Goal: Task Accomplishment & Management: Use online tool/utility

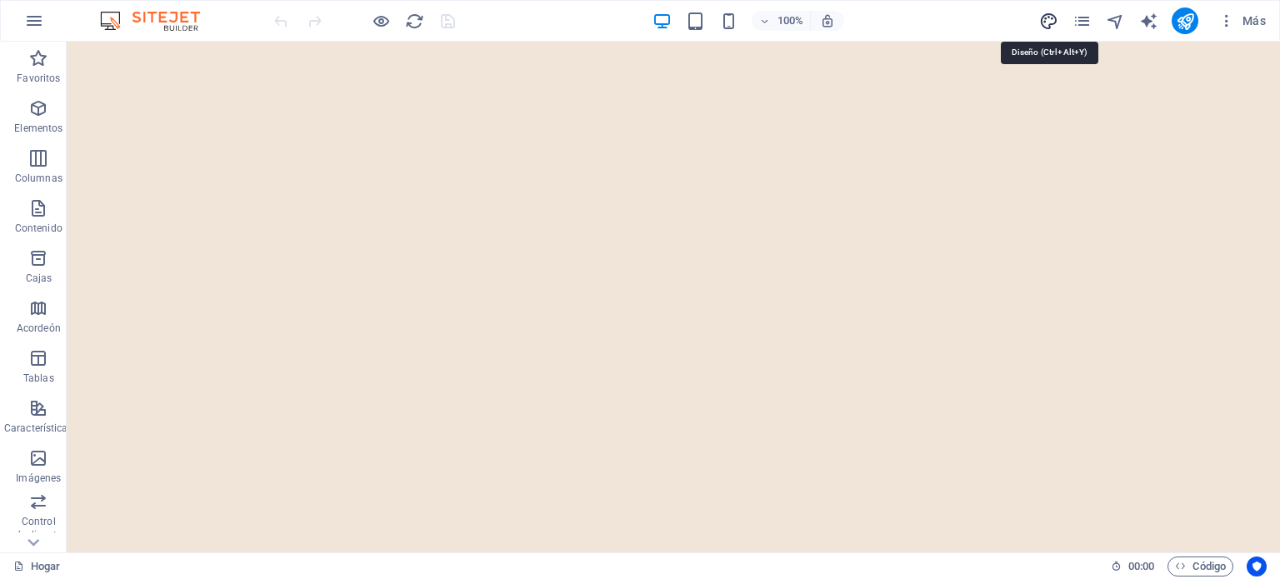
click at [1047, 20] on icon "diseño" at bounding box center [1048, 21] width 19 height 19
select select "px"
select select "200"
select select "px"
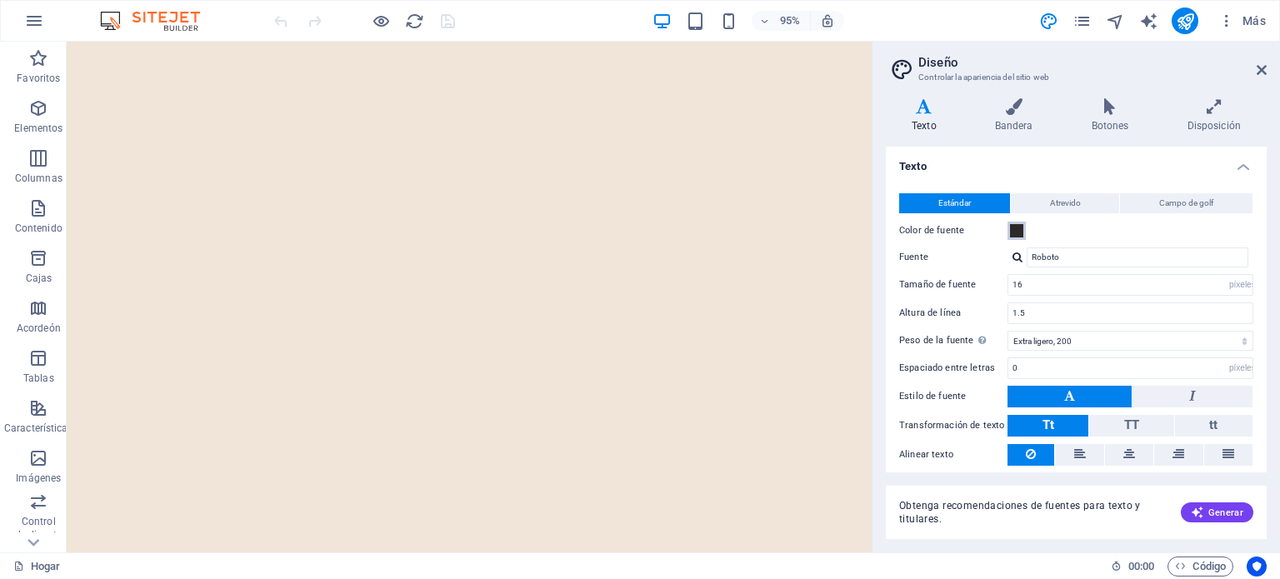
click at [1016, 228] on span at bounding box center [1016, 230] width 13 height 13
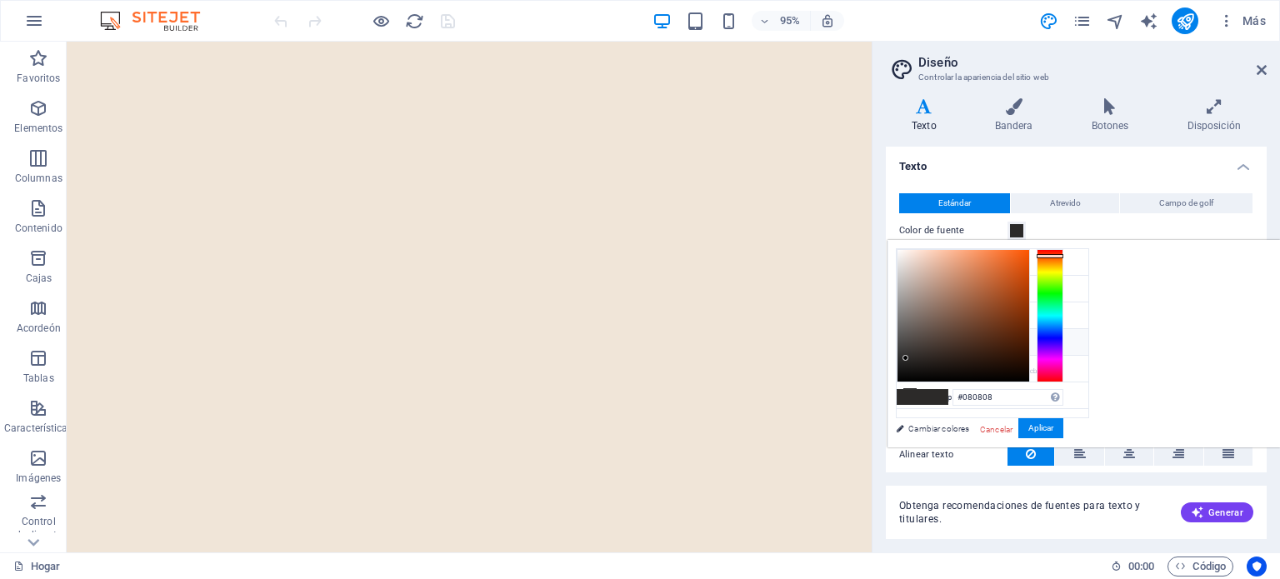
click at [1029, 376] on div at bounding box center [963, 316] width 132 height 132
type input "#0a0909"
click at [1029, 375] on div at bounding box center [963, 316] width 132 height 132
click at [541, 42] on img "1/1" at bounding box center [490, 42] width 847 height 0
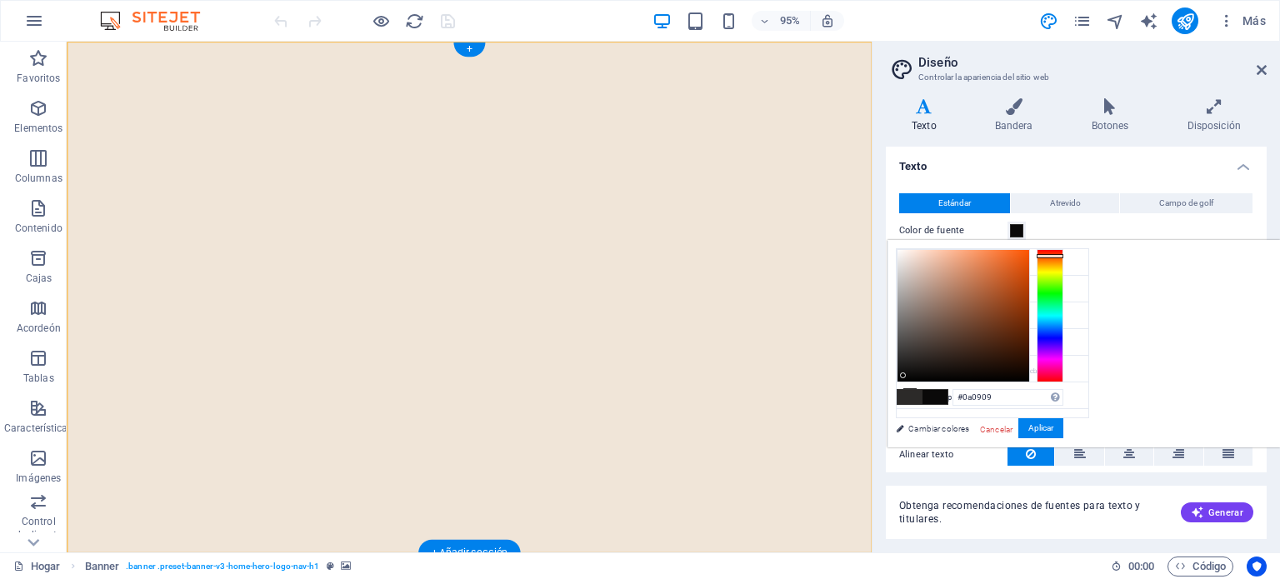
click at [541, 42] on img "1/1" at bounding box center [490, 42] width 847 height 0
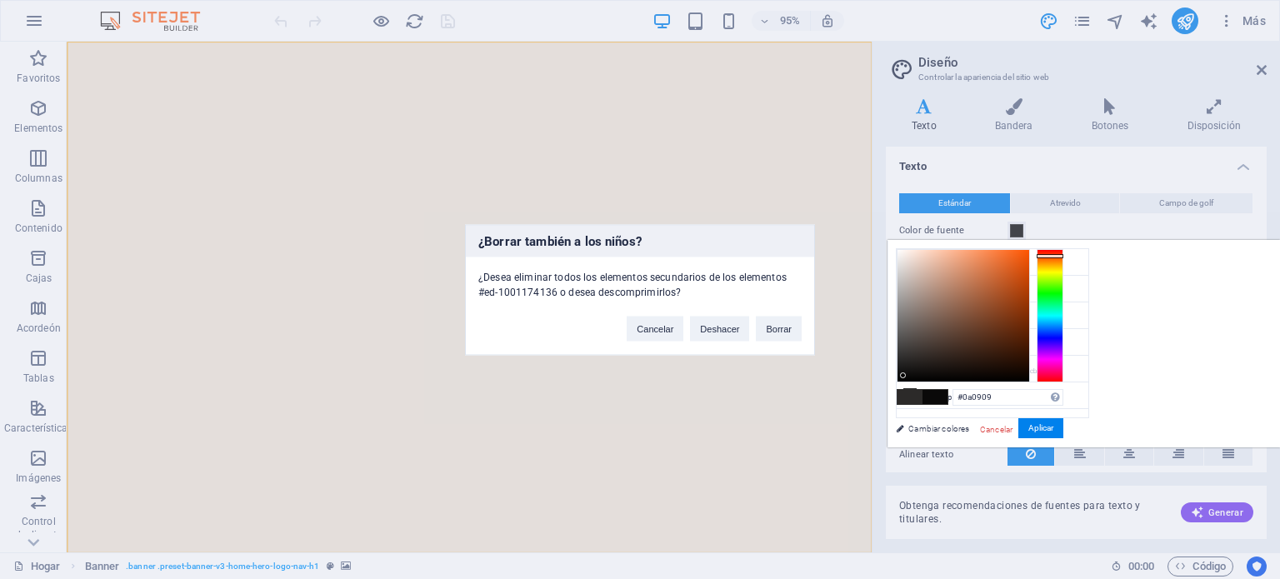
click at [973, 123] on div "¿Borrar también a los niños? ¿Desea eliminar todos los elementos secundarios de…" at bounding box center [640, 289] width 1280 height 579
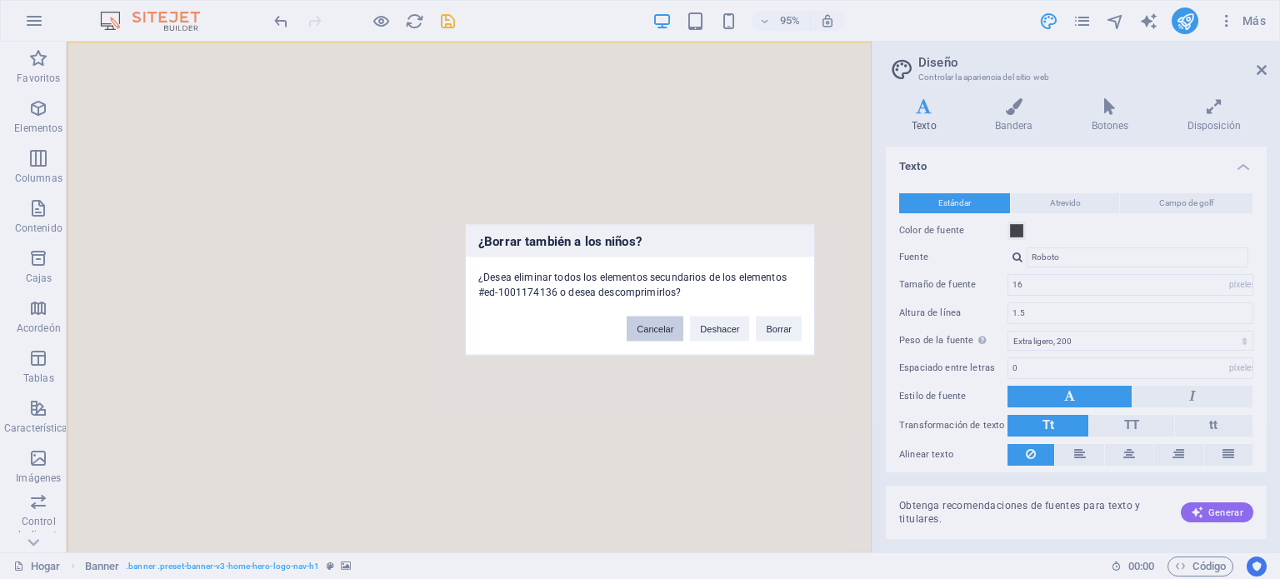
click at [661, 327] on font "Cancelar" at bounding box center [654, 328] width 37 height 10
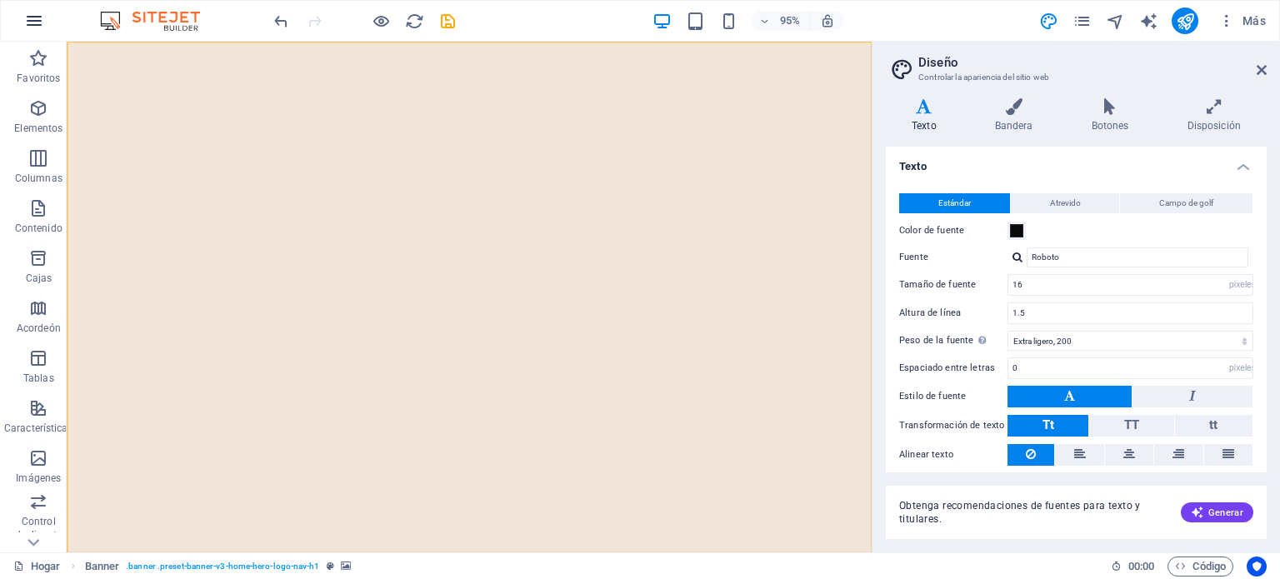
click at [35, 25] on icon "button" at bounding box center [34, 21] width 20 height 20
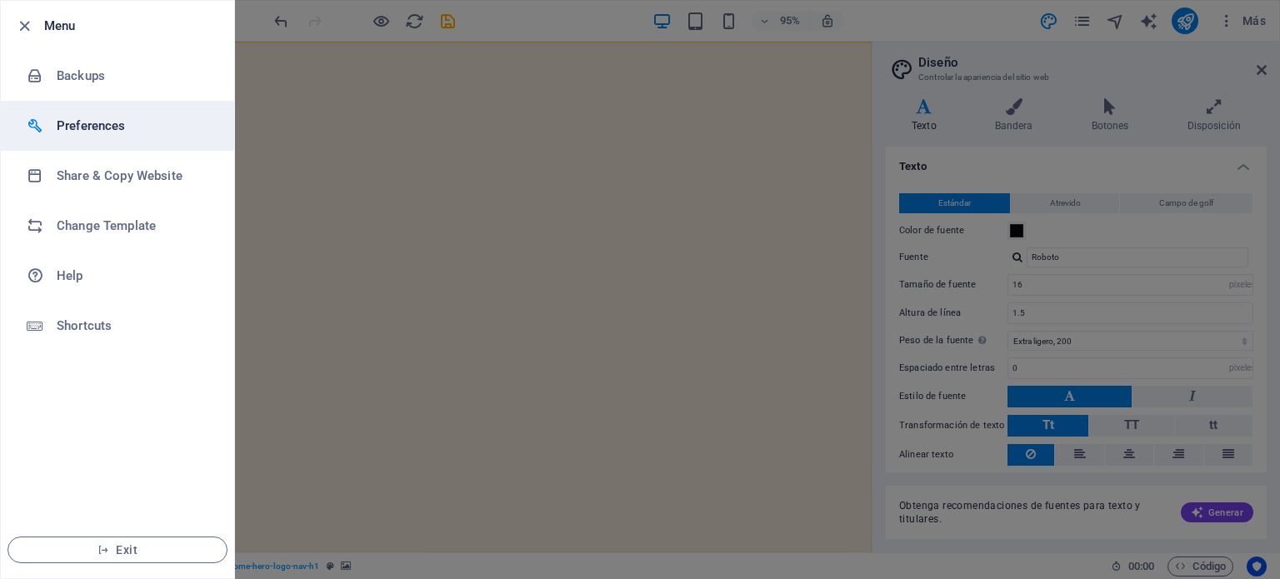
click at [73, 125] on h6 "Preferences" at bounding box center [134, 126] width 154 height 20
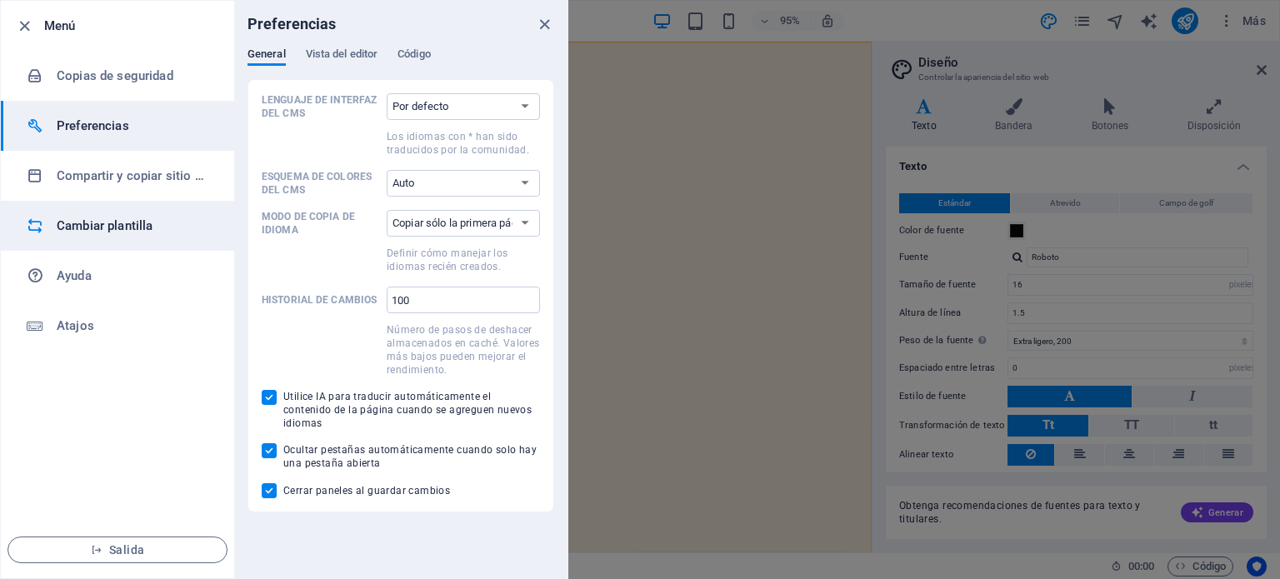
click at [87, 220] on font "Cambiar plantilla" at bounding box center [105, 225] width 96 height 15
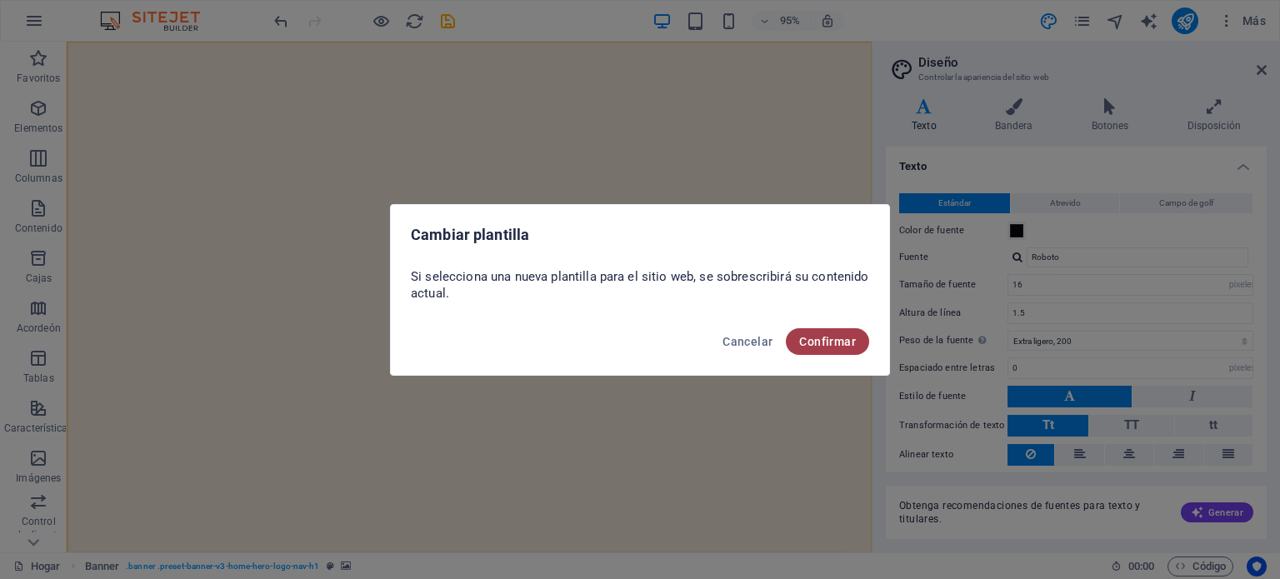
click at [829, 337] on font "Confirmar" at bounding box center [827, 341] width 57 height 13
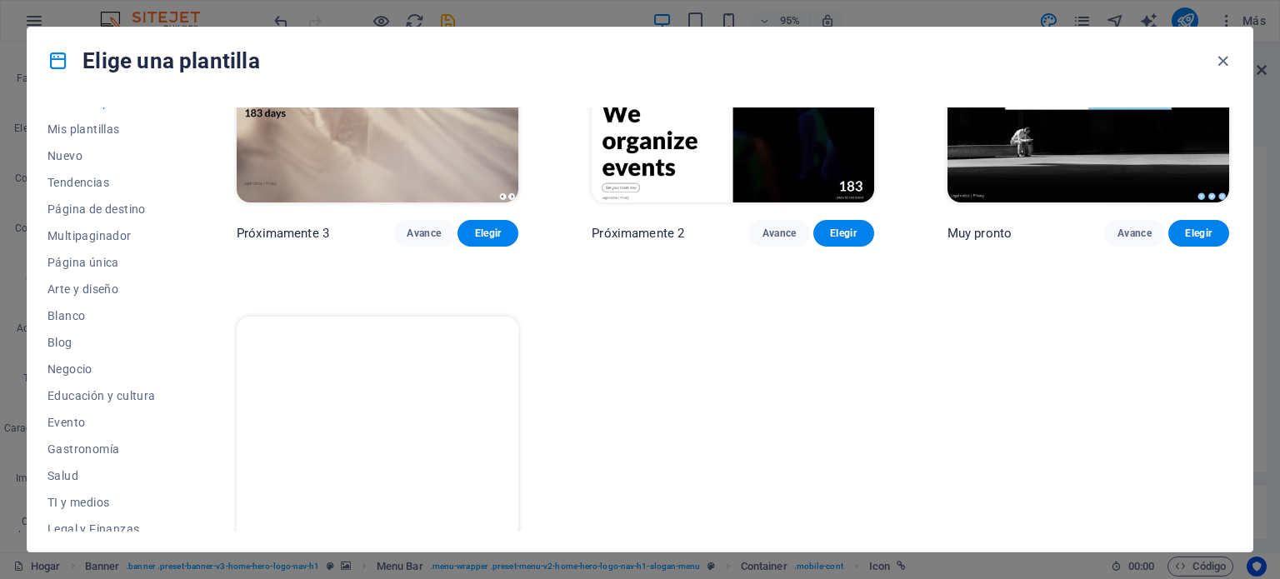
scroll to position [27, 0]
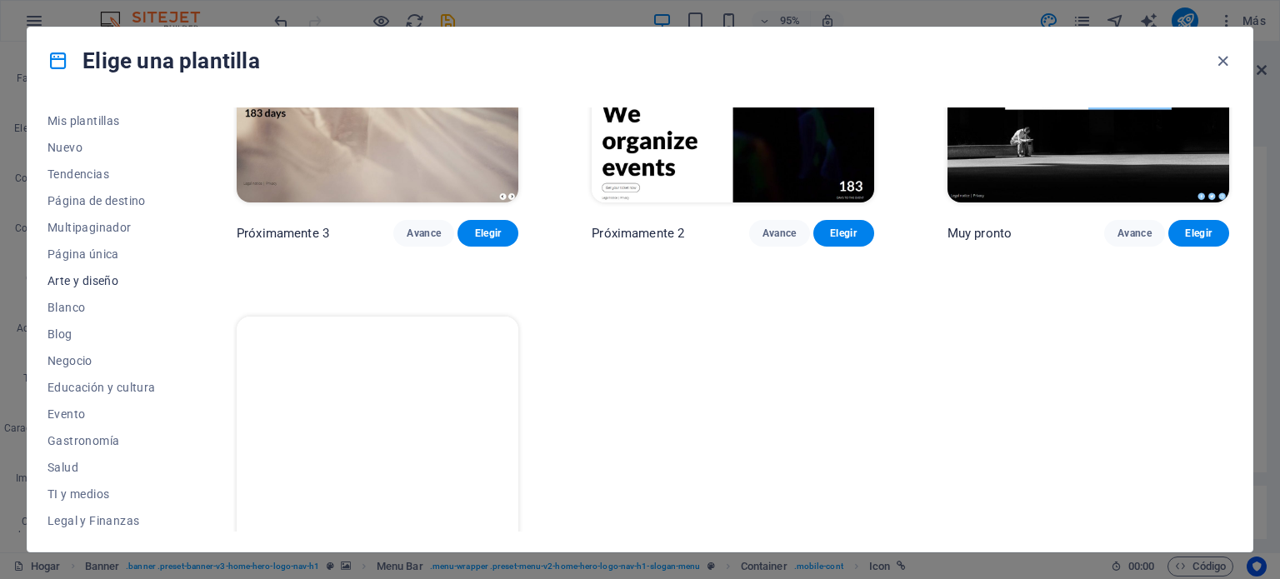
click at [97, 276] on font "Arte y diseño" at bounding box center [82, 280] width 71 height 13
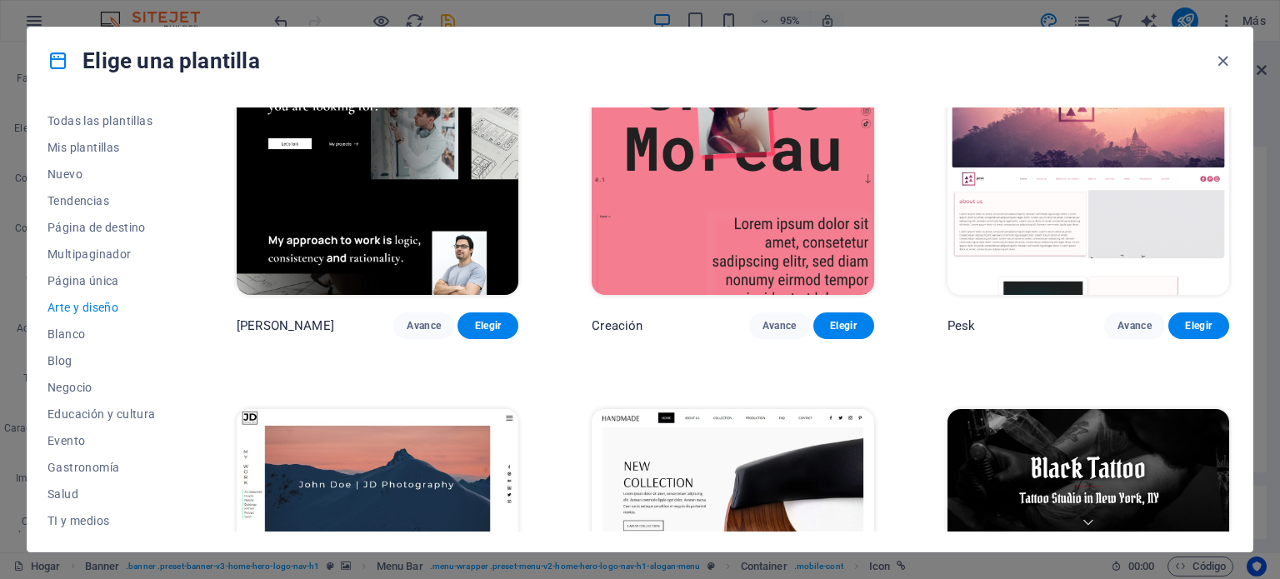
scroll to position [0, 0]
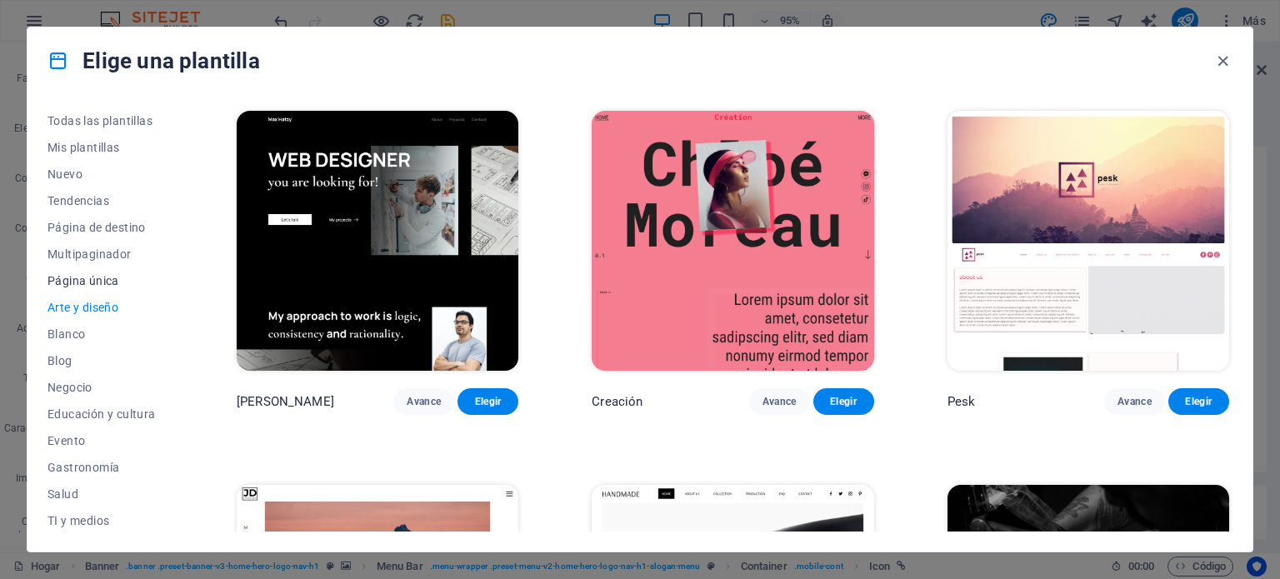
click at [93, 281] on font "Página única" at bounding box center [83, 280] width 72 height 13
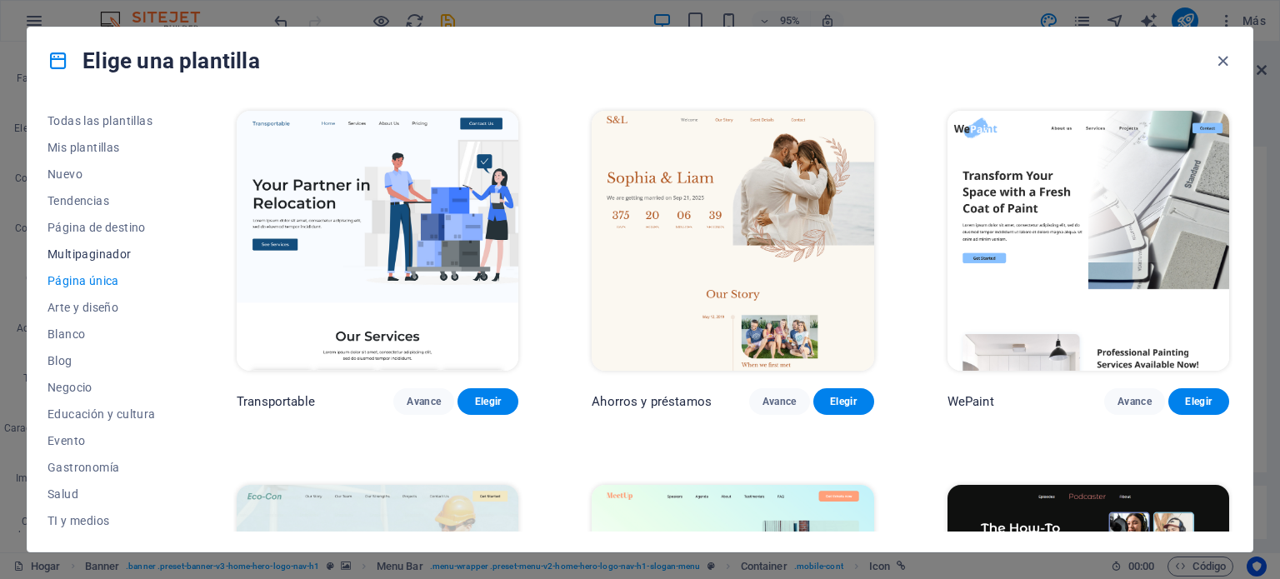
click at [80, 249] on font "Multipaginador" at bounding box center [89, 253] width 84 height 13
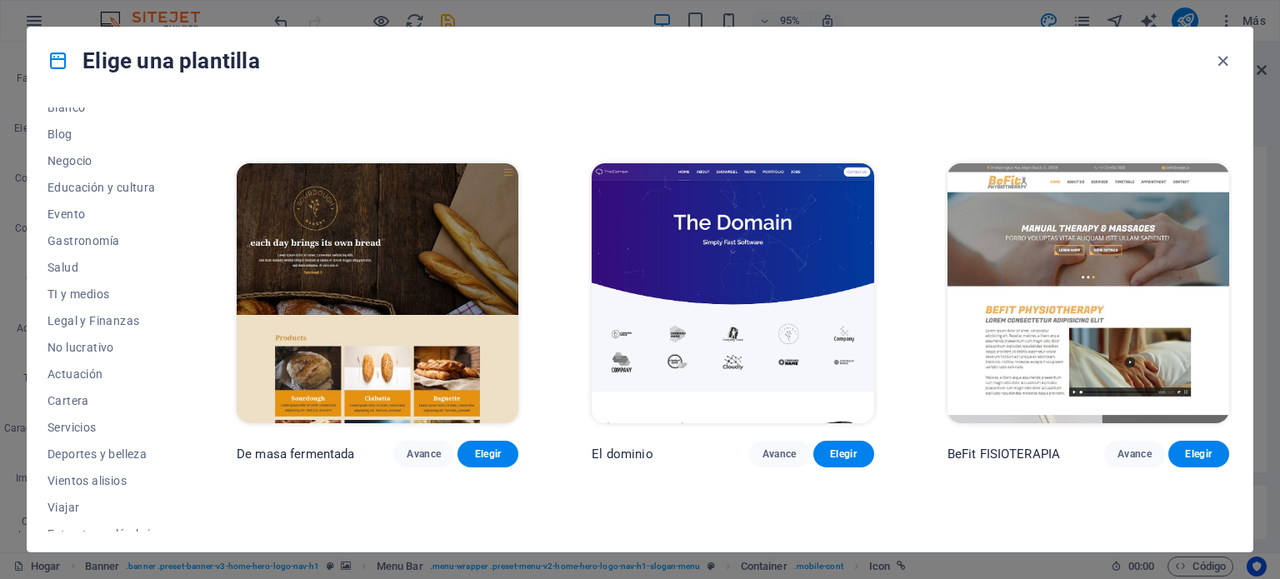
scroll to position [242, 0]
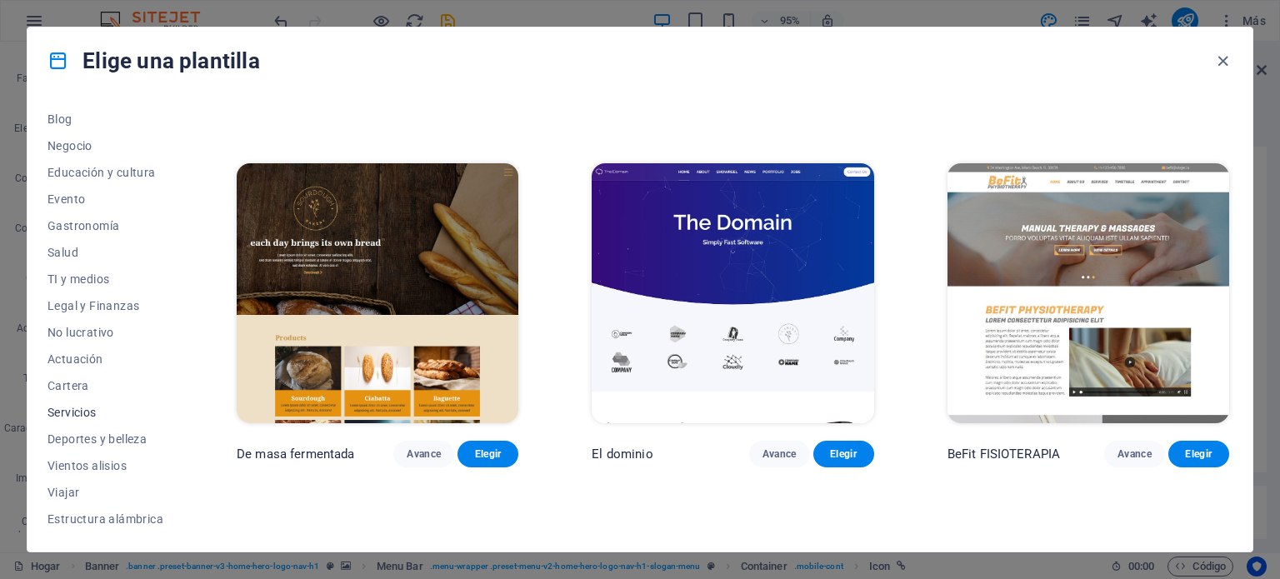
click at [67, 403] on button "Servicios" at bounding box center [105, 412] width 116 height 27
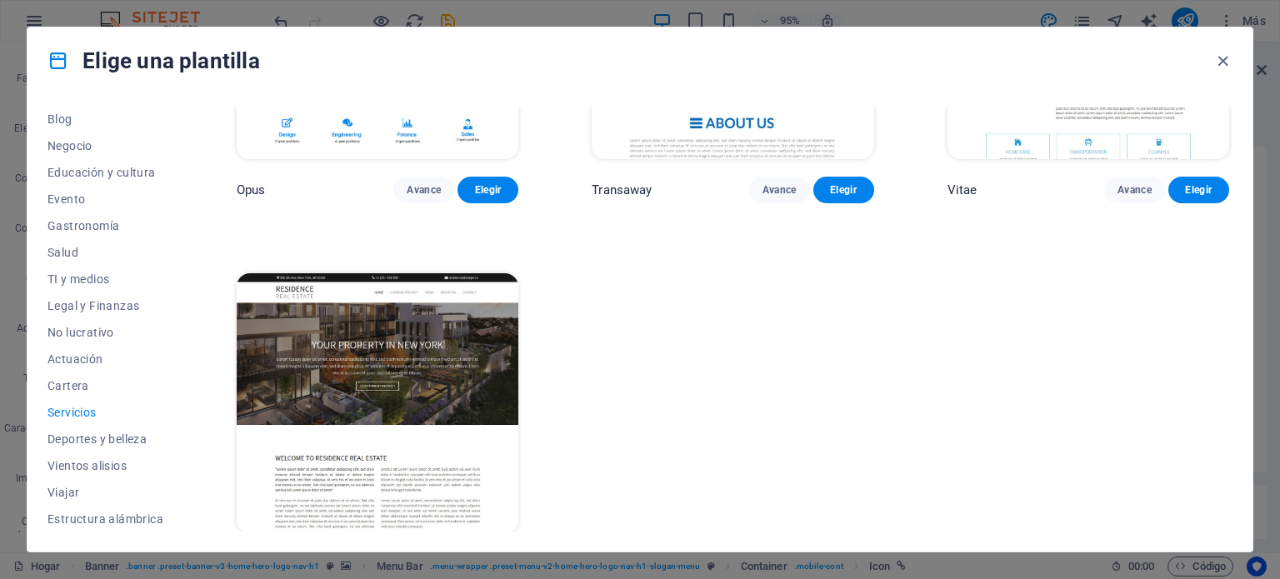
scroll to position [2488, 0]
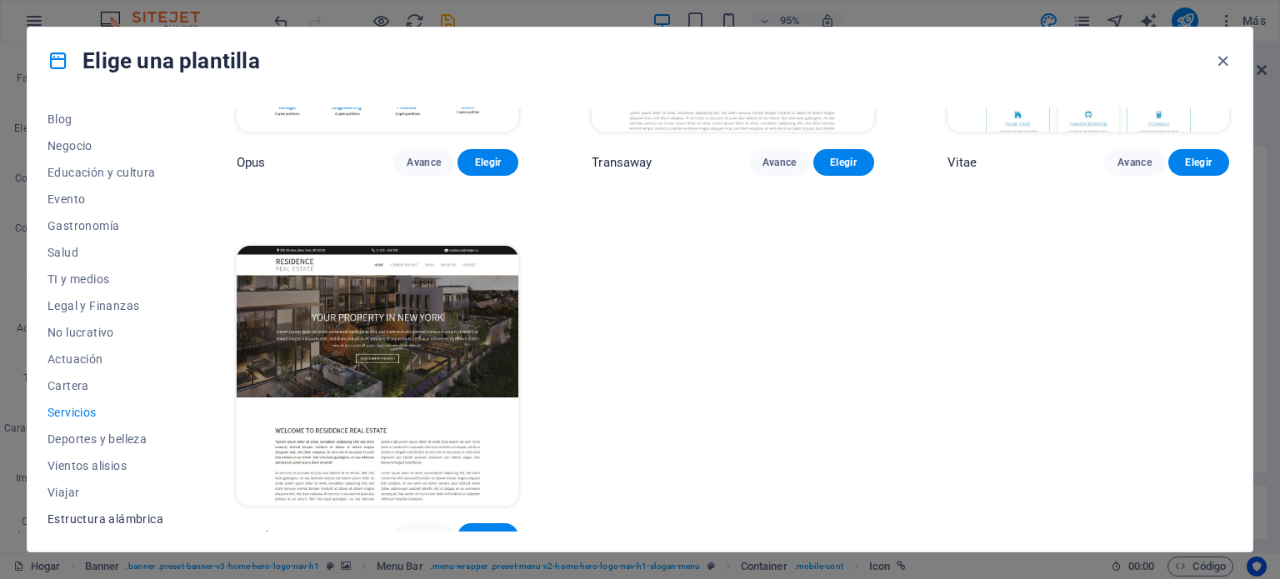
click at [73, 516] on font "Estructura alámbrica" at bounding box center [105, 518] width 116 height 13
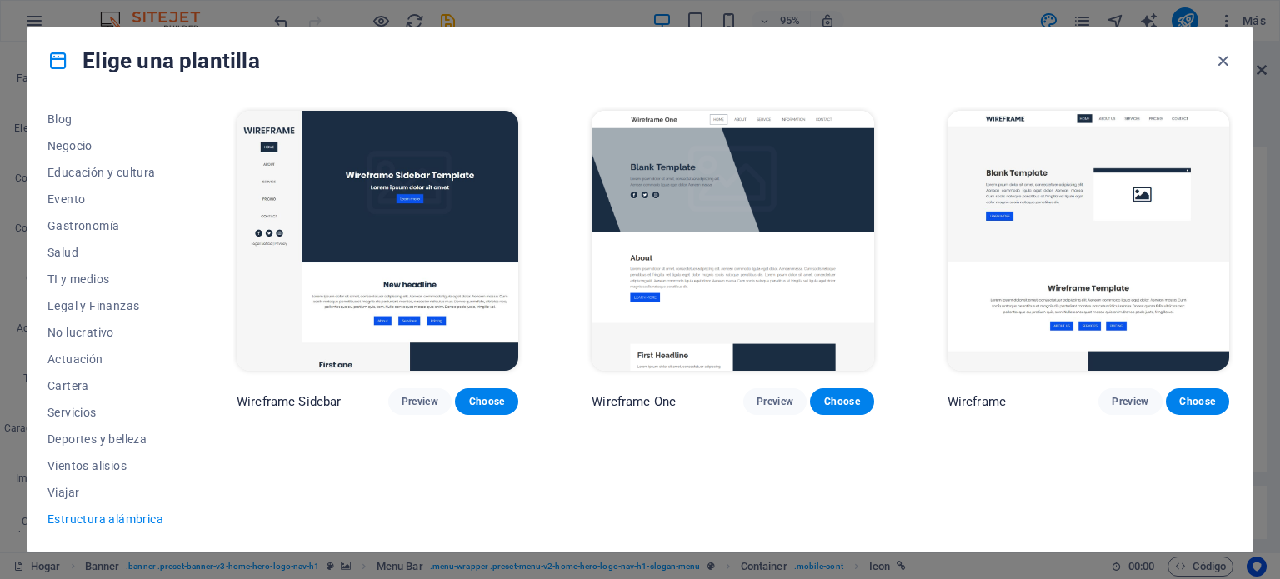
scroll to position [0, 0]
click at [76, 466] on font "Vientos alisios" at bounding box center [86, 465] width 79 height 13
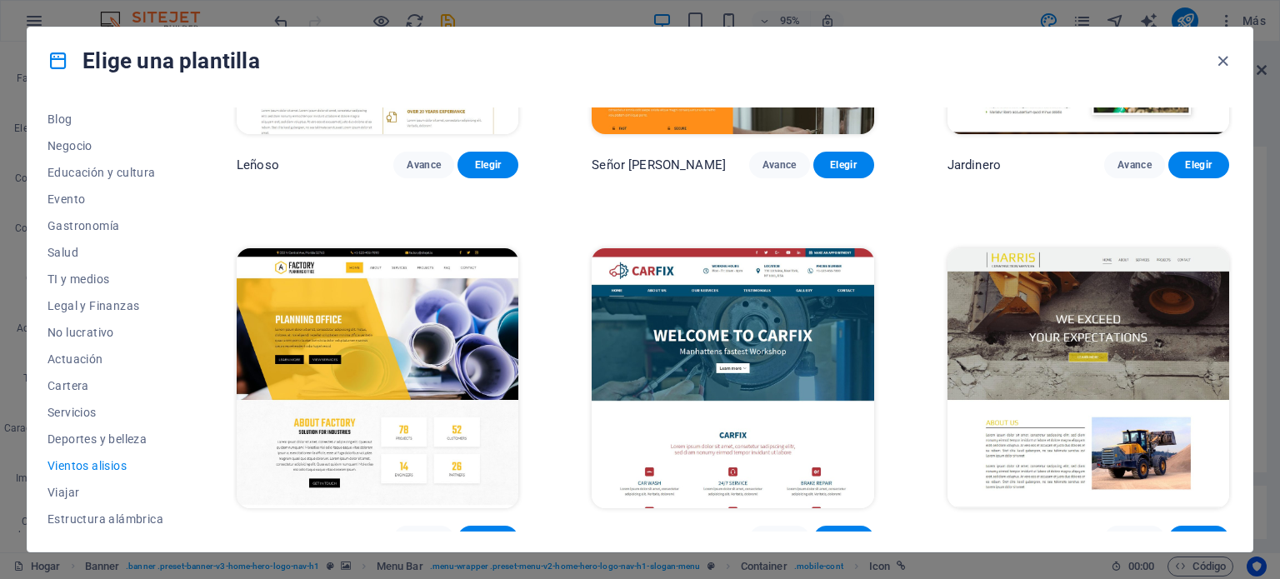
scroll to position [626, 0]
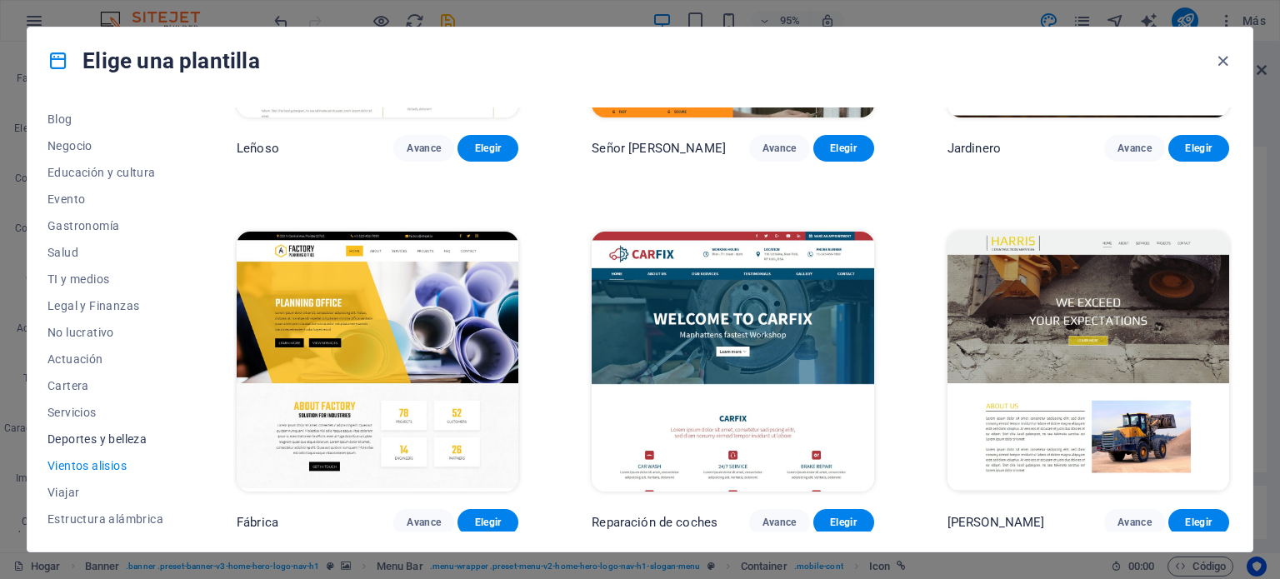
click at [70, 435] on font "Deportes y belleza" at bounding box center [96, 438] width 99 height 13
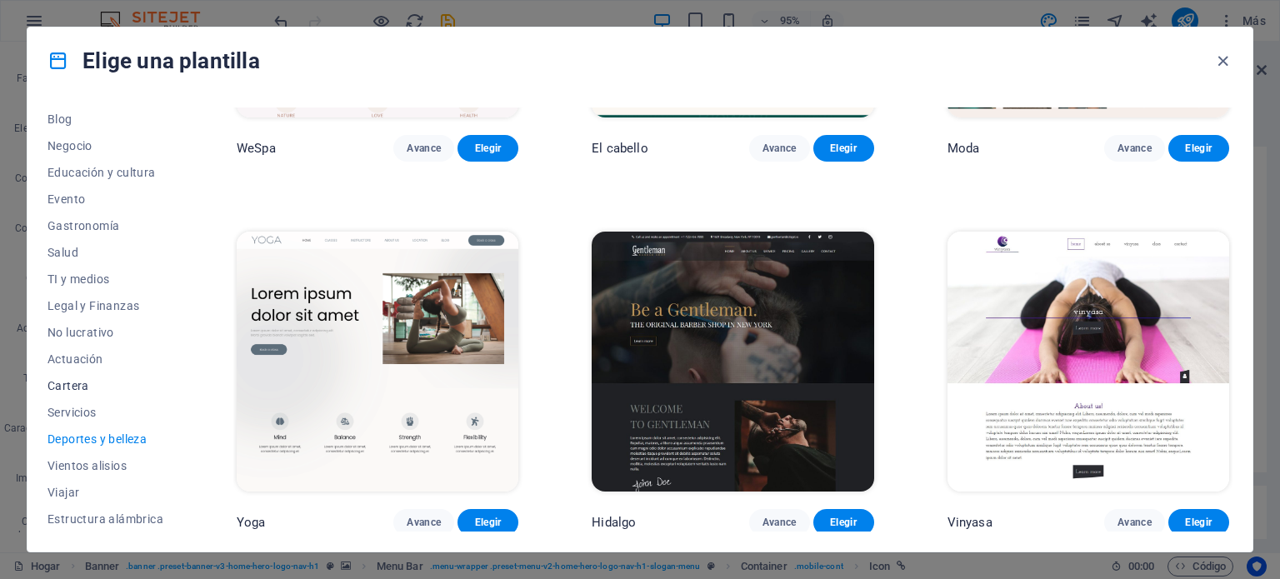
click at [68, 383] on font "Cartera" at bounding box center [68, 385] width 42 height 13
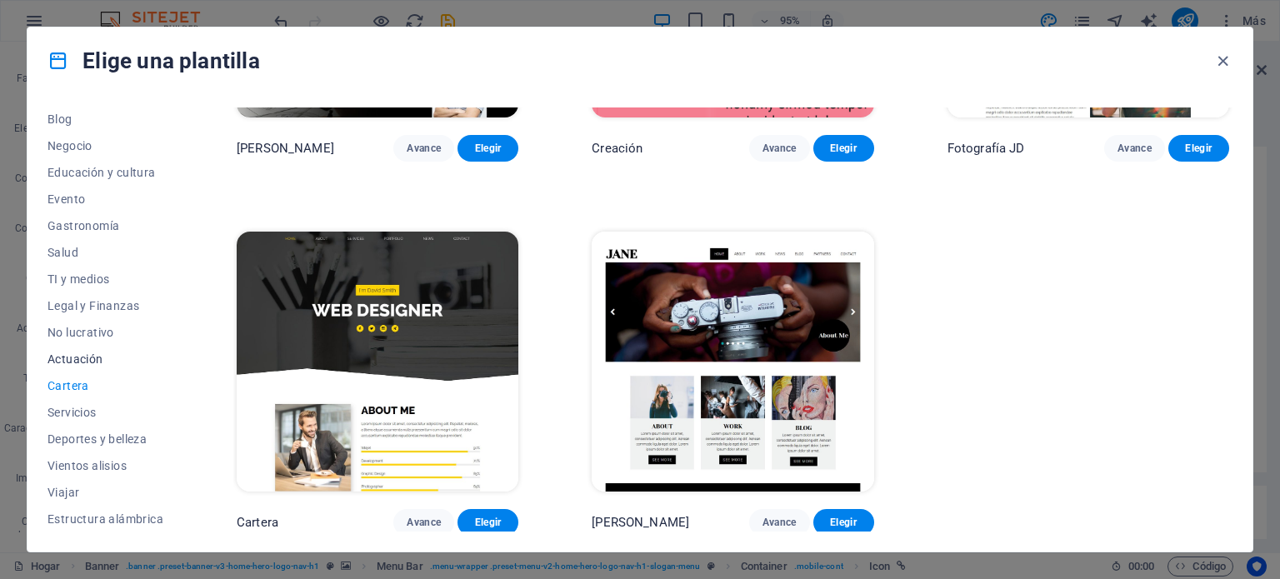
click at [67, 352] on font "Actuación" at bounding box center [75, 358] width 56 height 13
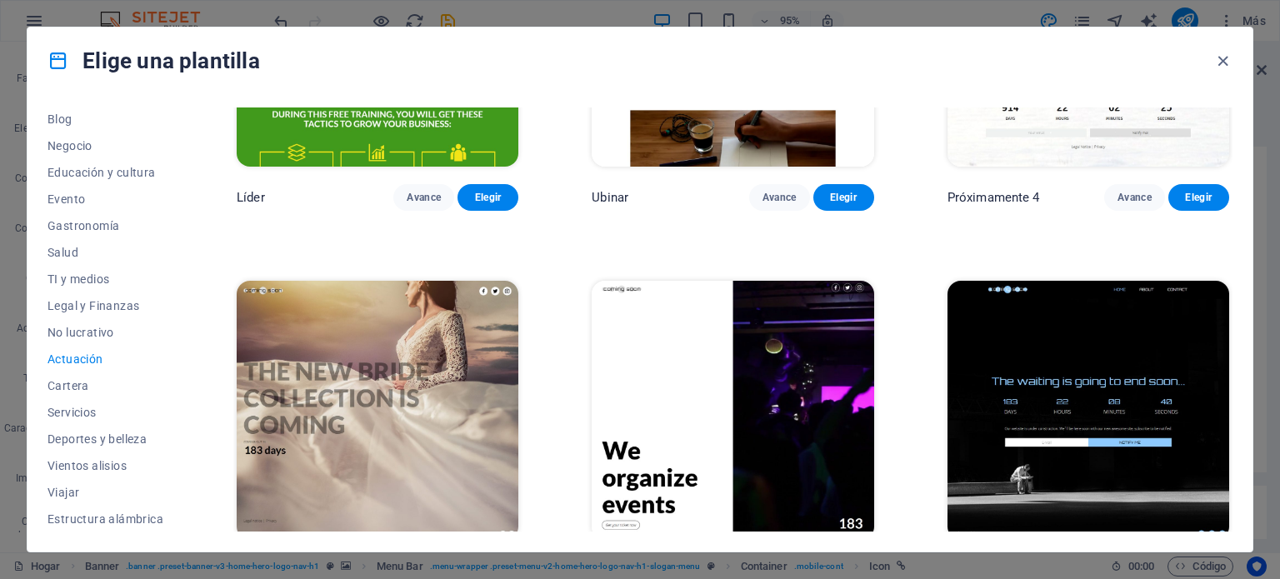
scroll to position [1743, 0]
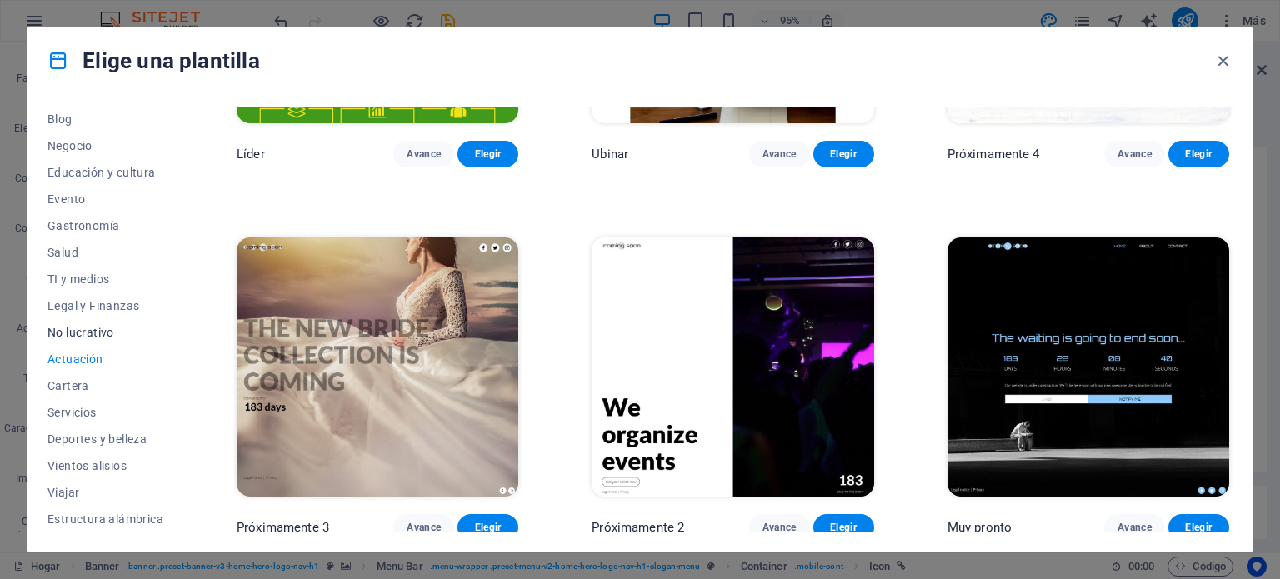
click at [94, 335] on font "No lucrativo" at bounding box center [80, 332] width 67 height 13
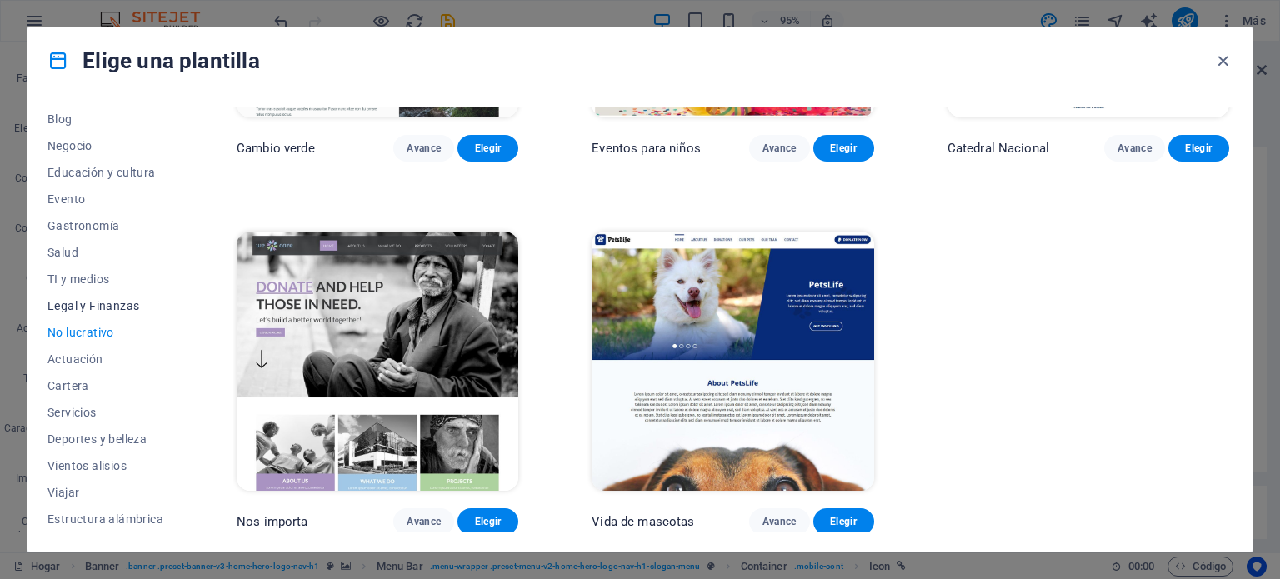
click at [87, 299] on font "Legal y Finanzas" at bounding box center [93, 305] width 92 height 13
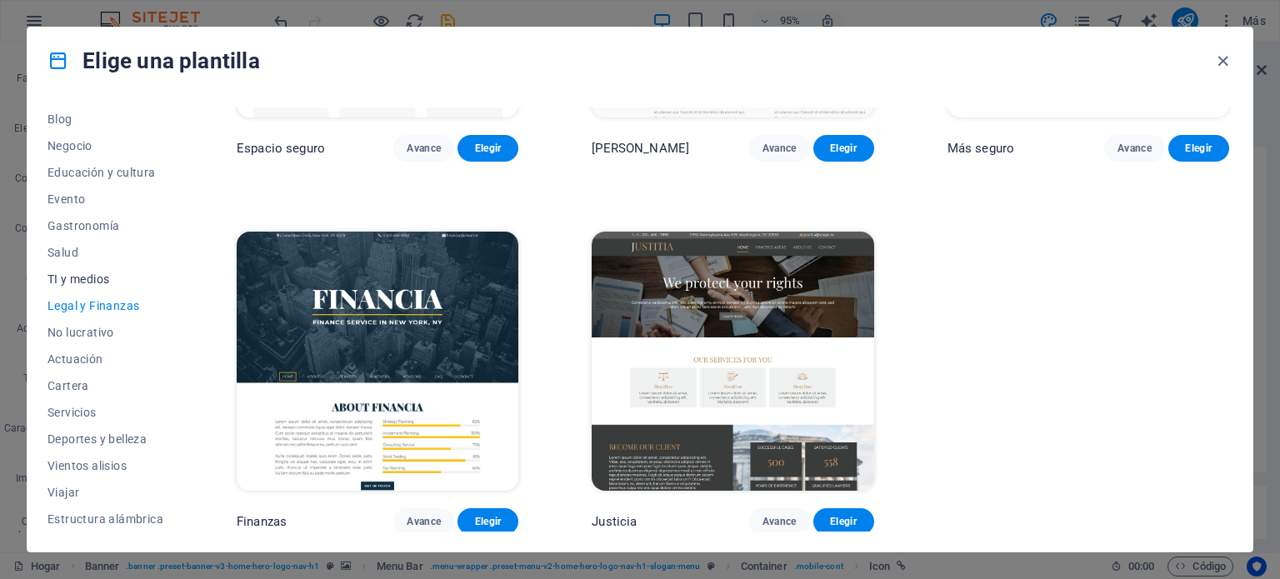
click at [84, 273] on font "TI y medios" at bounding box center [78, 278] width 62 height 13
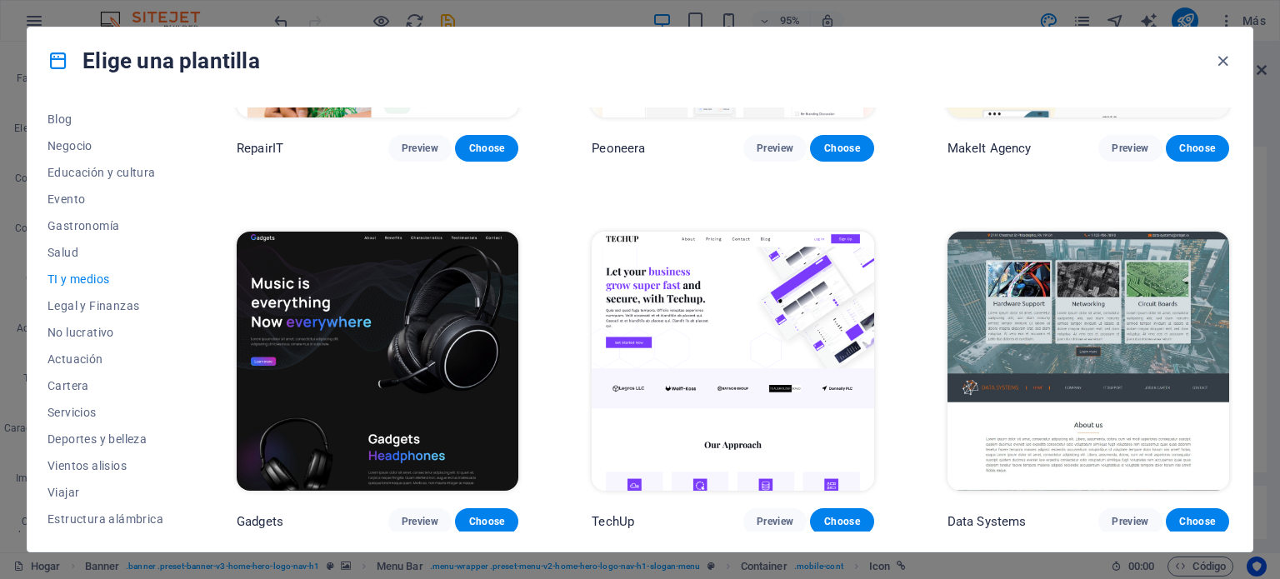
scroll to position [999, 0]
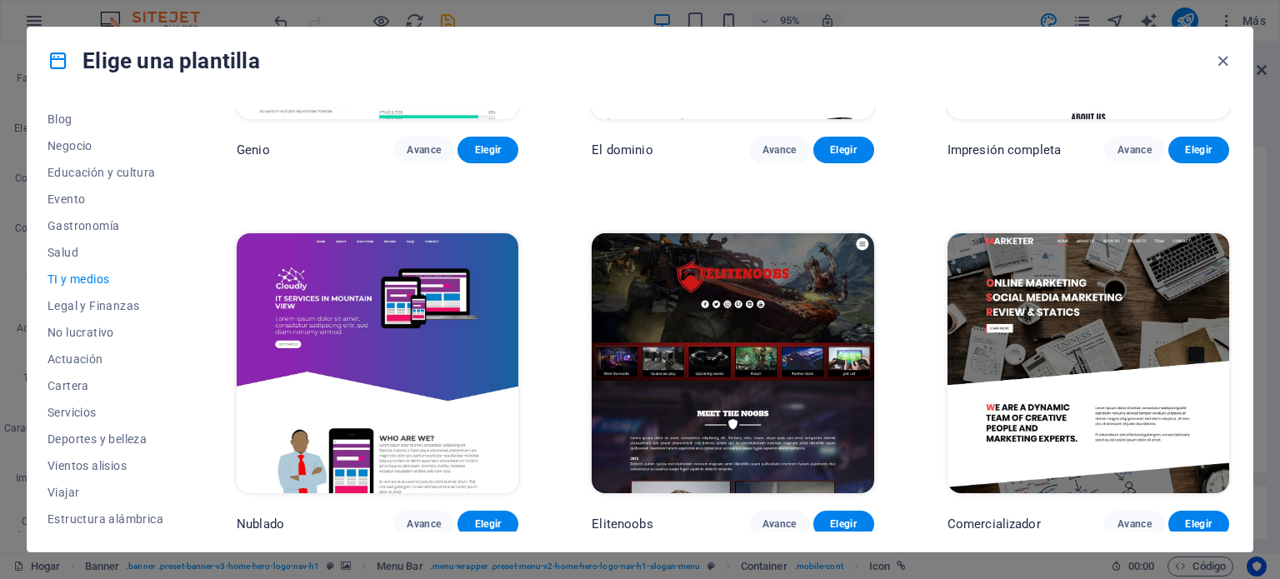
drag, startPoint x: 1232, startPoint y: 439, endPoint x: 1230, endPoint y: 364, distance: 75.0
click at [1230, 364] on div "Todas las plantillas Mis plantillas Nuevo Tendencias Página de destino Multipag…" at bounding box center [639, 322] width 1225 height 457
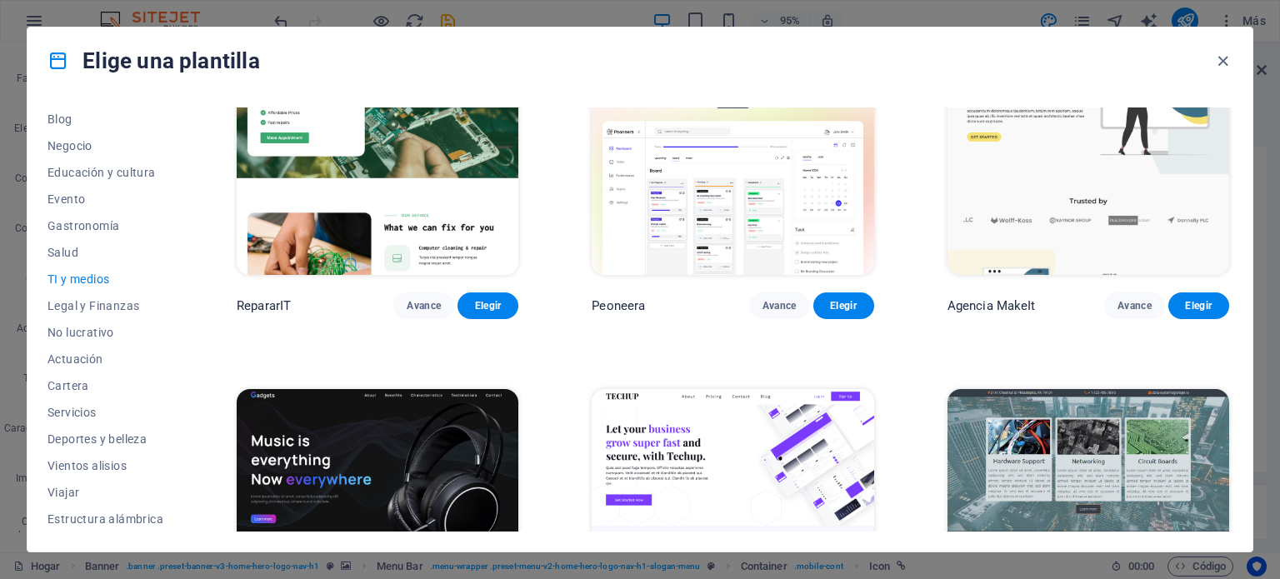
scroll to position [0, 0]
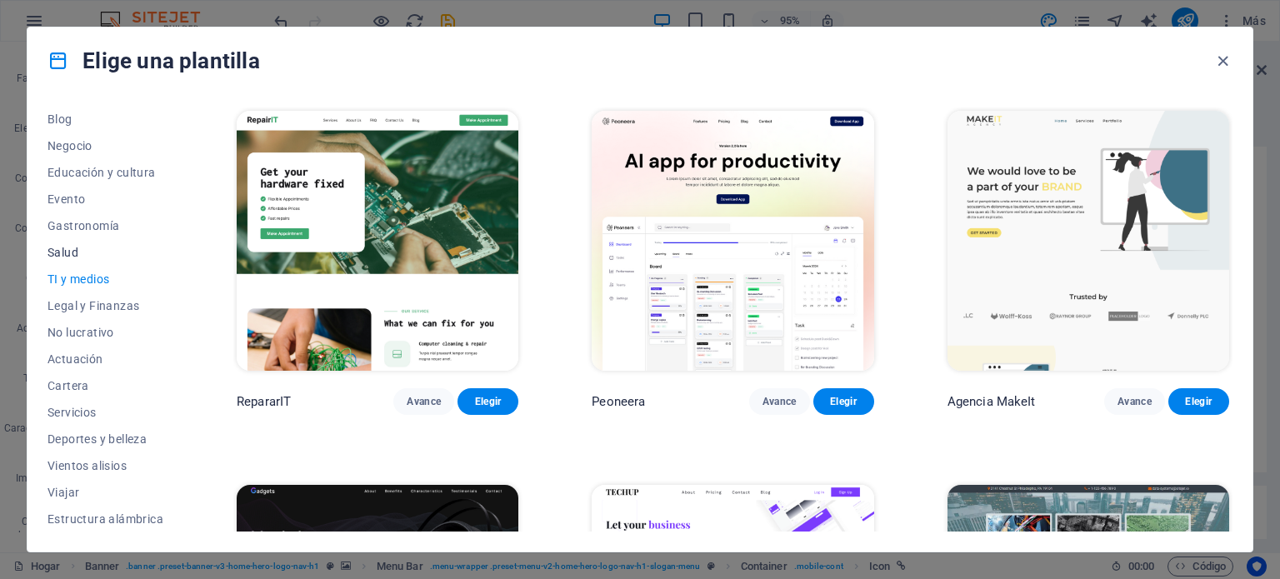
click at [61, 247] on font "Salud" at bounding box center [62, 252] width 31 height 13
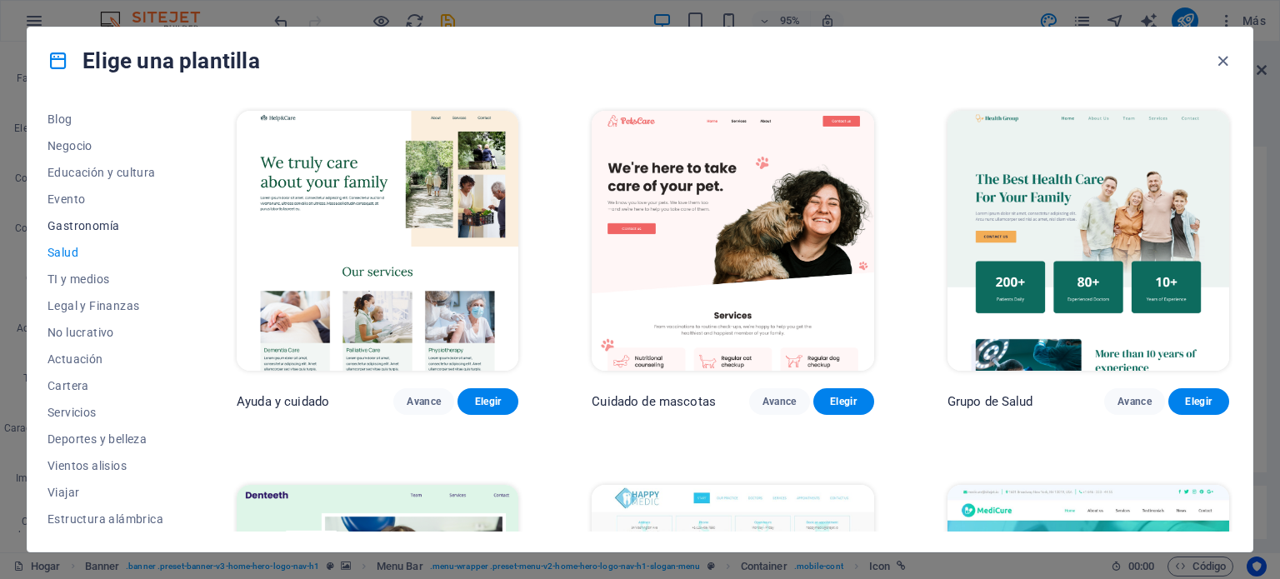
click at [68, 227] on font "Gastronomía" at bounding box center [83, 225] width 72 height 13
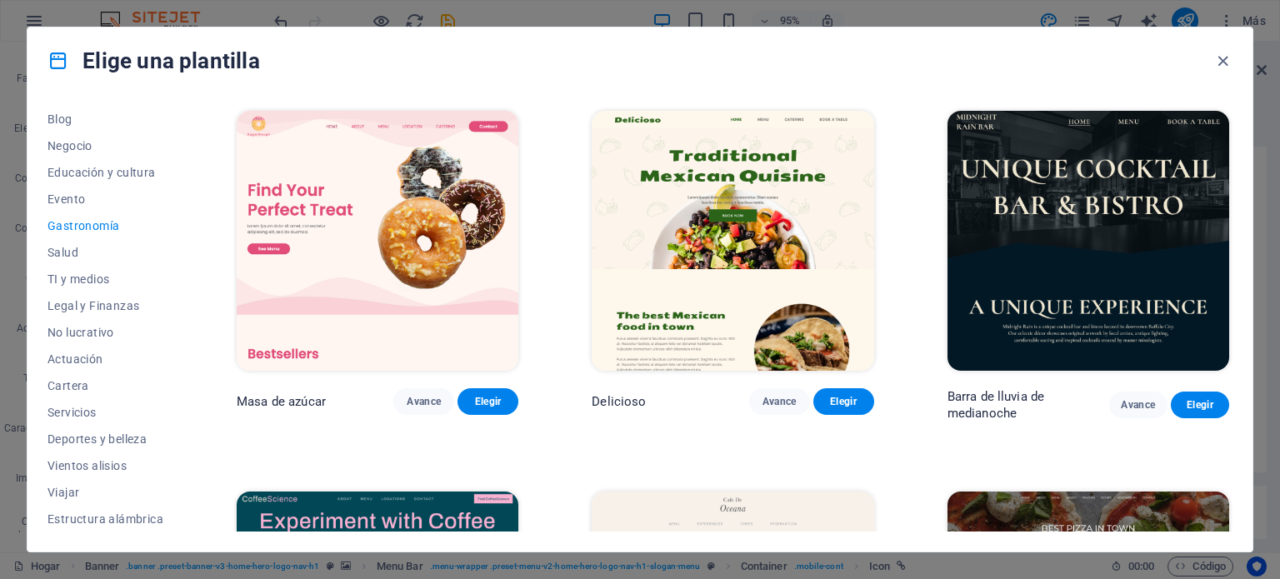
drag, startPoint x: 1232, startPoint y: 142, endPoint x: 1235, endPoint y: 241, distance: 98.4
click at [1235, 241] on div "Todas las plantillas Mis plantillas Nuevo Tendencias Página de destino Multipag…" at bounding box center [639, 322] width 1225 height 457
click at [65, 199] on font "Evento" at bounding box center [65, 198] width 37 height 13
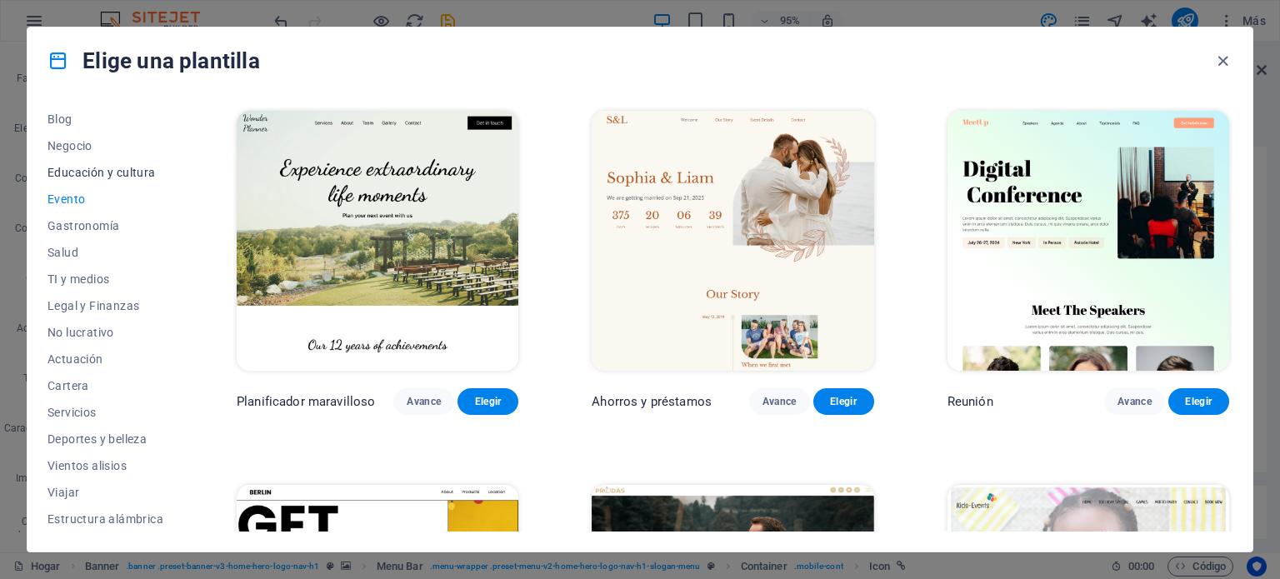
click at [114, 172] on font "Educación y cultura" at bounding box center [101, 172] width 108 height 13
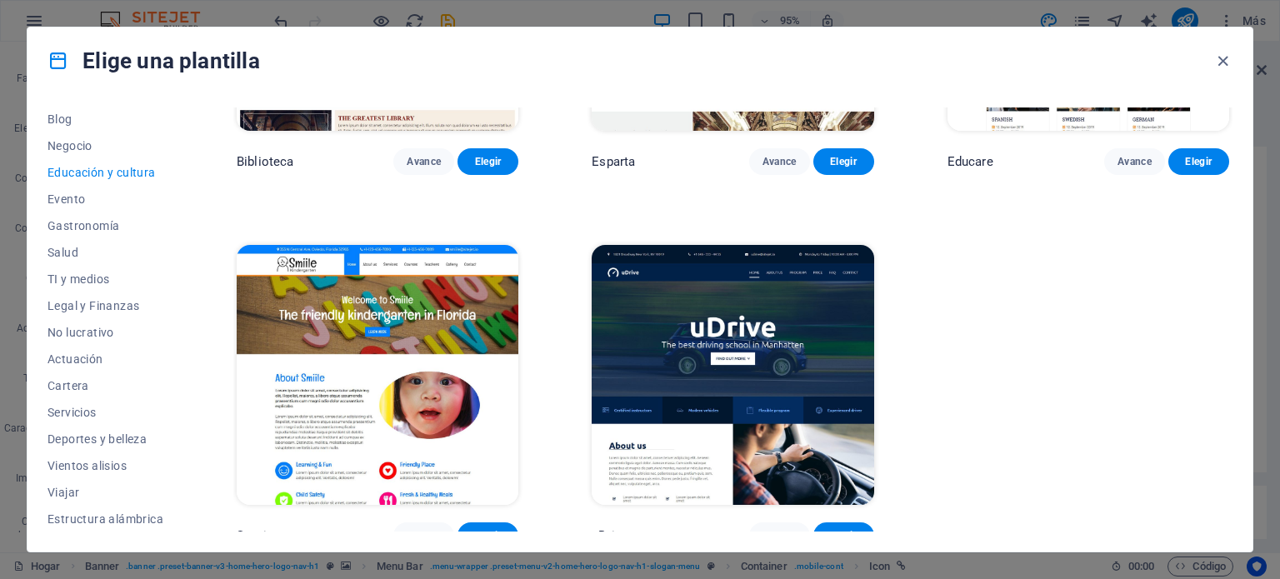
scroll to position [626, 0]
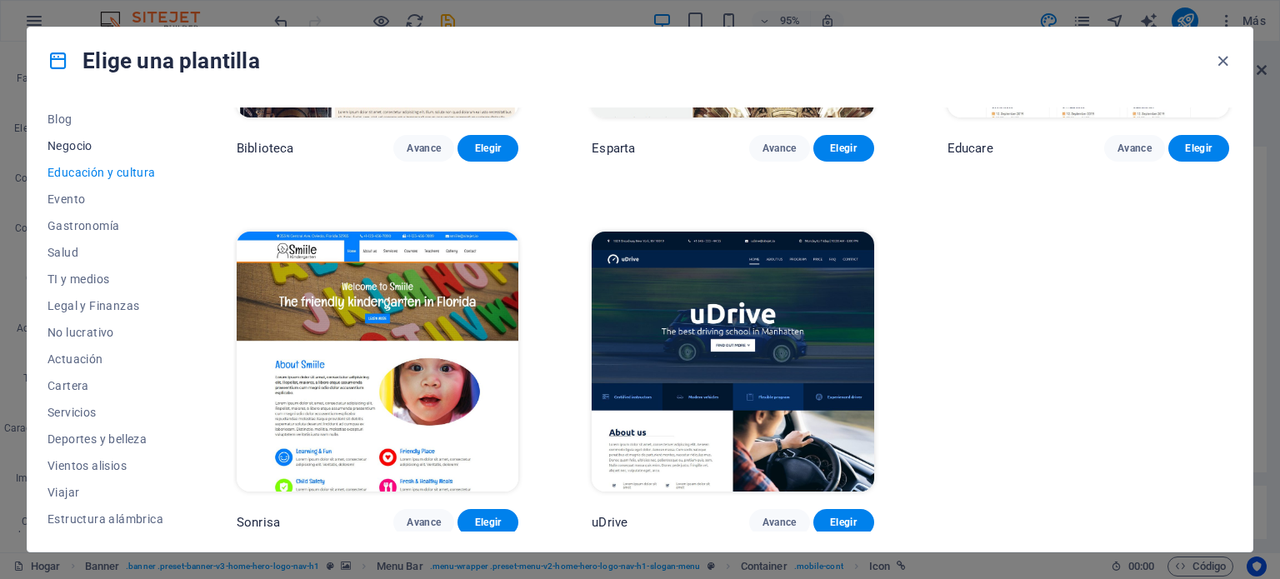
click at [82, 148] on font "Negocio" at bounding box center [69, 145] width 45 height 13
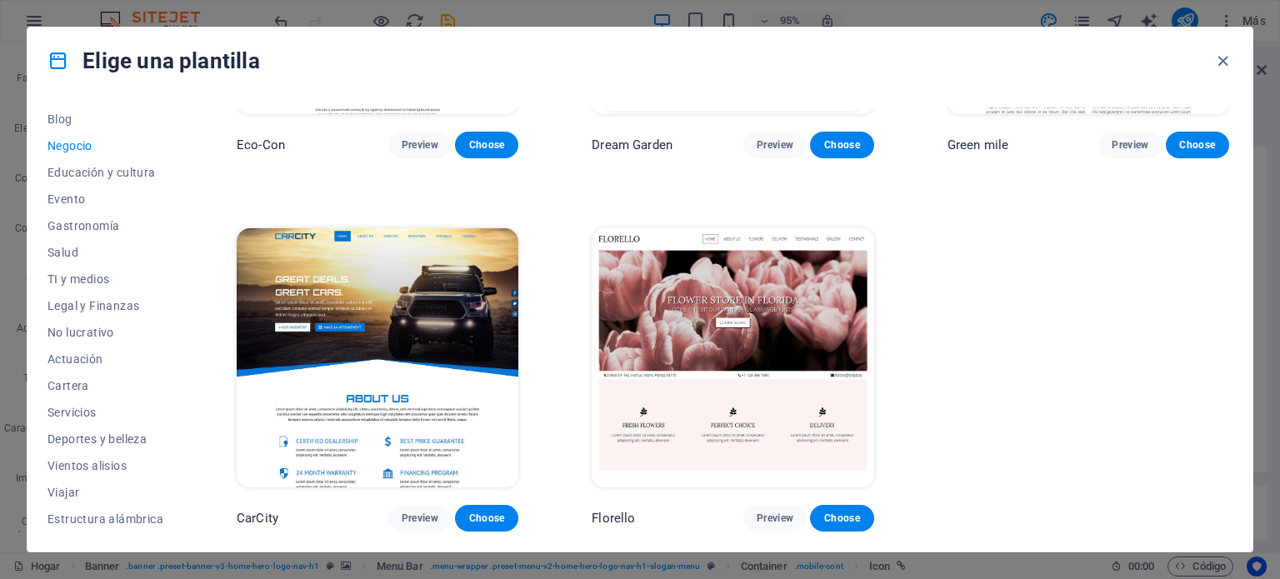
scroll to position [253, 0]
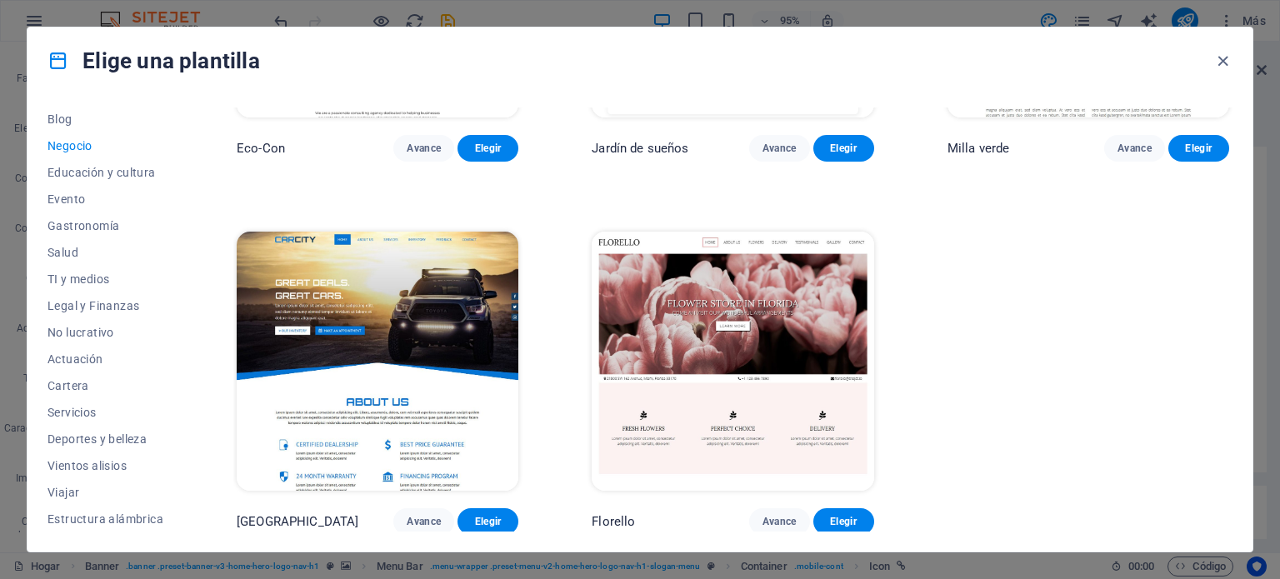
click at [44, 115] on div "Todas las plantillas Mis plantillas Nuevo Tendencias Página de destino Multipag…" at bounding box center [639, 322] width 1225 height 457
click at [62, 112] on font "Blog" at bounding box center [59, 118] width 25 height 13
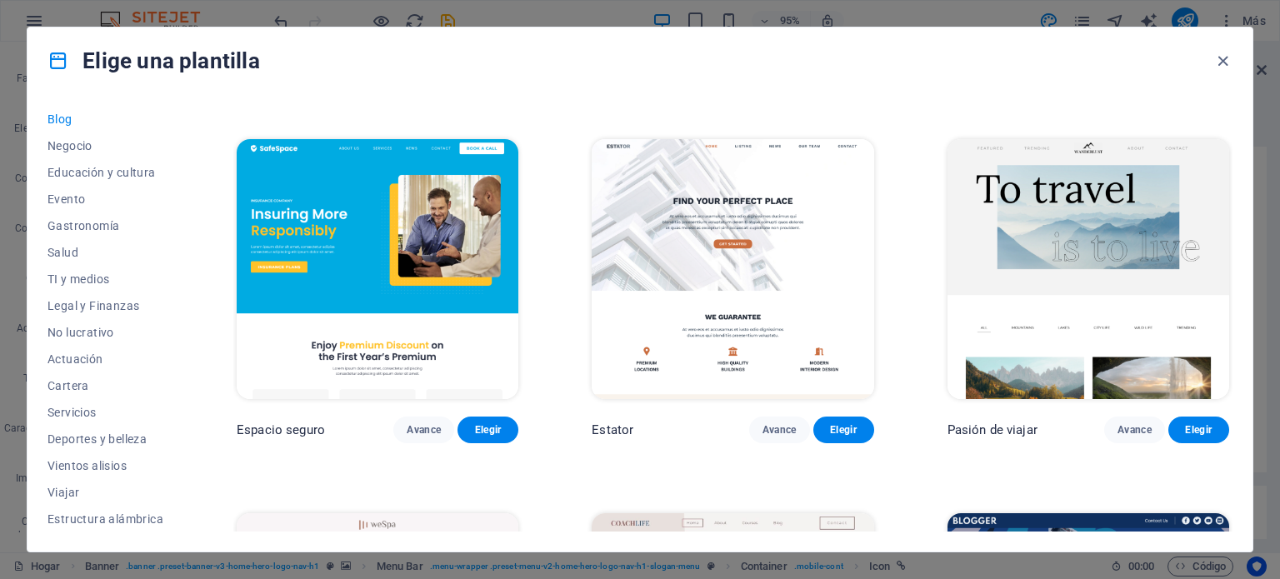
scroll to position [0, 0]
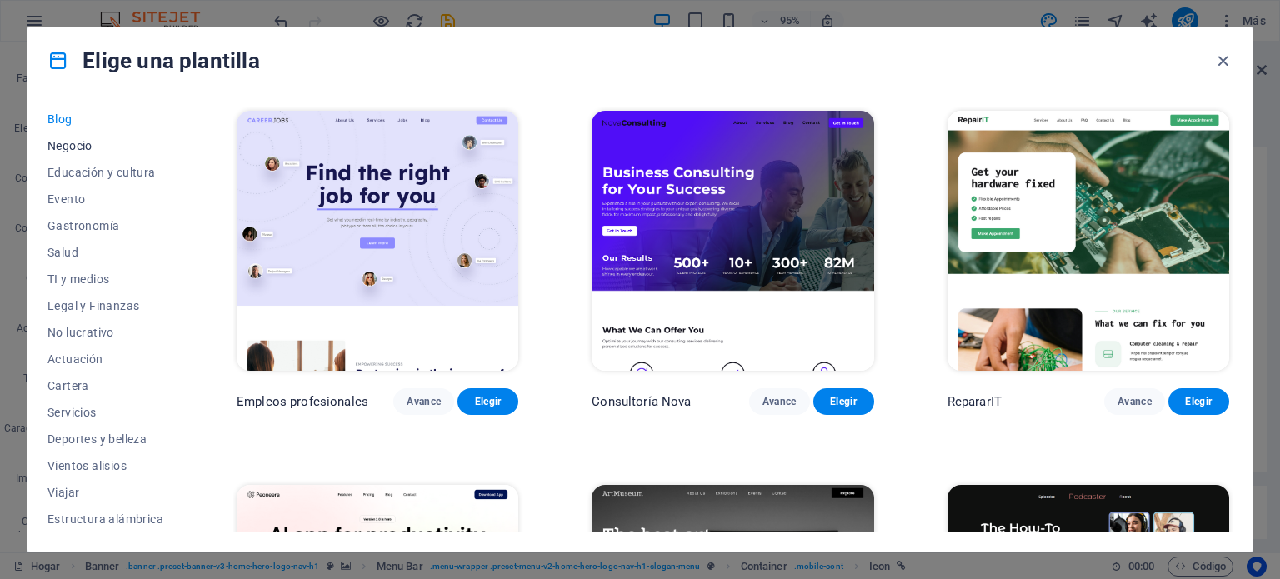
click at [66, 143] on font "Negocio" at bounding box center [69, 145] width 45 height 13
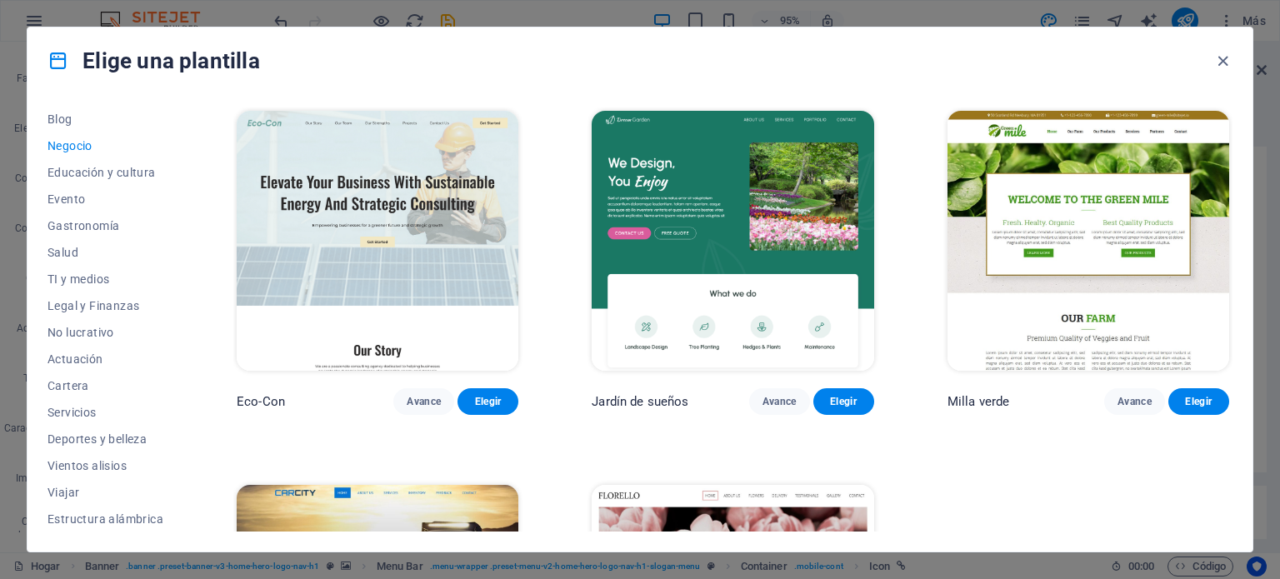
scroll to position [242, 0]
click at [77, 386] on font "Cartera" at bounding box center [68, 385] width 42 height 13
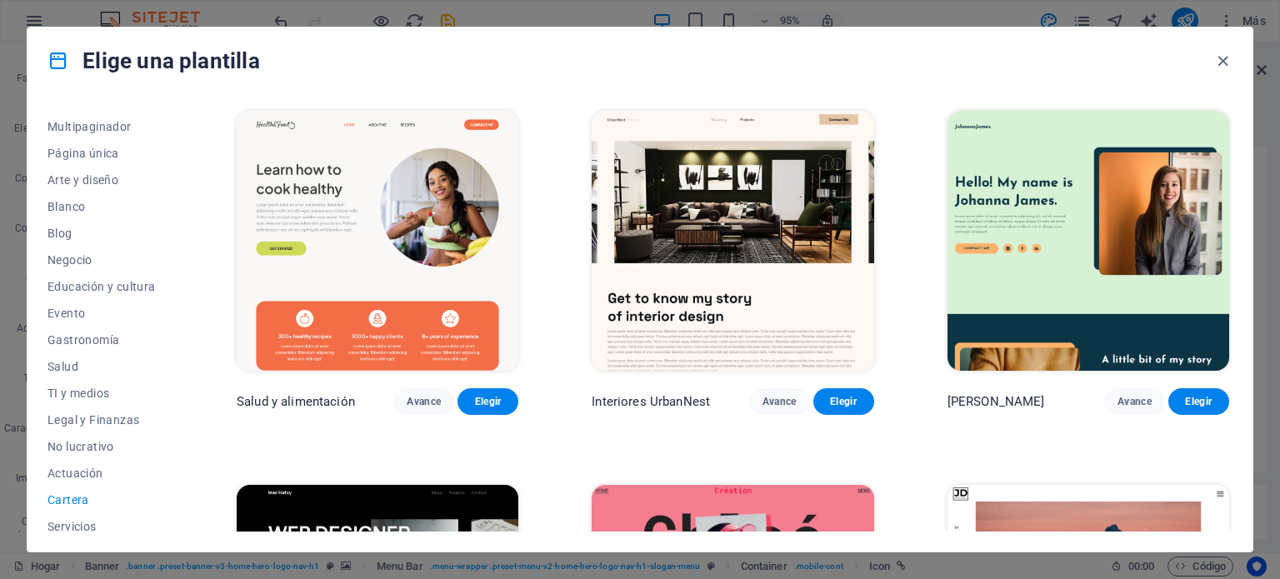
scroll to position [0, 0]
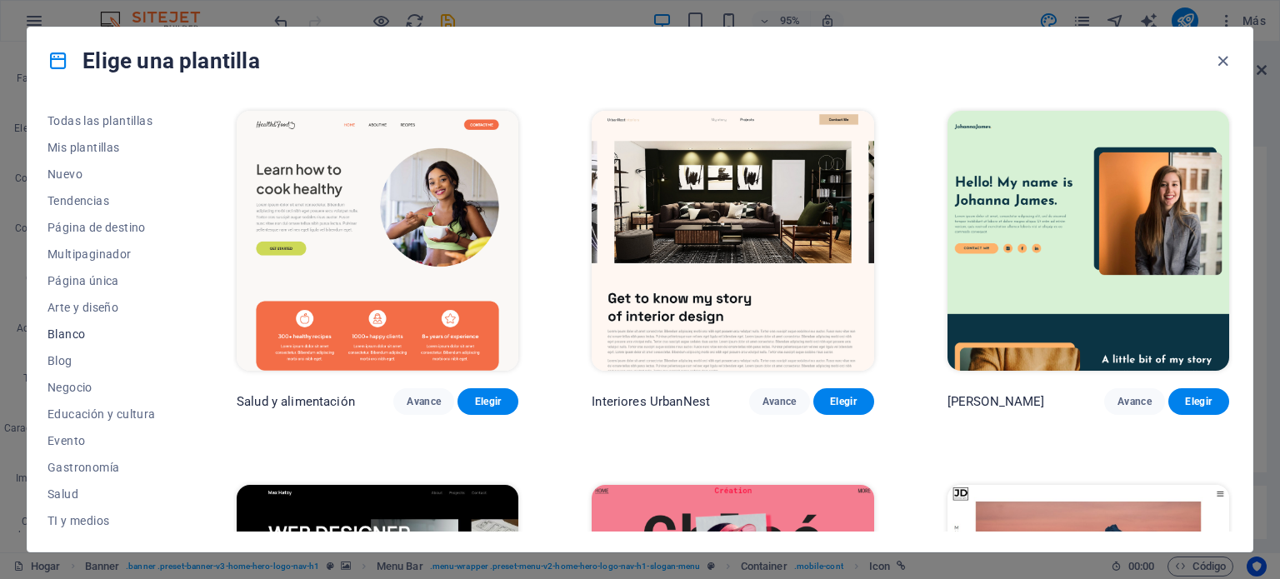
click at [70, 329] on font "Blanco" at bounding box center [65, 333] width 37 height 13
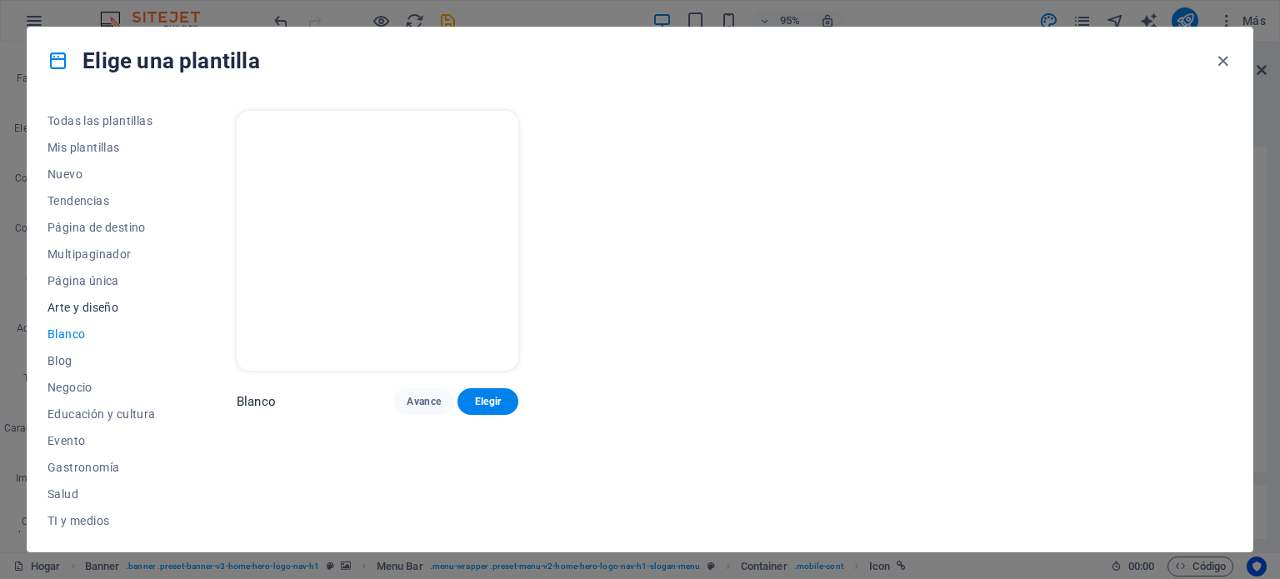
click at [78, 306] on font "Arte y diseño" at bounding box center [82, 307] width 71 height 13
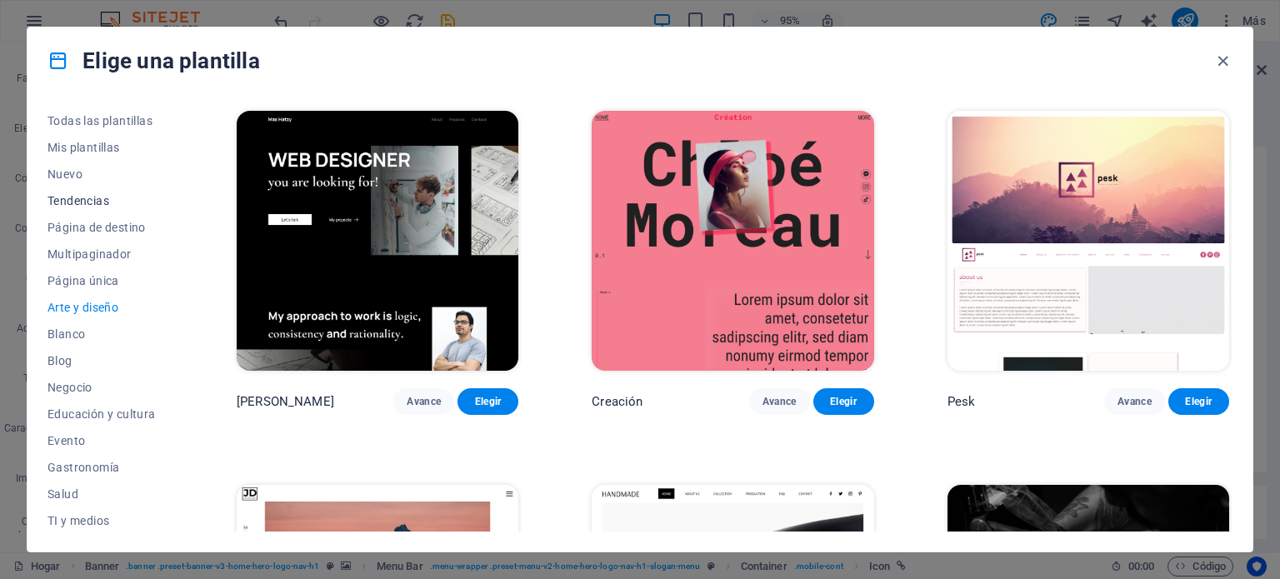
click at [67, 202] on font "Tendencias" at bounding box center [78, 200] width 62 height 13
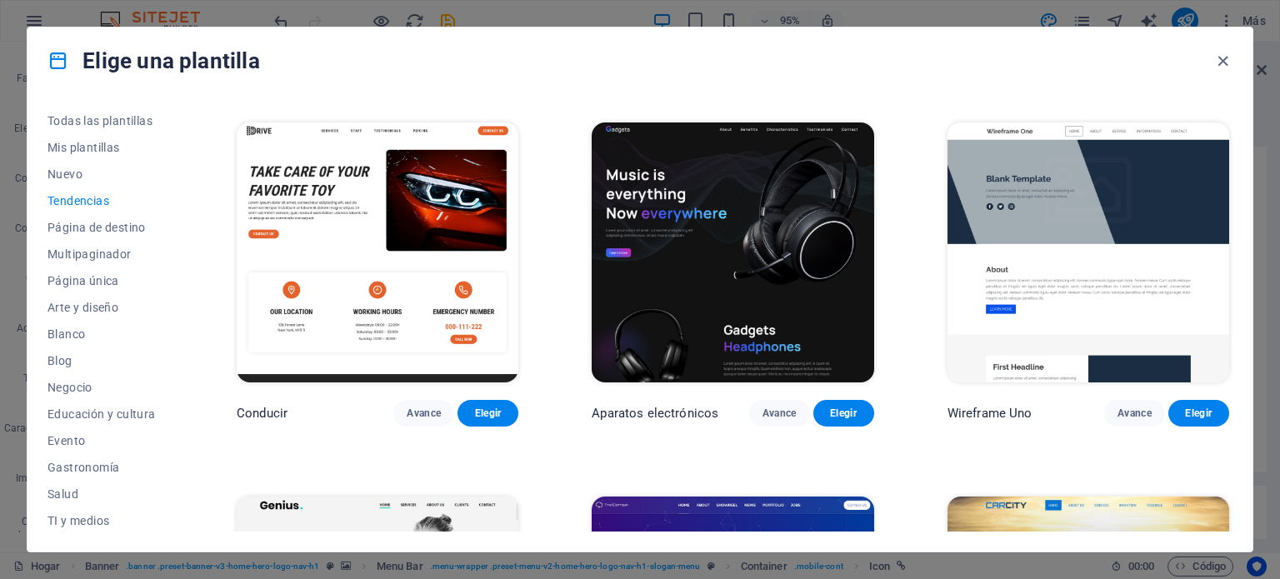
scroll to position [1113, 0]
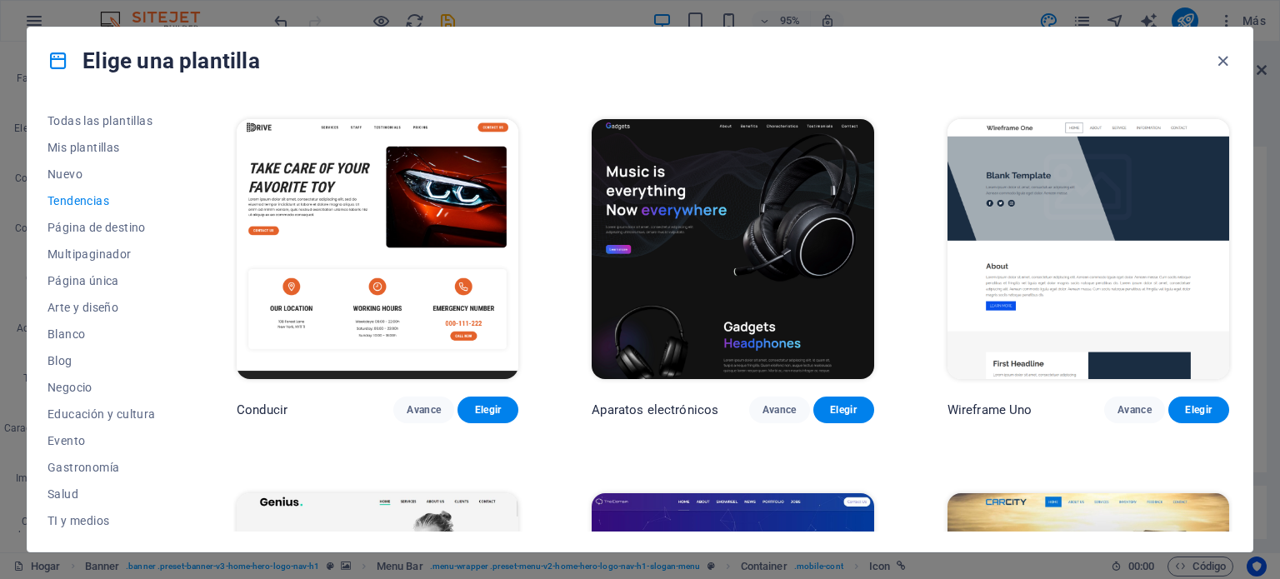
click at [733, 245] on img at bounding box center [732, 249] width 282 height 260
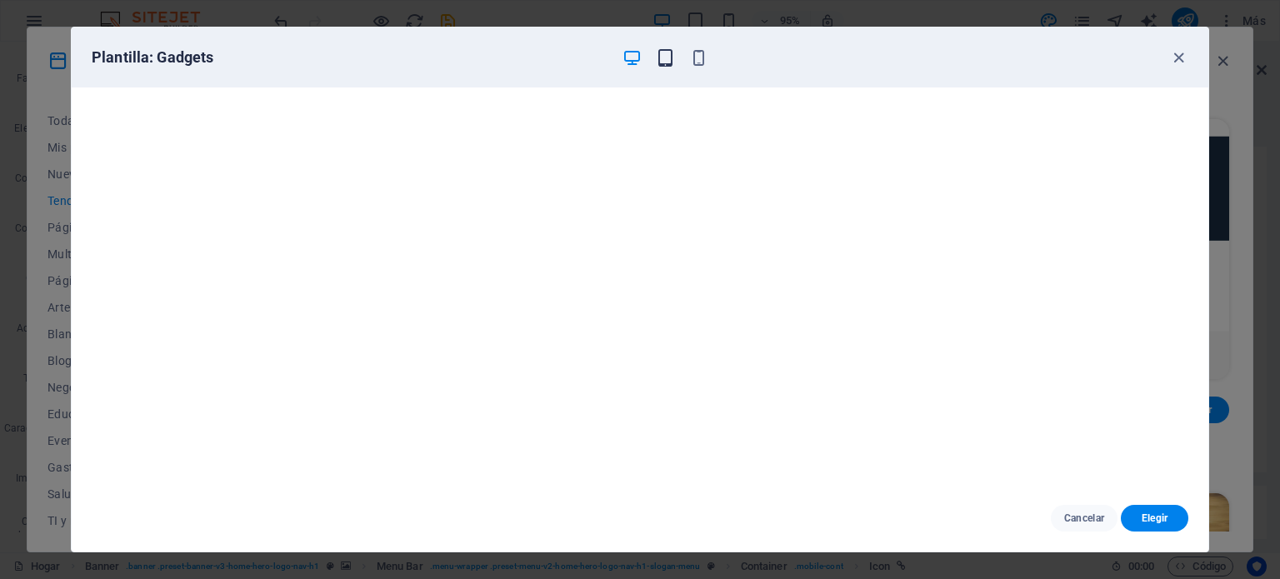
click at [665, 53] on icon "button" at bounding box center [665, 57] width 19 height 19
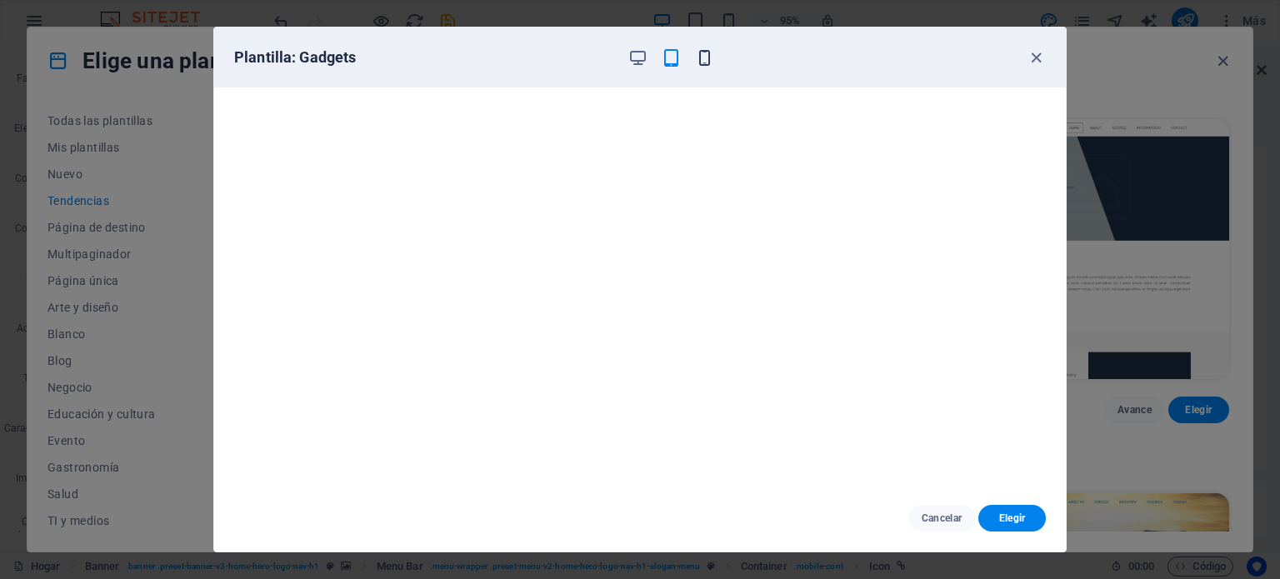
click at [707, 52] on icon "button" at bounding box center [704, 57] width 19 height 19
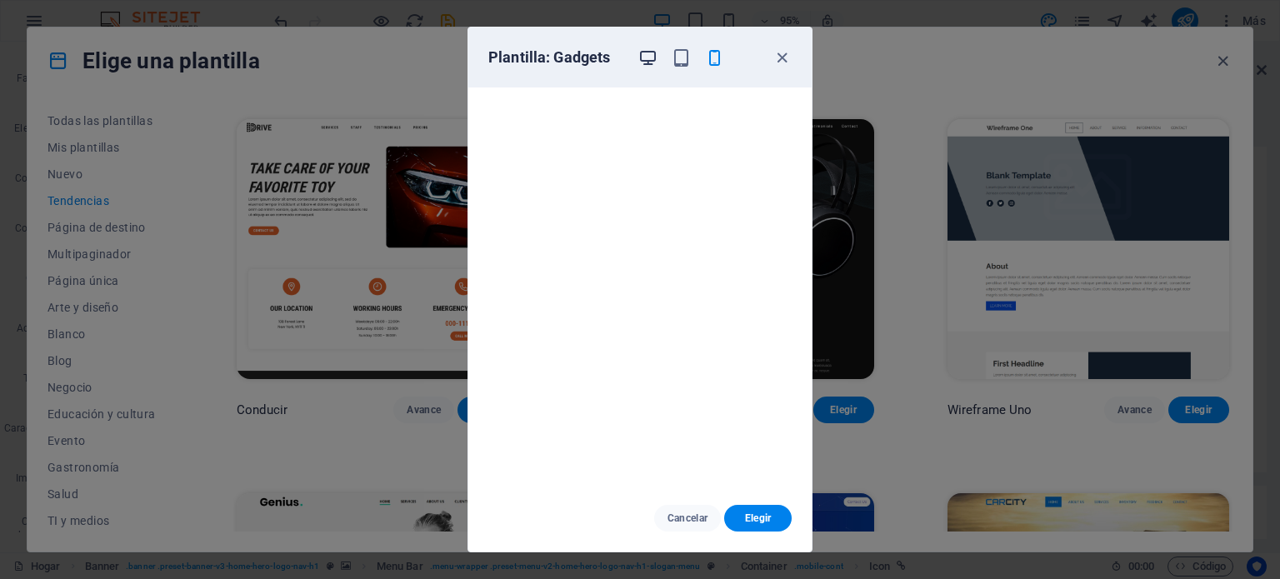
click at [645, 59] on icon "button" at bounding box center [647, 57] width 19 height 19
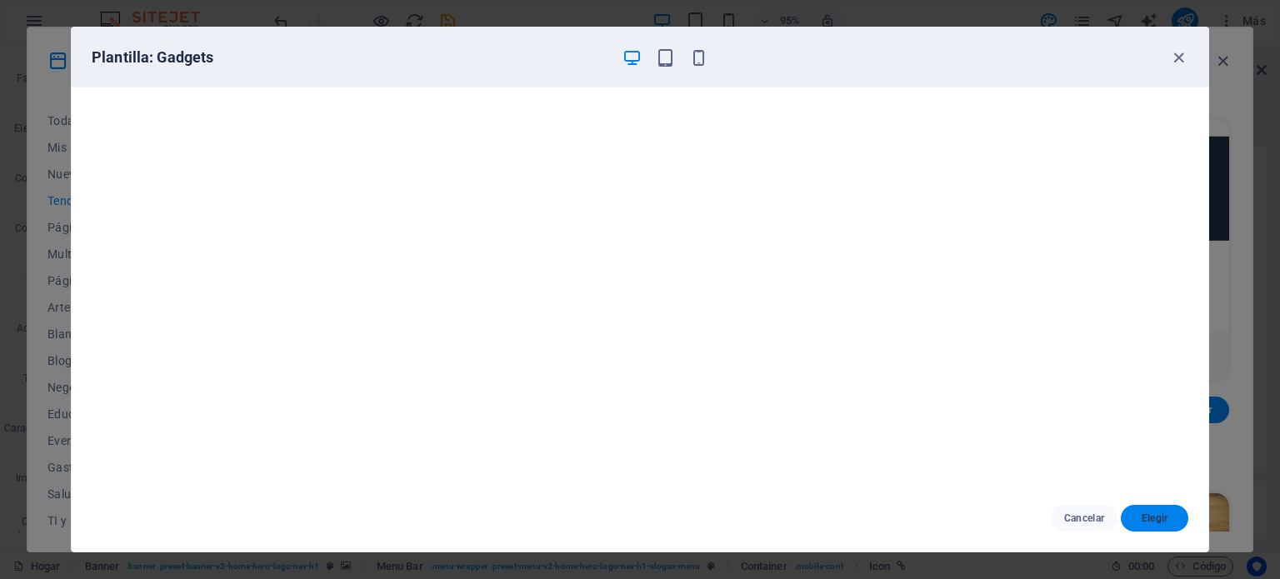
click at [1147, 523] on font "Elegir" at bounding box center [1154, 518] width 27 height 12
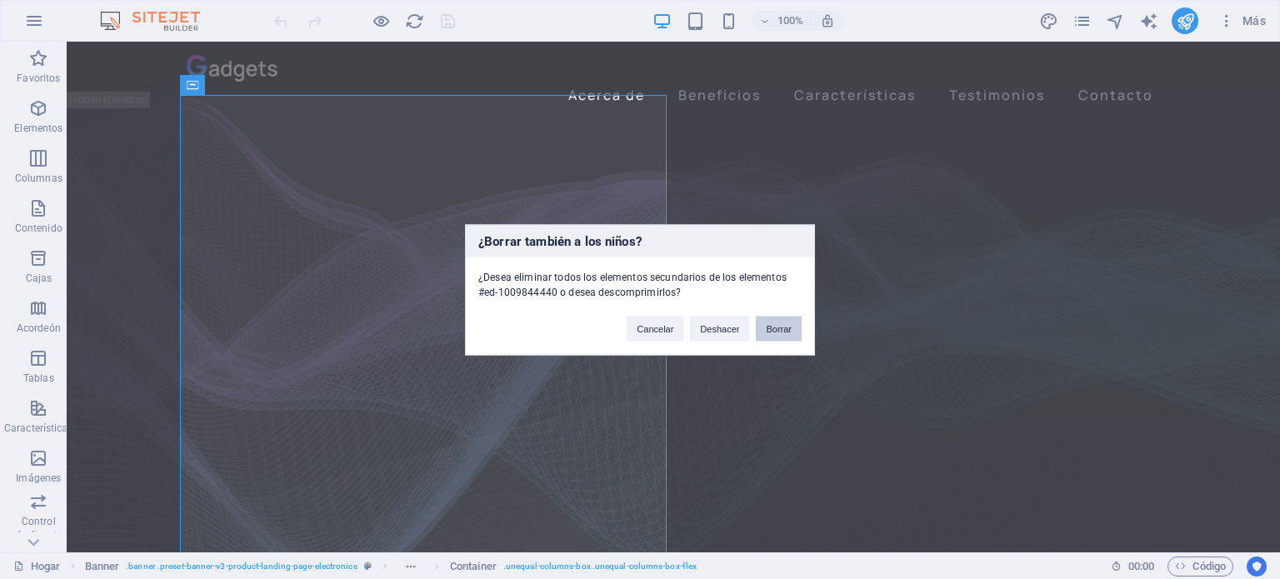
click at [793, 334] on button "Borrar" at bounding box center [779, 328] width 46 height 25
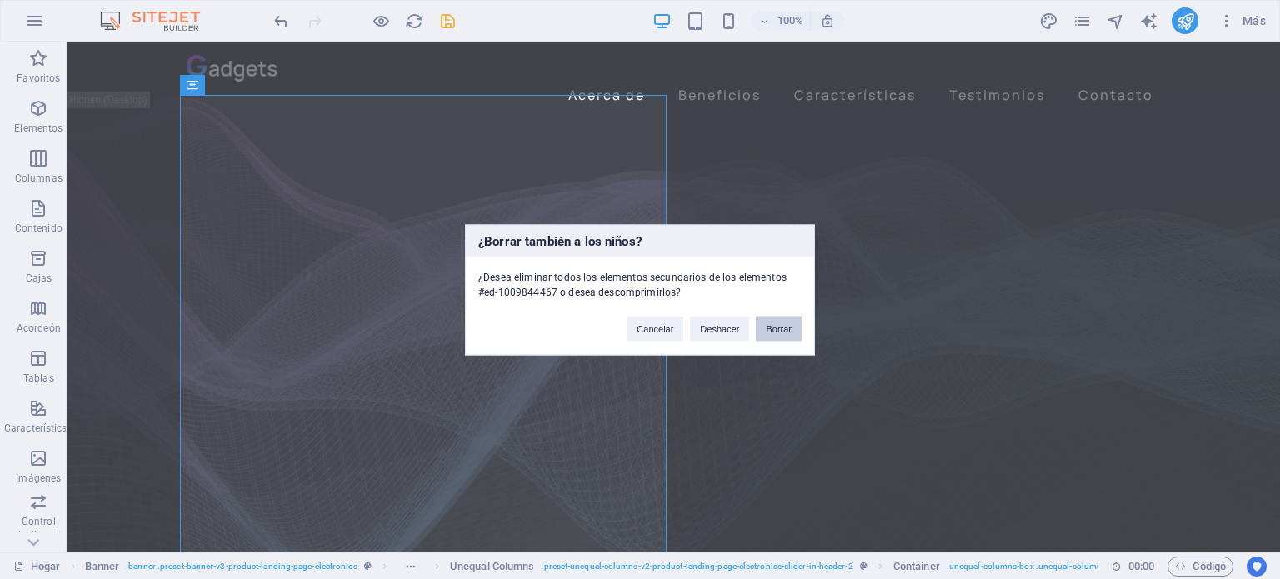
click at [783, 319] on button "Borrar" at bounding box center [779, 328] width 46 height 25
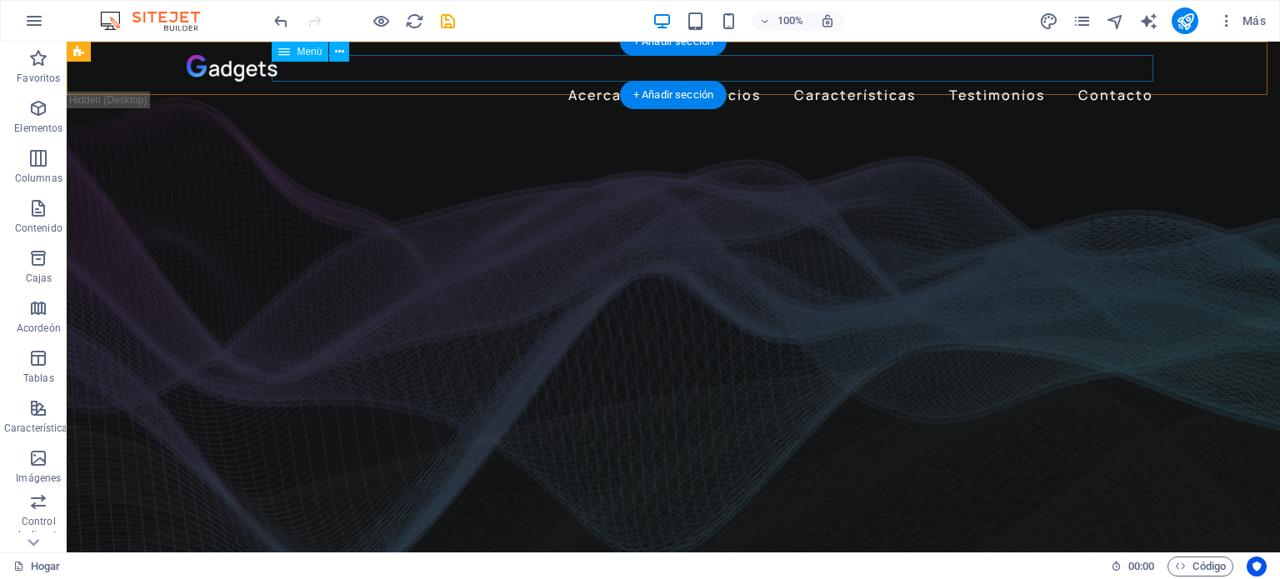
click at [593, 82] on nav "Acerca de Beneficios Características Testimonios Contacto" at bounding box center [673, 95] width 973 height 27
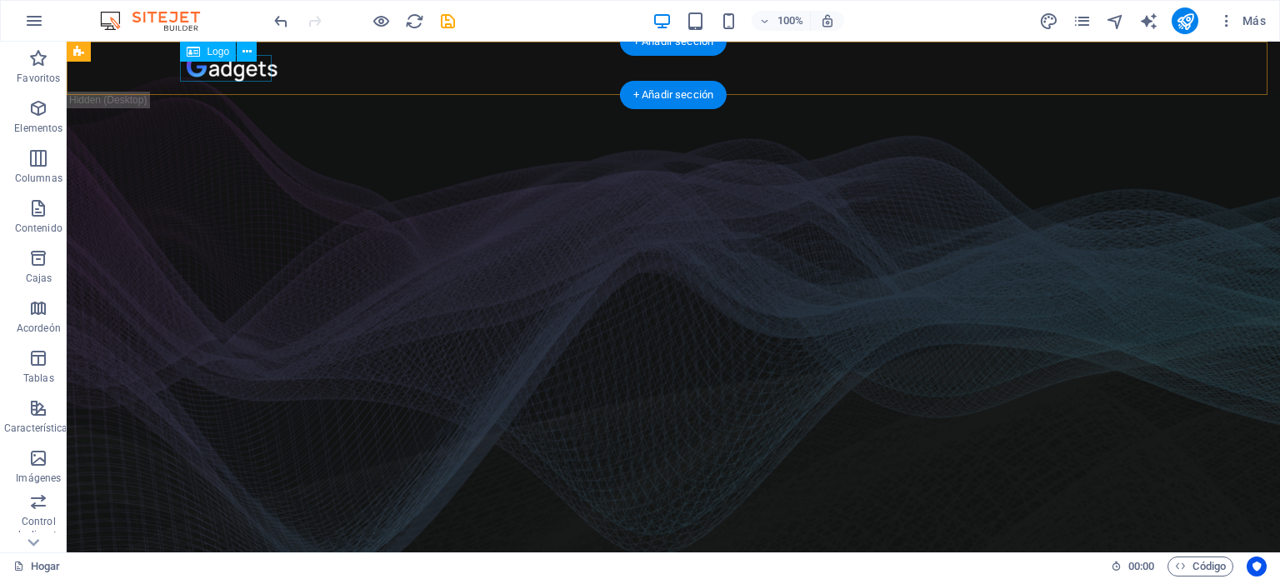
click at [222, 70] on div at bounding box center [673, 68] width 973 height 27
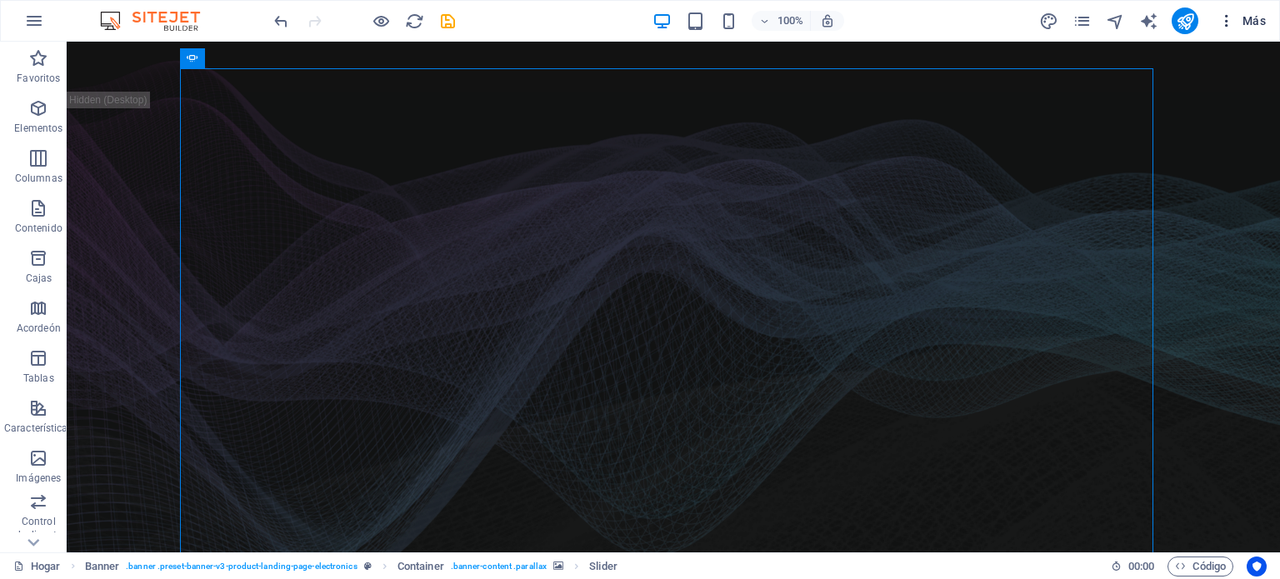
click at [1246, 20] on font "Más" at bounding box center [1253, 20] width 23 height 13
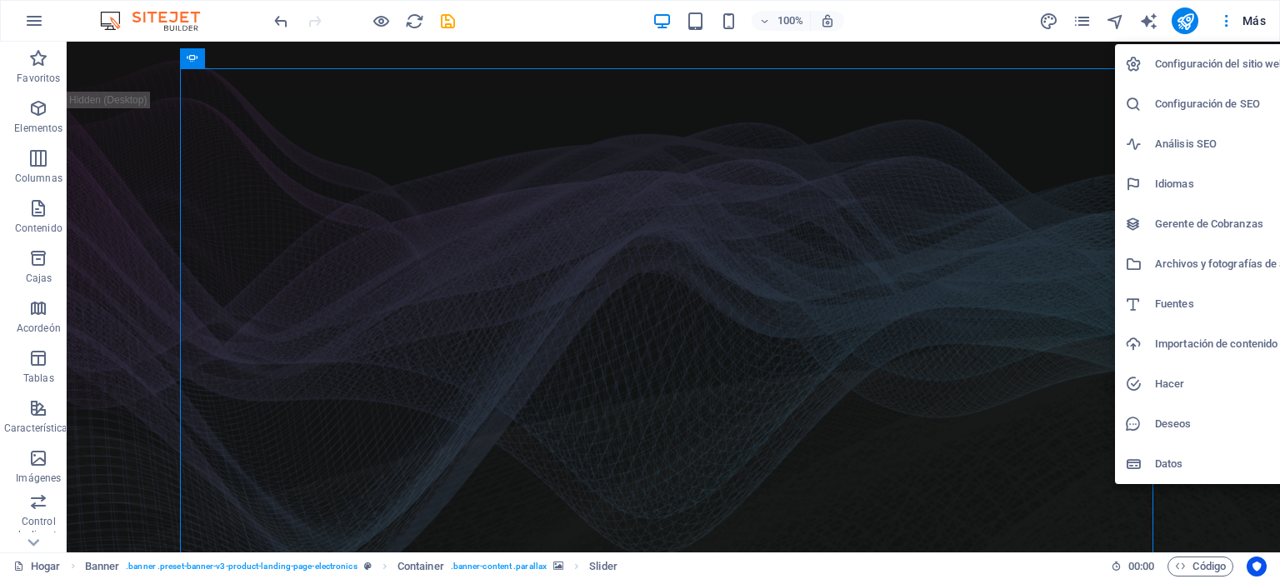
click at [1226, 23] on div at bounding box center [640, 289] width 1280 height 579
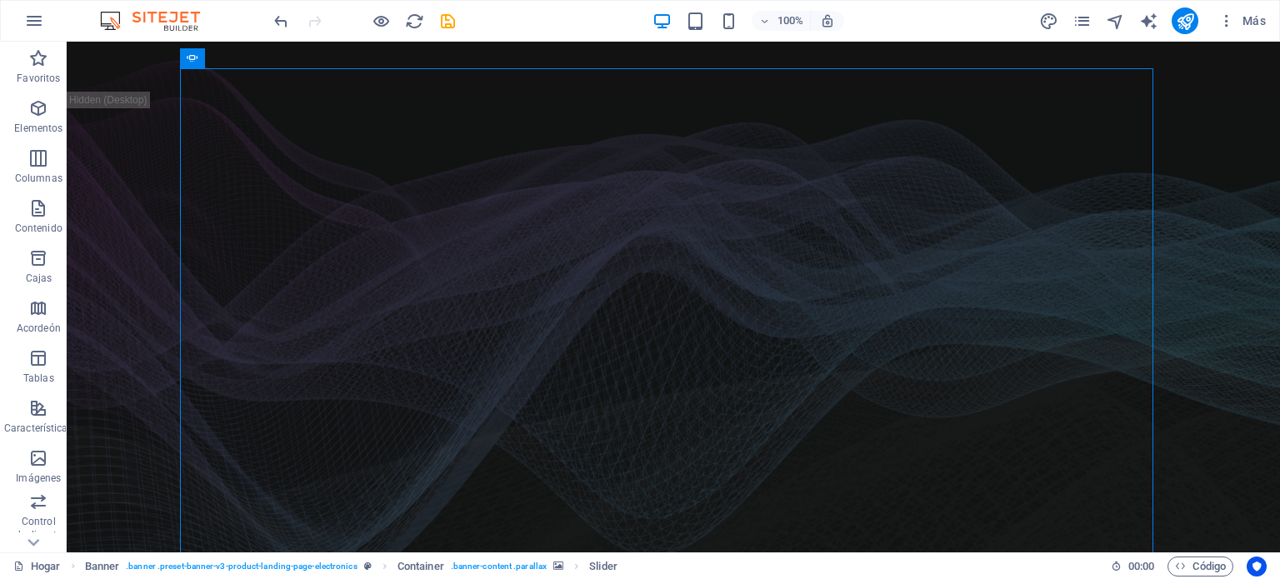
click at [1226, 23] on icon "button" at bounding box center [1226, 20] width 17 height 17
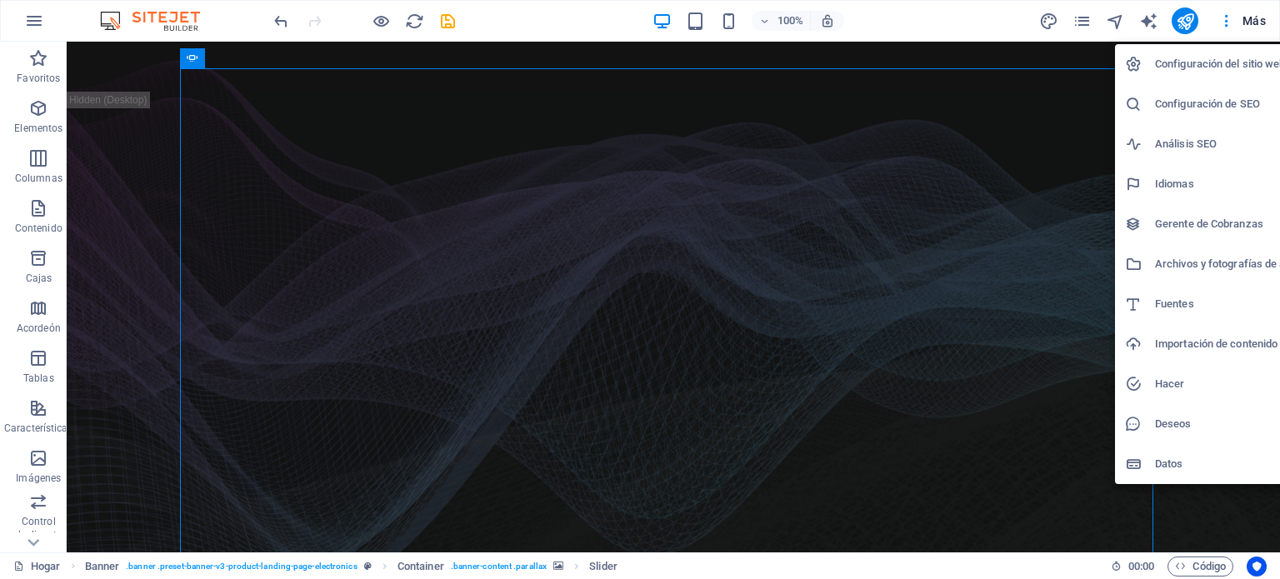
click at [30, 207] on div at bounding box center [640, 289] width 1280 height 579
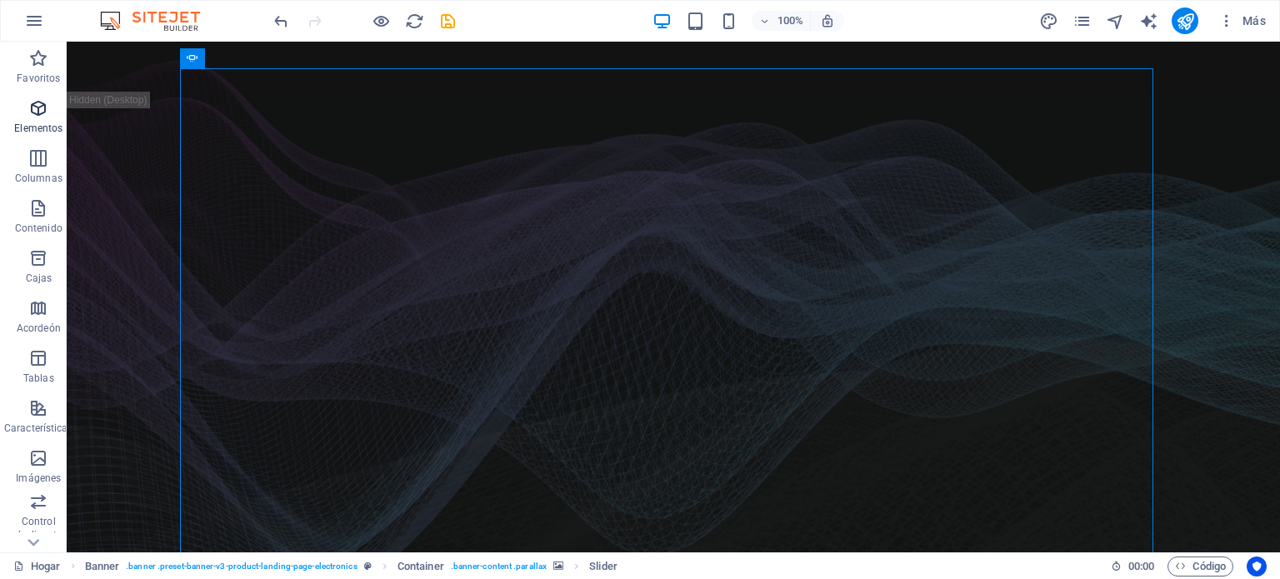
click at [37, 112] on icon "button" at bounding box center [38, 108] width 20 height 20
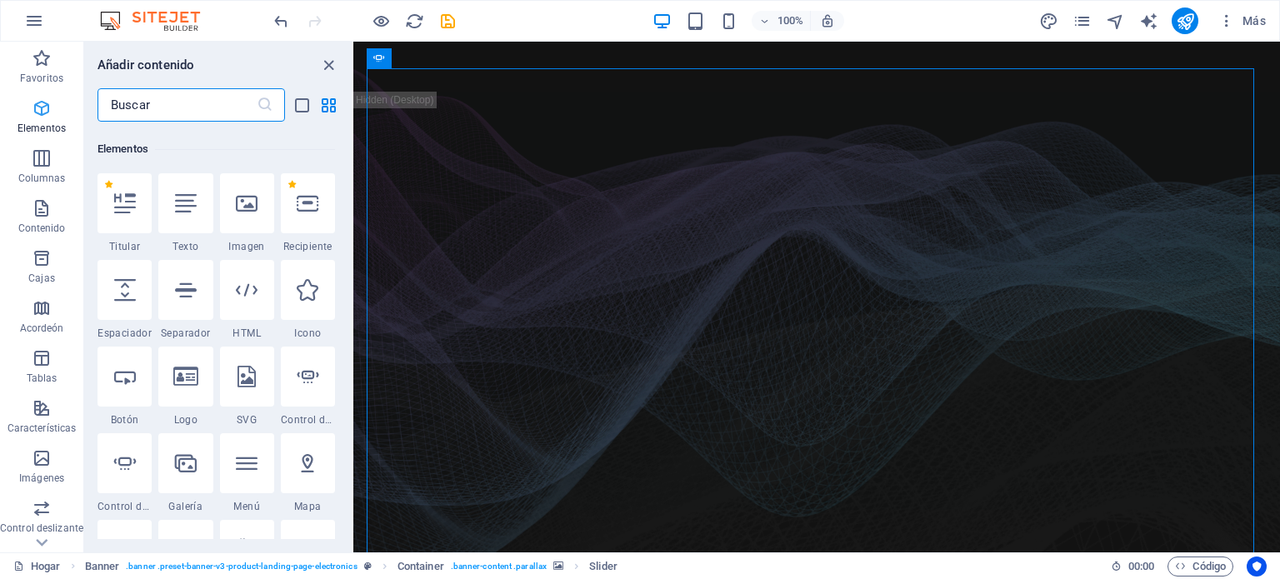
scroll to position [313, 0]
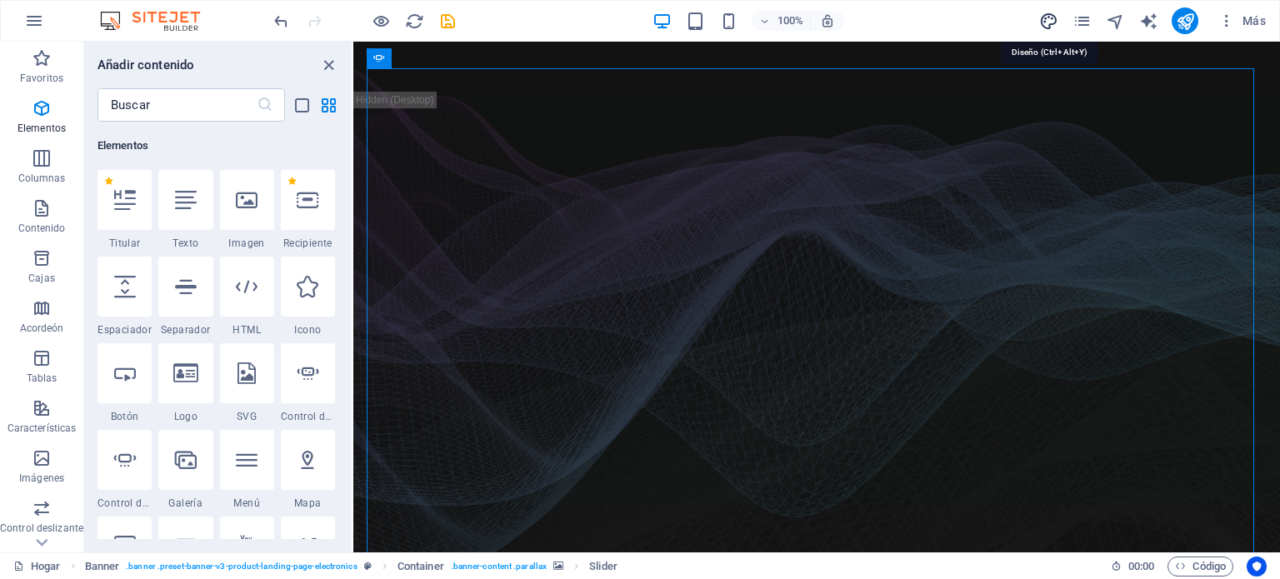
click at [1046, 16] on icon "diseño" at bounding box center [1048, 21] width 19 height 19
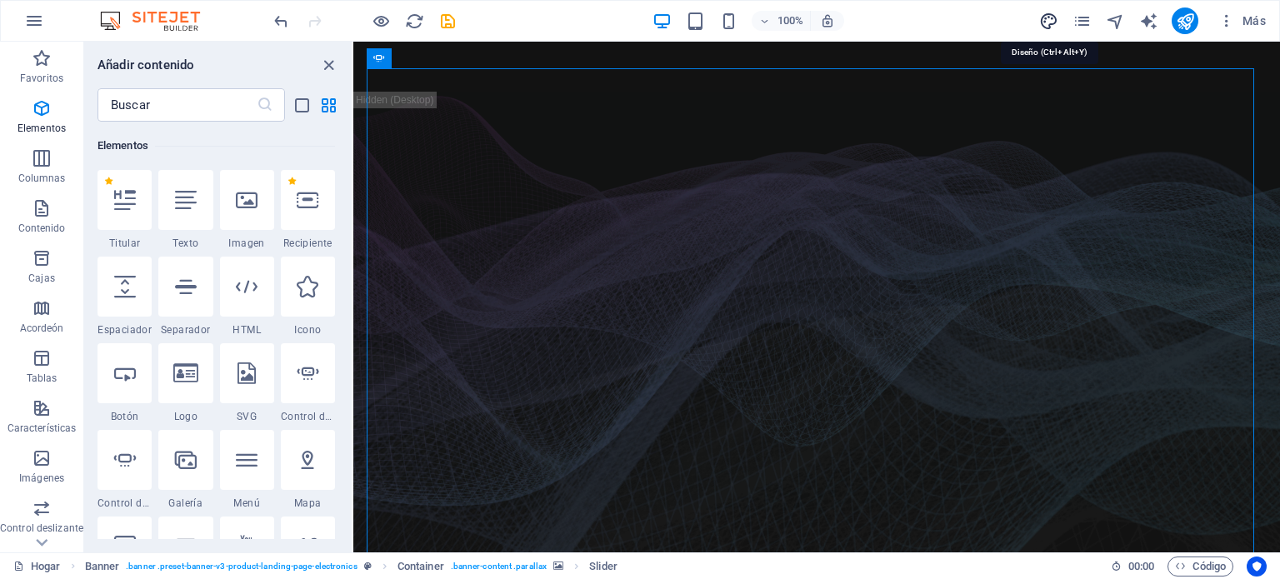
select select "px"
select select "400"
select select "px"
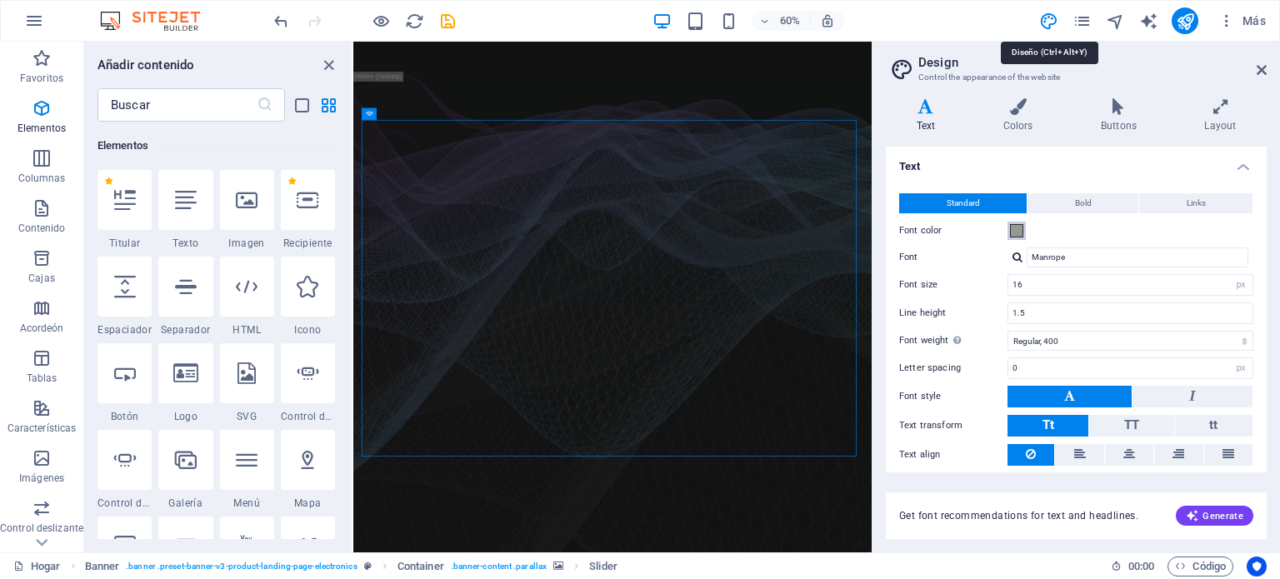
click at [1010, 234] on span at bounding box center [1016, 230] width 13 height 13
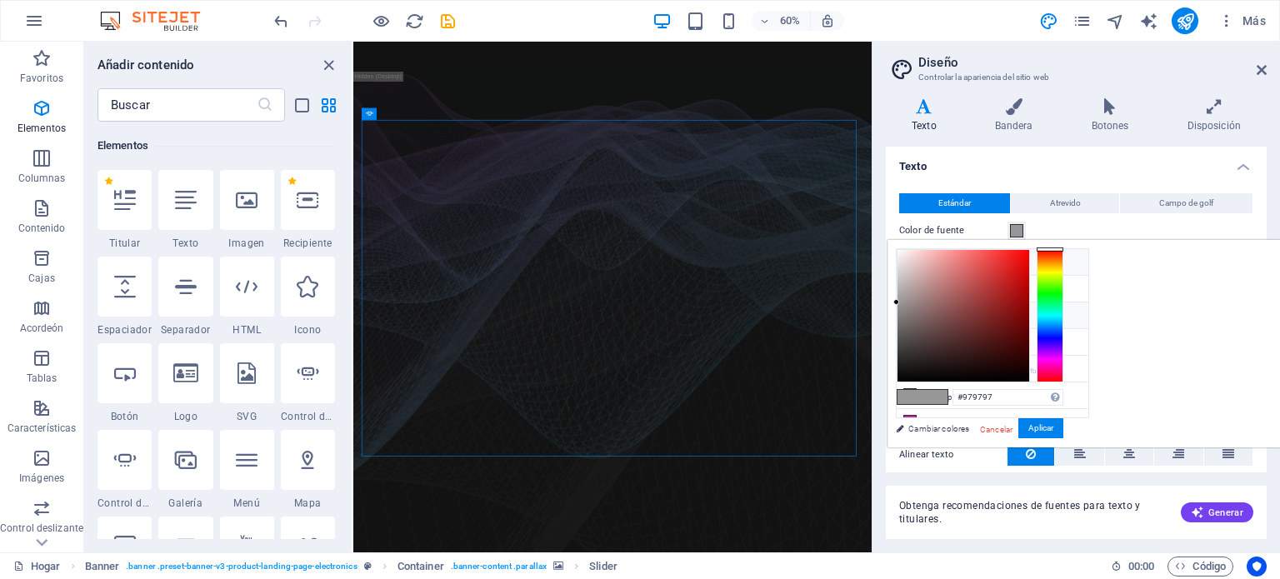
click at [910, 262] on icon at bounding box center [910, 262] width 12 height 12
click at [1066, 202] on font "Atrevido" at bounding box center [1065, 202] width 31 height 9
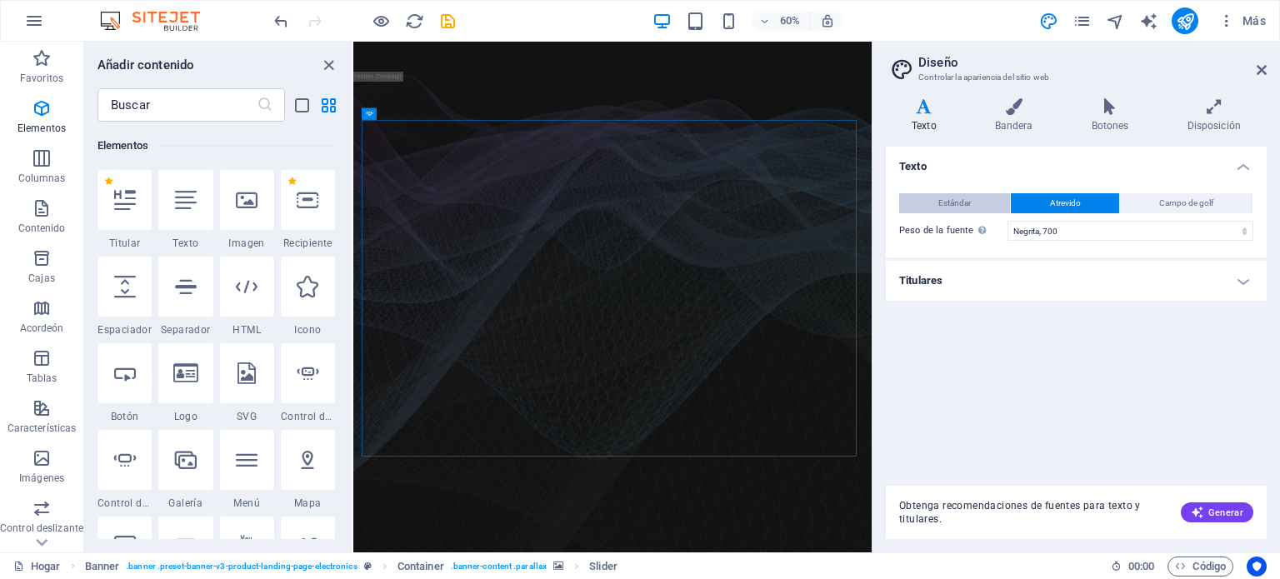
click at [938, 204] on font "Estándar" at bounding box center [954, 202] width 32 height 9
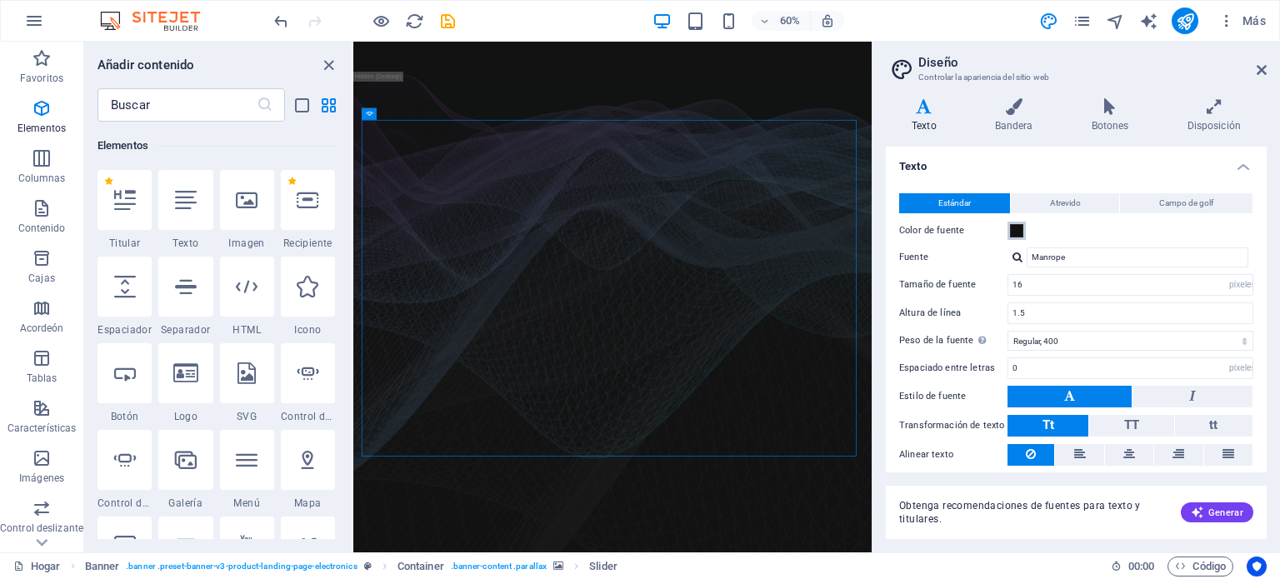
click at [1013, 229] on span at bounding box center [1016, 230] width 13 height 13
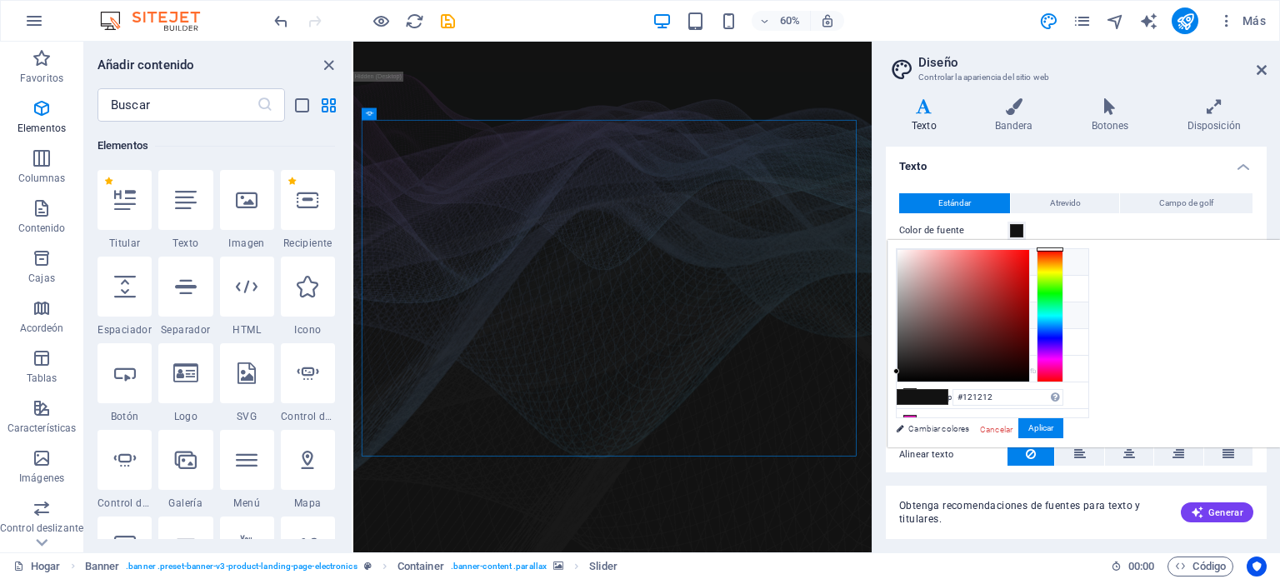
click at [913, 312] on icon at bounding box center [910, 315] width 12 height 12
type input "#979797"
click at [1103, 167] on h4 "Texto" at bounding box center [1075, 162] width 381 height 30
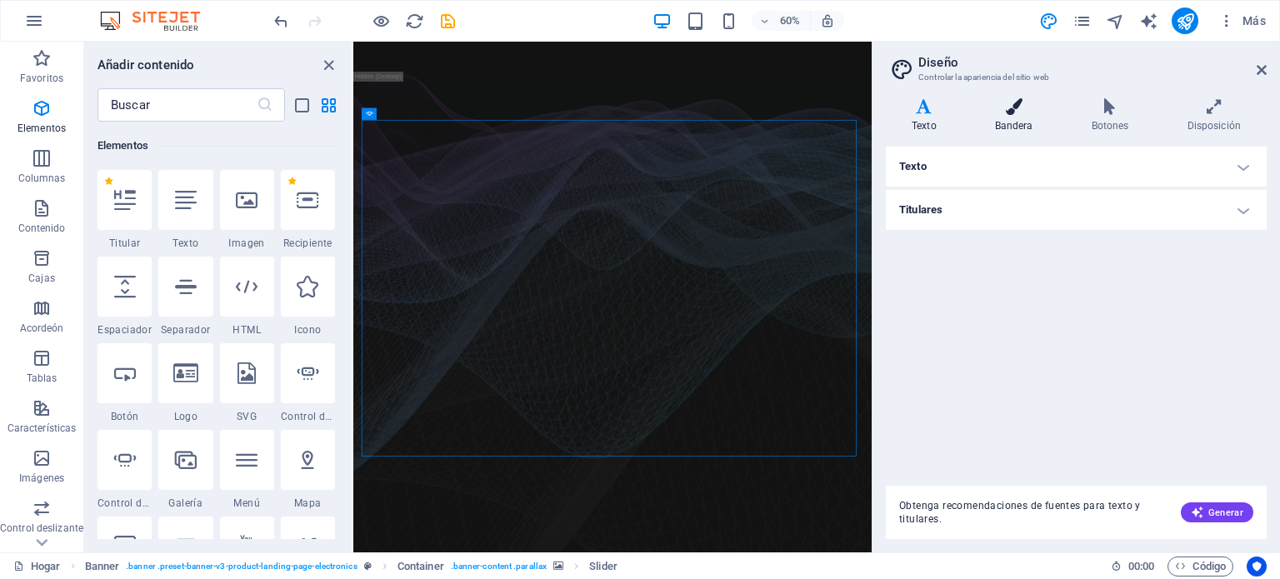
click at [1016, 111] on icon at bounding box center [1014, 106] width 90 height 17
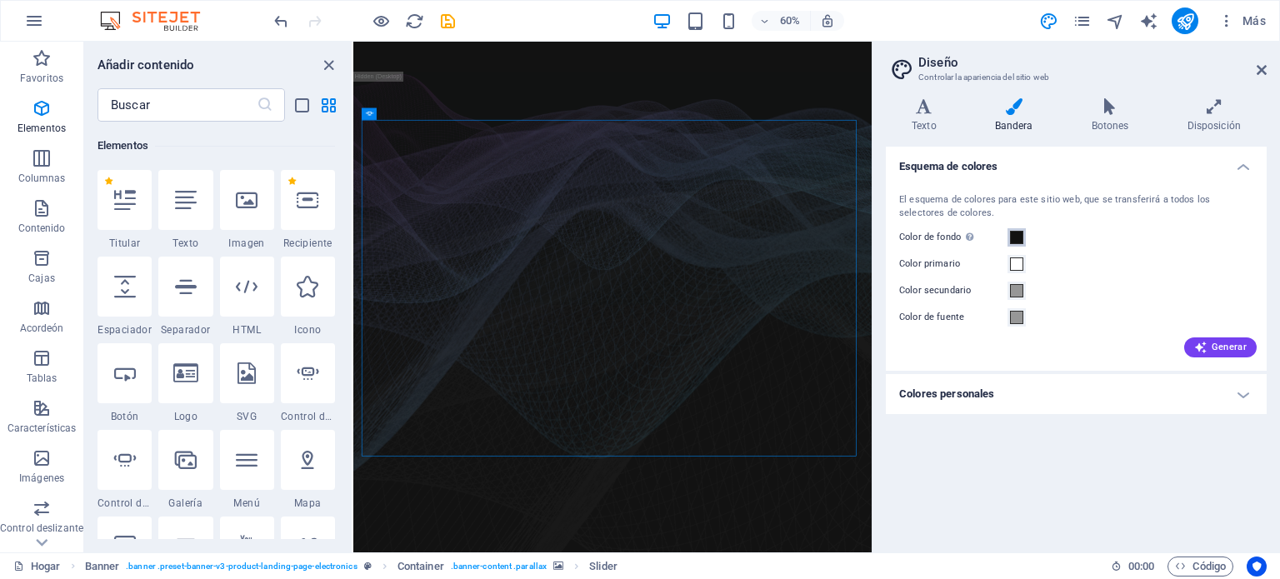
click at [1014, 232] on span at bounding box center [1016, 237] width 13 height 13
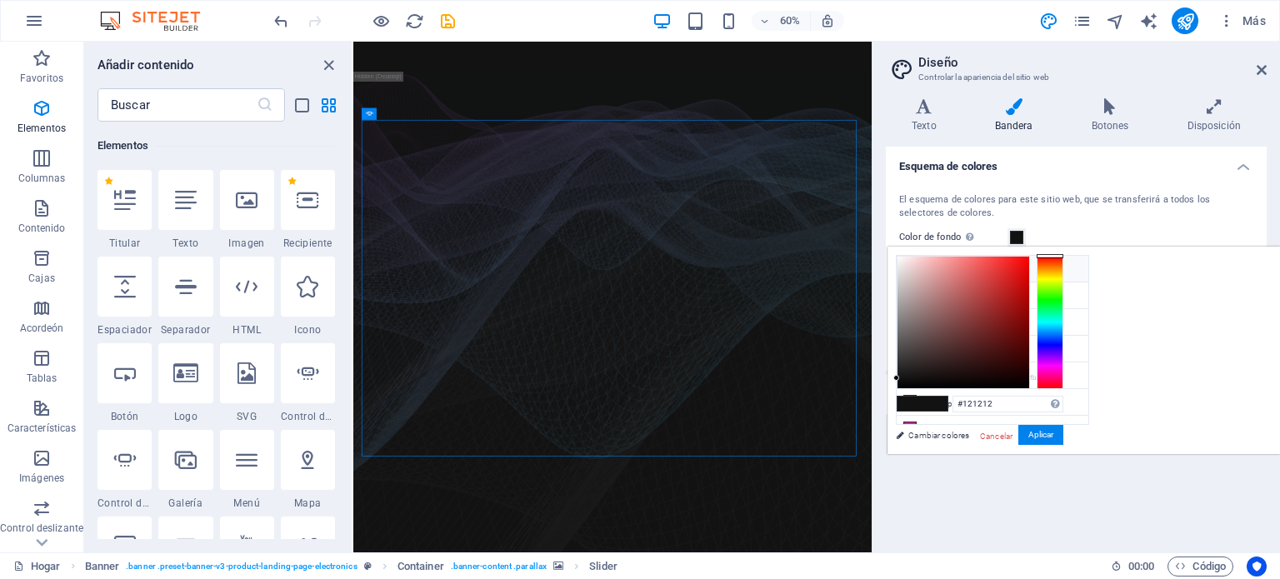
click at [935, 267] on font "Color de fondo" at bounding box center [953, 270] width 57 height 9
click at [906, 267] on icon at bounding box center [910, 268] width 12 height 12
click at [937, 271] on font "Color de fondo" at bounding box center [953, 270] width 57 height 9
click at [970, 272] on font "Color de fondo" at bounding box center [953, 270] width 57 height 9
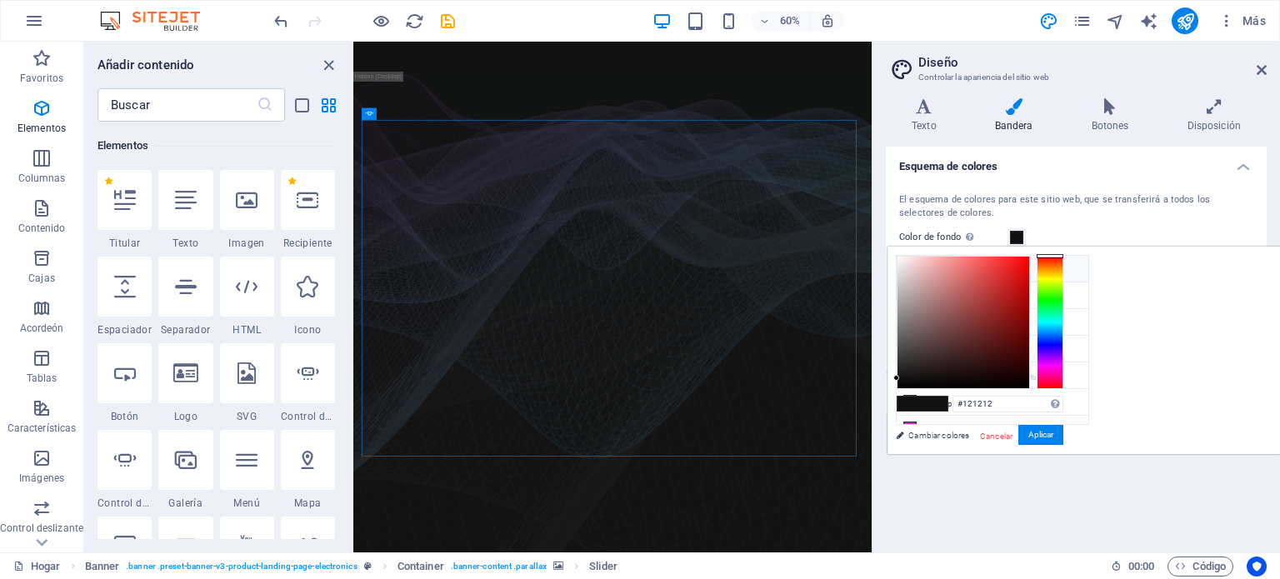
click at [970, 272] on font "Color de fondo" at bounding box center [953, 270] width 57 height 9
click at [1029, 382] on div at bounding box center [963, 323] width 132 height 132
type input "#000000"
click at [1071, 389] on div "#000000 Formatos admitidos #0852ed rgb(8, 82, 237) rgba(8, 82, 237, 90%) hsv(22…" at bounding box center [979, 471] width 184 height 449
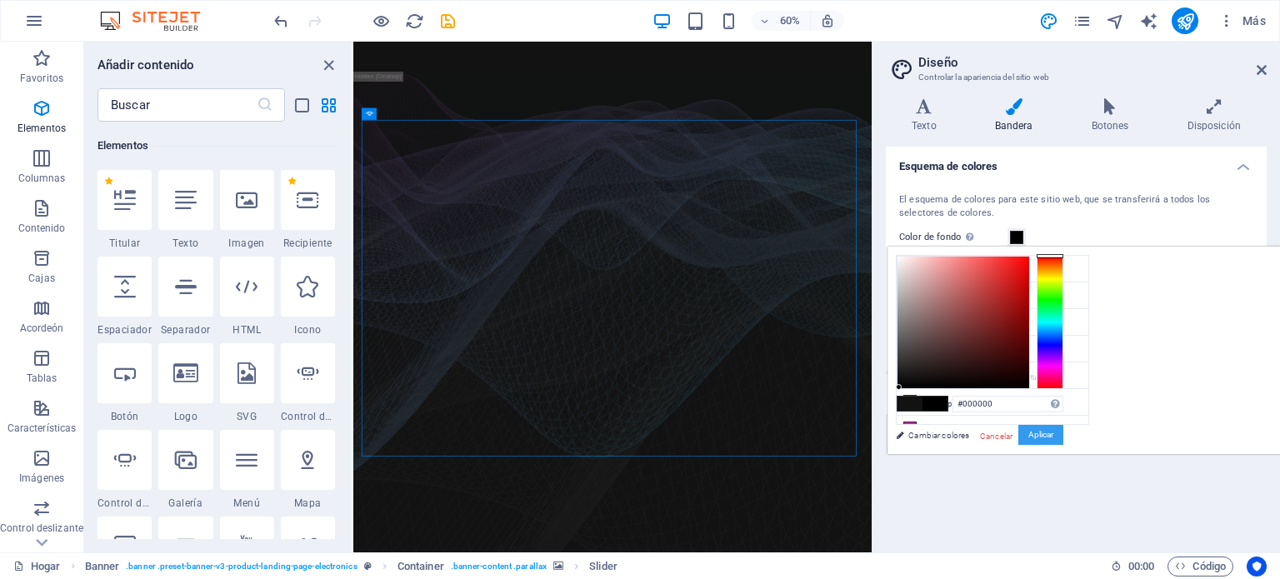
click at [1053, 433] on font "Aplicar" at bounding box center [1040, 434] width 25 height 9
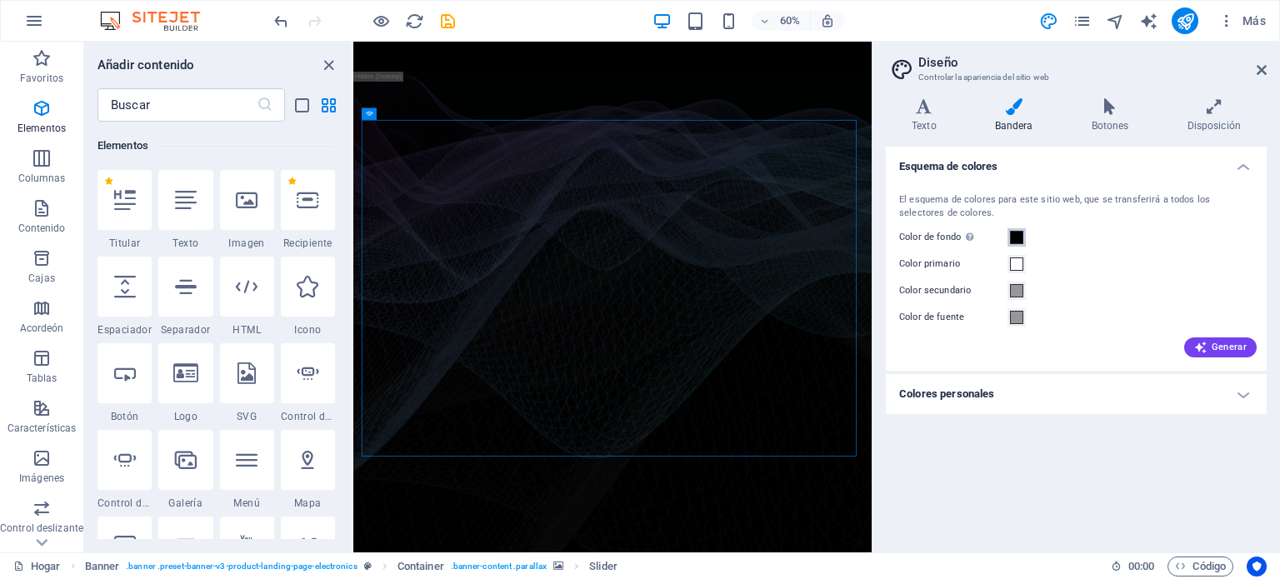
click at [1015, 236] on span at bounding box center [1016, 237] width 13 height 13
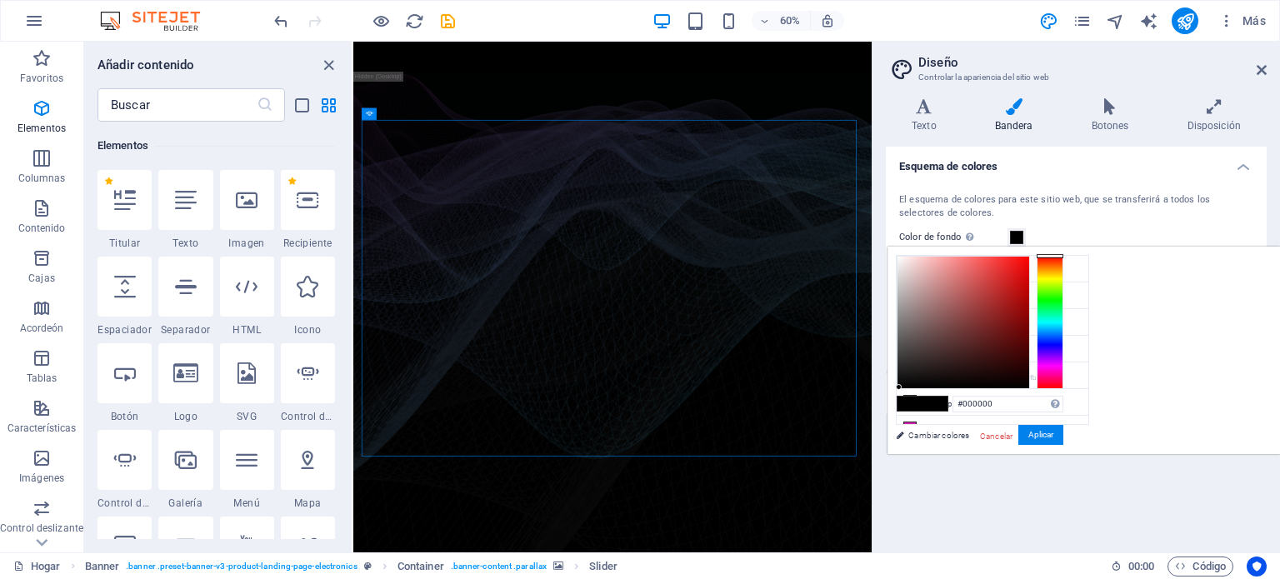
click at [922, 402] on span at bounding box center [909, 404] width 25 height 14
click at [1053, 431] on font "Aplicar" at bounding box center [1040, 434] width 25 height 9
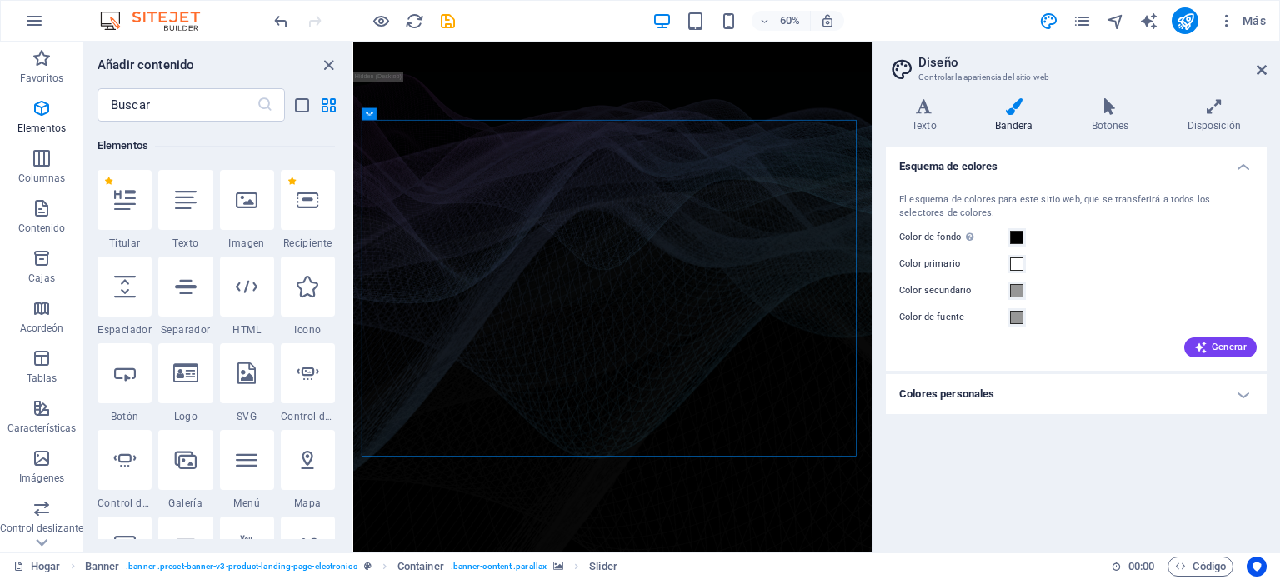
click at [554, 578] on figure at bounding box center [785, 457] width 864 height 801
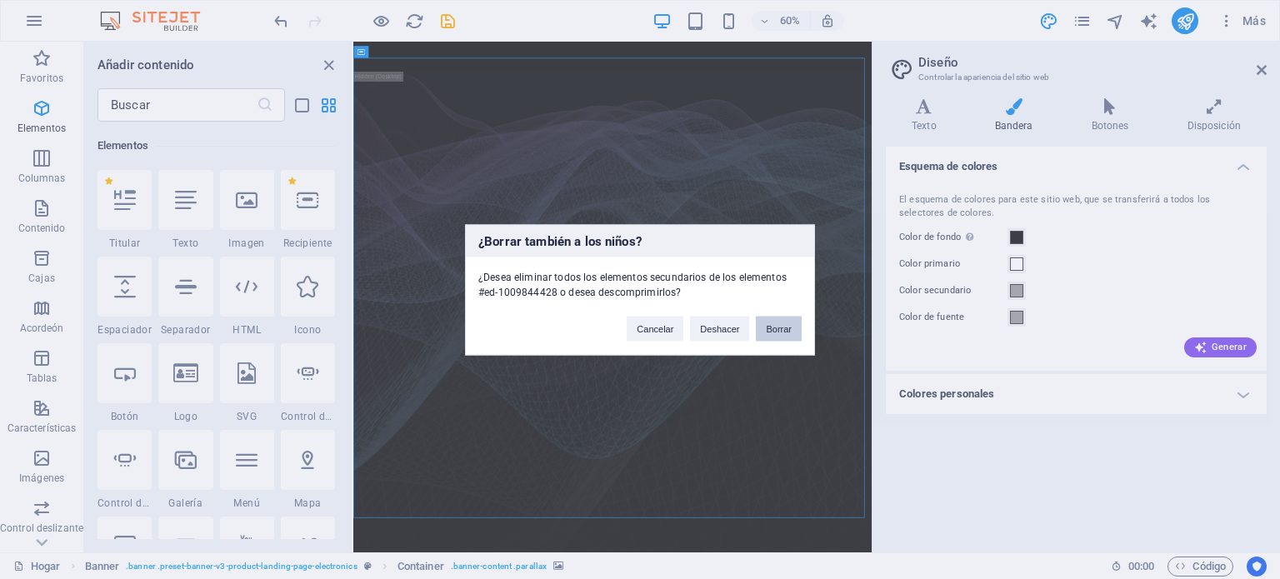
drag, startPoint x: 776, startPoint y: 318, endPoint x: 709, endPoint y: 461, distance: 157.6
click at [776, 318] on button "Borrar" at bounding box center [779, 328] width 46 height 25
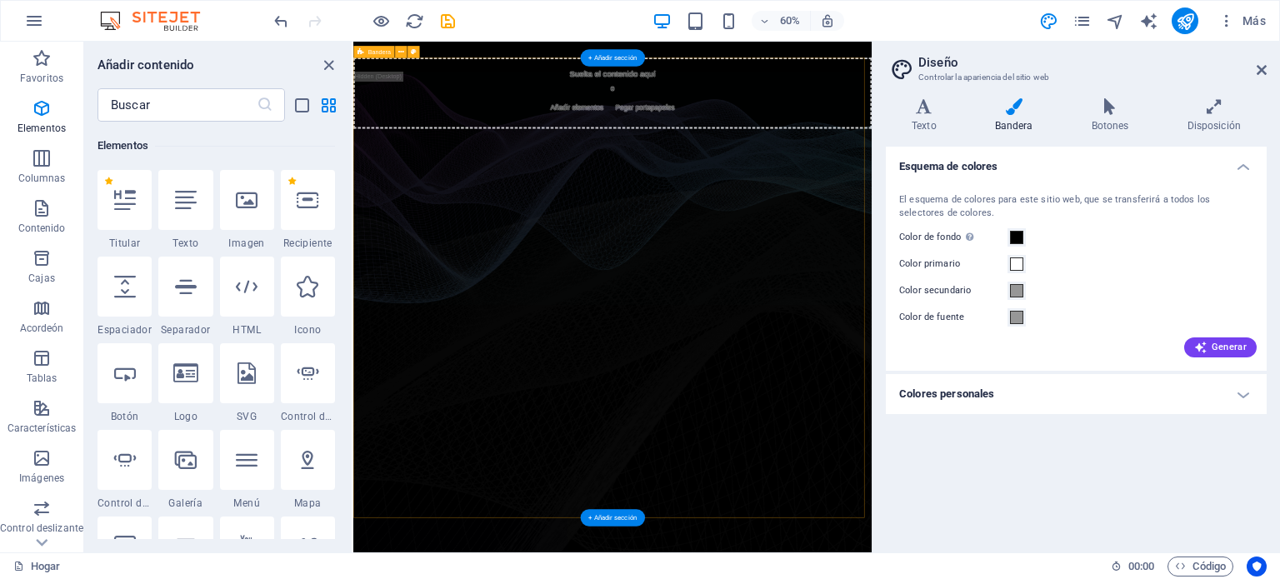
click at [645, 578] on div "Suelta el contenido aquí o Añadir elementos Pegar portapapeles" at bounding box center [785, 451] width 864 height 766
click at [658, 129] on div "Suelta el contenido aquí o Añadir elementos Pegar portapapeles" at bounding box center [785, 127] width 864 height 118
click at [744, 171] on div "Suelta el contenido aquí o Añadir elementos Pegar portapapeles" at bounding box center [785, 127] width 864 height 118
click at [732, 171] on div "Suelta el contenido aquí o Añadir elementos Pegar portapapeles" at bounding box center [785, 127] width 864 height 118
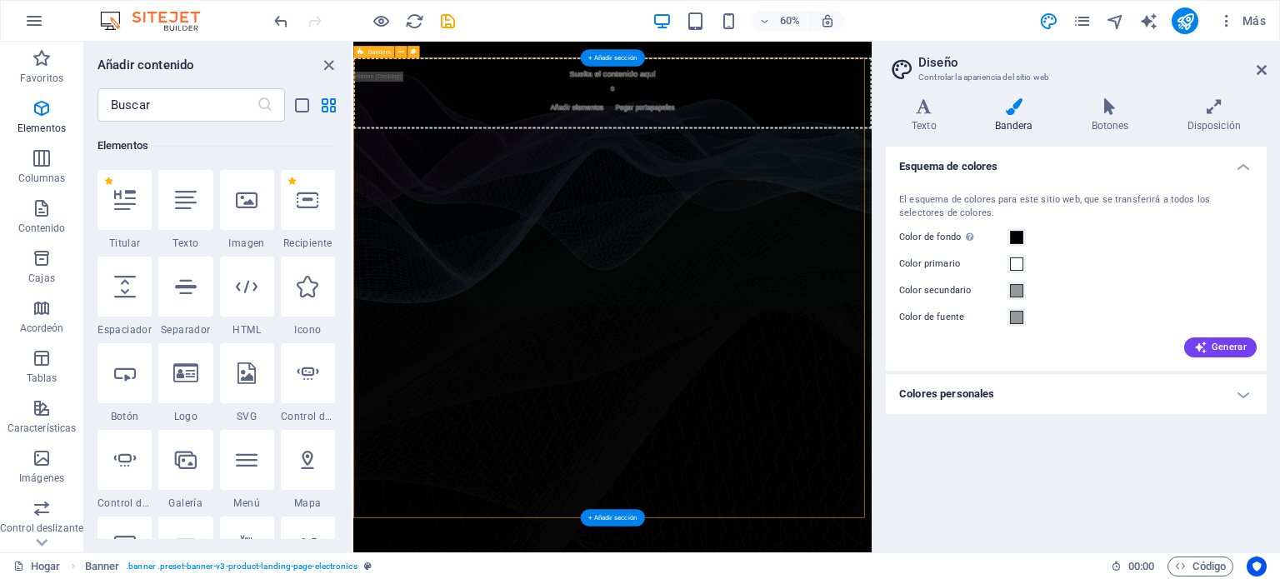
select select "vh"
select select "banner"
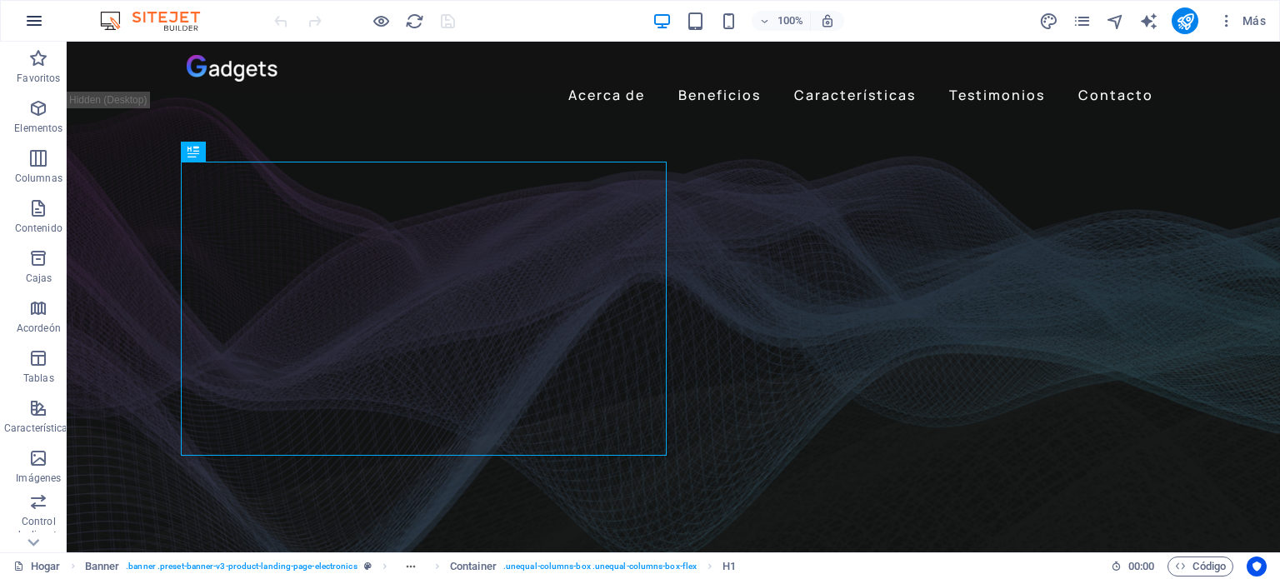
click at [41, 19] on icon "button" at bounding box center [34, 21] width 20 height 20
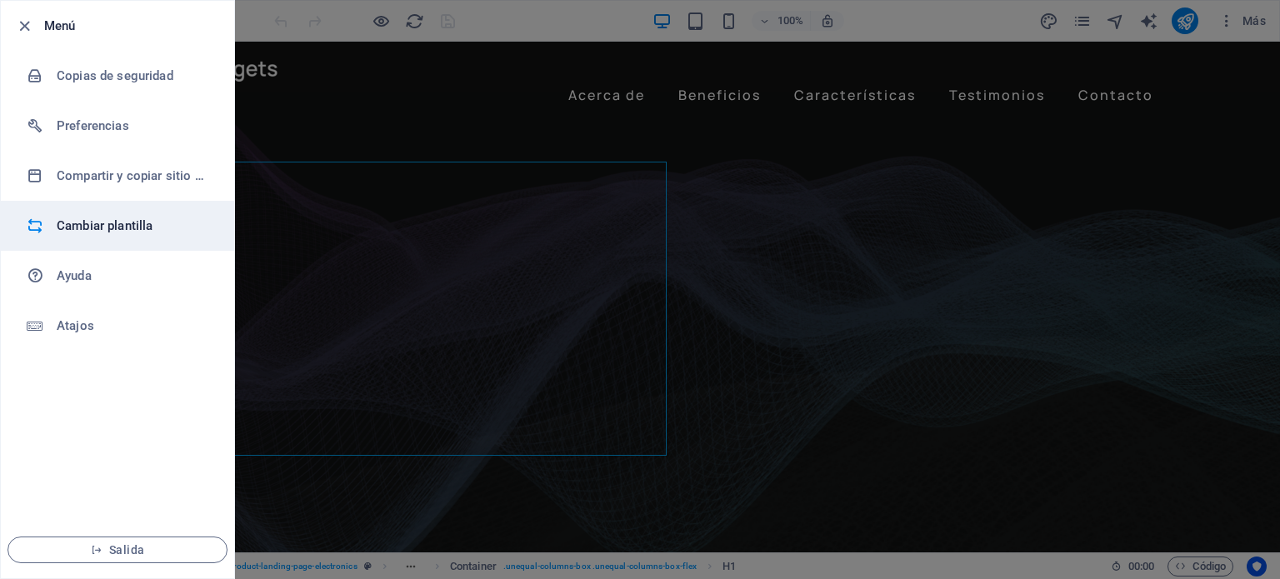
click at [76, 222] on font "Cambiar plantilla" at bounding box center [105, 225] width 96 height 15
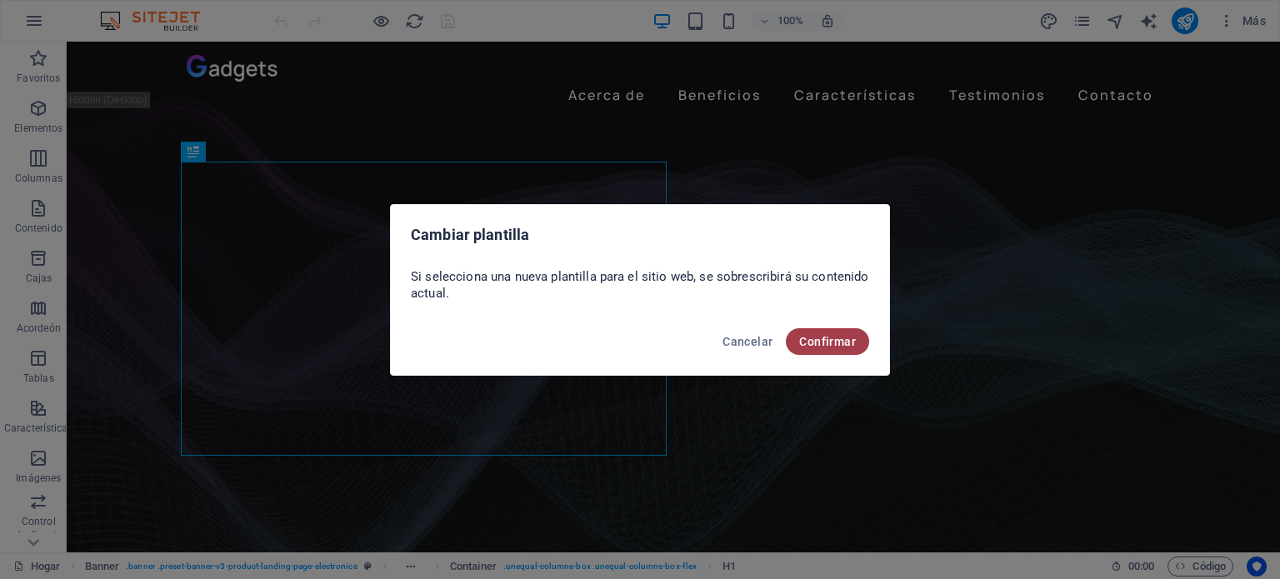
click at [836, 342] on font "Confirmar" at bounding box center [827, 341] width 57 height 13
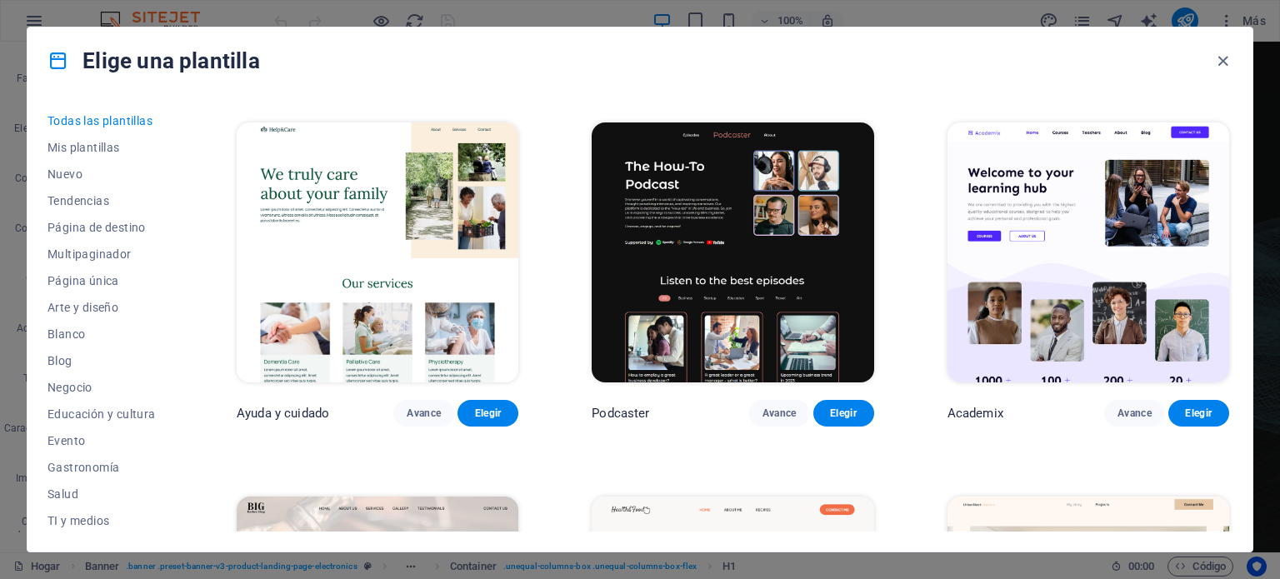
scroll to position [1516, 0]
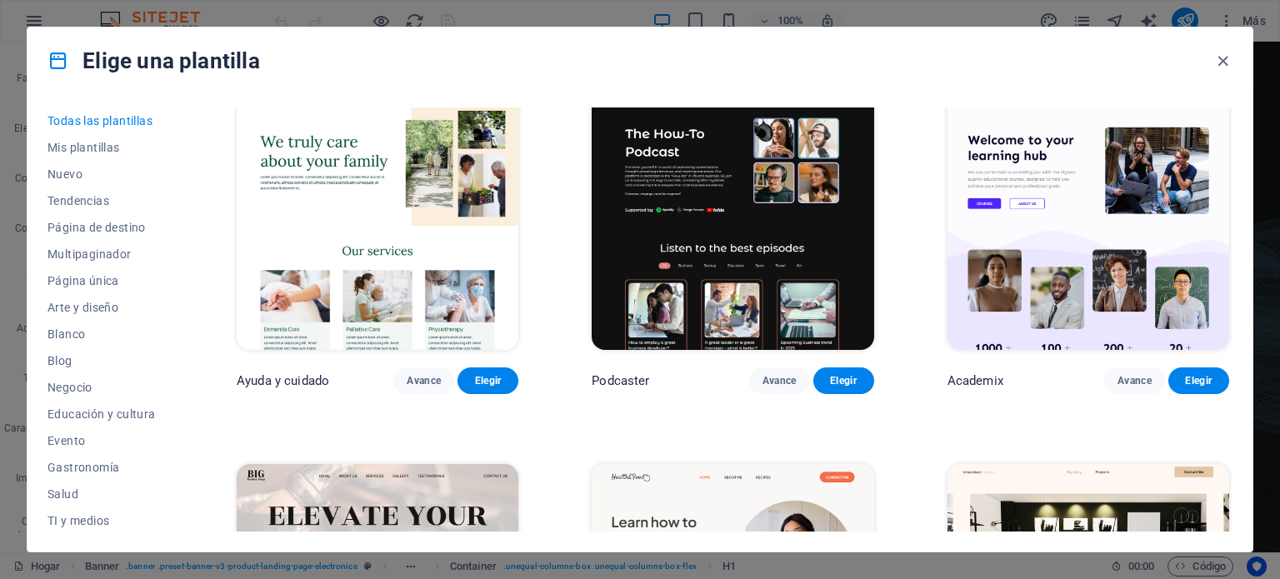
click at [726, 225] on img at bounding box center [732, 220] width 282 height 260
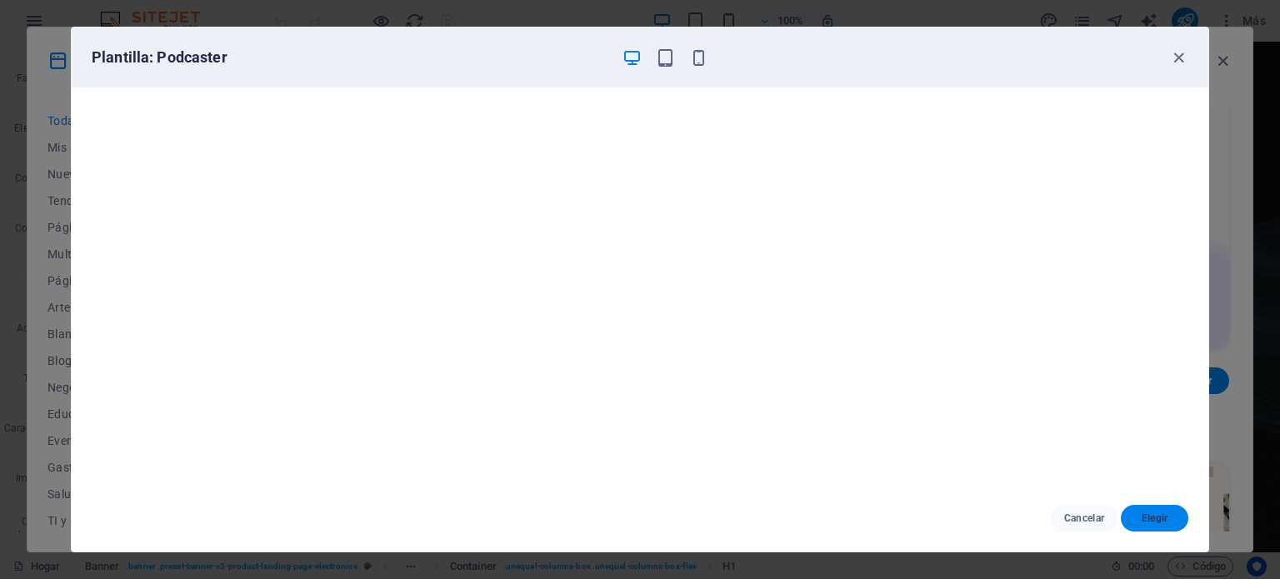
click at [1150, 515] on font "Elegir" at bounding box center [1154, 518] width 27 height 12
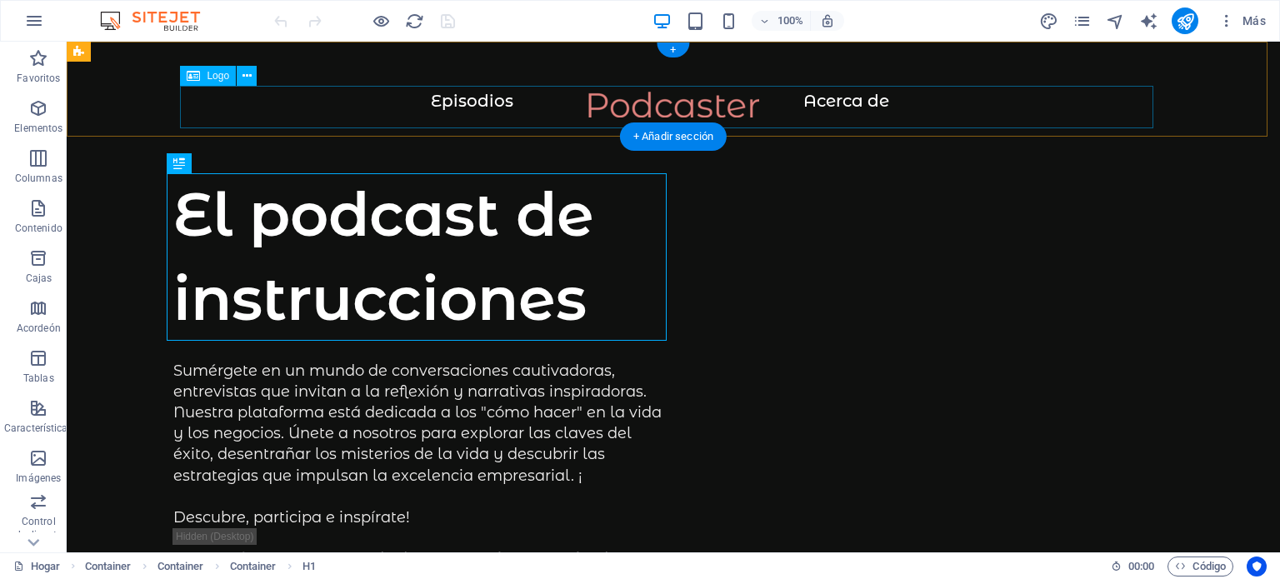
click at [464, 99] on div at bounding box center [673, 113] width 1146 height 42
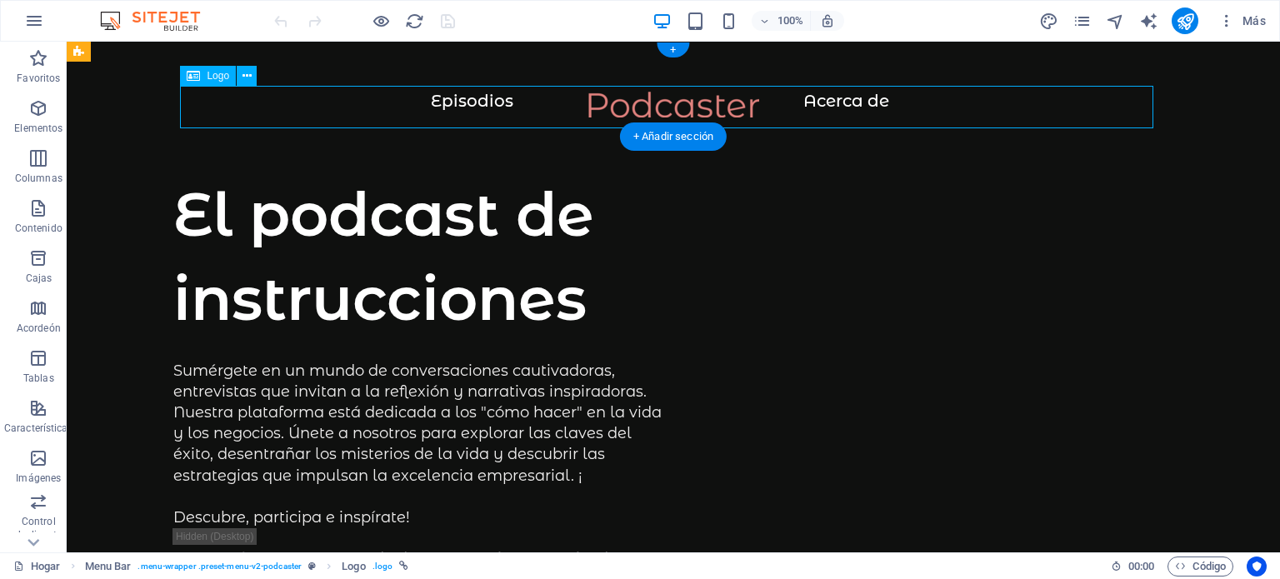
click at [464, 99] on div at bounding box center [673, 113] width 1146 height 42
select select "px"
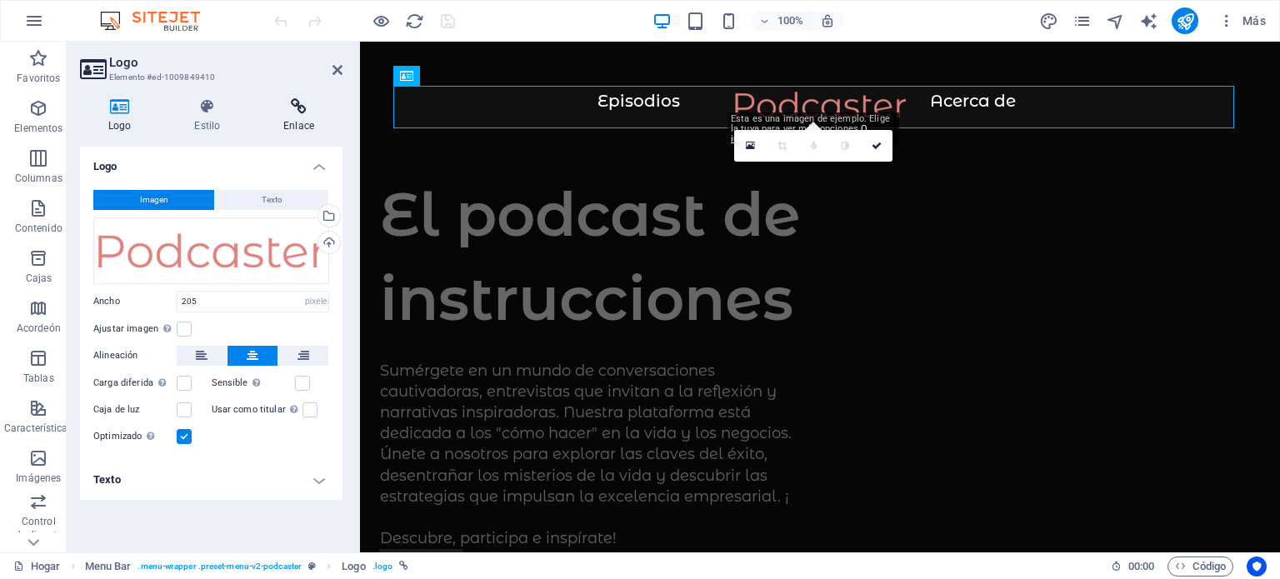
click at [297, 113] on icon at bounding box center [298, 106] width 87 height 17
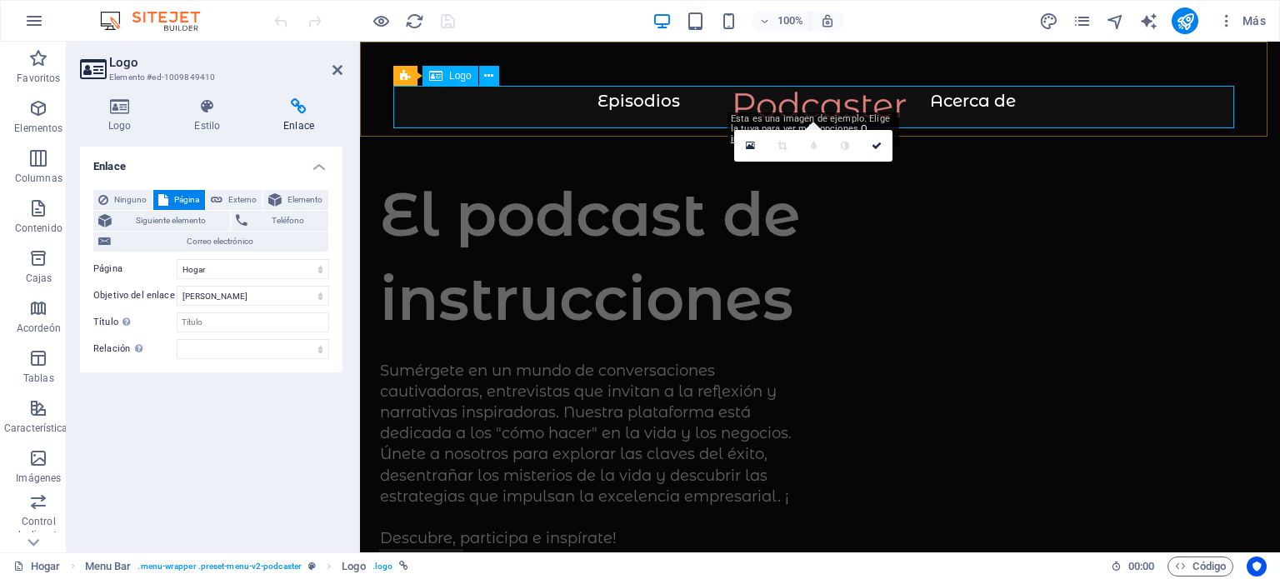
click at [956, 99] on div at bounding box center [819, 113] width 853 height 42
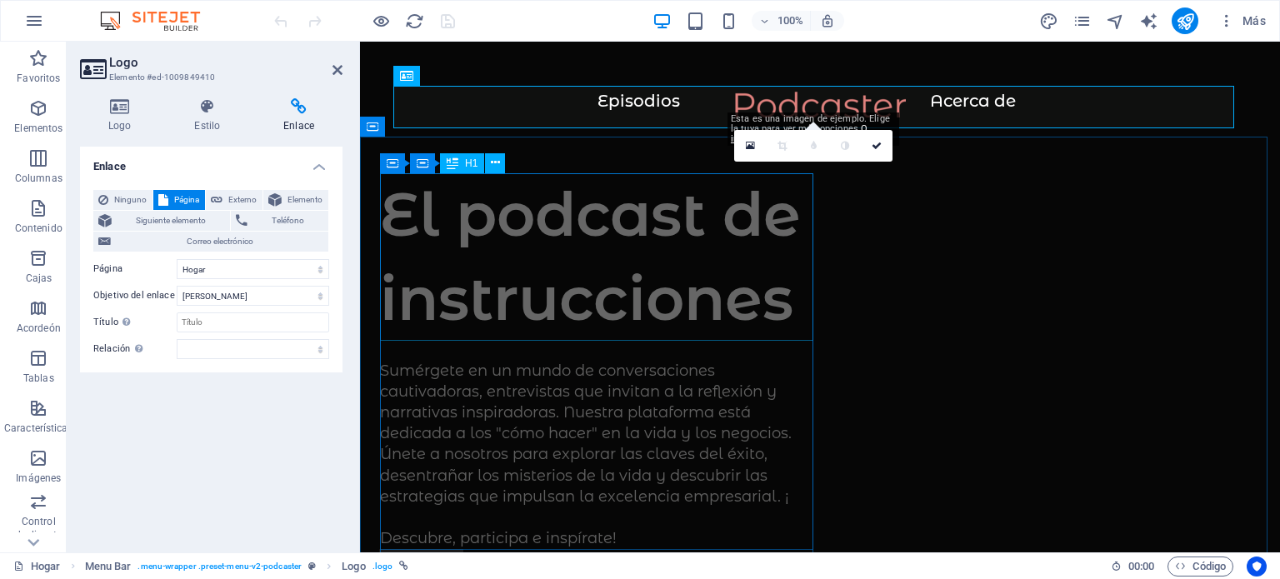
click at [744, 269] on div "El podcast de instrucciones" at bounding box center [600, 256] width 440 height 168
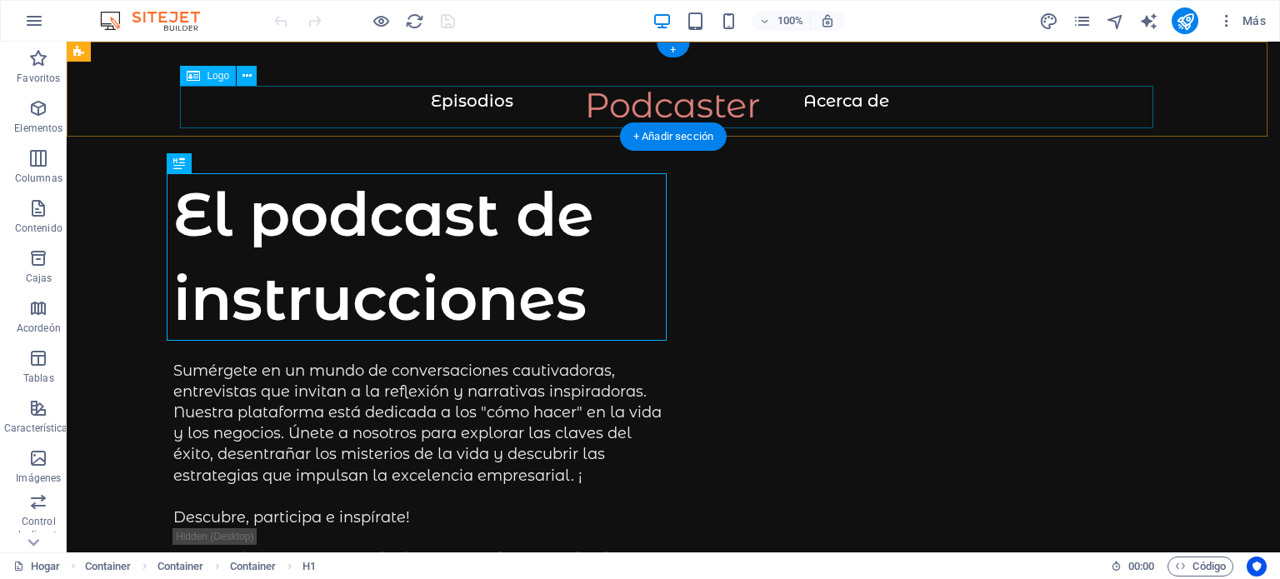
click at [857, 107] on div at bounding box center [673, 113] width 1146 height 42
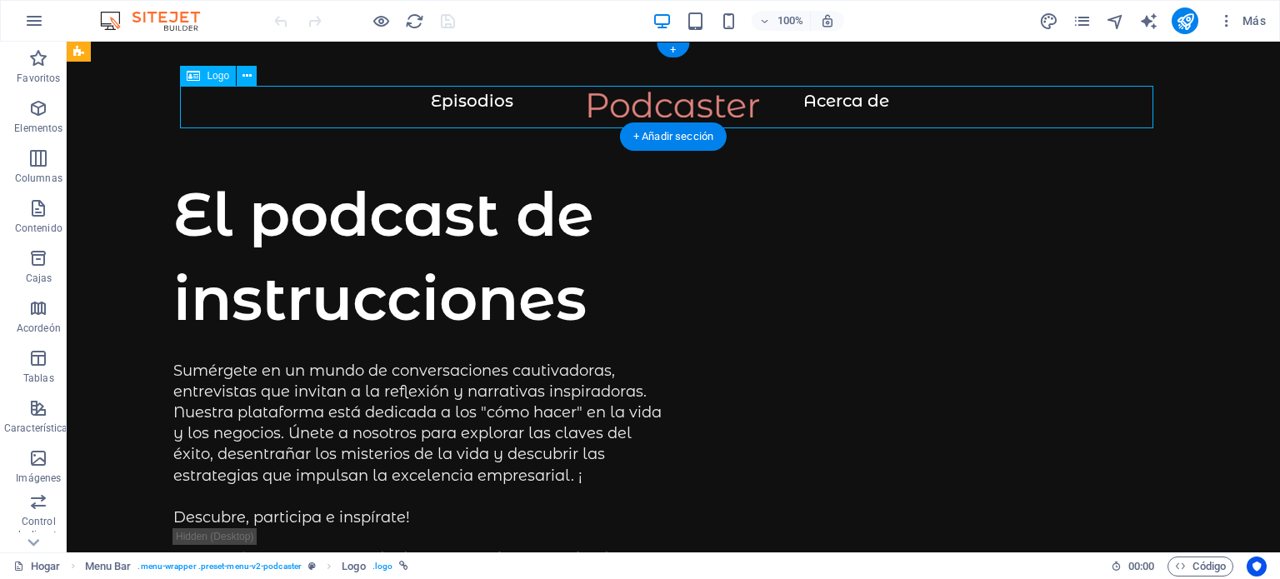
click at [856, 105] on div at bounding box center [673, 113] width 1146 height 42
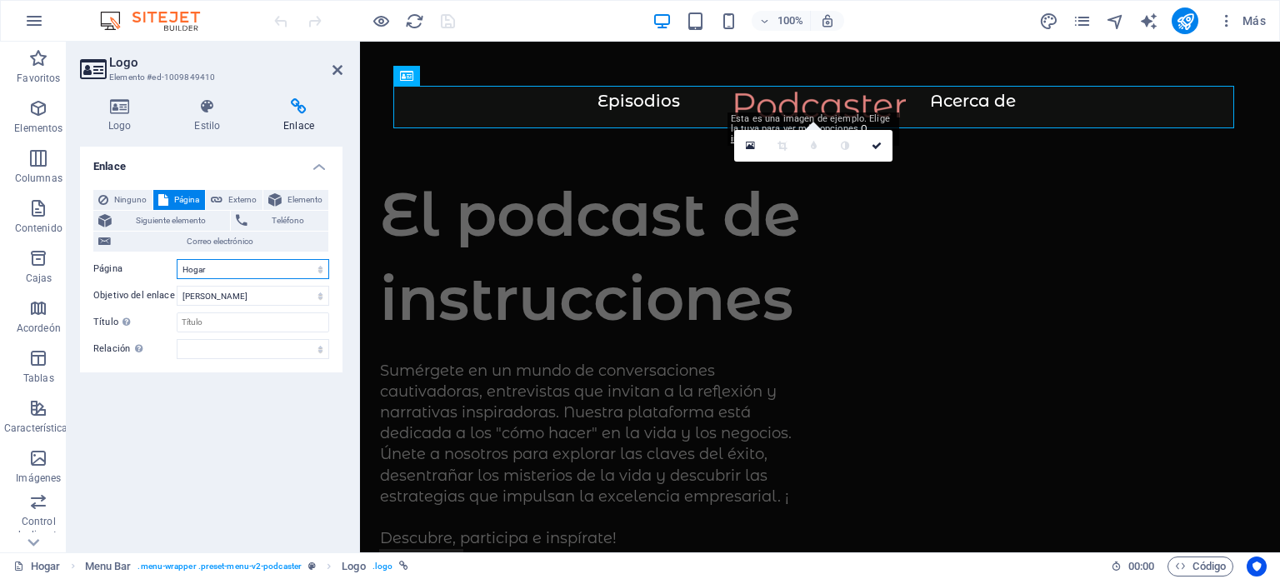
click at [319, 269] on select "Hogar Aviso legal Privacidad Subpágina" at bounding box center [253, 269] width 152 height 20
click at [319, 296] on select "Nueva pestaña Misma pestaña Cubrir" at bounding box center [253, 296] width 152 height 20
click at [237, 202] on font "Externo" at bounding box center [242, 199] width 28 height 9
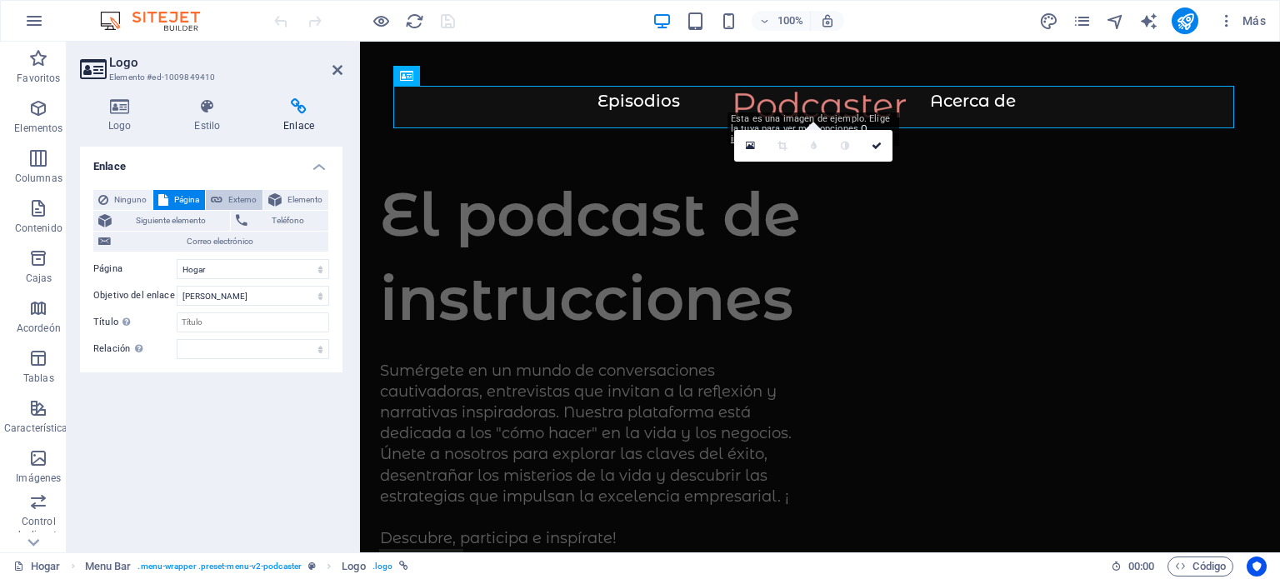
select select "blank"
click at [311, 197] on font "Elemento" at bounding box center [304, 199] width 35 height 9
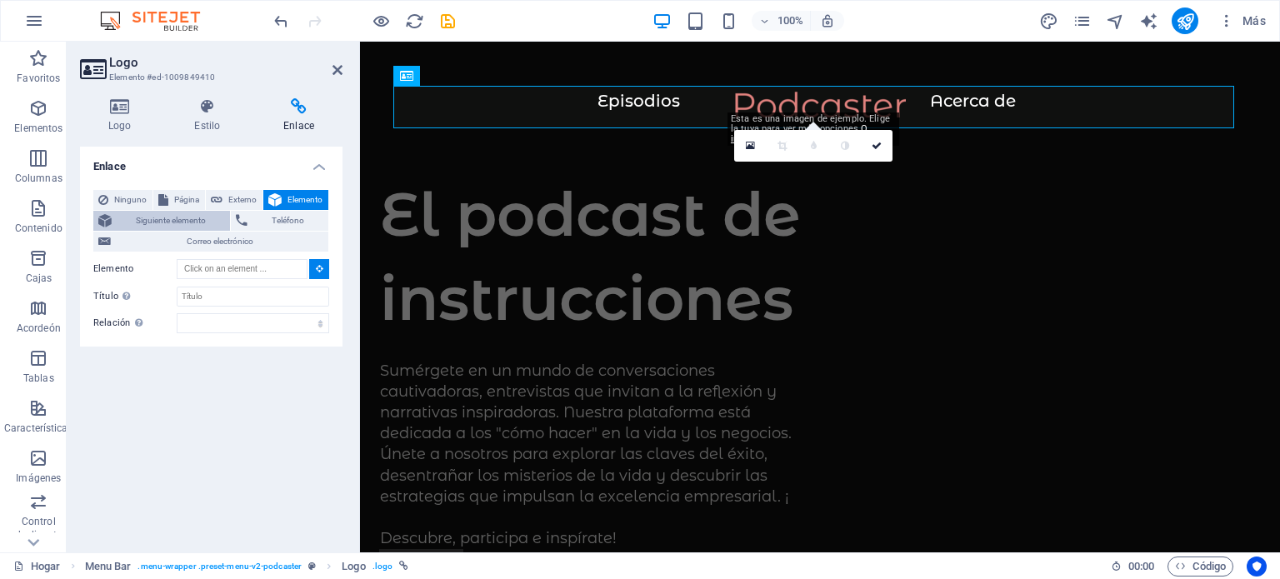
click at [165, 221] on font "Siguiente elemento" at bounding box center [171, 220] width 70 height 9
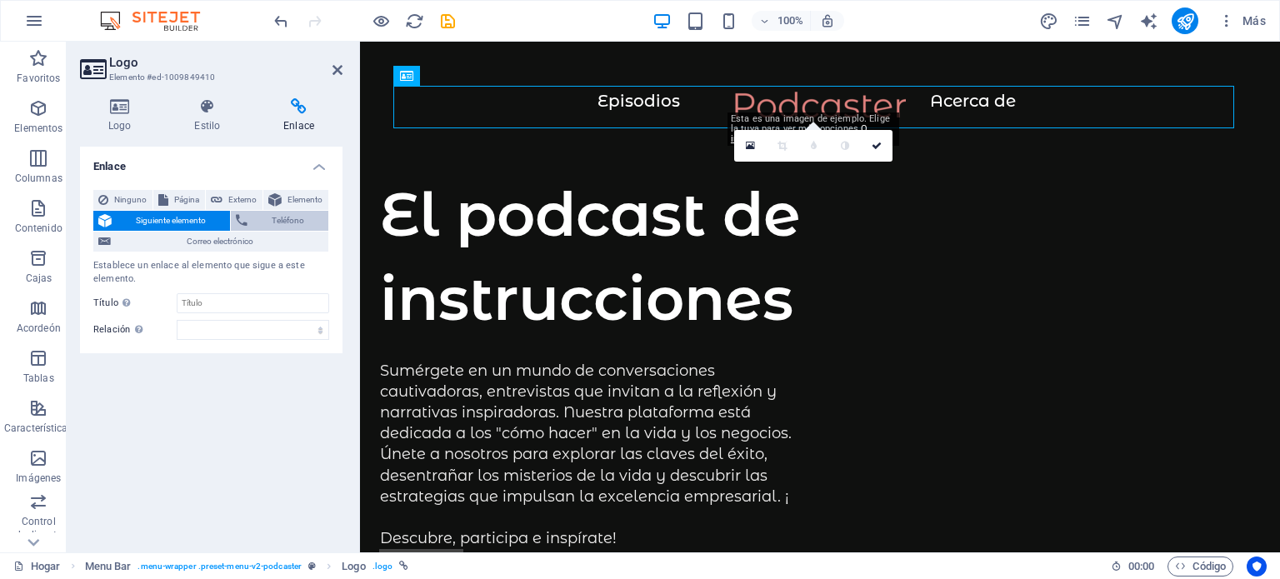
click at [293, 226] on span "Teléfono" at bounding box center [287, 221] width 71 height 20
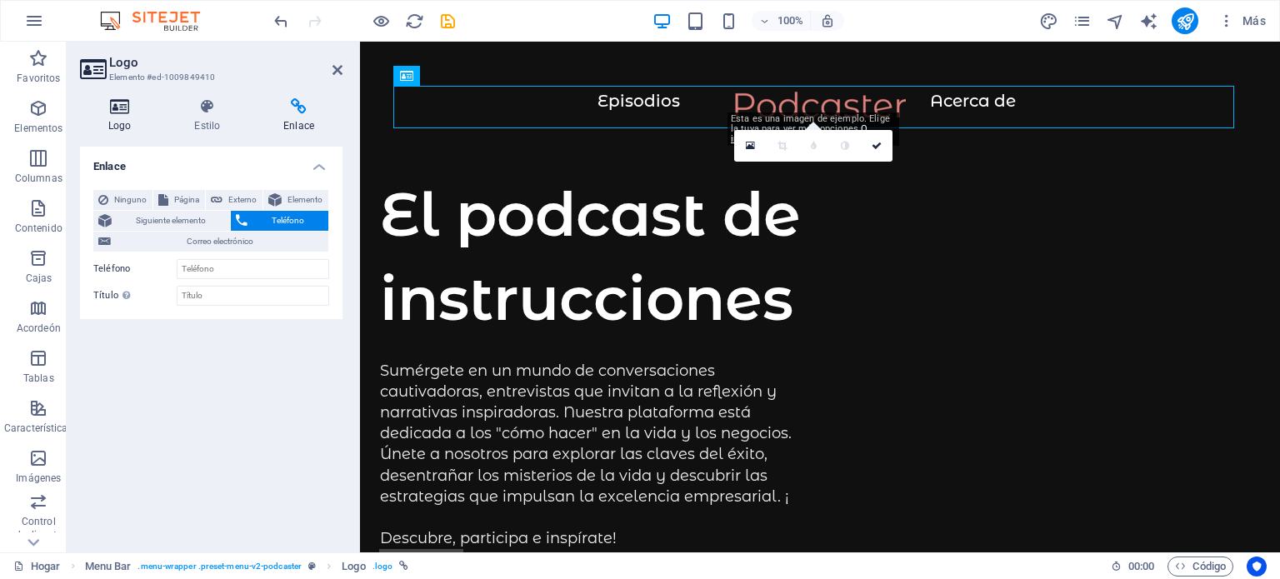
click at [126, 114] on icon at bounding box center [119, 106] width 79 height 17
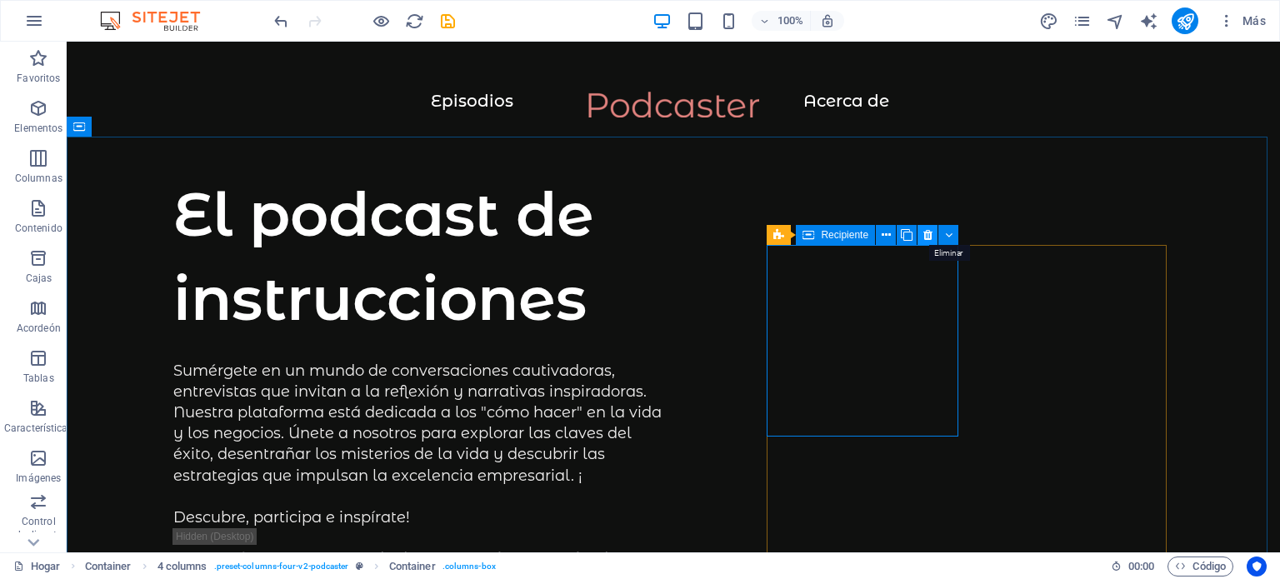
click at [929, 233] on icon at bounding box center [927, 235] width 9 height 17
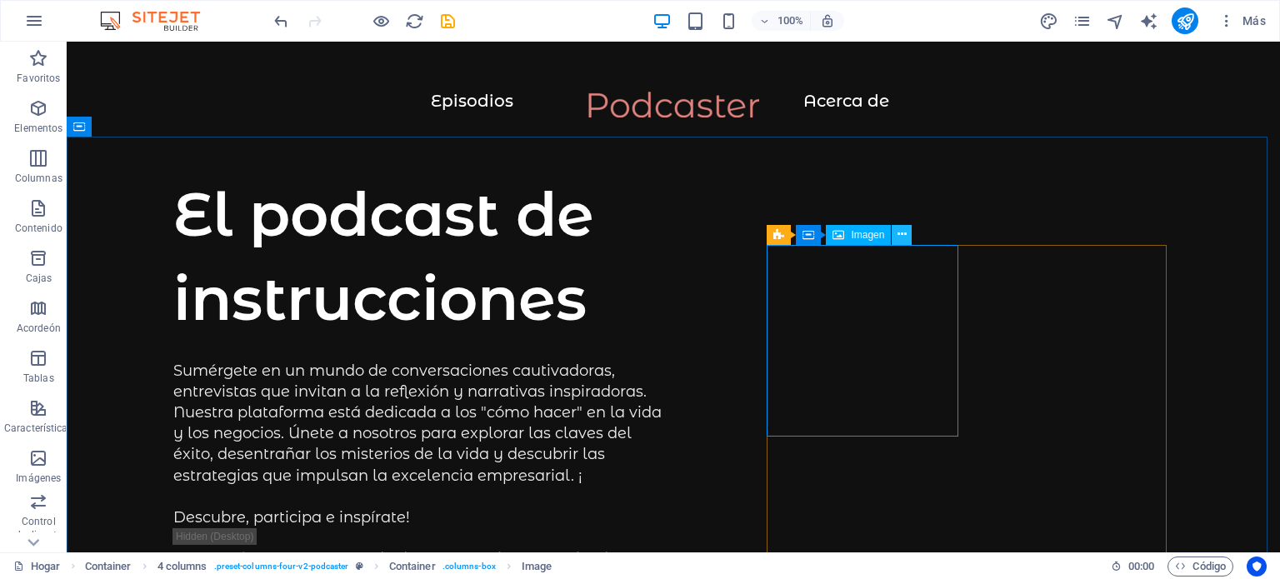
click at [896, 237] on button at bounding box center [901, 235] width 20 height 20
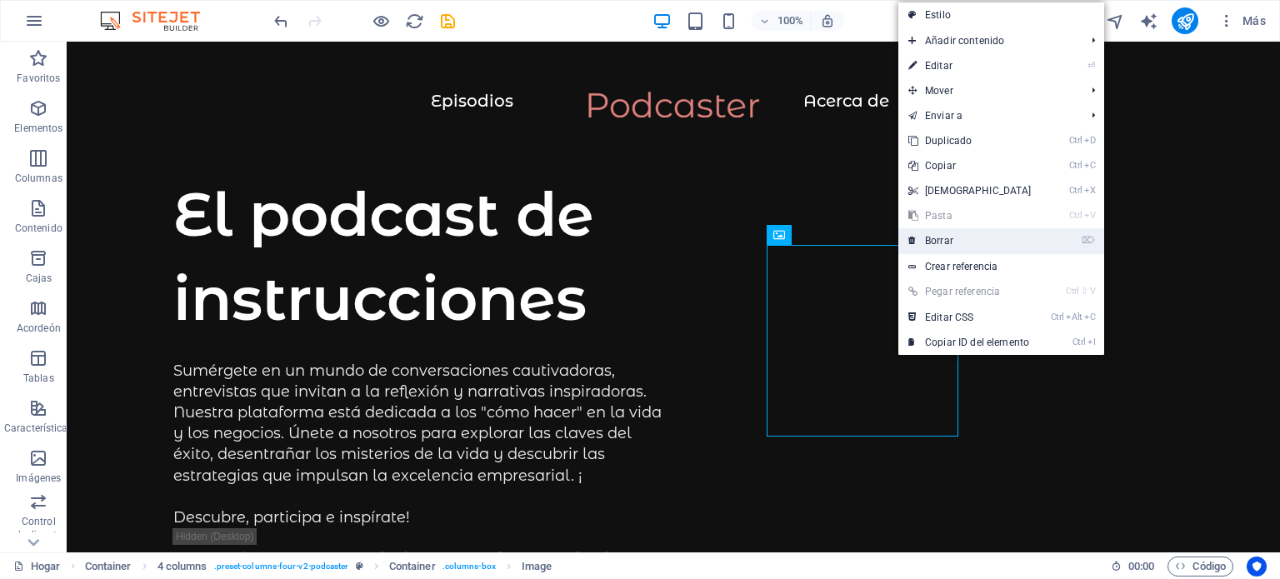
click at [934, 232] on link "⌦ Borrar" at bounding box center [969, 240] width 143 height 25
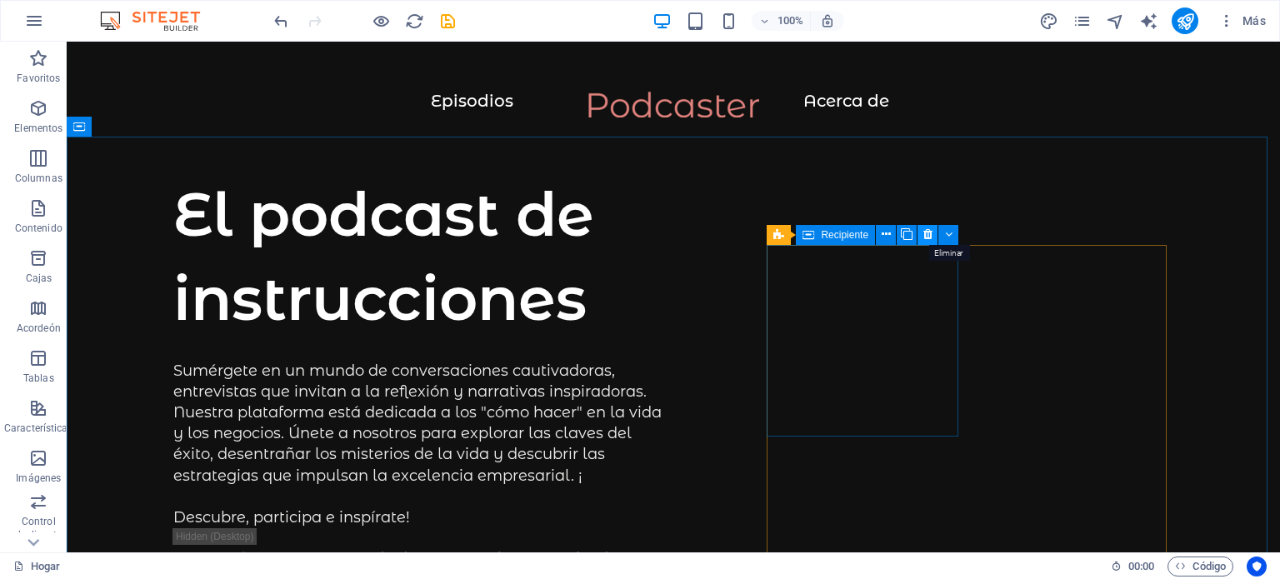
click at [929, 232] on icon at bounding box center [927, 234] width 9 height 17
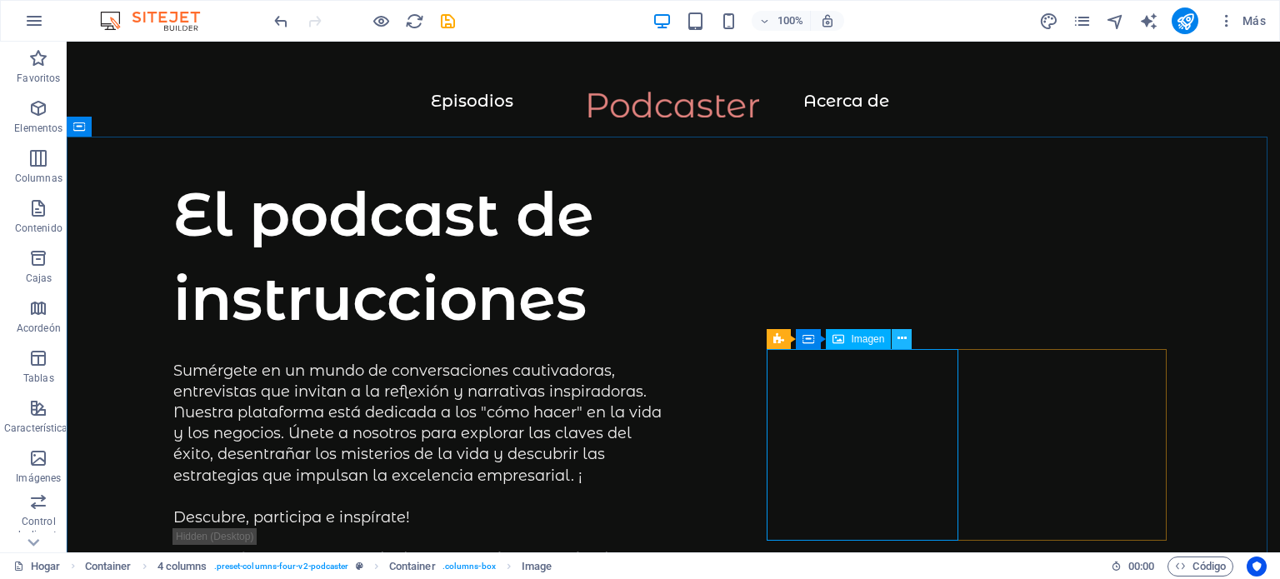
click at [900, 335] on icon at bounding box center [901, 338] width 9 height 17
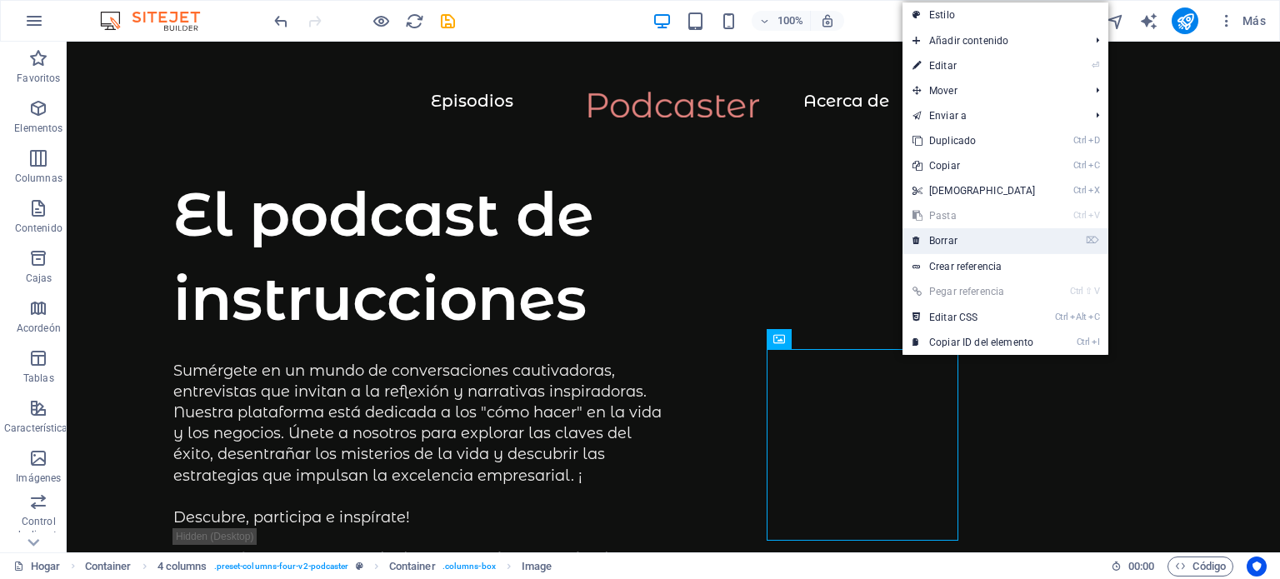
click at [943, 242] on font "Borrar" at bounding box center [943, 241] width 28 height 12
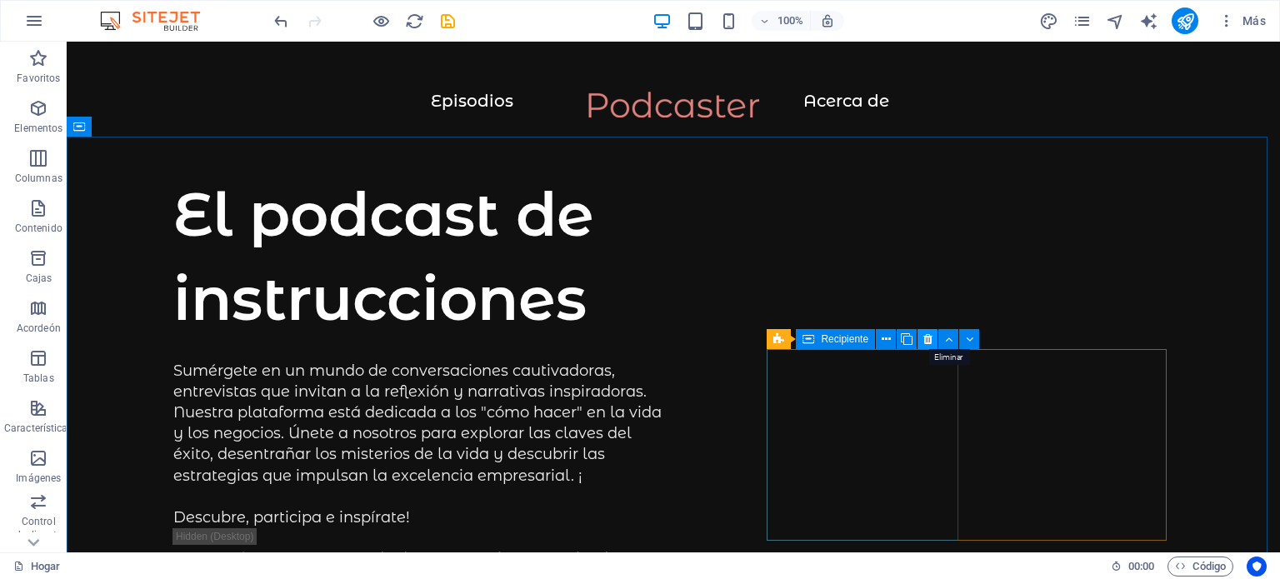
click at [926, 339] on icon at bounding box center [927, 339] width 9 height 17
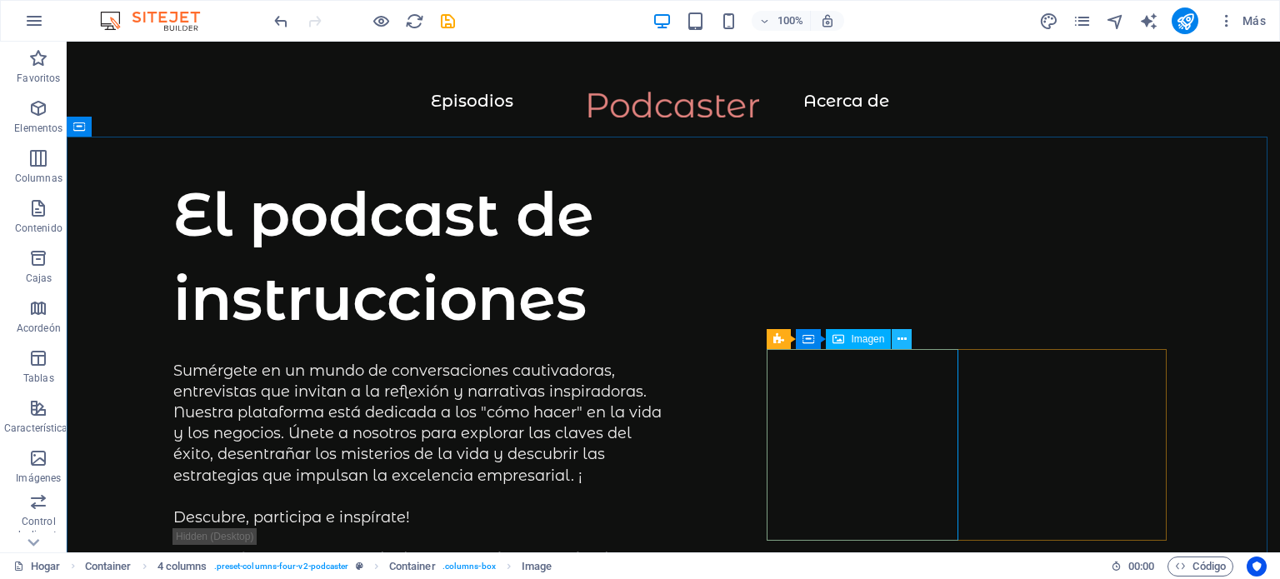
click at [900, 337] on icon at bounding box center [901, 339] width 9 height 17
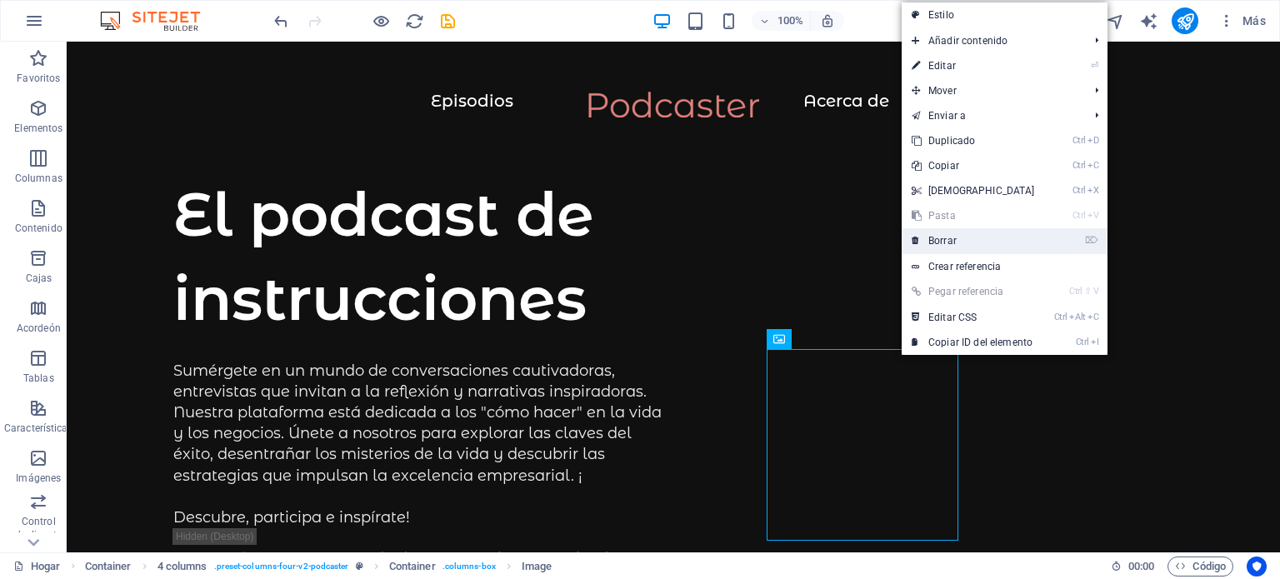
click at [943, 242] on font "Borrar" at bounding box center [942, 241] width 28 height 12
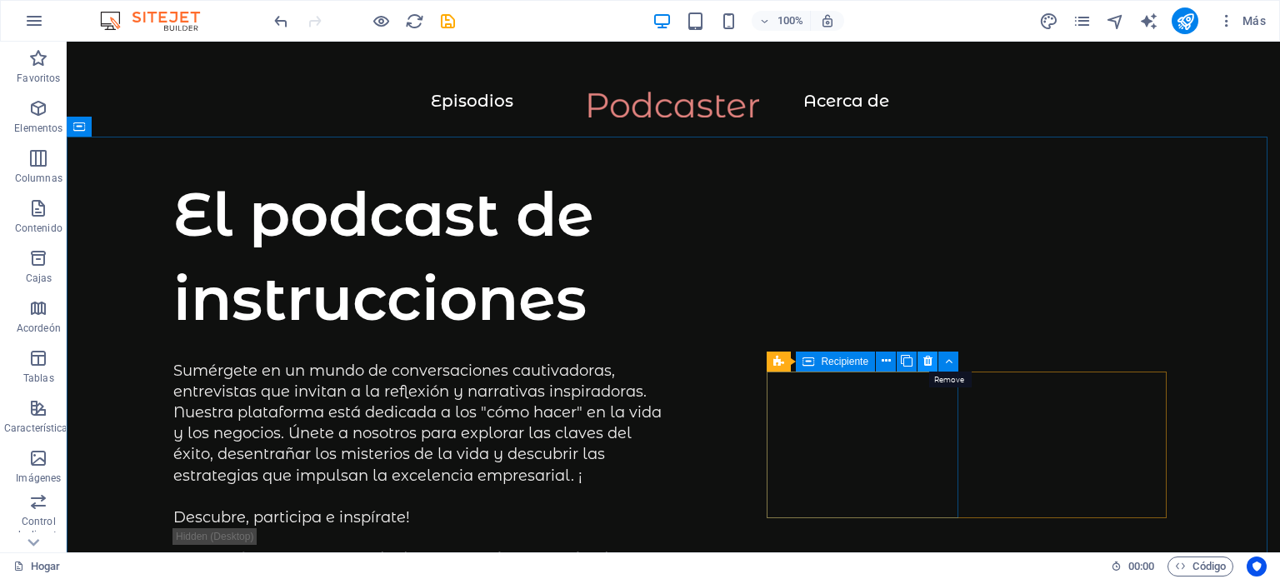
click at [930, 362] on icon at bounding box center [927, 360] width 9 height 17
click at [928, 361] on icon at bounding box center [927, 360] width 9 height 17
click at [926, 357] on icon at bounding box center [927, 360] width 9 height 17
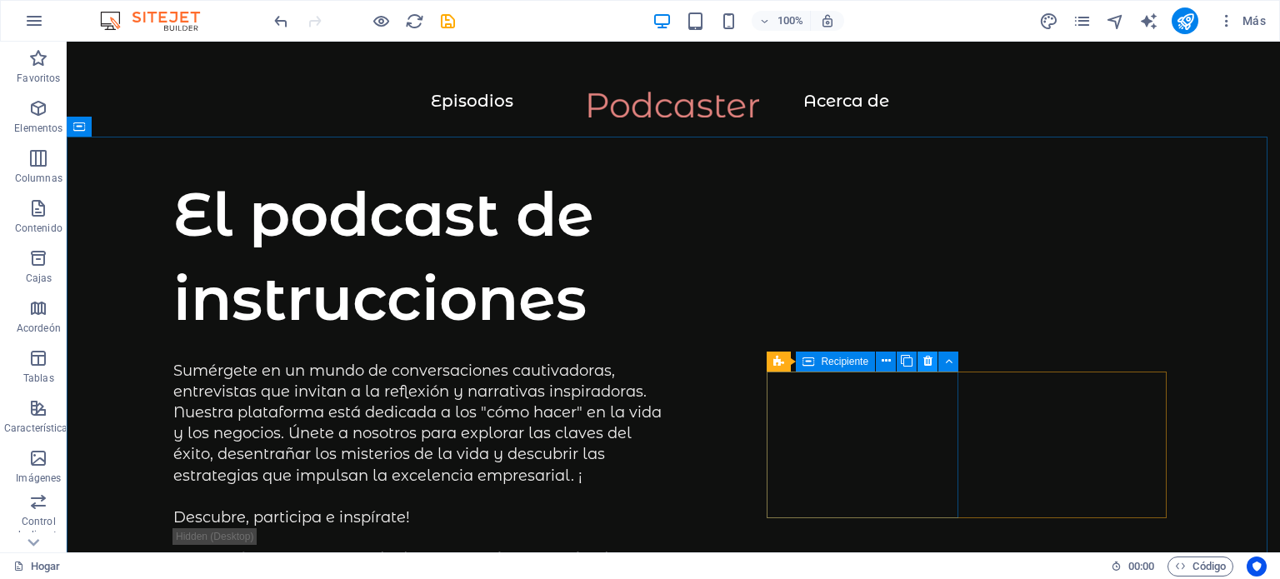
click at [926, 357] on icon at bounding box center [927, 360] width 9 height 17
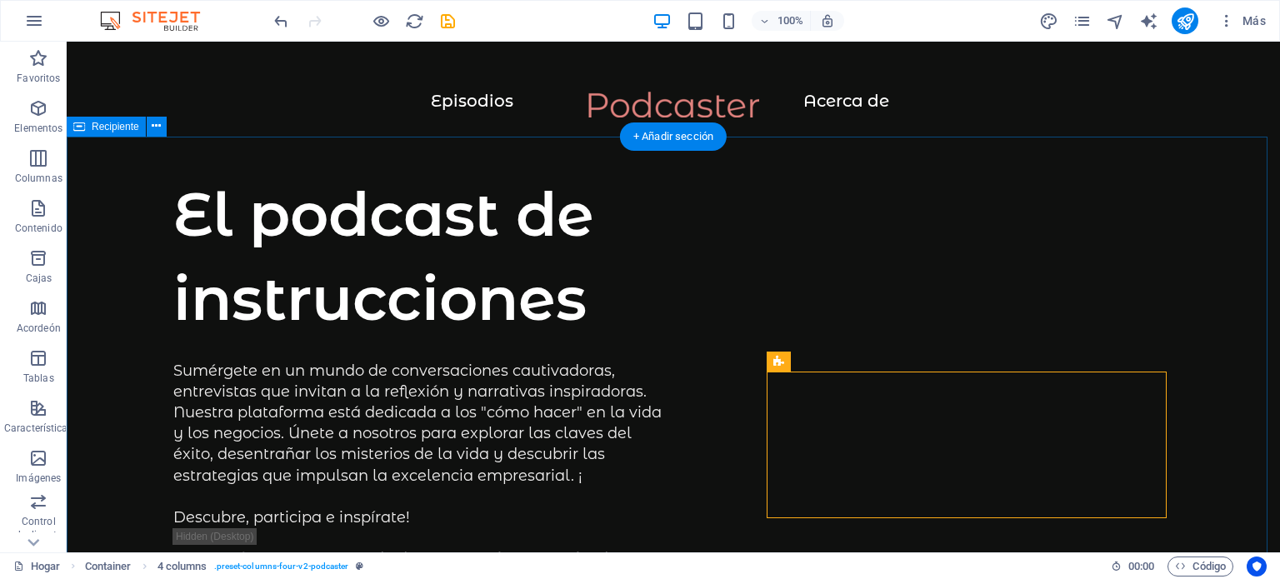
click at [1085, 219] on div "El podcast de instrucciones Sumérgete en un mundo de conversaciones cautivadora…" at bounding box center [673, 590] width 1213 height 909
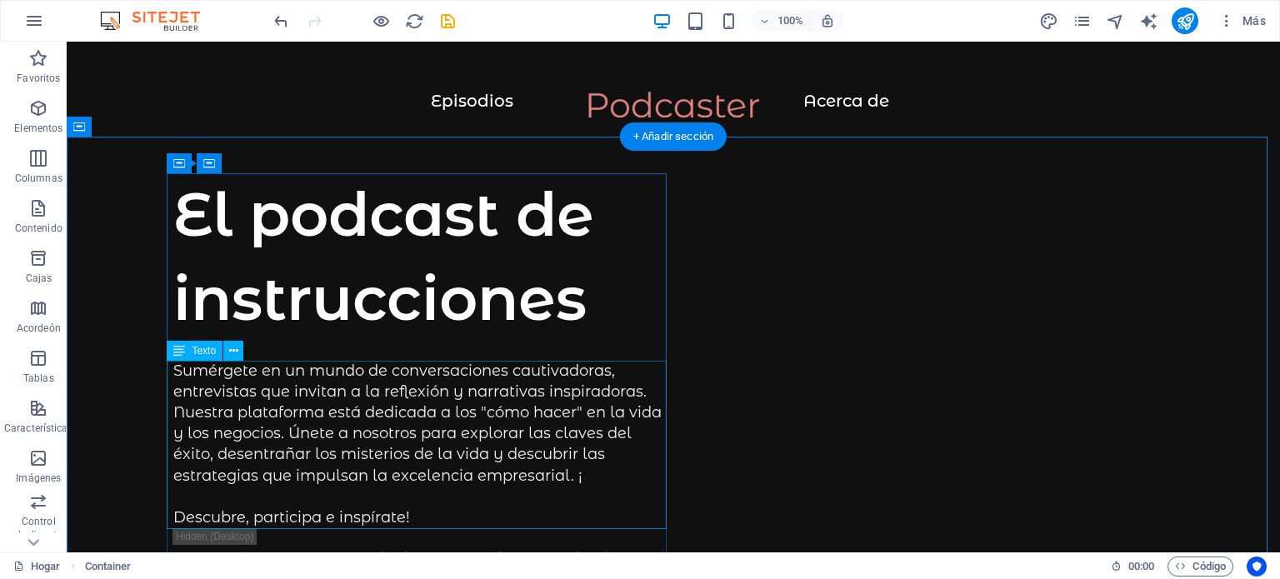
click at [492, 414] on div "Sumérgete en un mundo de conversaciones cautivadoras, entrevistas que invitan a…" at bounding box center [423, 445] width 500 height 168
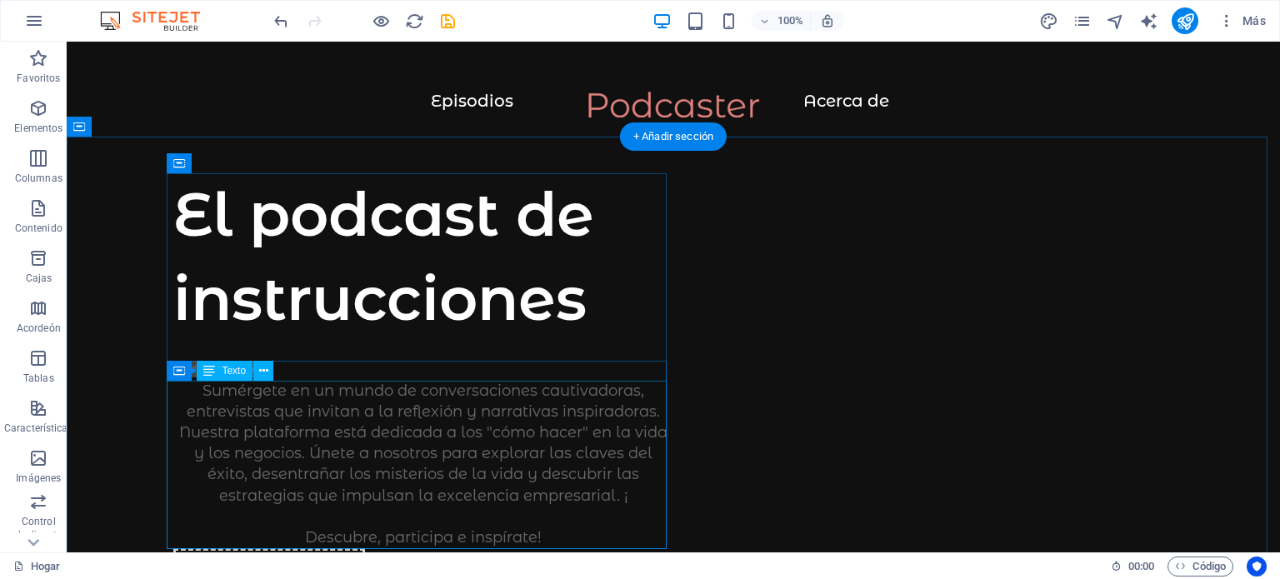
click at [492, 414] on div "Sumérgete en un mundo de conversaciones cautivadoras, entrevistas que invitan a…" at bounding box center [423, 465] width 500 height 168
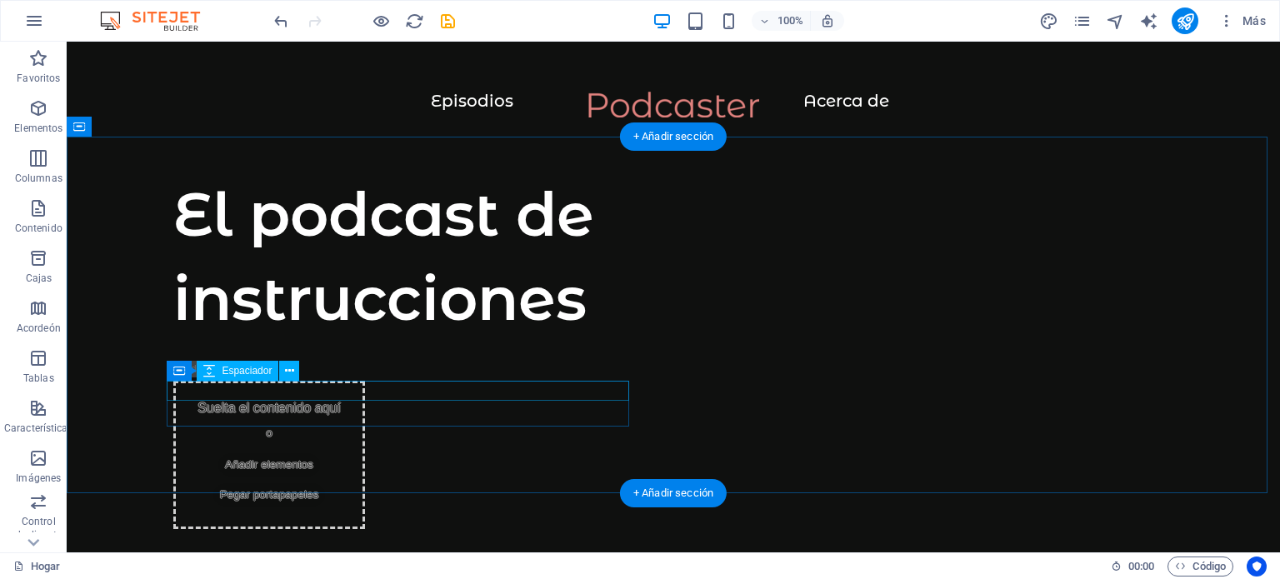
click at [550, 529] on div at bounding box center [673, 539] width 1000 height 20
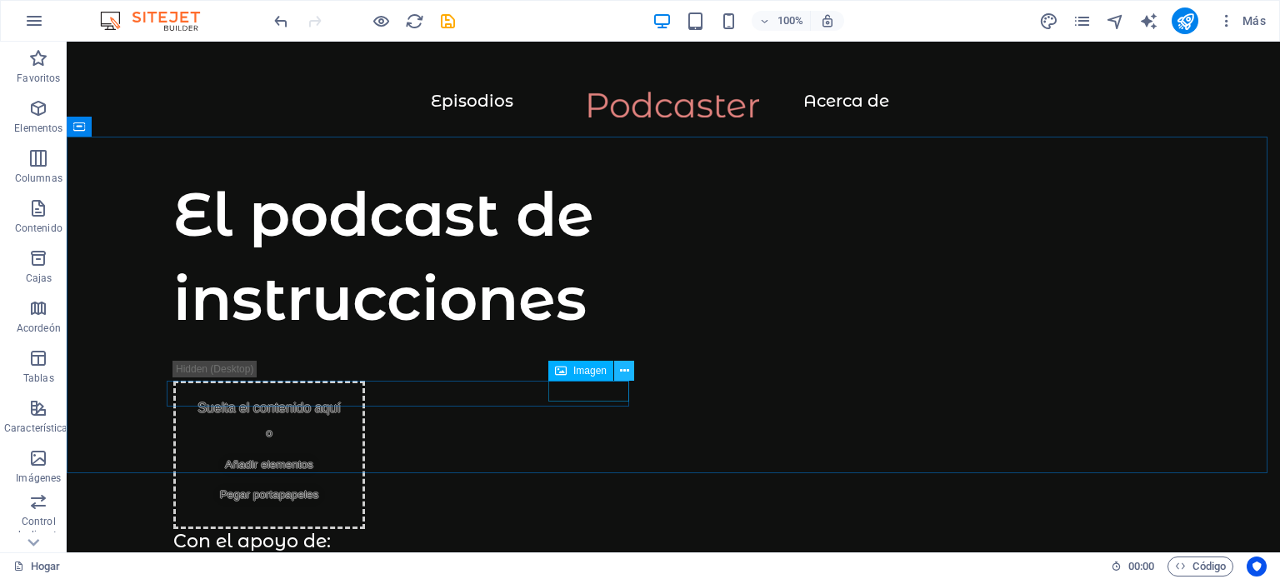
click at [625, 366] on icon at bounding box center [624, 370] width 9 height 17
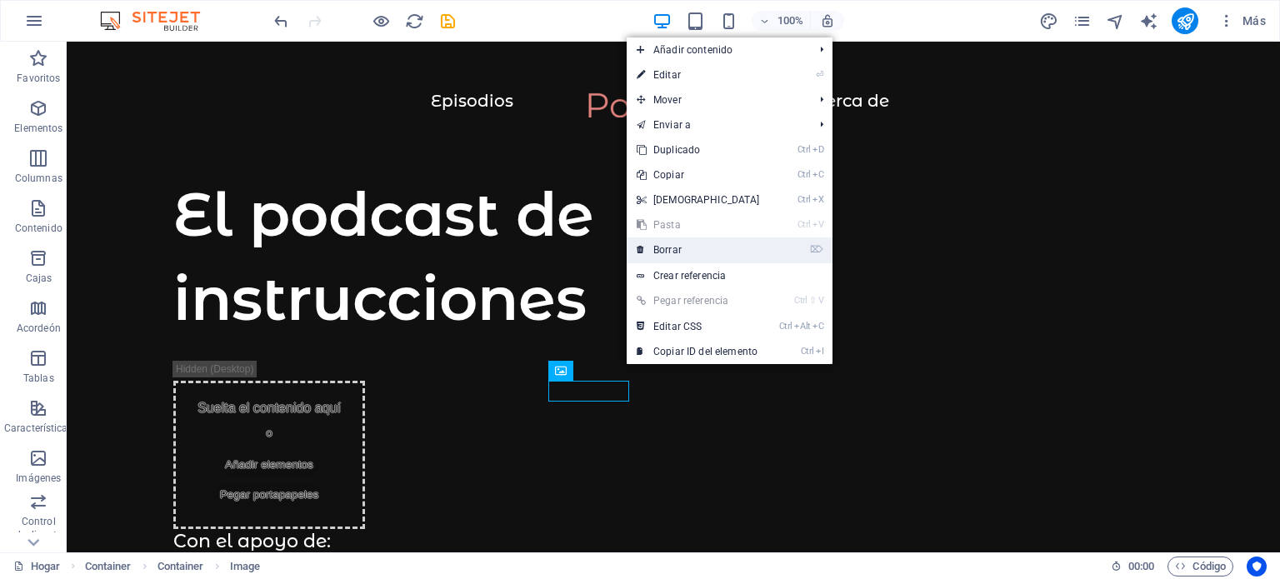
drag, startPoint x: 669, startPoint y: 242, endPoint x: 602, endPoint y: 201, distance: 78.6
click at [669, 242] on link "⌦ Borrar" at bounding box center [697, 249] width 143 height 25
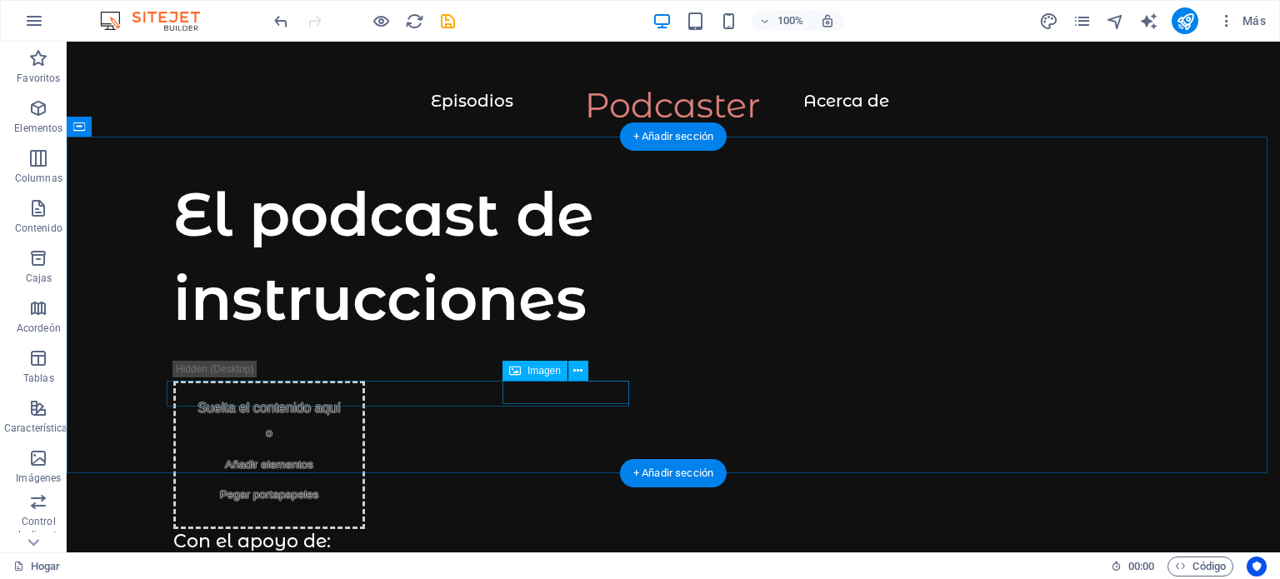
click at [595, 577] on figure at bounding box center [673, 588] width 1000 height 23
click at [609, 554] on figure at bounding box center [673, 565] width 1000 height 23
click at [609, 529] on div "Con el apoyo de:" at bounding box center [673, 542] width 1000 height 26
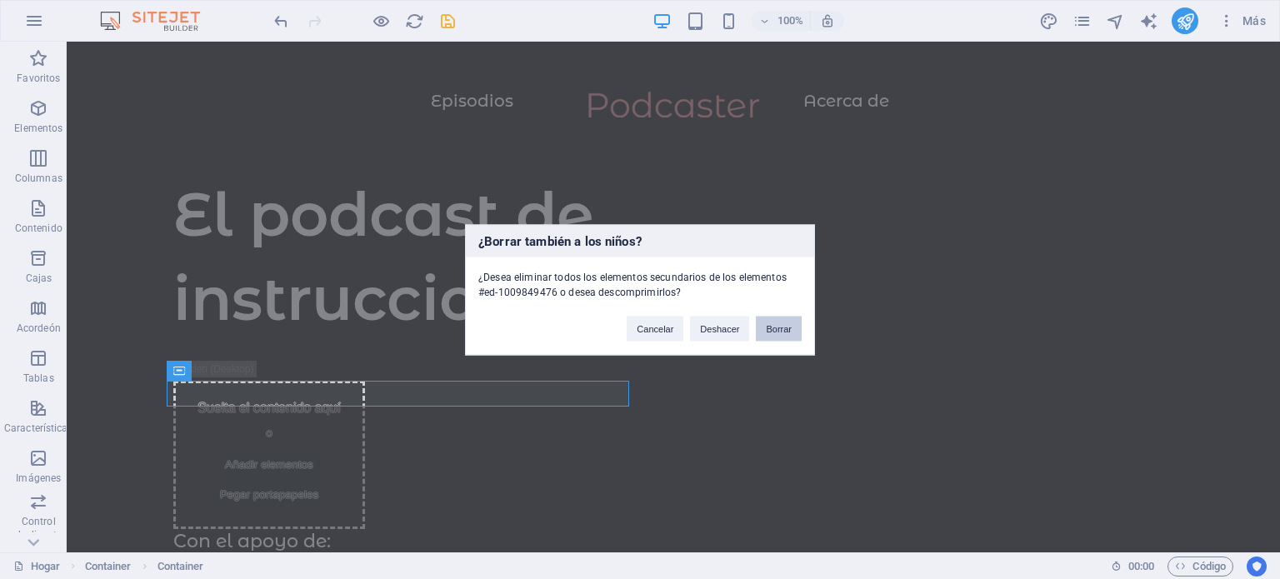
click at [778, 327] on font "Borrar" at bounding box center [779, 328] width 26 height 10
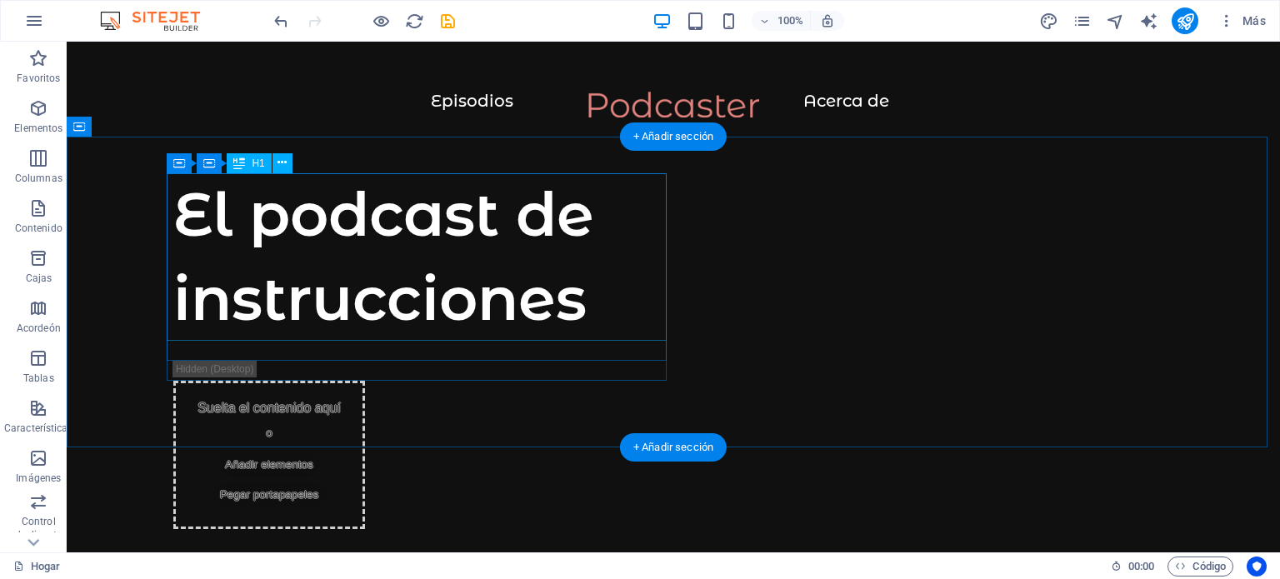
click at [539, 215] on div "El podcast de instrucciones" at bounding box center [423, 256] width 500 height 168
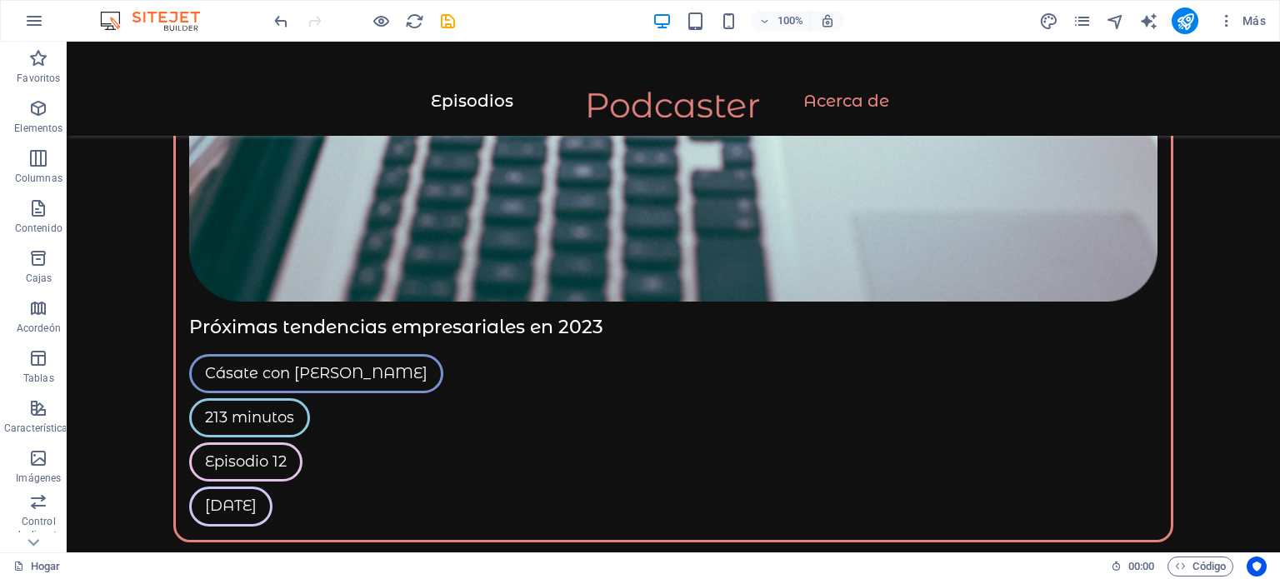
scroll to position [4180, 0]
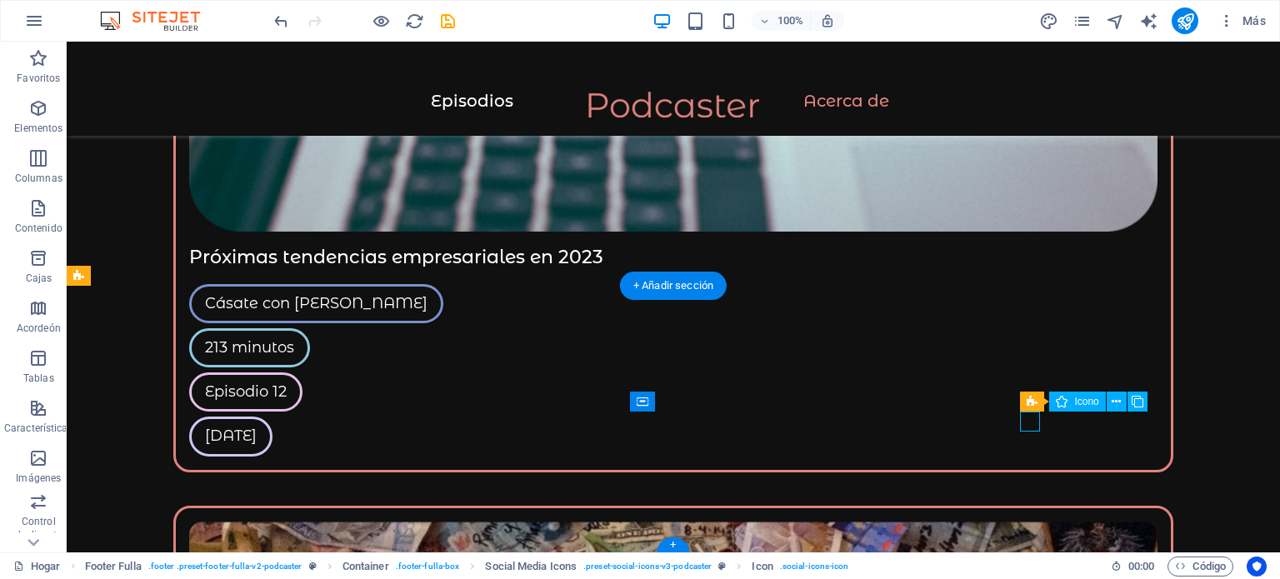
scroll to position [4126, 0]
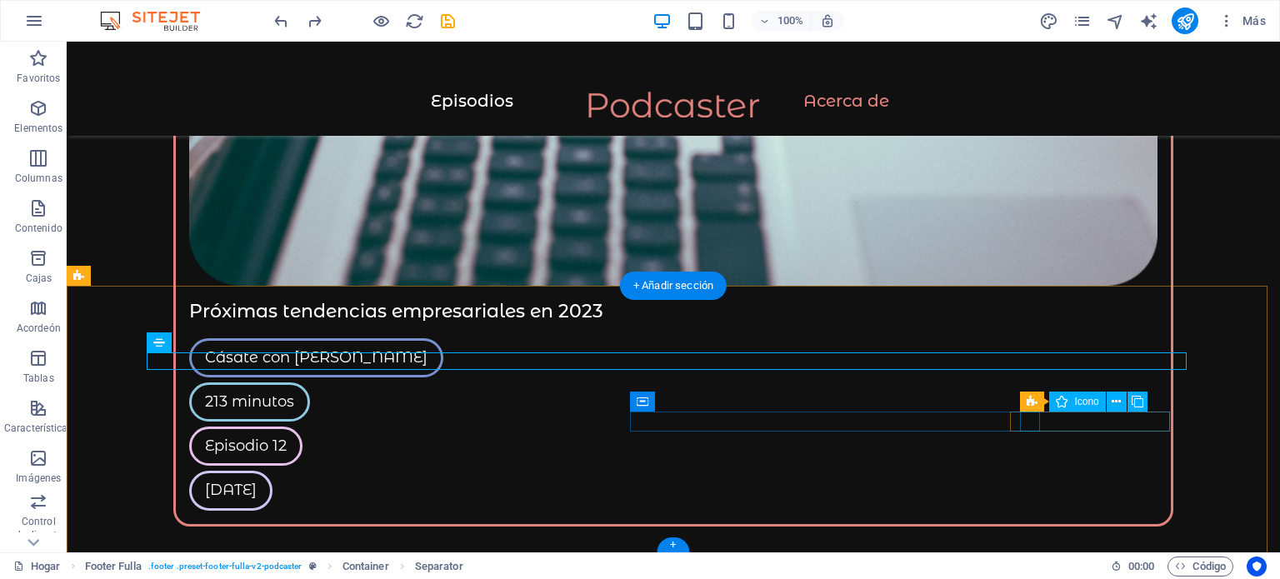
scroll to position [4180, 0]
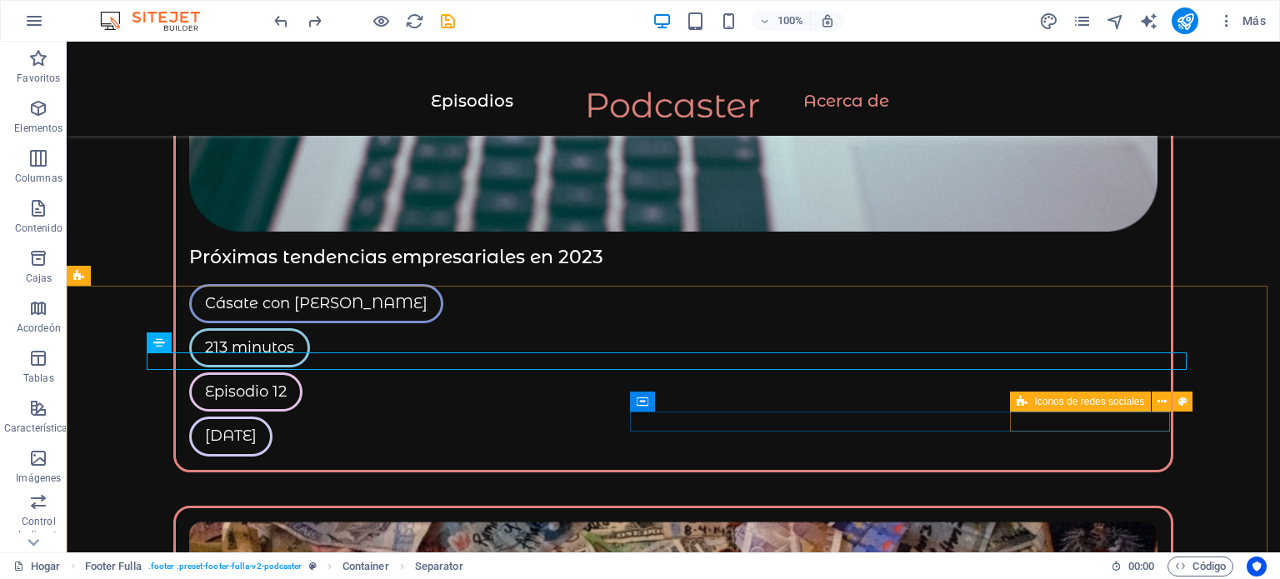
click at [1111, 402] on font "Iconos de redes sociales" at bounding box center [1089, 402] width 110 height 12
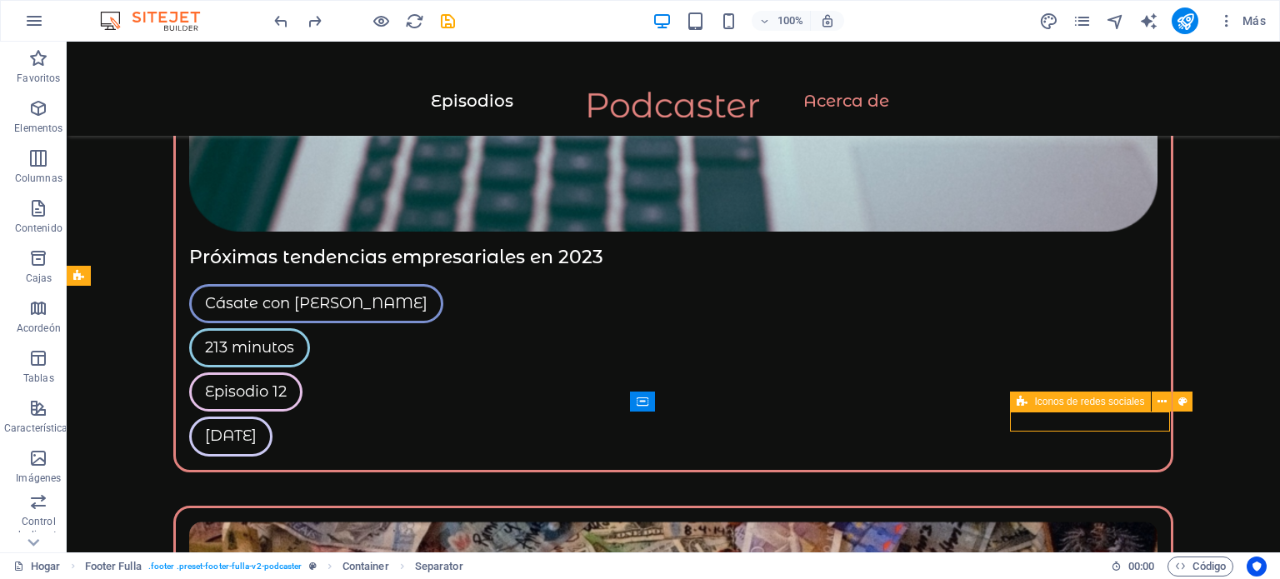
click at [1111, 402] on font "Iconos de redes sociales" at bounding box center [1089, 402] width 110 height 12
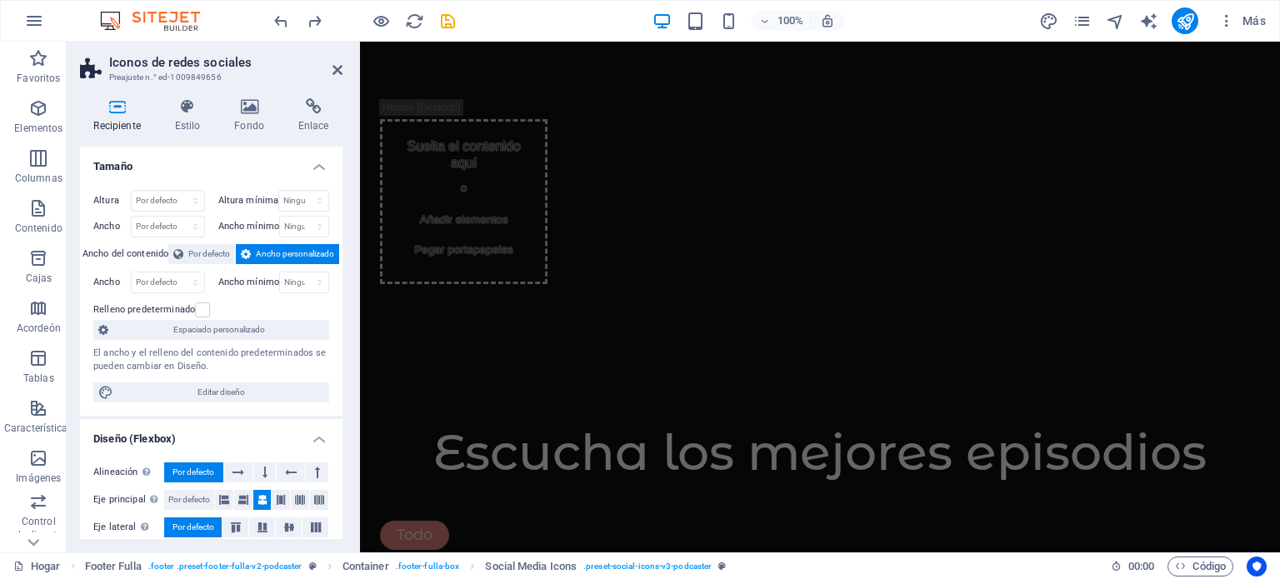
scroll to position [0, 0]
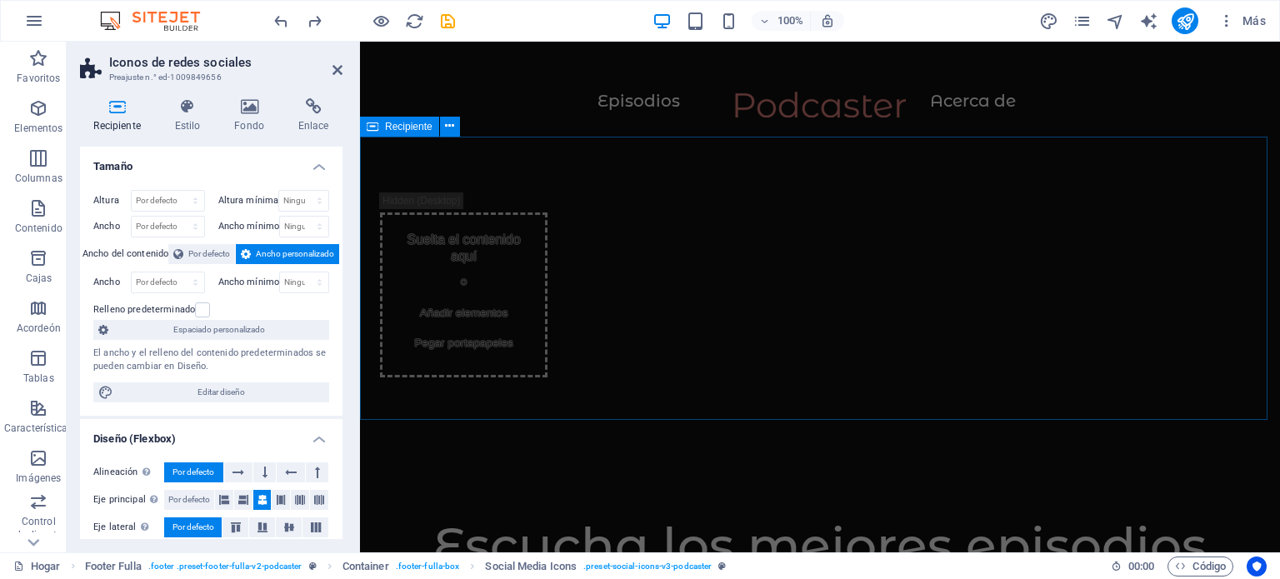
drag, startPoint x: 837, startPoint y: 291, endPoint x: 530, endPoint y: 227, distance: 313.8
click at [530, 227] on div "Suelta el contenido aquí o Añadir elementos Pegar portapapeles" at bounding box center [820, 290] width 920 height 308
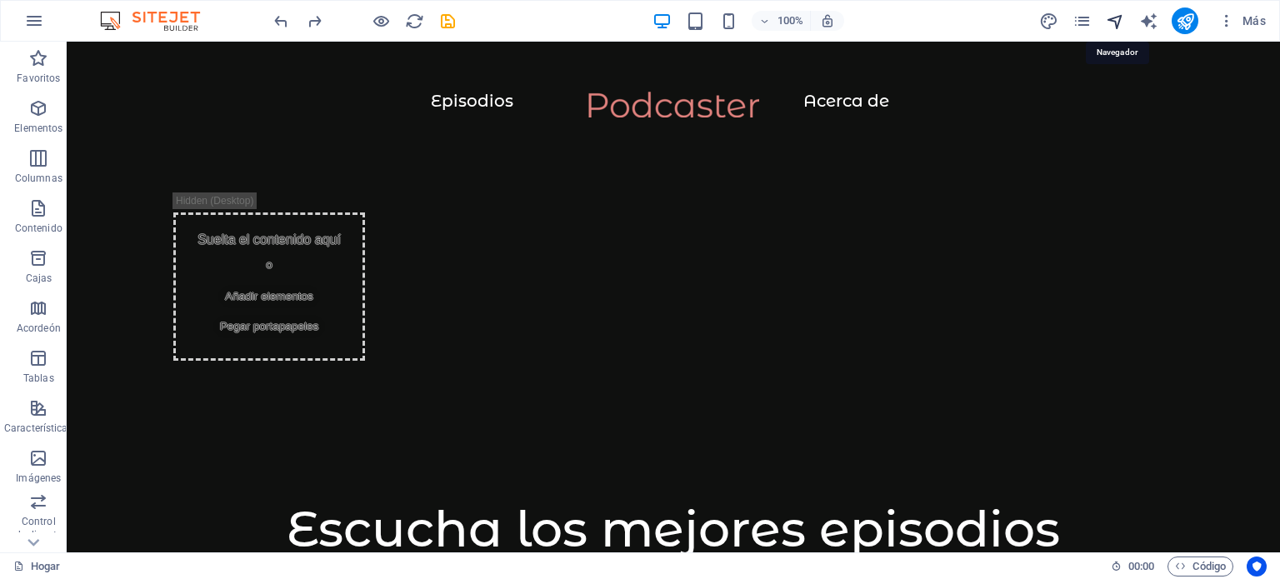
click at [1116, 18] on icon "navegador" at bounding box center [1114, 21] width 19 height 19
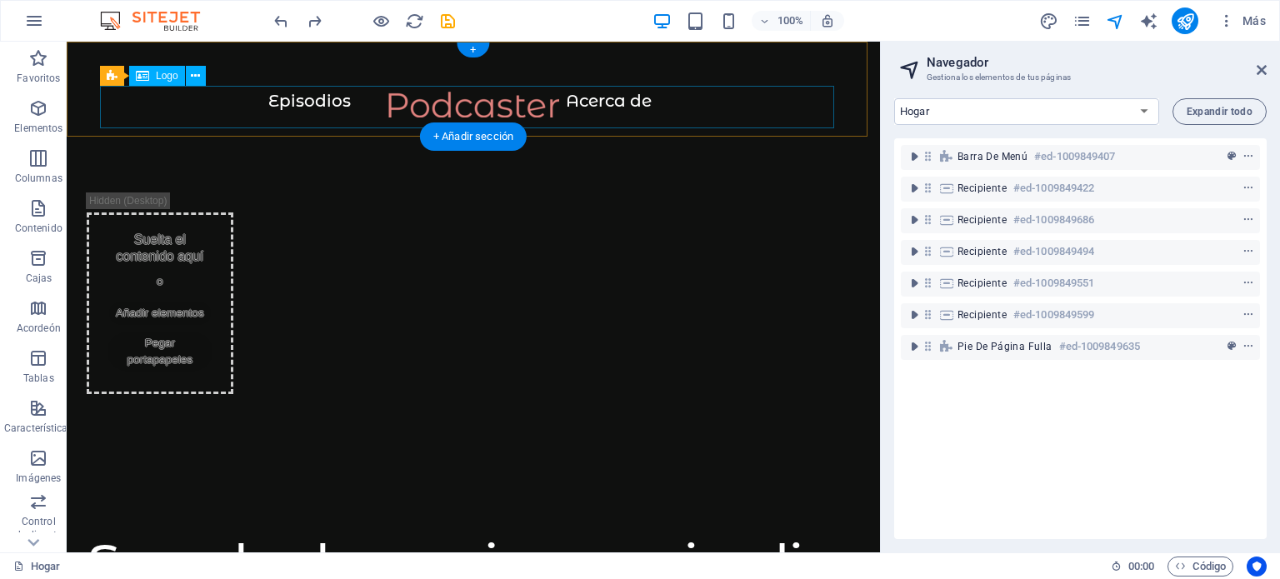
click at [495, 101] on div at bounding box center [473, 113] width 746 height 42
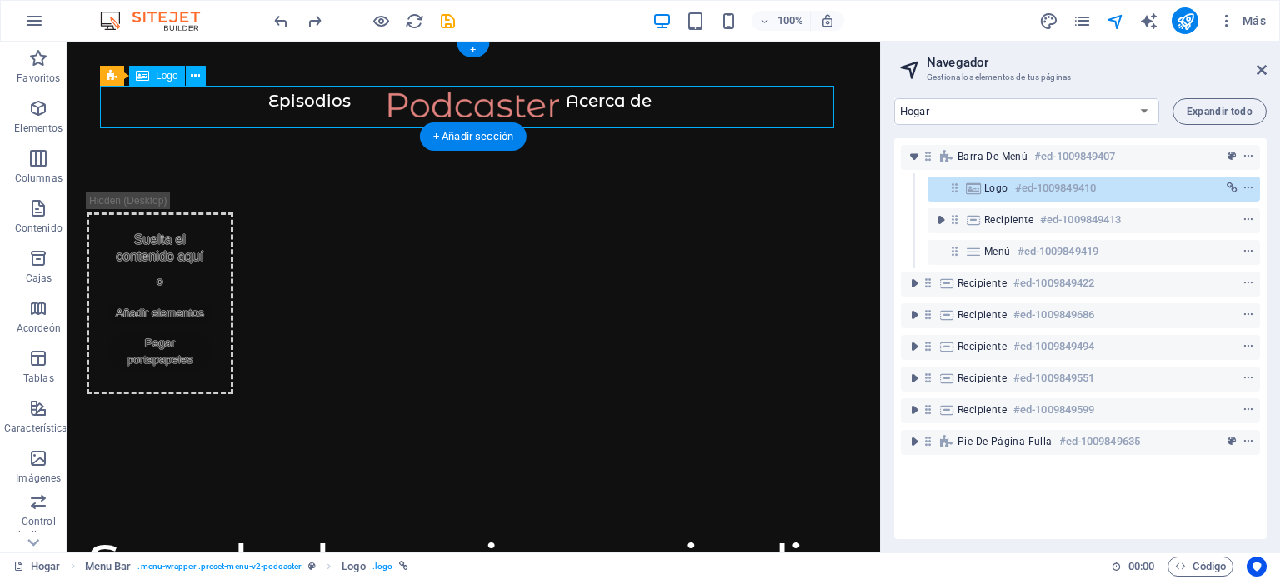
click at [592, 105] on div at bounding box center [473, 113] width 746 height 42
click at [307, 106] on div at bounding box center [473, 113] width 746 height 42
select select "px"
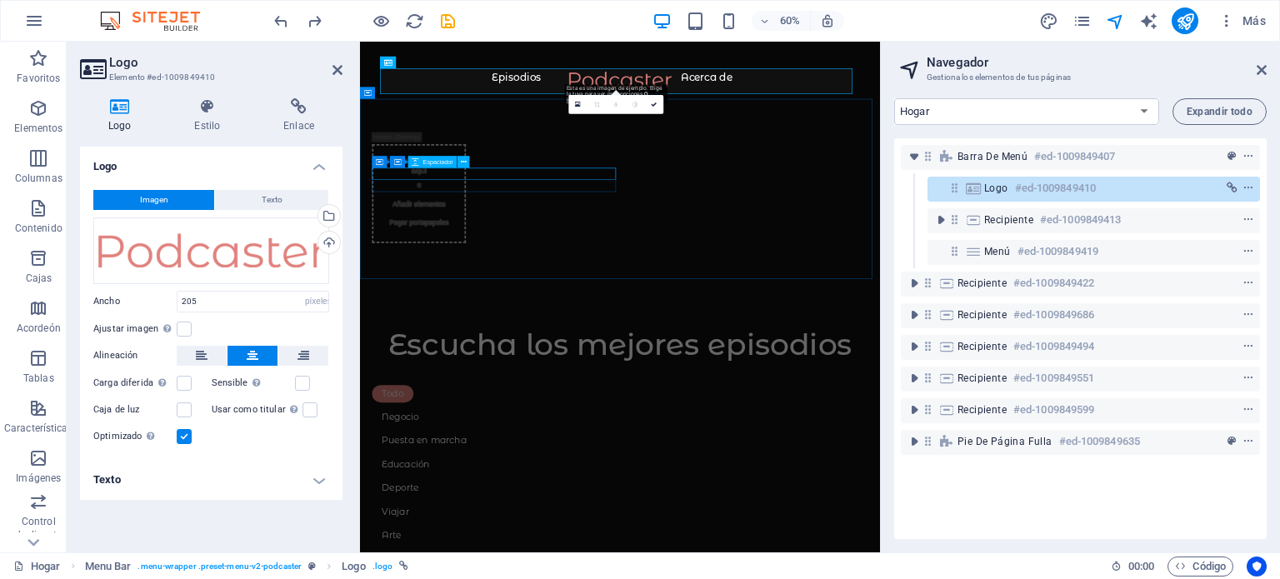
click at [618, 192] on div at bounding box center [586, 182] width 413 height 20
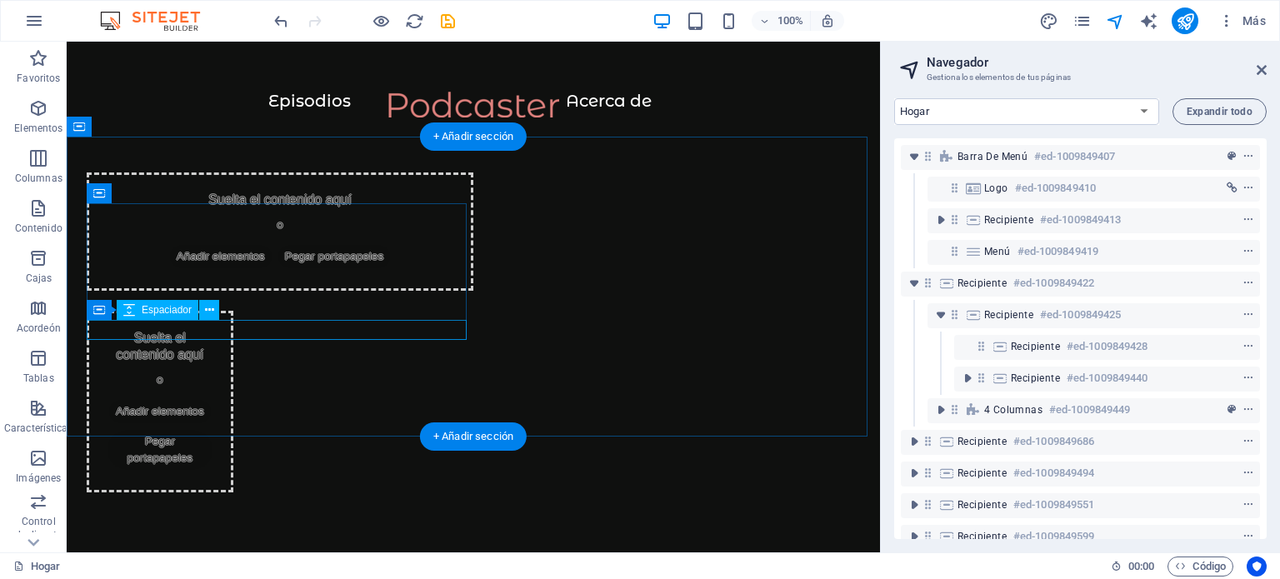
click at [434, 311] on div at bounding box center [280, 301] width 387 height 20
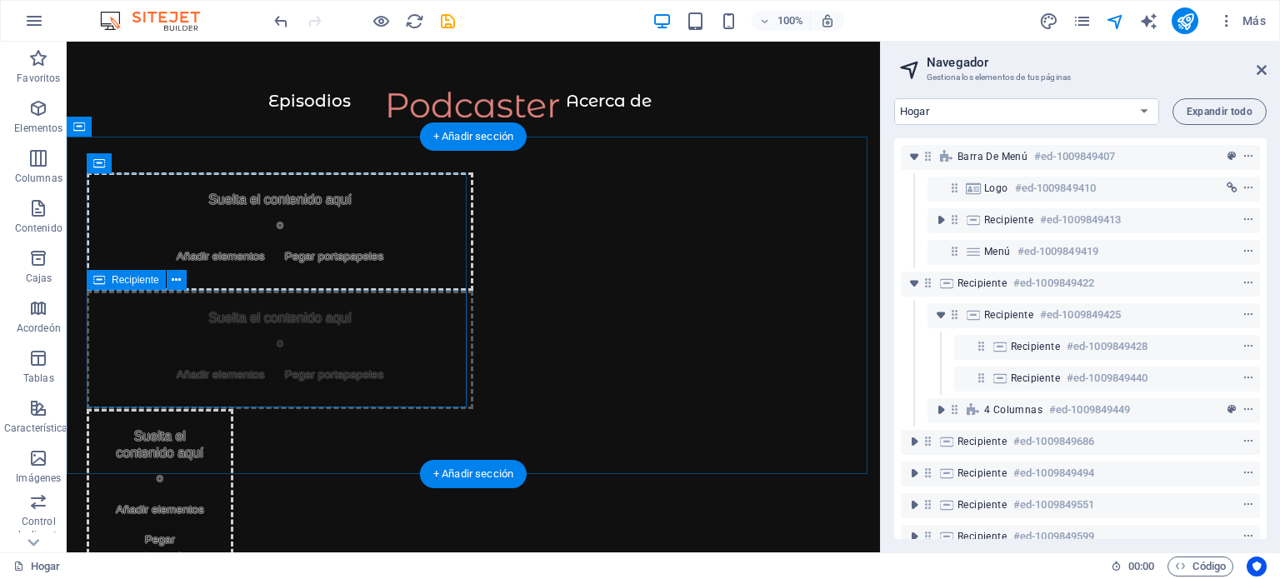
click at [428, 396] on div "Suelta el contenido aquí o Añadir elementos Pegar portapapeles" at bounding box center [280, 350] width 387 height 118
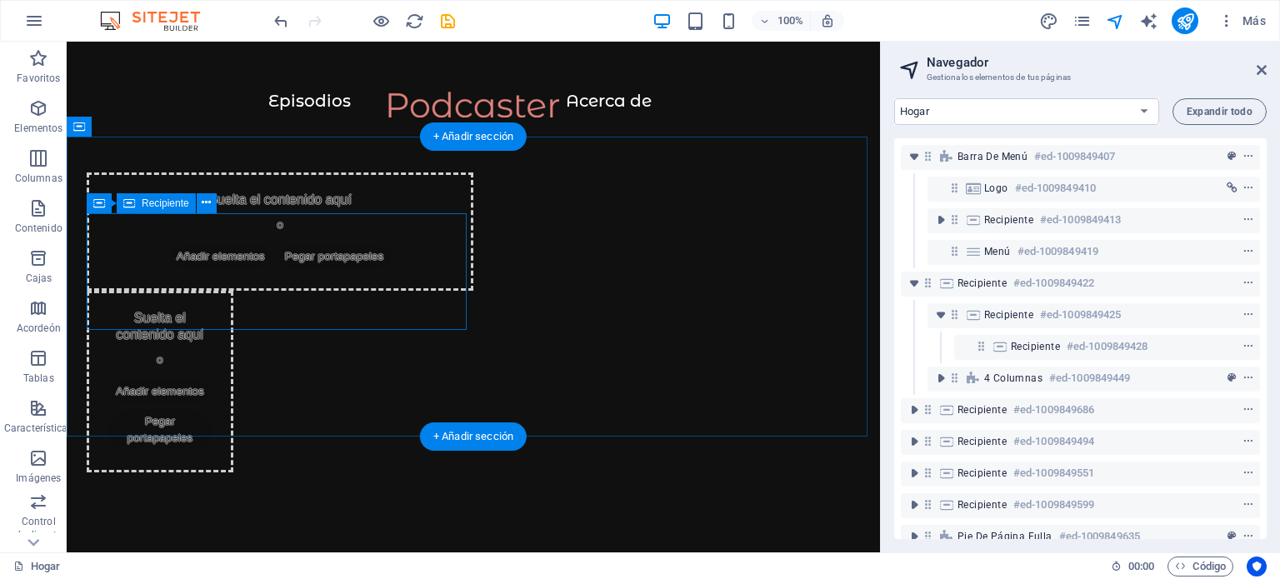
click at [441, 283] on div "Suelta el contenido aquí o Añadir elementos Pegar portapapeles" at bounding box center [280, 231] width 387 height 118
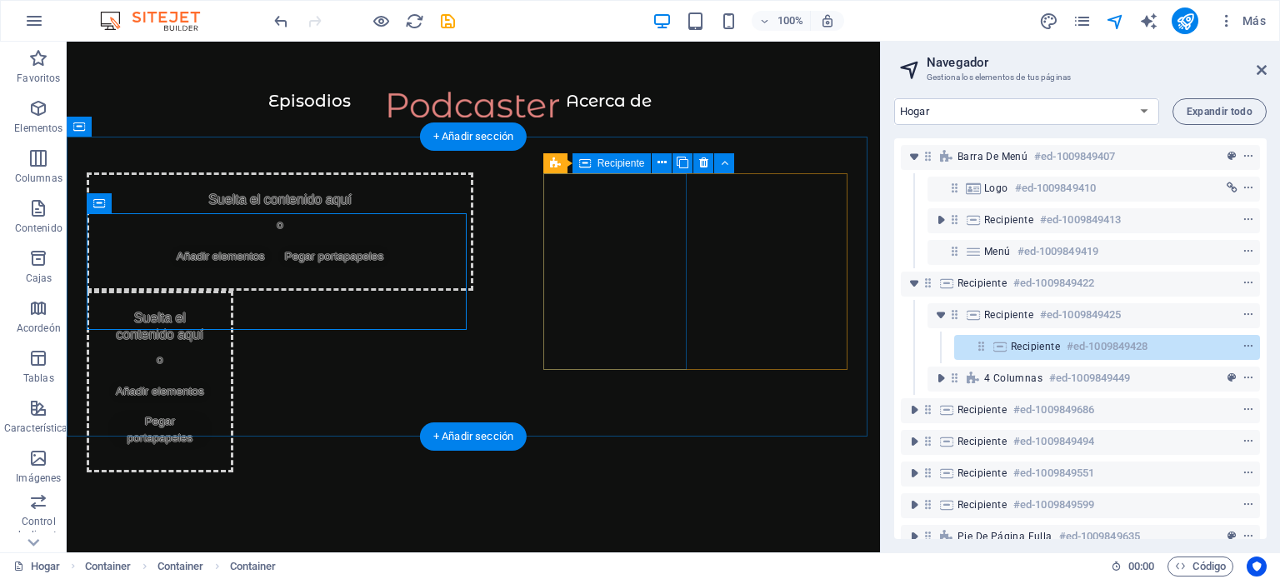
click at [233, 291] on div "Suelta el contenido aquí o Añadir elementos Pegar portapapeles" at bounding box center [160, 382] width 147 height 182
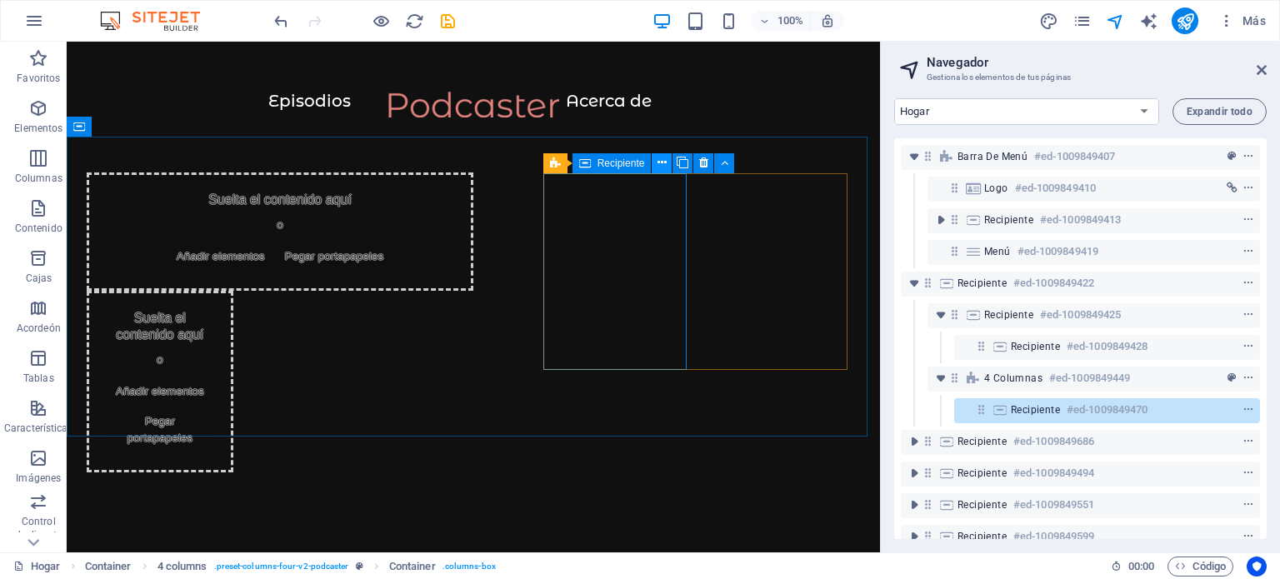
click at [662, 159] on icon at bounding box center [661, 162] width 9 height 17
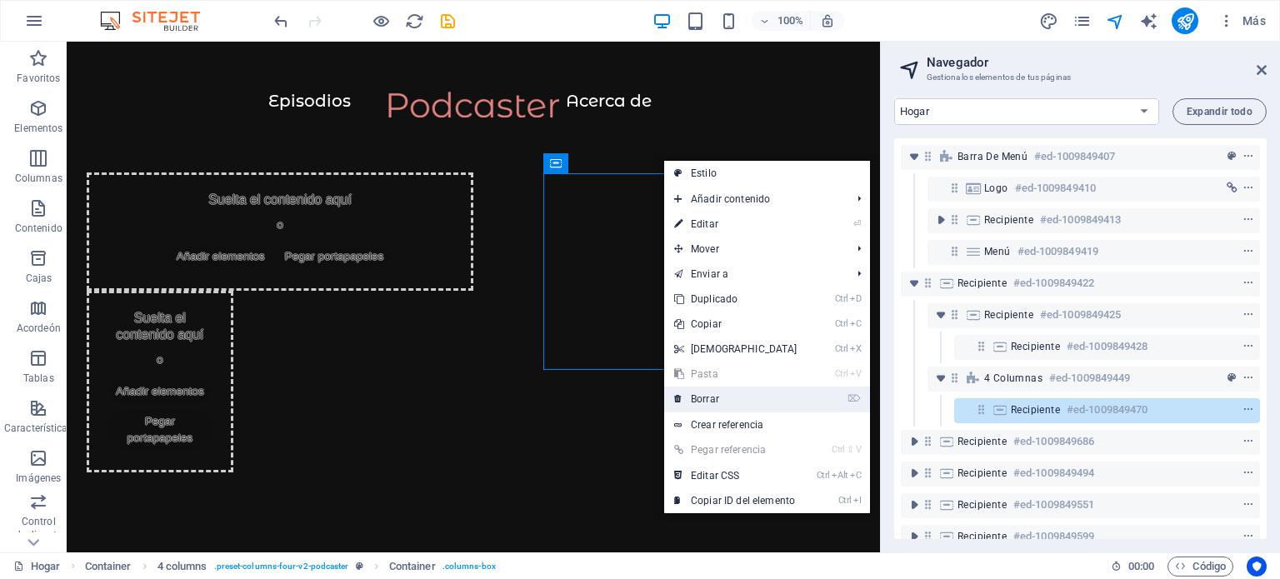
drag, startPoint x: 635, startPoint y: 358, endPoint x: 701, endPoint y: 400, distance: 78.6
click at [701, 400] on font "Borrar" at bounding box center [705, 399] width 28 height 12
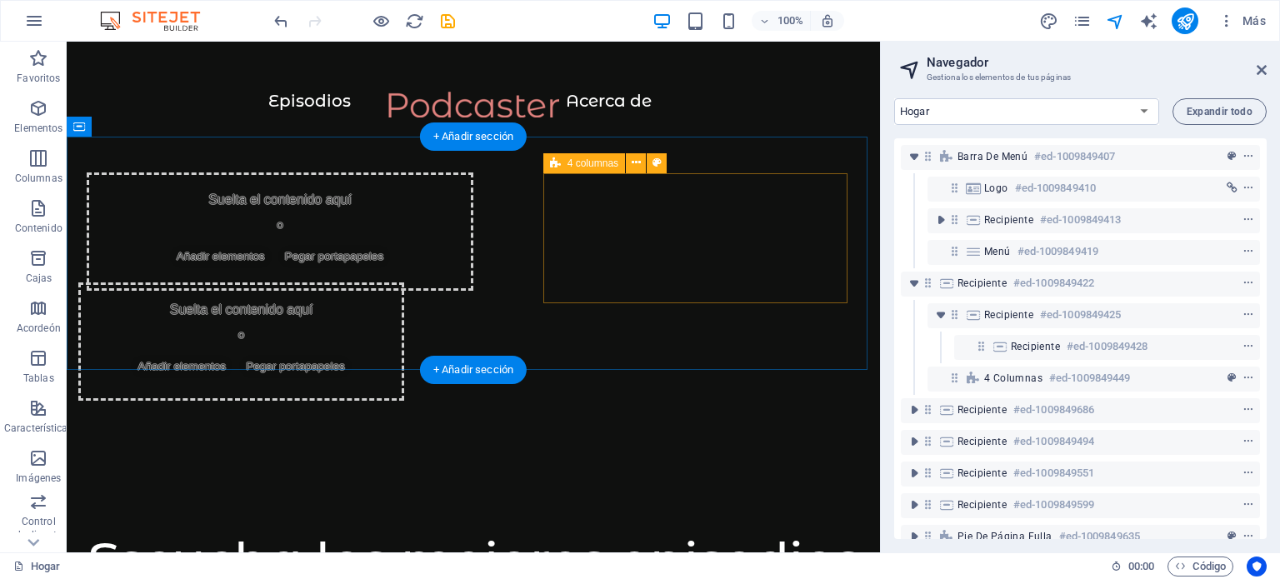
click at [404, 282] on div "Suelta el contenido aquí o Añadir elementos Pegar portapapeles" at bounding box center [241, 341] width 326 height 118
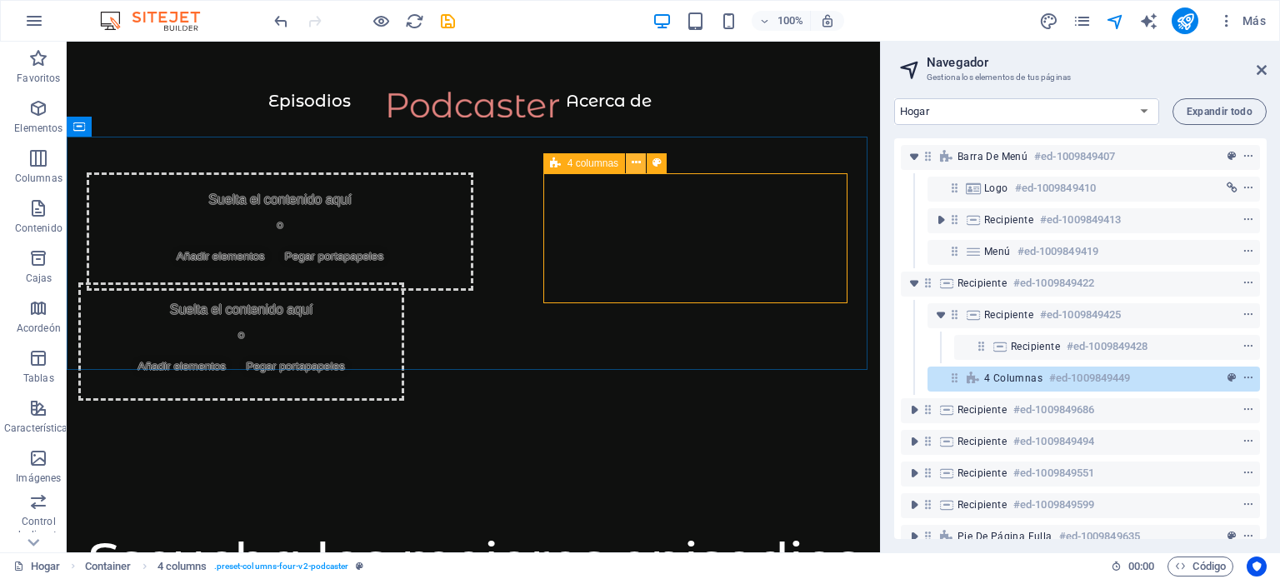
click at [637, 162] on icon at bounding box center [635, 162] width 9 height 17
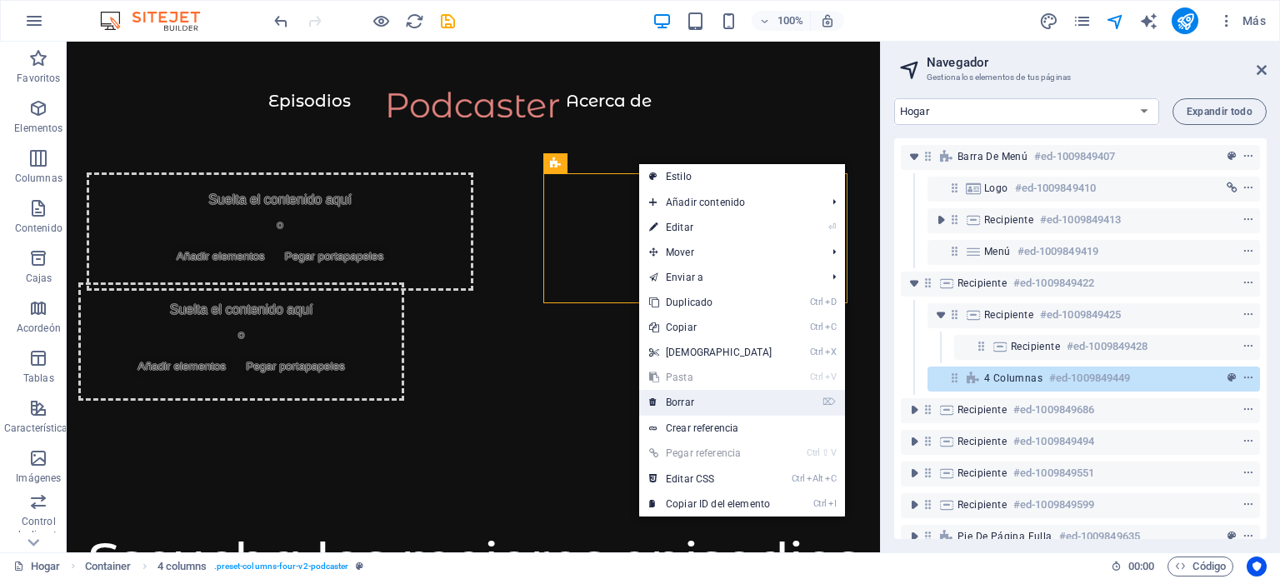
click at [688, 406] on font "Borrar" at bounding box center [680, 403] width 28 height 12
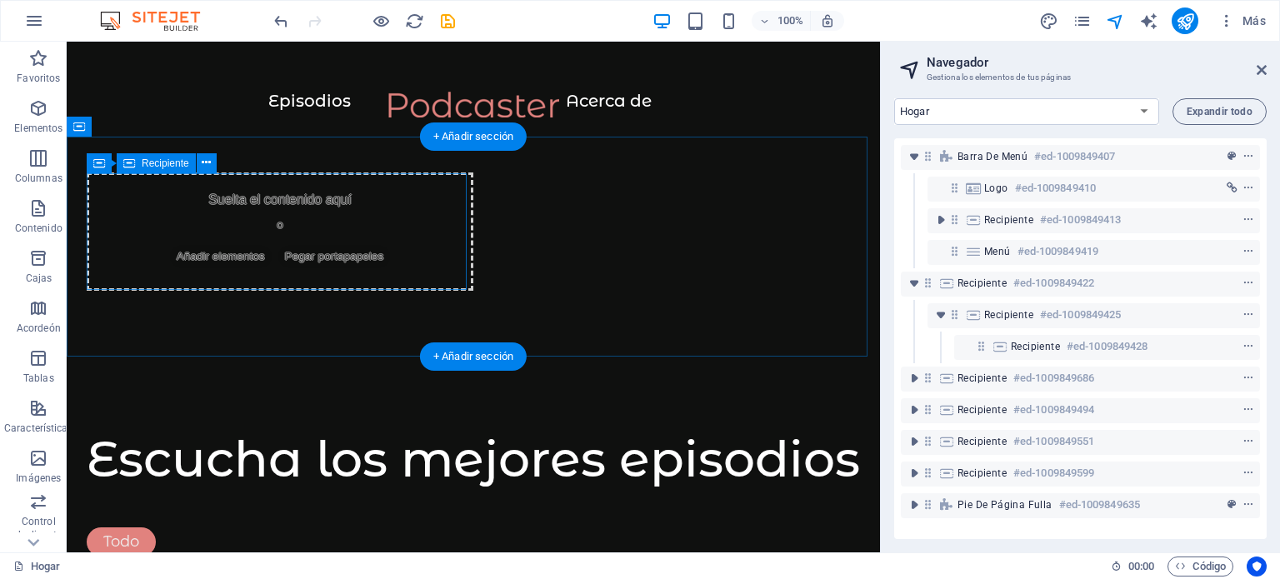
click at [436, 219] on div "Suelta el contenido aquí o Añadir elementos Pegar portapapeles" at bounding box center [280, 231] width 387 height 118
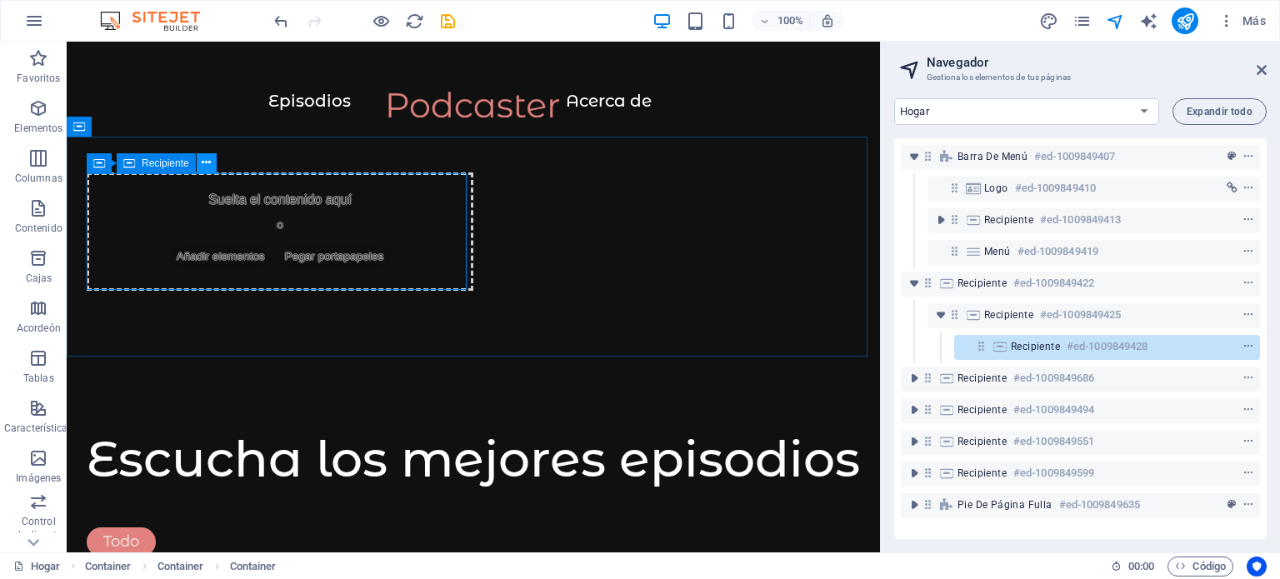
click at [207, 162] on icon at bounding box center [206, 162] width 9 height 17
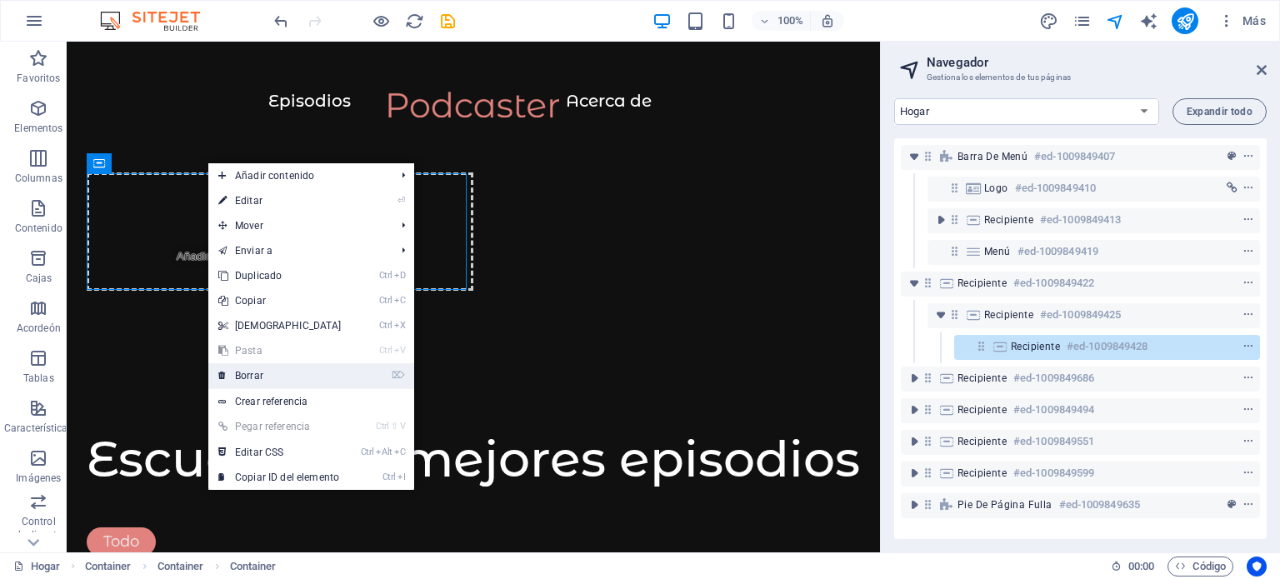
click at [253, 375] on font "Borrar" at bounding box center [249, 376] width 28 height 12
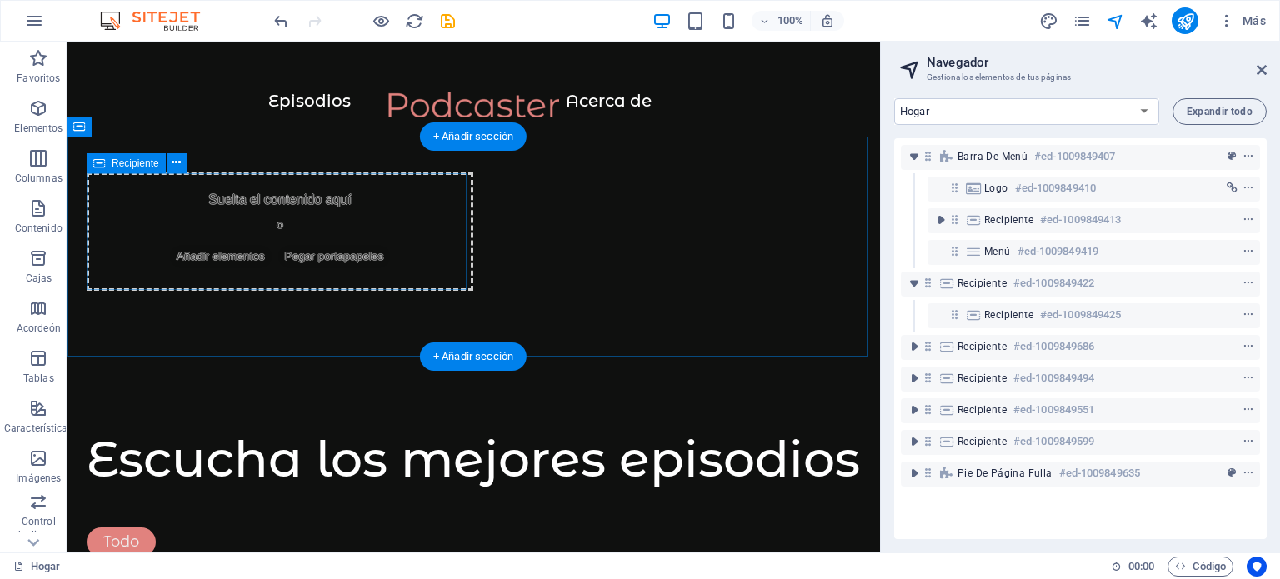
click at [190, 202] on div "Suelta el contenido aquí o Añadir elementos Pegar portapapeles" at bounding box center [280, 231] width 387 height 118
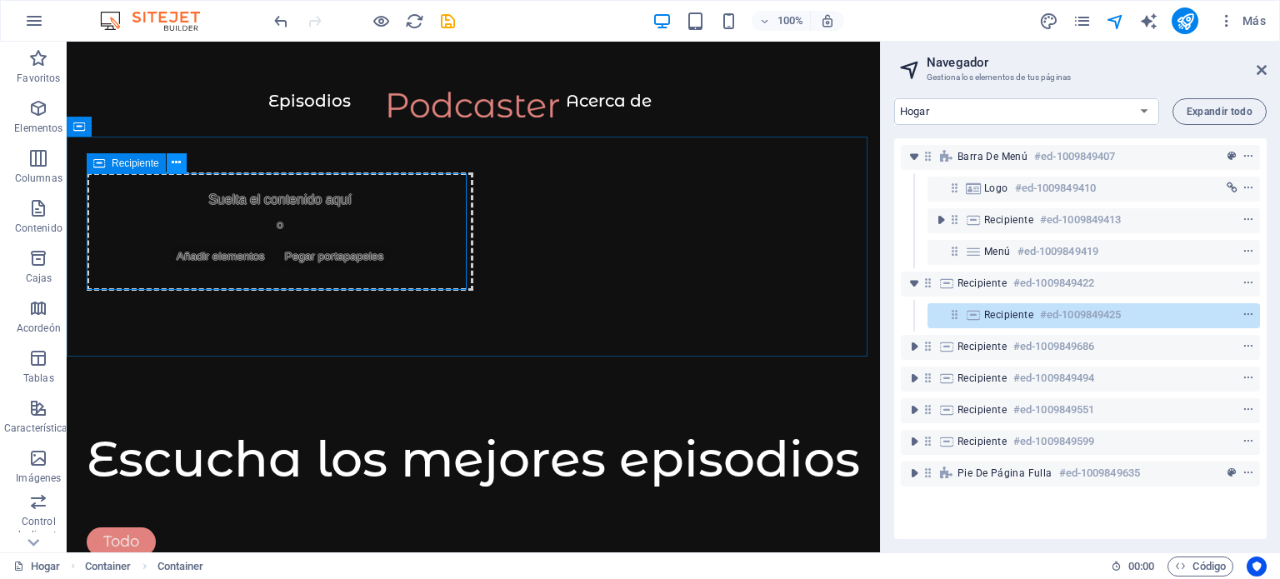
click at [178, 157] on icon at bounding box center [176, 162] width 9 height 17
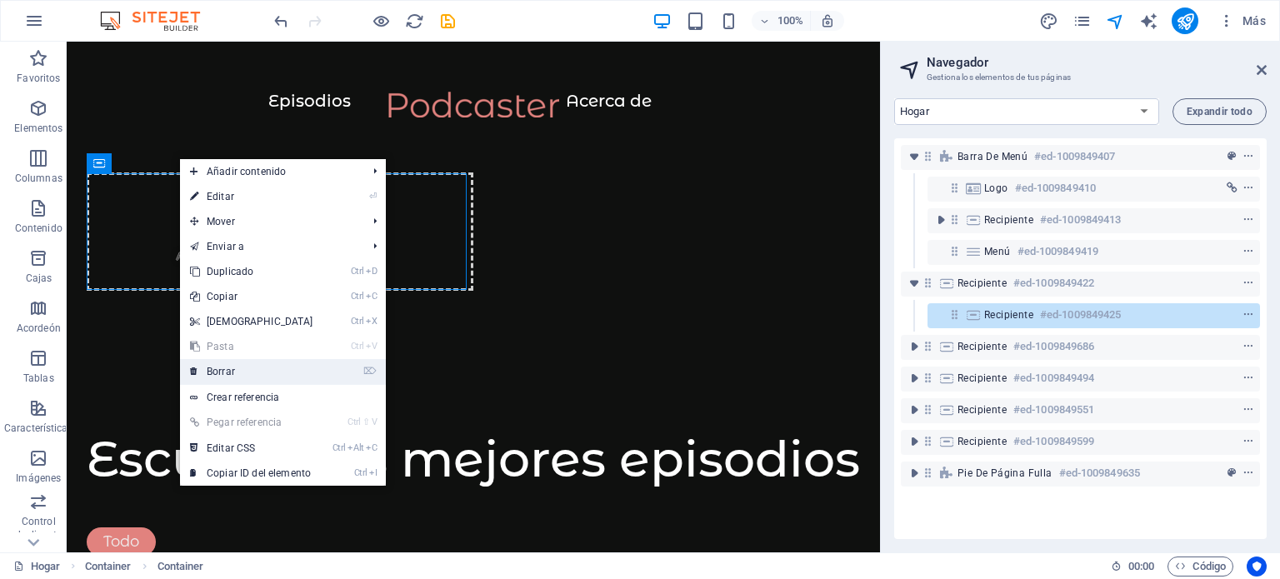
click at [227, 368] on font "Borrar" at bounding box center [221, 372] width 28 height 12
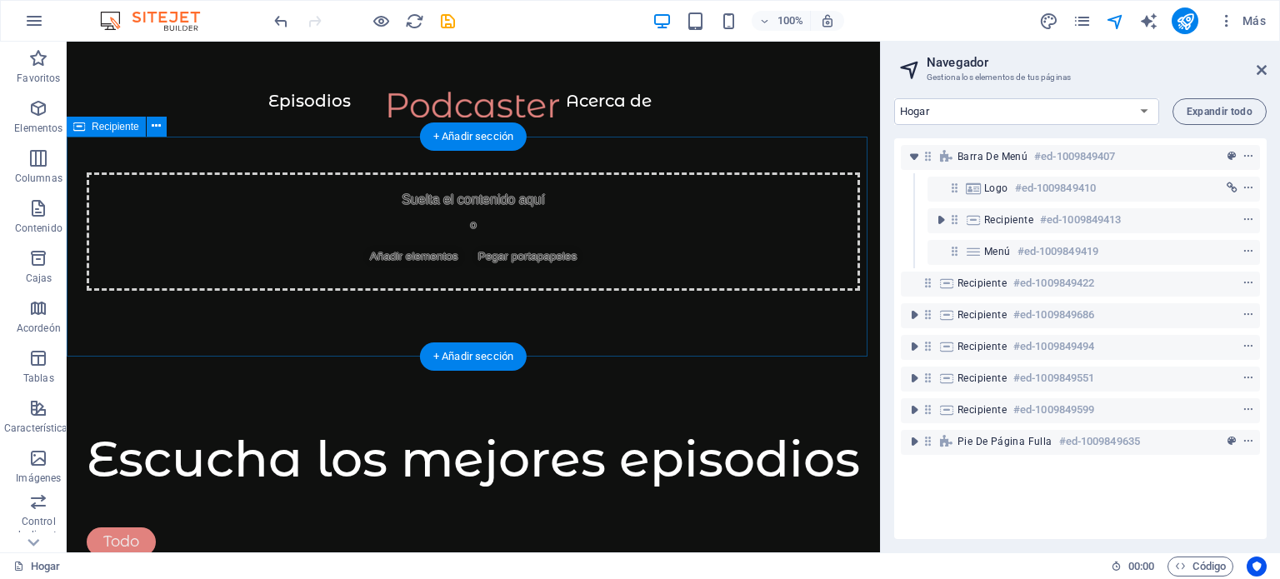
click at [530, 228] on div "Suelta el contenido aquí o Añadir elementos Pegar portapapeles" at bounding box center [473, 231] width 773 height 118
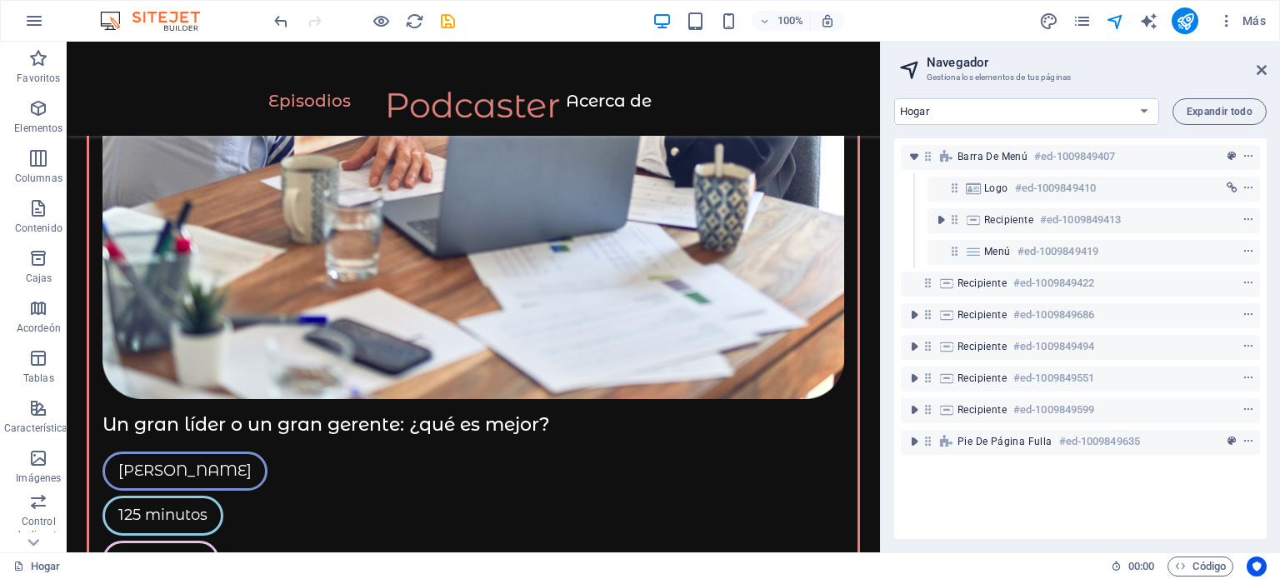
scroll to position [2157, 0]
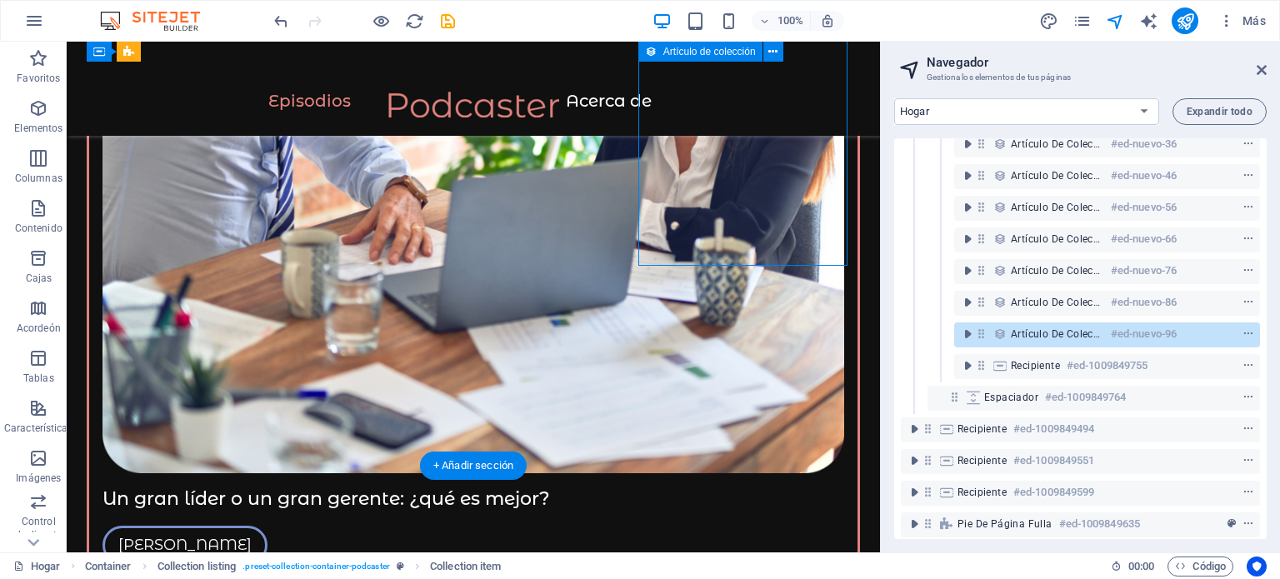
scroll to position [395, 0]
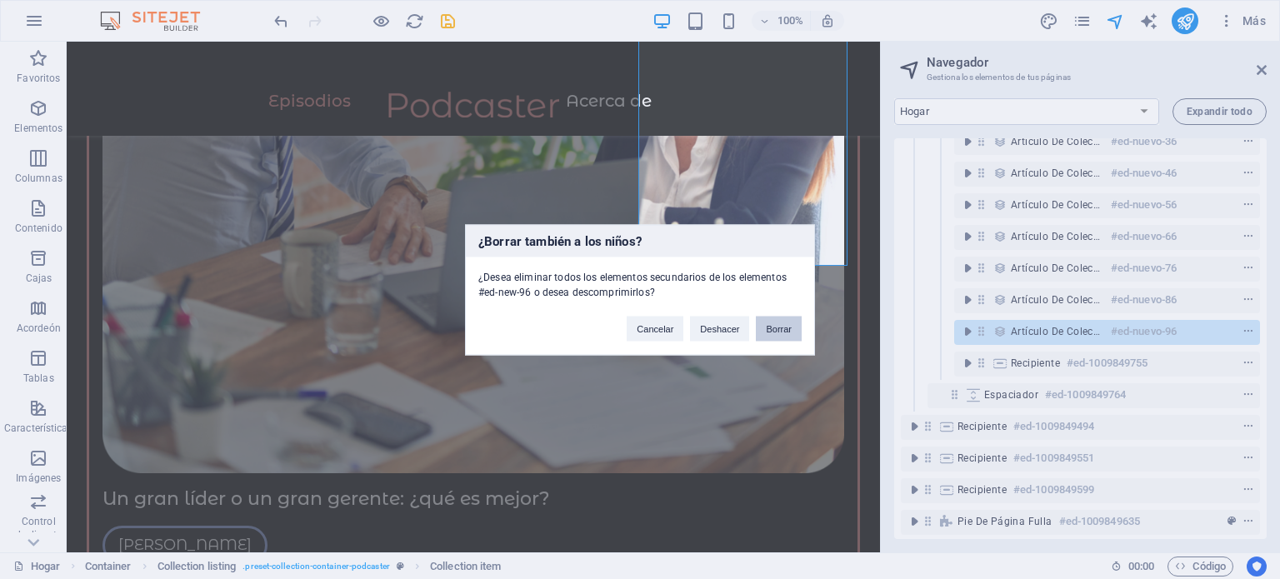
click at [786, 319] on button "Borrar" at bounding box center [779, 328] width 46 height 25
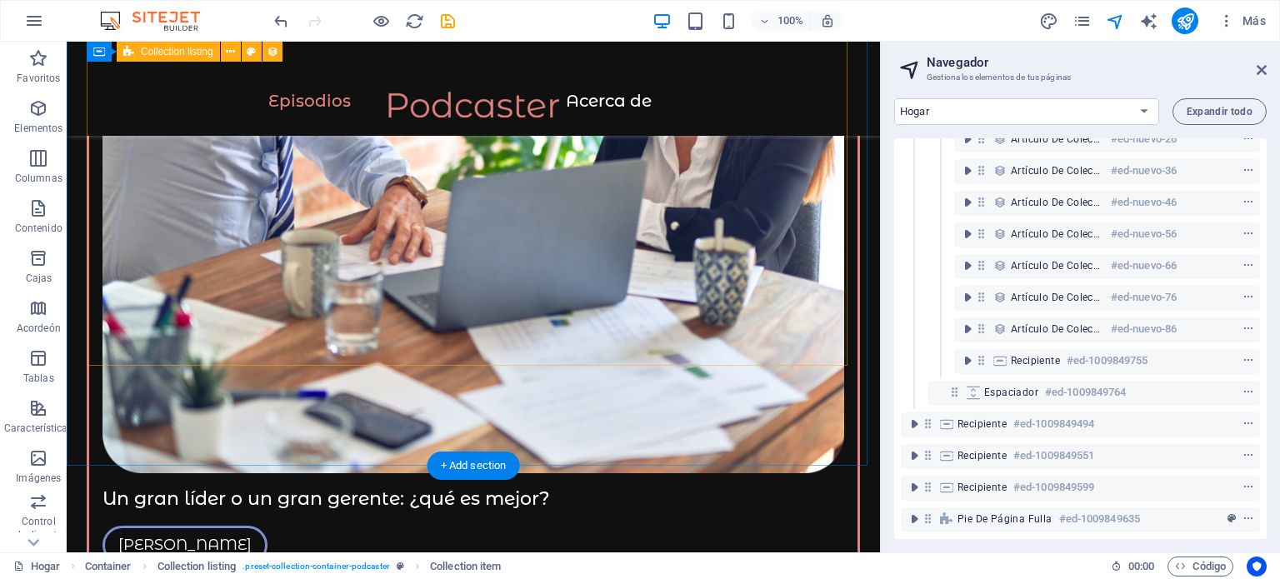
scroll to position [377, 0]
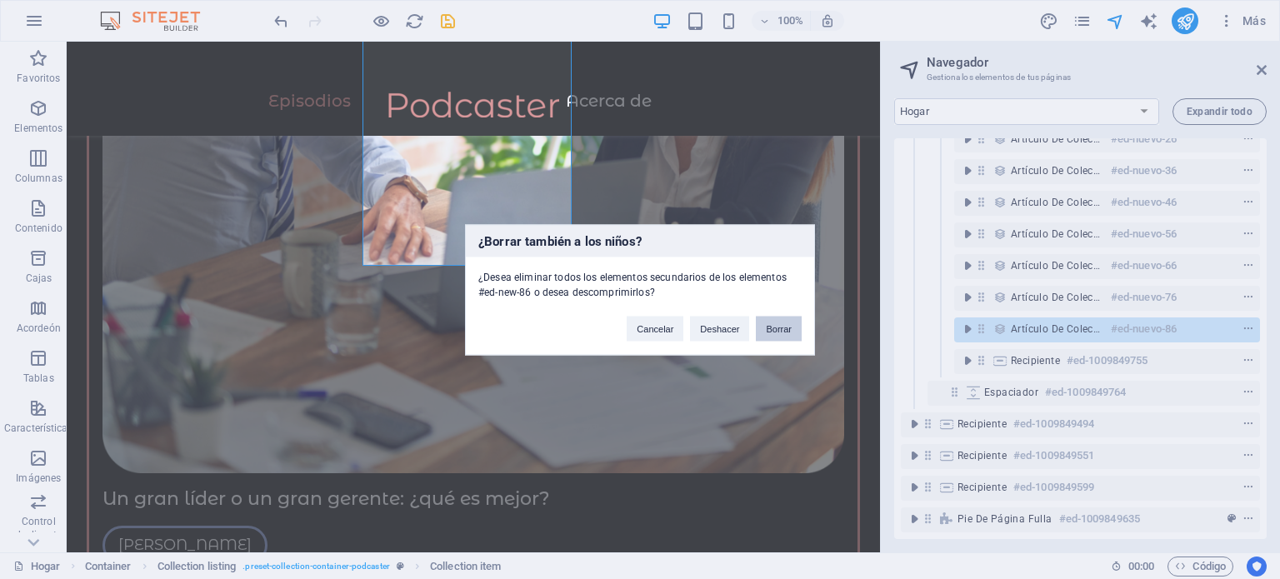
drag, startPoint x: 721, startPoint y: 281, endPoint x: 787, endPoint y: 322, distance: 78.6
click at [787, 323] on font "Borrar" at bounding box center [779, 328] width 26 height 10
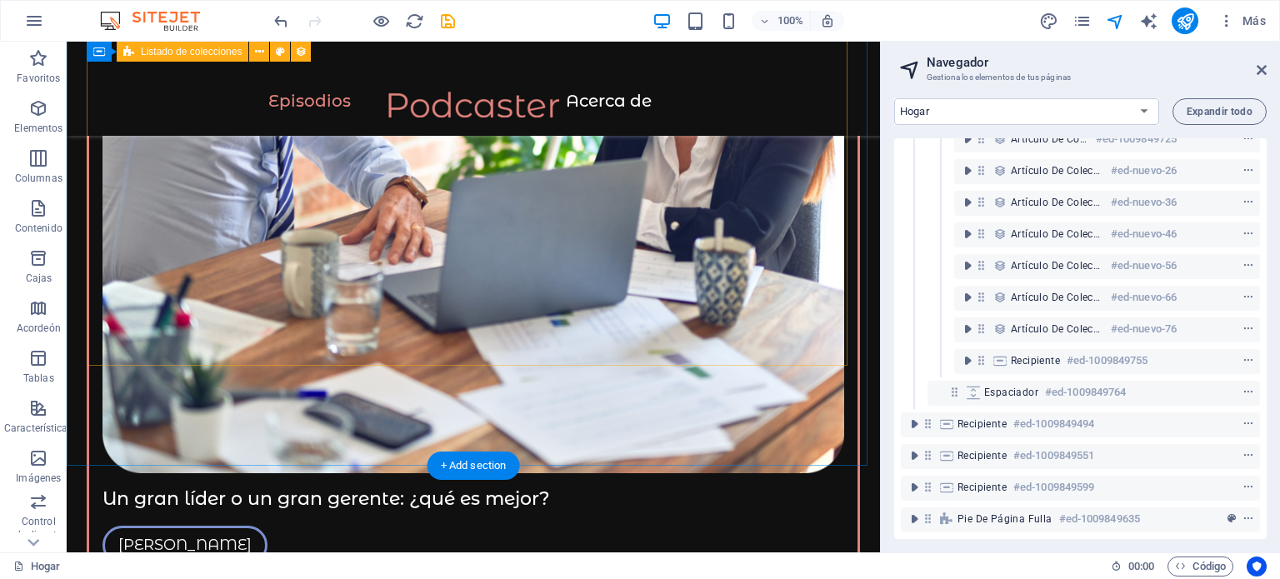
scroll to position [347, 0]
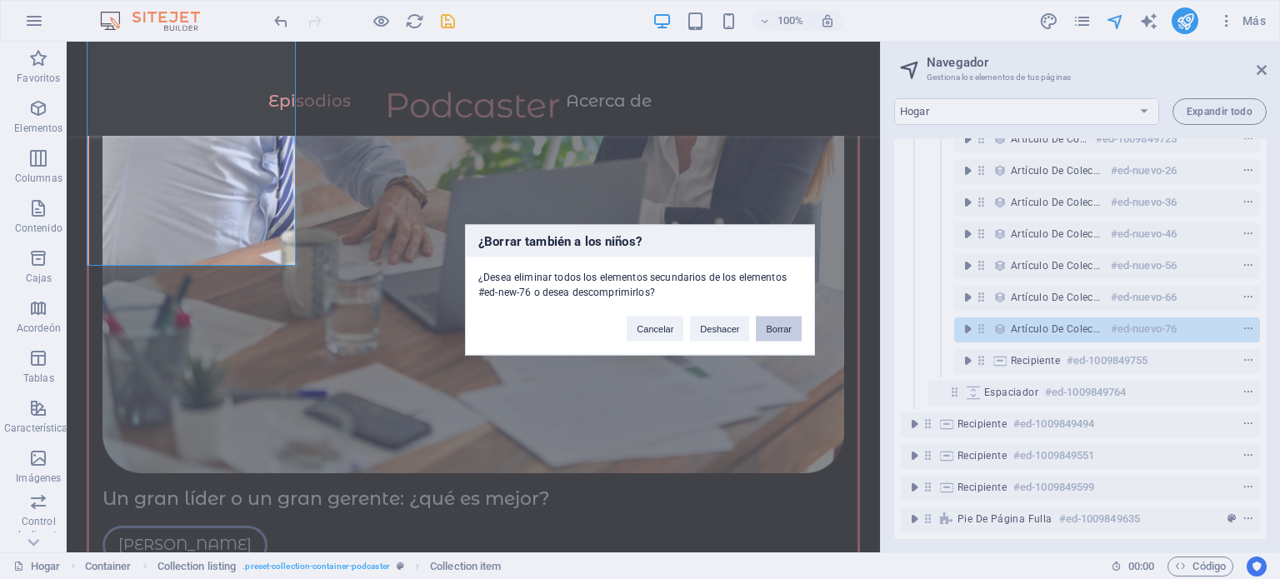
click at [777, 321] on button "Borrar" at bounding box center [779, 328] width 46 height 25
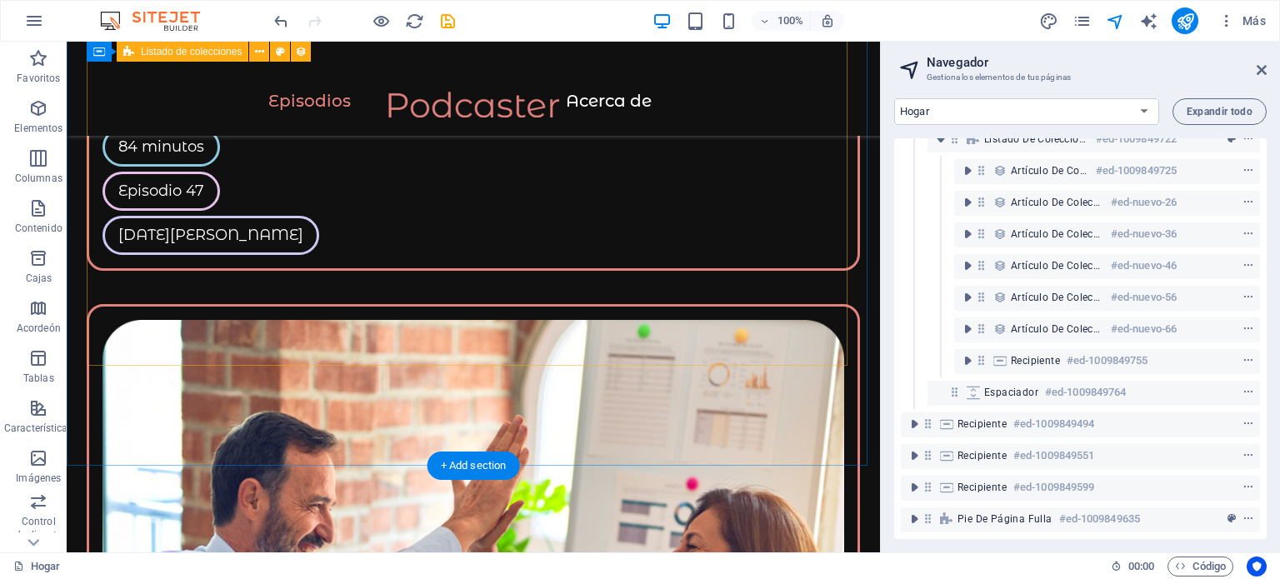
scroll to position [314, 0]
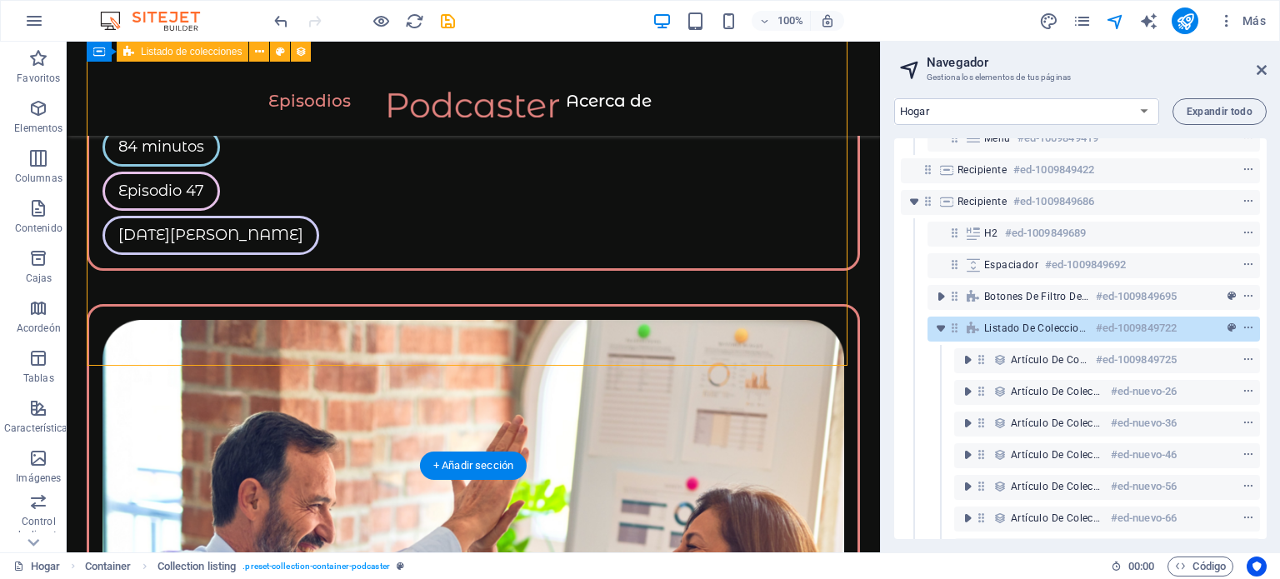
scroll to position [110, 0]
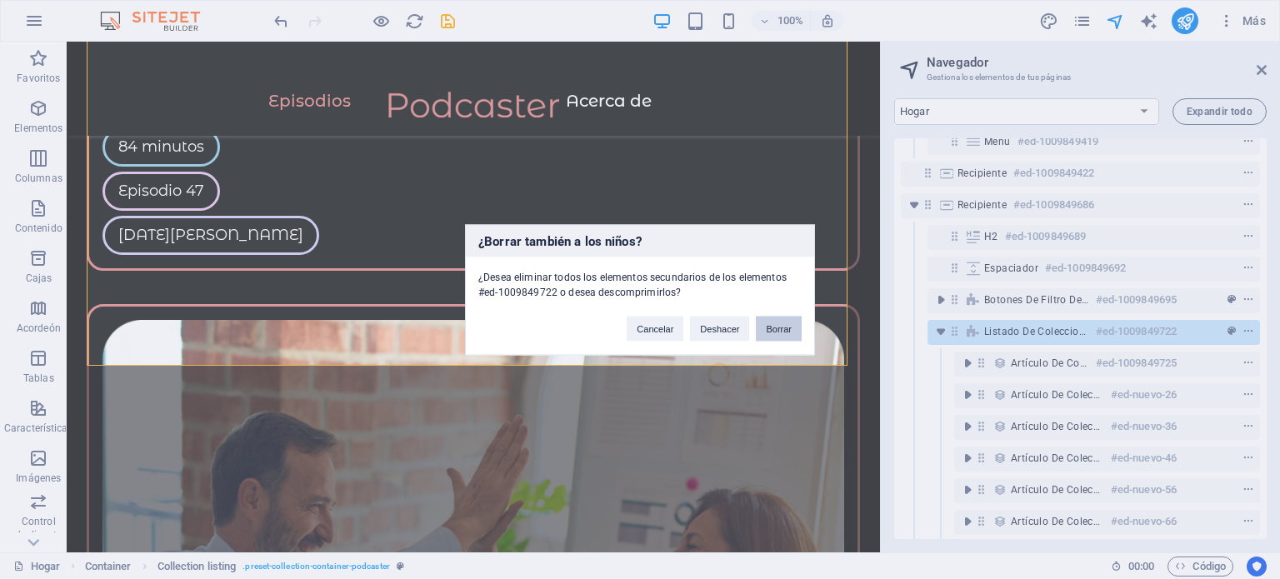
click at [768, 328] on font "Borrar" at bounding box center [779, 328] width 26 height 10
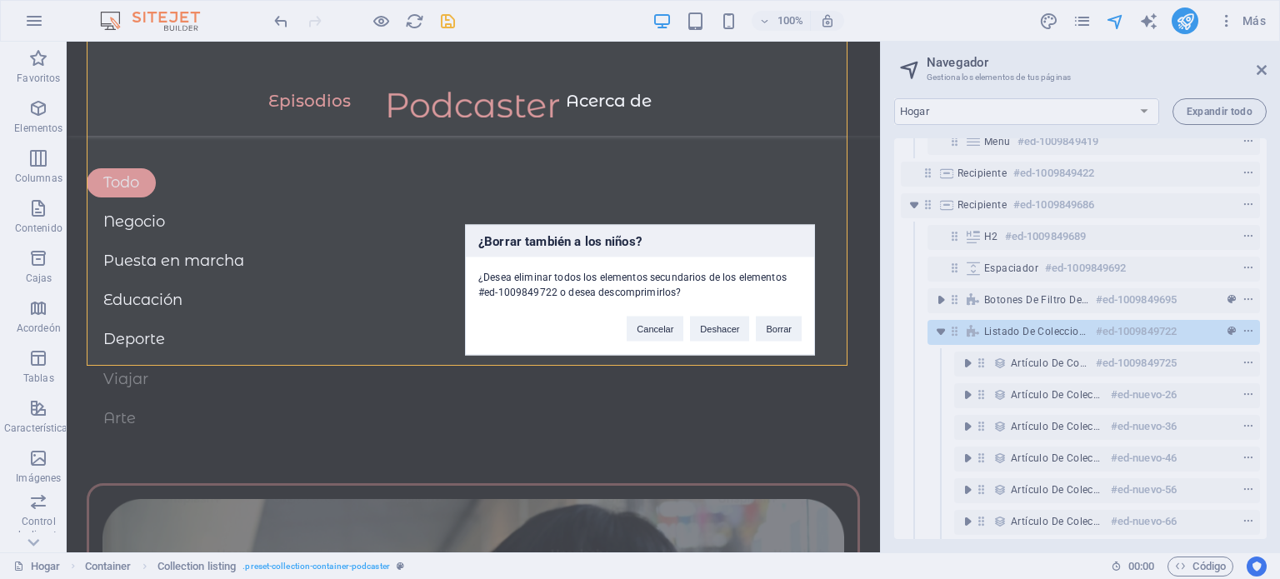
scroll to position [61, 0]
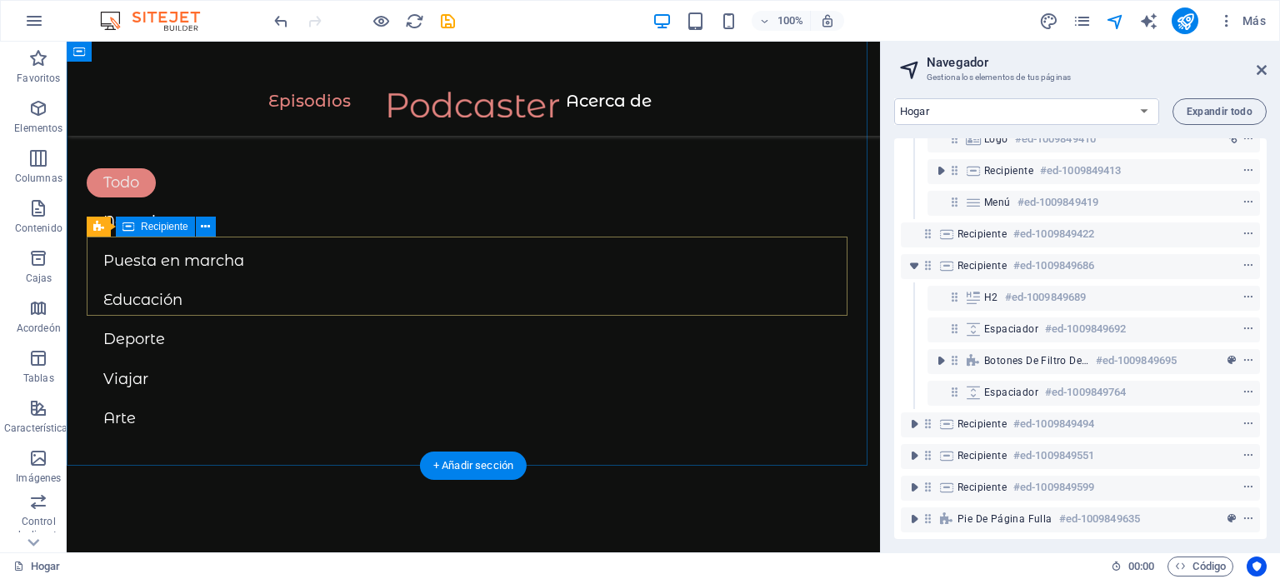
click at [783, 291] on div "Todo Negocio Puesta en marcha Educación Deporte Viajar Arte" at bounding box center [473, 300] width 773 height 265
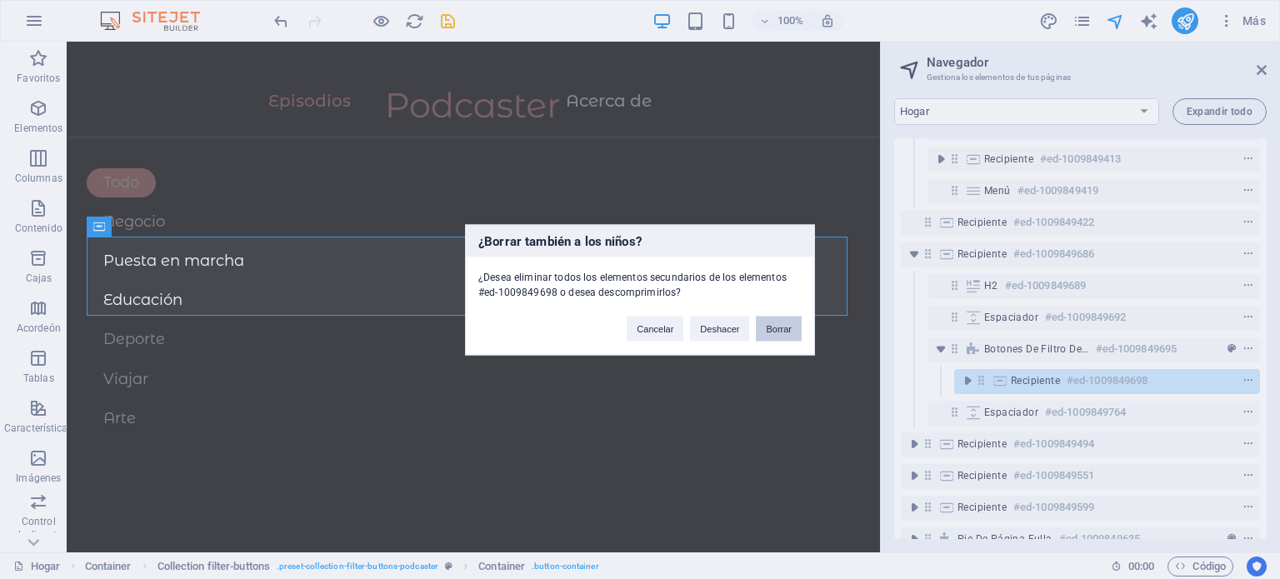
click at [786, 329] on font "Borrar" at bounding box center [779, 328] width 26 height 10
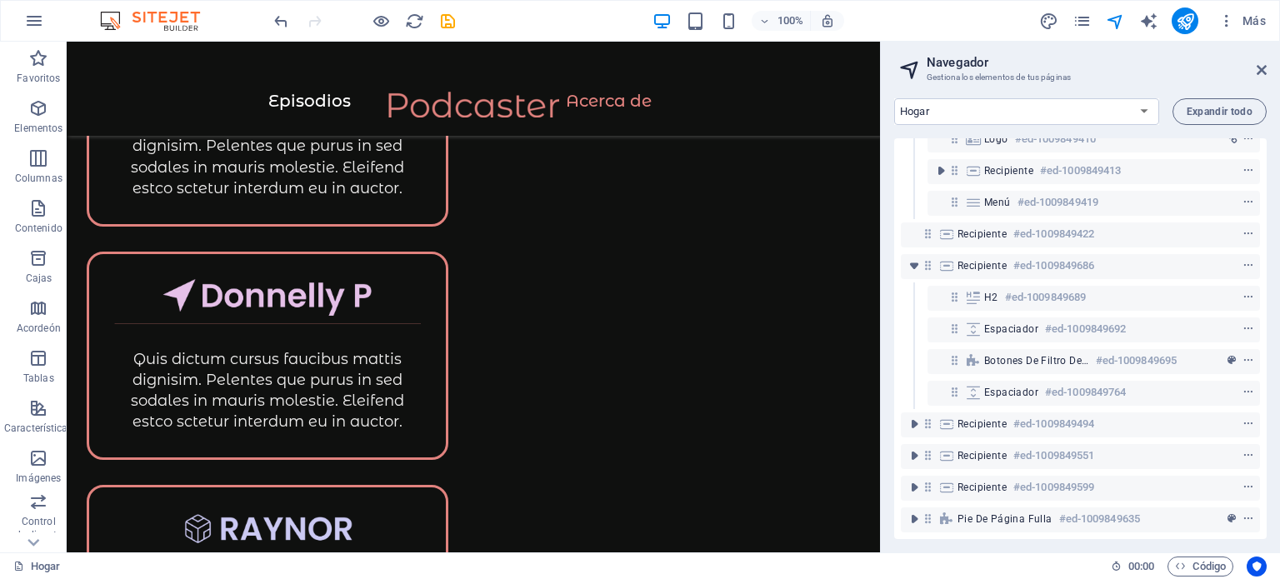
scroll to position [2497, 0]
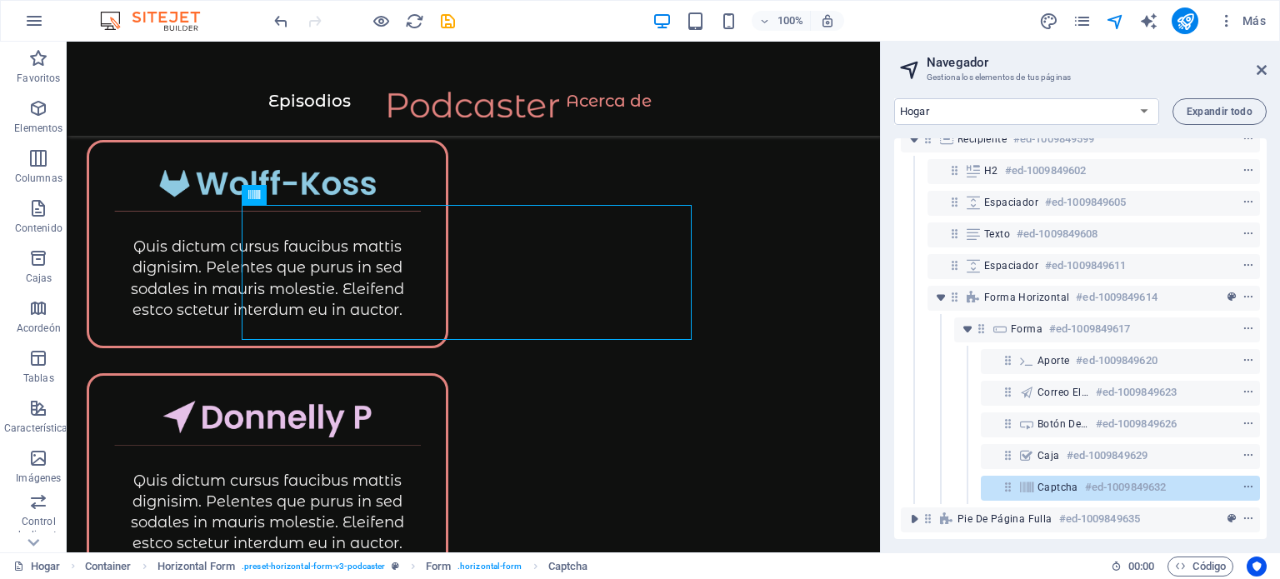
scroll to position [2619, 0]
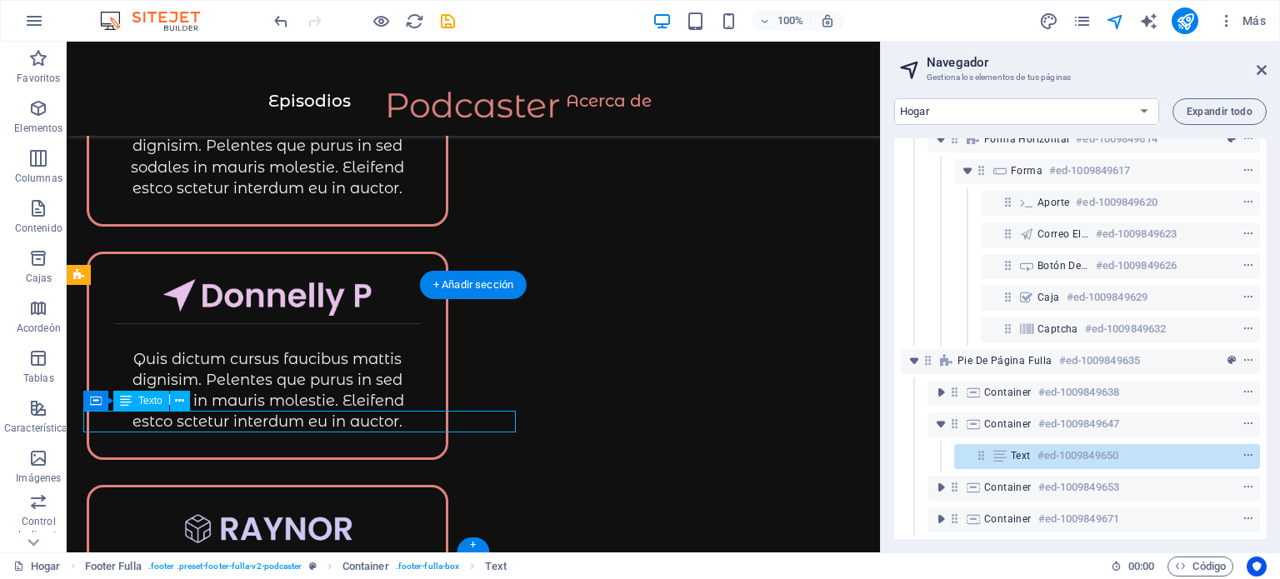
scroll to position [567, 0]
click at [176, 406] on icon at bounding box center [179, 400] width 9 height 17
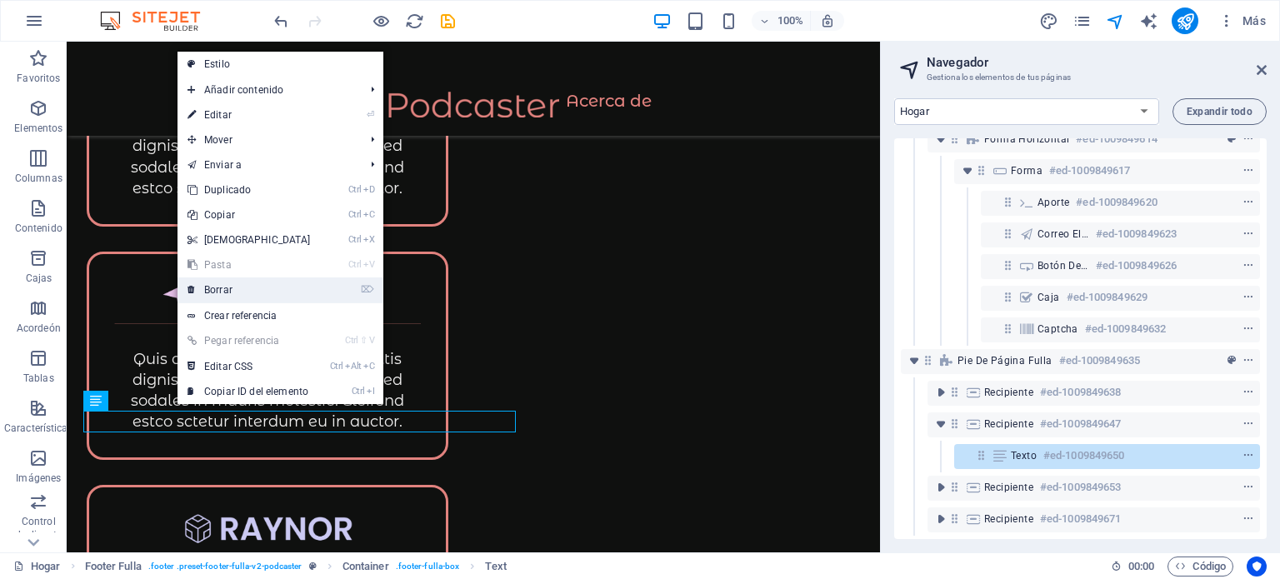
click at [223, 287] on font "Borrar" at bounding box center [218, 290] width 28 height 12
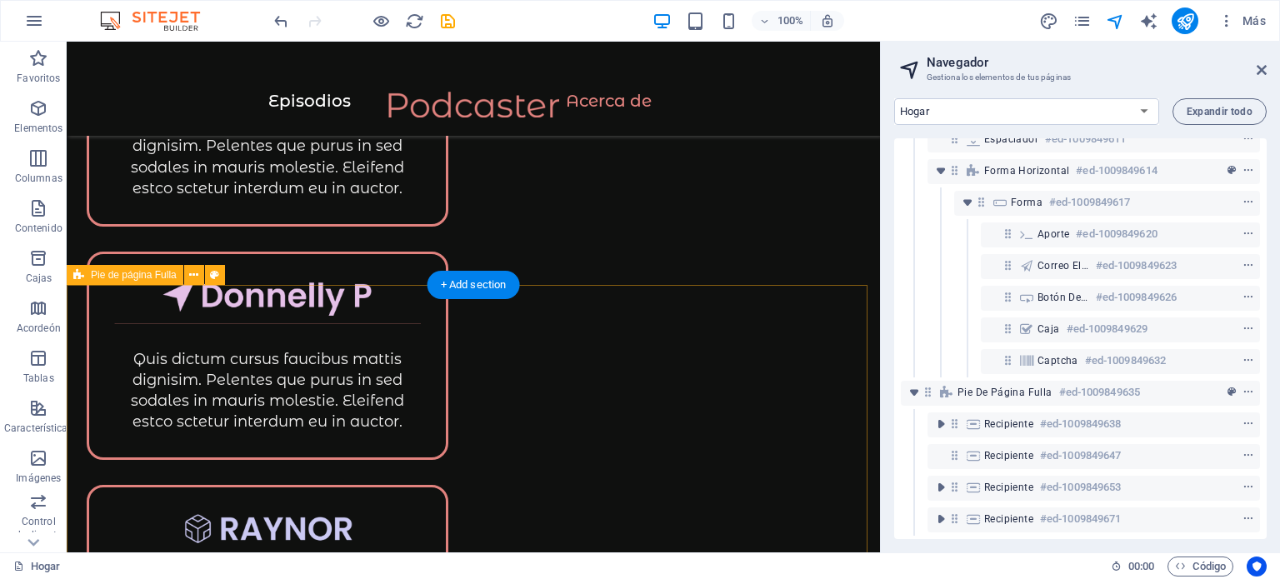
scroll to position [536, 0]
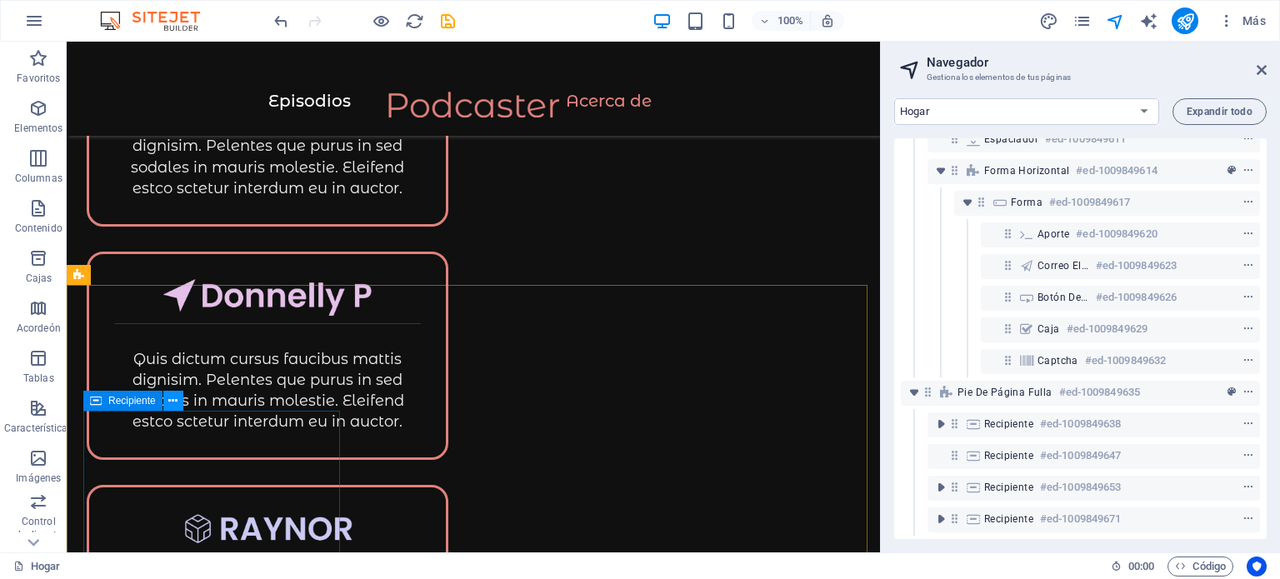
click at [174, 398] on icon at bounding box center [172, 400] width 9 height 17
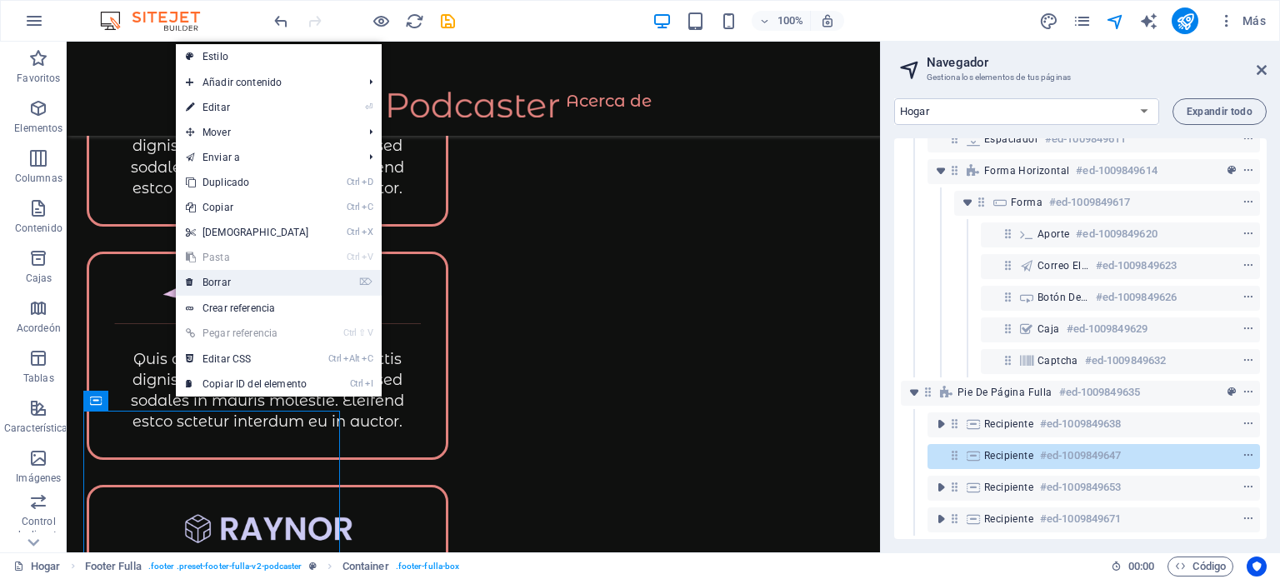
click at [232, 277] on link "⌦ Borrar" at bounding box center [247, 282] width 143 height 25
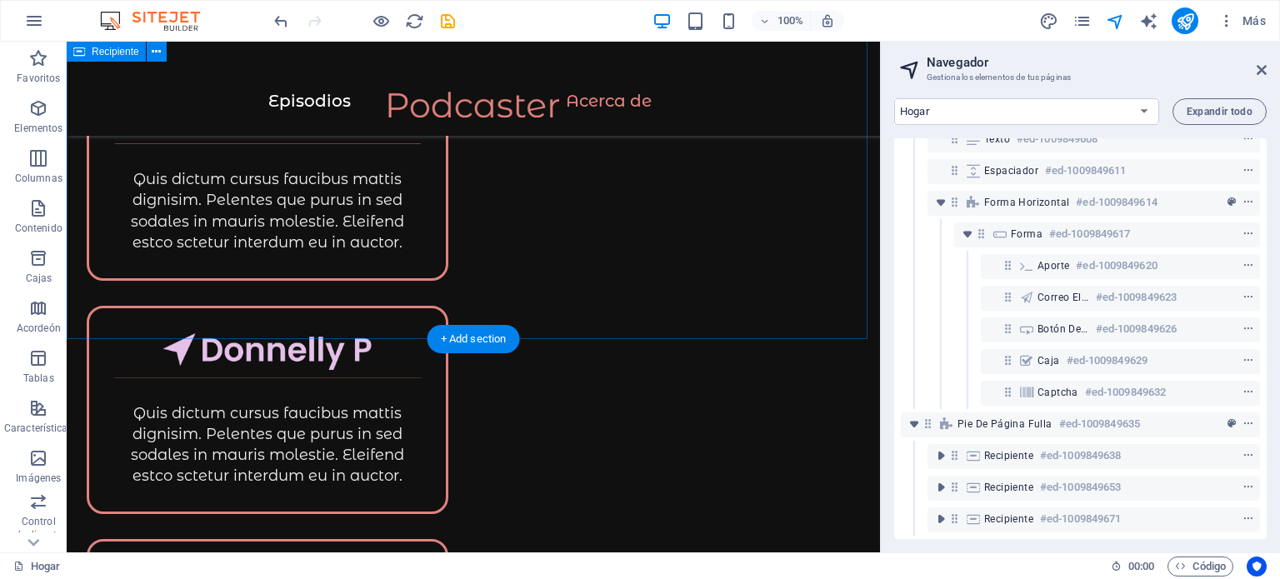
scroll to position [504, 0]
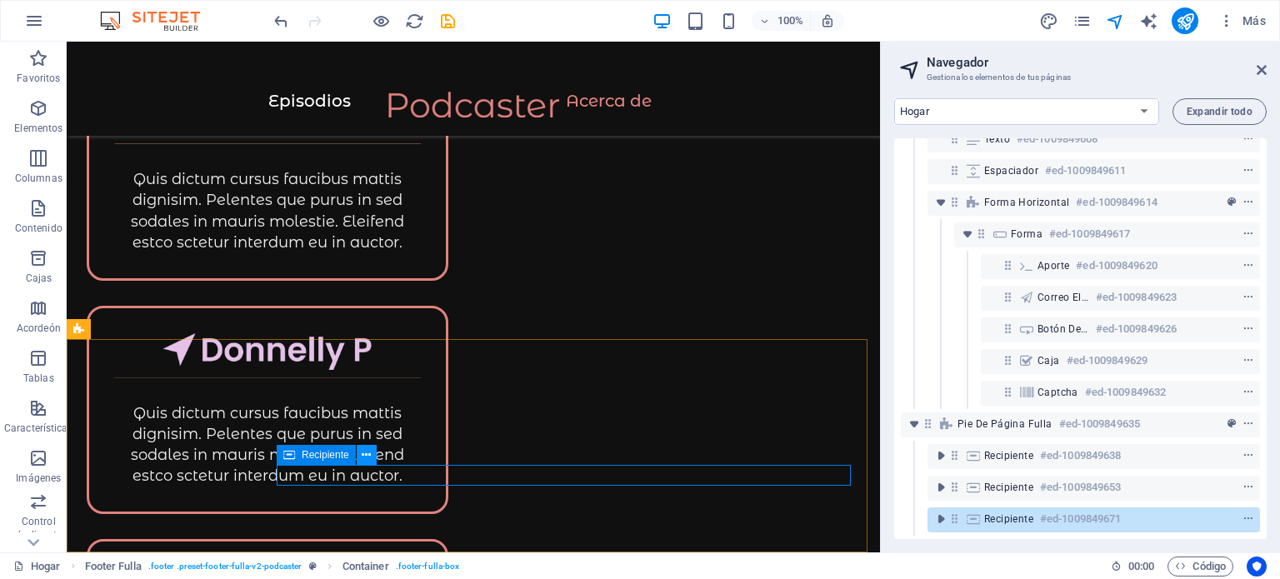
click at [370, 452] on icon at bounding box center [366, 454] width 9 height 17
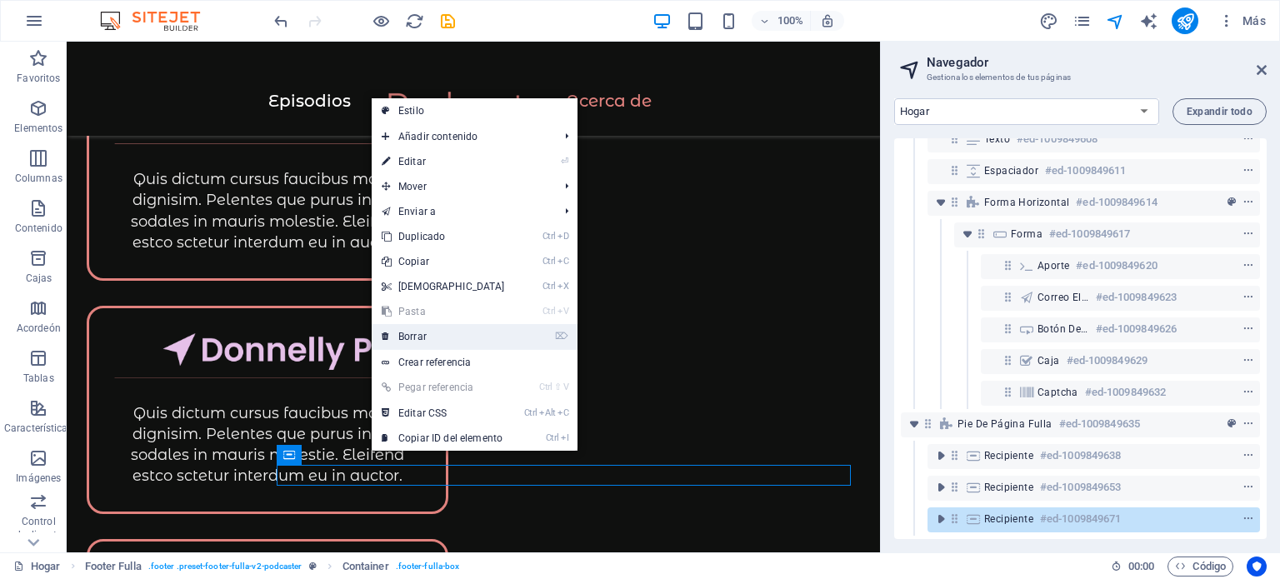
click at [427, 340] on link "⌦ Borrar" at bounding box center [443, 336] width 143 height 25
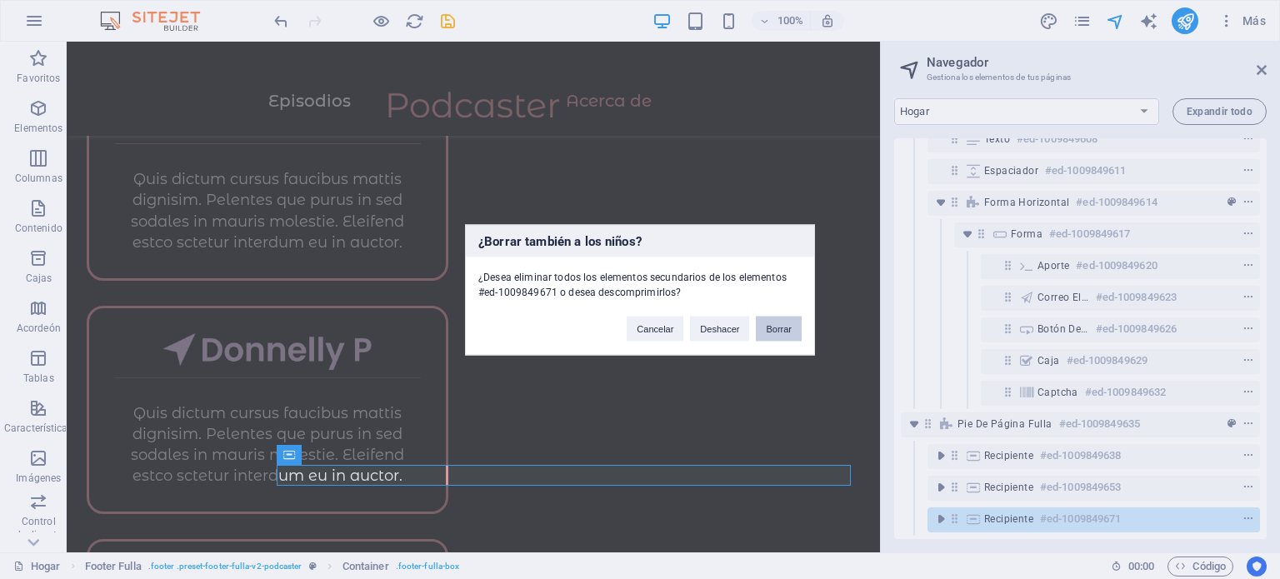
click at [780, 328] on font "Borrar" at bounding box center [779, 328] width 26 height 10
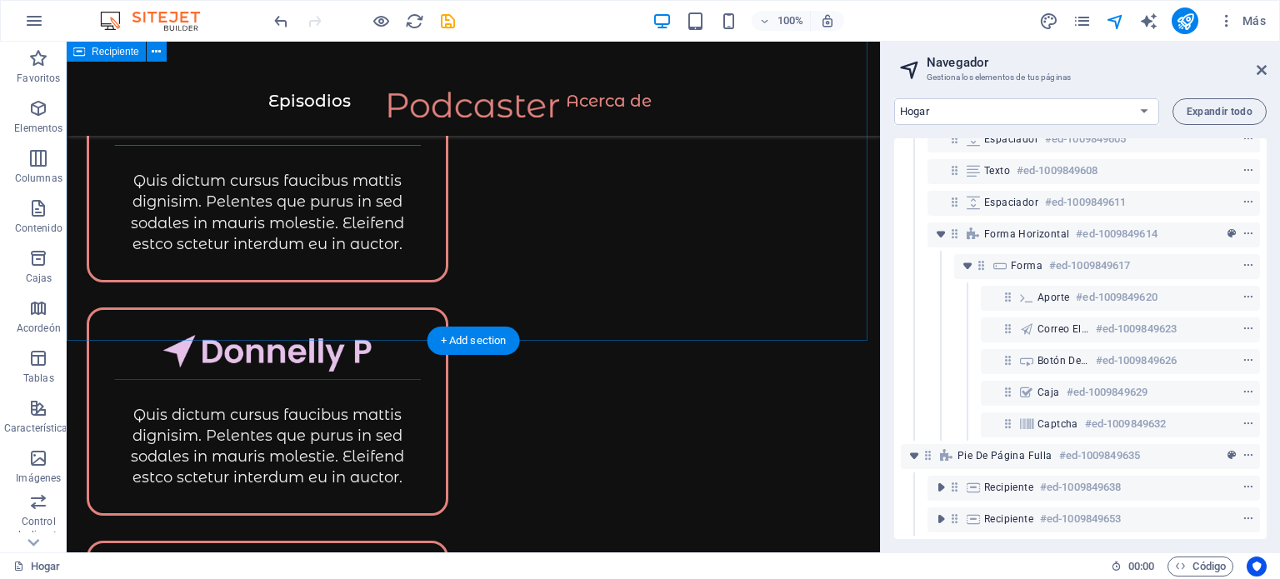
scroll to position [473, 0]
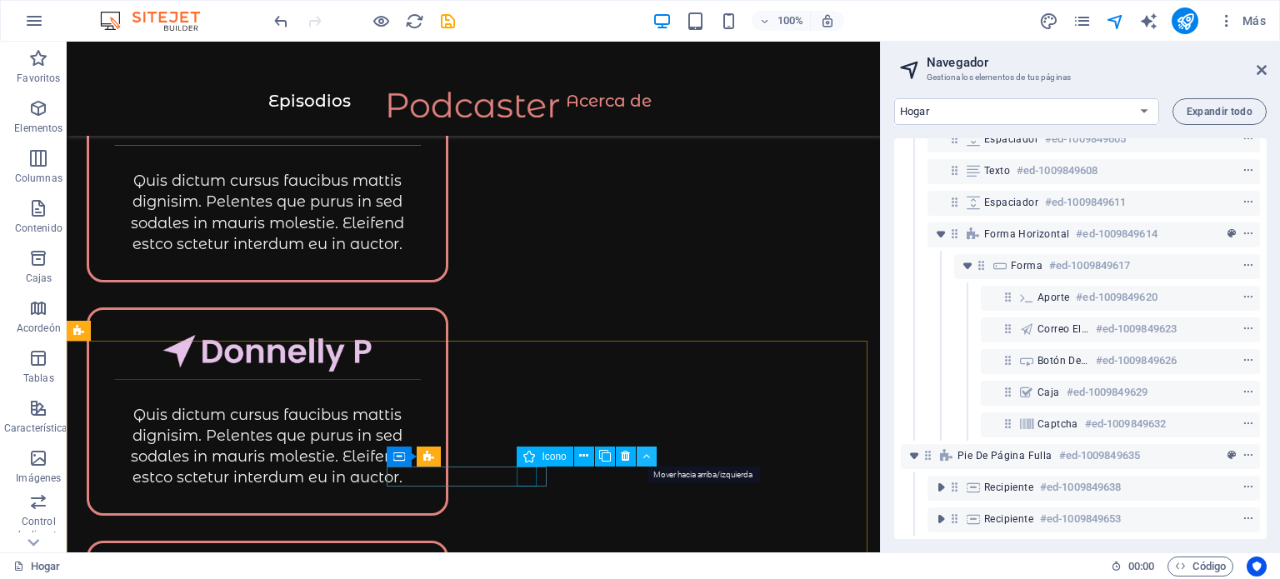
click at [645, 459] on icon at bounding box center [645, 455] width 7 height 17
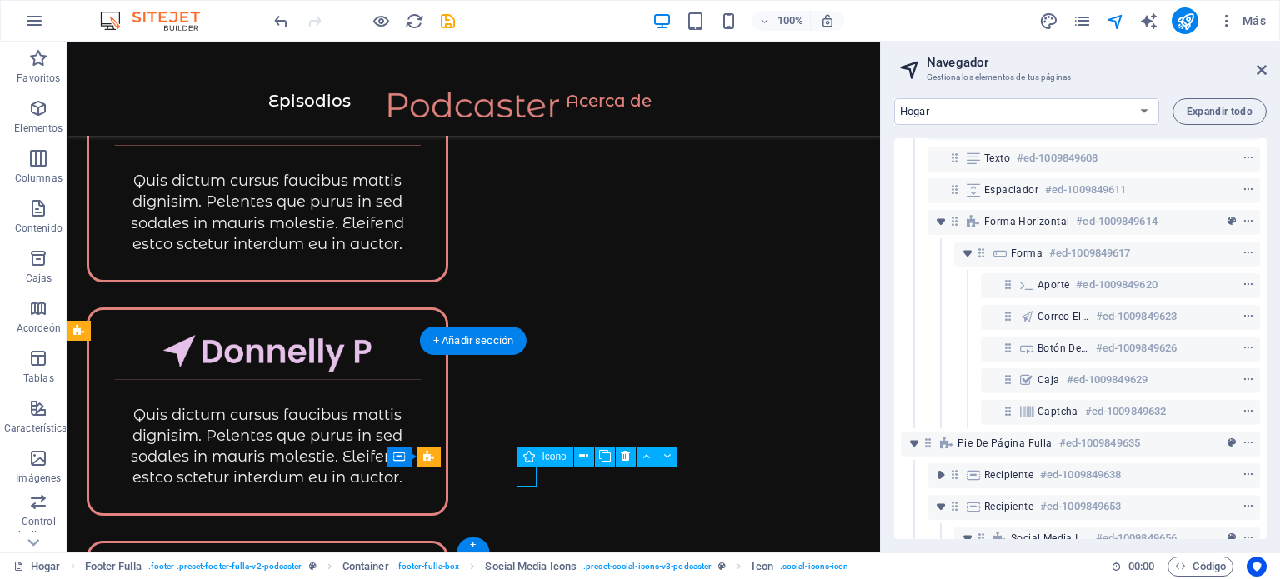
scroll to position [631, 0]
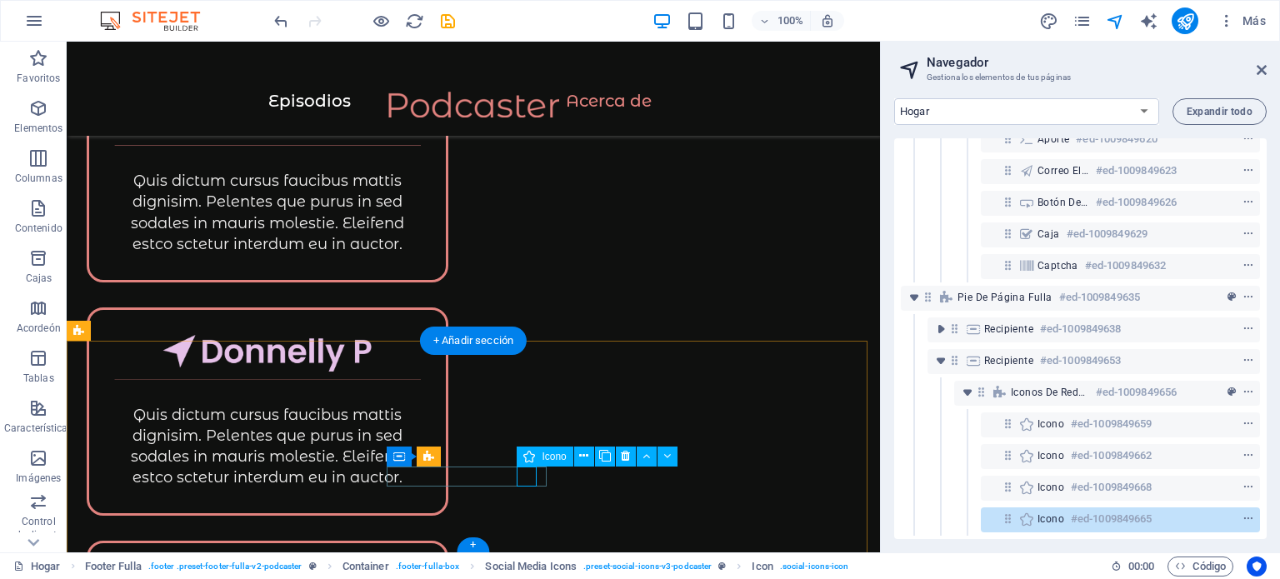
select select "xMidYMid"
select select "px"
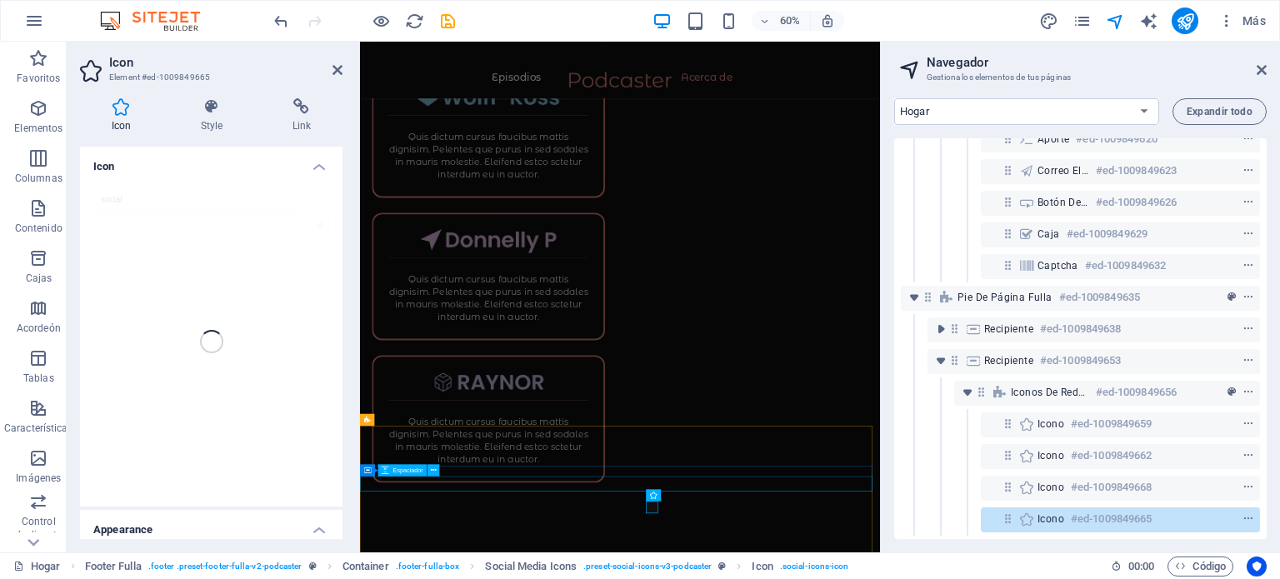
scroll to position [2139, 0]
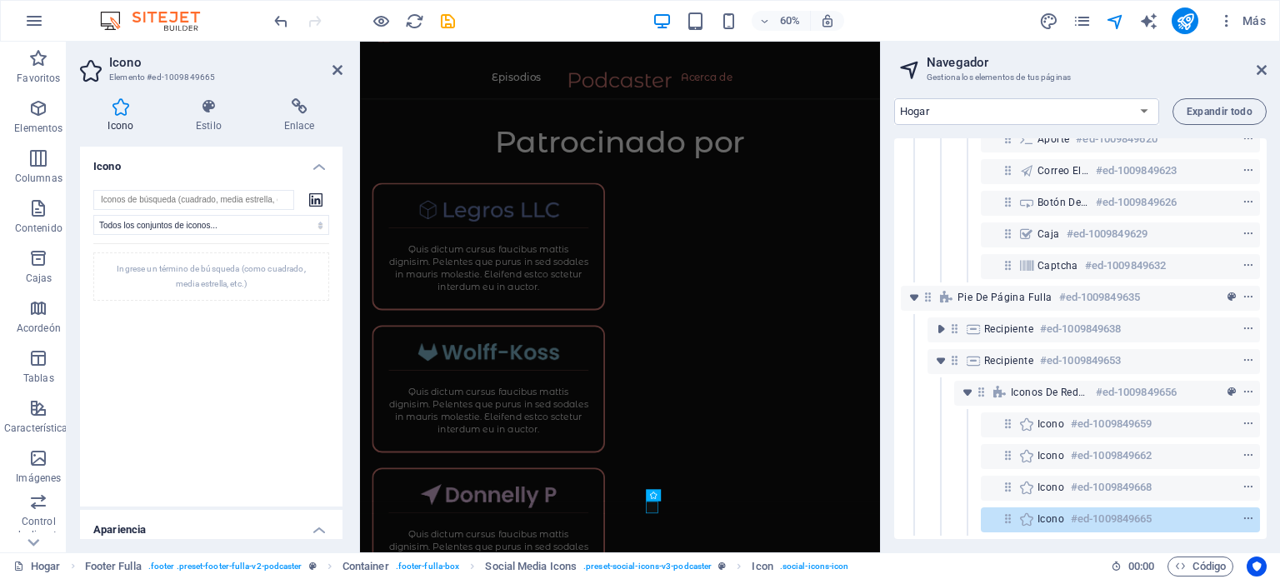
click at [313, 202] on icon at bounding box center [315, 199] width 13 height 13
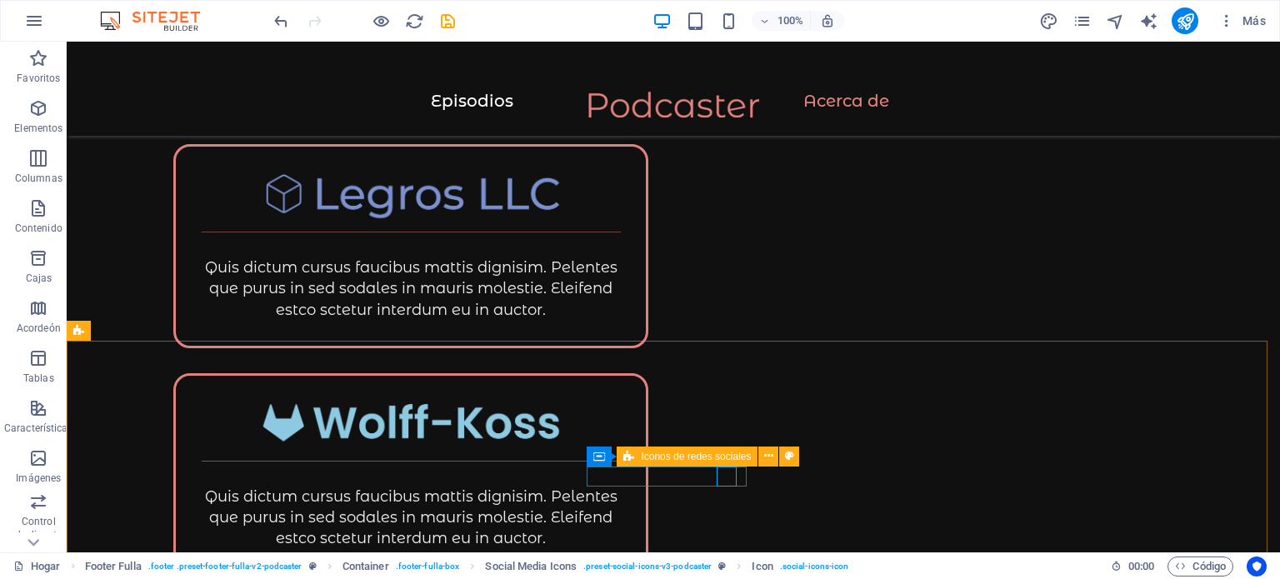
click at [700, 453] on font "Iconos de redes sociales" at bounding box center [696, 457] width 110 height 12
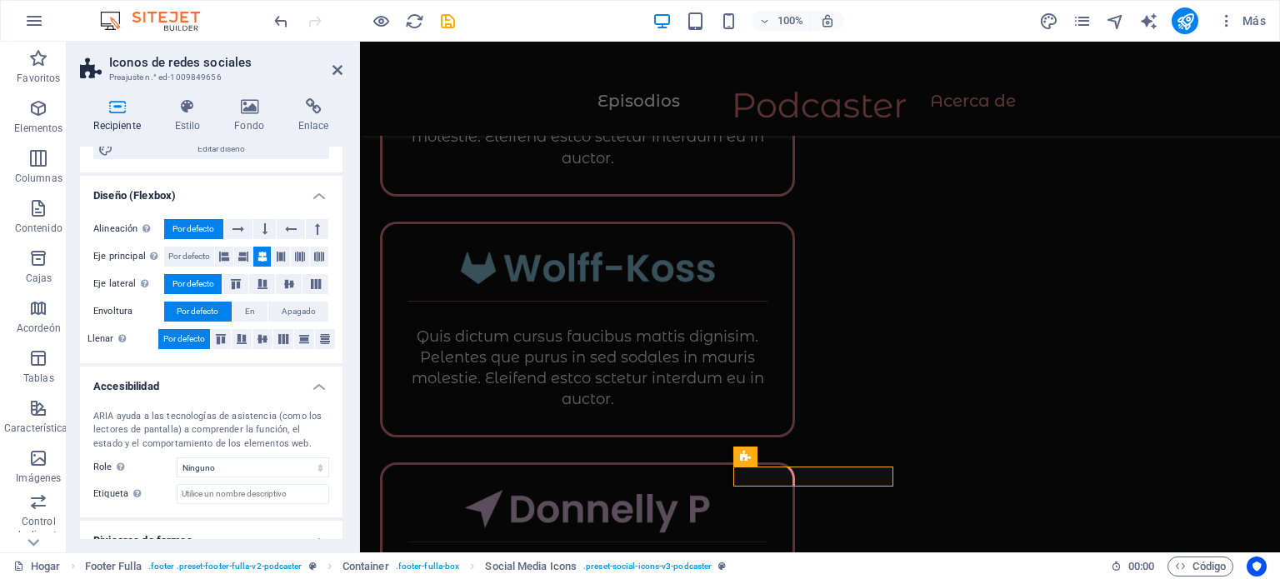
scroll to position [300, 0]
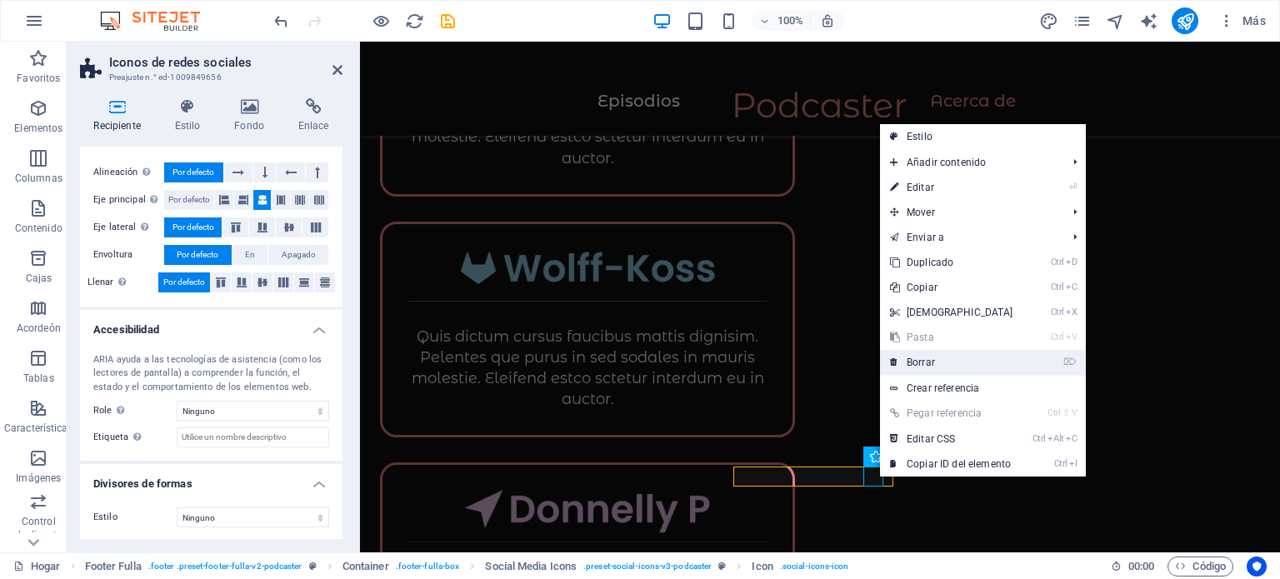
click at [908, 366] on font "Borrar" at bounding box center [920, 363] width 28 height 12
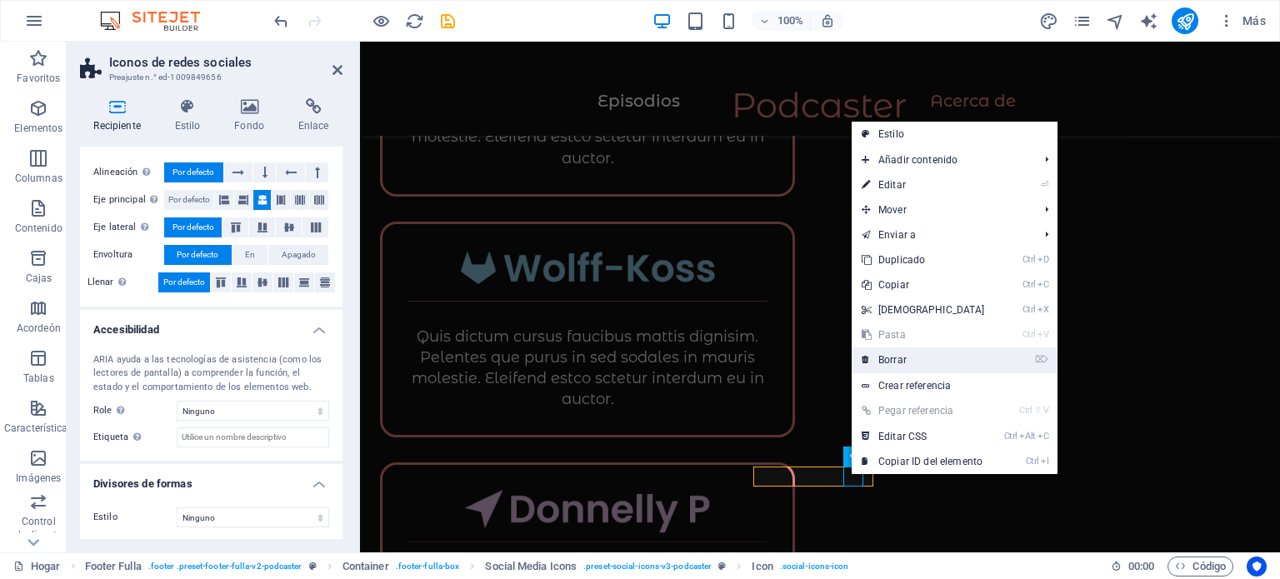
click at [891, 361] on font "Borrar" at bounding box center [892, 360] width 28 height 12
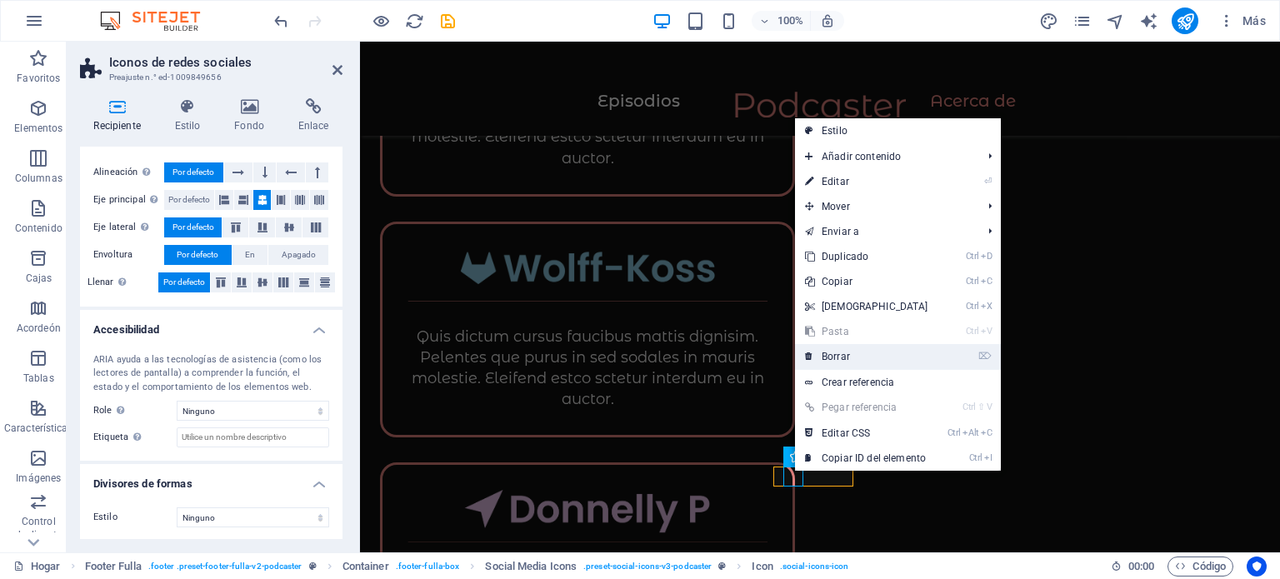
click at [833, 353] on font "Borrar" at bounding box center [835, 357] width 28 height 12
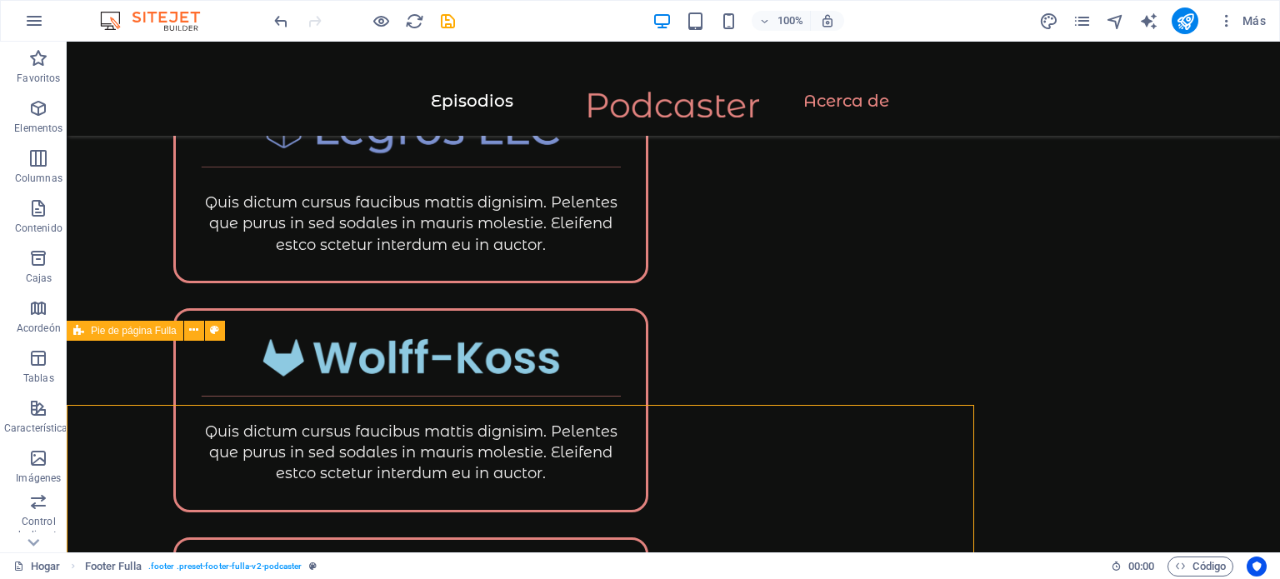
scroll to position [2423, 0]
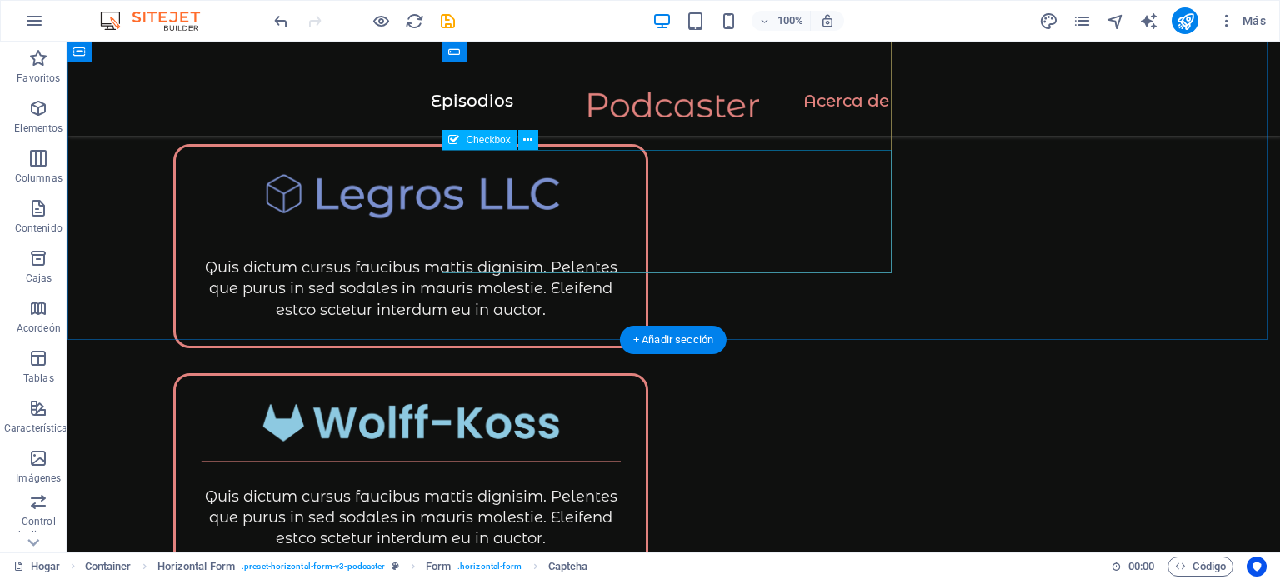
scroll to position [2256, 0]
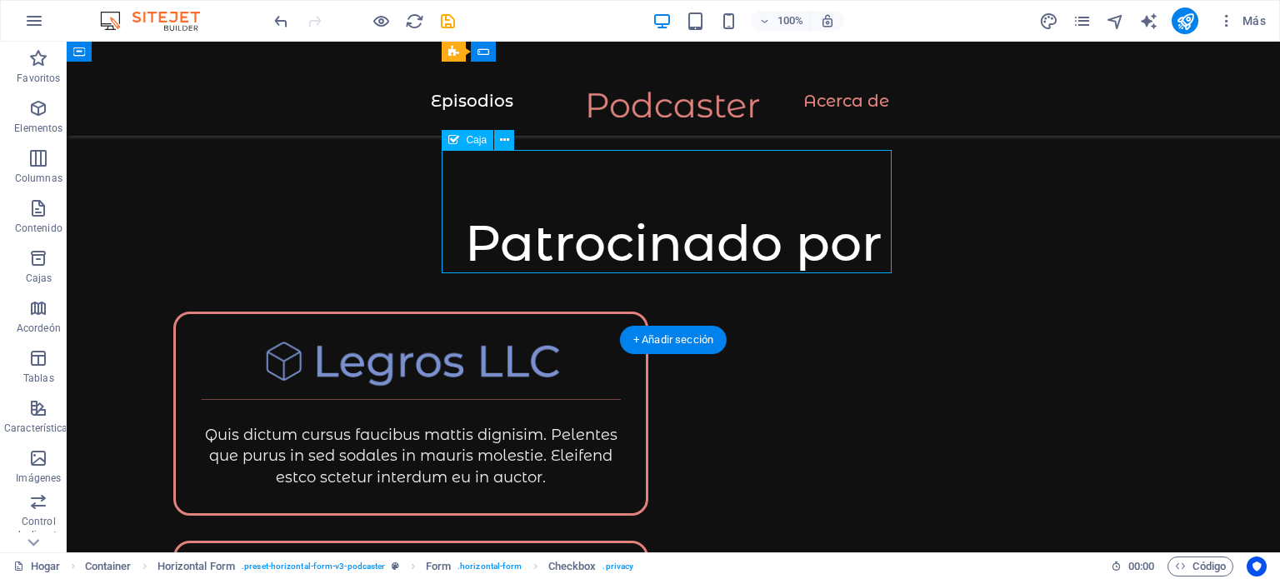
scroll to position [2099, 0]
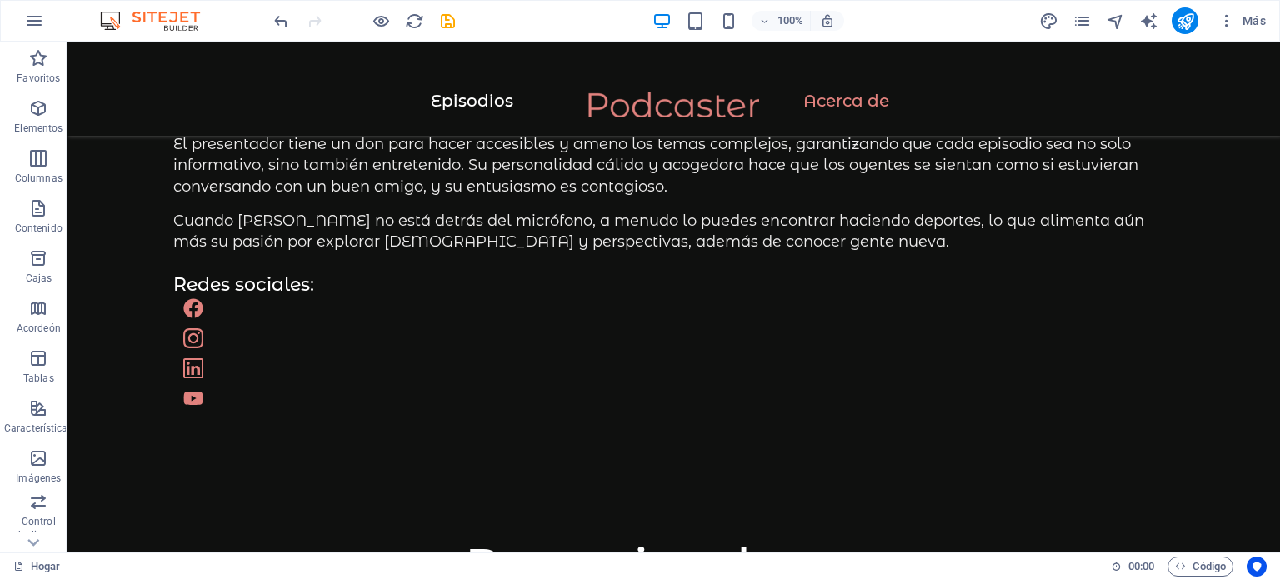
scroll to position [2027, 0]
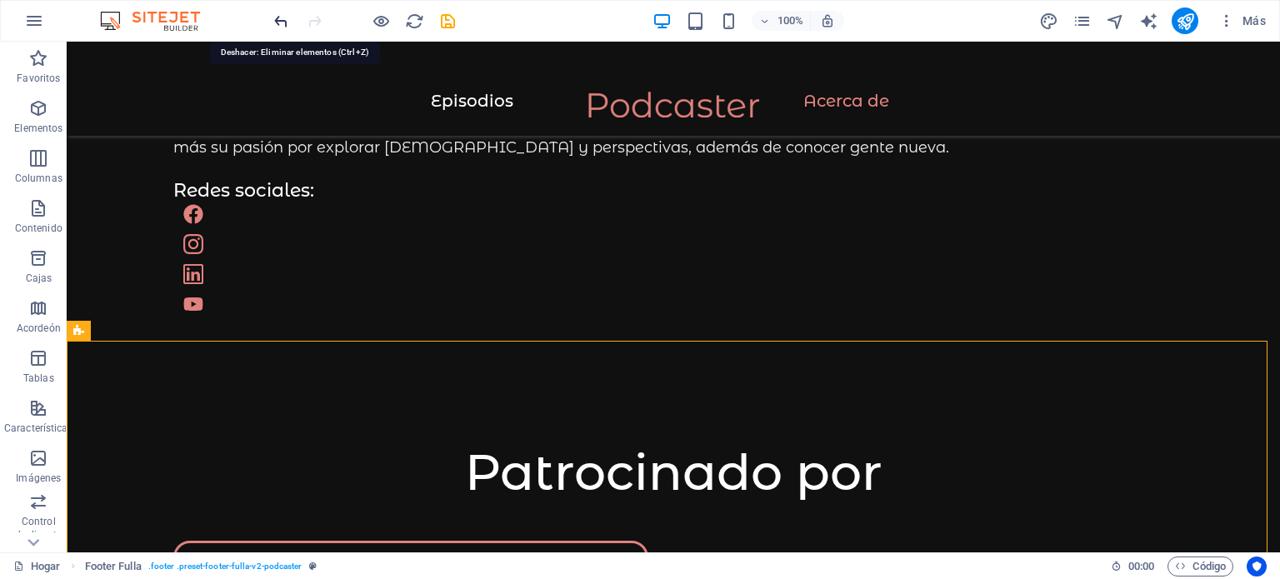
click at [282, 26] on icon "deshacer" at bounding box center [281, 21] width 19 height 19
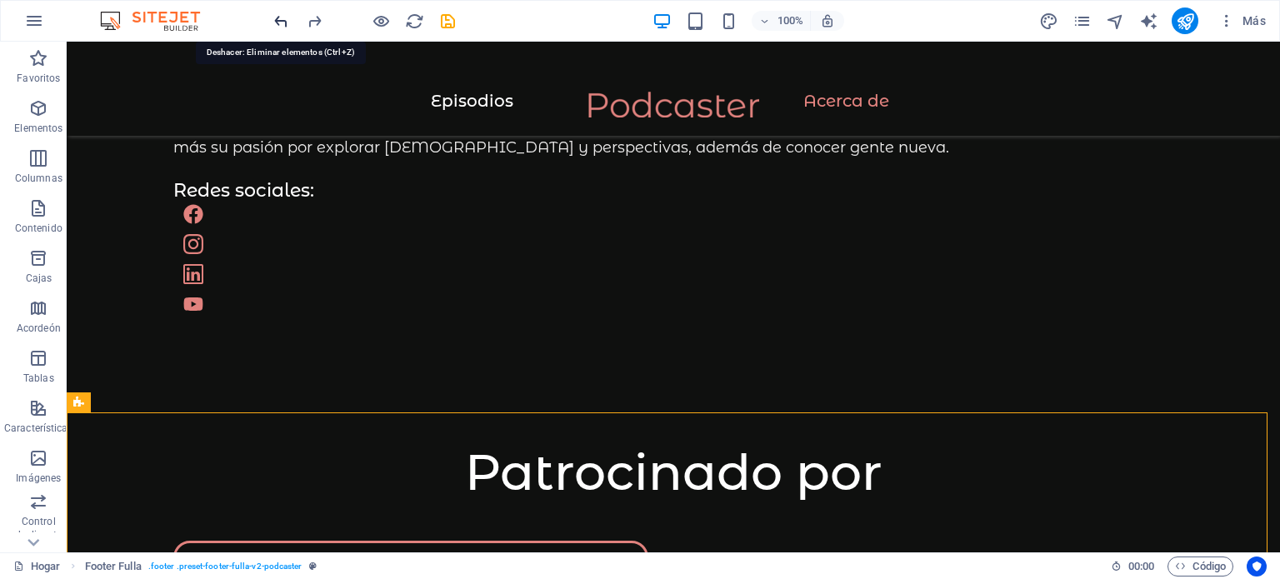
click at [282, 26] on icon "deshacer" at bounding box center [281, 21] width 19 height 19
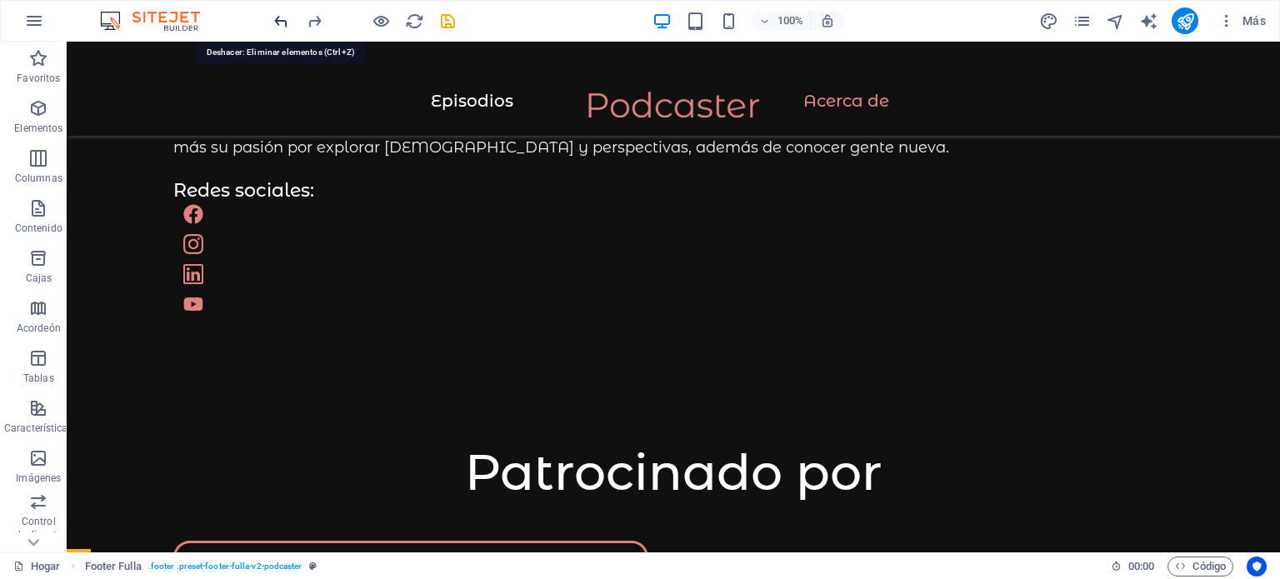
click at [282, 26] on icon "deshacer" at bounding box center [281, 21] width 19 height 19
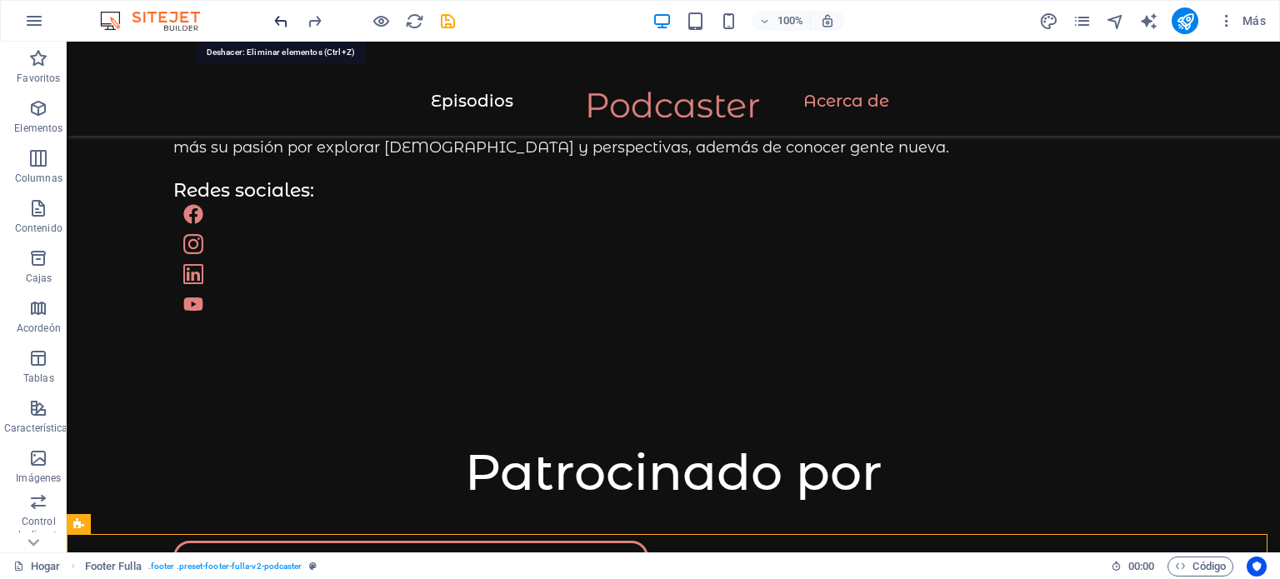
click at [282, 26] on icon "deshacer" at bounding box center [281, 21] width 19 height 19
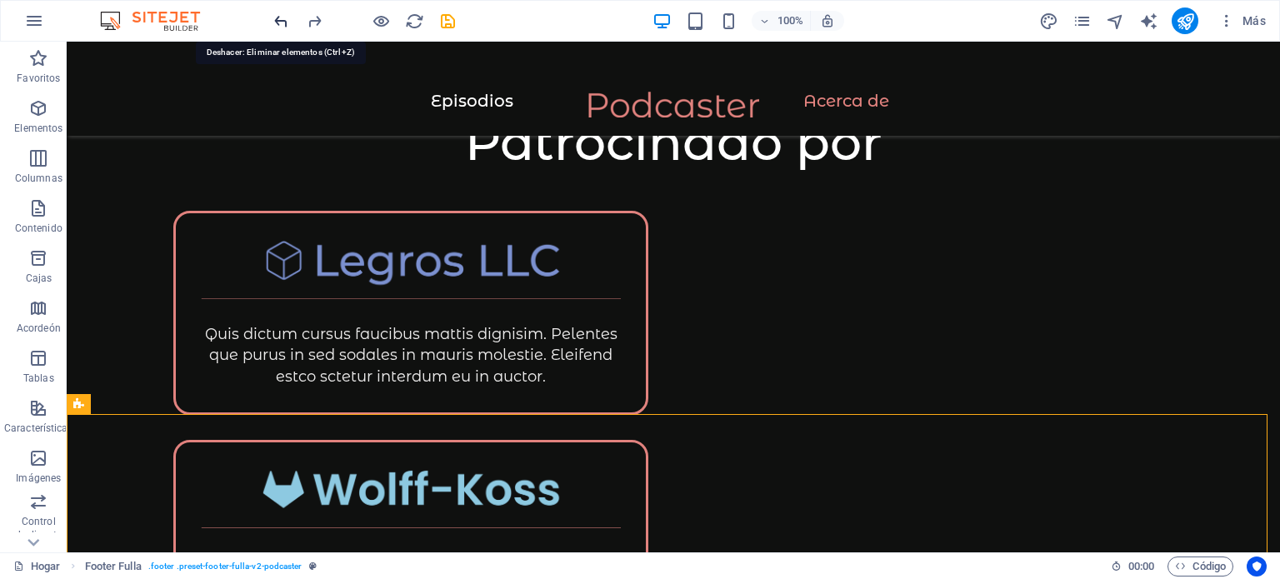
click at [282, 26] on icon "deshacer" at bounding box center [281, 21] width 19 height 19
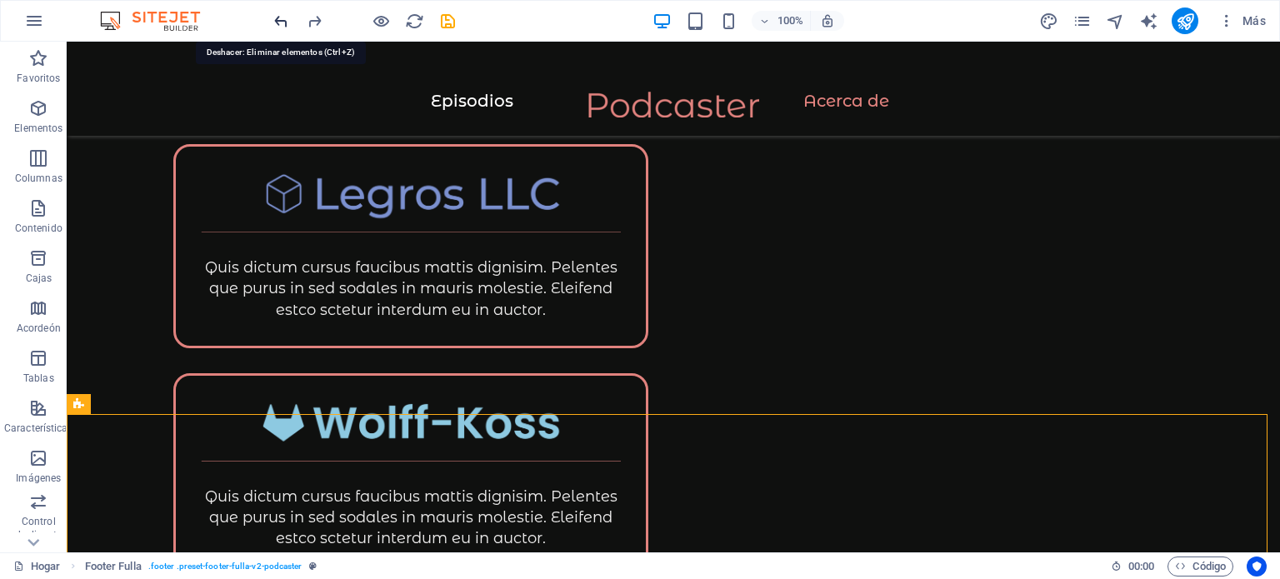
click at [282, 26] on icon "deshacer" at bounding box center [281, 21] width 19 height 19
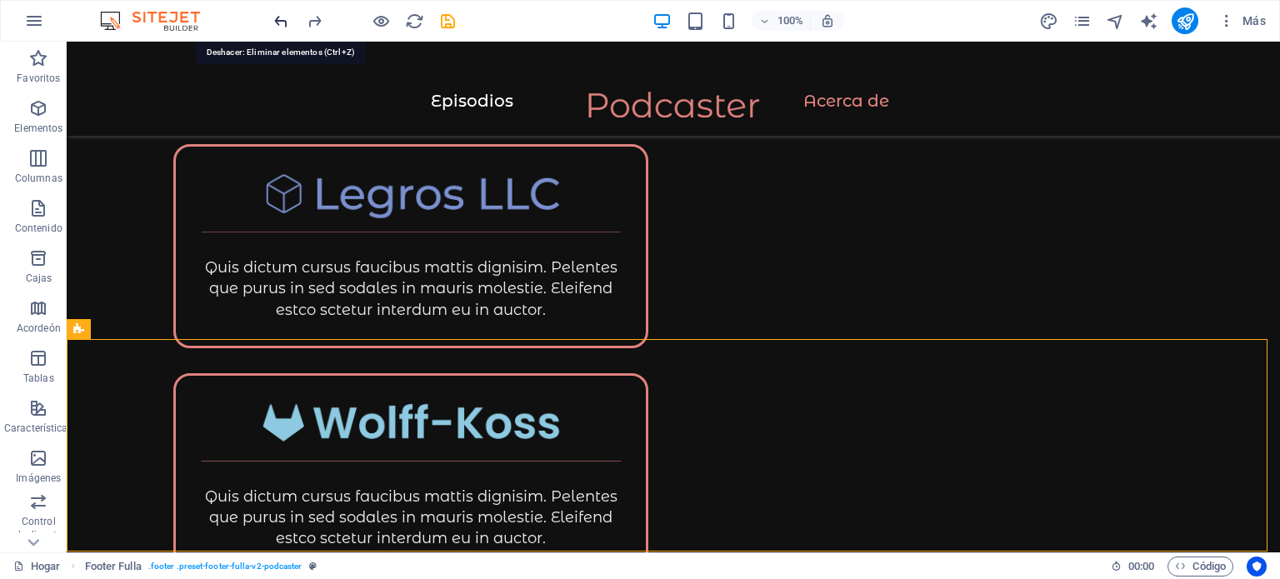
scroll to position [2425, 0]
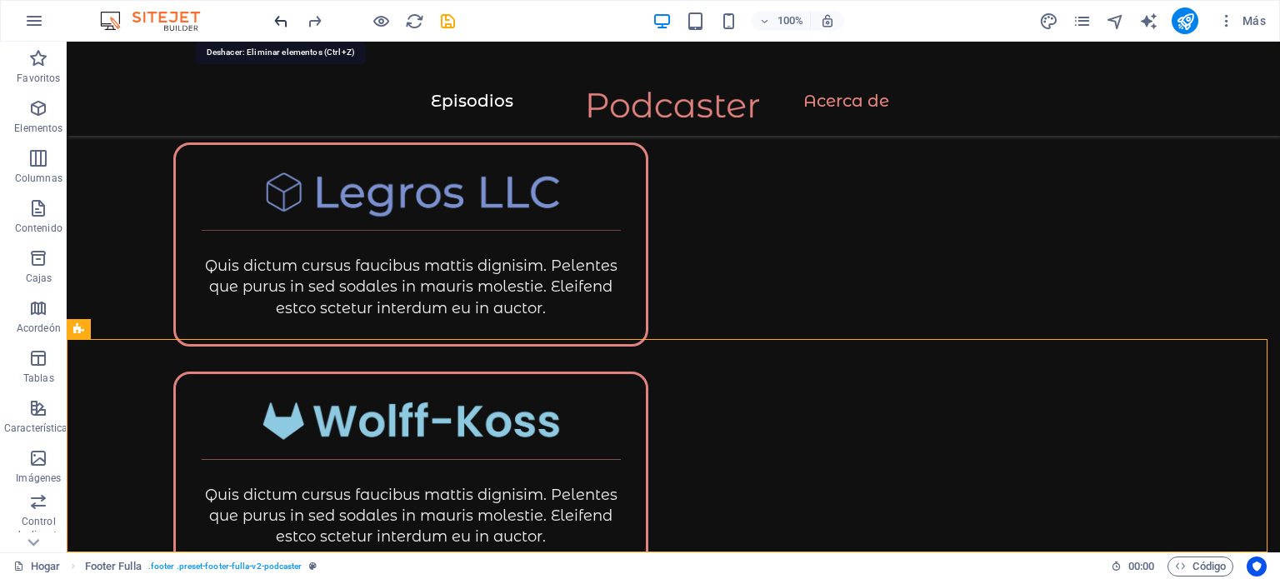
click at [282, 26] on icon "deshacer" at bounding box center [281, 21] width 19 height 19
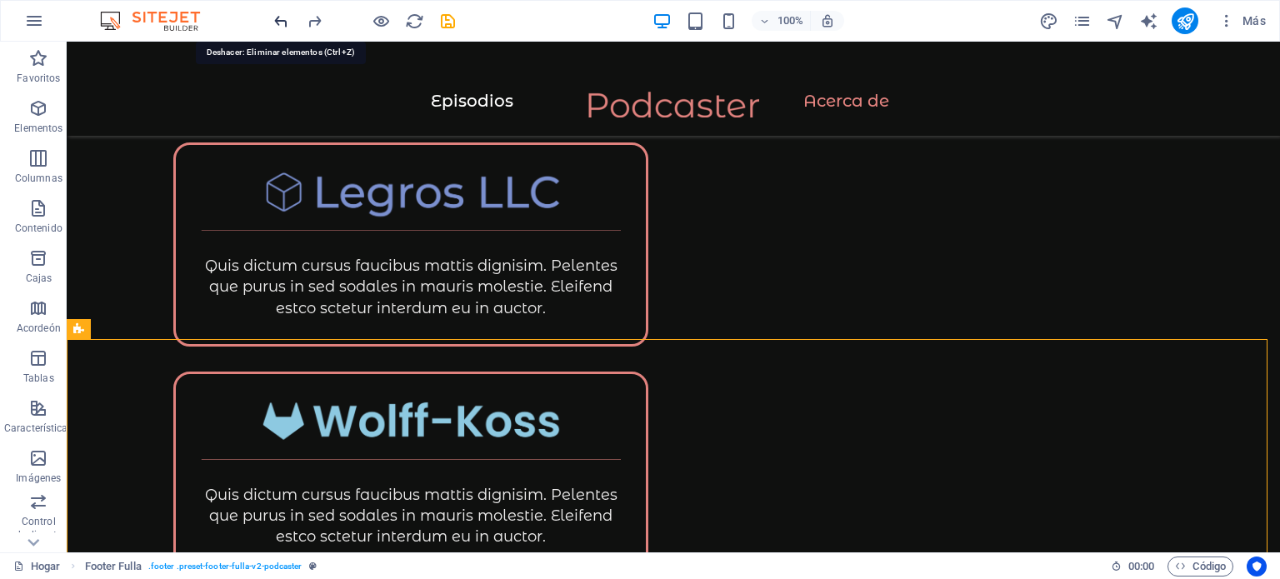
click at [282, 26] on icon "deshacer" at bounding box center [281, 21] width 19 height 19
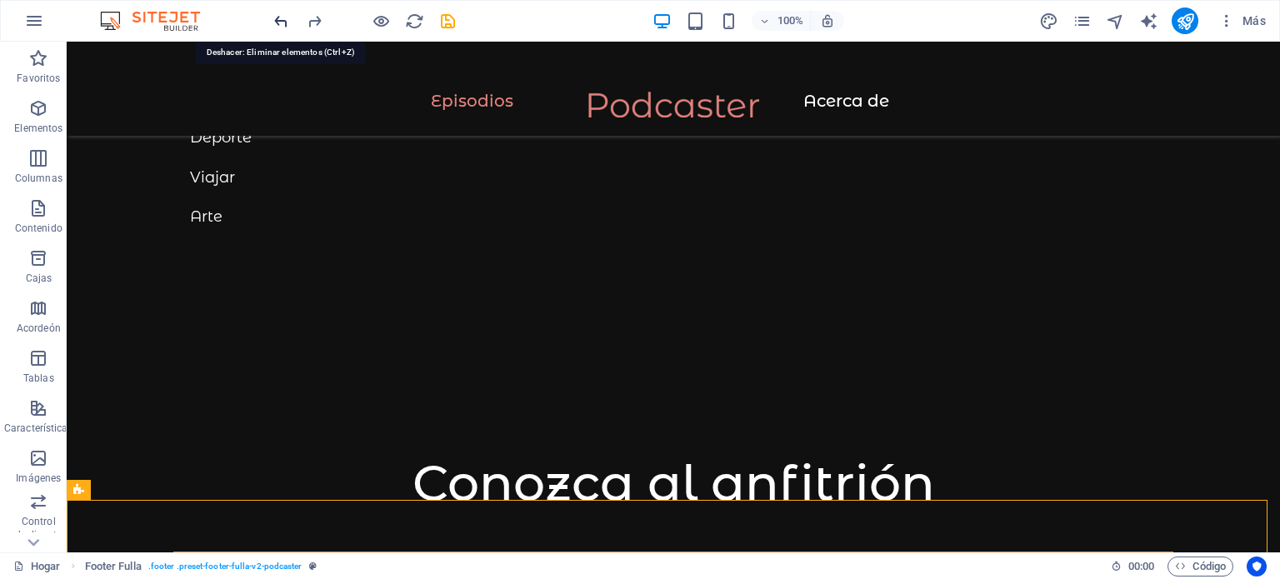
scroll to position [243, 0]
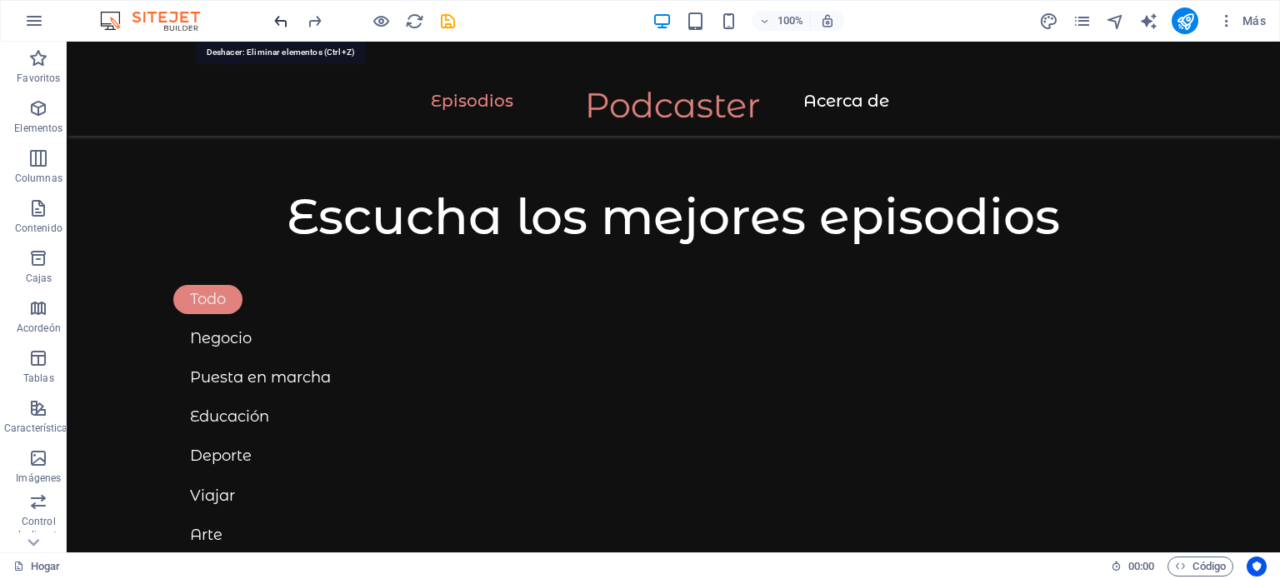
click at [282, 26] on icon "deshacer" at bounding box center [281, 21] width 19 height 19
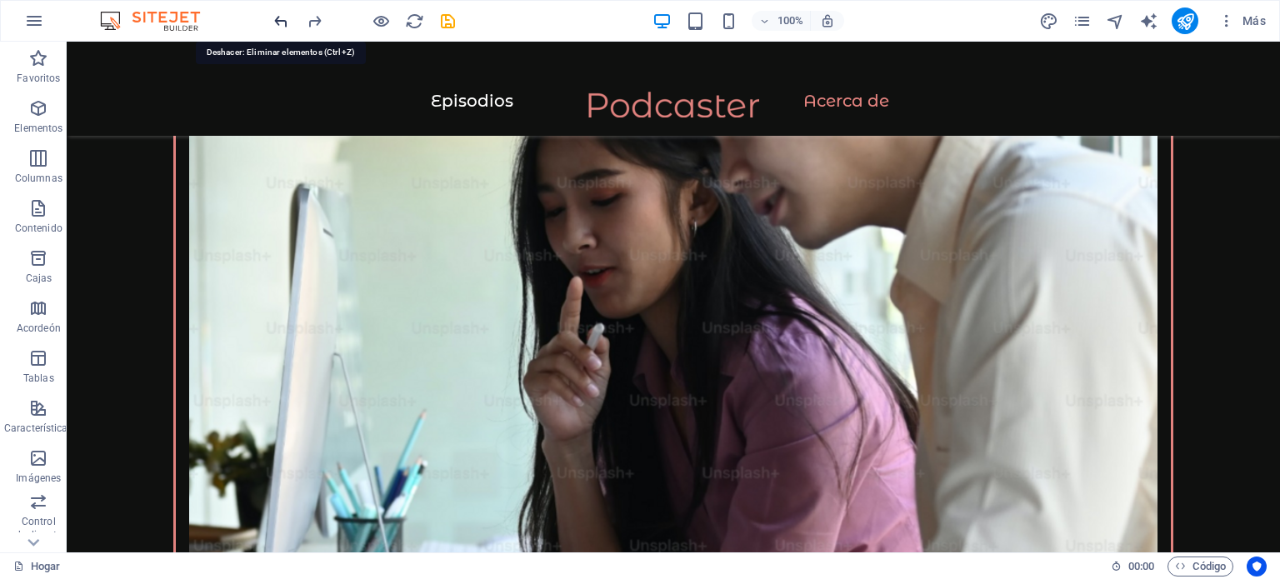
scroll to position [1734, 0]
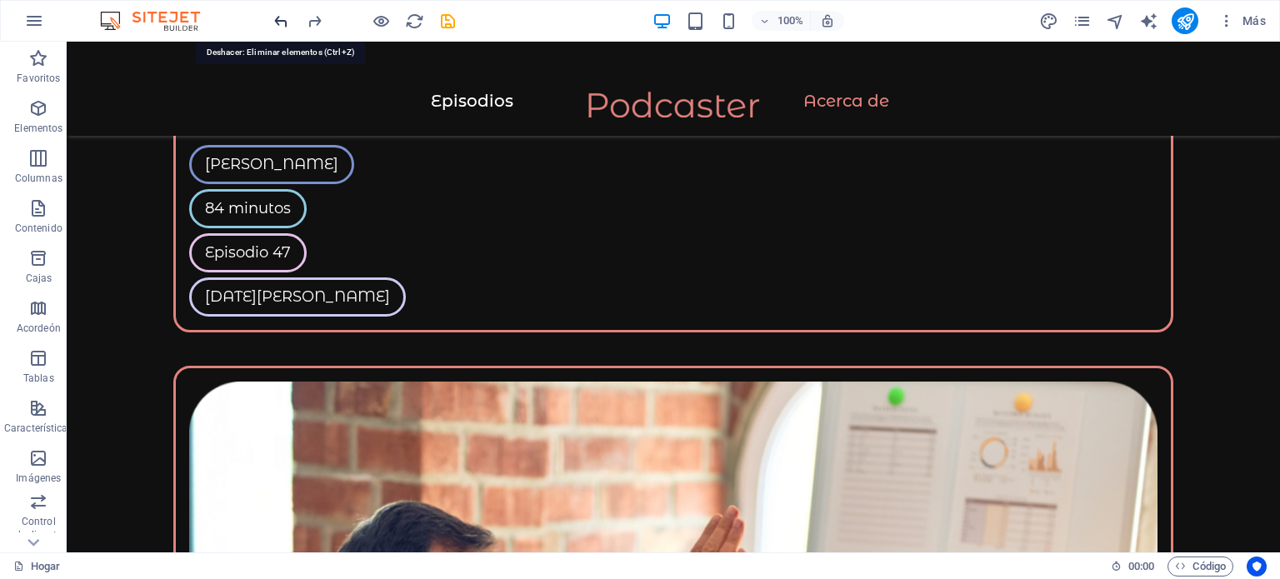
click at [282, 26] on icon "deshacer" at bounding box center [281, 21] width 19 height 19
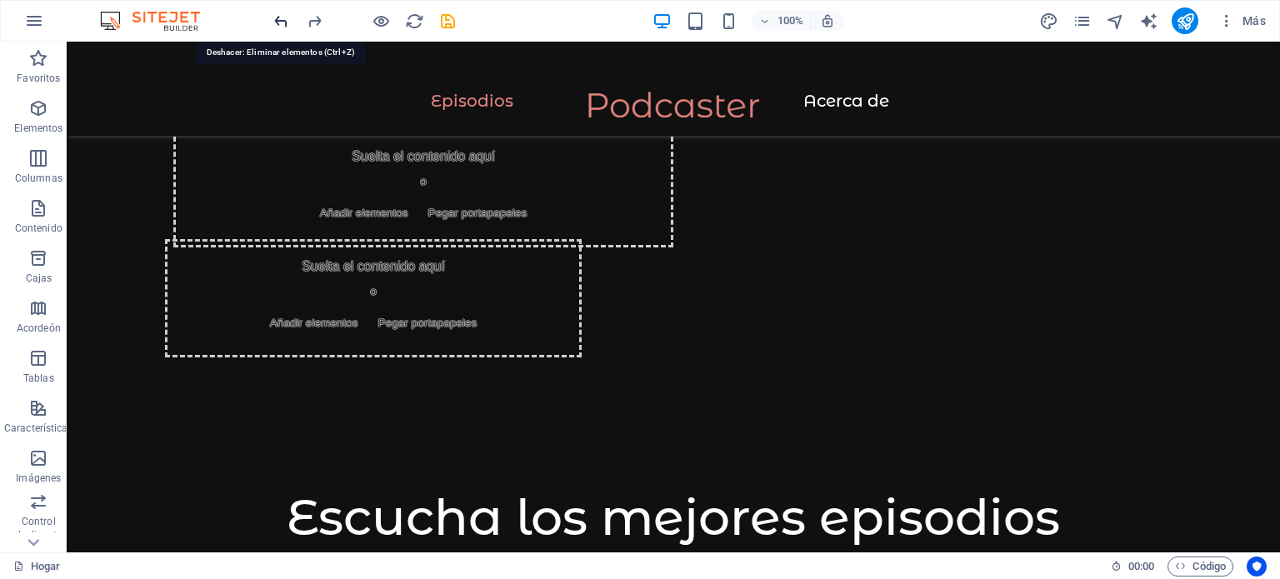
scroll to position [0, 0]
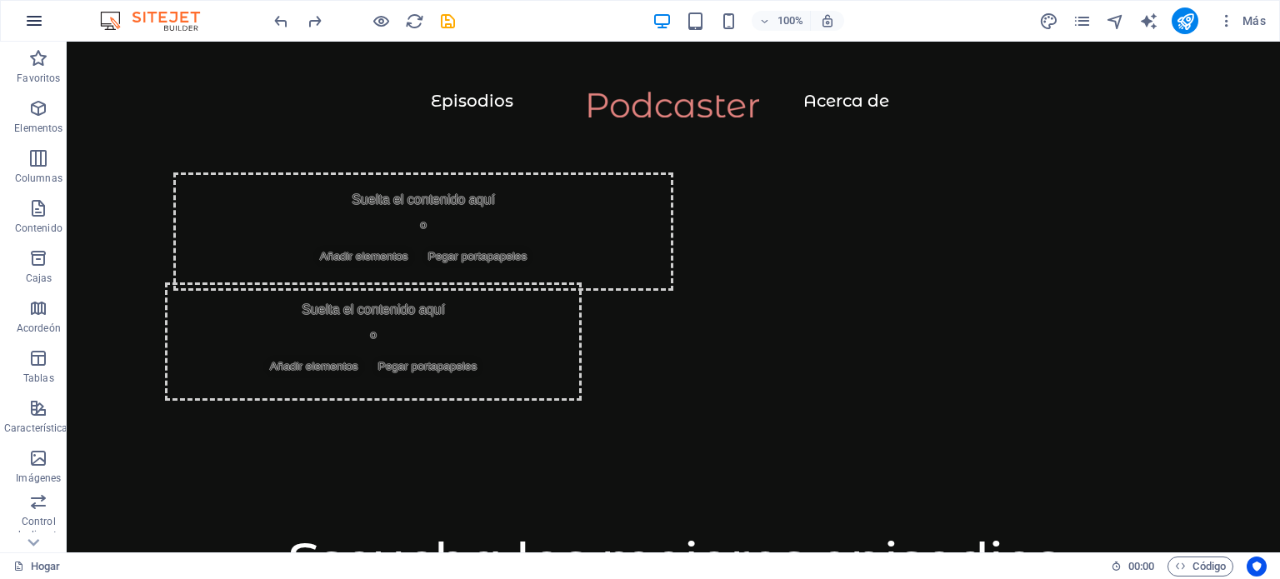
click at [37, 17] on icon "button" at bounding box center [34, 21] width 20 height 20
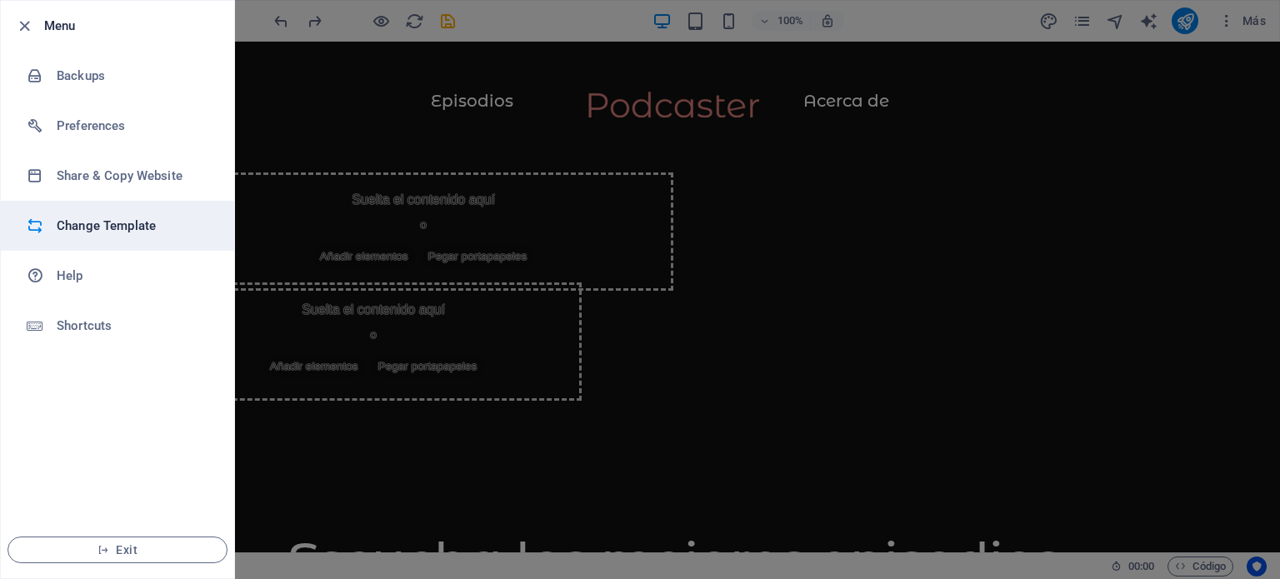
click at [97, 225] on h6 "Change Template" at bounding box center [134, 226] width 154 height 20
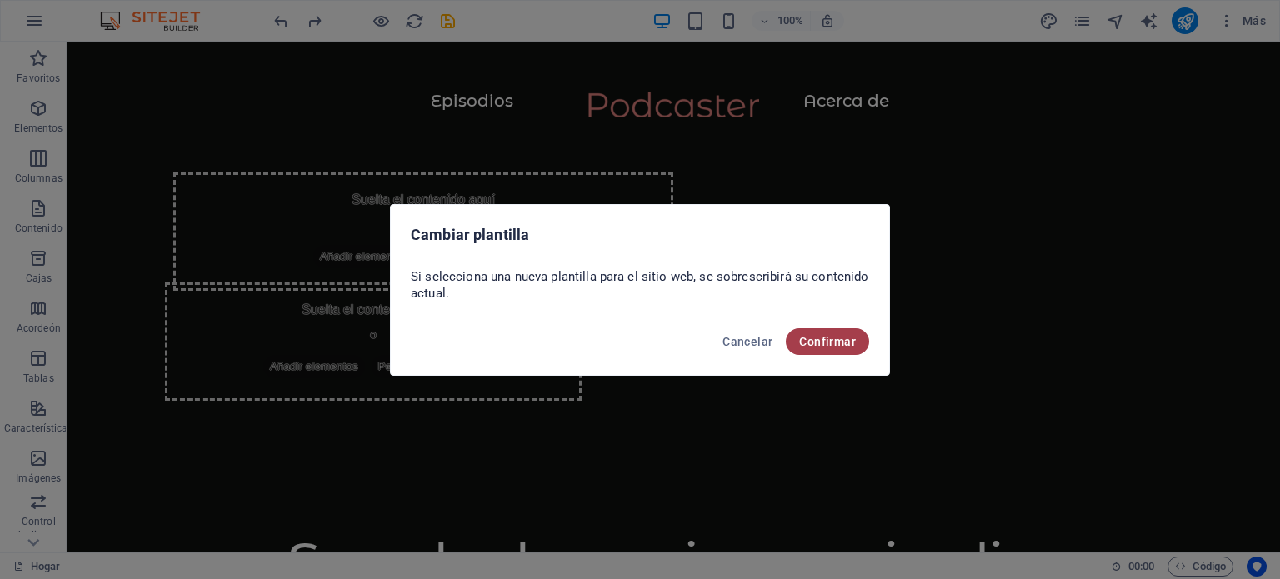
click at [813, 344] on font "Confirmar" at bounding box center [827, 341] width 57 height 13
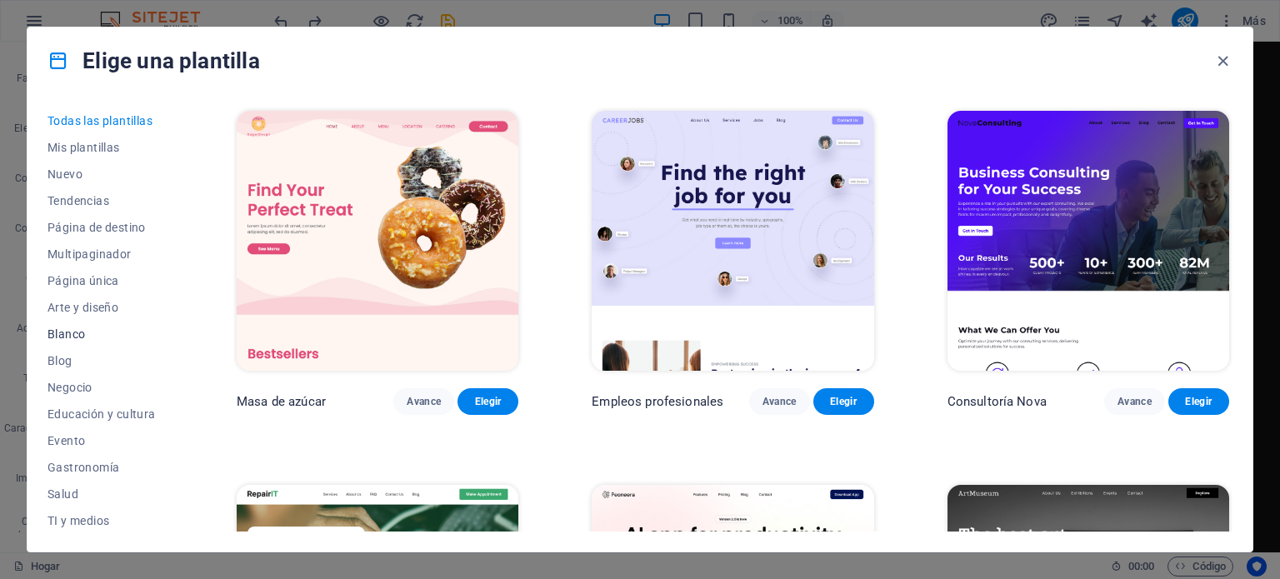
click at [62, 336] on font "Blanco" at bounding box center [65, 333] width 37 height 13
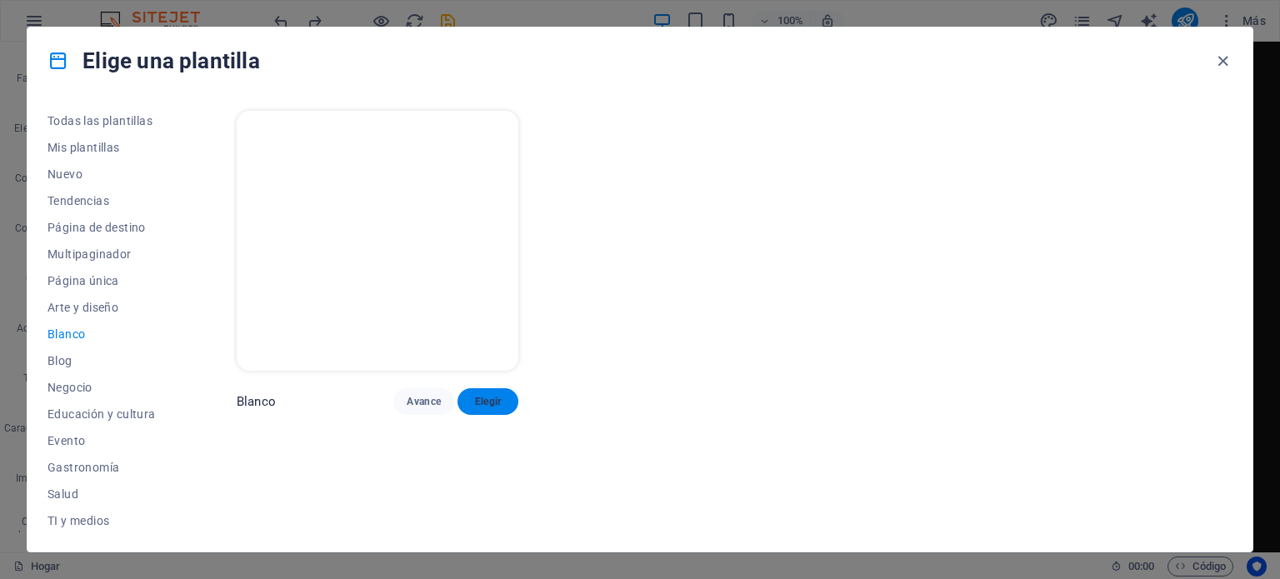
click at [486, 396] on font "Elegir" at bounding box center [488, 402] width 27 height 12
checkbox input "false"
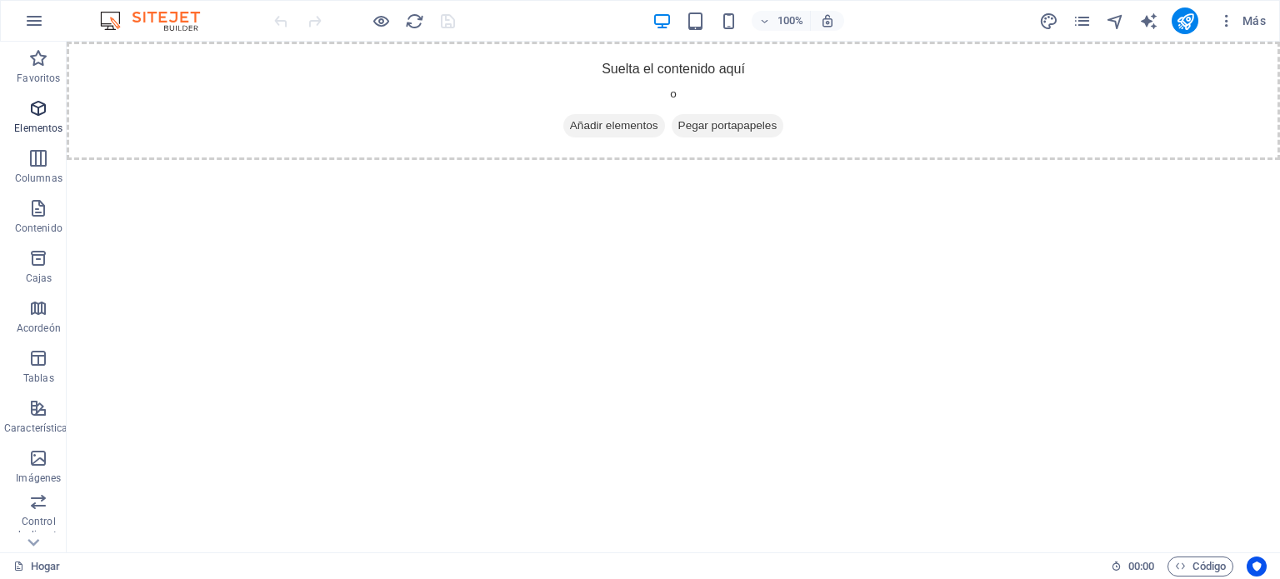
click at [39, 107] on icon "button" at bounding box center [38, 108] width 20 height 20
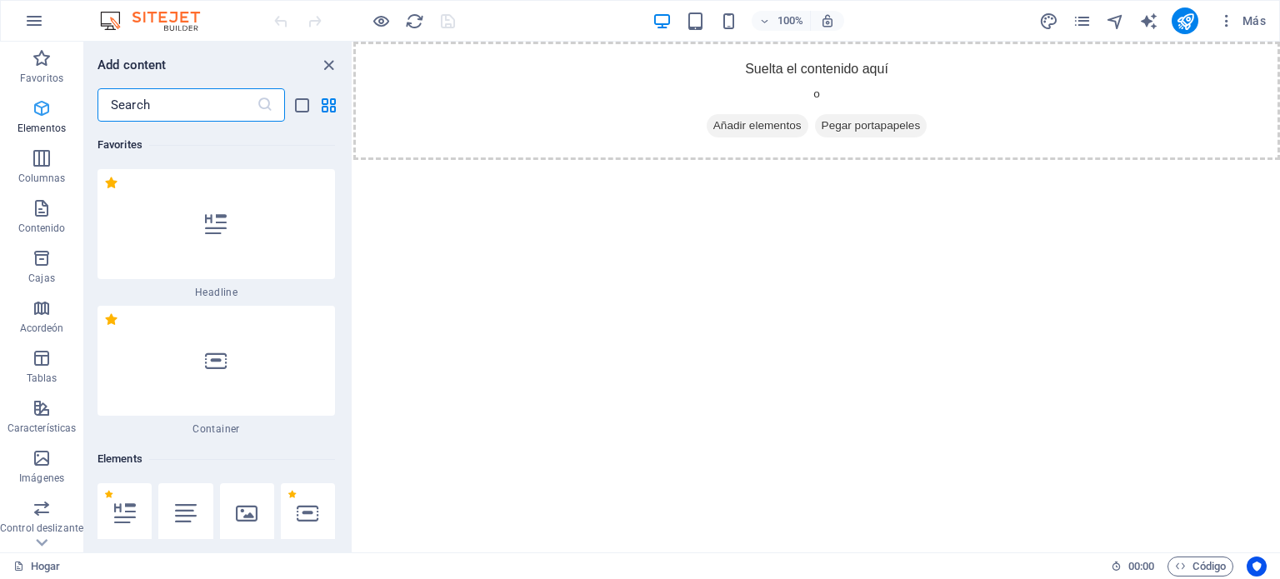
scroll to position [313, 0]
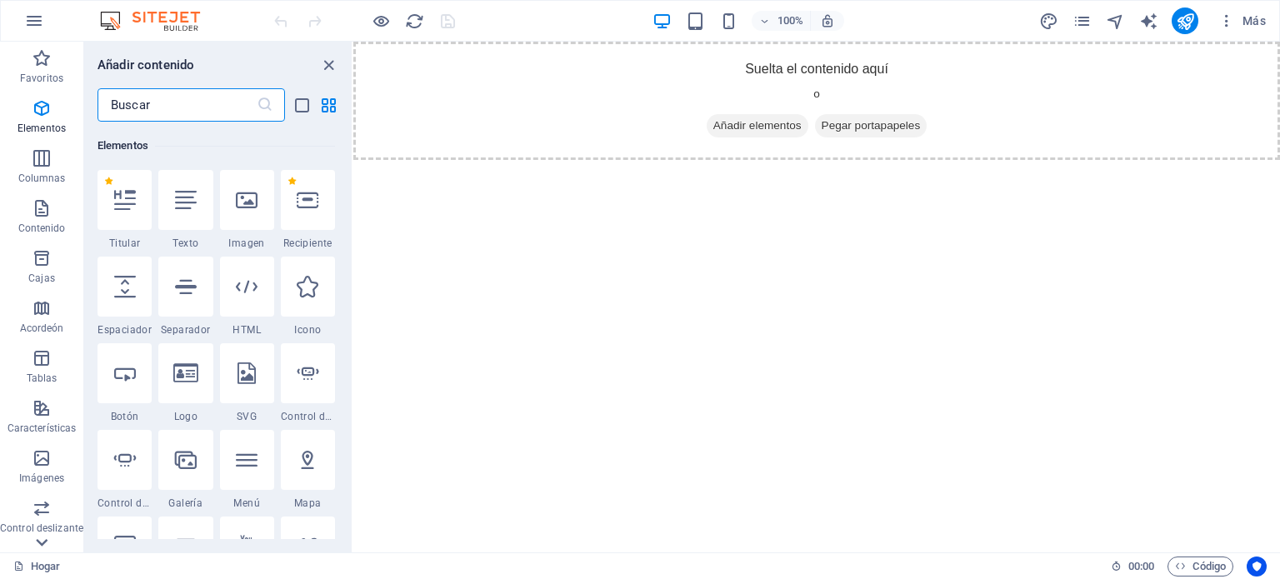
click at [40, 539] on icon at bounding box center [41, 542] width 23 height 23
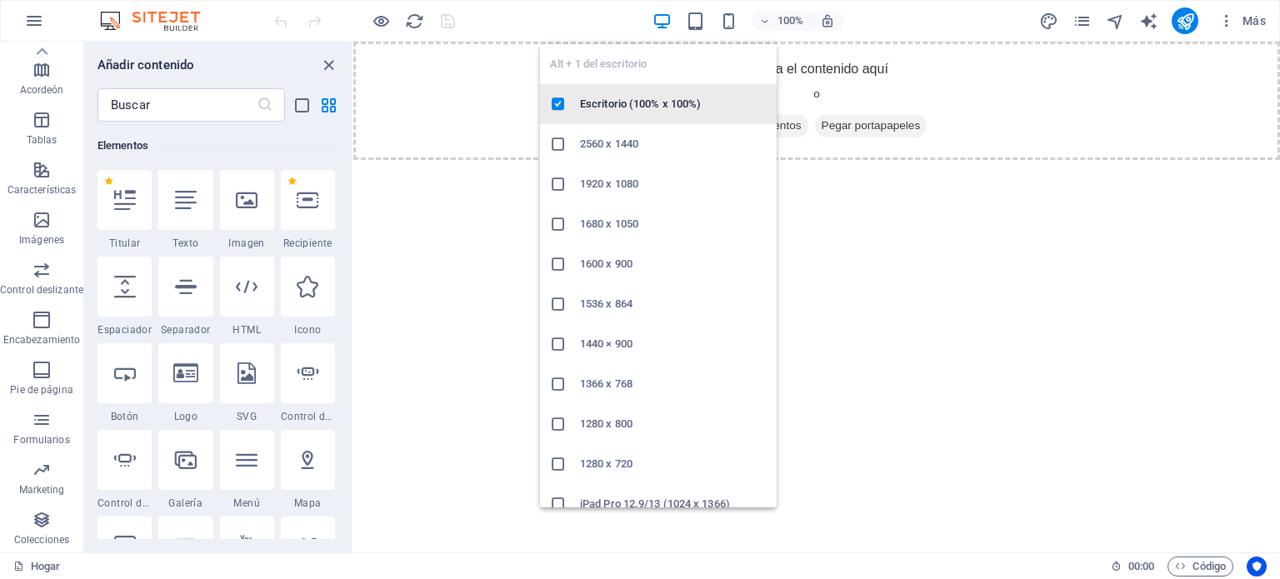
click at [650, 98] on font "Escritorio (100% x 100%)" at bounding box center [640, 103] width 121 height 12
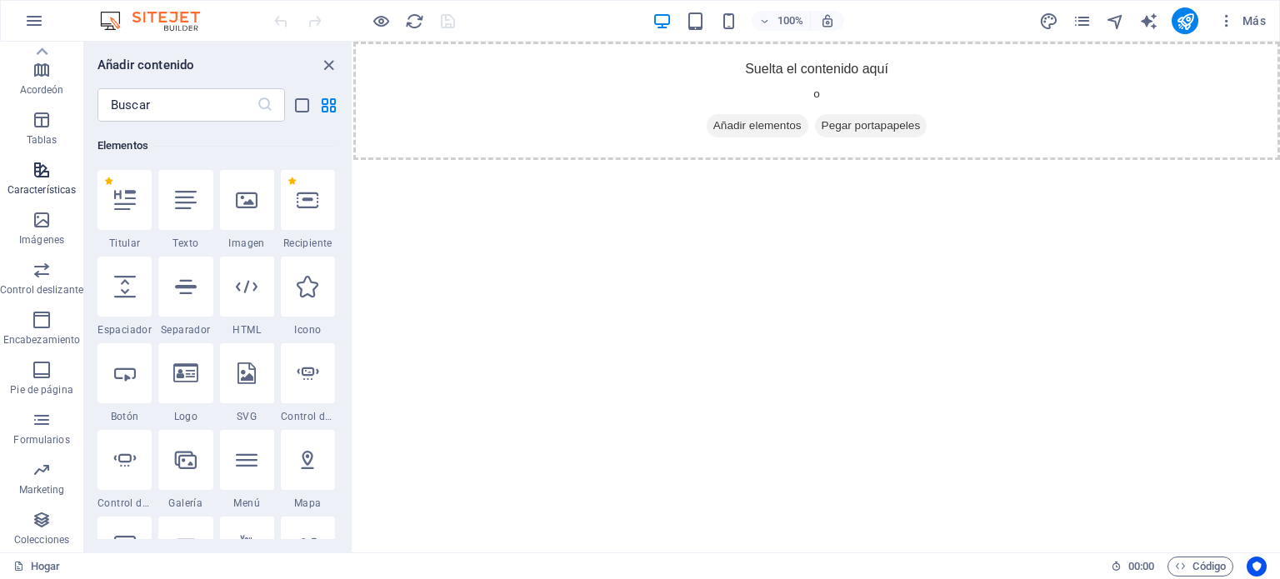
click at [40, 168] on icon "button" at bounding box center [42, 170] width 20 height 20
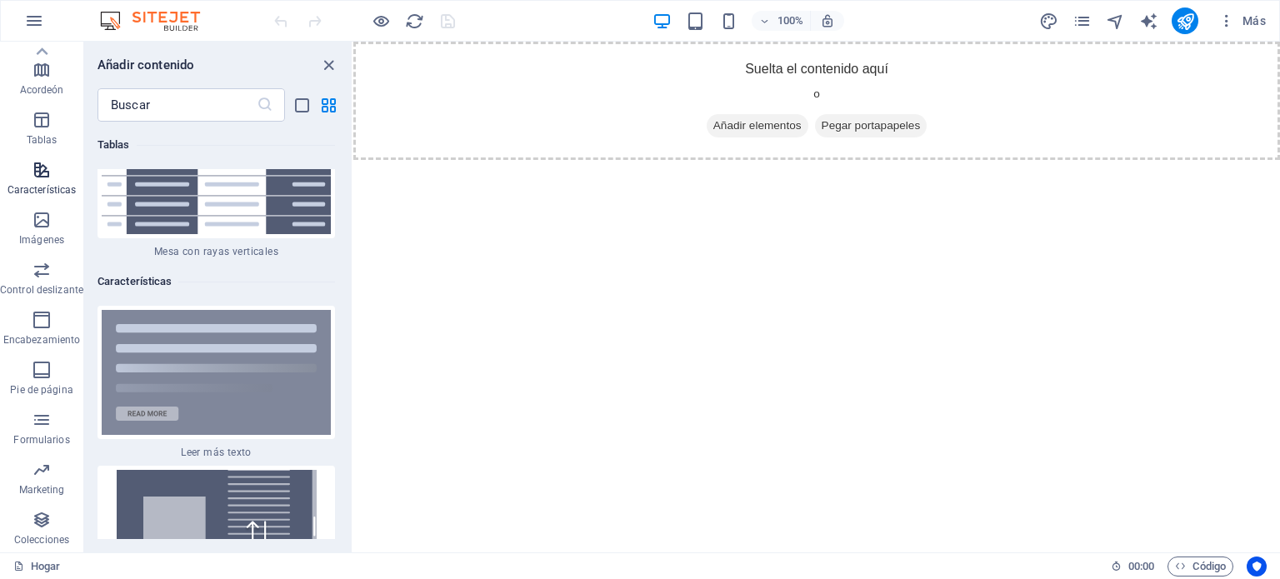
scroll to position [12558, 0]
click at [36, 72] on icon "button" at bounding box center [42, 70] width 20 height 20
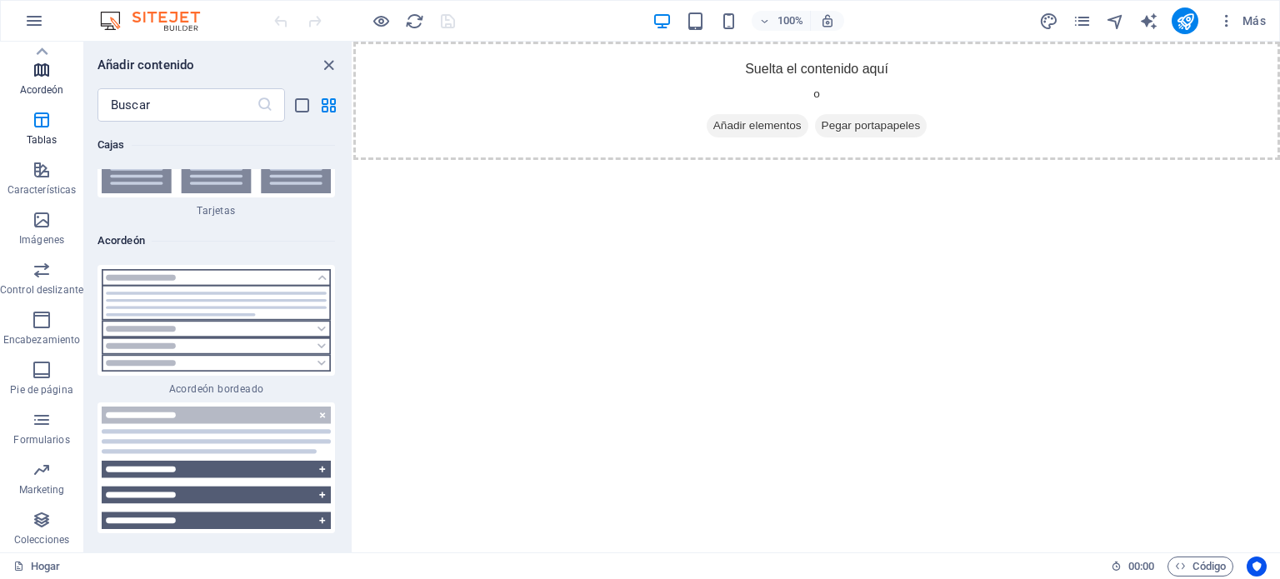
scroll to position [10257, 0]
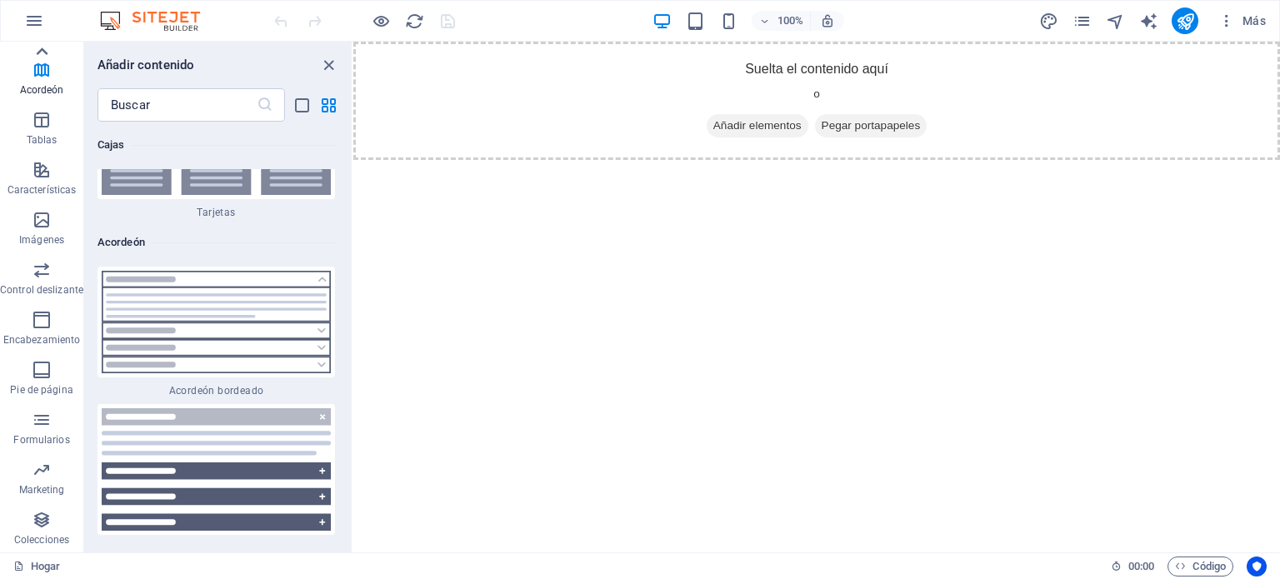
click at [37, 51] on icon at bounding box center [41, 51] width 23 height 23
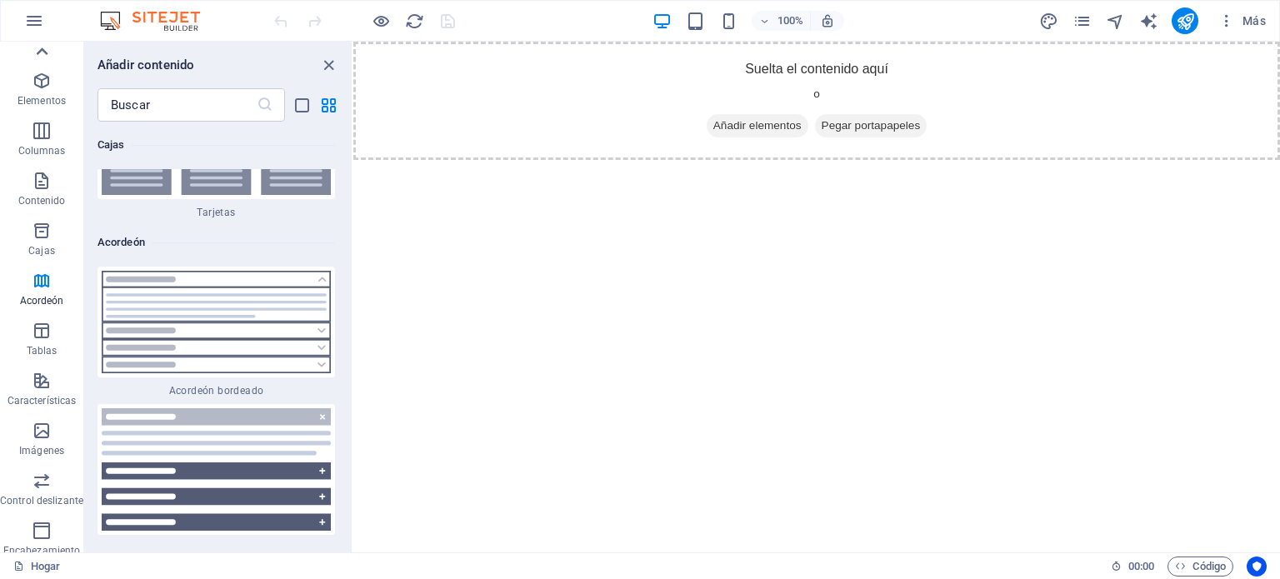
click at [37, 51] on icon at bounding box center [41, 51] width 23 height 23
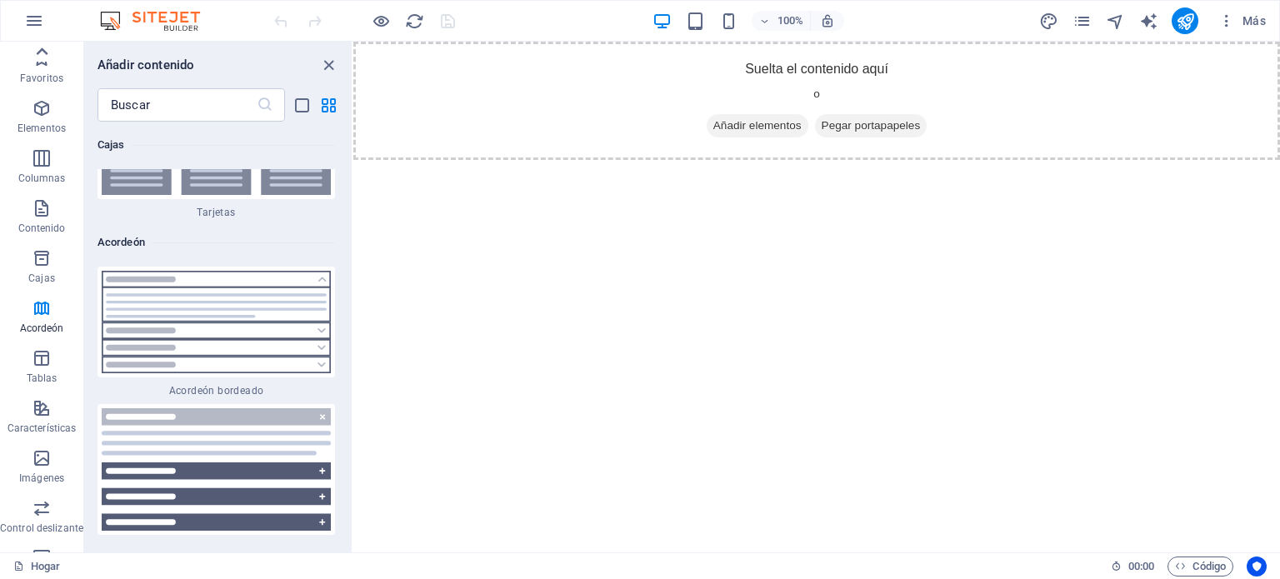
click at [37, 51] on icon at bounding box center [41, 51] width 23 height 23
click at [37, 51] on icon "button" at bounding box center [42, 58] width 20 height 20
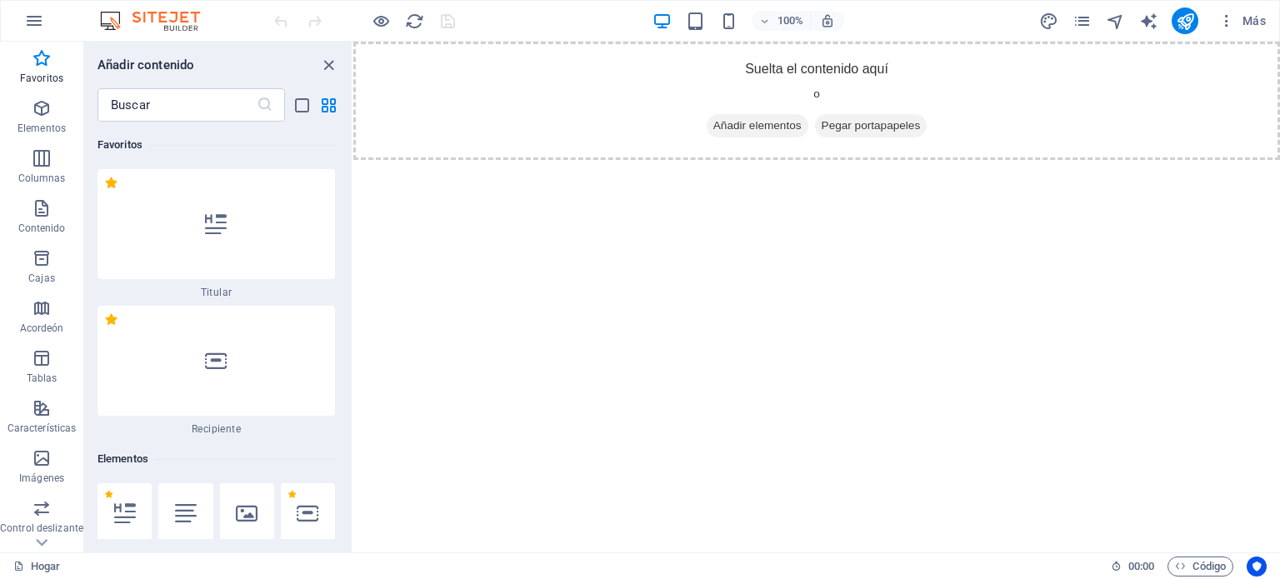
click at [37, 51] on icon "button" at bounding box center [42, 58] width 20 height 20
click at [37, 106] on icon "button" at bounding box center [42, 108] width 20 height 20
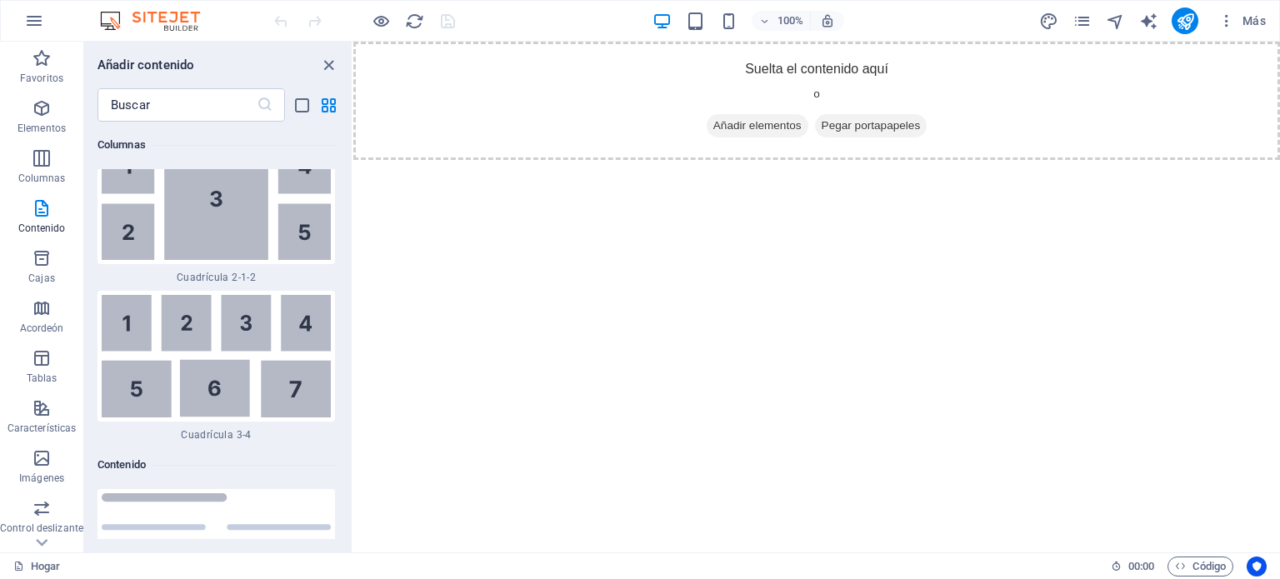
scroll to position [5813, 0]
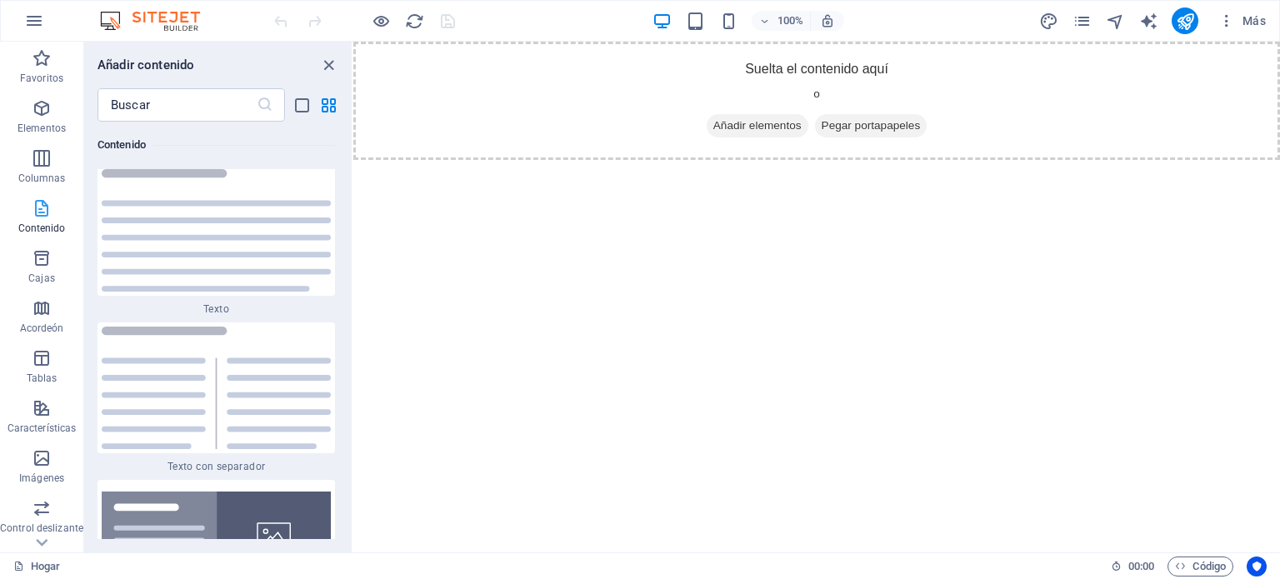
click at [43, 222] on font "Contenido" at bounding box center [41, 228] width 47 height 12
click at [38, 269] on span "Cajas" at bounding box center [41, 268] width 83 height 40
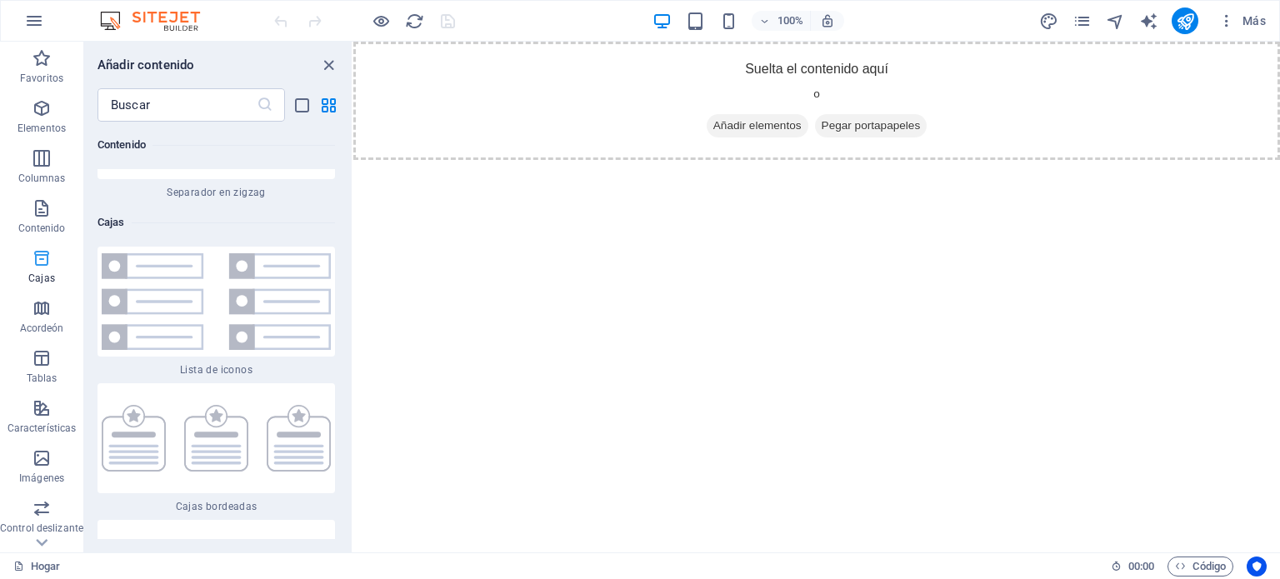
scroll to position [8935, 0]
click at [42, 306] on icon "button" at bounding box center [42, 308] width 20 height 20
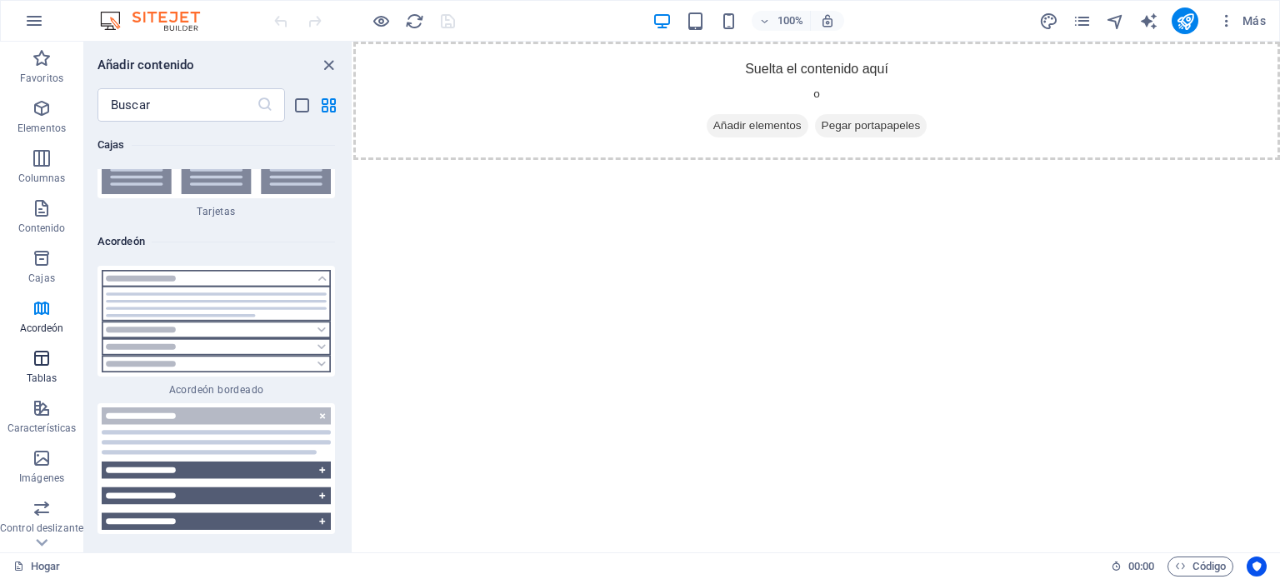
click at [37, 355] on icon "button" at bounding box center [42, 358] width 20 height 20
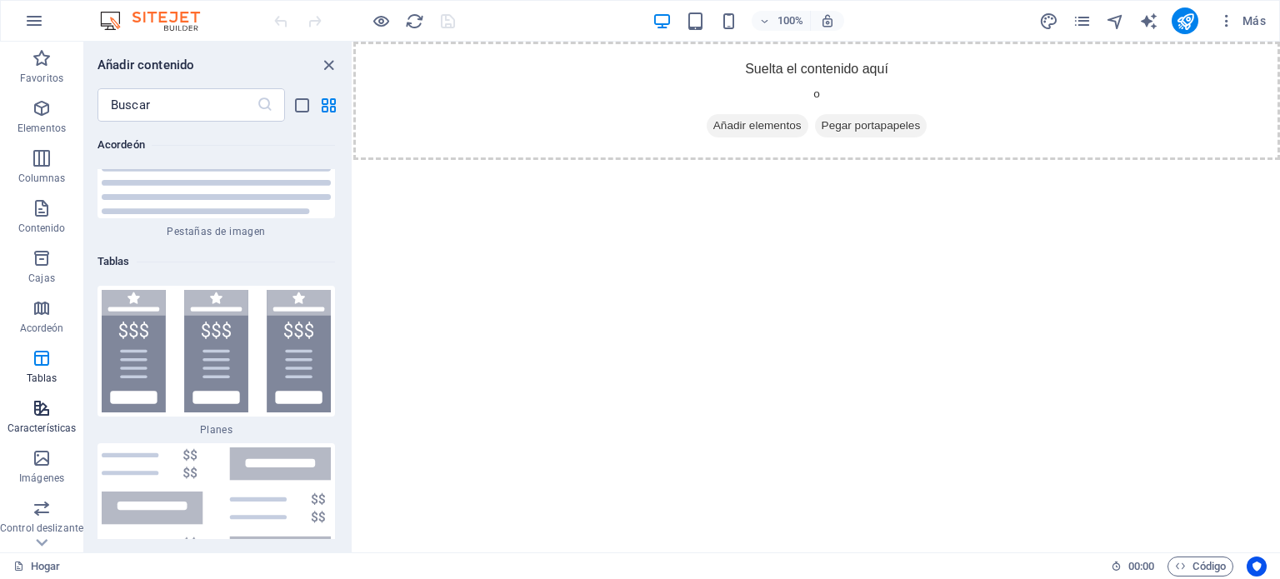
click at [37, 401] on icon "button" at bounding box center [42, 408] width 20 height 20
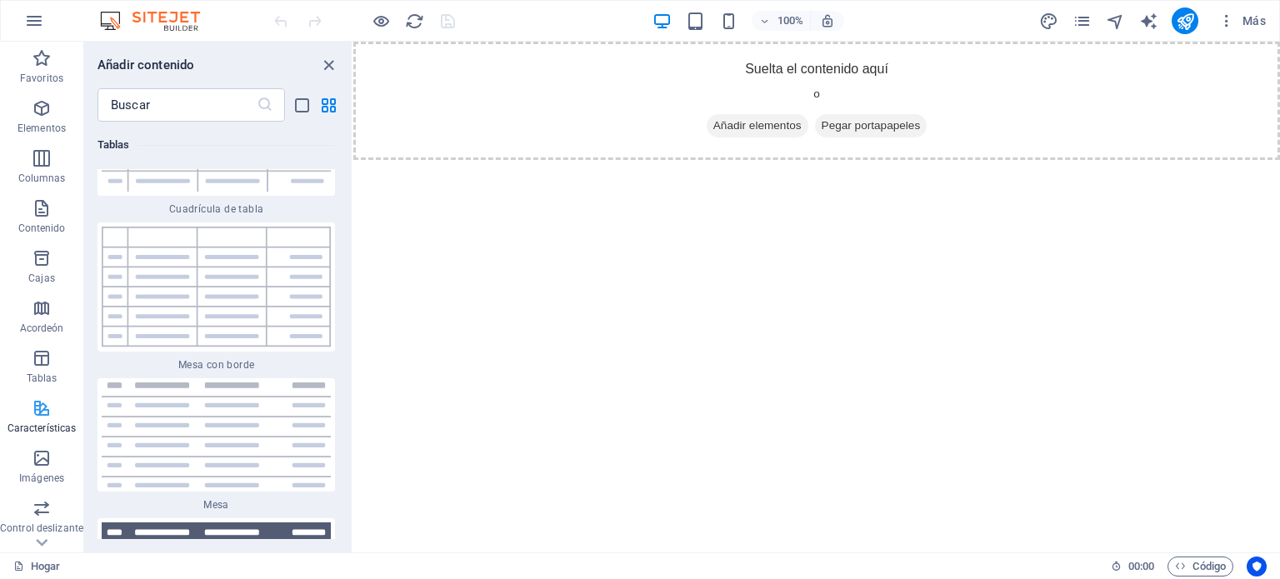
scroll to position [12559, 0]
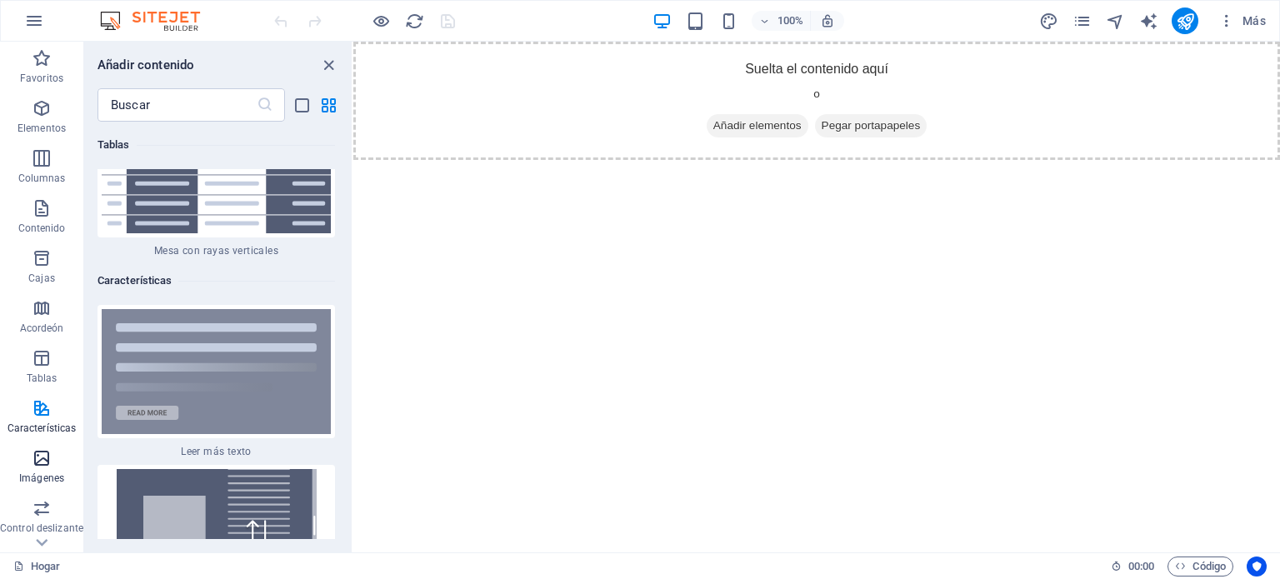
click at [47, 461] on icon "button" at bounding box center [42, 458] width 20 height 20
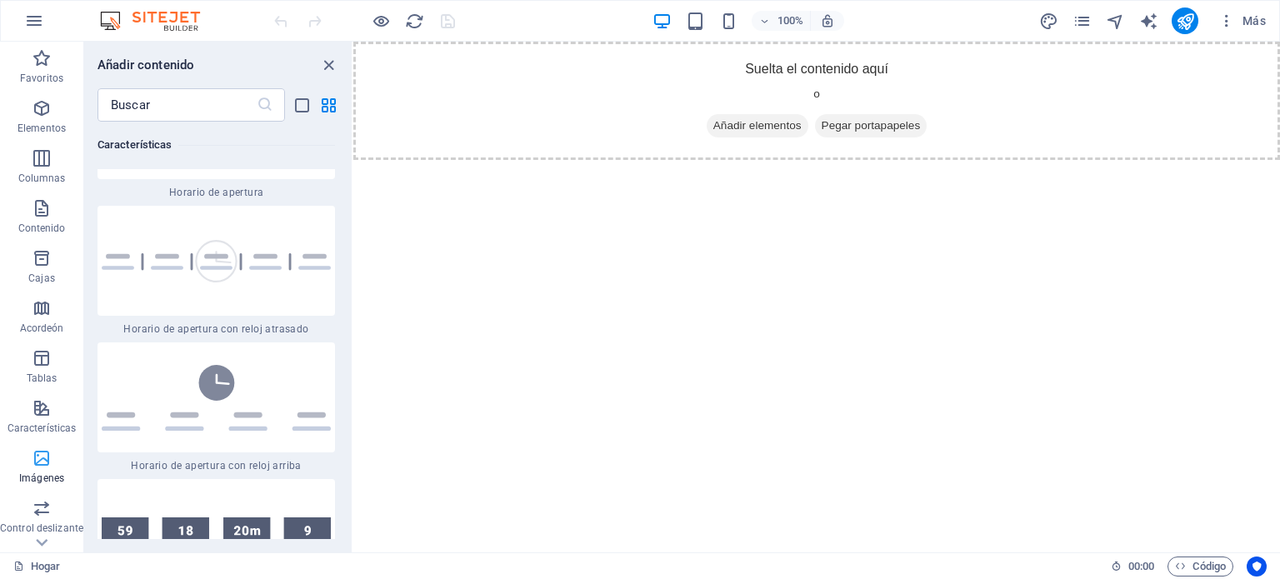
scroll to position [16534, 0]
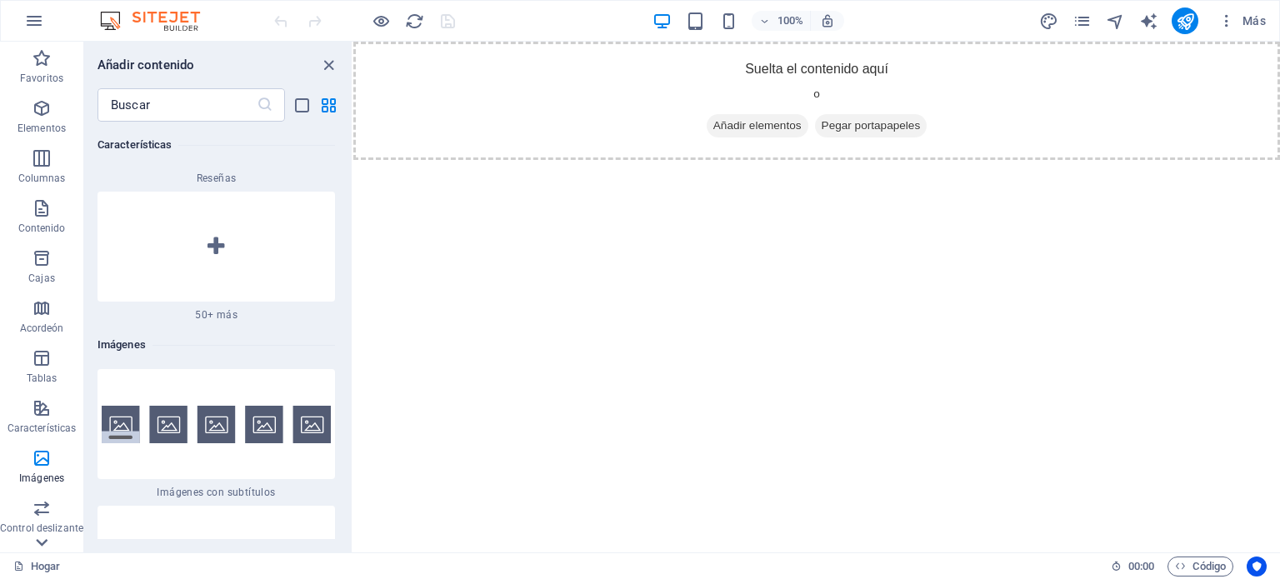
click at [42, 543] on icon at bounding box center [42, 542] width 12 height 7
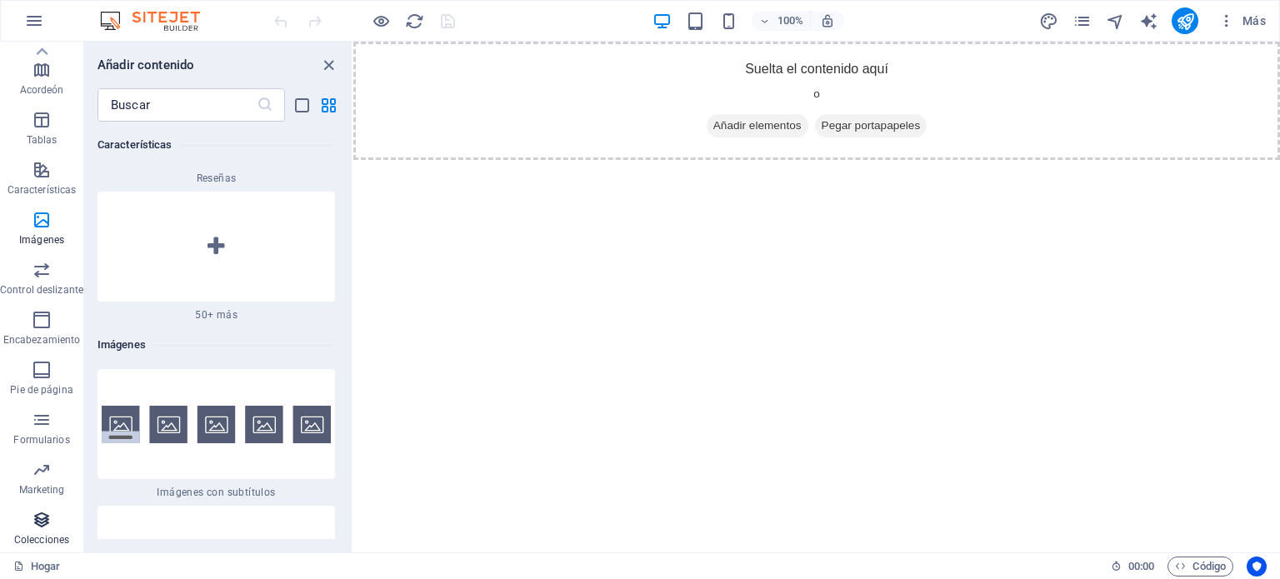
click at [42, 515] on icon "button" at bounding box center [42, 520] width 20 height 20
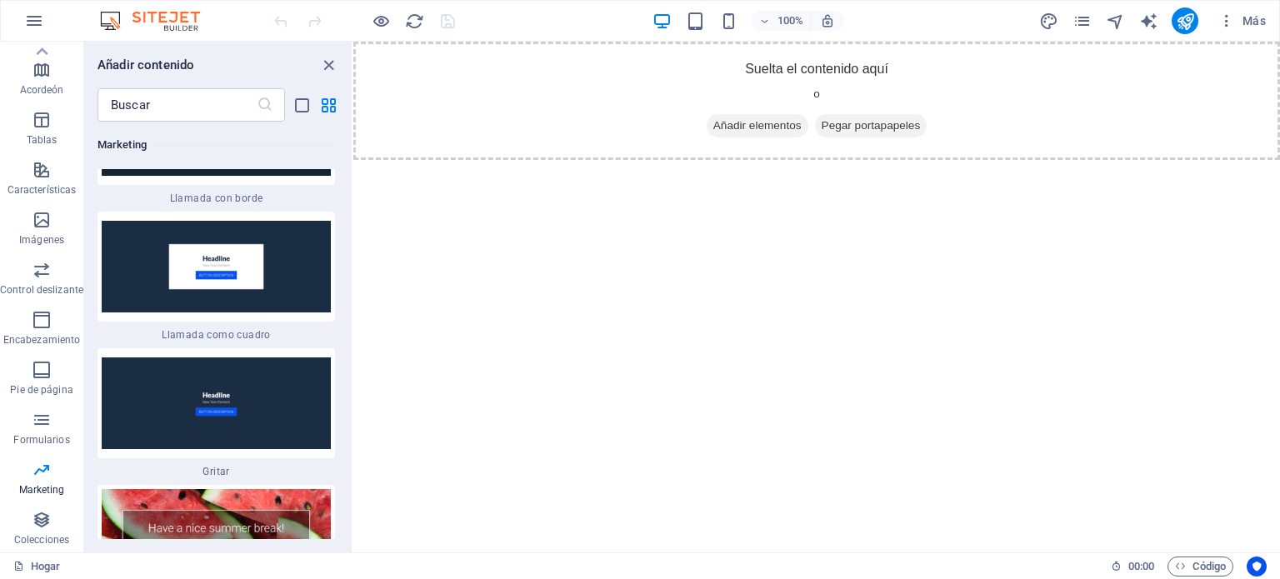
scroll to position [27623, 0]
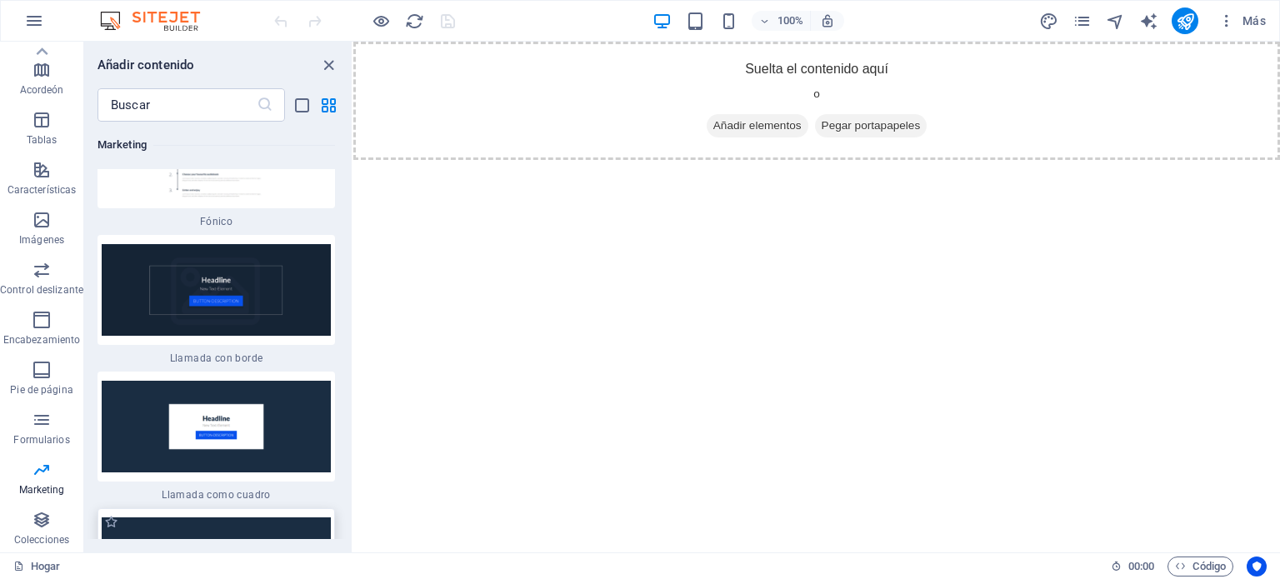
click at [280, 517] on img at bounding box center [216, 563] width 229 height 92
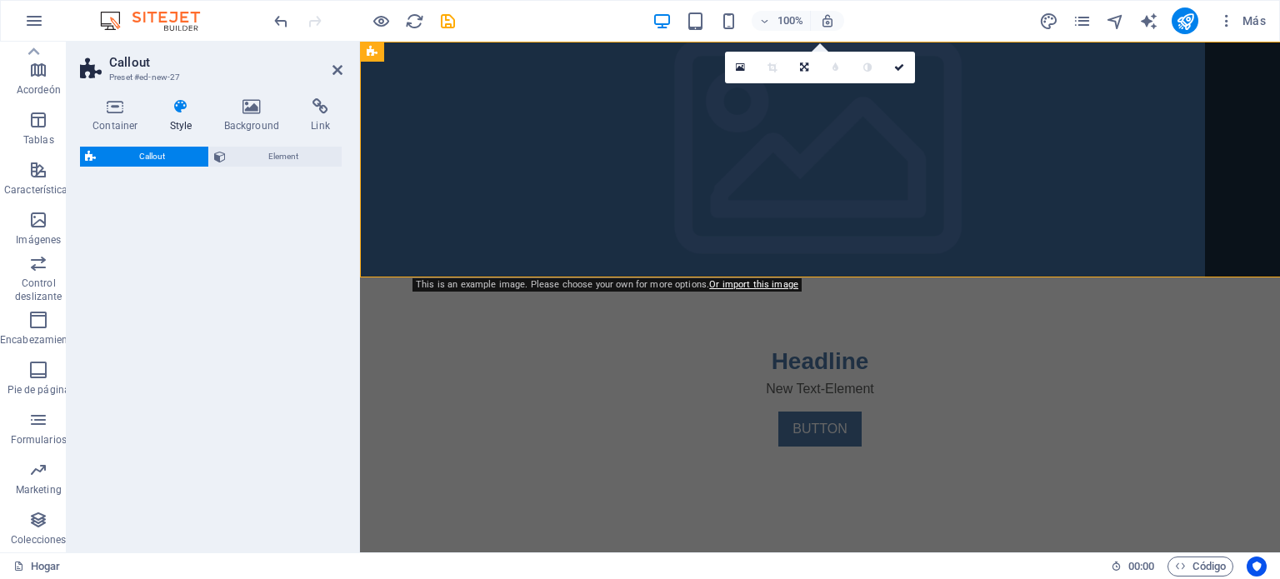
select select "%"
select select "rem"
select select "px"
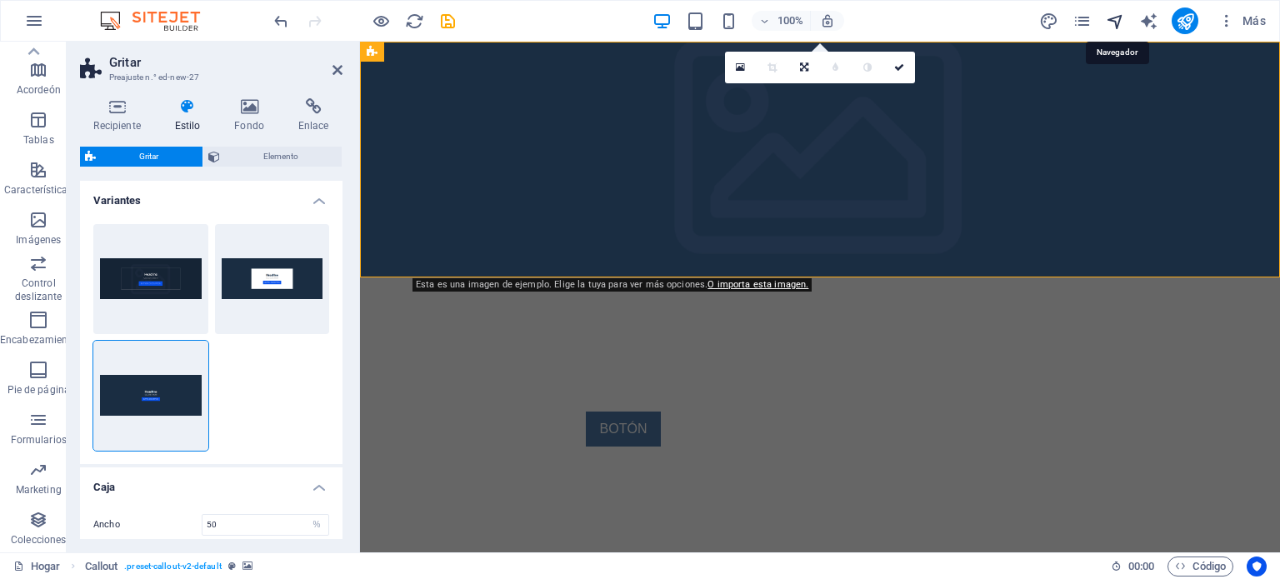
click at [1120, 17] on icon "navegador" at bounding box center [1114, 21] width 19 height 19
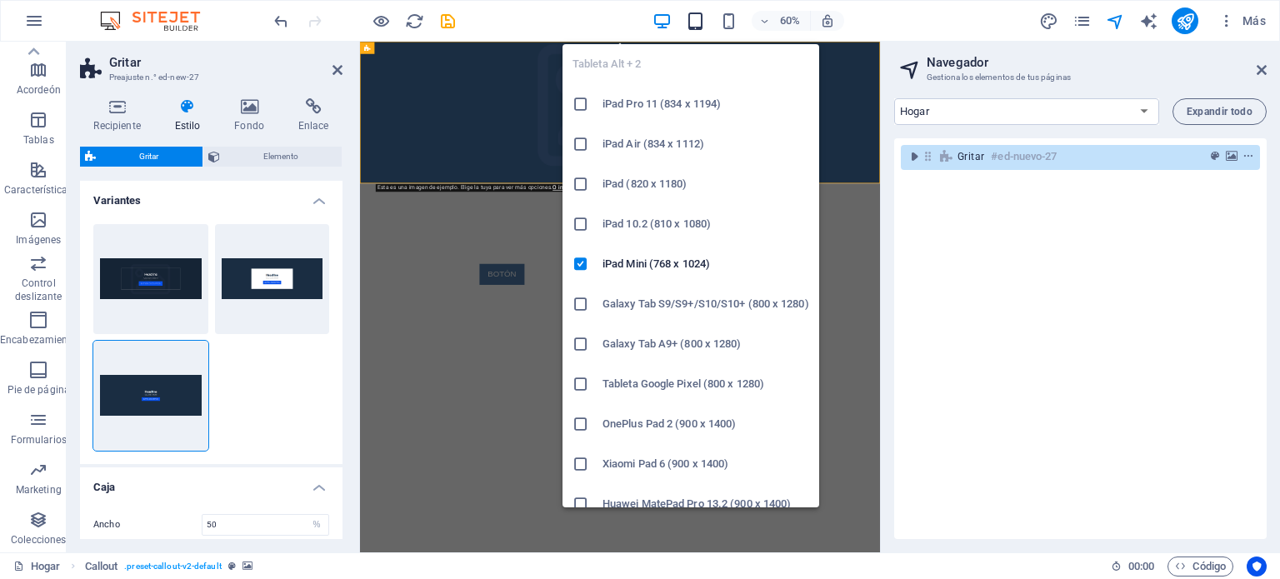
click at [700, 16] on icon "button" at bounding box center [695, 21] width 19 height 19
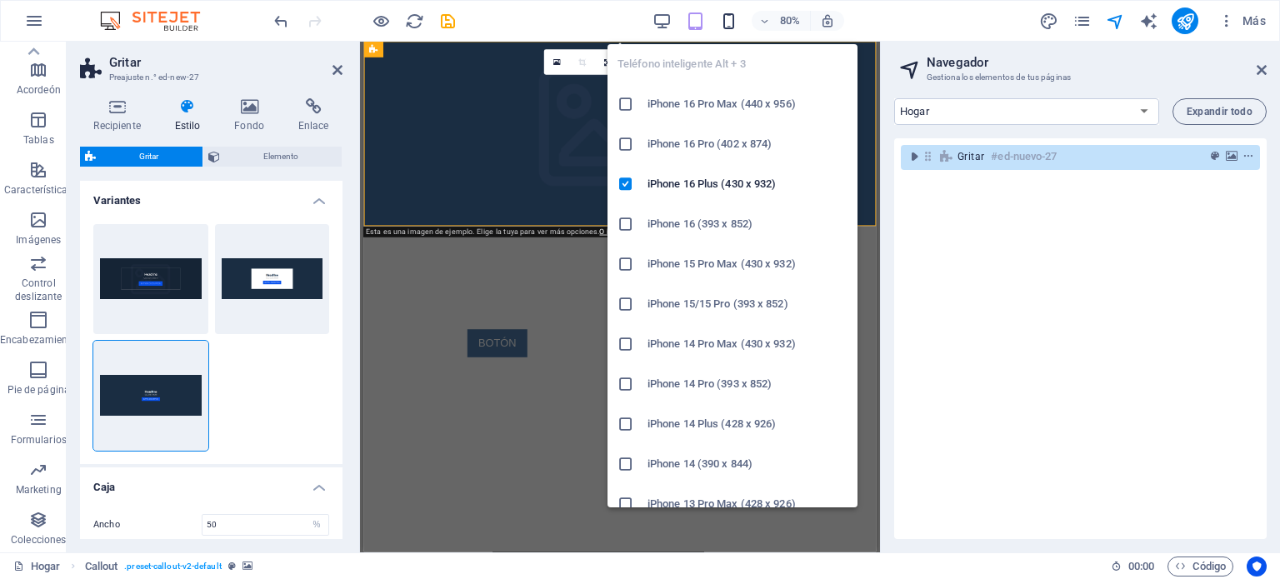
click at [727, 14] on icon "button" at bounding box center [728, 21] width 19 height 19
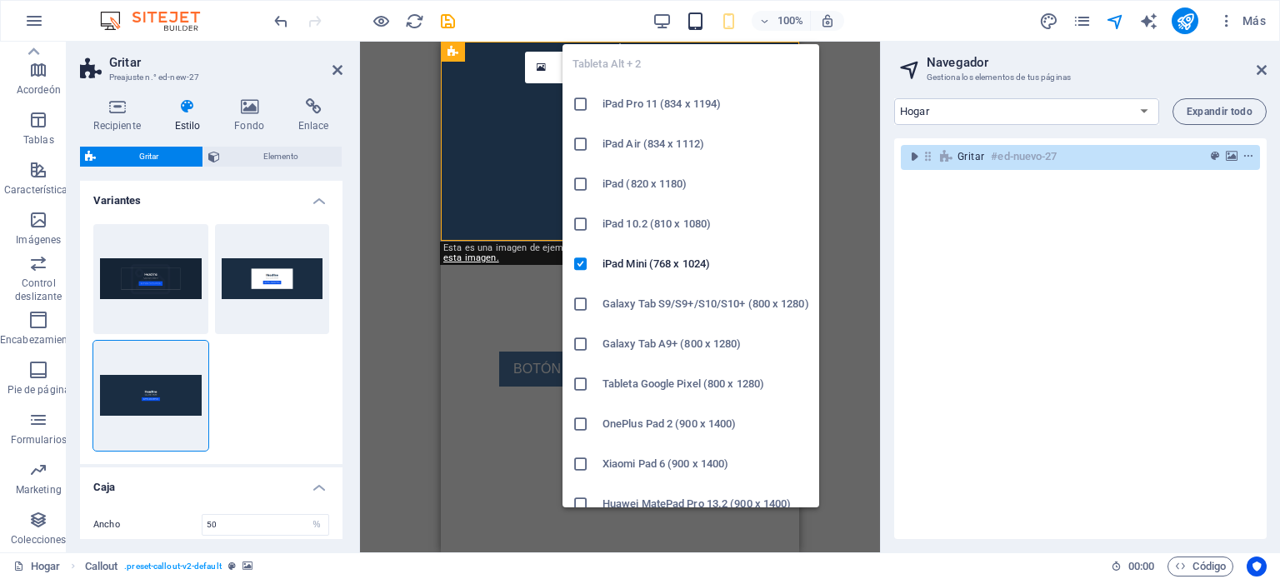
click at [692, 19] on icon "button" at bounding box center [695, 21] width 19 height 19
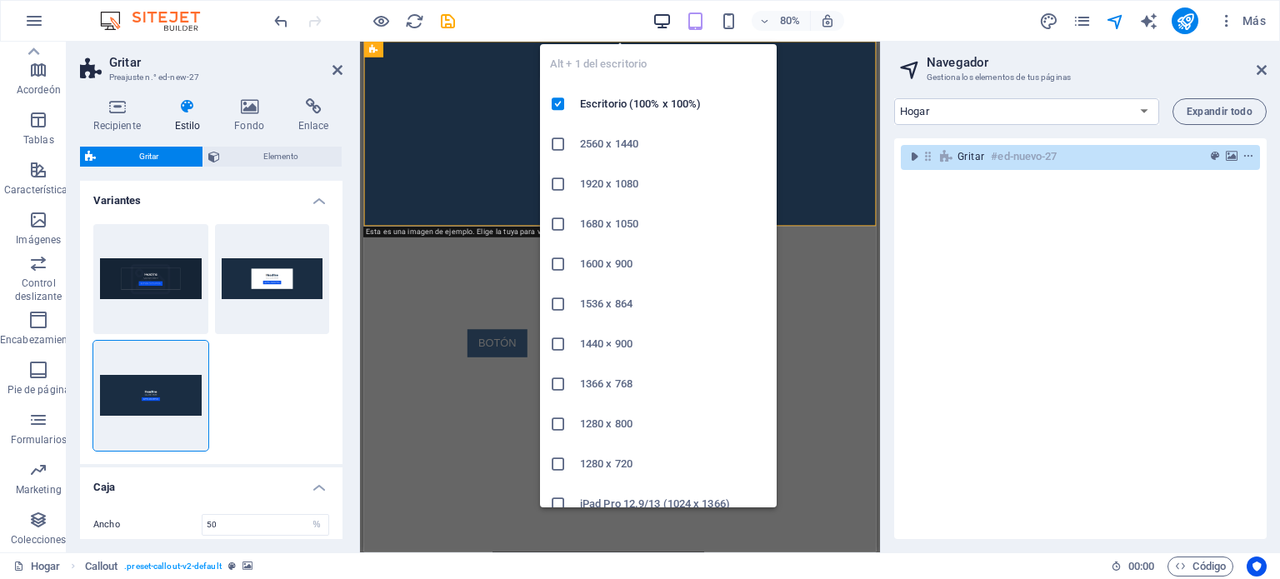
click at [662, 12] on icon "button" at bounding box center [661, 21] width 19 height 19
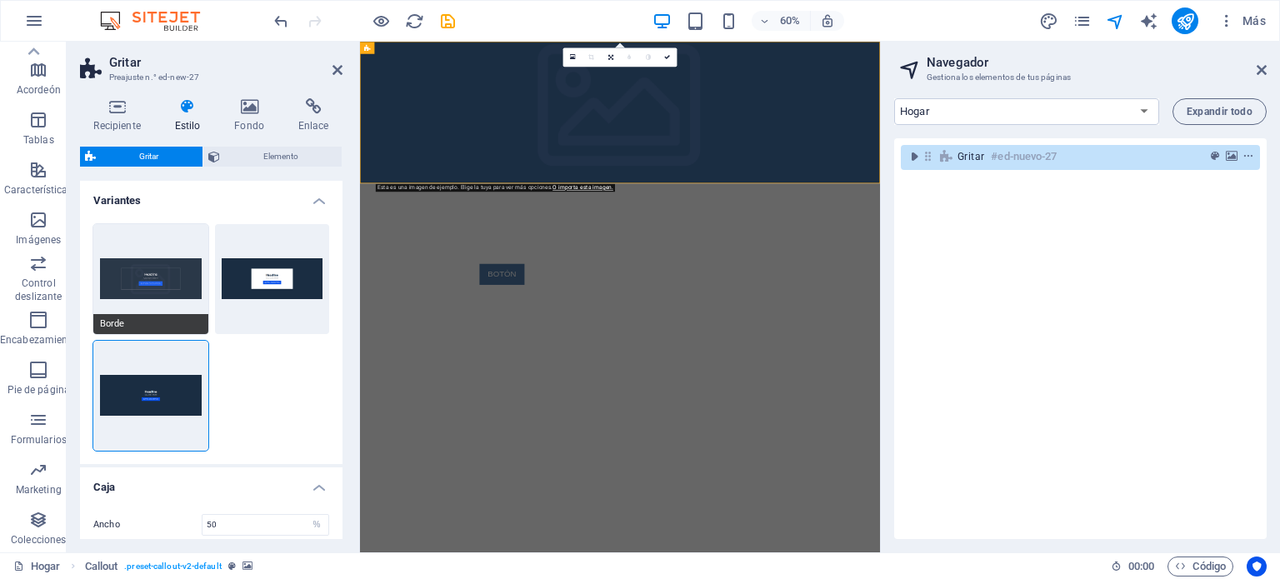
click at [145, 266] on button "Borde" at bounding box center [150, 279] width 115 height 110
select select "DISABLED_OPTION_VALUE"
type input "2"
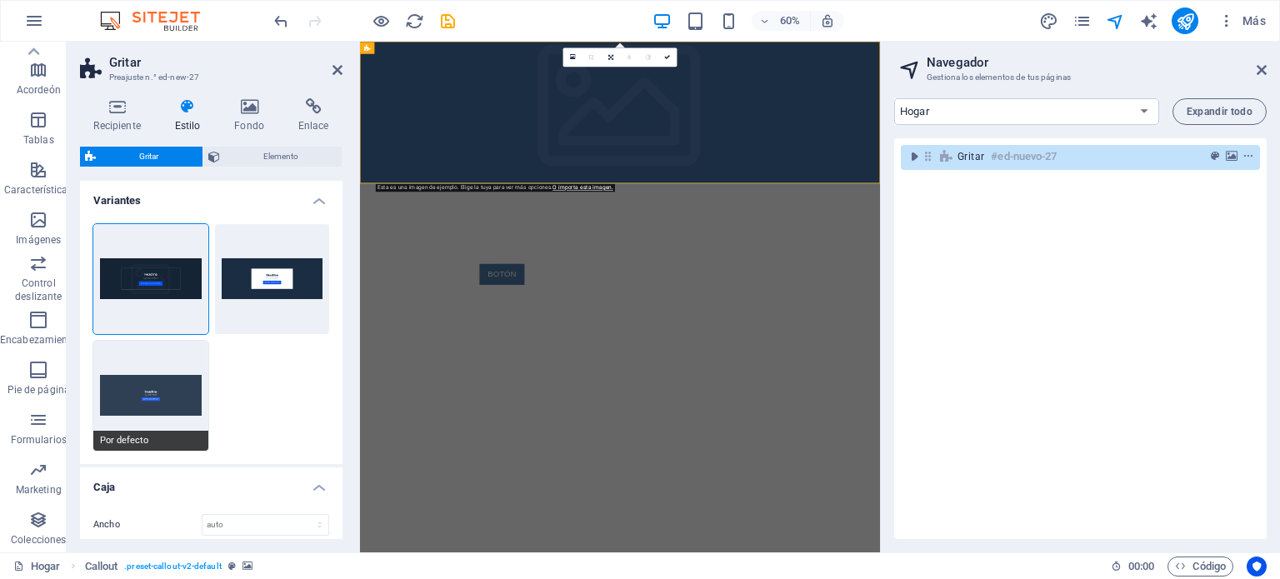
click at [137, 385] on button "Por defecto" at bounding box center [150, 396] width 115 height 110
type input "50"
select select "%"
type input "0"
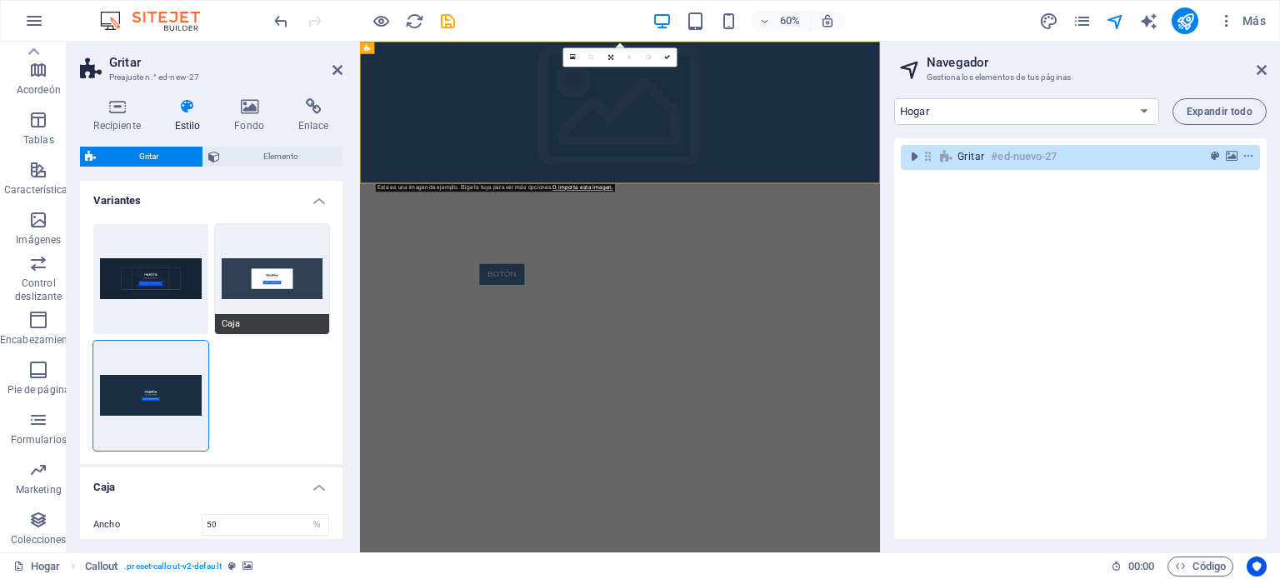
click at [266, 273] on button "Caja" at bounding box center [272, 279] width 115 height 110
select select "DISABLED_OPTION_VALUE"
type input "2"
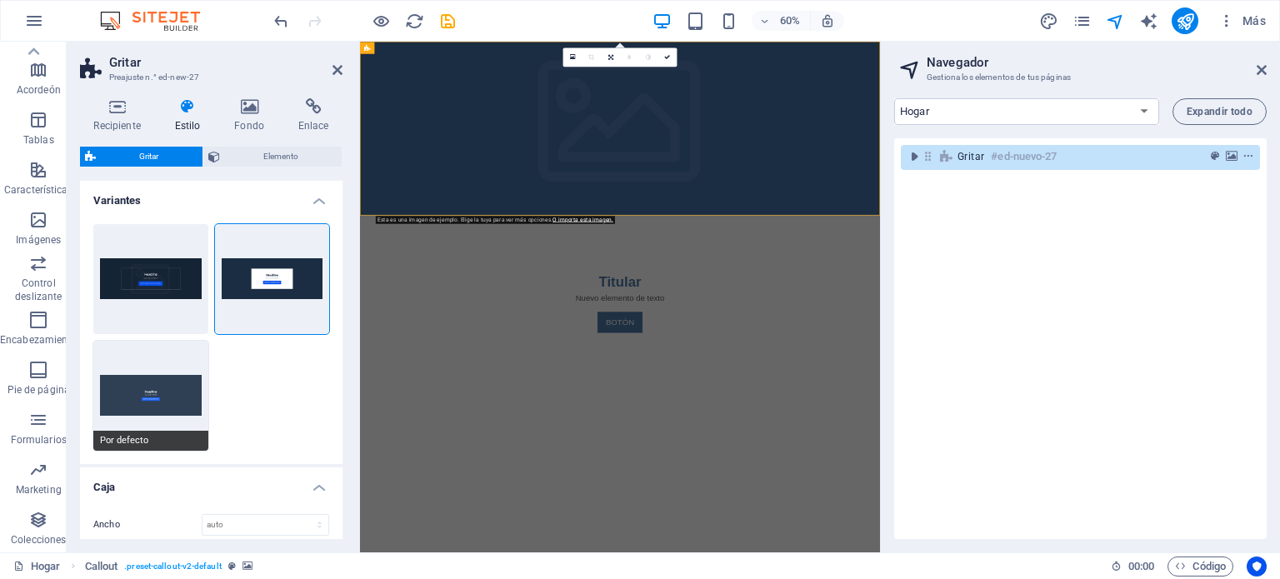
click at [162, 387] on button "Por defecto" at bounding box center [150, 396] width 115 height 110
type input "50"
select select "%"
type input "0"
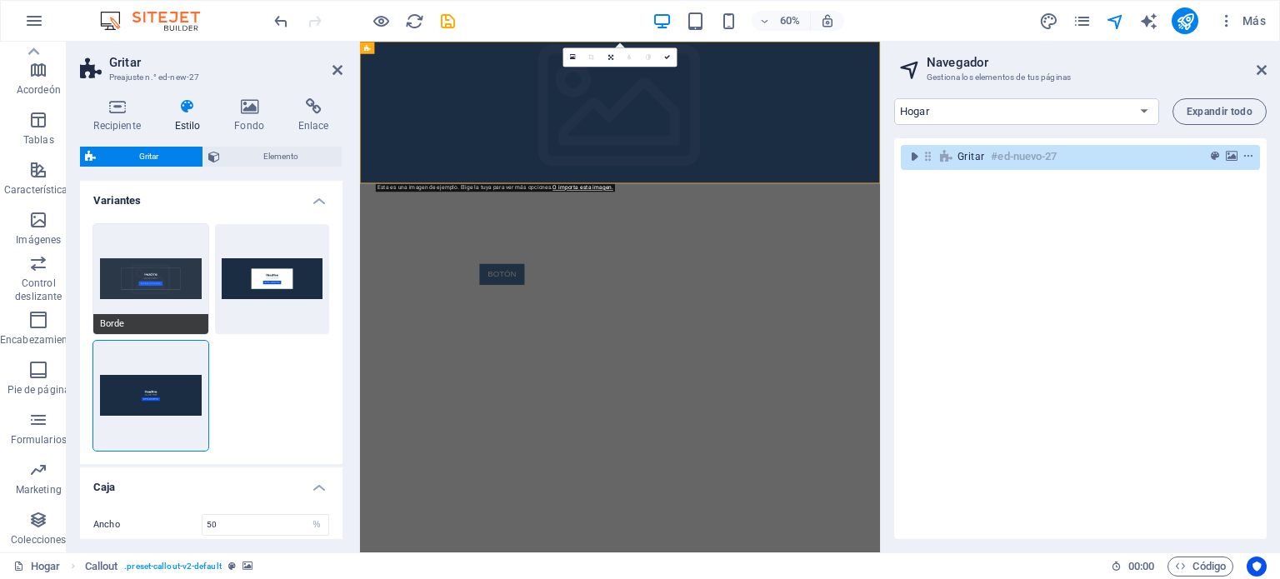
click at [168, 265] on button "Borde" at bounding box center [150, 279] width 115 height 110
select select "DISABLED_OPTION_VALUE"
type input "2"
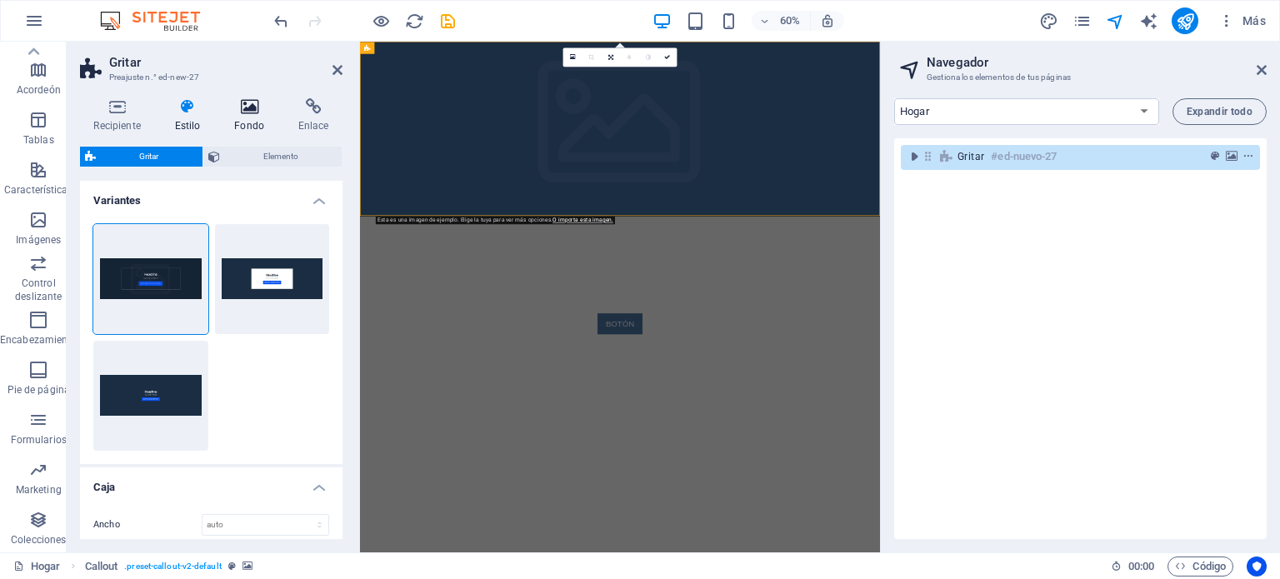
click at [252, 115] on h4 "Fondo" at bounding box center [253, 115] width 64 height 35
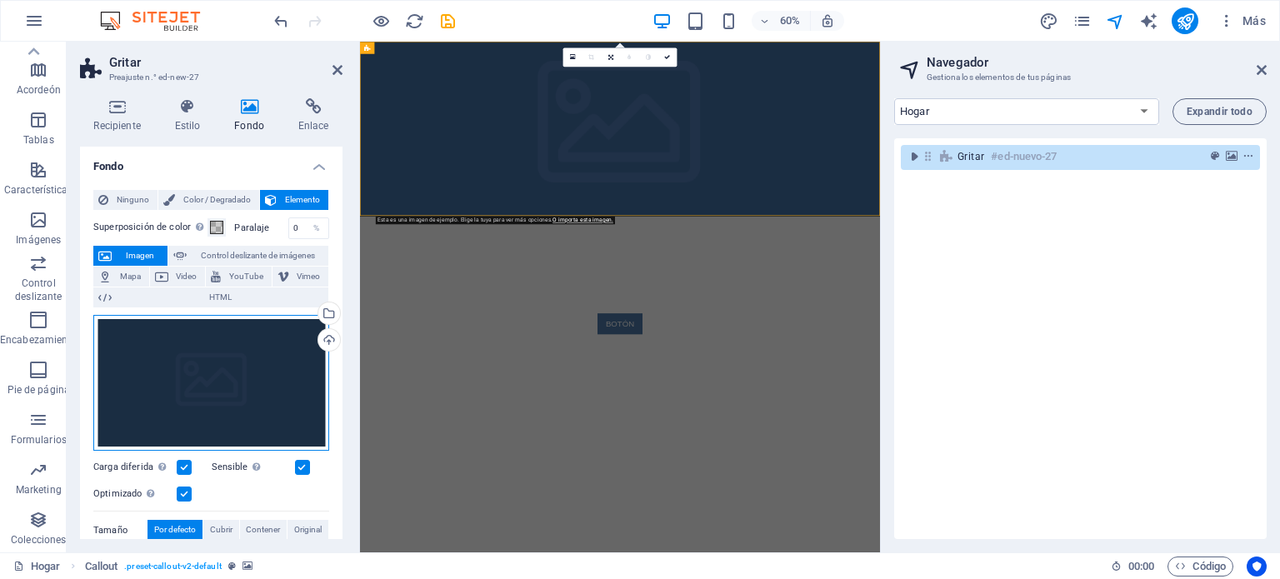
click at [221, 372] on div "Arrastre los archivos aquí, haga clic para elegir archivos o seleccione archivo…" at bounding box center [211, 383] width 236 height 137
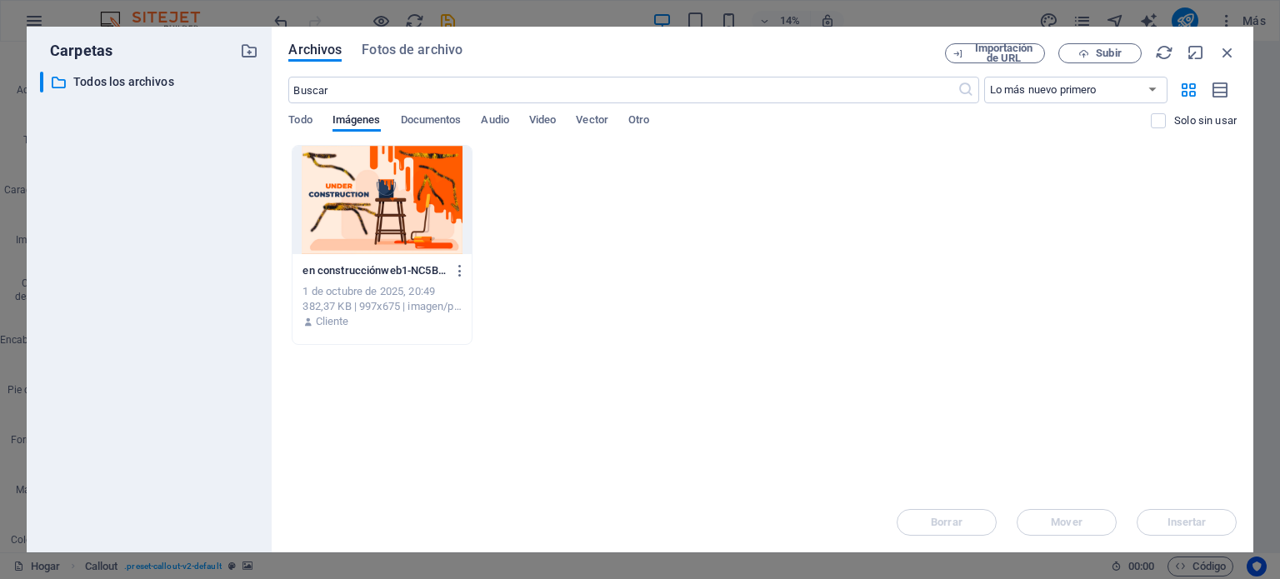
click at [360, 207] on div at bounding box center [381, 200] width 178 height 108
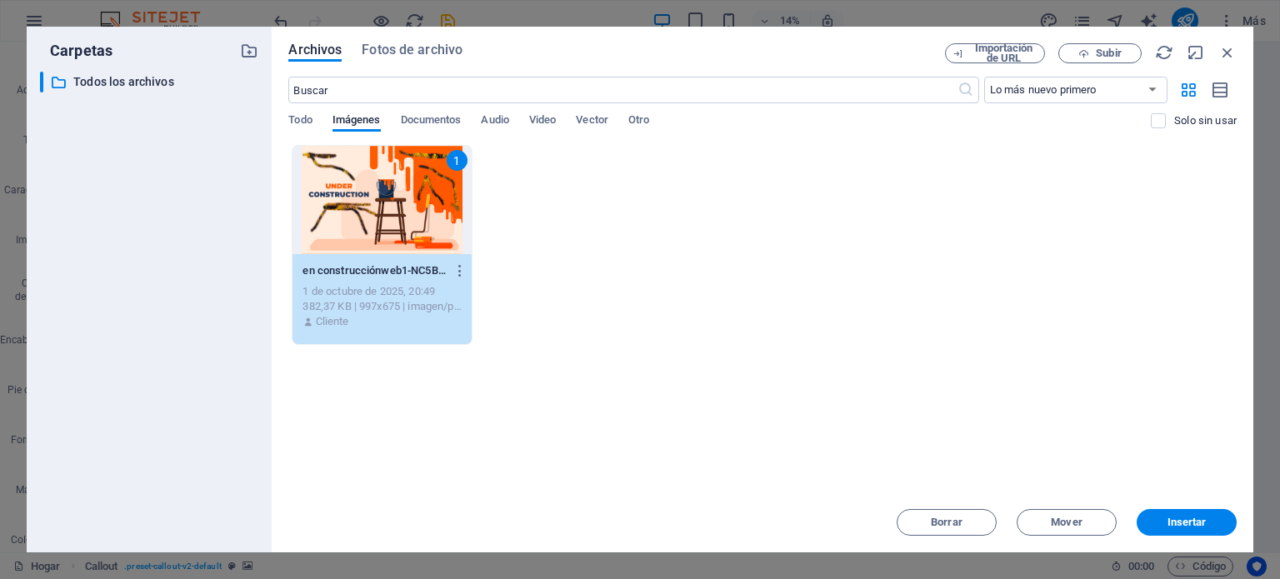
drag, startPoint x: 360, startPoint y: 206, endPoint x: 1, endPoint y: 274, distance: 365.5
click at [360, 206] on div "1" at bounding box center [381, 200] width 178 height 108
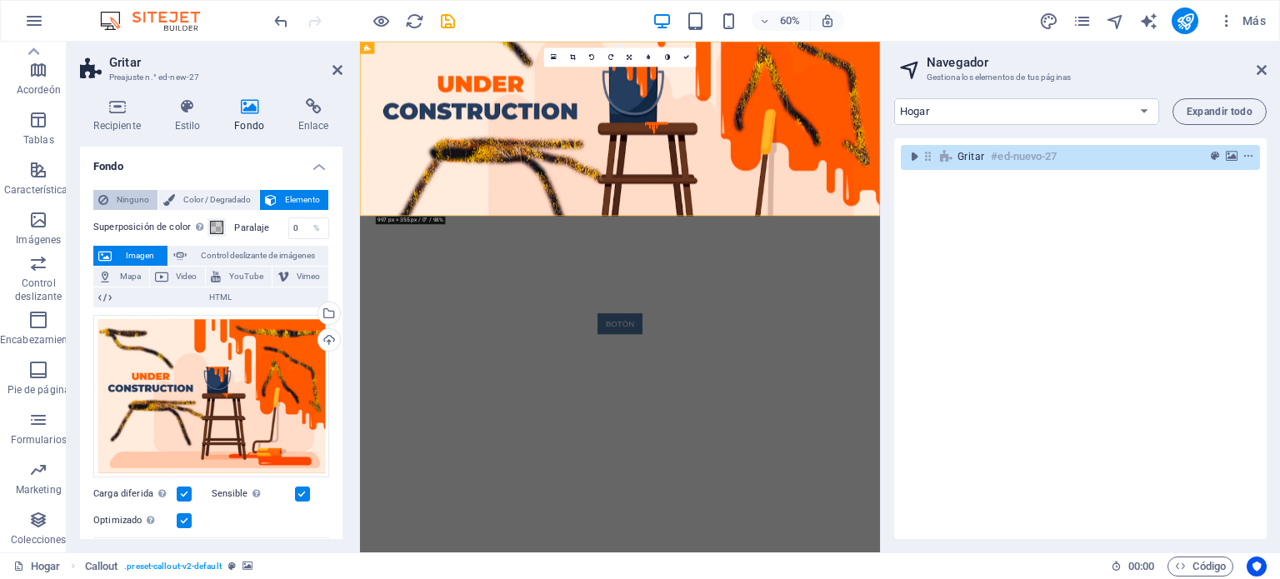
click at [126, 199] on font "Ninguno" at bounding box center [133, 199] width 32 height 9
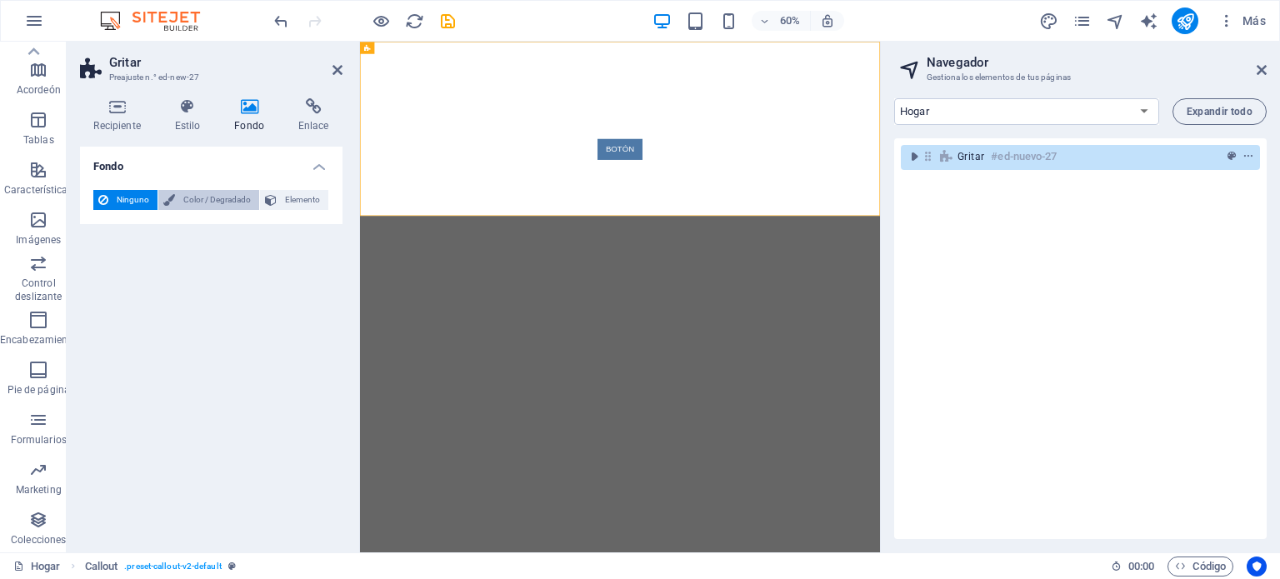
click at [212, 195] on font "Color / Degradado" at bounding box center [216, 199] width 67 height 9
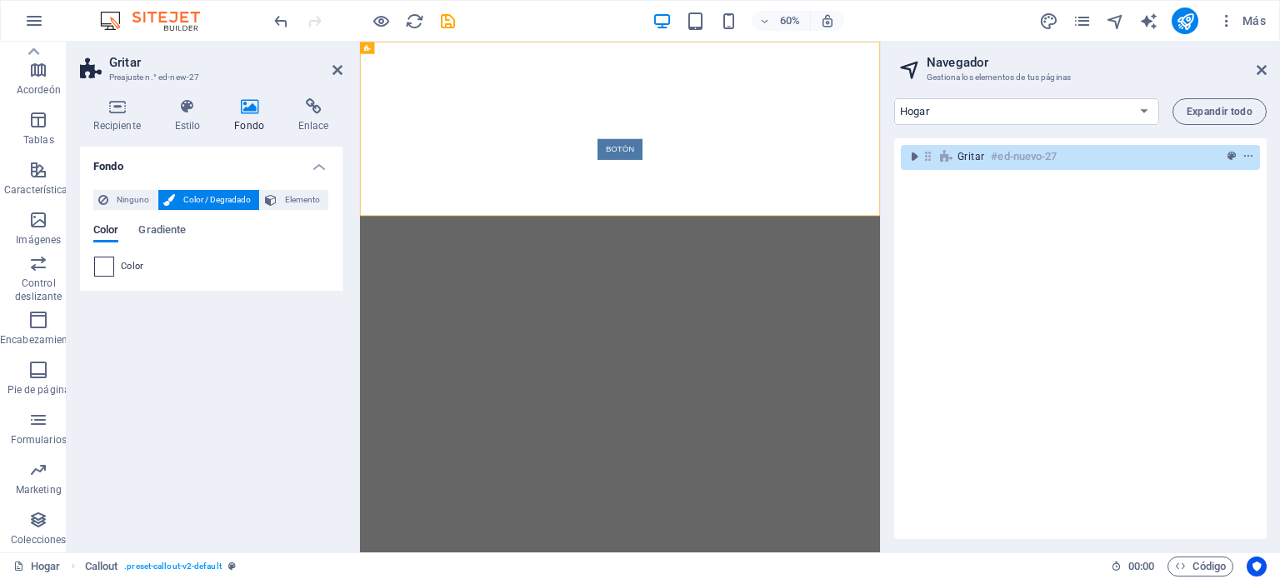
click at [104, 266] on span at bounding box center [104, 266] width 18 height 18
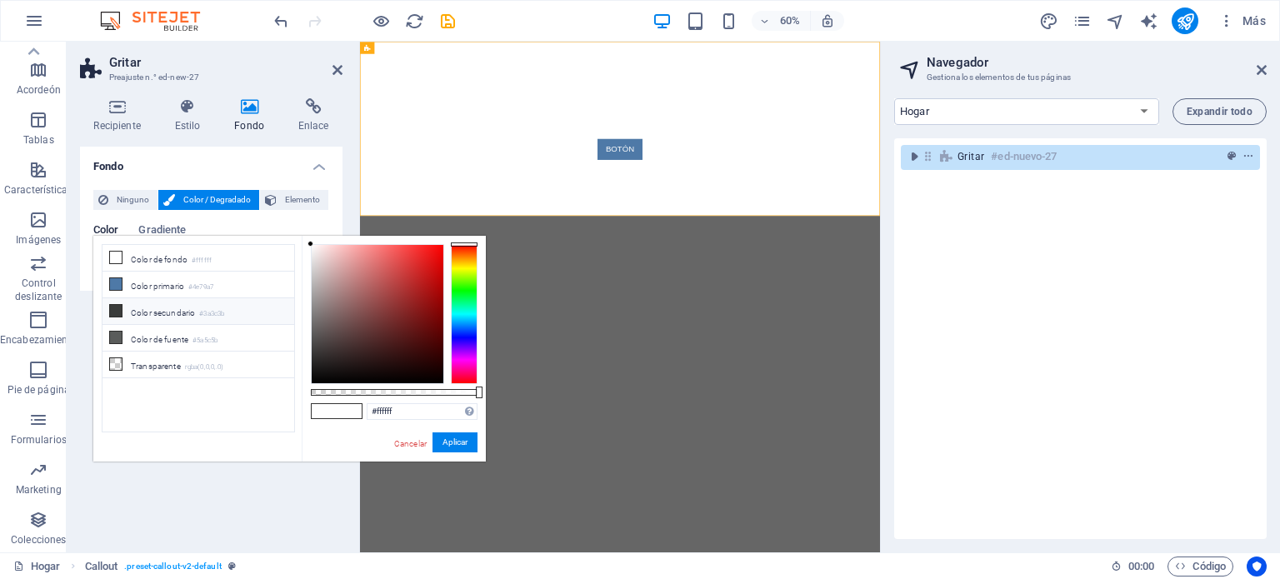
click at [113, 306] on icon at bounding box center [116, 311] width 12 height 12
type input "#3a3c3b"
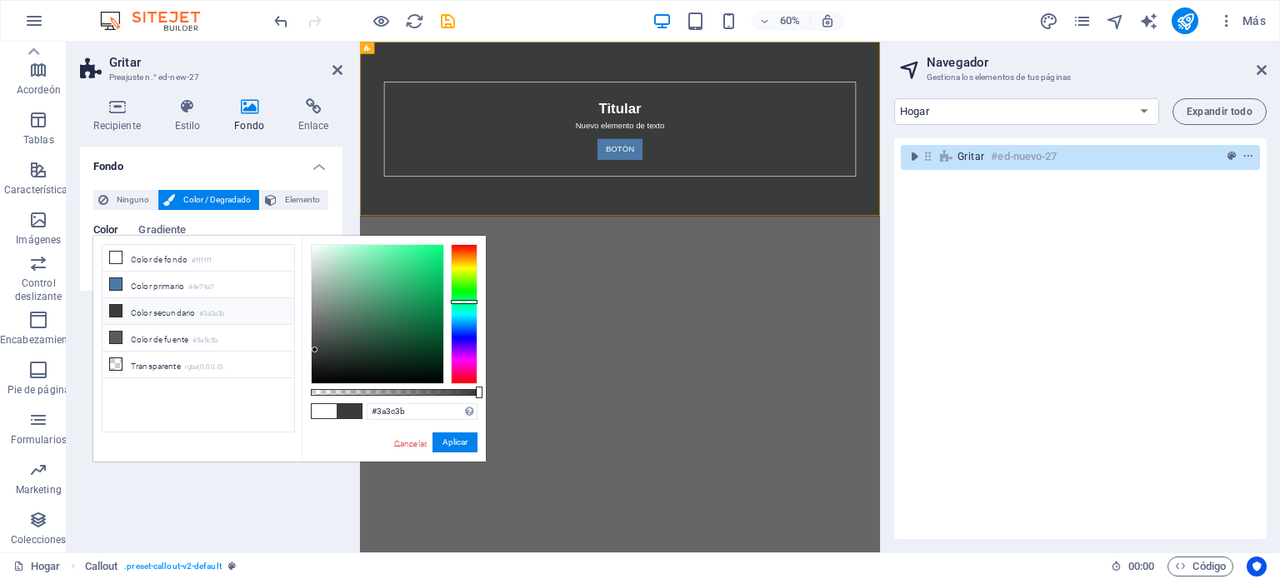
click at [410, 442] on font "Cancelar" at bounding box center [410, 443] width 32 height 9
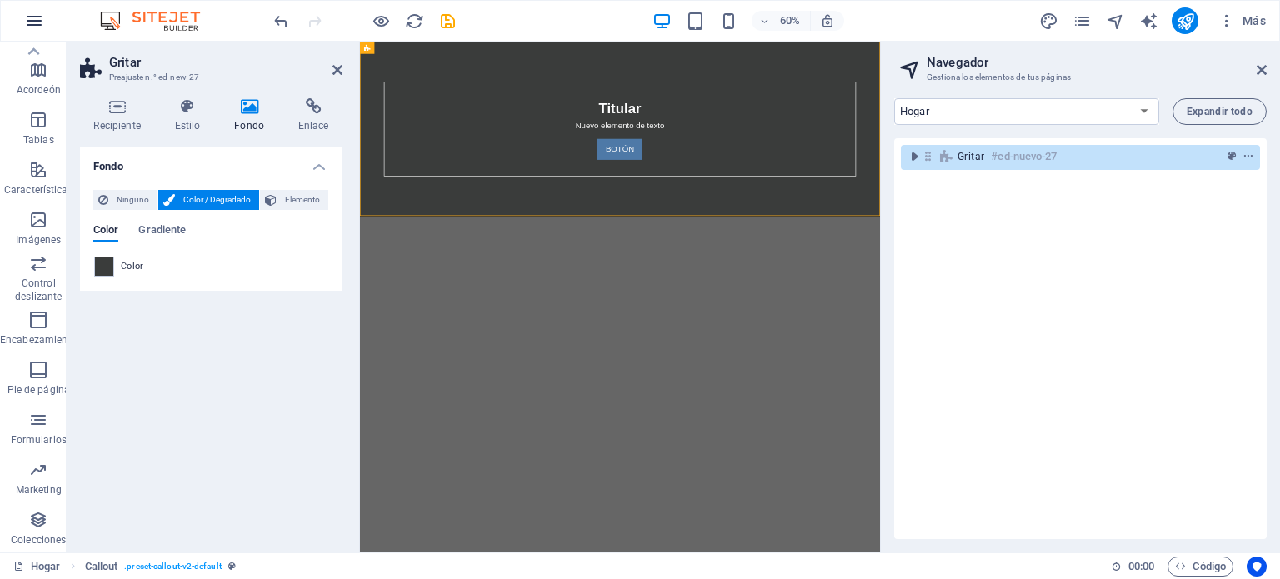
click at [36, 15] on icon "button" at bounding box center [34, 21] width 20 height 20
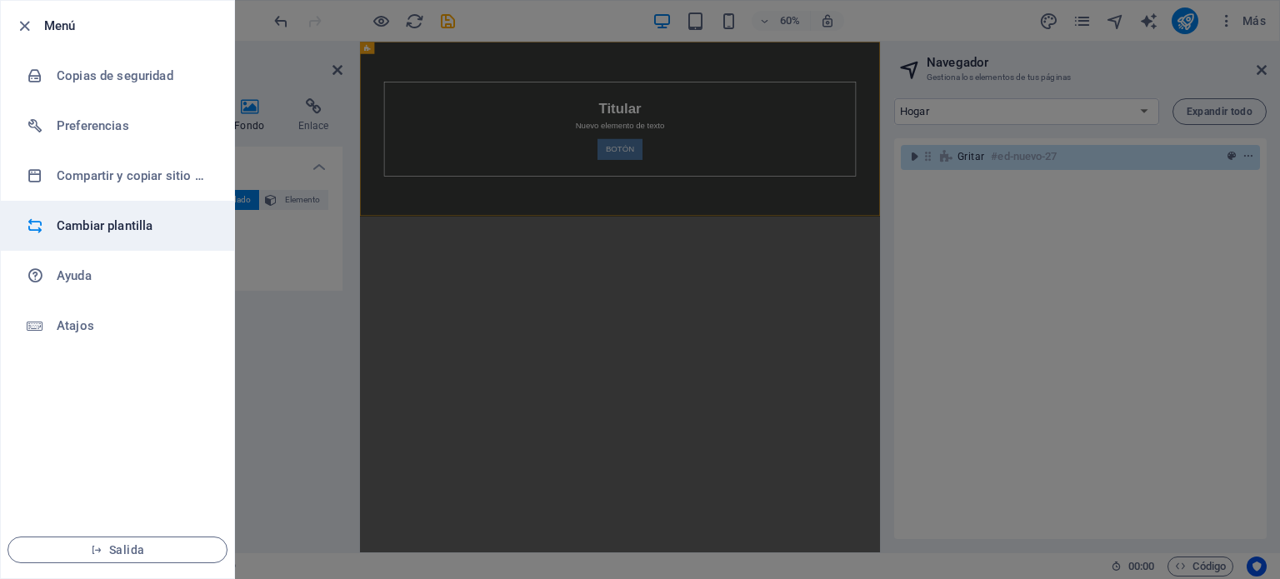
click at [85, 219] on font "Cambiar plantilla" at bounding box center [105, 225] width 96 height 15
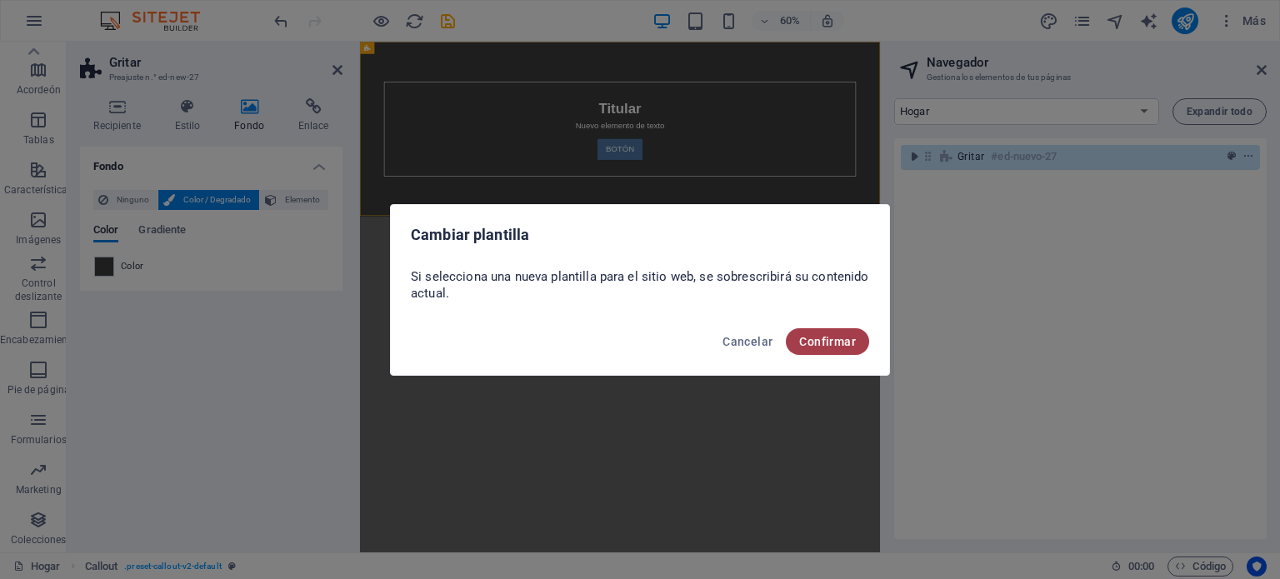
click at [827, 335] on font "Confirmar" at bounding box center [827, 341] width 57 height 13
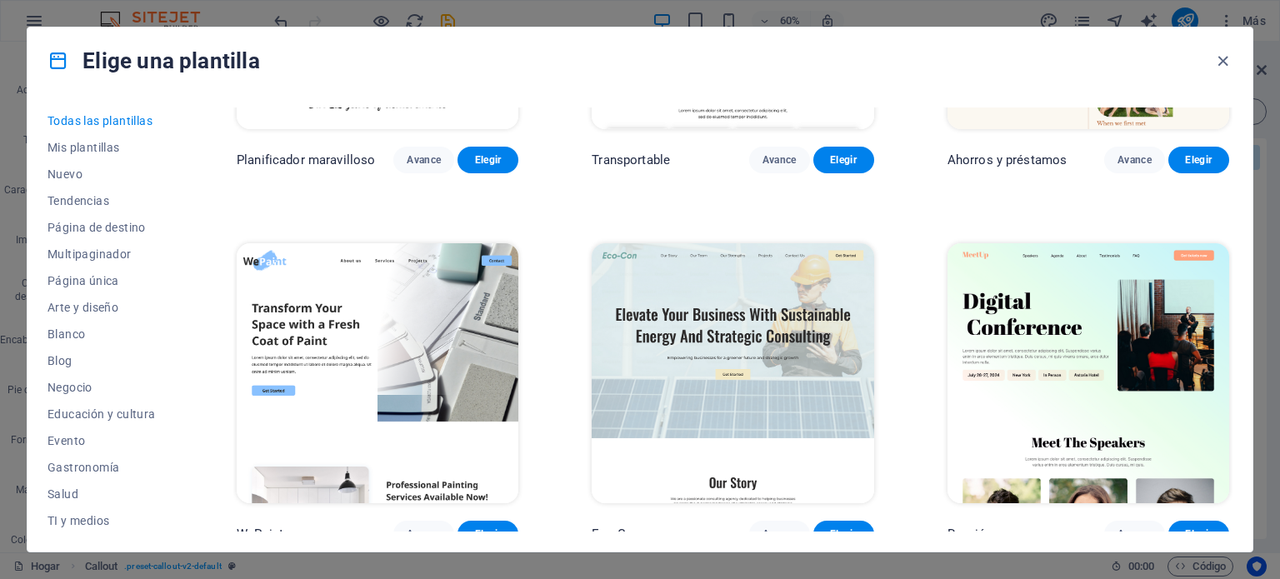
scroll to position [1022, 0]
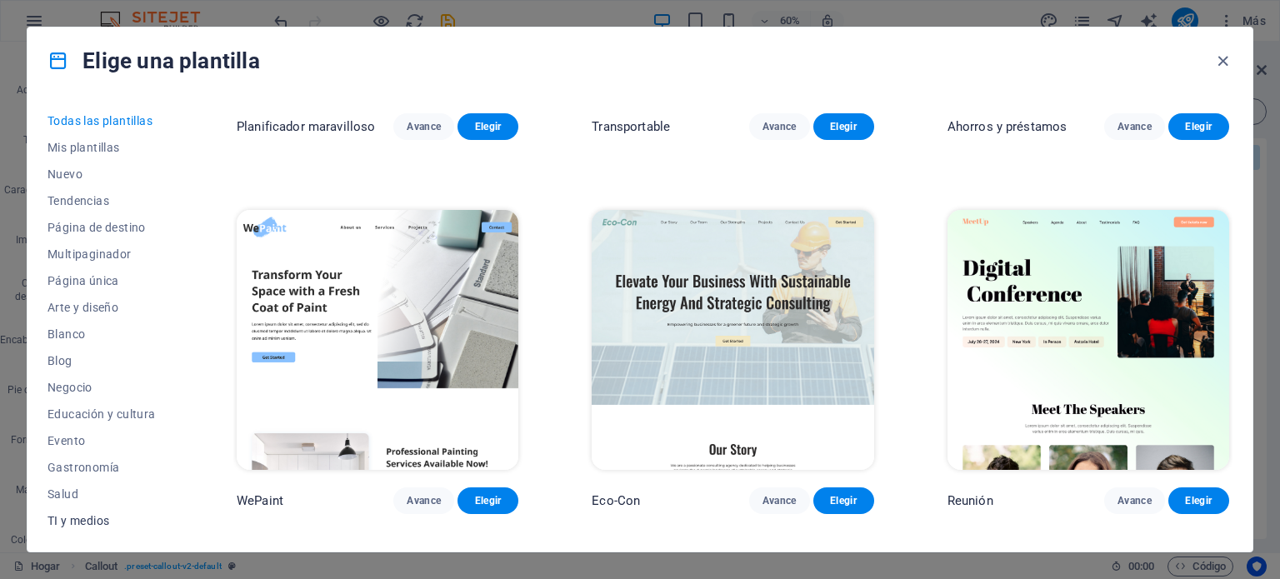
click at [69, 515] on font "TI y medios" at bounding box center [78, 520] width 62 height 13
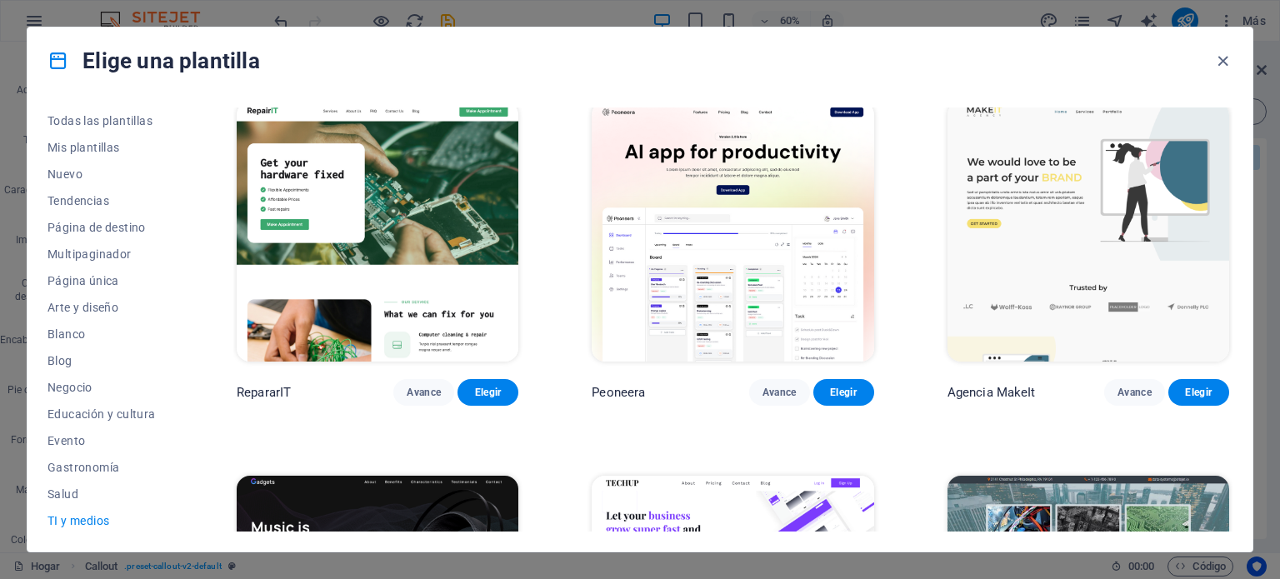
scroll to position [0, 0]
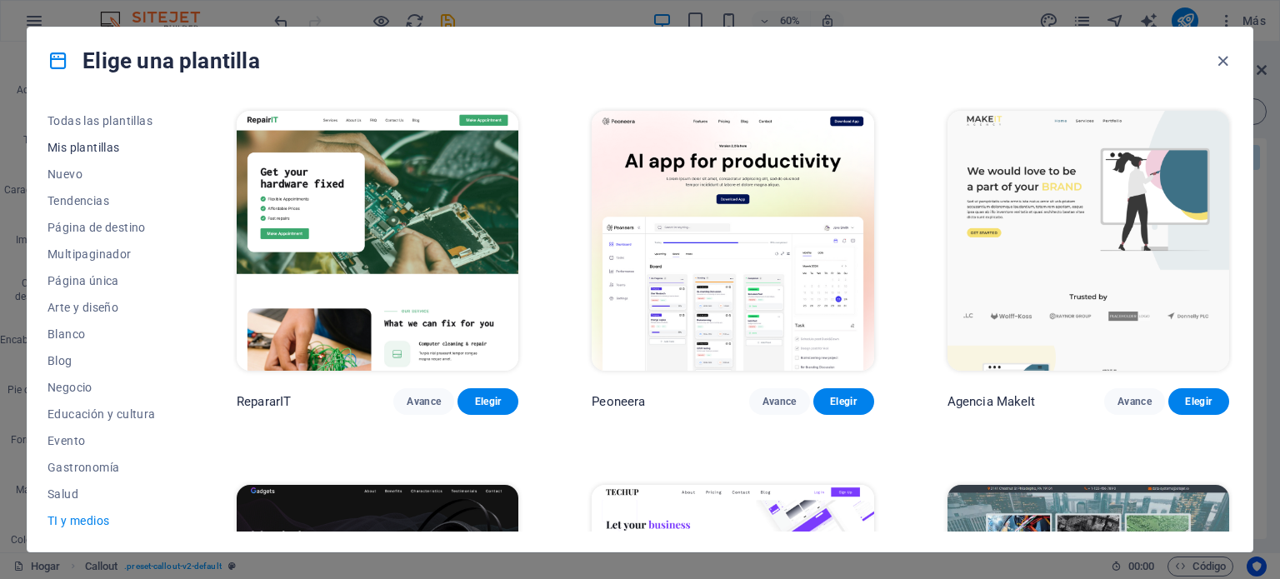
click at [87, 142] on font "Mis plantillas" at bounding box center [83, 147] width 72 height 13
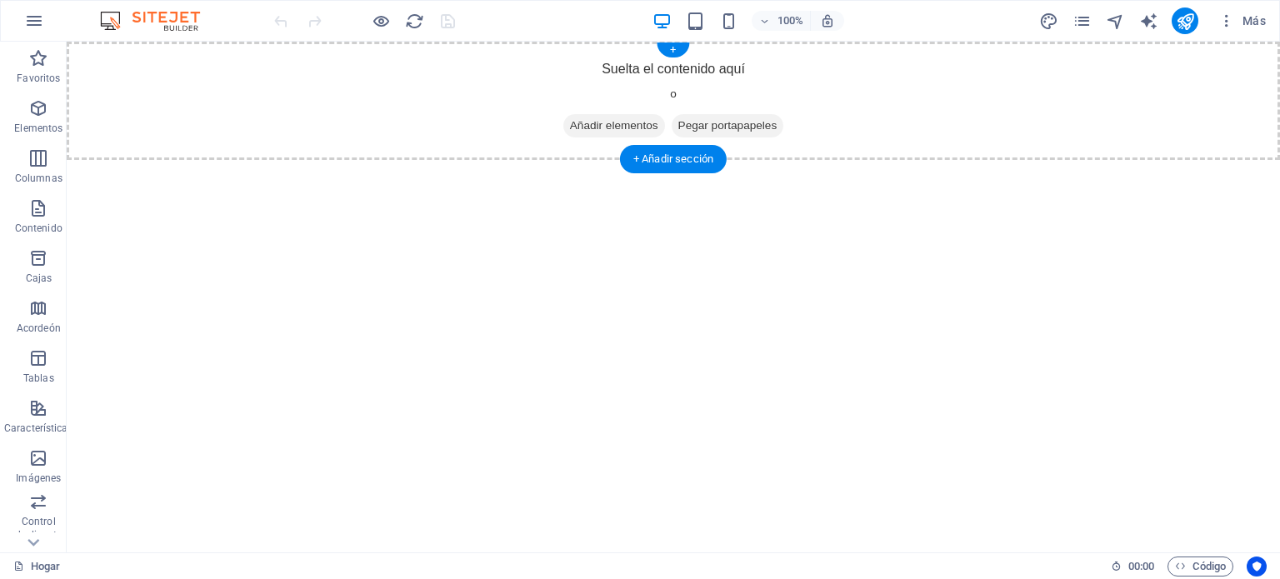
click at [268, 62] on div "Suelta el contenido aquí o Añadir elementos Pegar portapapeles" at bounding box center [673, 101] width 1213 height 118
click at [267, 77] on div "Suelta el contenido aquí o Añadir elementos Pegar portapapeles" at bounding box center [673, 101] width 1213 height 118
click at [618, 124] on font "Añadir elementos" at bounding box center [614, 125] width 88 height 12
click at [570, 122] on font "Añadir elementos" at bounding box center [614, 125] width 88 height 12
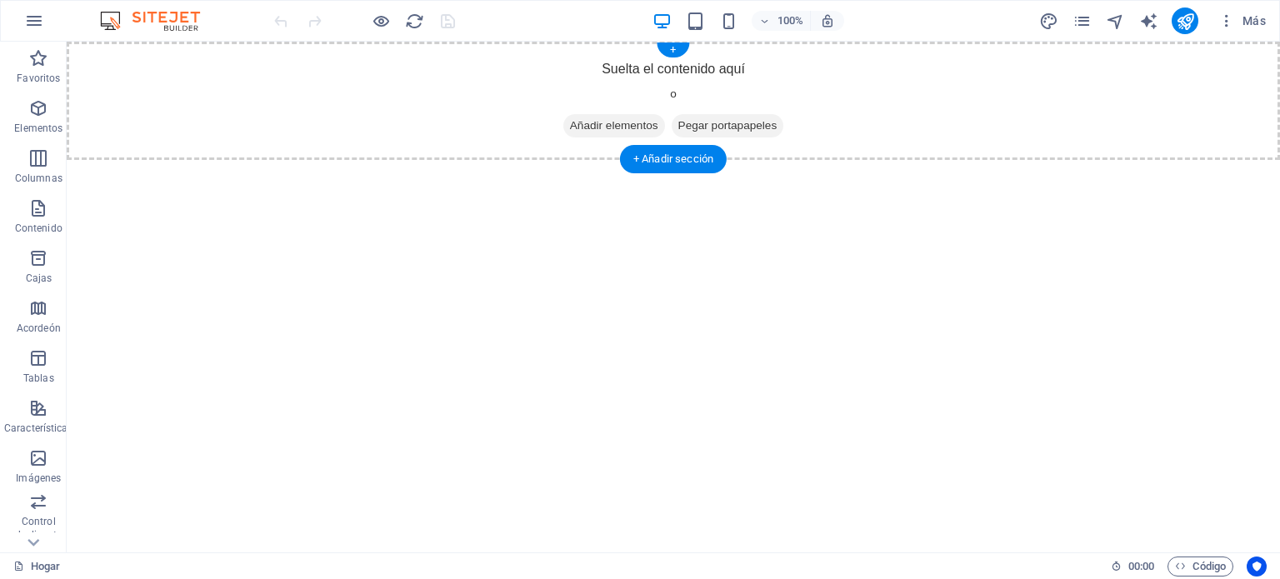
click at [570, 126] on icon at bounding box center [570, 126] width 0 height 0
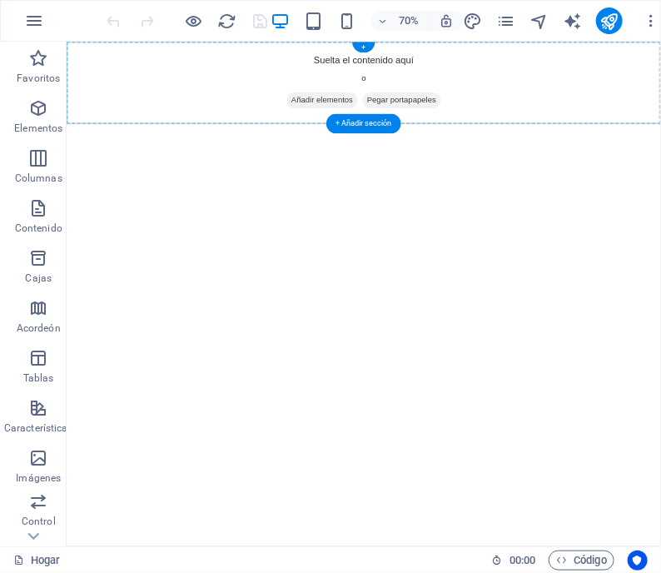
click at [518, 63] on div "Suelta el contenido aquí o Añadir elementos Pegar portapapeles" at bounding box center [491, 100] width 850 height 118
click at [517, 63] on div "Suelta el contenido aquí o Añadir elementos Pegar portapapeles" at bounding box center [491, 100] width 850 height 118
click at [361, 47] on div "+" at bounding box center [363, 47] width 22 height 11
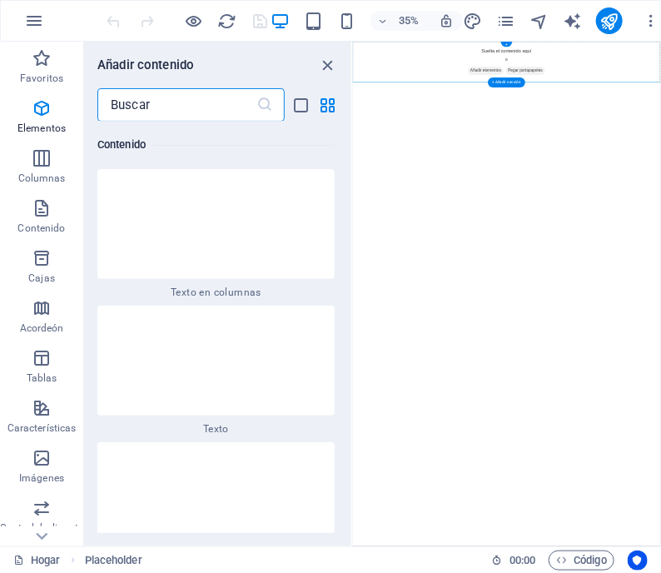
scroll to position [5379, 0]
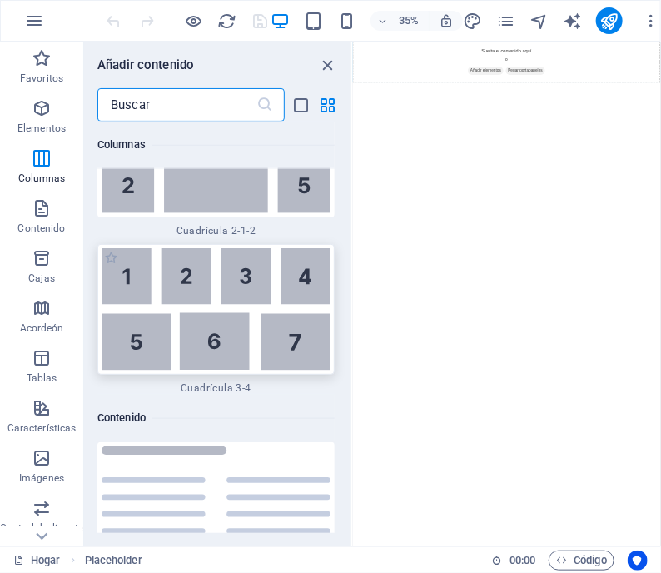
click at [107, 256] on img at bounding box center [216, 309] width 229 height 122
click at [353, 256] on div "Arrastre aquí para reemplazar el contenido existente. Presione "Ctrl" si desea …" at bounding box center [507, 294] width 308 height 505
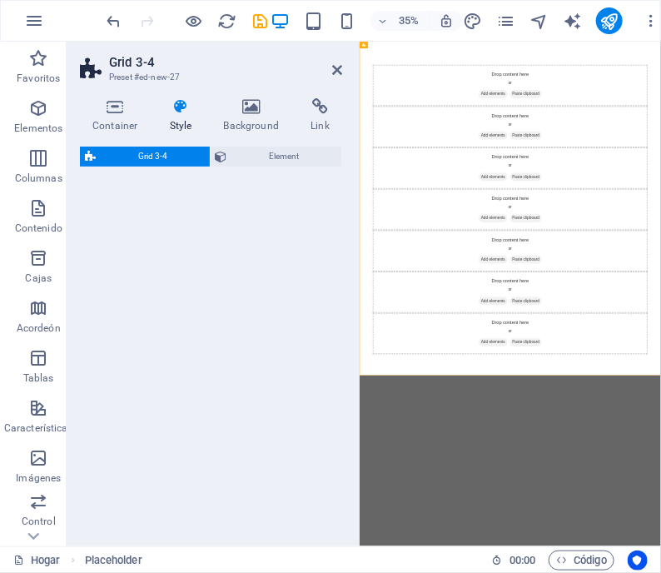
select select "rem"
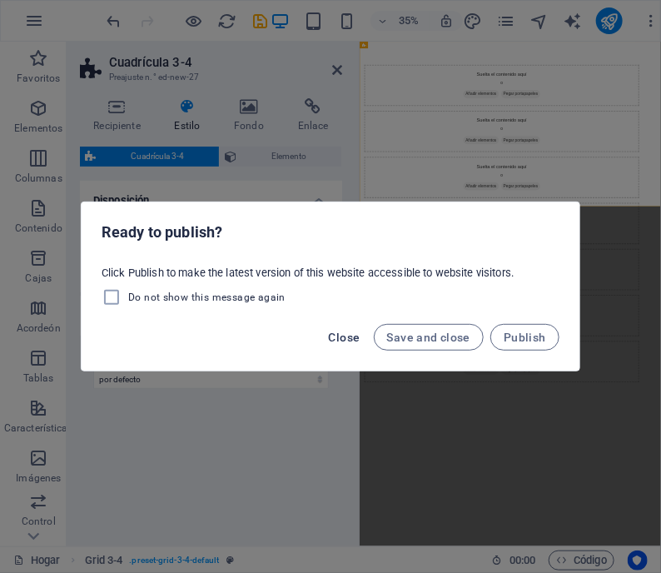
click at [352, 339] on span "Close" at bounding box center [345, 337] width 32 height 13
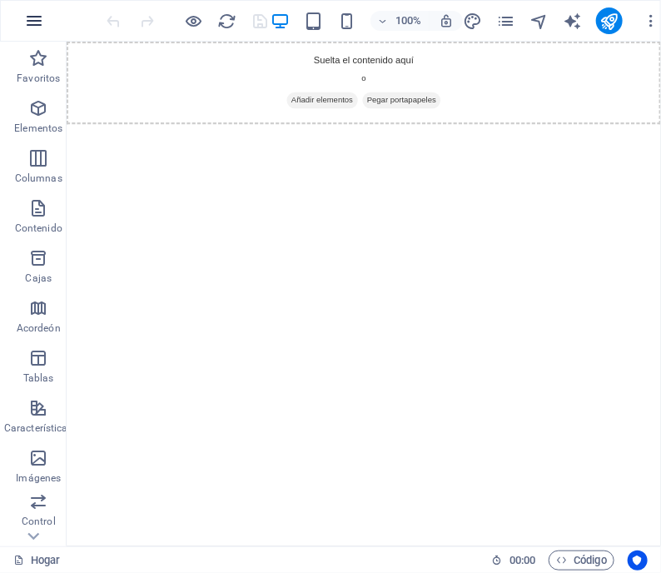
click at [34, 20] on icon "button" at bounding box center [34, 21] width 20 height 20
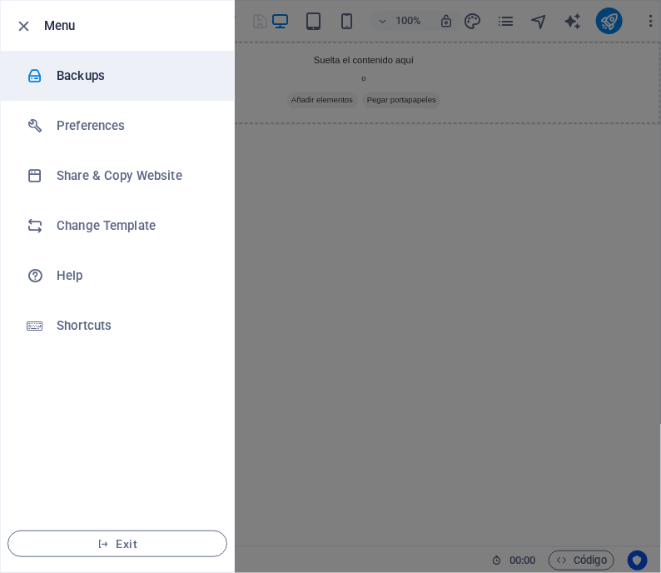
click at [61, 71] on h6 "Backups" at bounding box center [134, 76] width 154 height 20
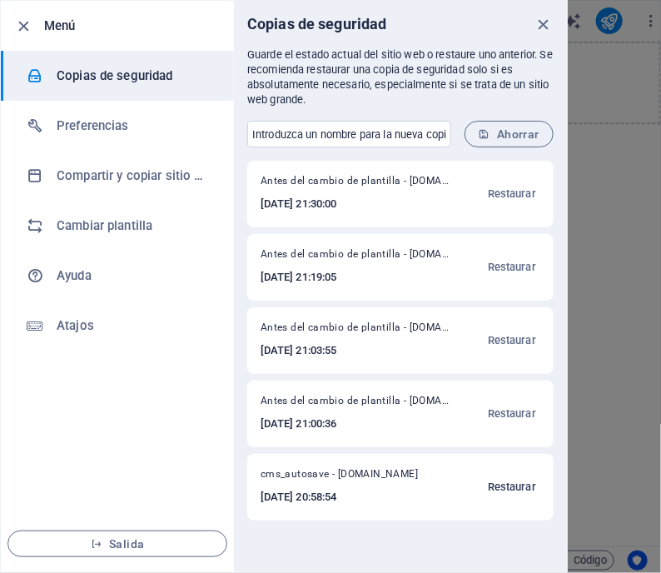
click at [509, 485] on font "Restaurar" at bounding box center [512, 487] width 48 height 12
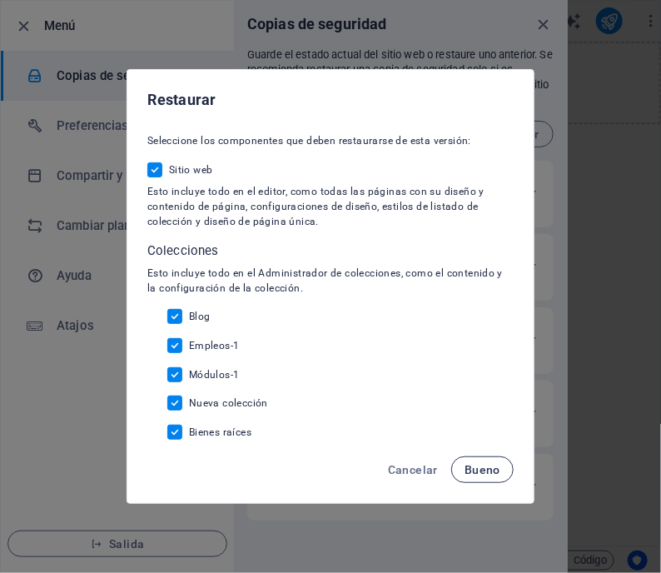
click at [479, 467] on font "Bueno" at bounding box center [483, 469] width 36 height 13
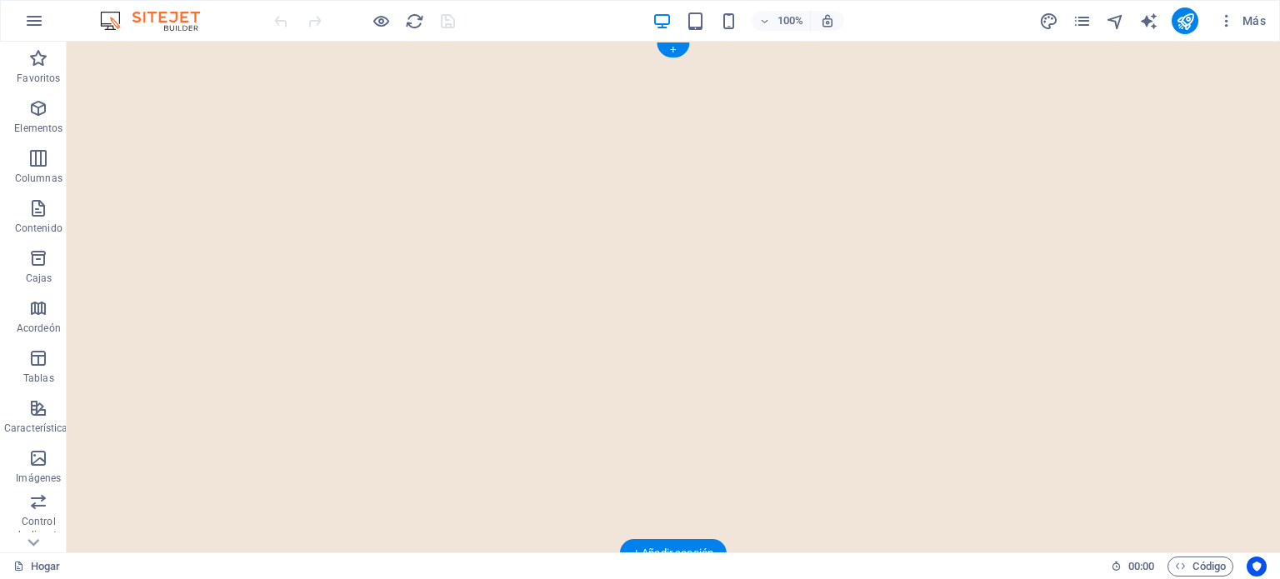
click at [643, 42] on img "1/1" at bounding box center [673, 42] width 1213 height 0
select select "vh"
select select "header"
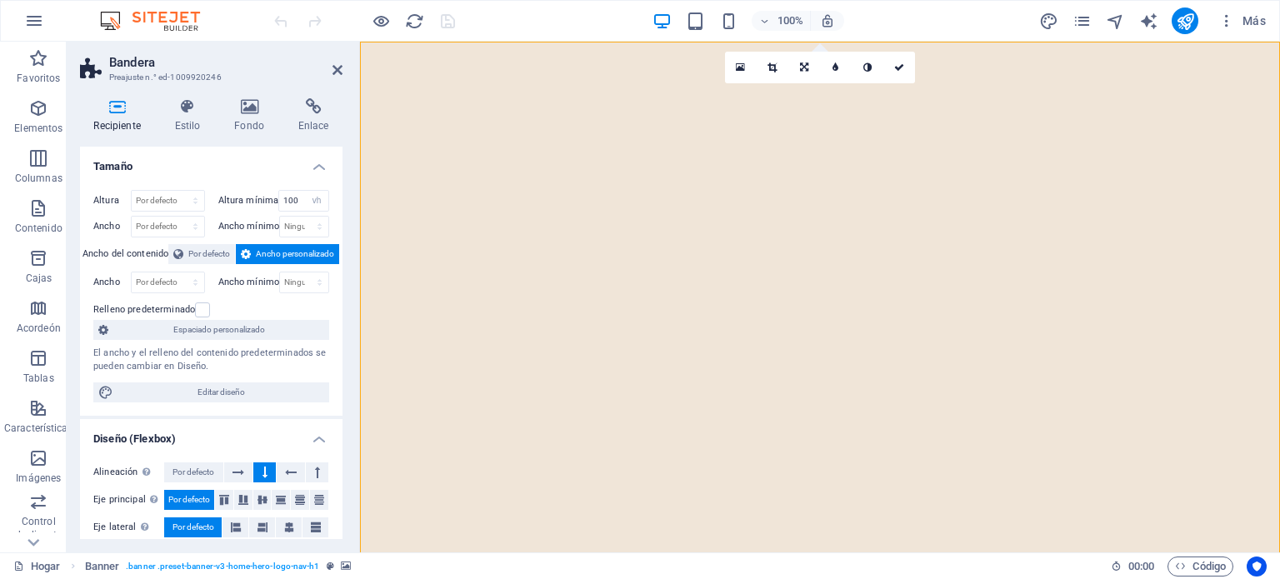
click at [533, 42] on img "1/1" at bounding box center [820, 42] width 920 height 0
click at [247, 111] on icon at bounding box center [249, 106] width 57 height 17
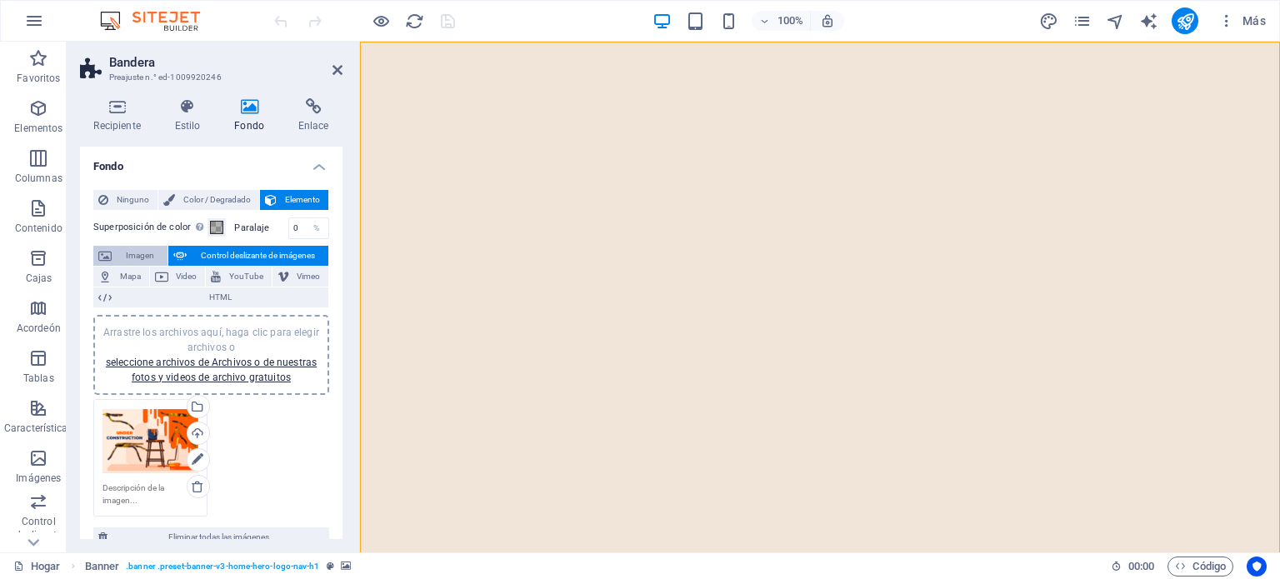
click at [136, 251] on font "Imagen" at bounding box center [140, 255] width 28 height 9
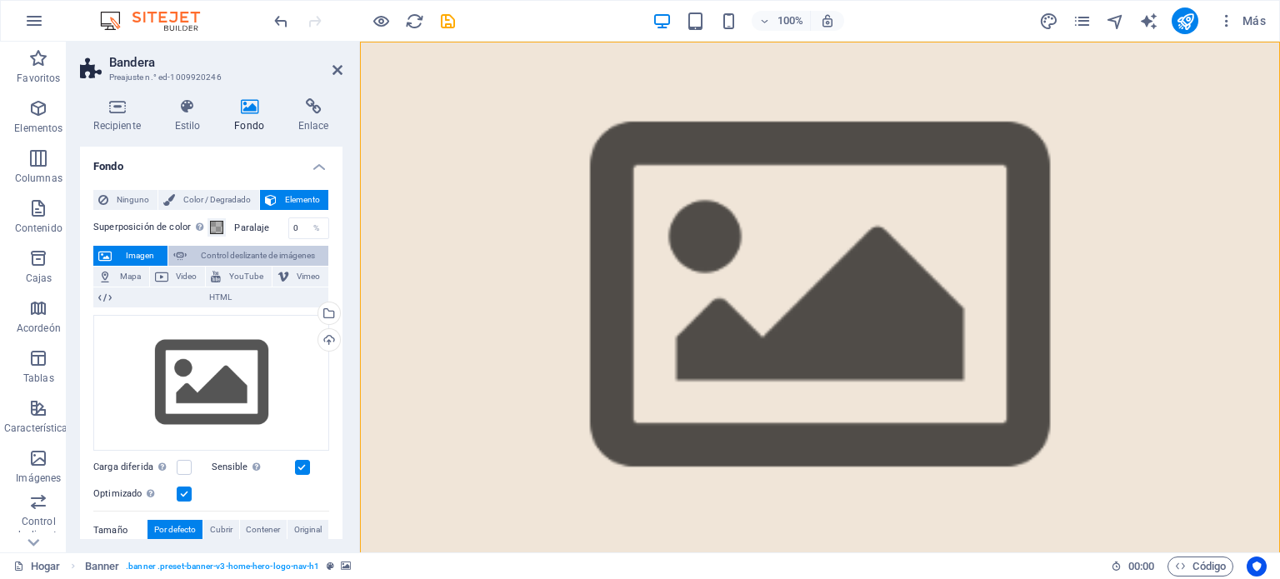
click at [175, 253] on icon at bounding box center [179, 256] width 13 height 20
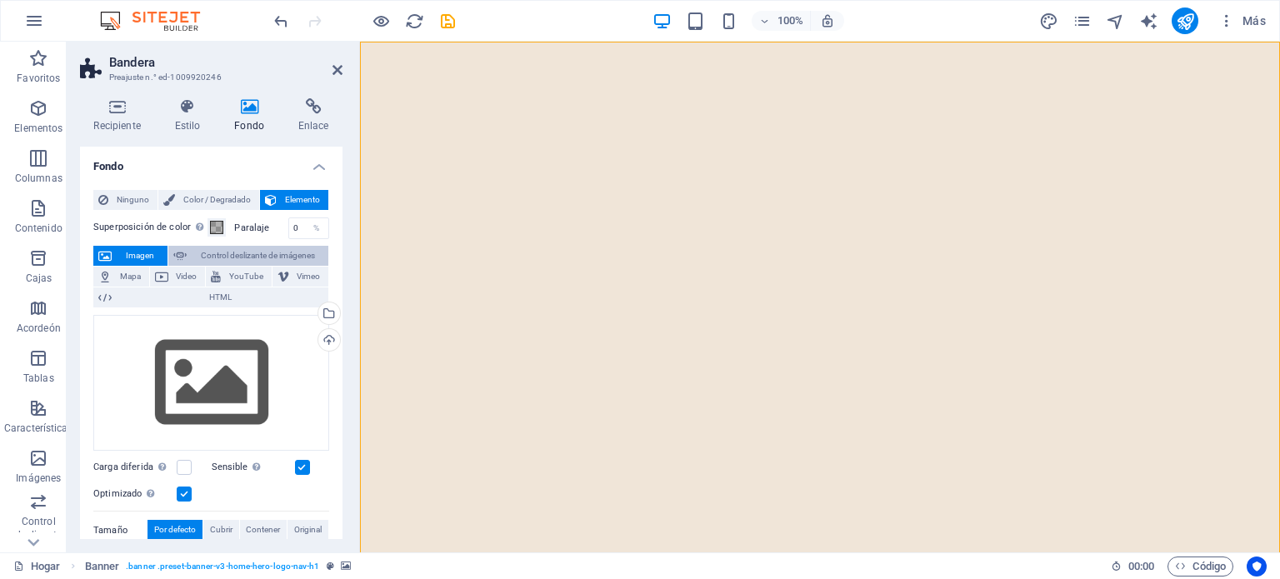
select select "ms"
select select "s"
select select "progressive"
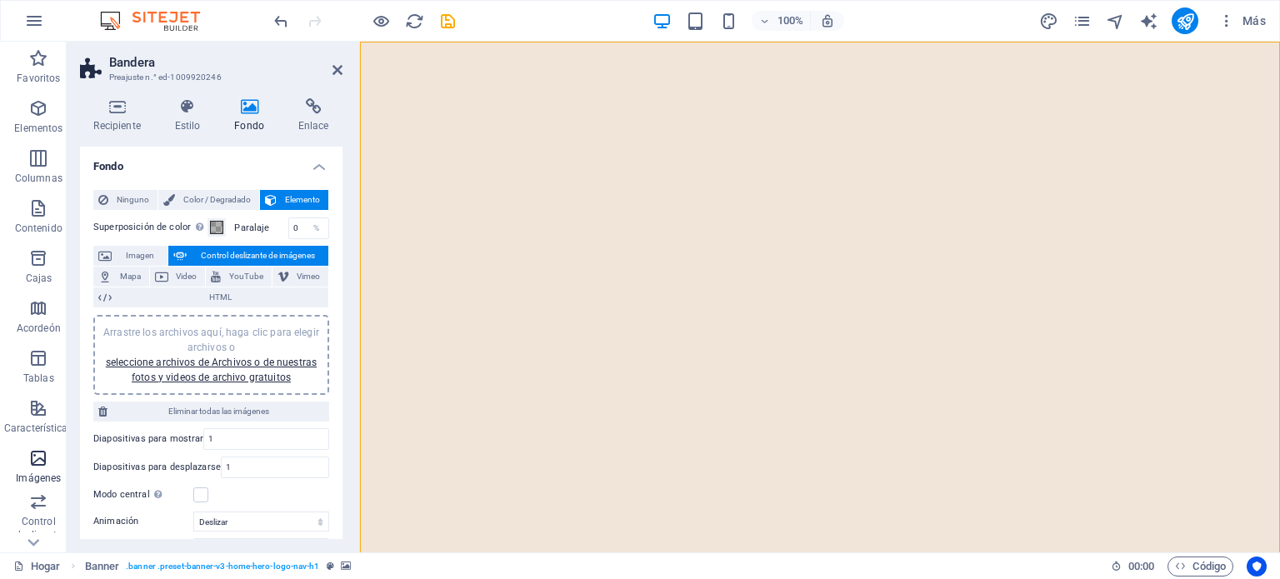
click at [38, 458] on icon "button" at bounding box center [38, 458] width 20 height 20
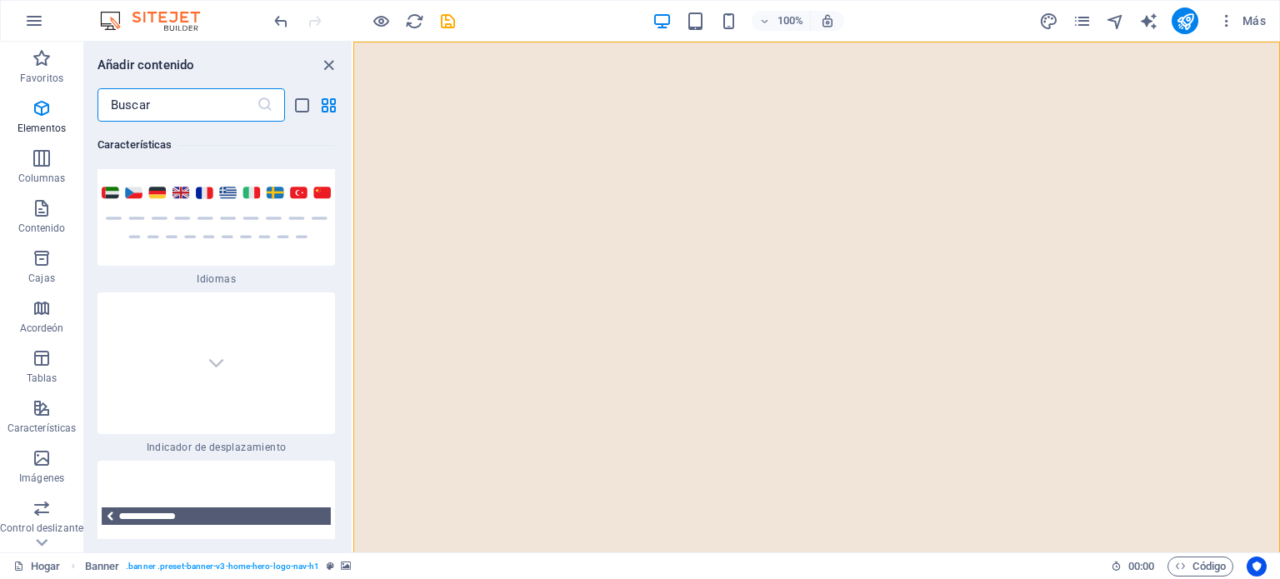
scroll to position [15414, 0]
click at [661, 16] on icon "diseño" at bounding box center [1048, 21] width 19 height 19
select select "px"
select select "200"
select select "px"
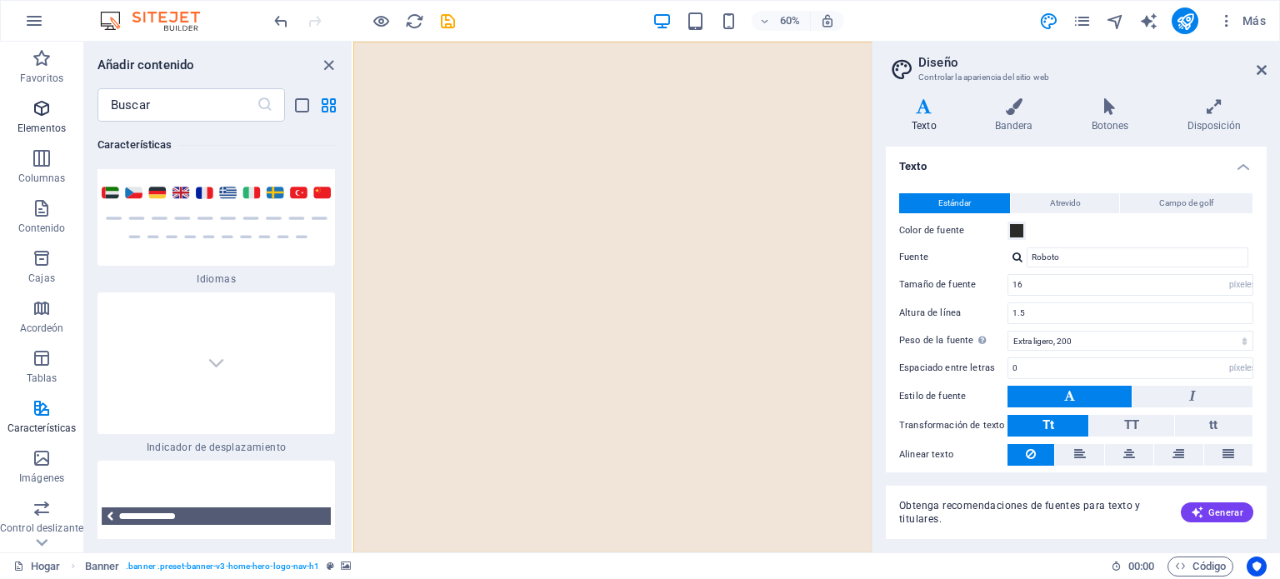
click at [42, 103] on icon "button" at bounding box center [42, 108] width 20 height 20
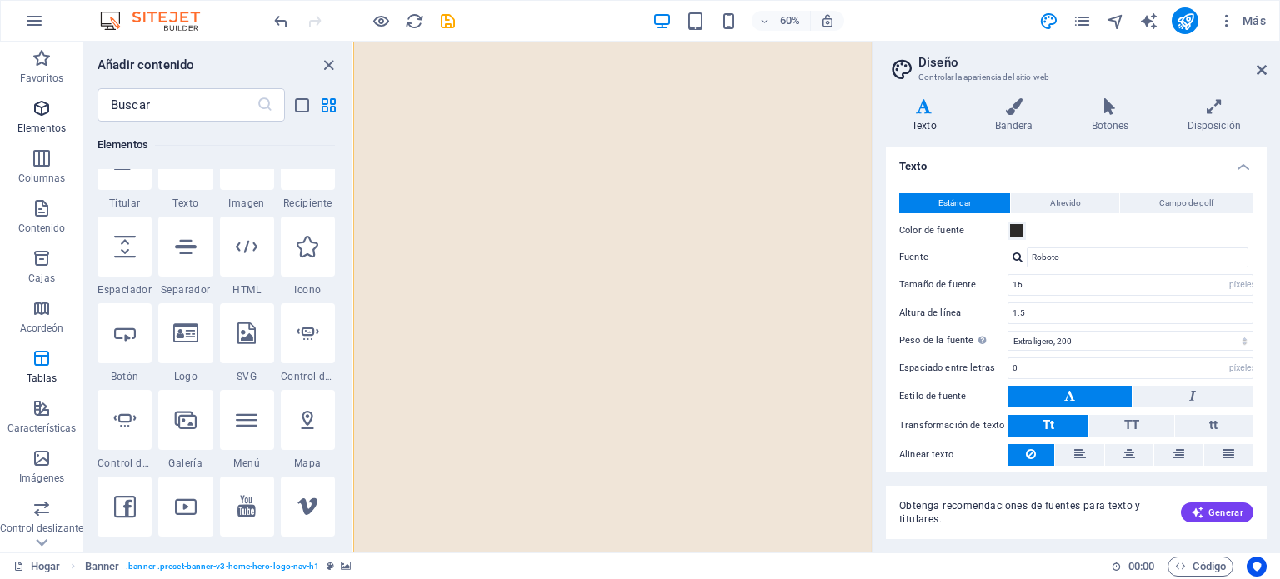
scroll to position [313, 0]
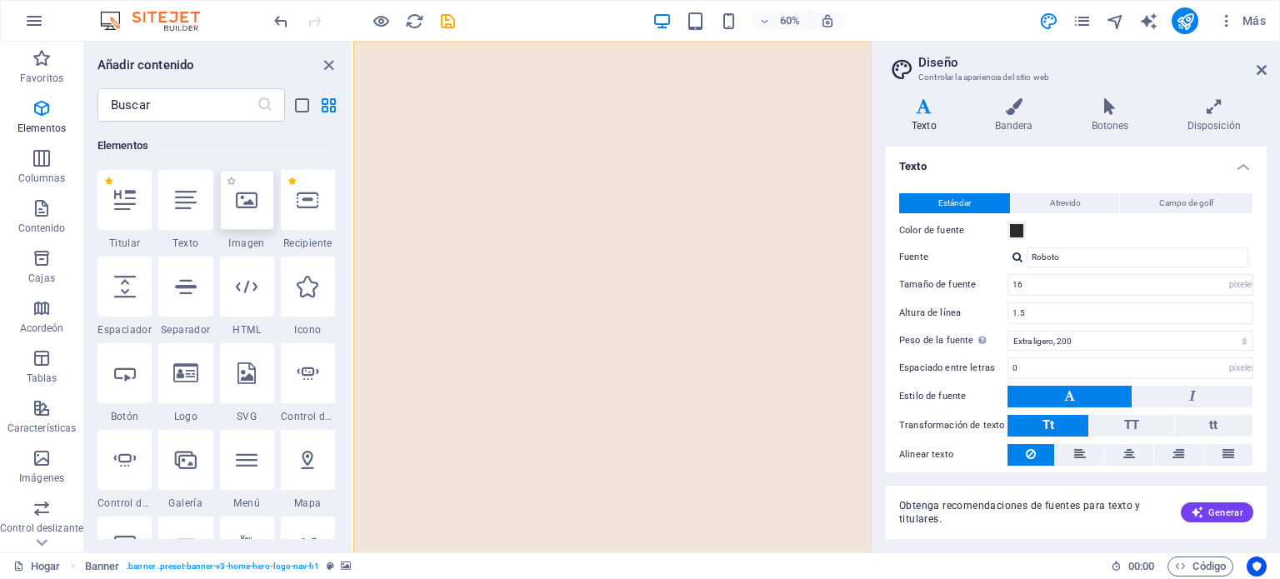
click at [239, 199] on icon at bounding box center [247, 200] width 22 height 22
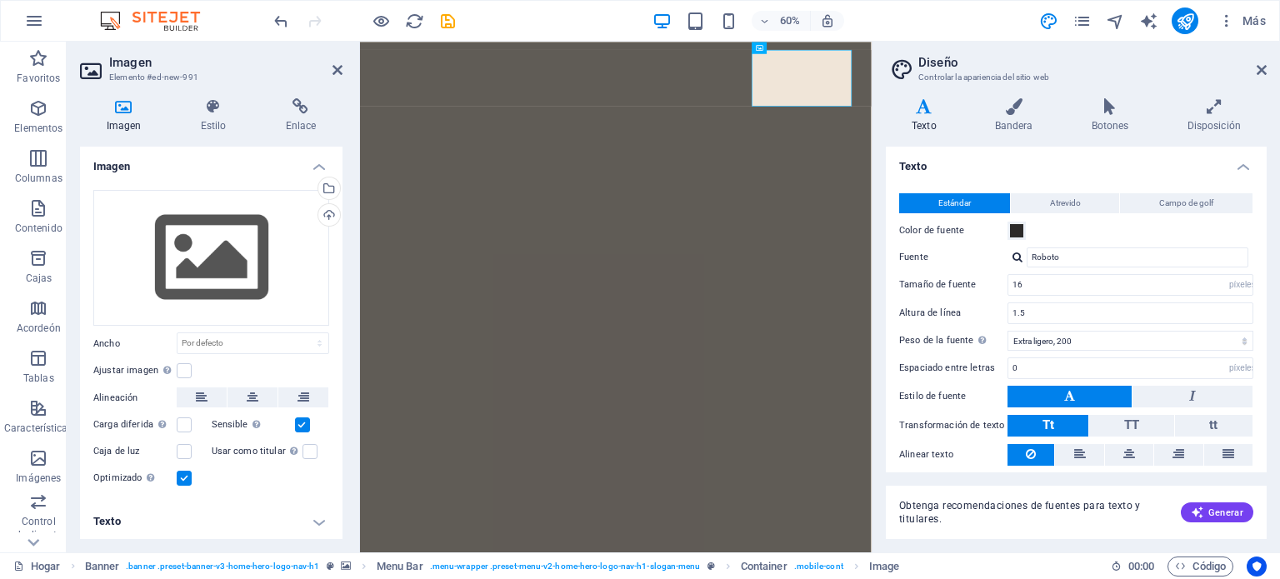
click at [123, 106] on icon at bounding box center [123, 106] width 87 height 17
click at [324, 214] on div "Subir" at bounding box center [327, 216] width 25 height 25
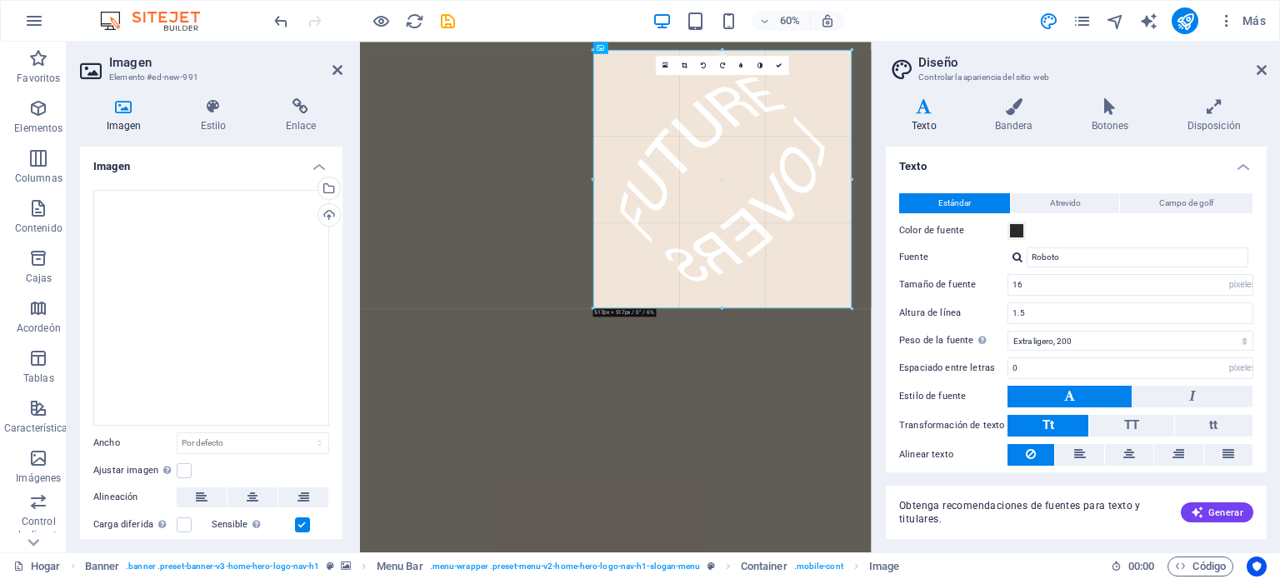
drag, startPoint x: 846, startPoint y: 49, endPoint x: 340, endPoint y: 471, distance: 658.8
type input "517"
select select "px"
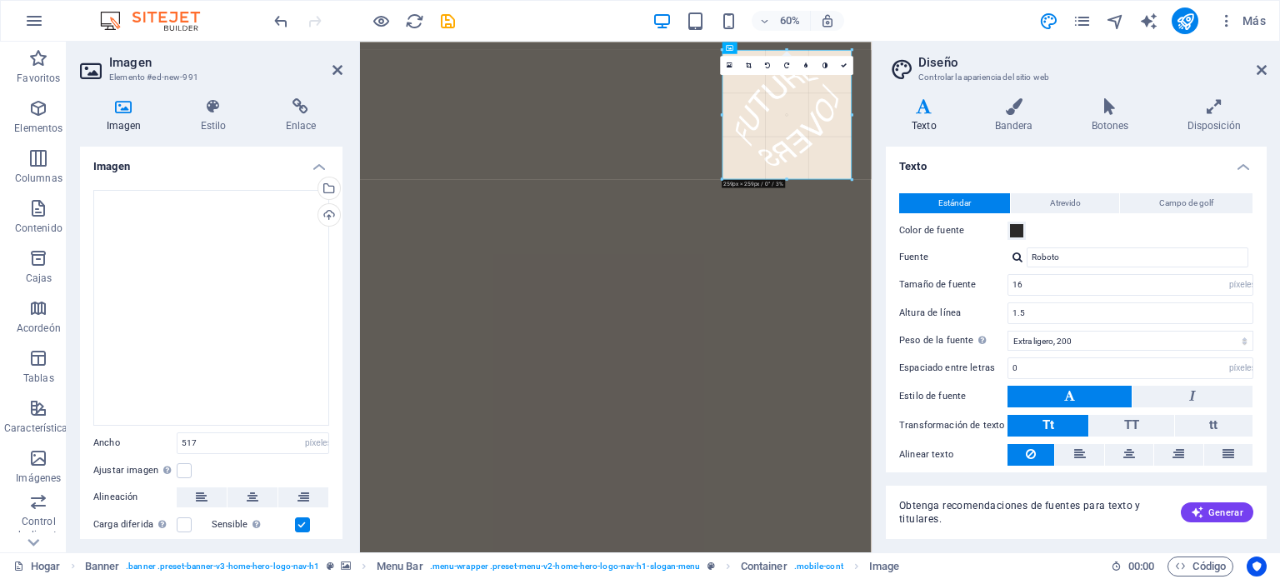
drag, startPoint x: 851, startPoint y: 50, endPoint x: 282, endPoint y: 376, distance: 655.6
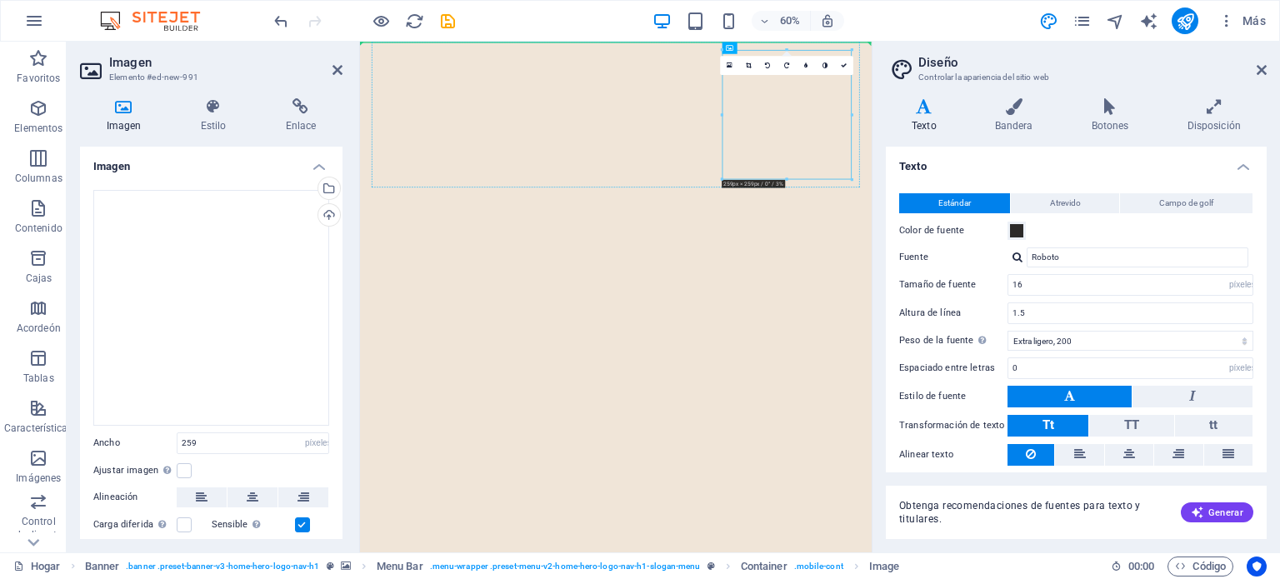
drag, startPoint x: 1079, startPoint y: 152, endPoint x: 795, endPoint y: 206, distance: 289.2
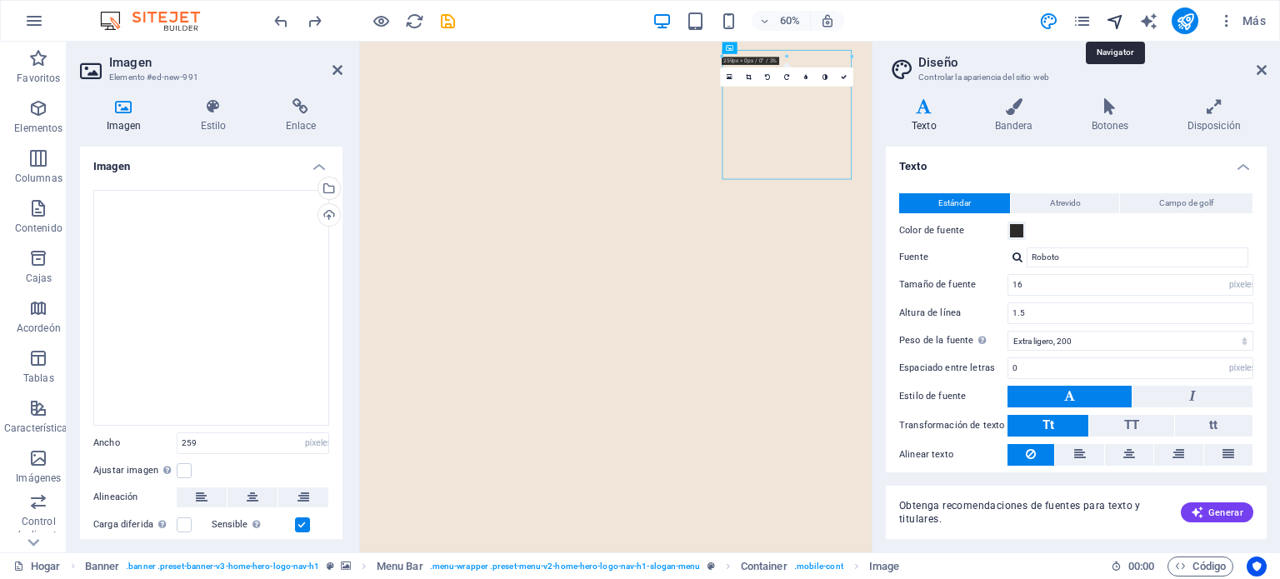
click at [661, 18] on icon "navegador" at bounding box center [1114, 21] width 19 height 19
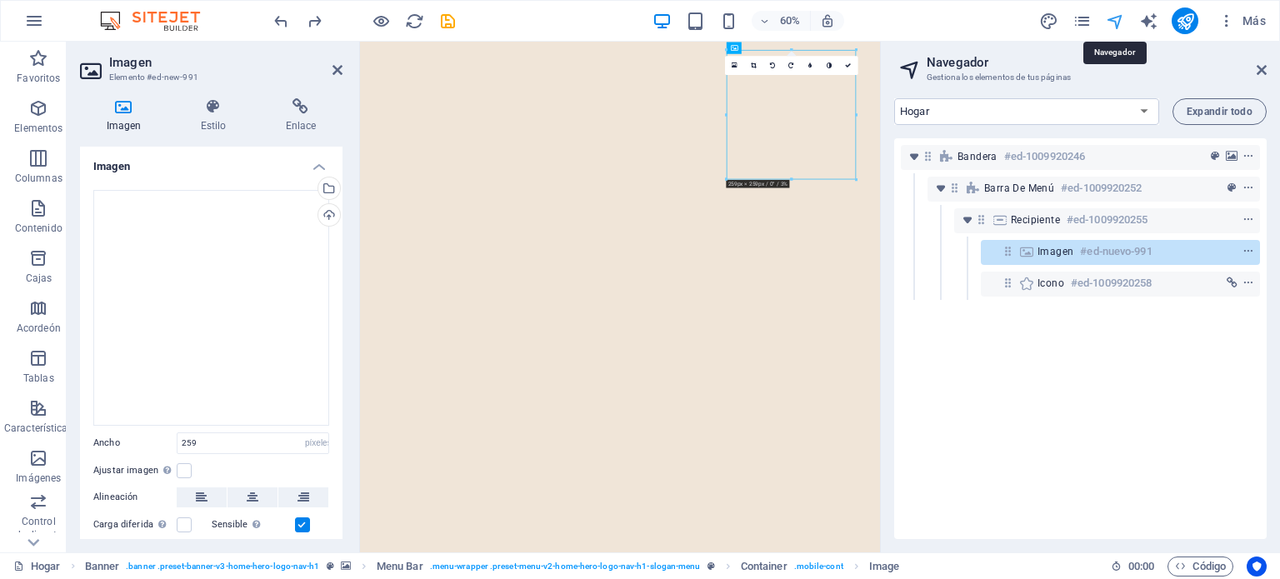
click at [661, 17] on icon "navegador" at bounding box center [1114, 21] width 19 height 19
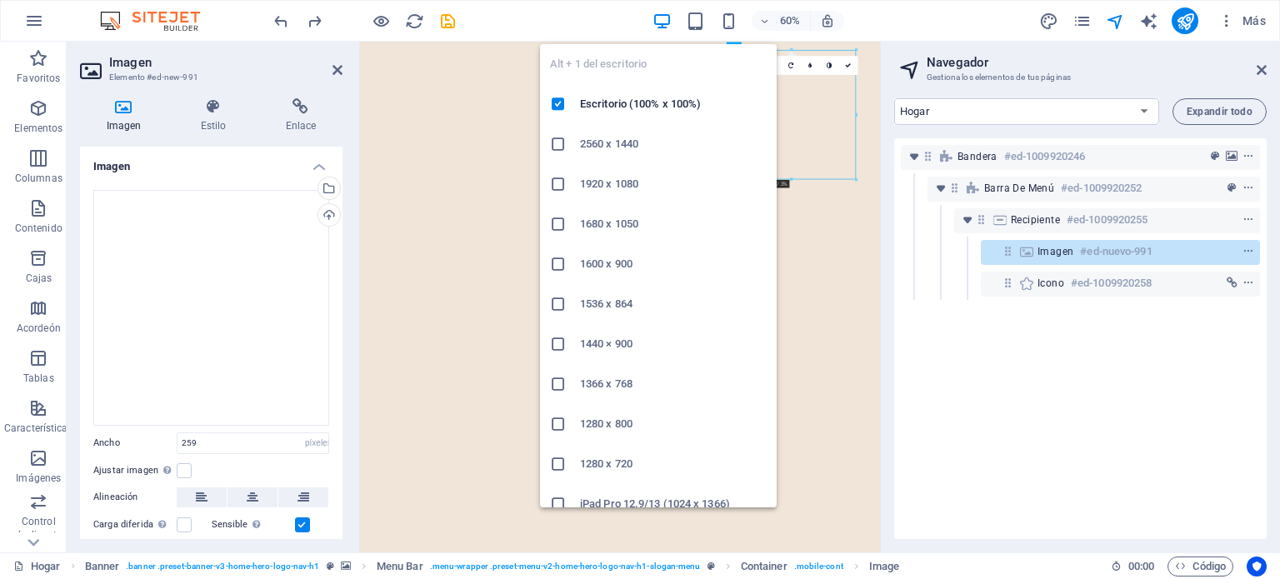
click at [655, 18] on icon "button" at bounding box center [661, 21] width 19 height 19
click at [661, 17] on icon "button" at bounding box center [661, 21] width 19 height 19
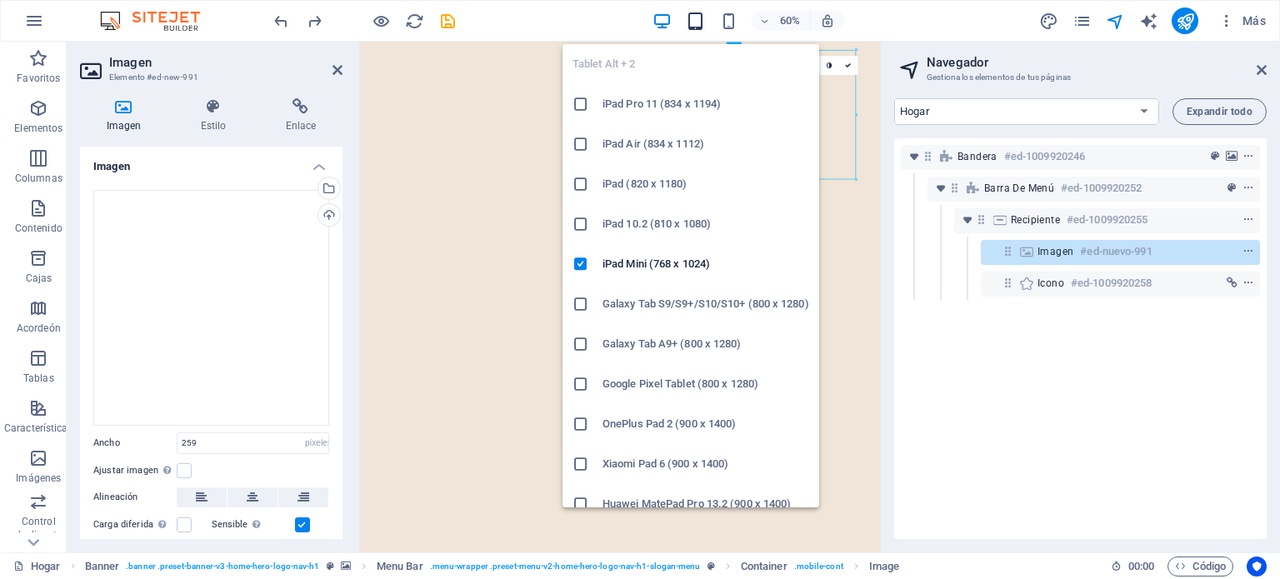
click at [661, 18] on icon "button" at bounding box center [695, 21] width 19 height 19
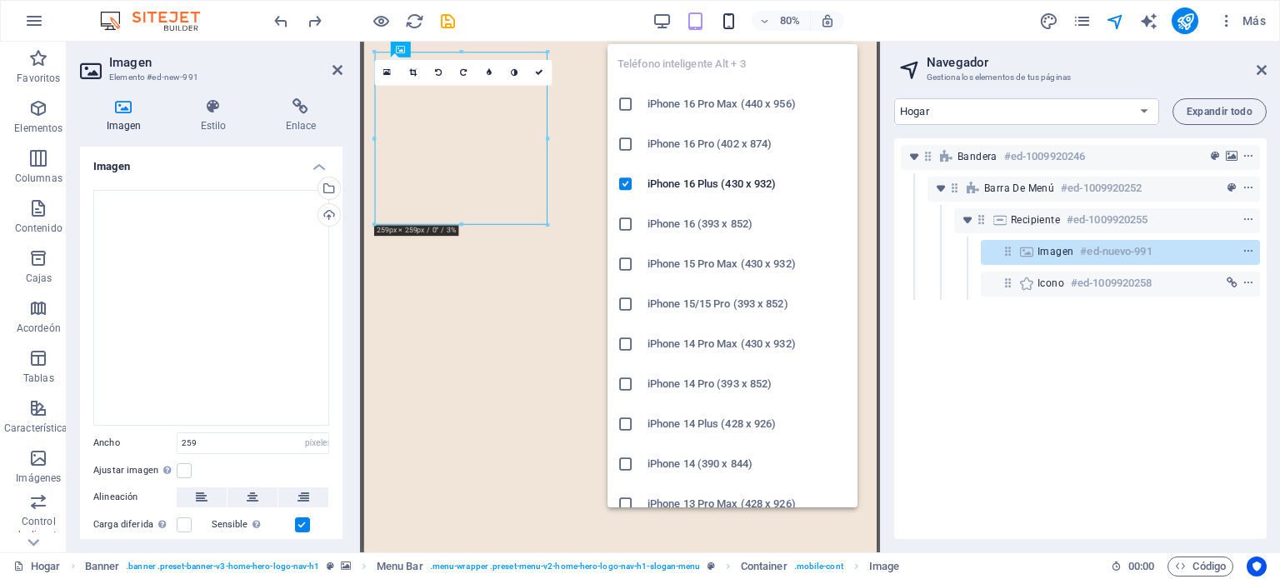
click at [661, 19] on icon "button" at bounding box center [728, 21] width 19 height 19
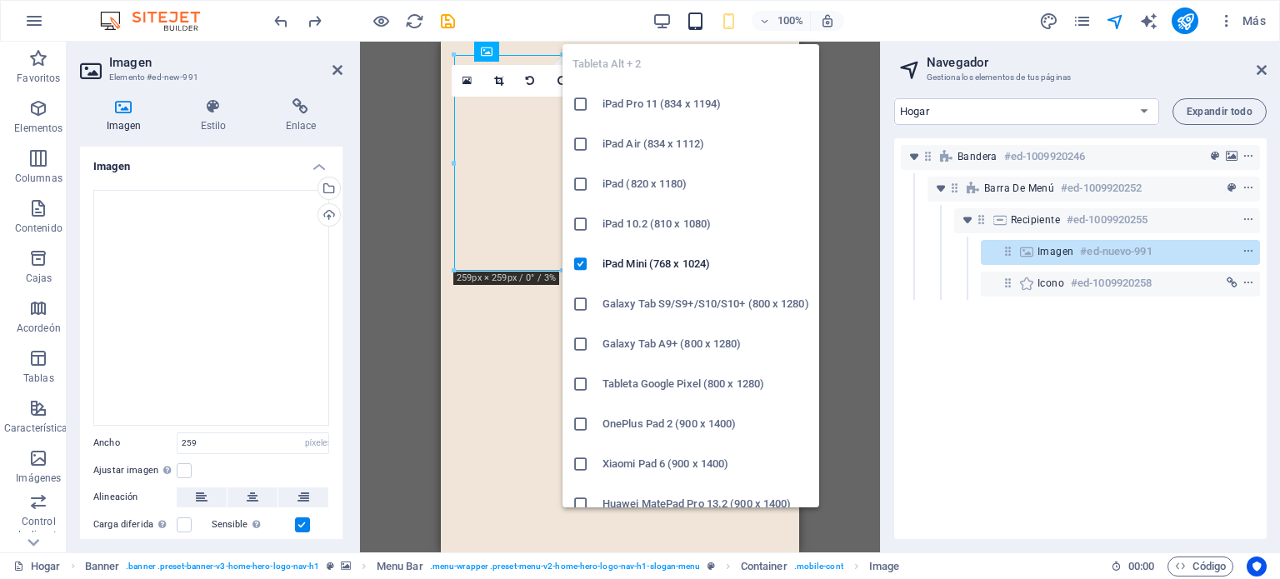
click at [661, 18] on icon "button" at bounding box center [695, 21] width 19 height 19
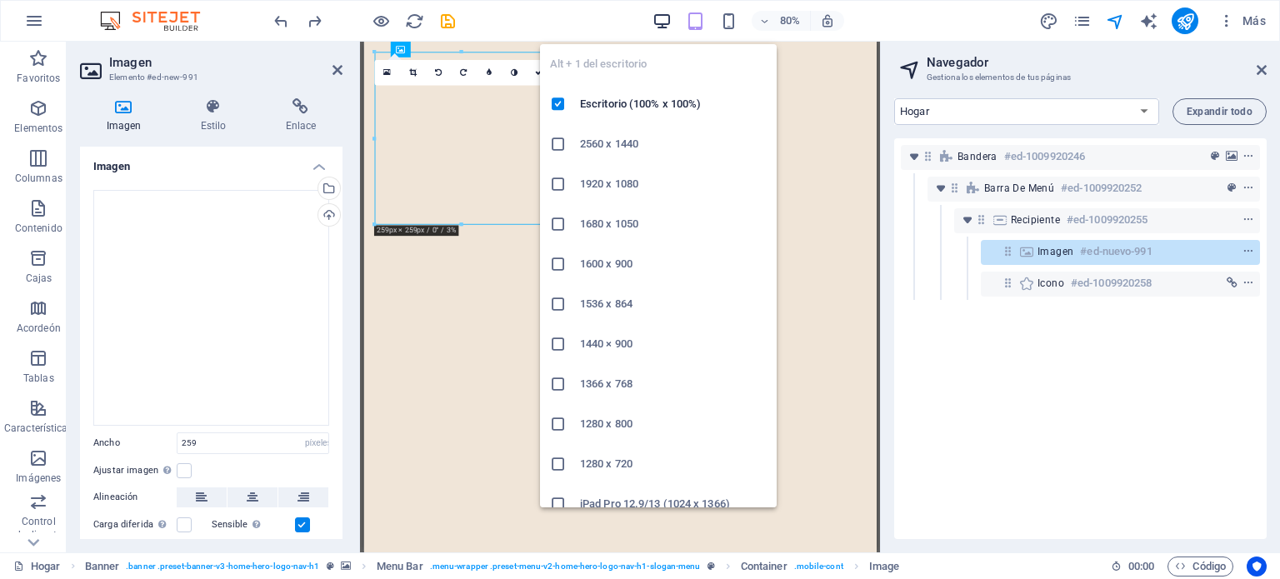
click at [660, 18] on icon "button" at bounding box center [661, 21] width 19 height 19
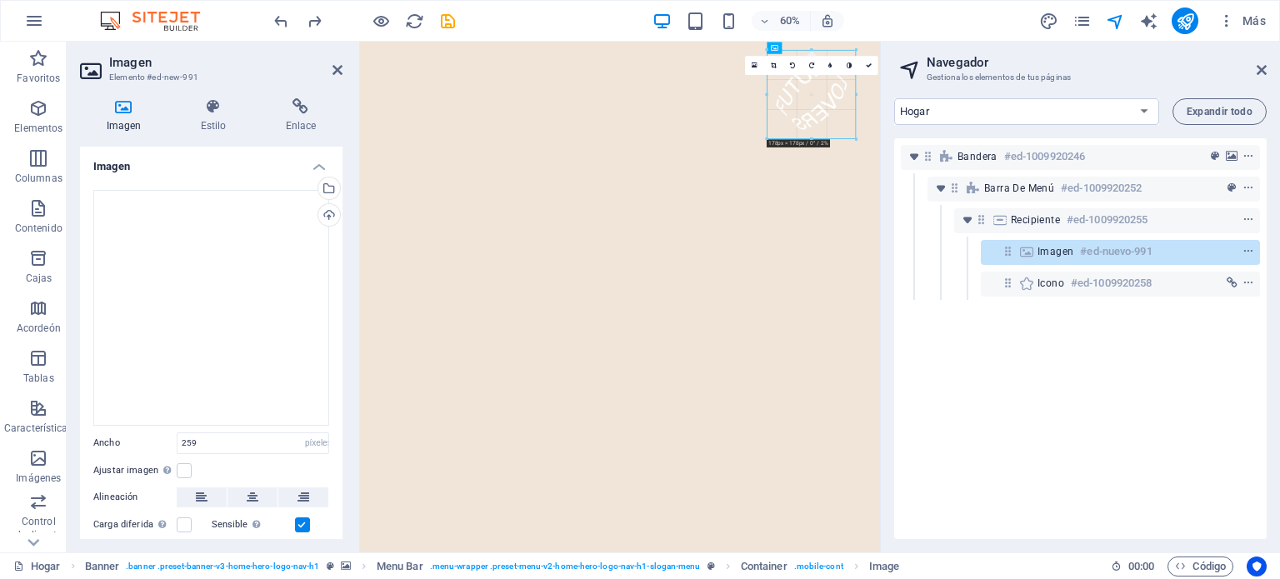
drag, startPoint x: 725, startPoint y: 177, endPoint x: 727, endPoint y: 103, distance: 74.2
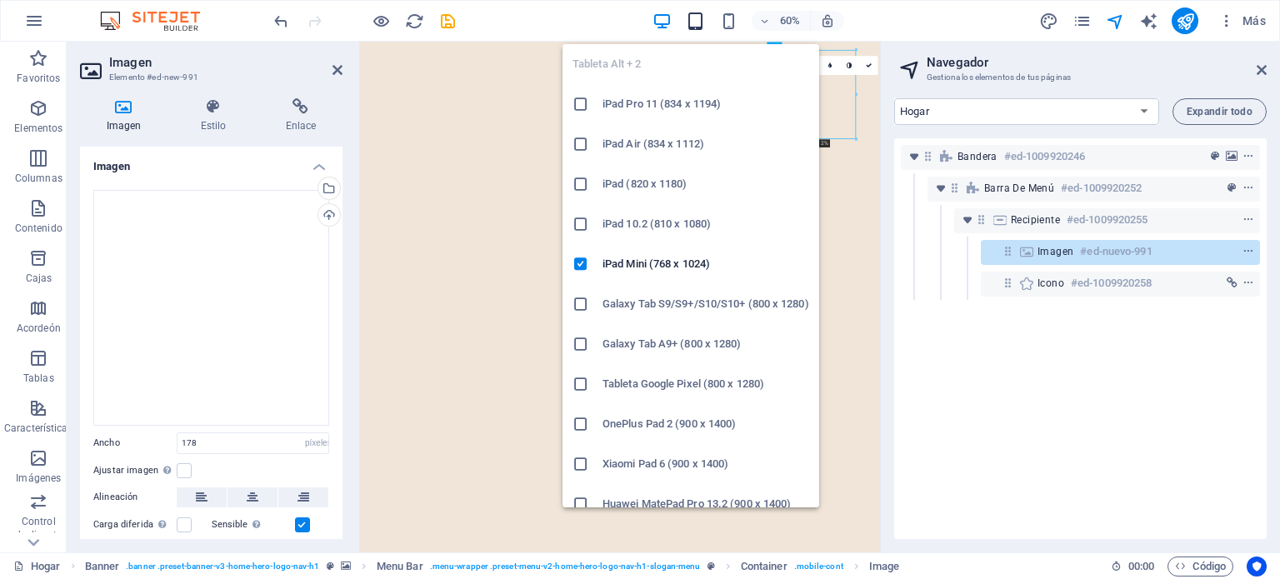
click at [661, 16] on icon "button" at bounding box center [695, 21] width 19 height 19
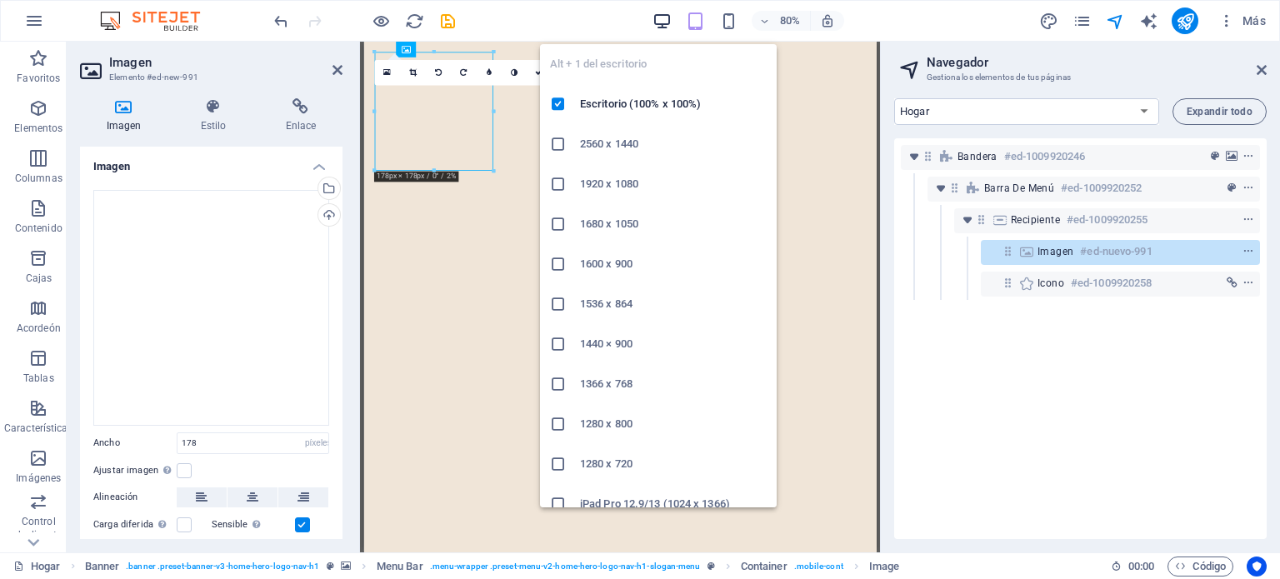
click at [658, 22] on icon "button" at bounding box center [661, 21] width 19 height 19
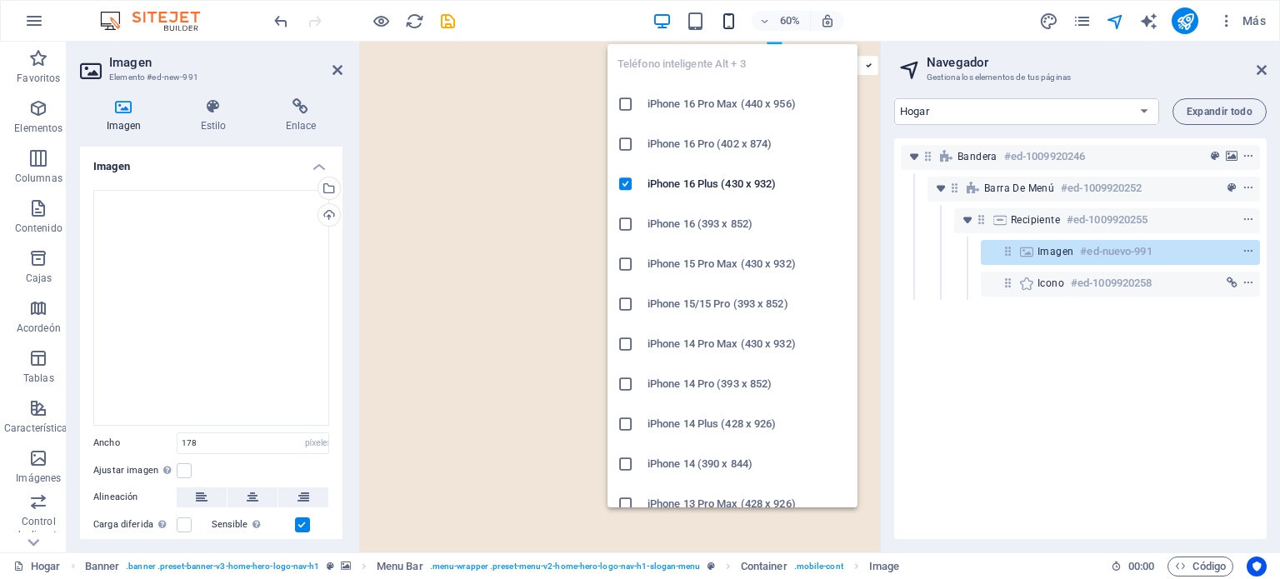
click at [661, 18] on icon "button" at bounding box center [728, 21] width 19 height 19
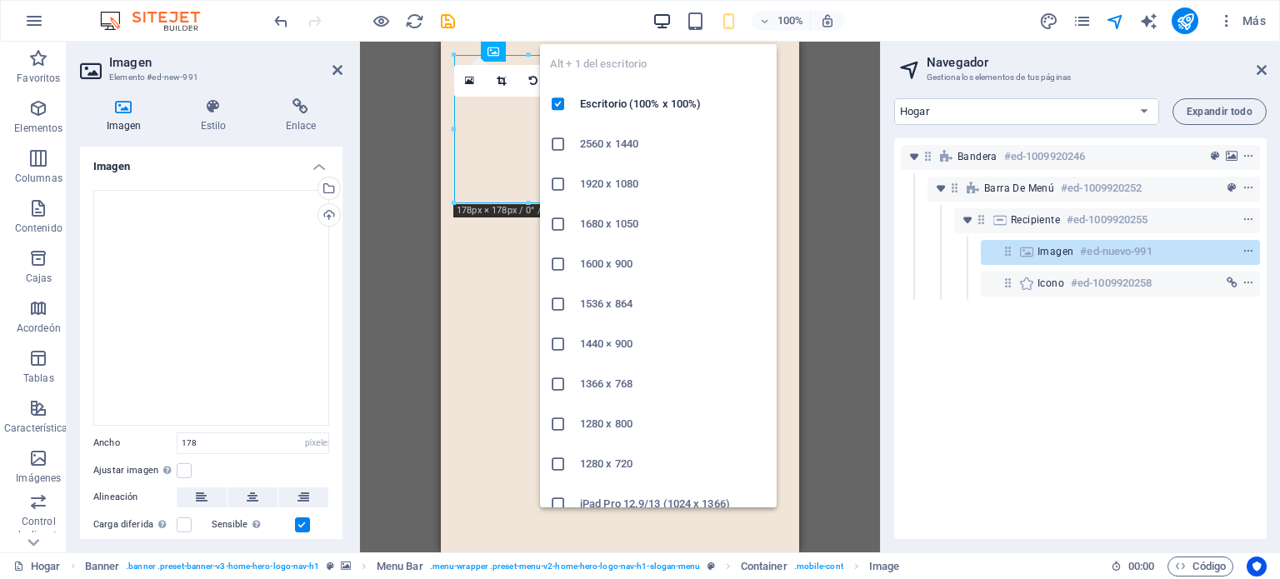
click at [661, 22] on icon "button" at bounding box center [661, 21] width 19 height 19
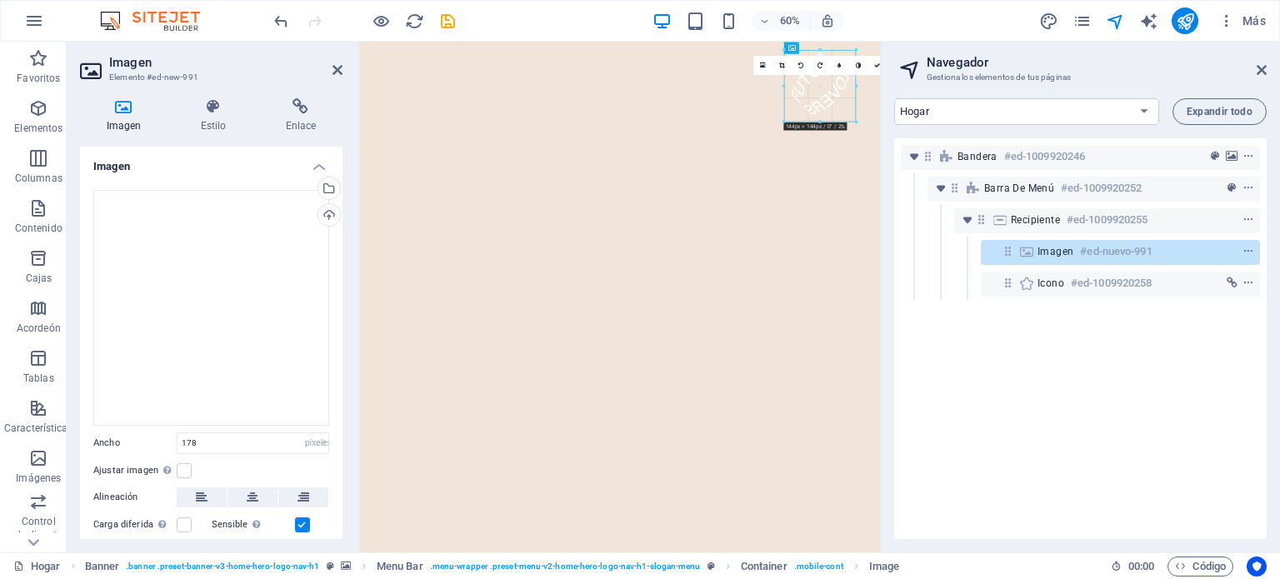
drag, startPoint x: 766, startPoint y: 136, endPoint x: 731, endPoint y: 129, distance: 35.6
type input "144"
drag, startPoint x: 1120, startPoint y: 117, endPoint x: 793, endPoint y: 432, distance: 454.2
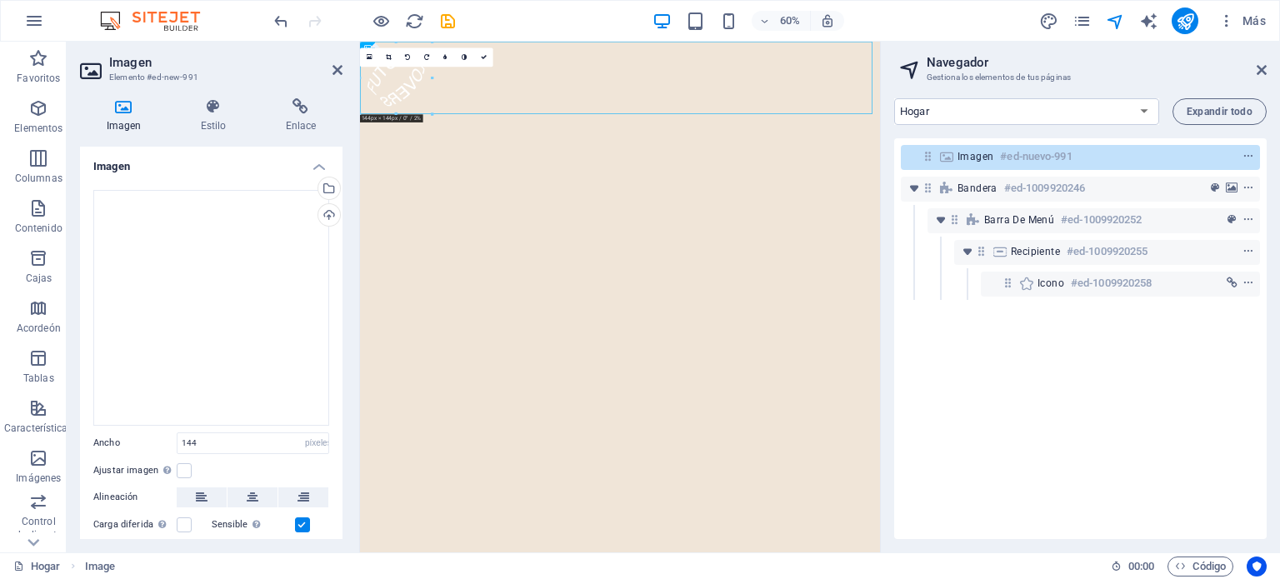
click at [661, 435] on div at bounding box center [793, 587] width 866 height 851
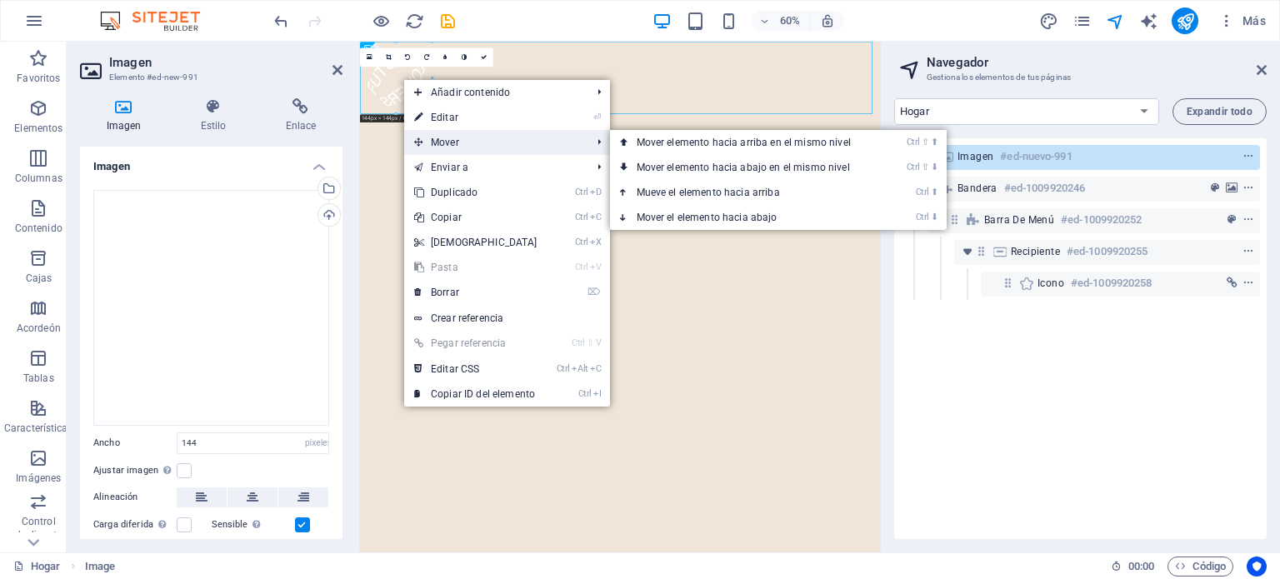
click at [450, 142] on font "Mover" at bounding box center [445, 143] width 28 height 12
click at [661, 217] on font "Mover el elemento hacia abajo" at bounding box center [706, 218] width 141 height 12
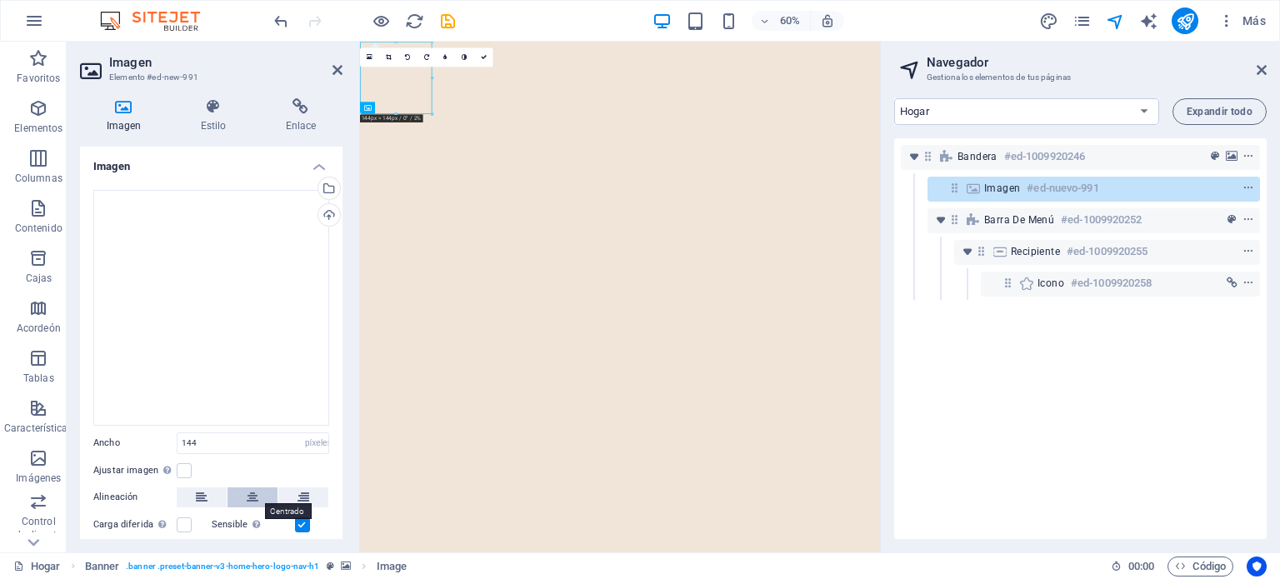
click at [258, 496] on button at bounding box center [252, 497] width 50 height 20
click at [216, 106] on icon at bounding box center [213, 106] width 78 height 17
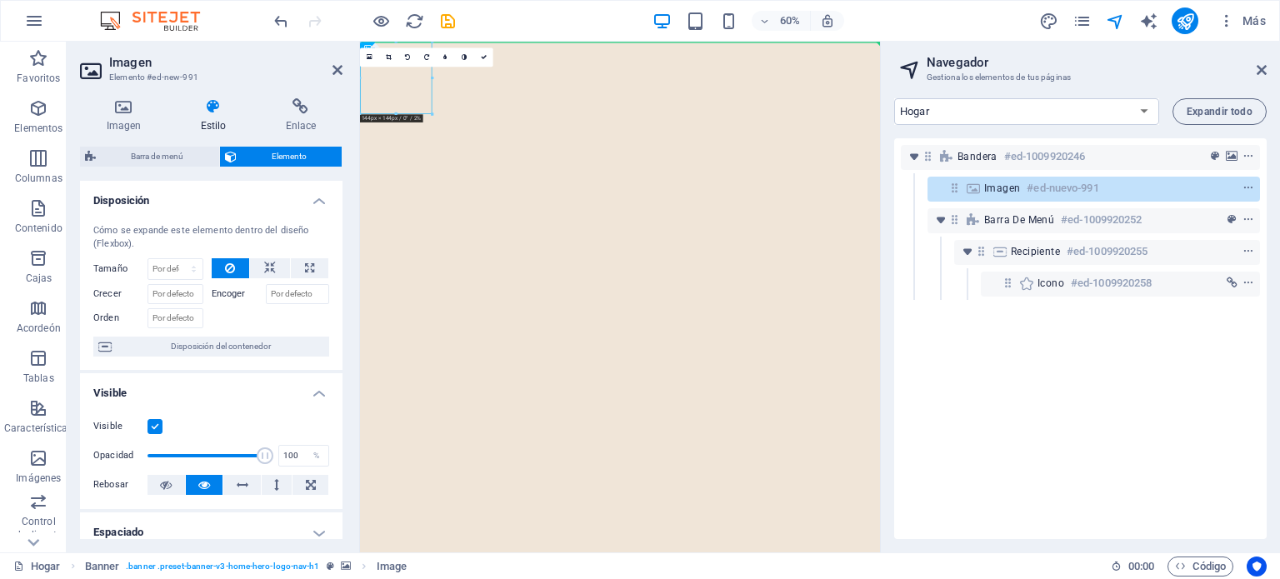
drag, startPoint x: 411, startPoint y: 116, endPoint x: 691, endPoint y: 402, distance: 401.1
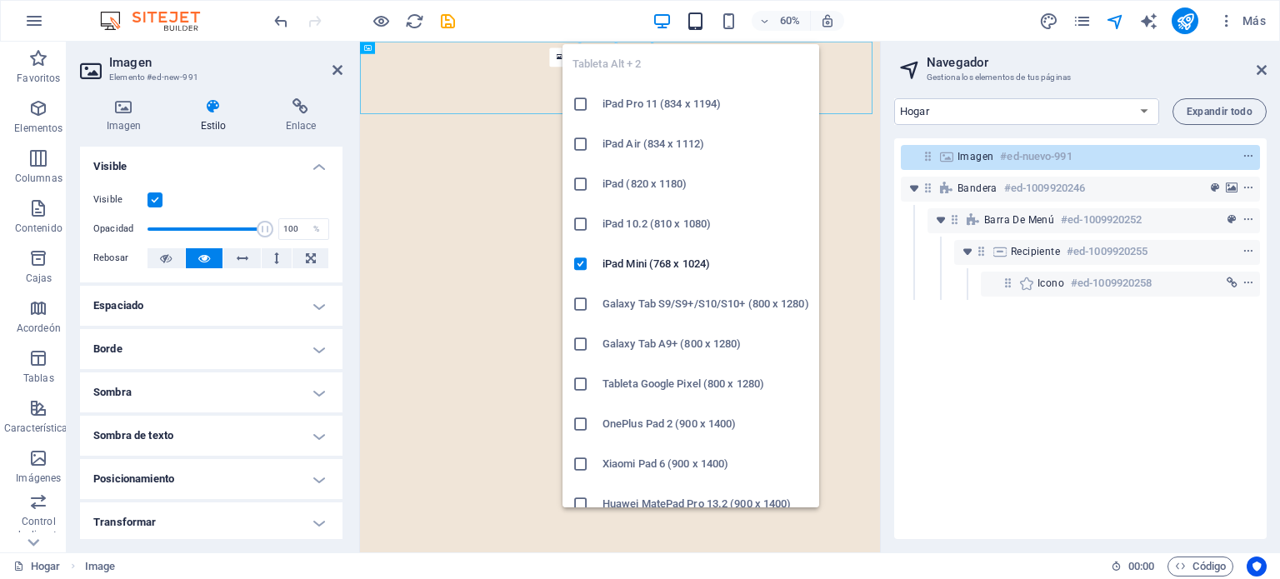
click at [661, 16] on icon "button" at bounding box center [695, 21] width 19 height 19
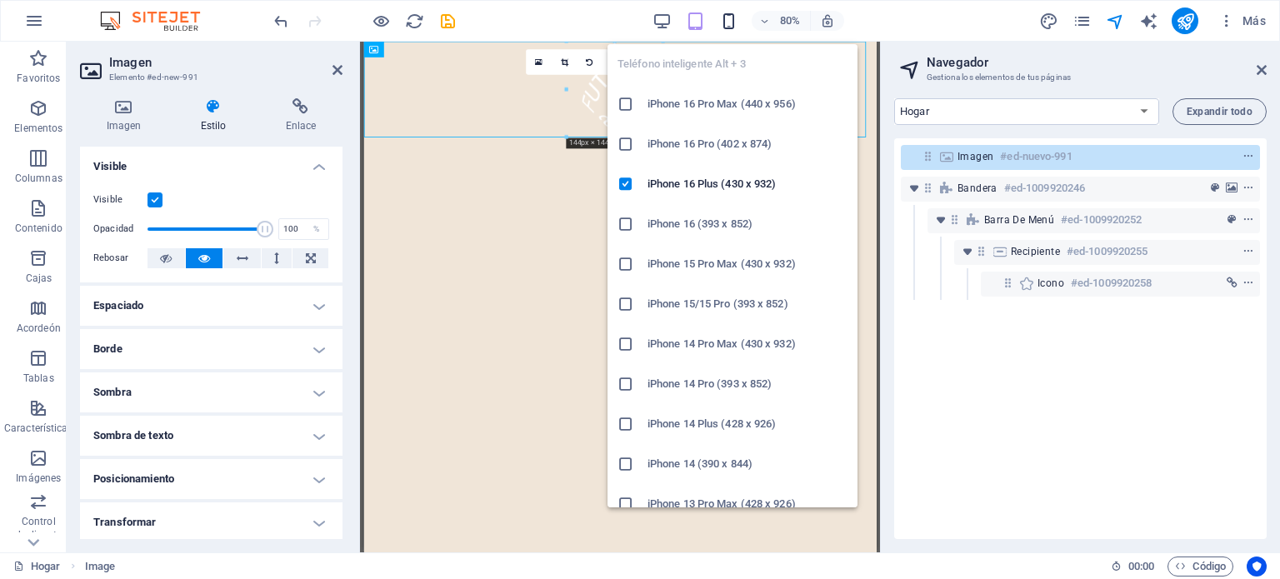
click at [661, 16] on icon "button" at bounding box center [728, 21] width 19 height 19
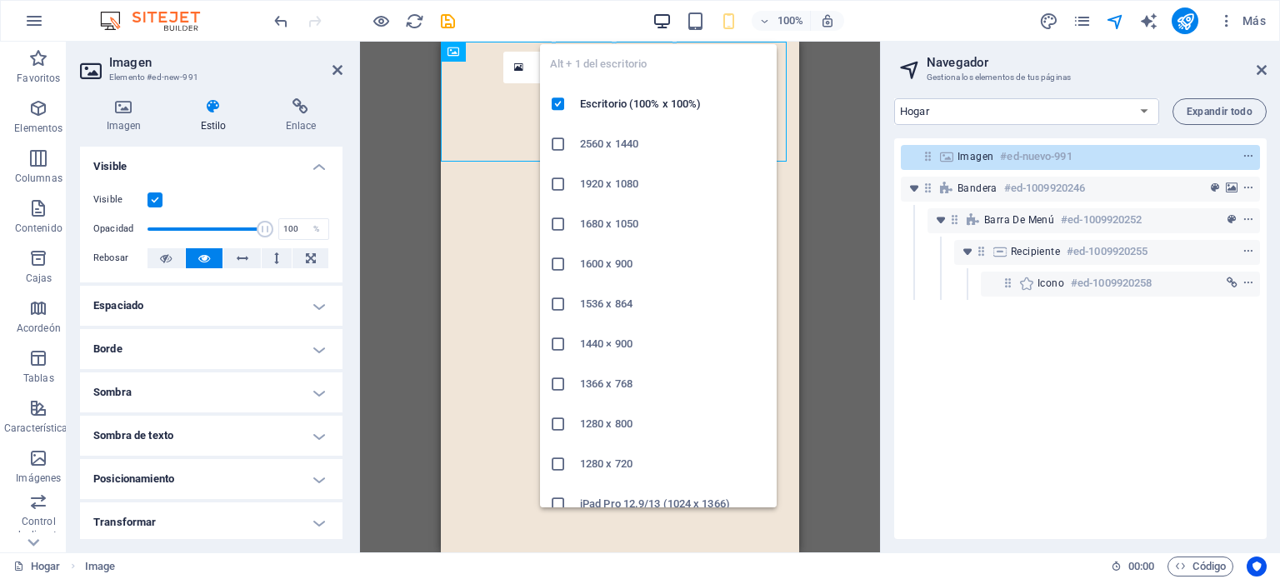
click at [661, 16] on icon "button" at bounding box center [661, 21] width 19 height 19
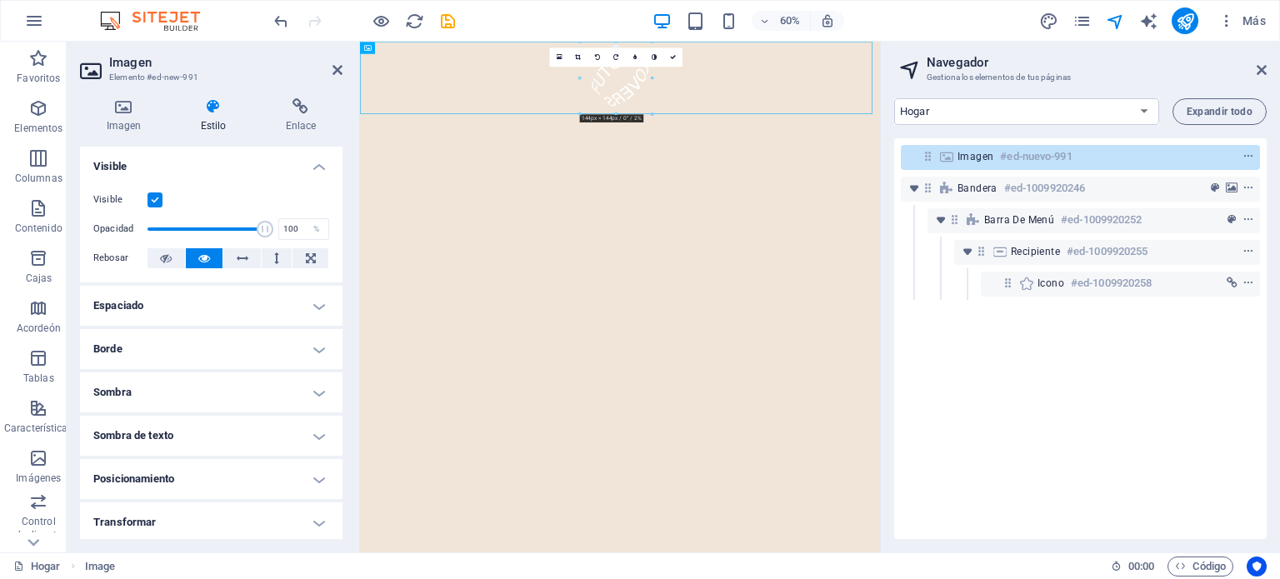
click at [661, 317] on div at bounding box center [793, 587] width 866 height 851
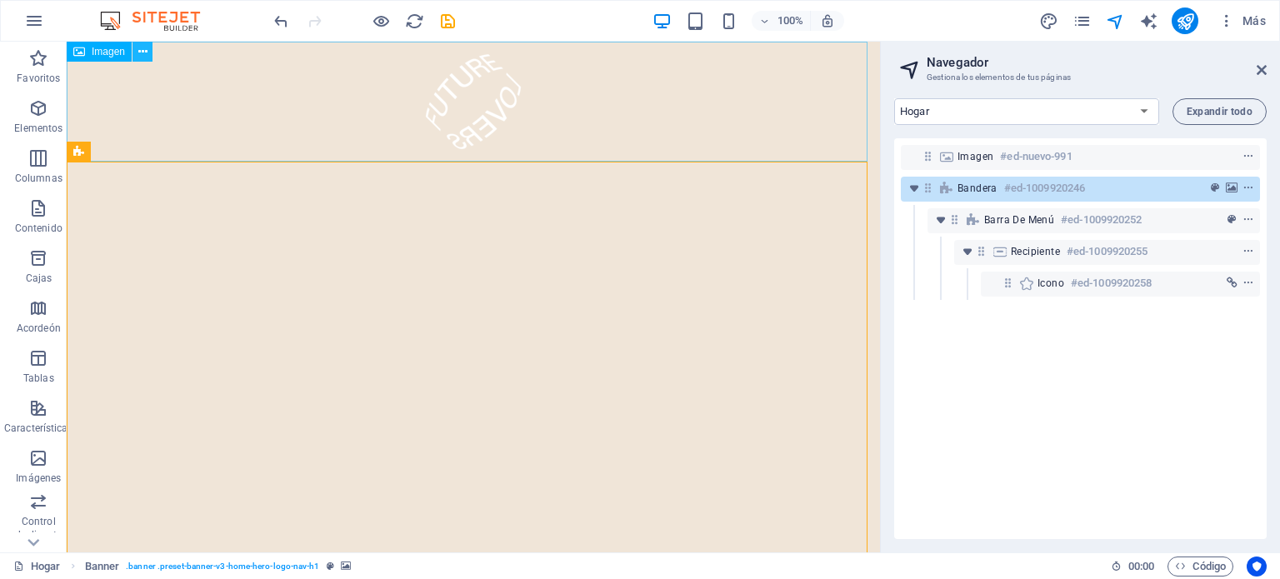
click at [145, 48] on icon at bounding box center [142, 51] width 9 height 17
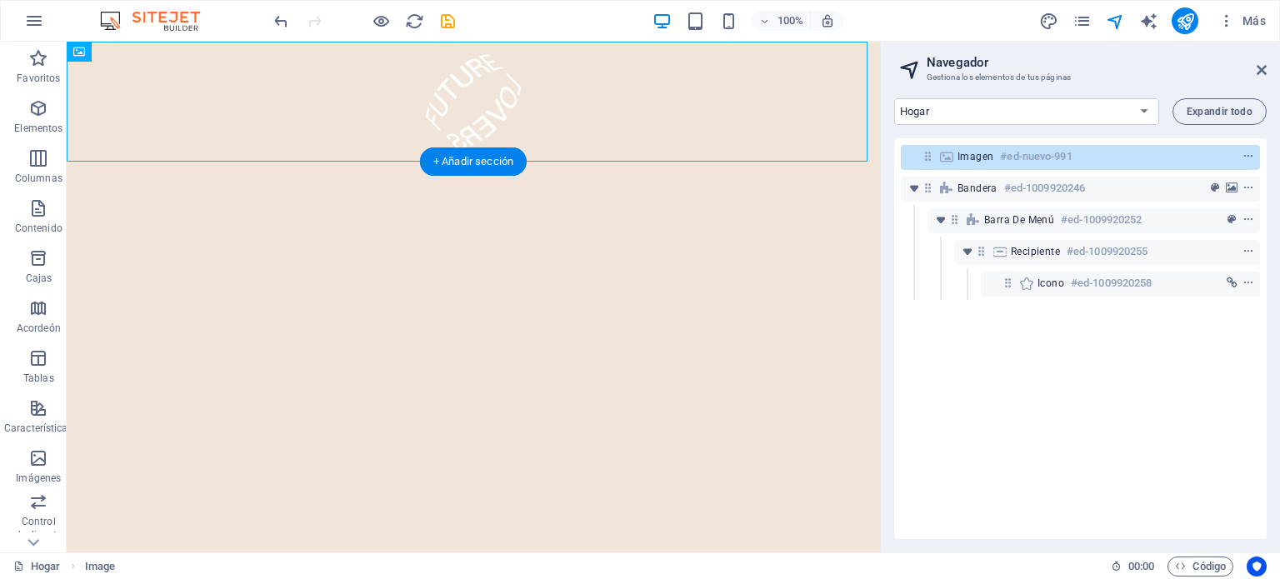
click at [623, 388] on div at bounding box center [473, 417] width 813 height 511
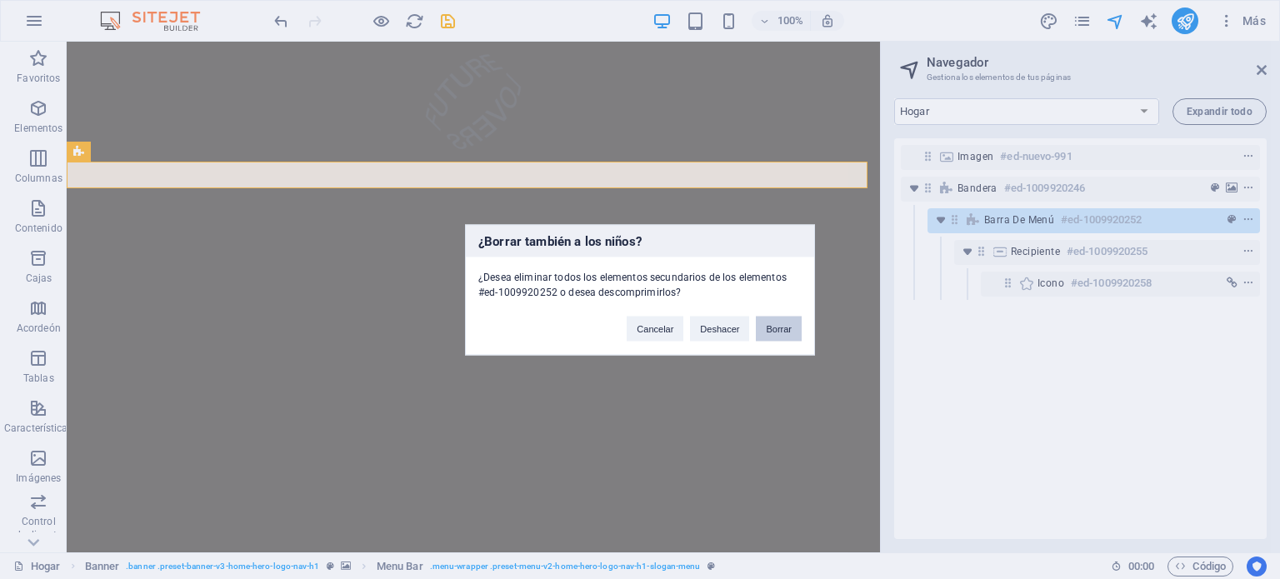
click at [661, 332] on font "Borrar" at bounding box center [779, 328] width 26 height 10
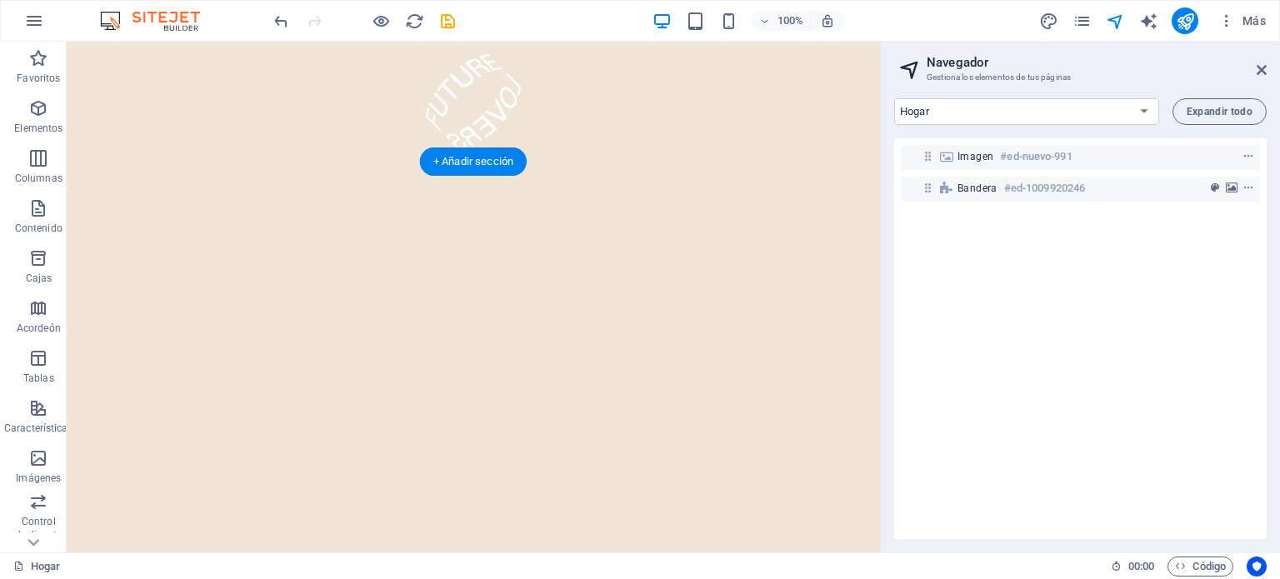
click at [520, 372] on div at bounding box center [473, 417] width 813 height 511
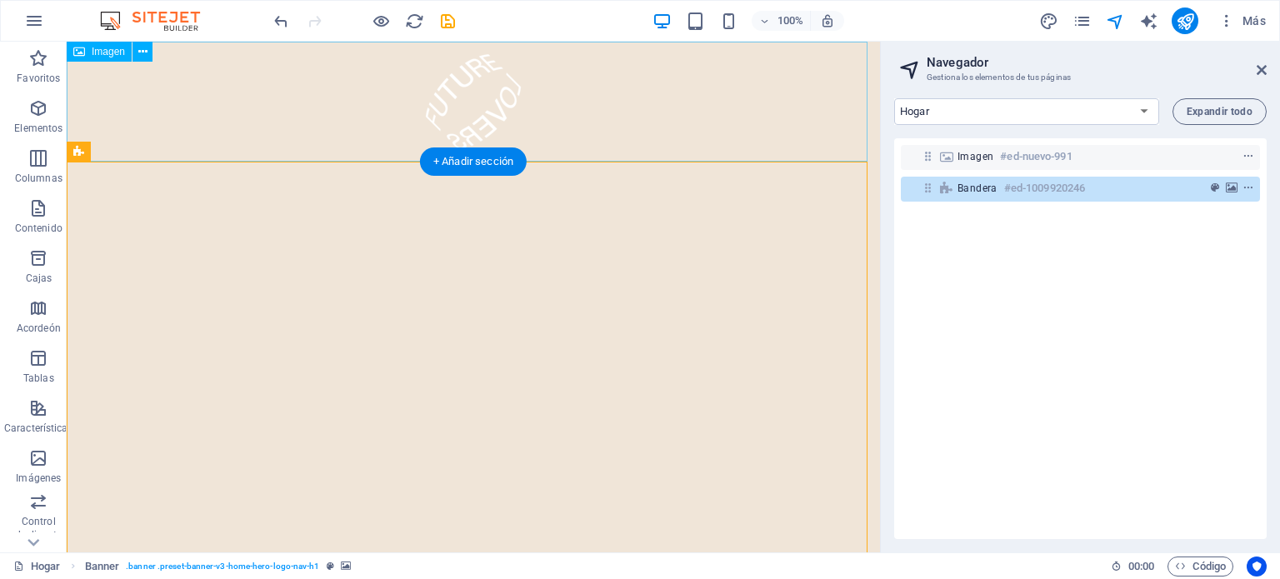
click at [469, 92] on figure at bounding box center [473, 102] width 813 height 120
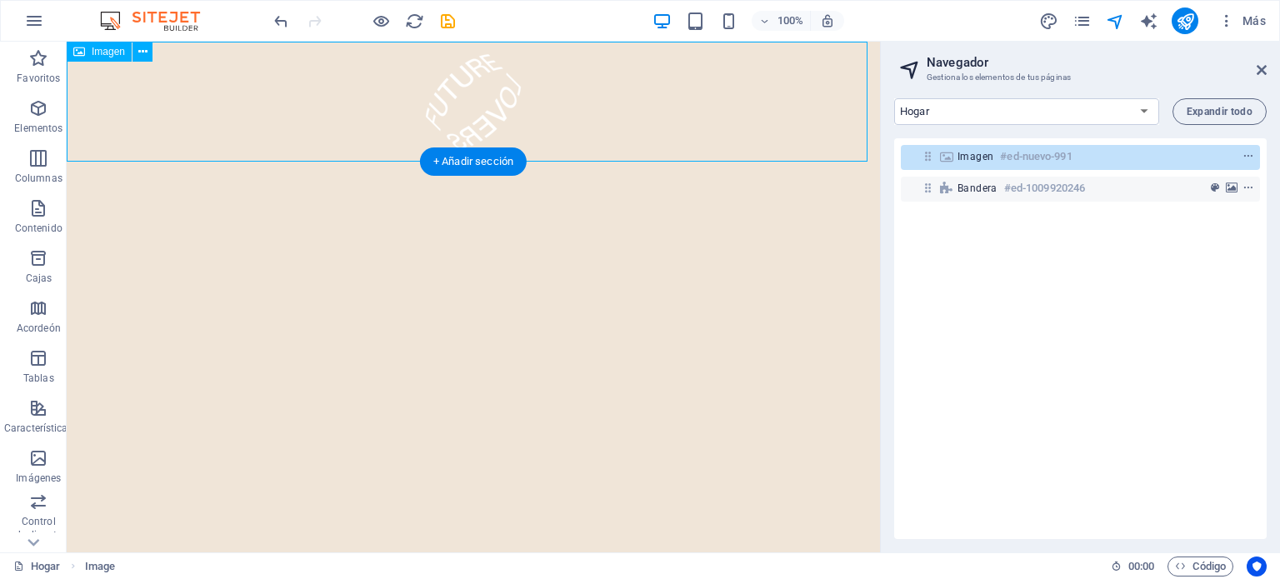
click at [469, 92] on figure at bounding box center [473, 102] width 813 height 120
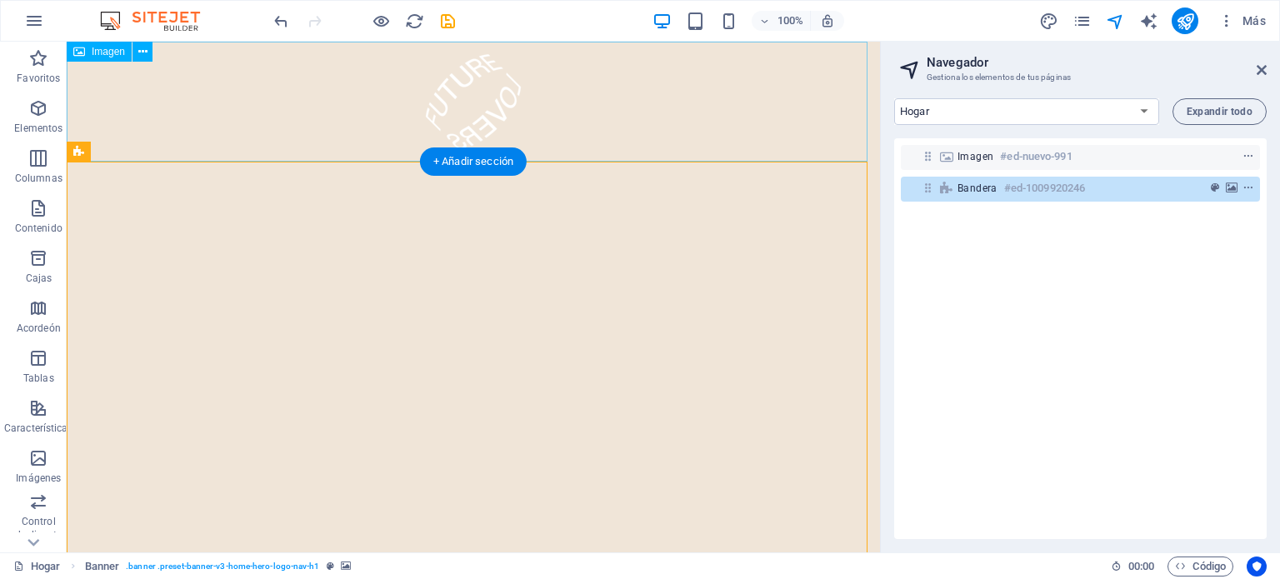
click at [586, 159] on figure at bounding box center [473, 102] width 813 height 120
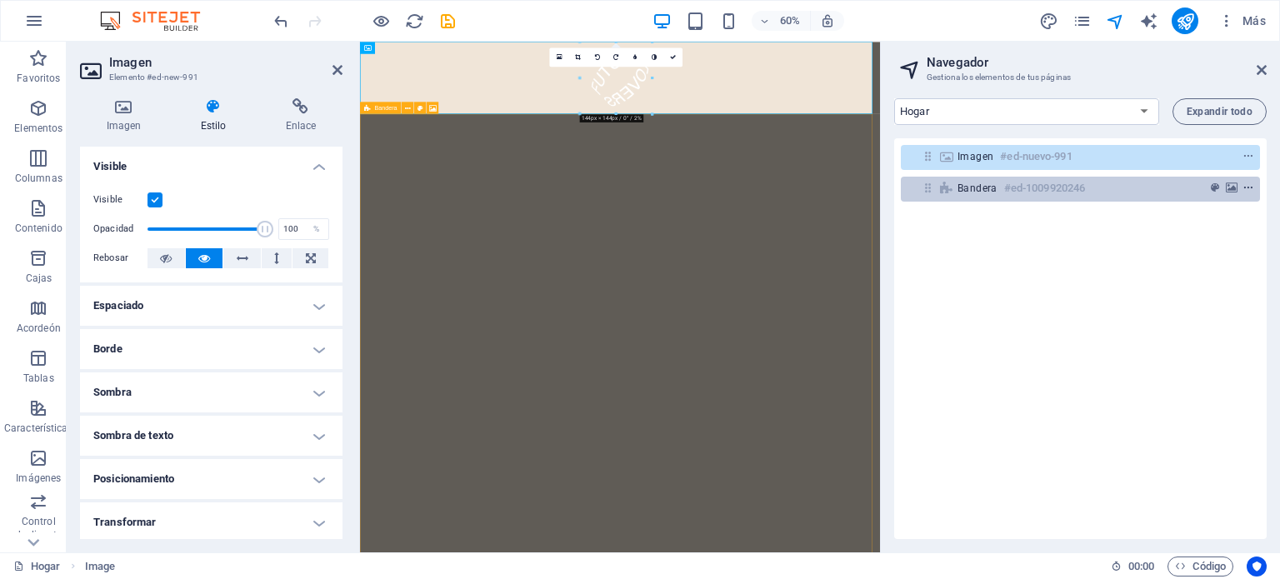
click at [661, 187] on icon "menú contextual" at bounding box center [1248, 188] width 12 height 12
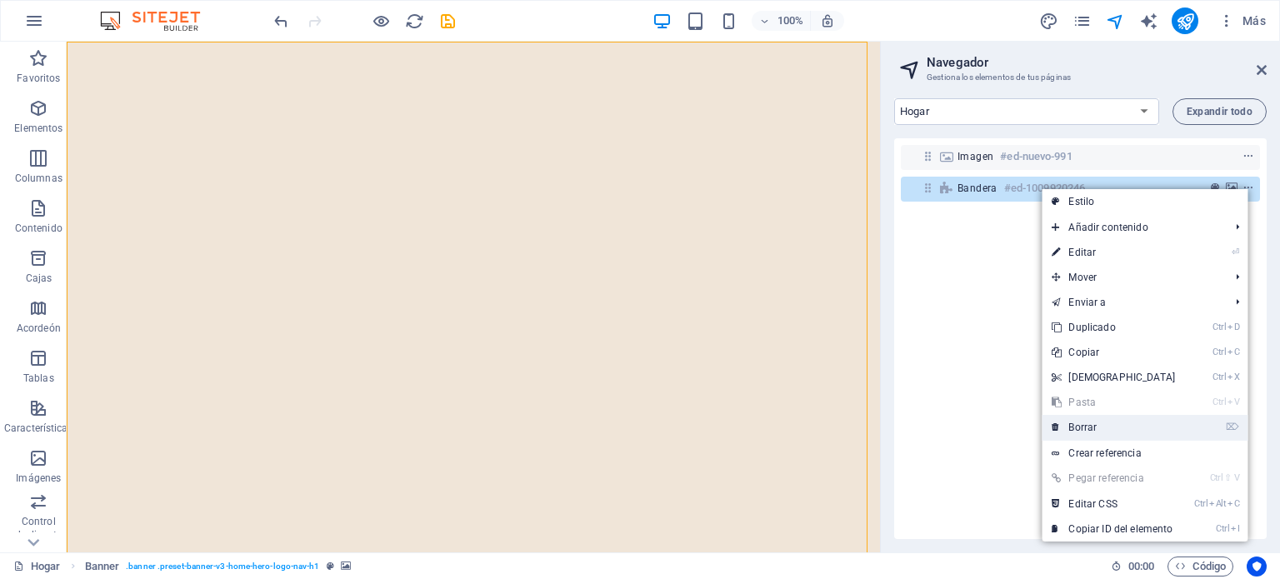
click at [661, 427] on font "Borrar" at bounding box center [1082, 428] width 28 height 12
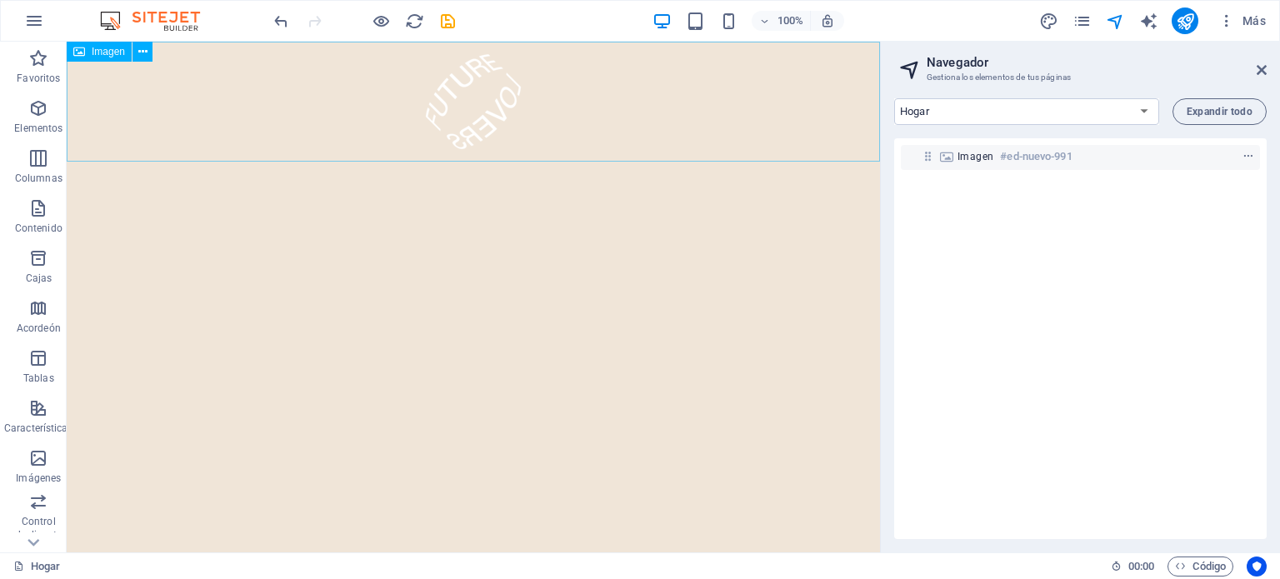
click at [467, 100] on figure at bounding box center [473, 102] width 813 height 120
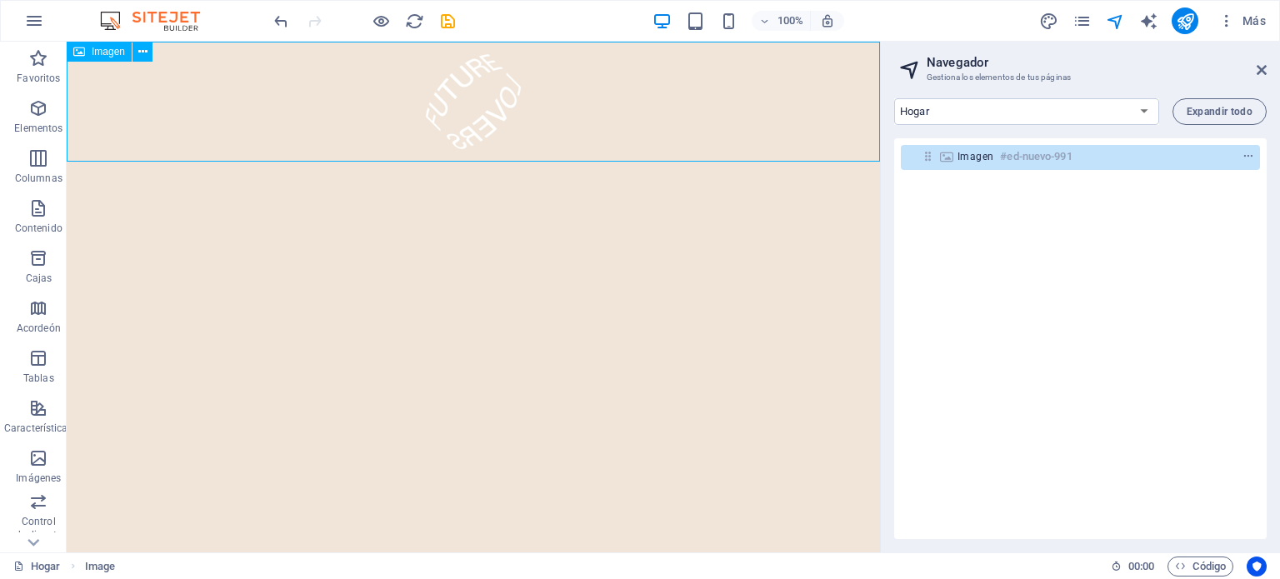
click at [467, 100] on figure at bounding box center [473, 102] width 813 height 120
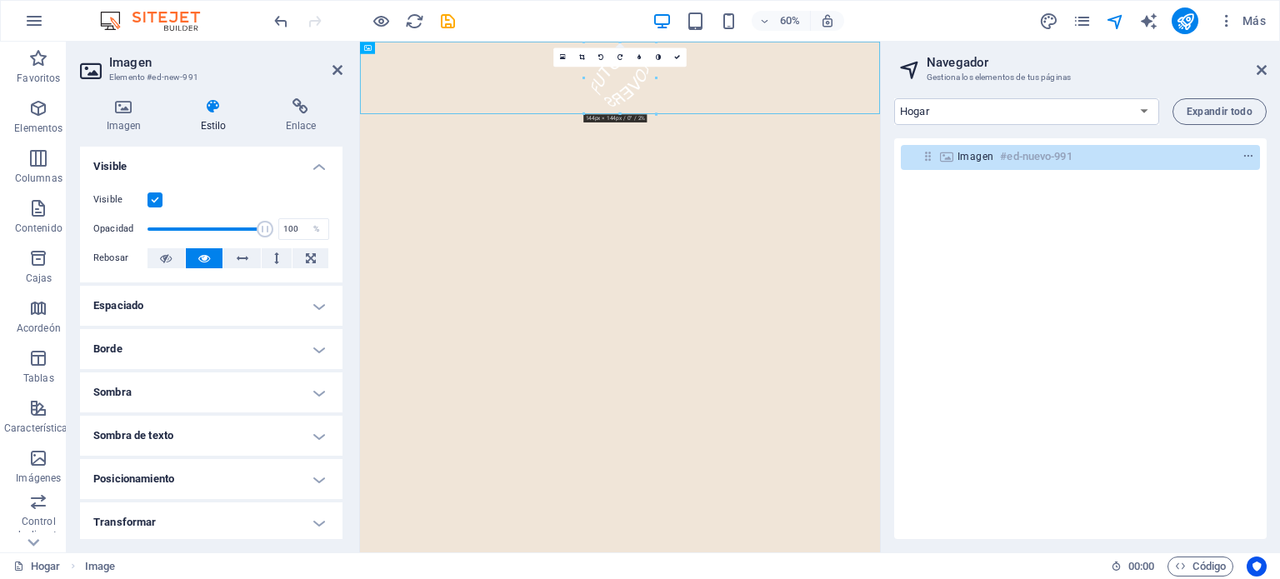
drag, startPoint x: 775, startPoint y: 112, endPoint x: 784, endPoint y: 415, distance: 303.4
click at [661, 162] on html "Saltar al contenido principal" at bounding box center [793, 102] width 866 height 120
click at [661, 154] on icon "menú contextual" at bounding box center [1248, 157] width 12 height 12
click at [119, 108] on icon at bounding box center [123, 106] width 87 height 17
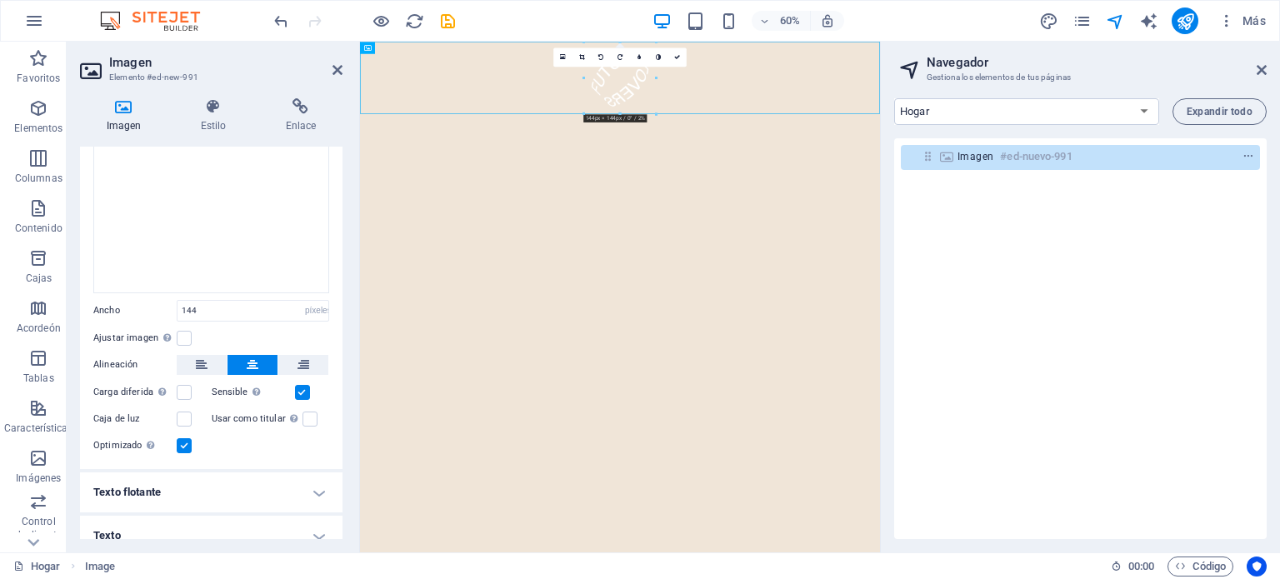
scroll to position [144, 0]
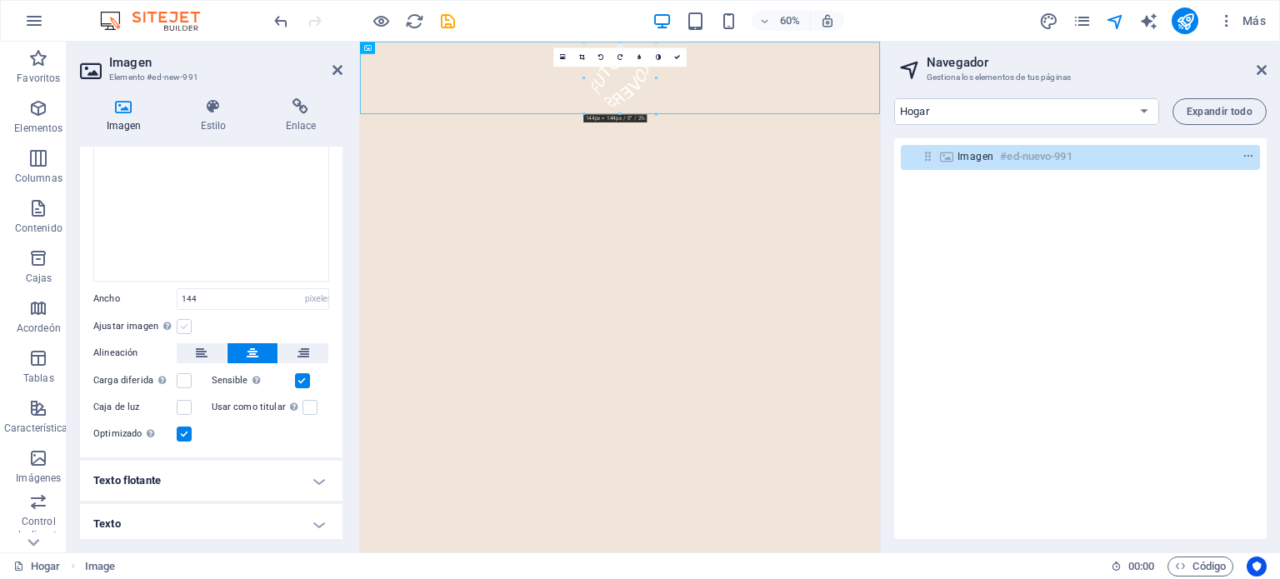
click at [183, 321] on label at bounding box center [184, 326] width 15 height 15
click at [0, 0] on input "Ajustar imagen Ajustar automáticamente la imagen a un ancho y alto fijos" at bounding box center [0, 0] width 0 height 0
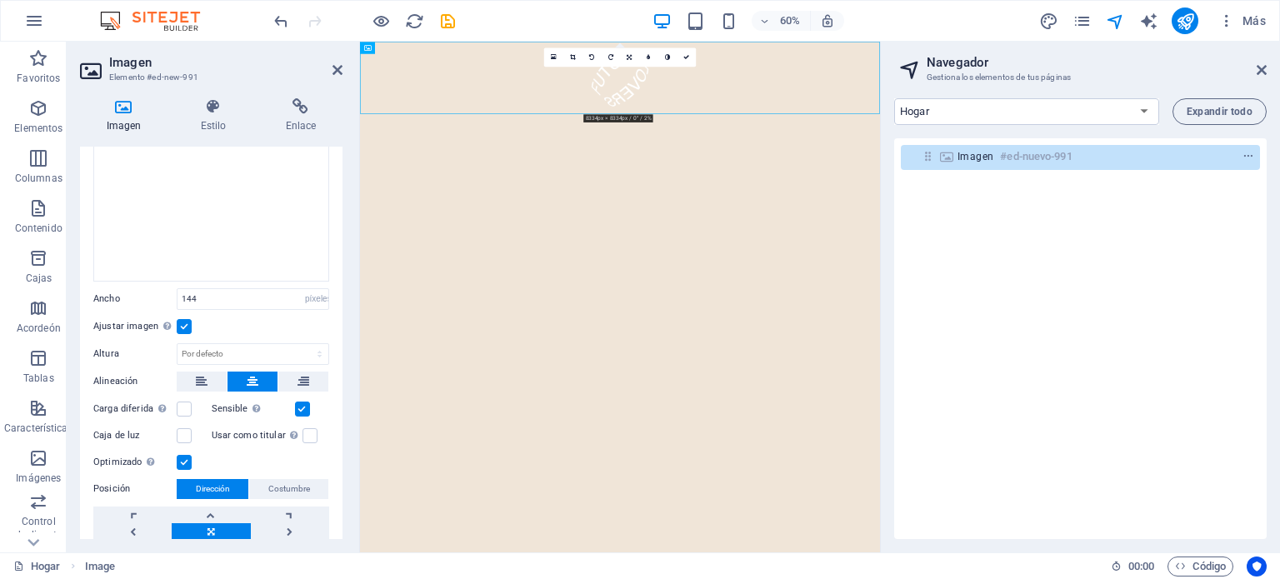
drag, startPoint x: 808, startPoint y: 131, endPoint x: 761, endPoint y: 362, distance: 236.2
click at [661, 162] on html "Saltar al contenido principal" at bounding box center [793, 102] width 866 height 120
drag, startPoint x: 801, startPoint y: 109, endPoint x: 765, endPoint y: 337, distance: 231.0
click at [661, 162] on html "Saltar al contenido principal" at bounding box center [793, 102] width 866 height 120
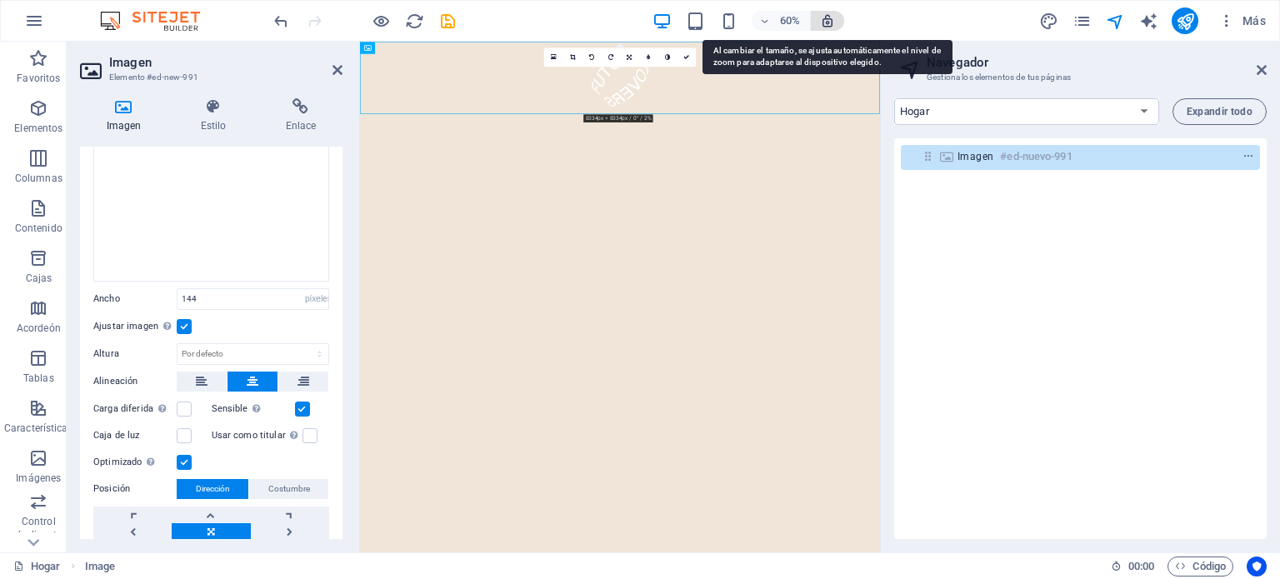
click at [661, 17] on icon "button" at bounding box center [827, 20] width 15 height 15
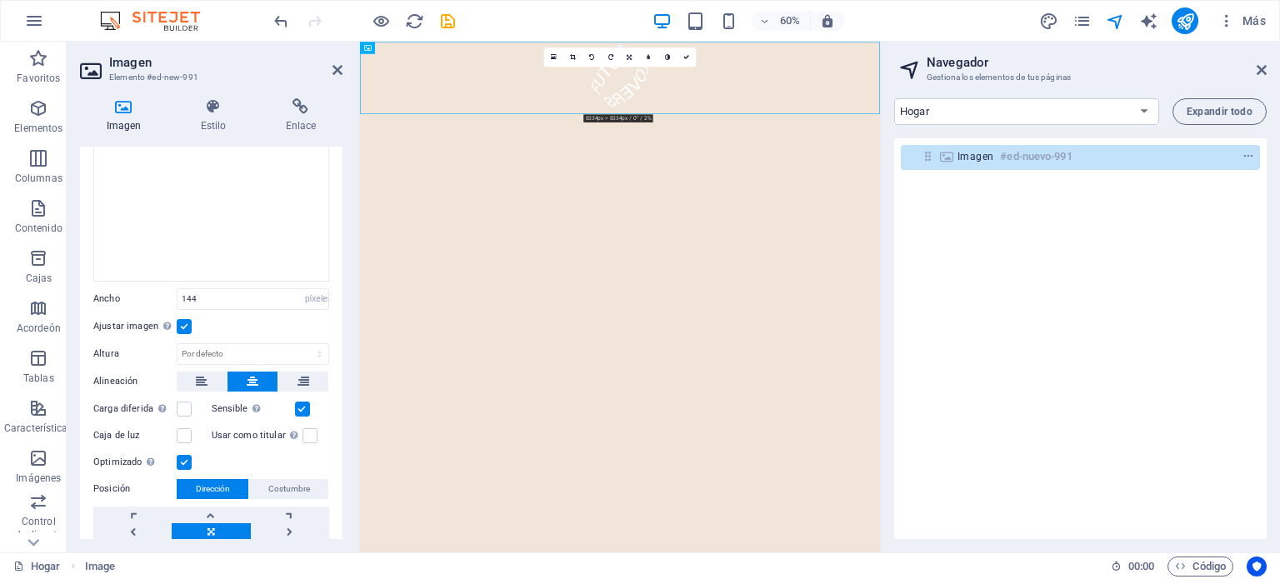
drag, startPoint x: 780, startPoint y: 177, endPoint x: 760, endPoint y: 365, distance: 188.5
click at [661, 162] on html "Saltar al contenido principal" at bounding box center [793, 102] width 866 height 120
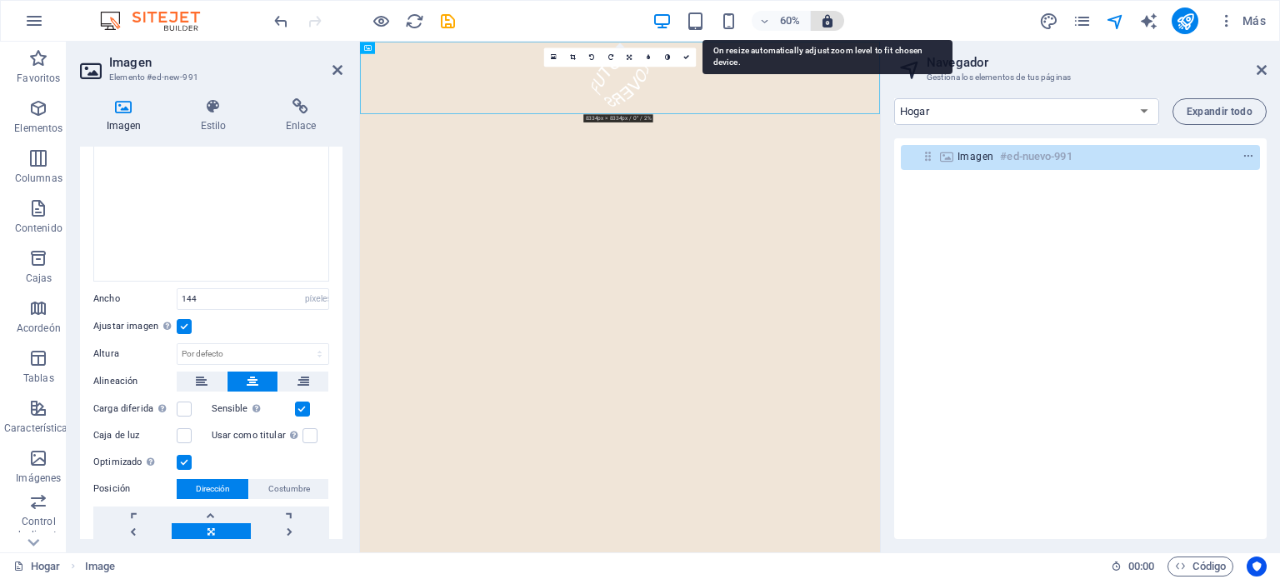
click at [661, 19] on icon "button" at bounding box center [827, 20] width 15 height 15
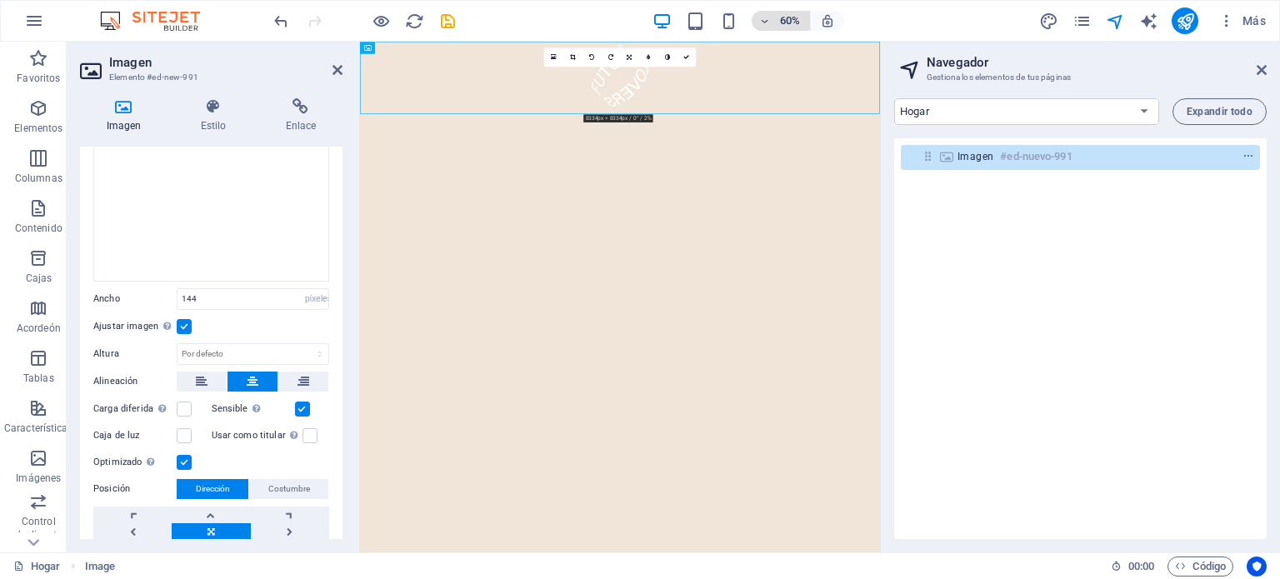
click at [661, 17] on icon "button" at bounding box center [764, 21] width 12 height 11
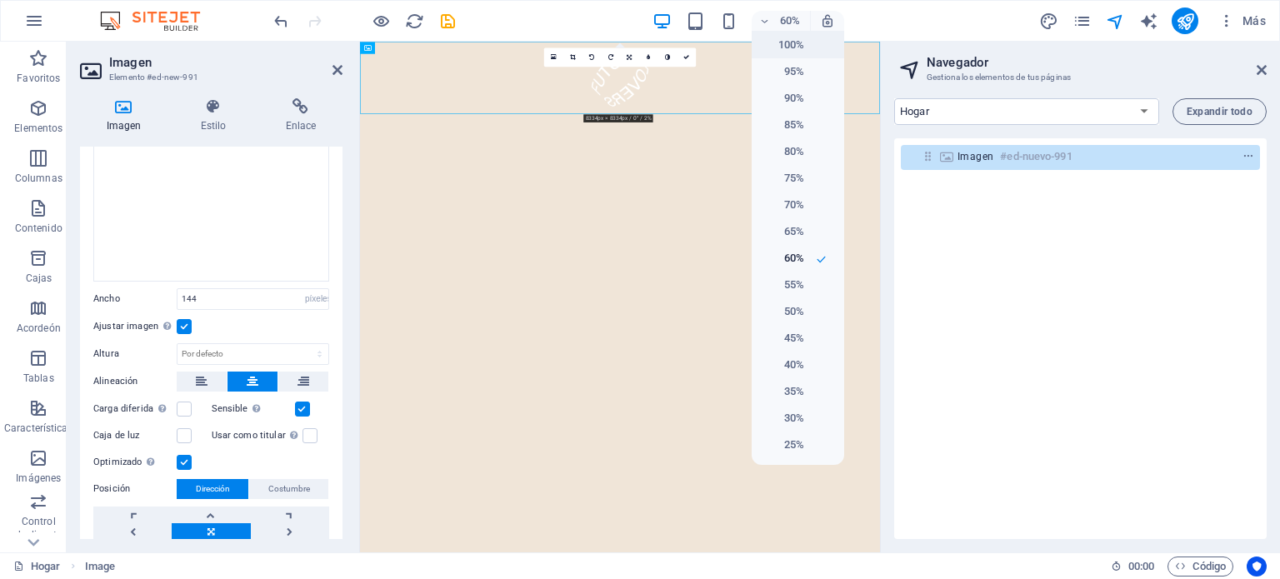
click at [661, 38] on font "100%" at bounding box center [791, 44] width 26 height 12
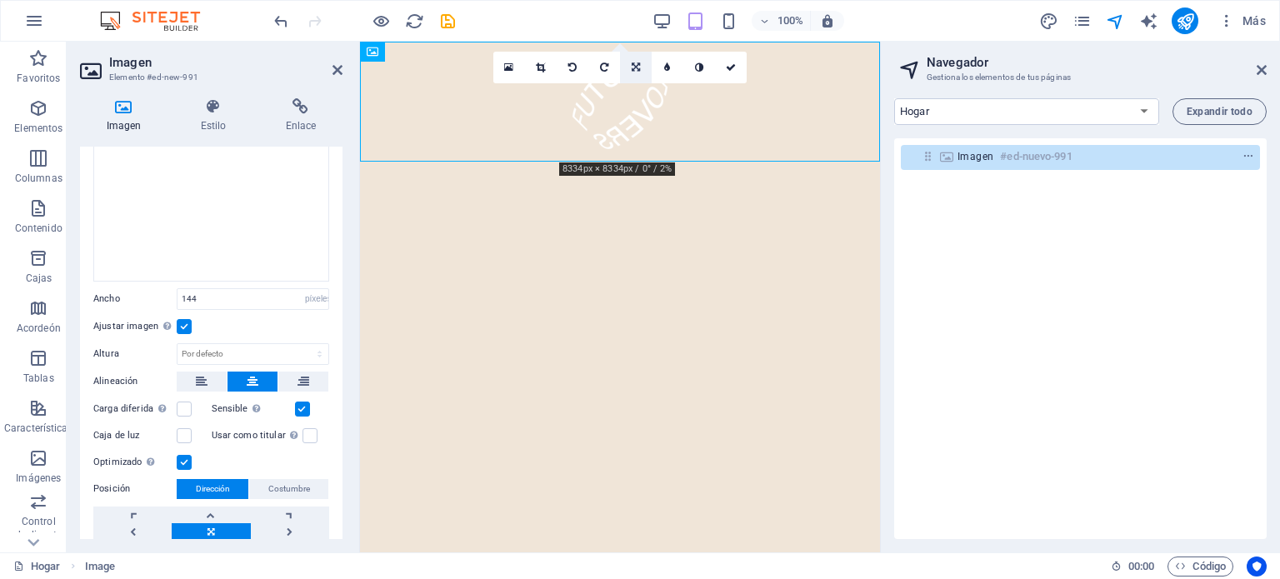
click at [631, 67] on icon at bounding box center [635, 67] width 8 height 10
click at [625, 162] on html "Saltar al contenido principal" at bounding box center [620, 102] width 520 height 120
click at [227, 484] on font "Dirección" at bounding box center [213, 488] width 34 height 9
click at [287, 526] on link at bounding box center [290, 531] width 78 height 17
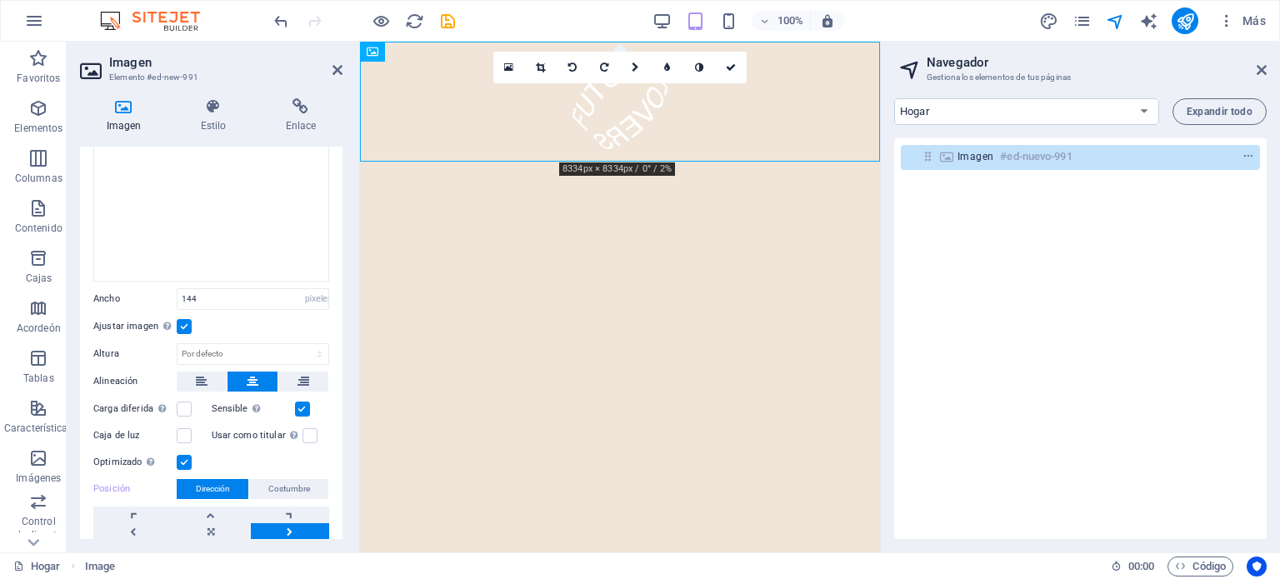
click at [287, 526] on link at bounding box center [290, 531] width 78 height 17
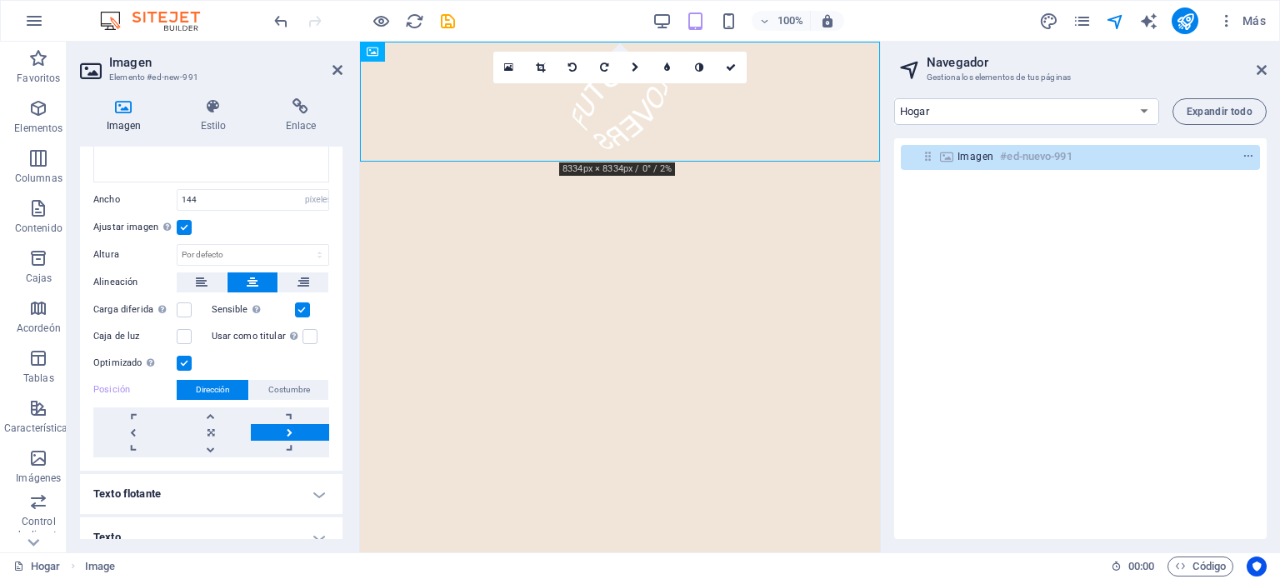
scroll to position [257, 0]
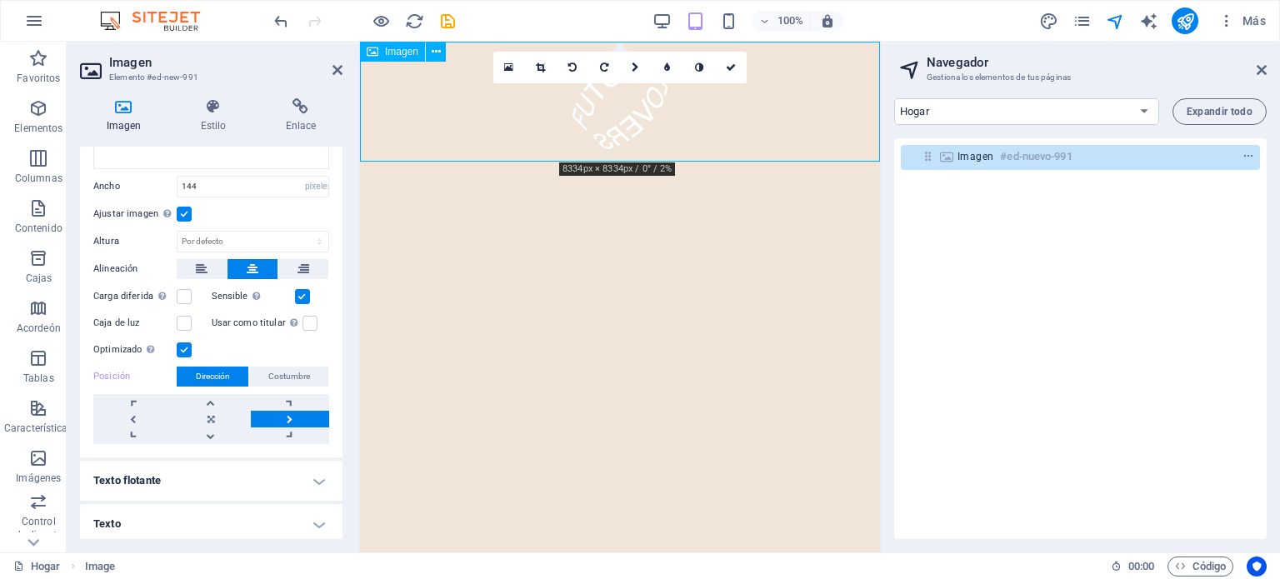
click at [661, 112] on figure at bounding box center [620, 102] width 520 height 120
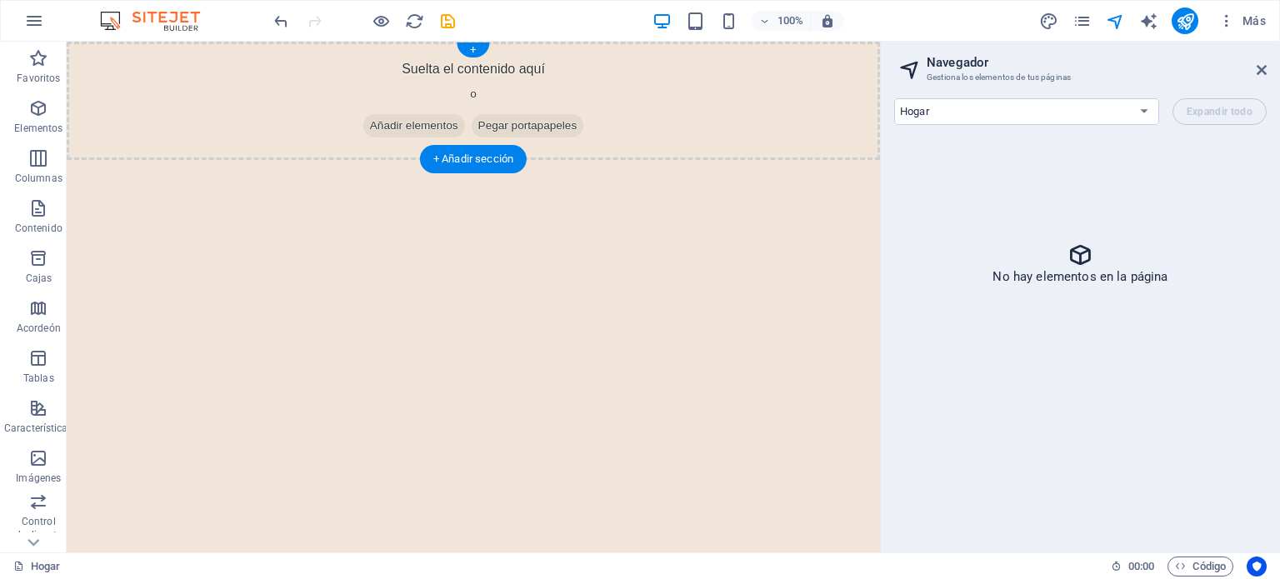
click at [217, 83] on div "Suelta el contenido aquí o Añadir elementos Pegar portapapeles" at bounding box center [473, 101] width 813 height 118
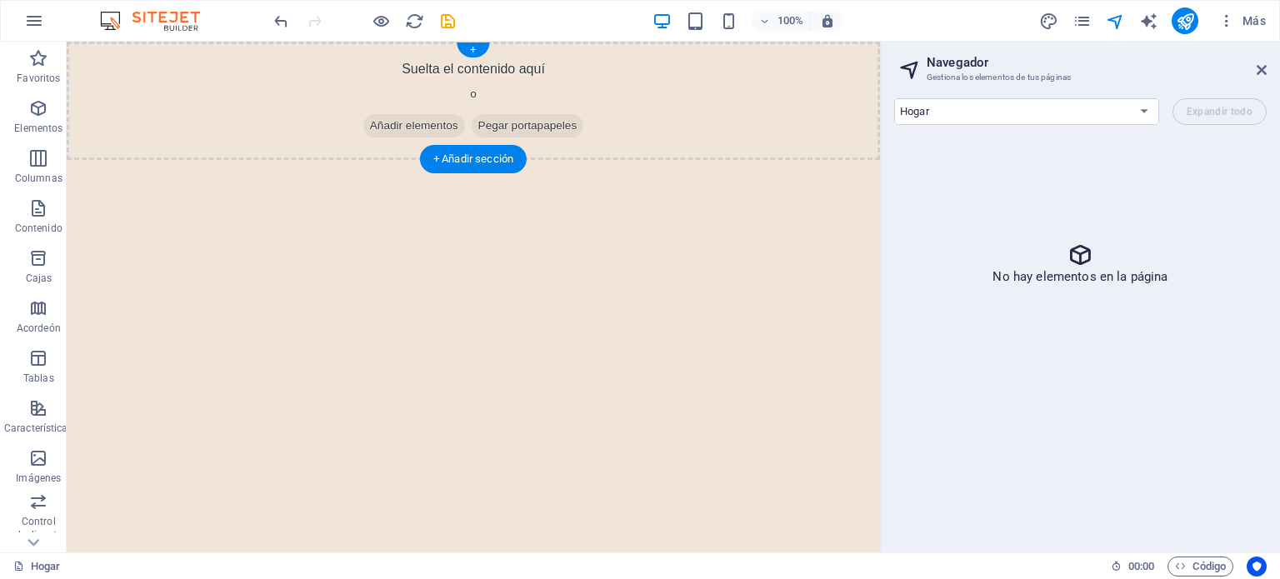
click at [217, 83] on div "Suelta el contenido aquí o Añadir elementos Pegar portapapeles" at bounding box center [473, 101] width 813 height 118
click at [461, 156] on font "+ Añadir sección" at bounding box center [473, 158] width 80 height 12
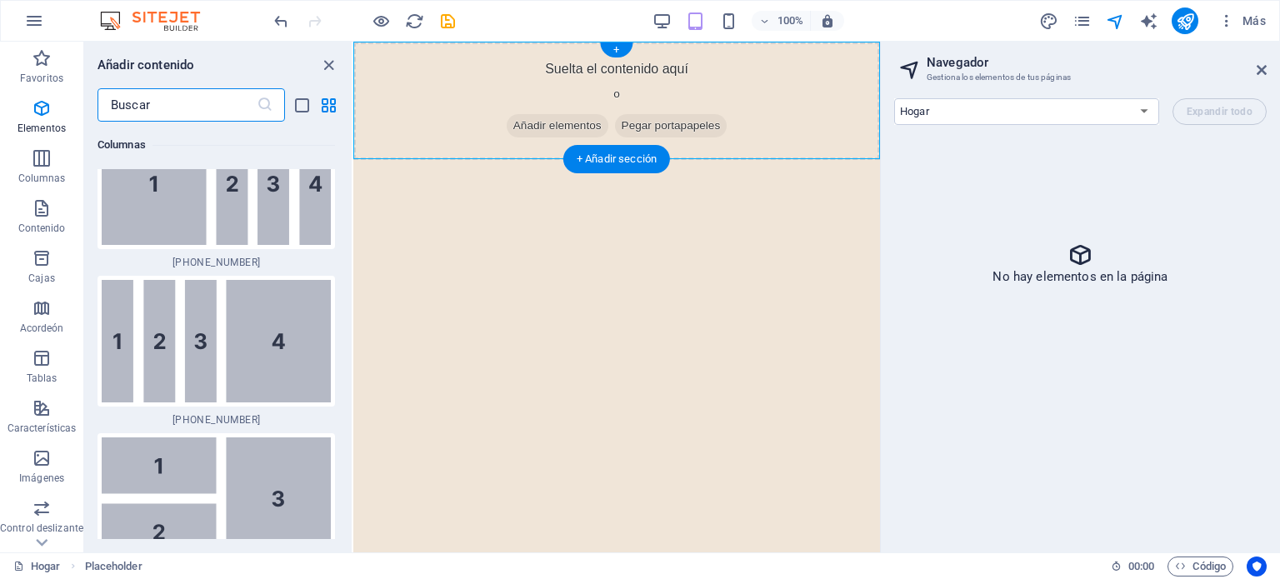
scroll to position [5591, 0]
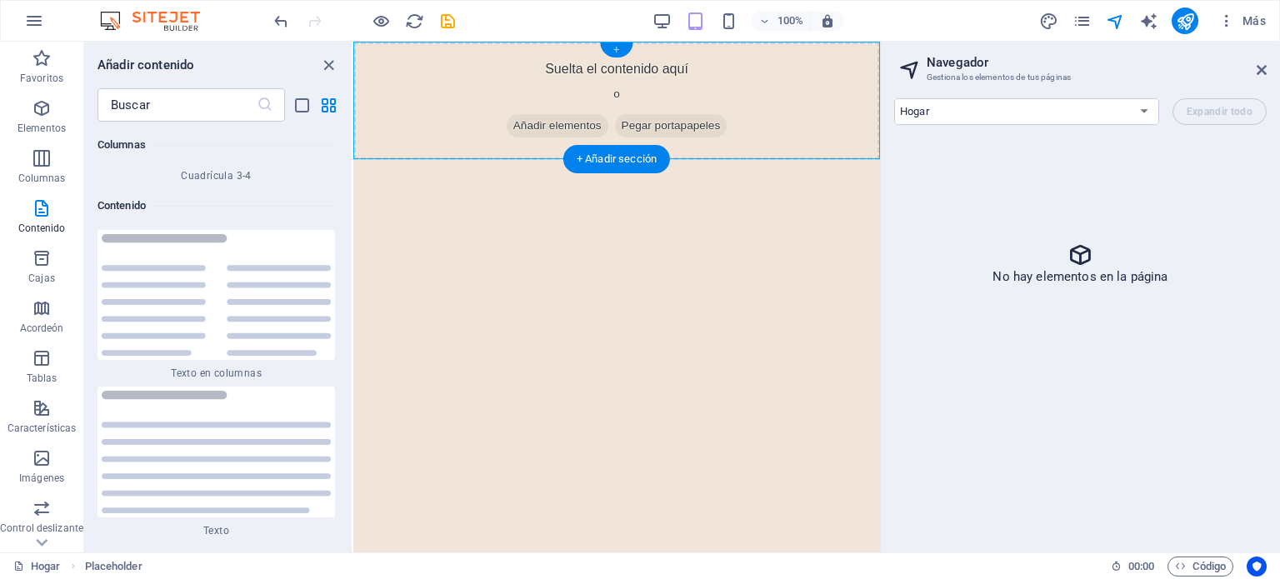
click at [618, 46] on font "+" at bounding box center [616, 49] width 6 height 12
click at [661, 160] on html "Saltar al contenido principal Suelta el contenido aquí o Añadir elementos Pegar…" at bounding box center [616, 101] width 526 height 118
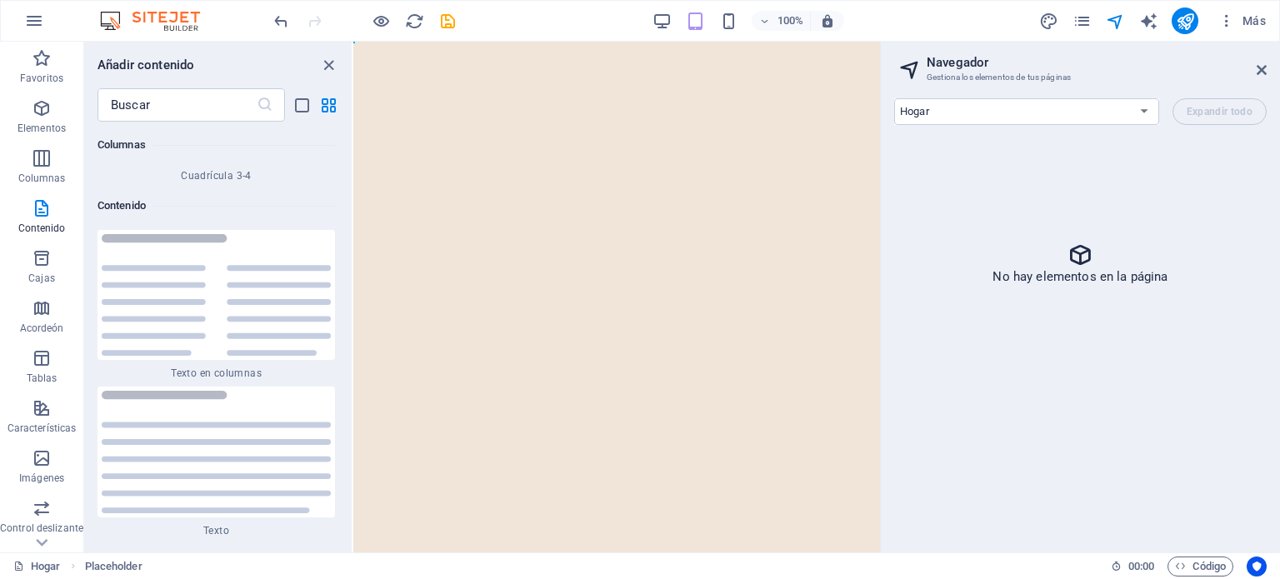
click at [661, 42] on html "Saltar al contenido principal" at bounding box center [616, 42] width 526 height 0
click at [45, 106] on icon "button" at bounding box center [42, 108] width 20 height 20
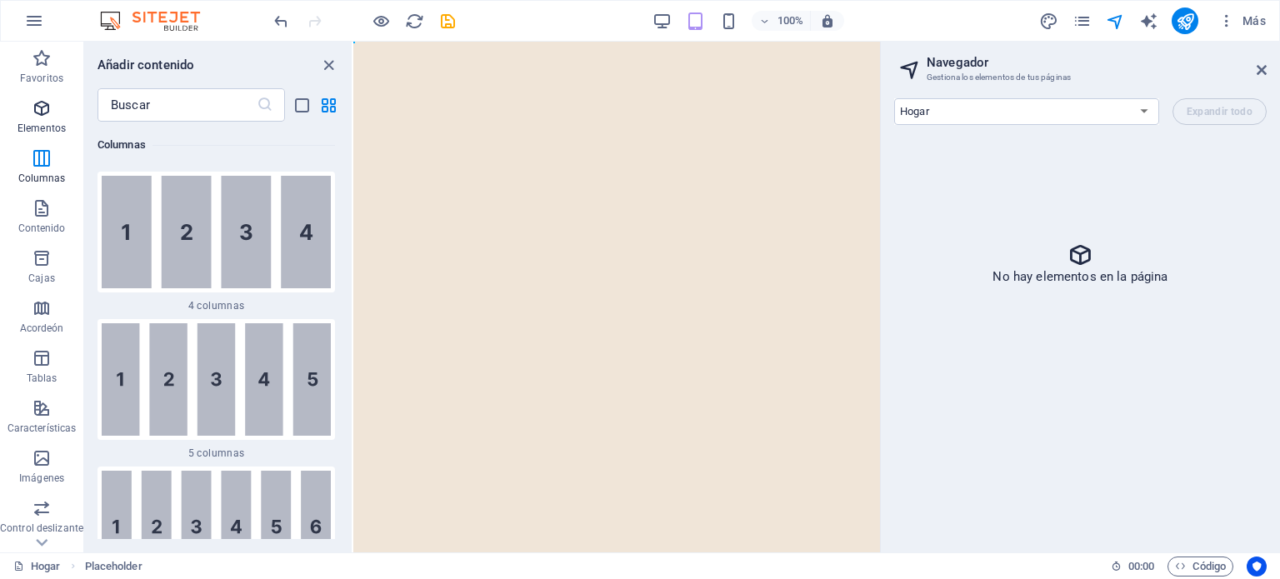
scroll to position [313, 0]
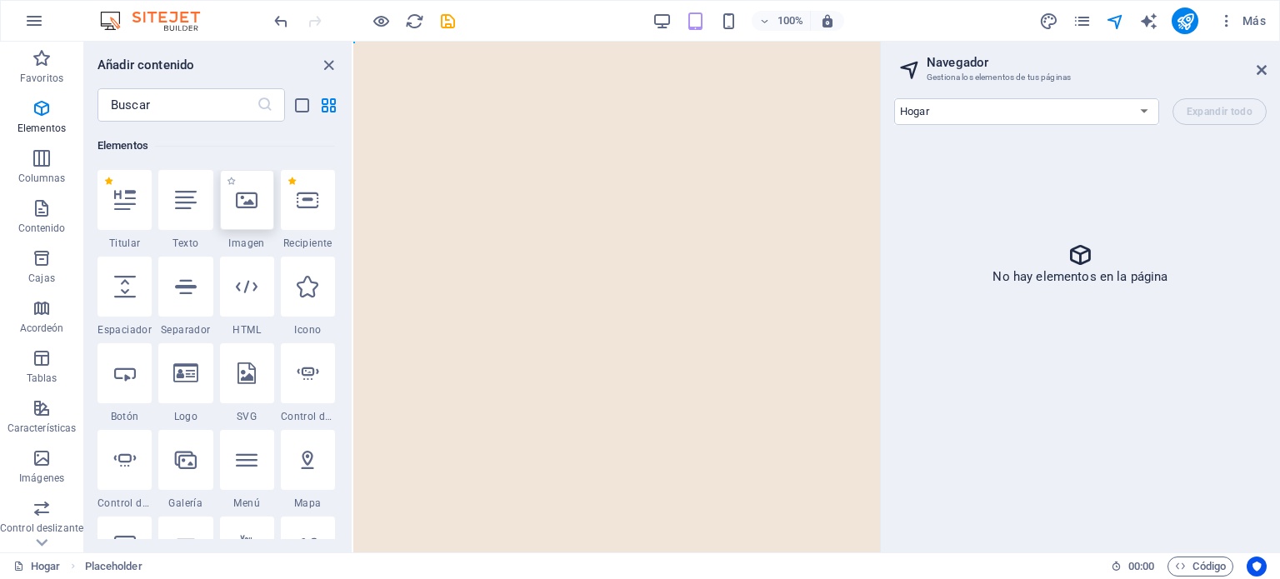
click at [254, 205] on icon at bounding box center [247, 200] width 22 height 22
click at [248, 201] on icon at bounding box center [247, 200] width 22 height 22
click at [250, 210] on div at bounding box center [247, 200] width 54 height 60
click at [232, 181] on label "1 estrella" at bounding box center [231, 181] width 9 height 9
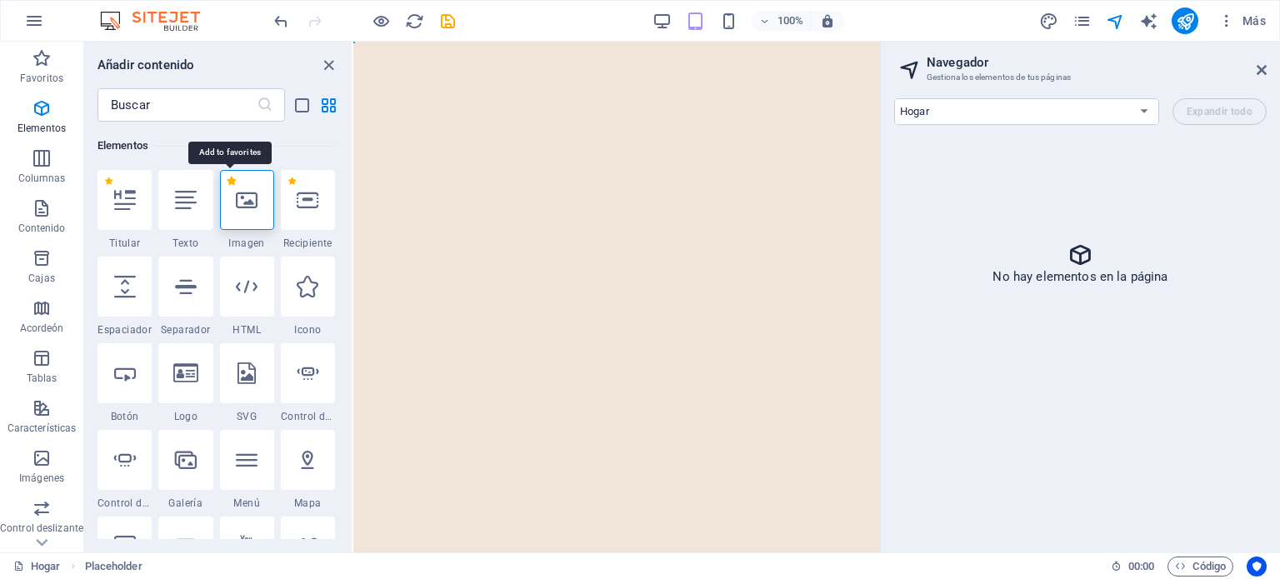
click at [227, 192] on input "1 estrella" at bounding box center [226, 192] width 1 height 1
radio input "true"
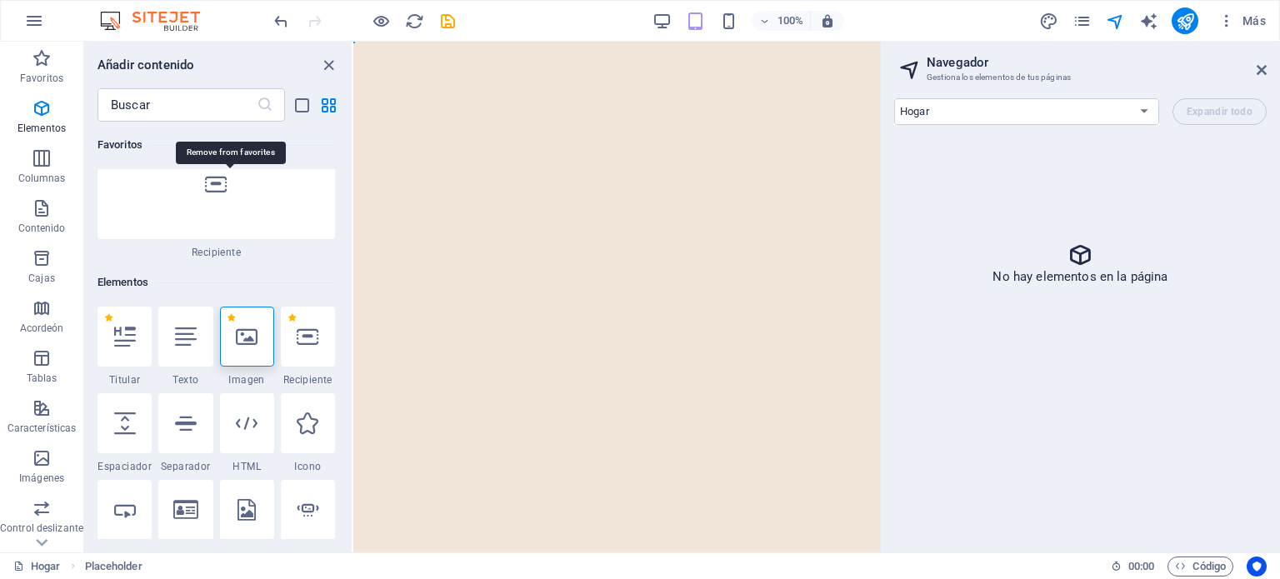
scroll to position [450, 0]
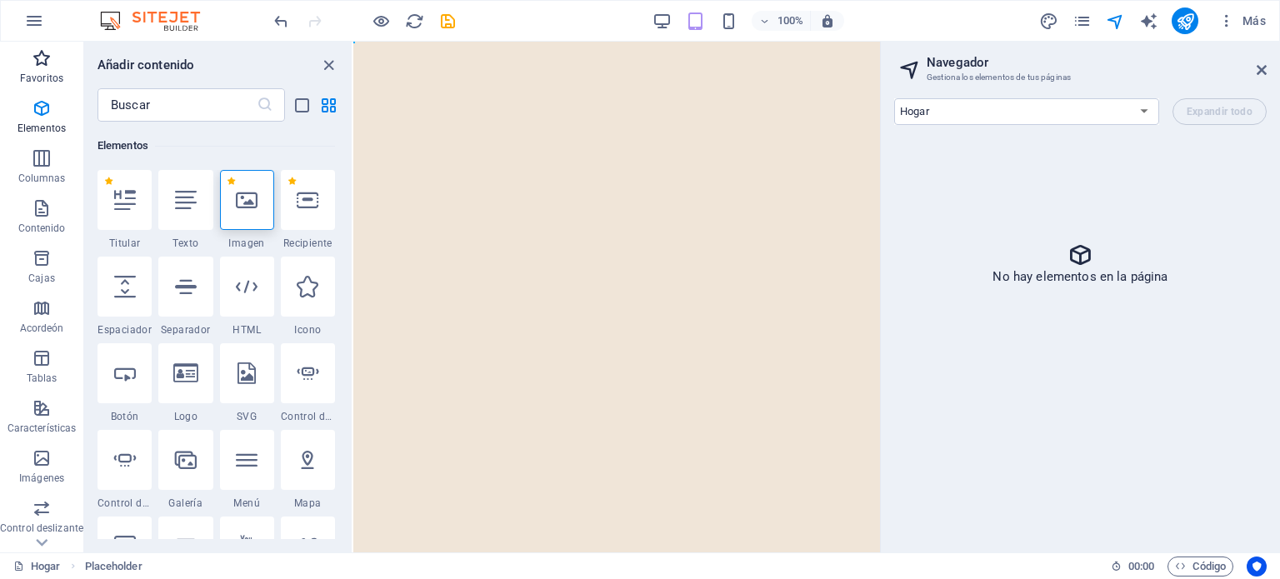
click at [47, 54] on icon "button" at bounding box center [42, 58] width 20 height 20
click at [42, 57] on icon "button" at bounding box center [42, 58] width 20 height 20
click at [27, 58] on span "Favoritos" at bounding box center [41, 68] width 83 height 40
click at [28, 58] on span "Favoritos" at bounding box center [41, 68] width 83 height 40
click at [42, 464] on icon "button" at bounding box center [42, 458] width 20 height 20
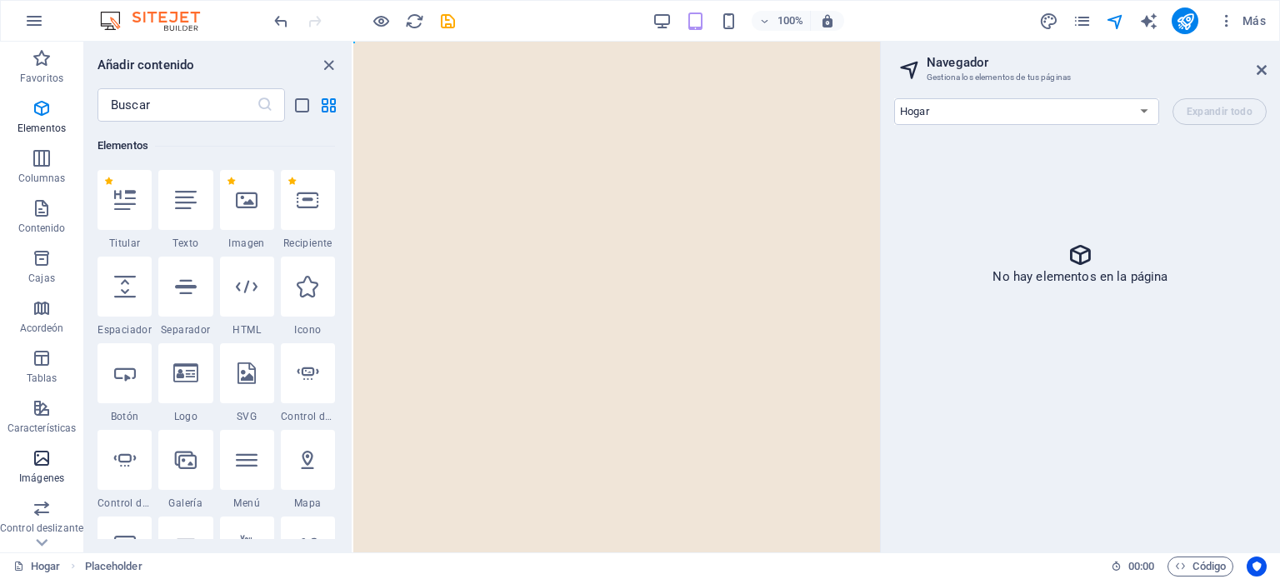
click at [37, 454] on icon "button" at bounding box center [42, 458] width 20 height 20
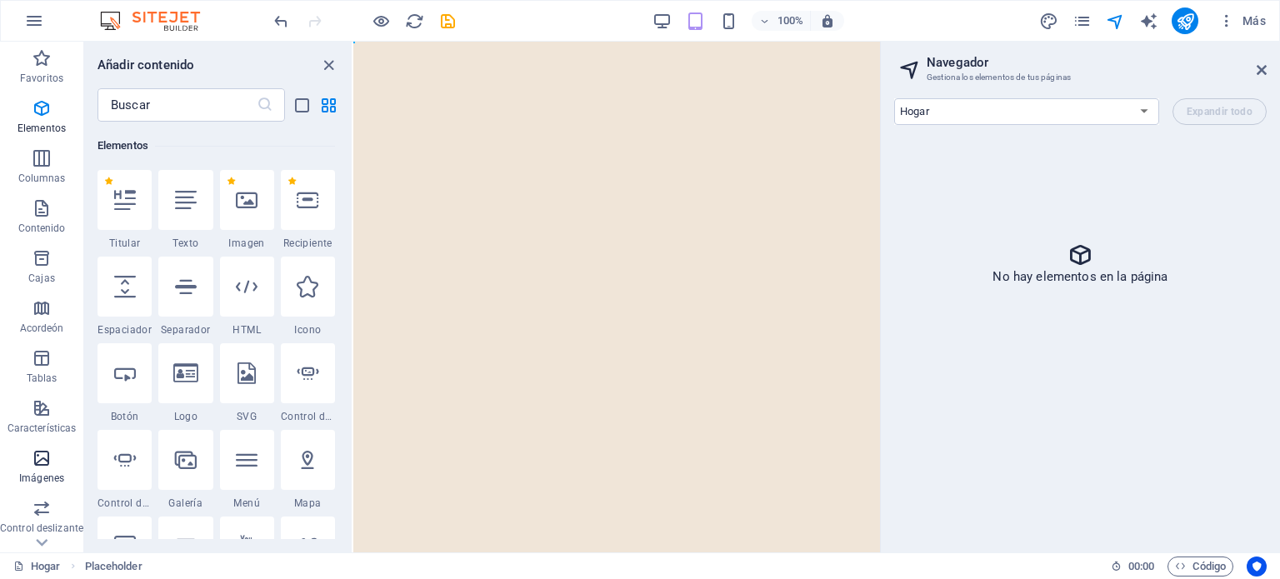
click at [37, 454] on icon "button" at bounding box center [42, 458] width 20 height 20
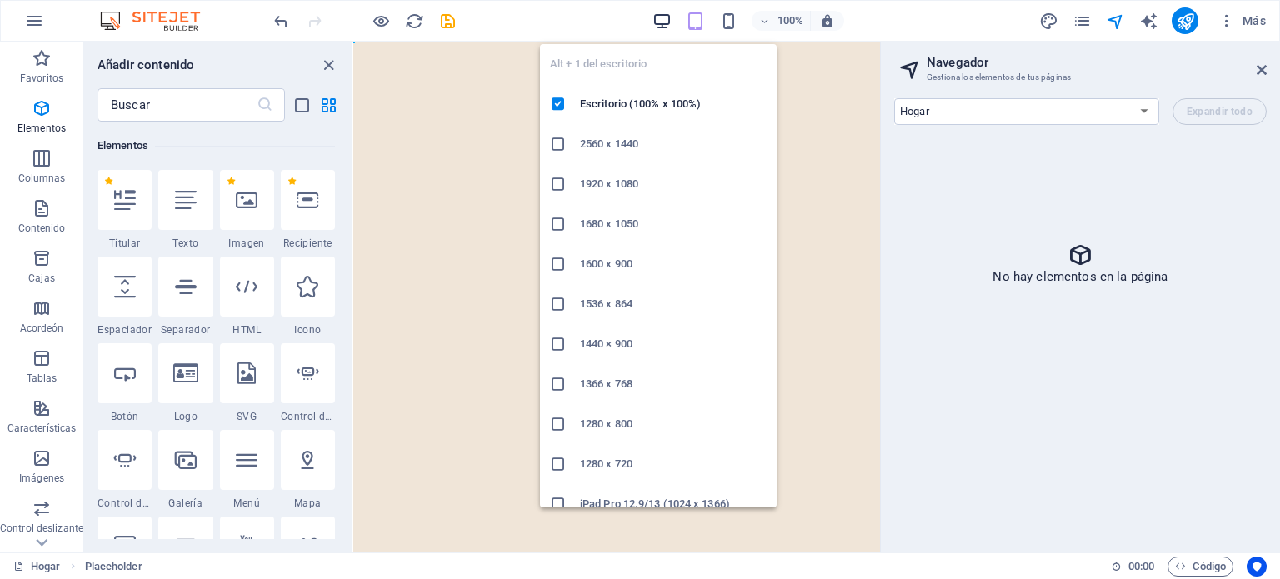
click at [661, 21] on icon "button" at bounding box center [661, 21] width 19 height 19
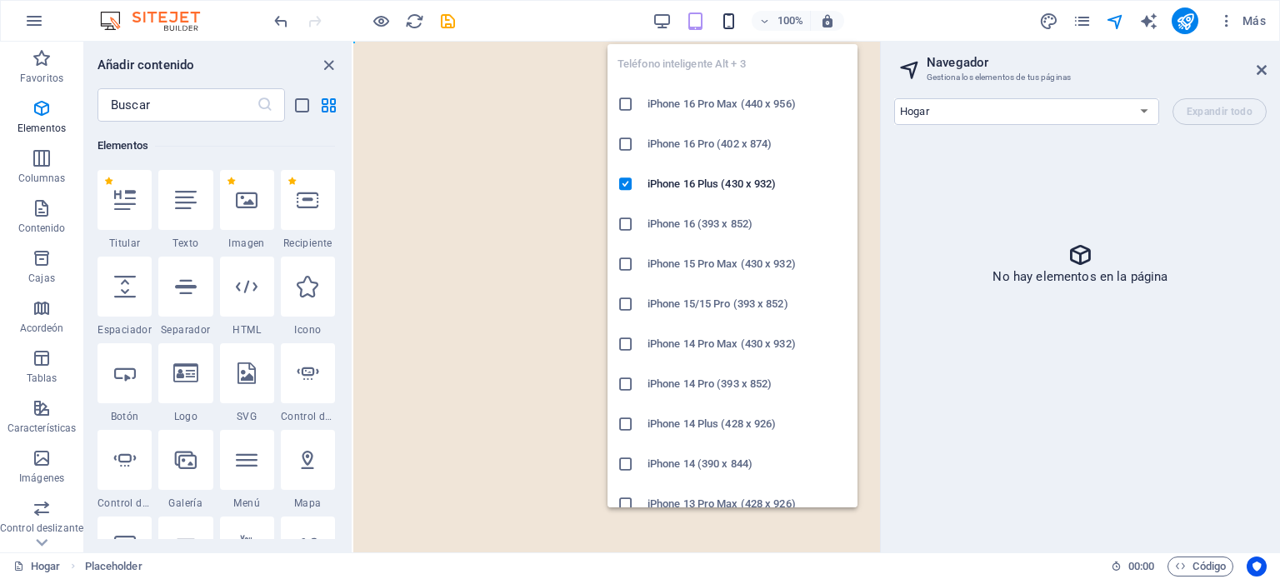
click at [661, 13] on icon "button" at bounding box center [728, 21] width 19 height 19
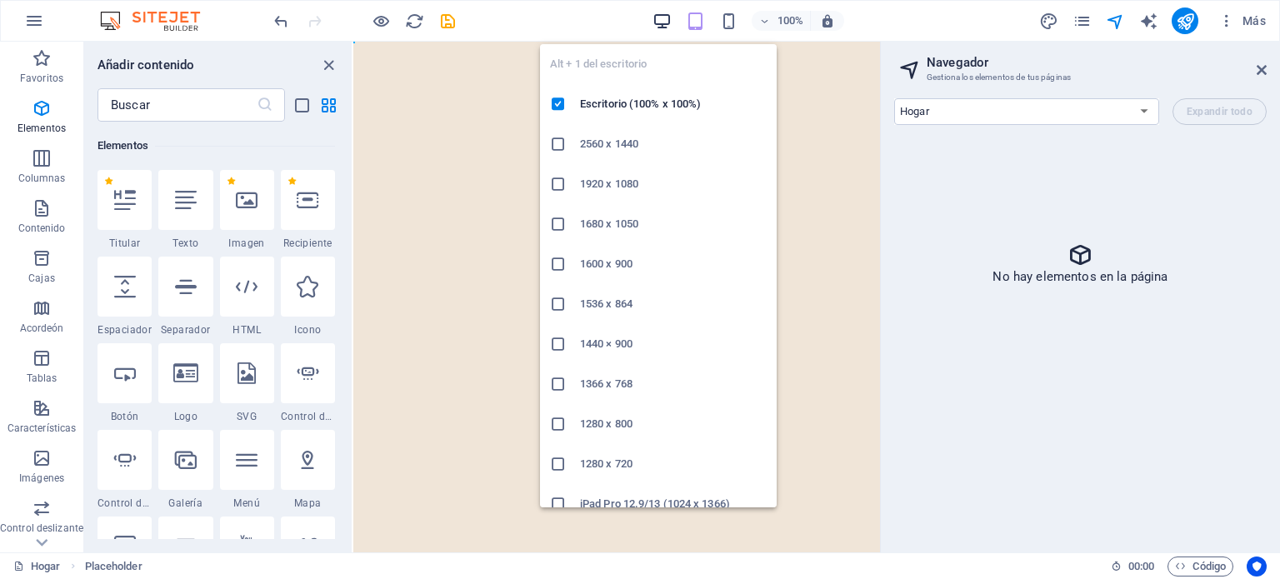
click at [661, 19] on icon "button" at bounding box center [661, 21] width 19 height 19
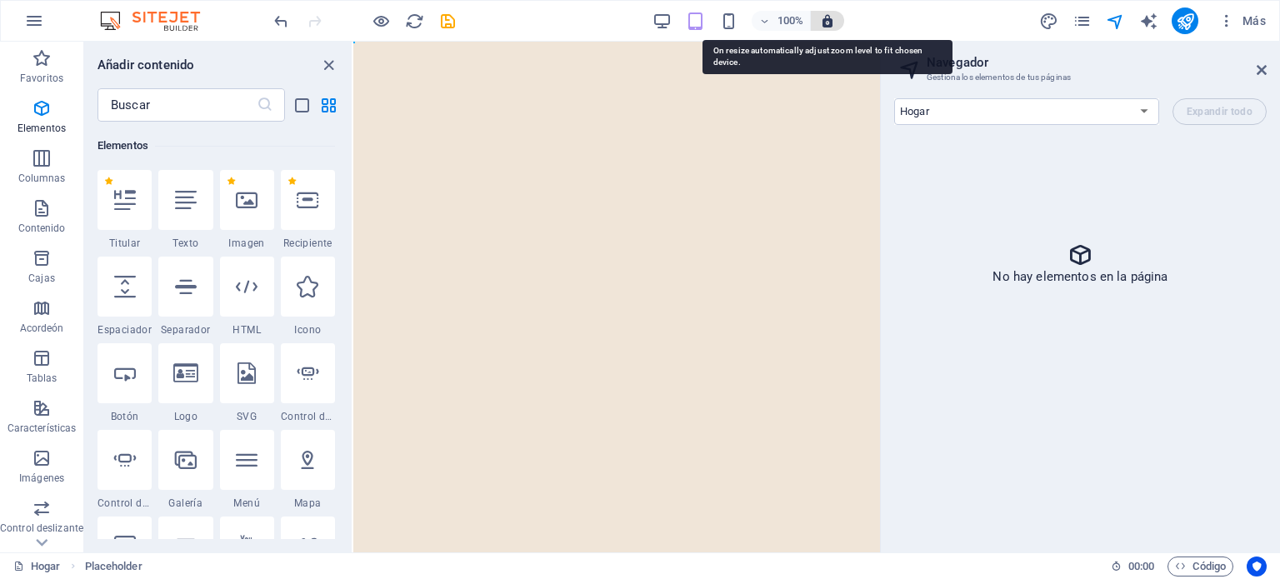
click at [661, 22] on icon "button" at bounding box center [827, 20] width 15 height 15
click at [661, 15] on icon "button" at bounding box center [827, 20] width 15 height 15
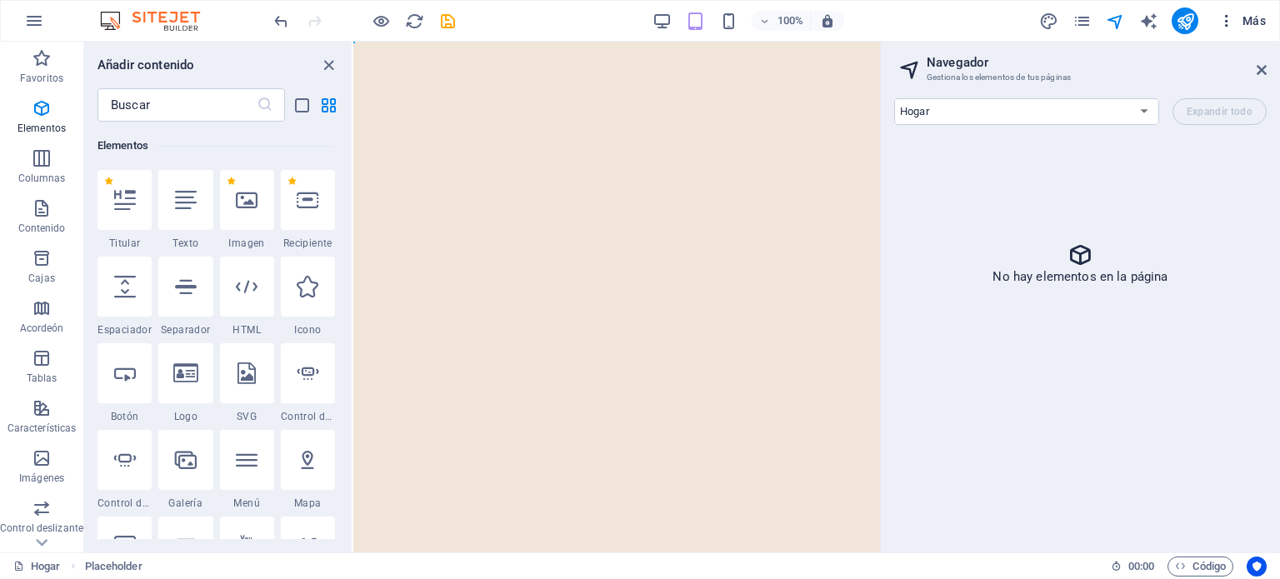
click at [661, 17] on icon "button" at bounding box center [1226, 20] width 17 height 17
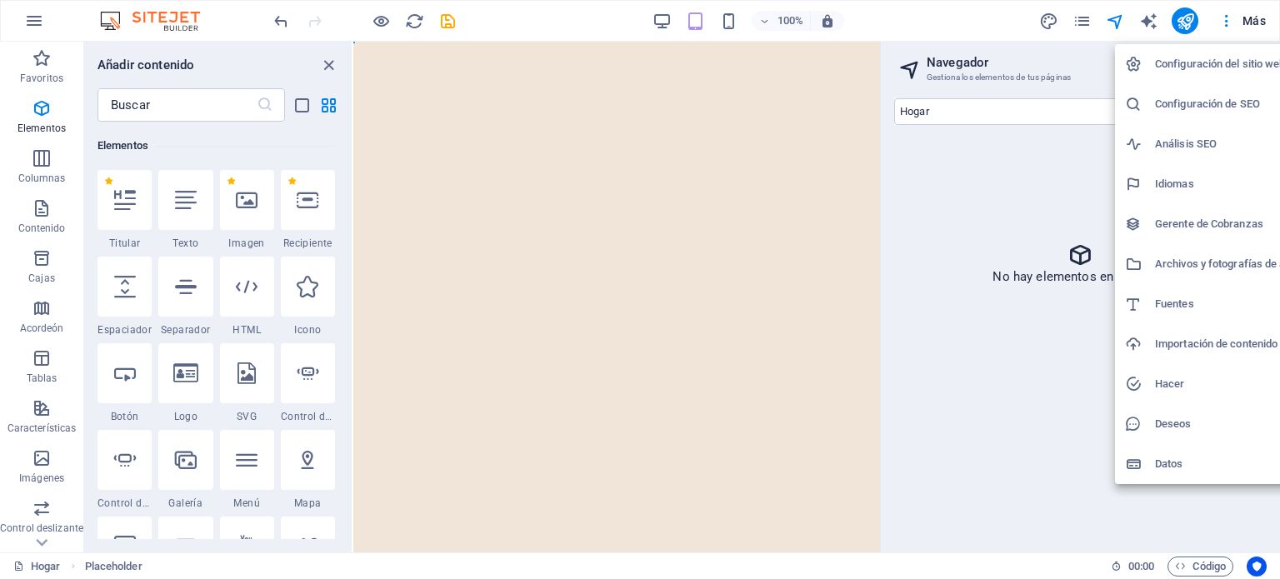
click at [41, 114] on div at bounding box center [640, 289] width 1280 height 579
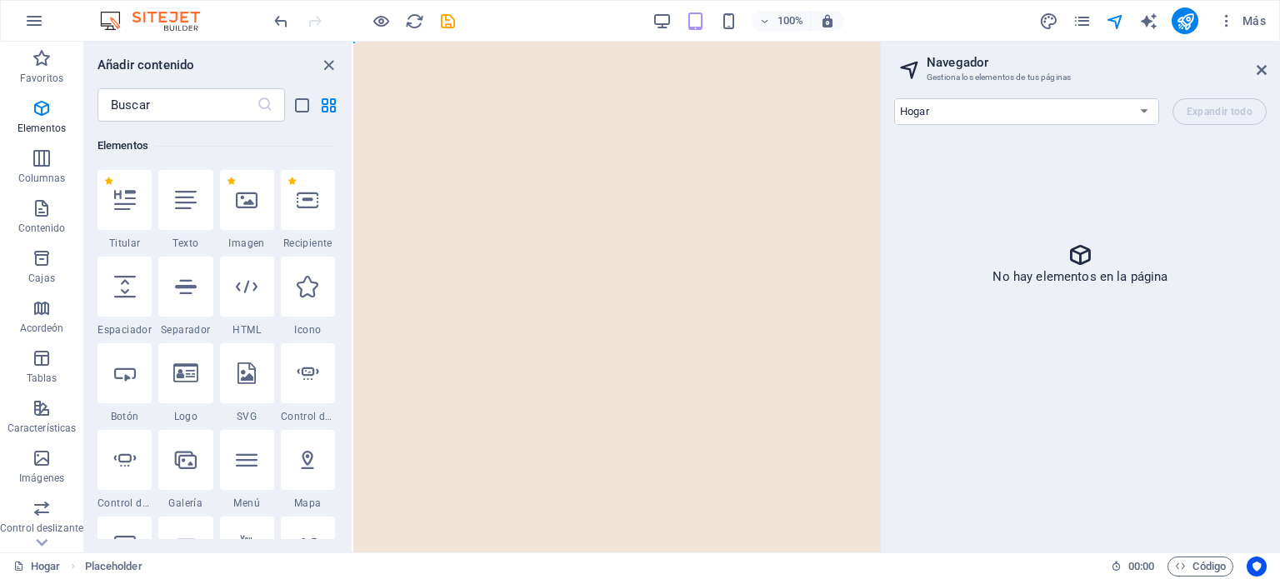
click at [41, 114] on div "Configuración del sitio web Configuración de SEO Análisis SEO Idiomas Gerente d…" at bounding box center [640, 294] width 1280 height 569
click at [41, 114] on icon "button" at bounding box center [42, 108] width 20 height 20
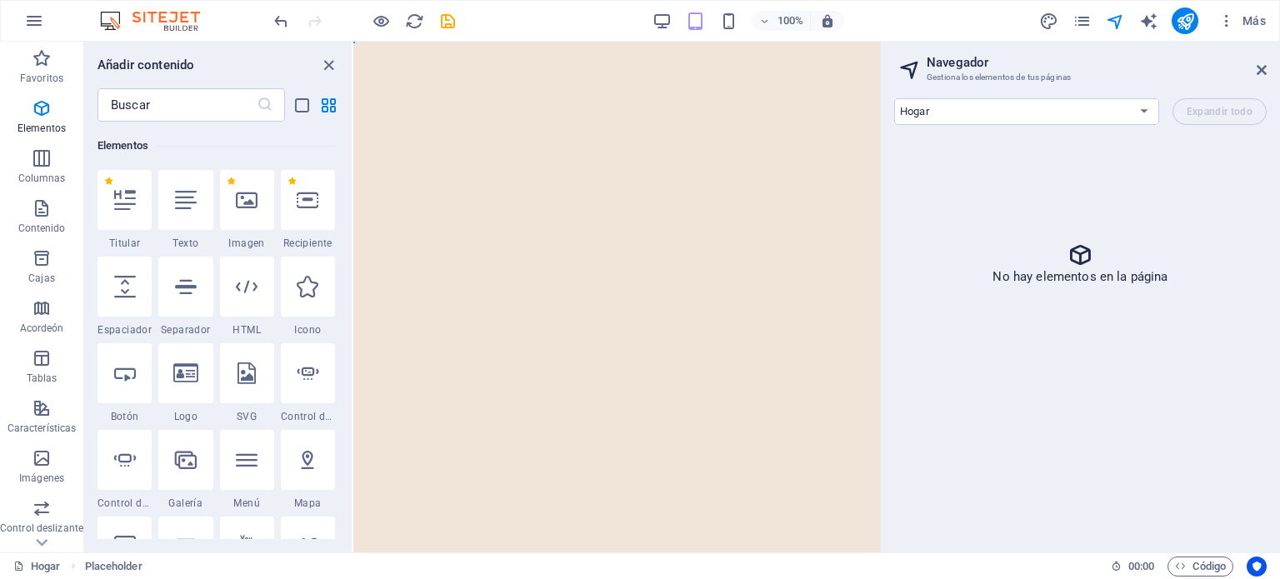
click at [41, 114] on icon "button" at bounding box center [42, 108] width 20 height 20
click at [32, 165] on icon "button" at bounding box center [42, 158] width 20 height 20
click at [28, 162] on span "Columnas" at bounding box center [41, 168] width 83 height 40
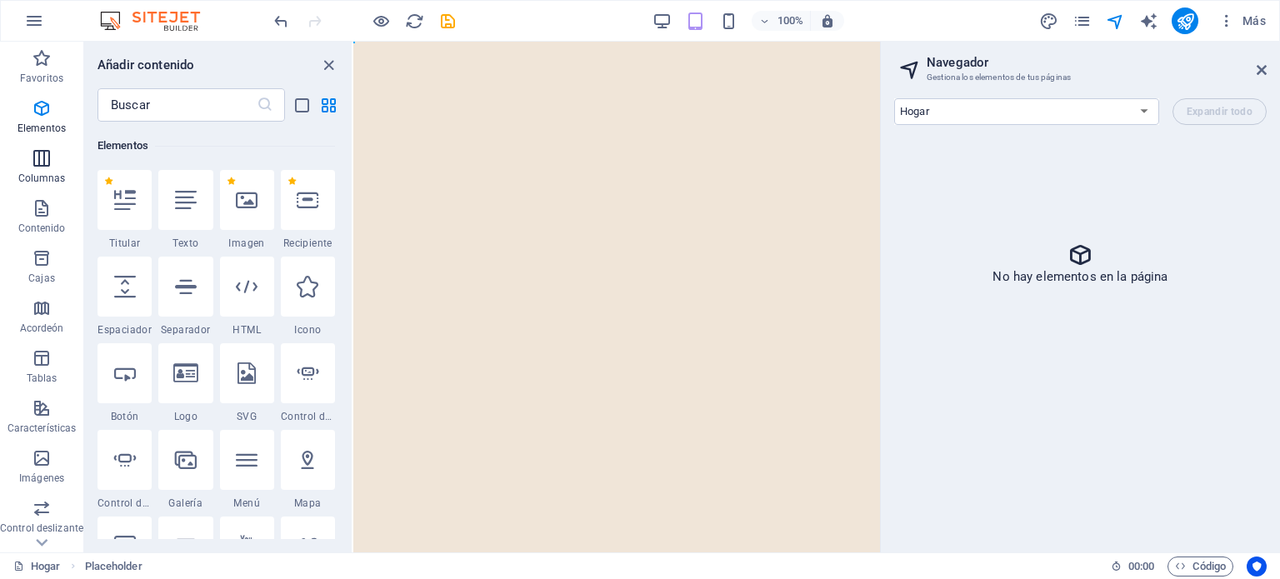
click at [28, 162] on span "Columnas" at bounding box center [41, 168] width 83 height 40
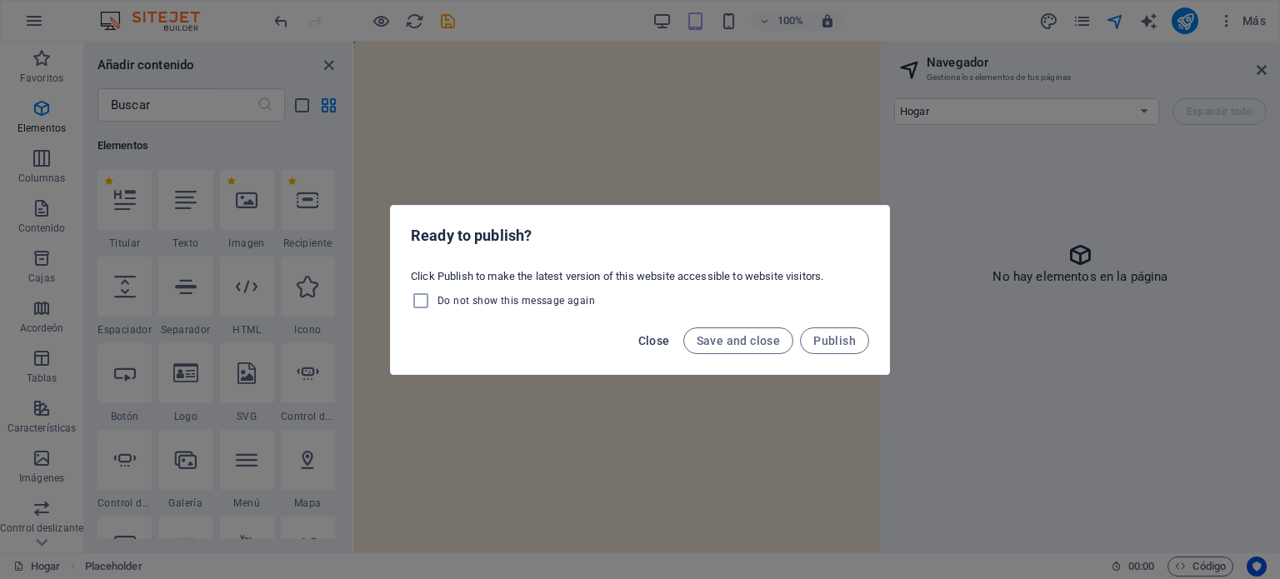
click at [657, 334] on span "Close" at bounding box center [654, 340] width 32 height 13
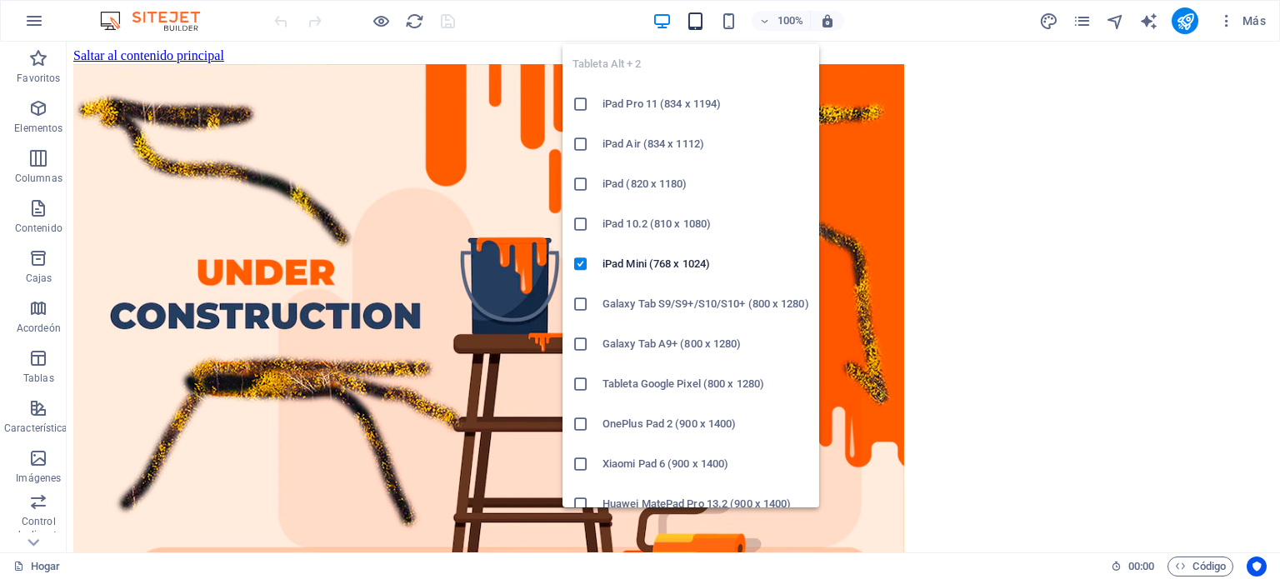
click at [693, 19] on icon "button" at bounding box center [695, 21] width 19 height 19
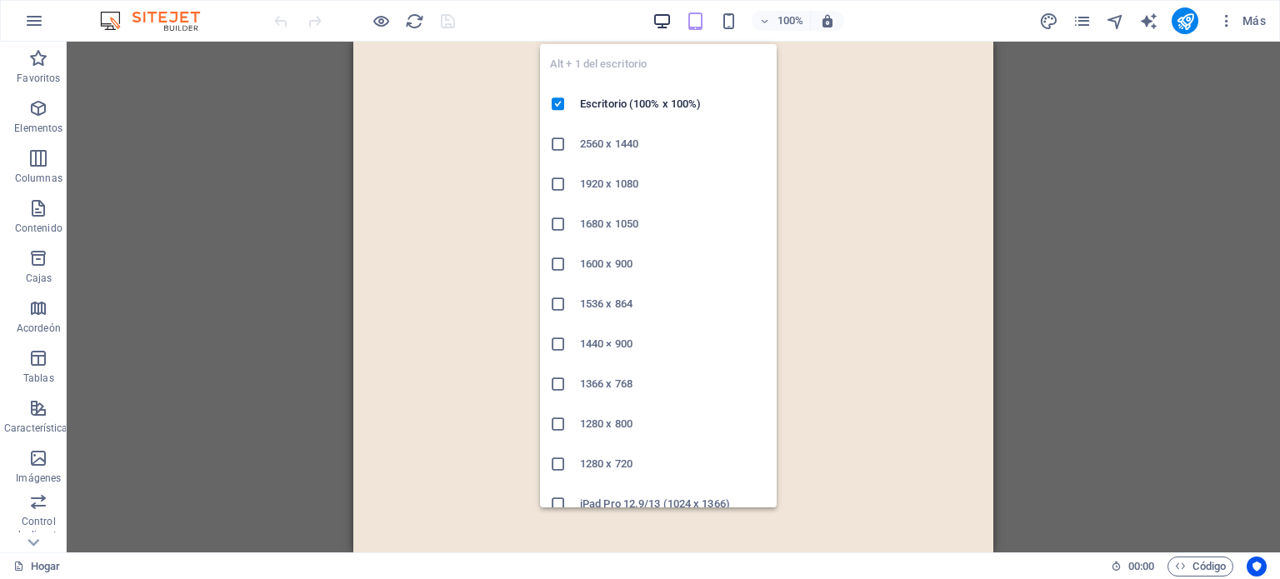
click at [660, 17] on icon "button" at bounding box center [661, 21] width 19 height 19
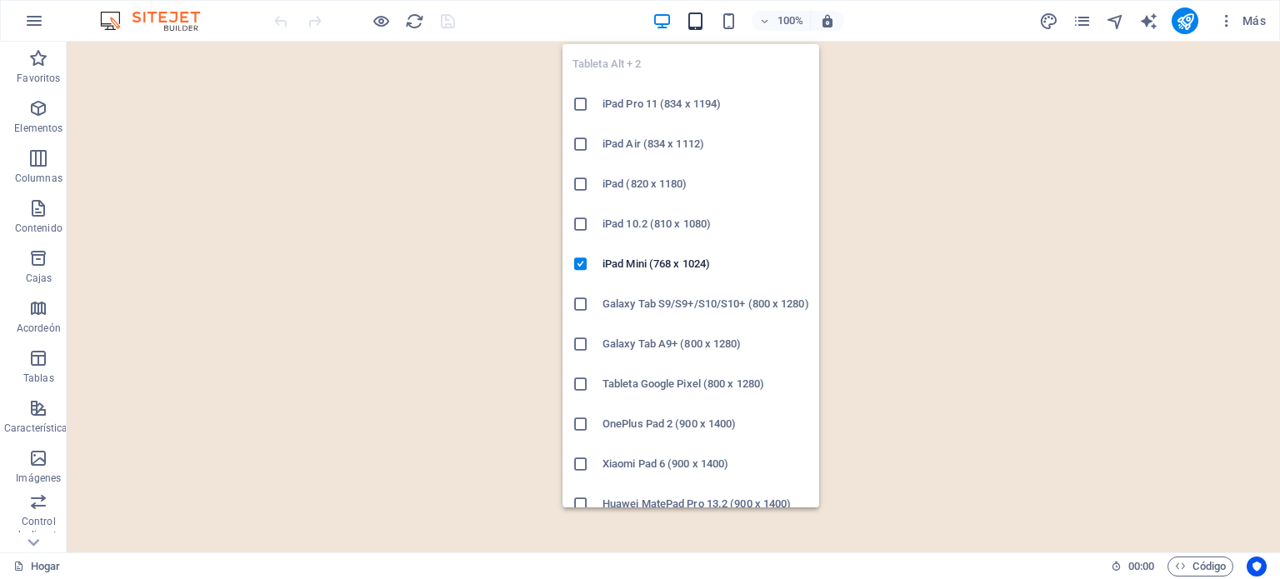
click at [693, 21] on icon "button" at bounding box center [695, 21] width 19 height 19
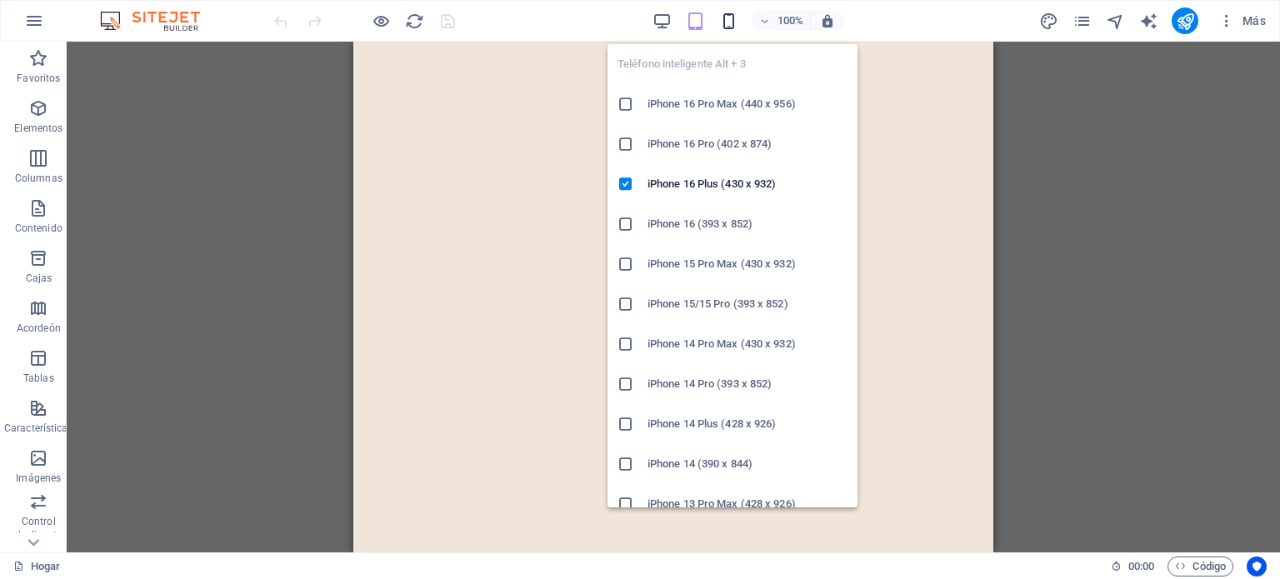
click at [729, 22] on icon "button" at bounding box center [728, 21] width 19 height 19
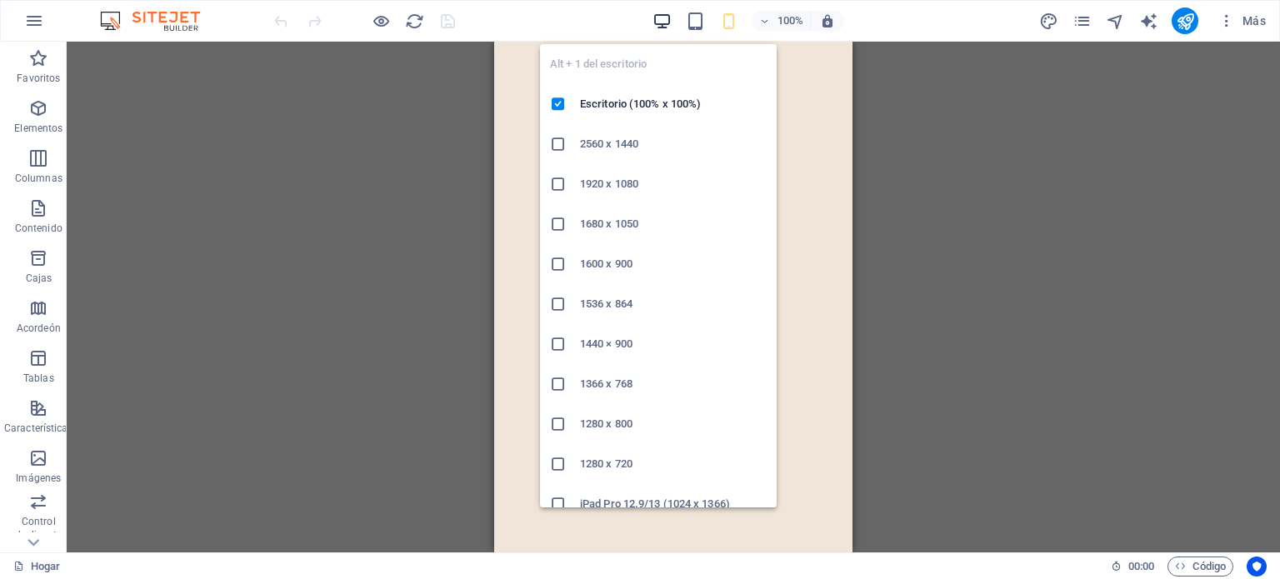
click at [661, 17] on icon "button" at bounding box center [661, 21] width 19 height 19
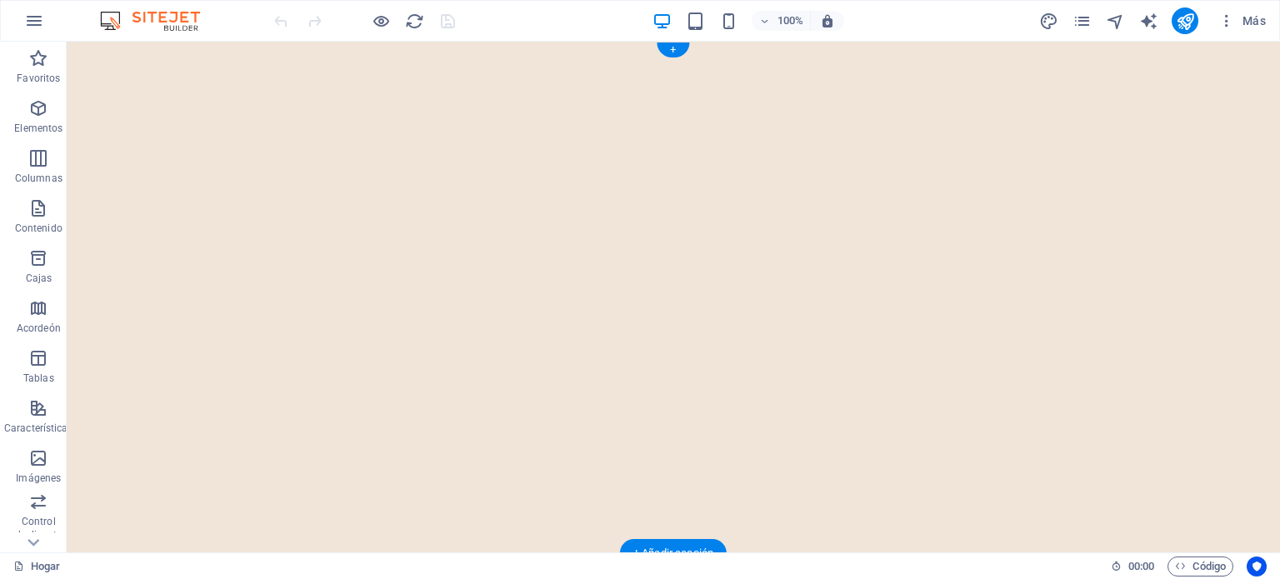
click at [247, 42] on img "1/1" at bounding box center [673, 42] width 1213 height 0
select select "vh"
select select "header"
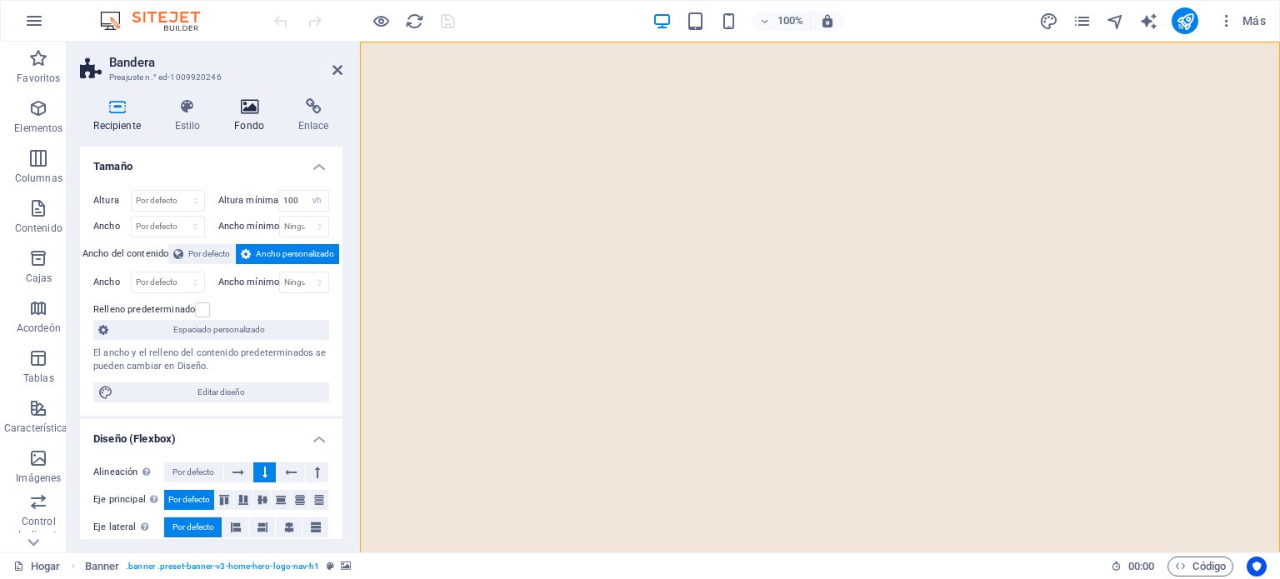
click at [257, 107] on icon at bounding box center [249, 106] width 57 height 17
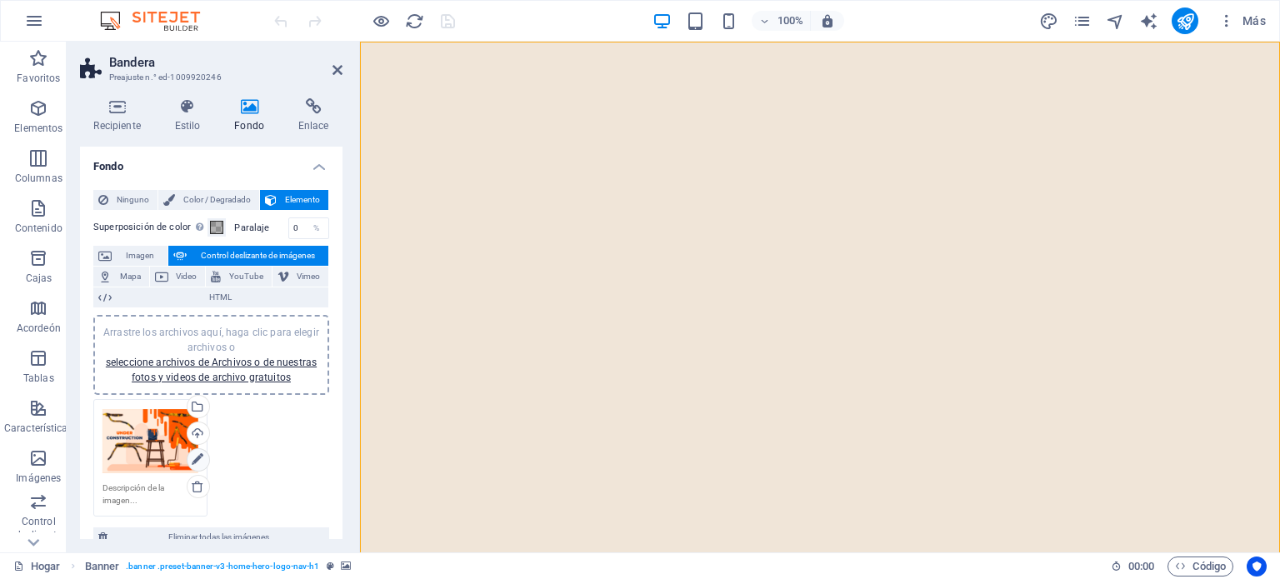
click at [194, 456] on icon at bounding box center [198, 460] width 12 height 20
click at [199, 458] on icon at bounding box center [198, 460] width 12 height 20
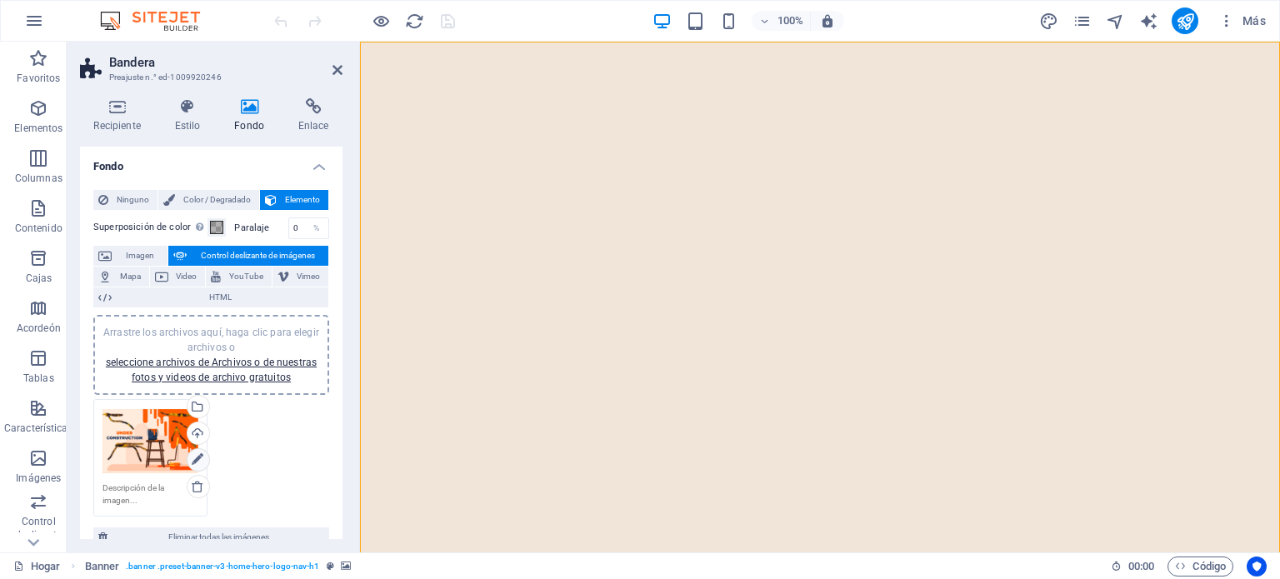
click at [199, 458] on icon at bounding box center [198, 460] width 12 height 20
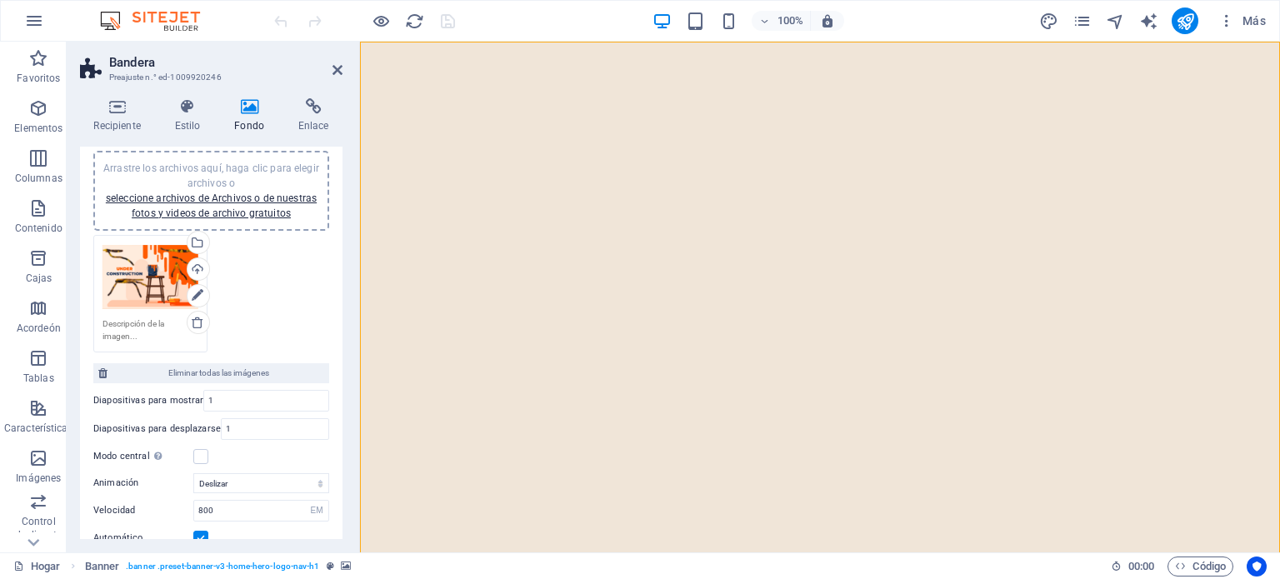
scroll to position [177, 0]
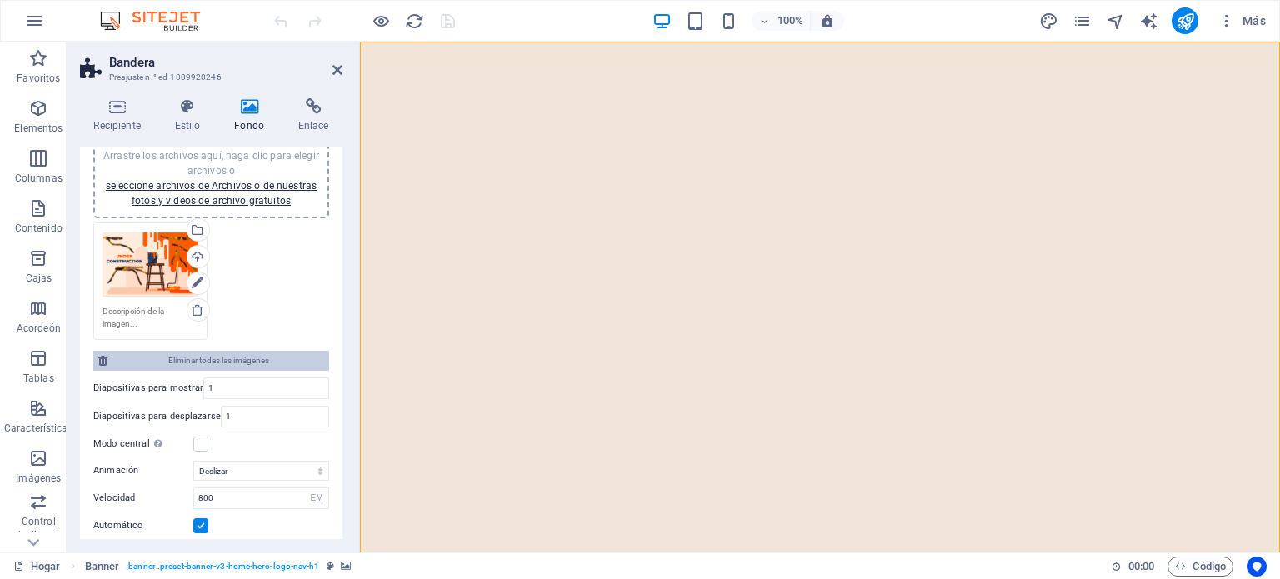
click at [237, 358] on font "Eliminar todas las imágenes" at bounding box center [218, 360] width 101 height 9
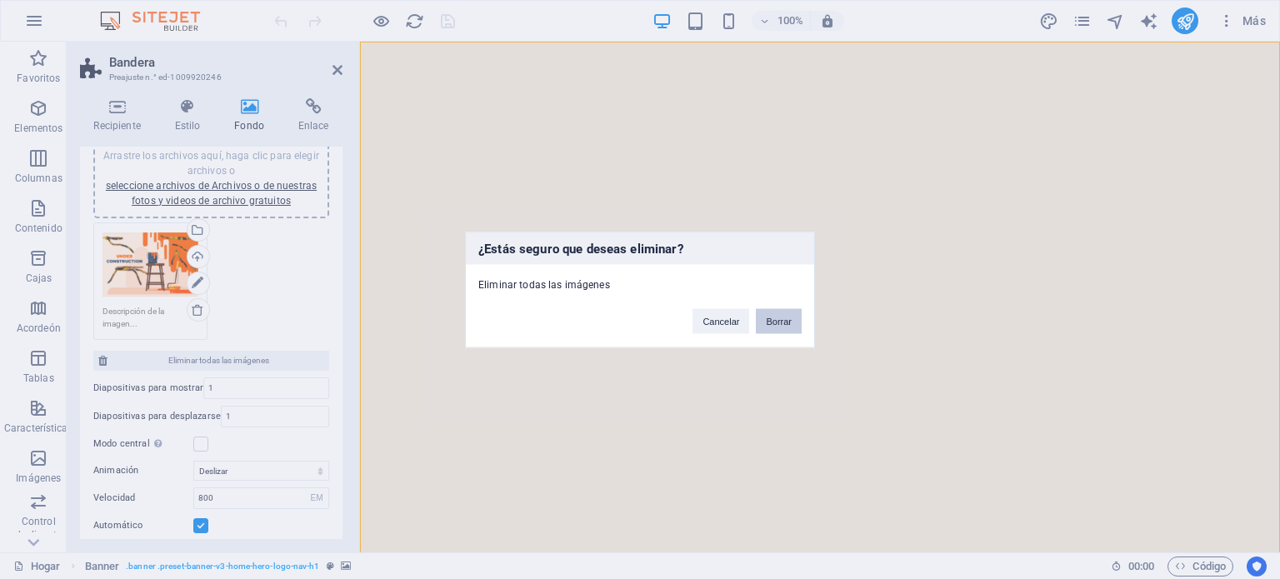
click at [777, 319] on font "Borrar" at bounding box center [779, 321] width 26 height 10
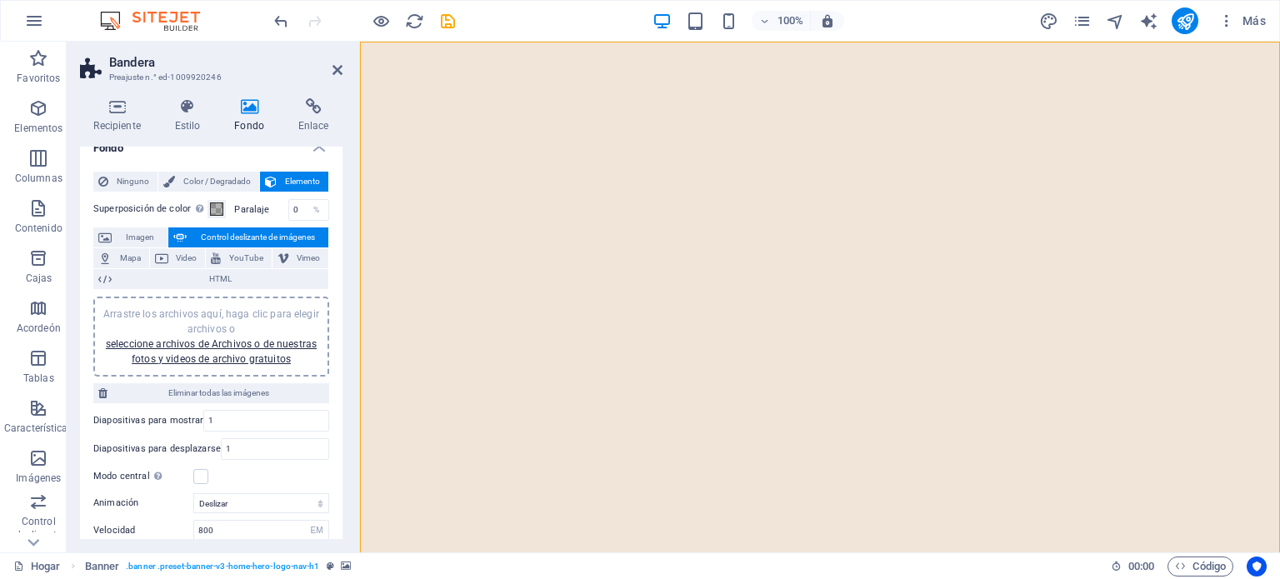
scroll to position [0, 0]
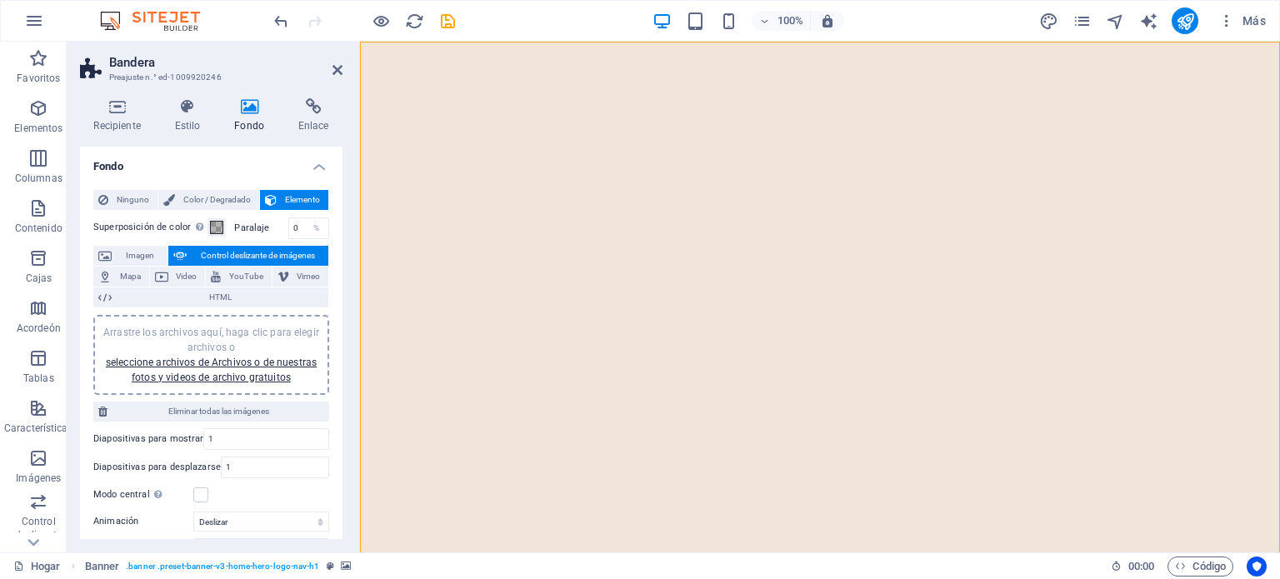
click at [247, 111] on icon at bounding box center [249, 106] width 57 height 17
click at [185, 197] on font "Color / Degradado" at bounding box center [216, 199] width 67 height 9
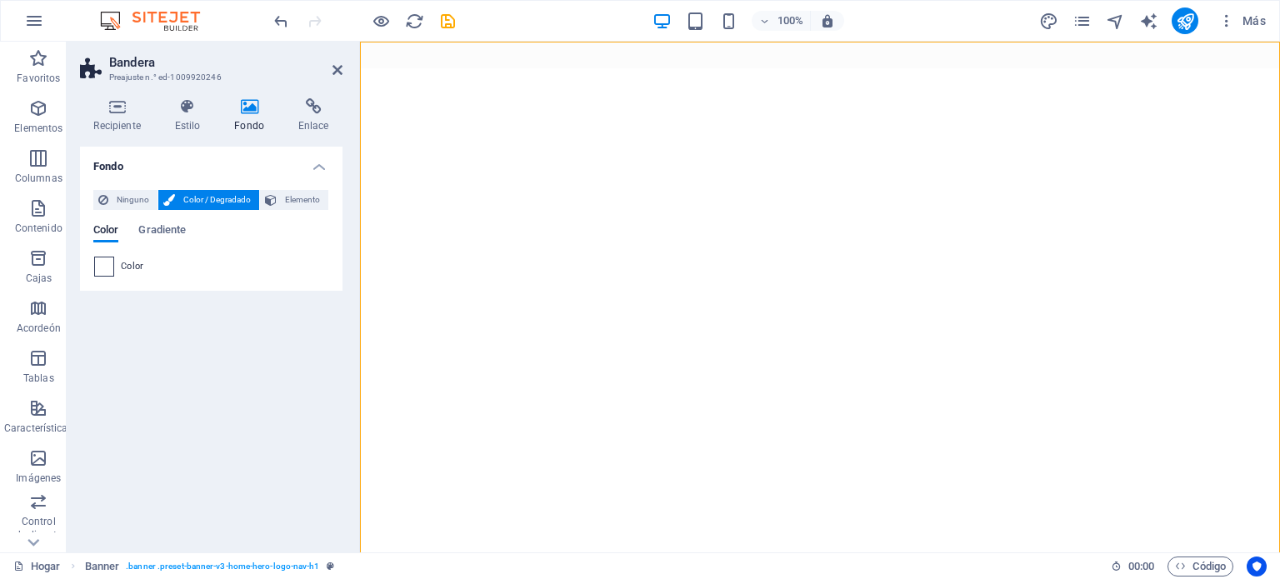
click at [102, 267] on span at bounding box center [104, 266] width 18 height 18
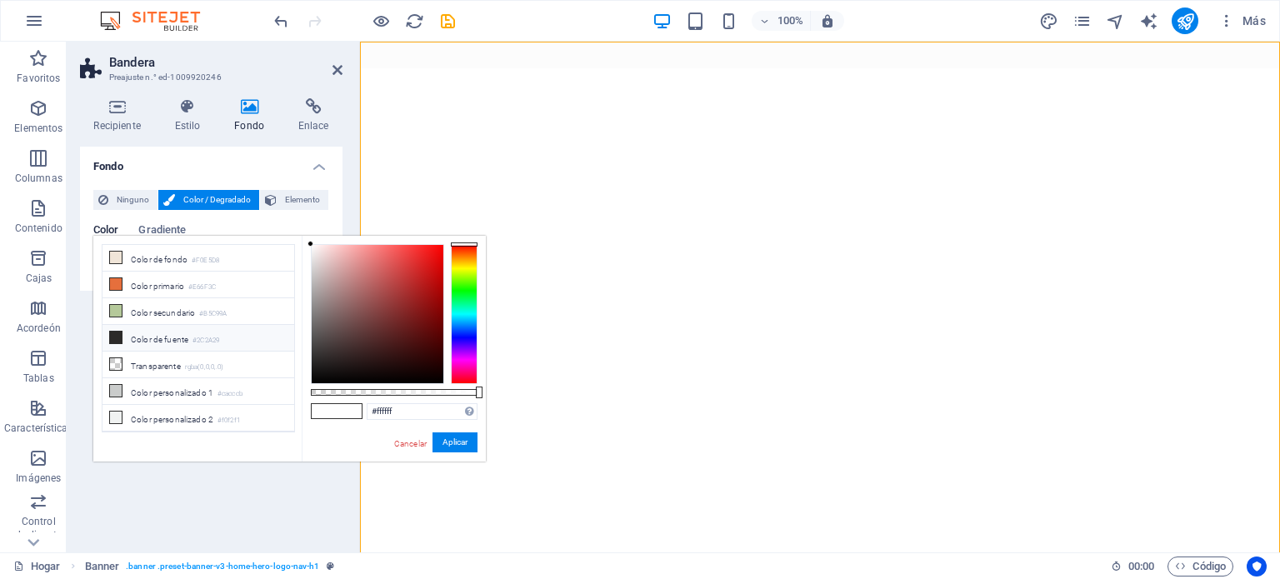
click at [116, 332] on icon at bounding box center [116, 338] width 12 height 12
type input "#2c2a29"
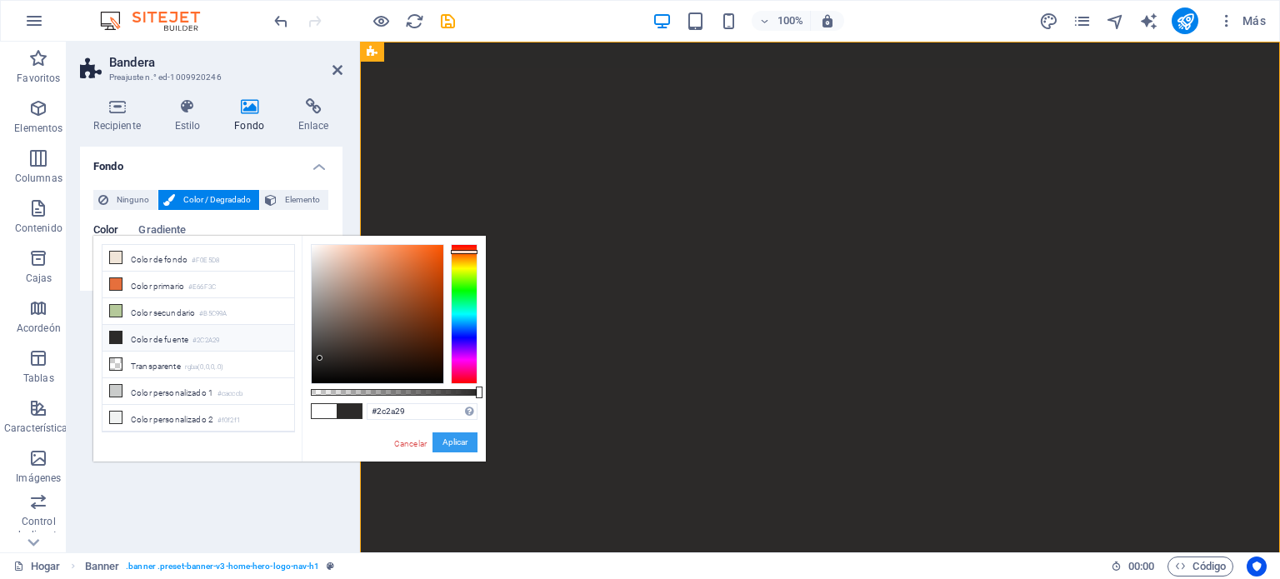
click at [464, 441] on font "Aplicar" at bounding box center [454, 441] width 25 height 9
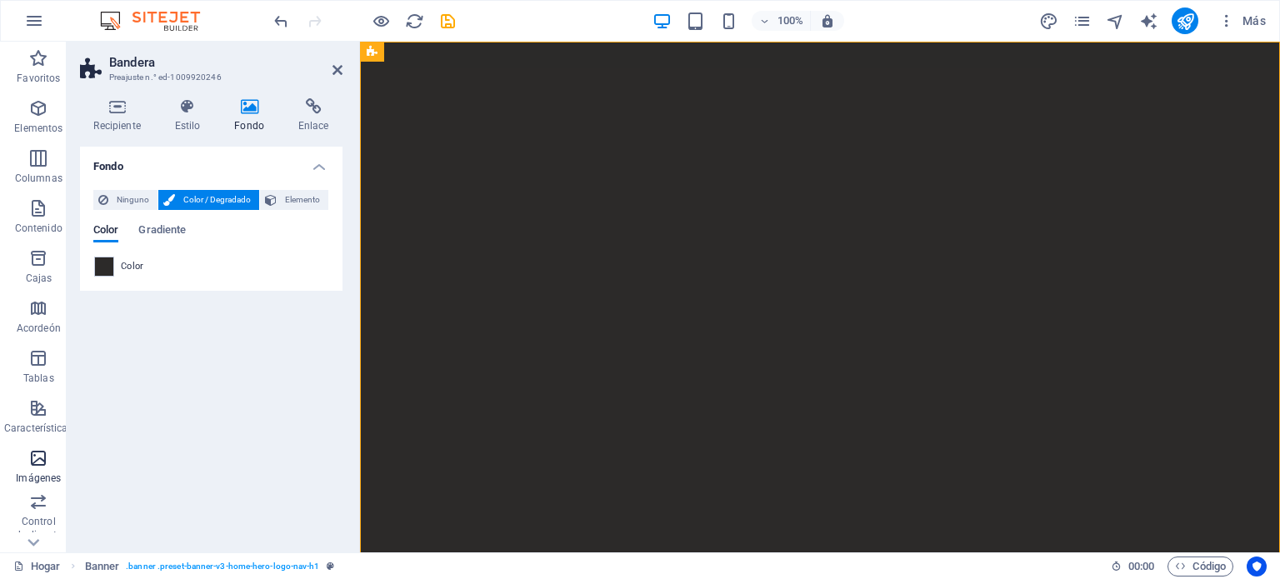
click at [39, 459] on icon "button" at bounding box center [38, 458] width 20 height 20
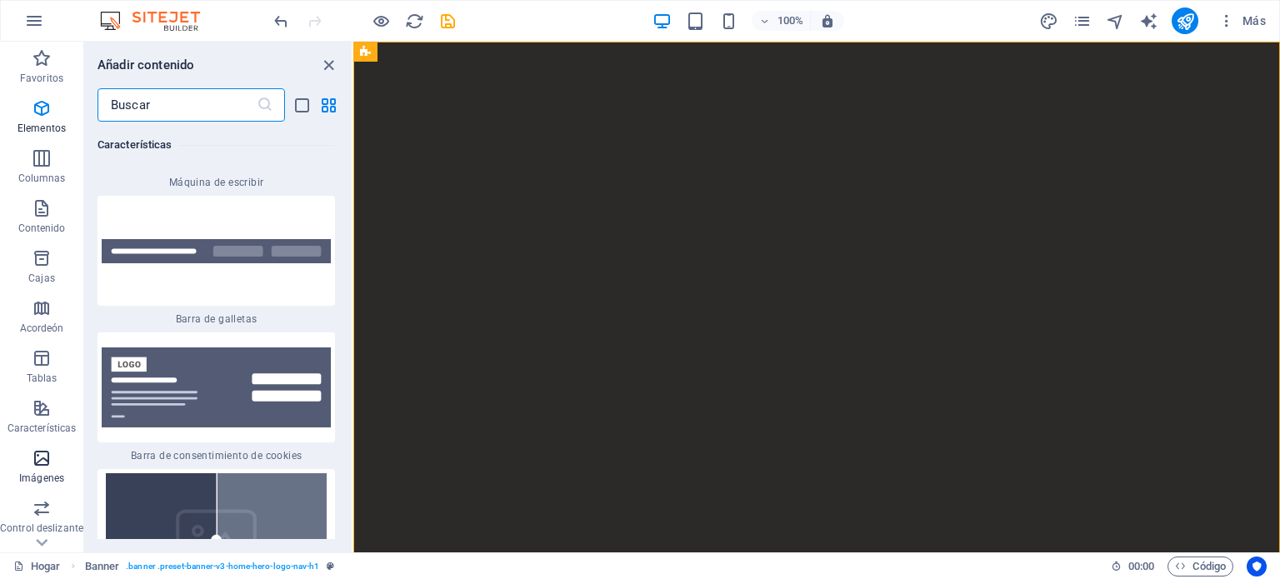
scroll to position [15551, 0]
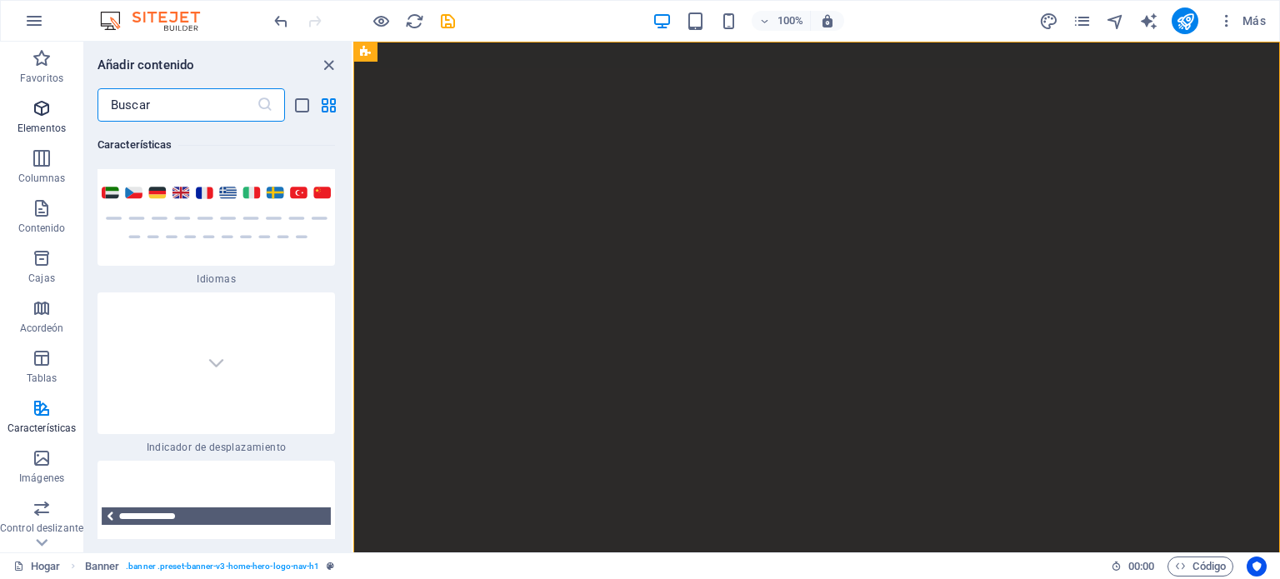
click at [38, 112] on icon "button" at bounding box center [42, 108] width 20 height 20
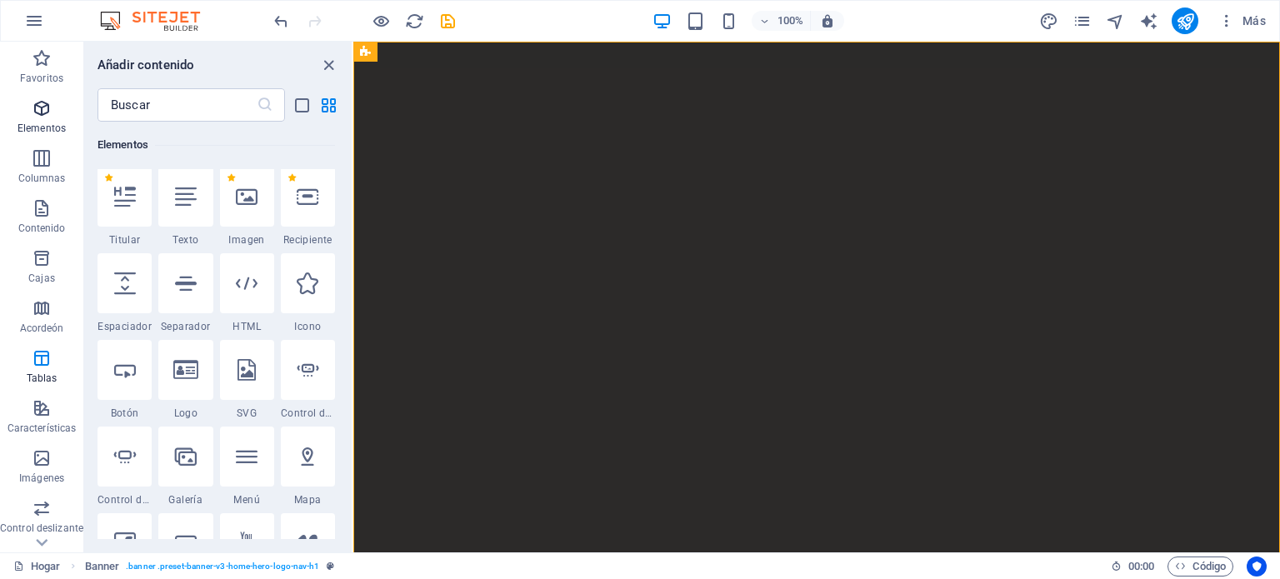
scroll to position [450, 0]
click at [241, 202] on icon at bounding box center [247, 200] width 22 height 22
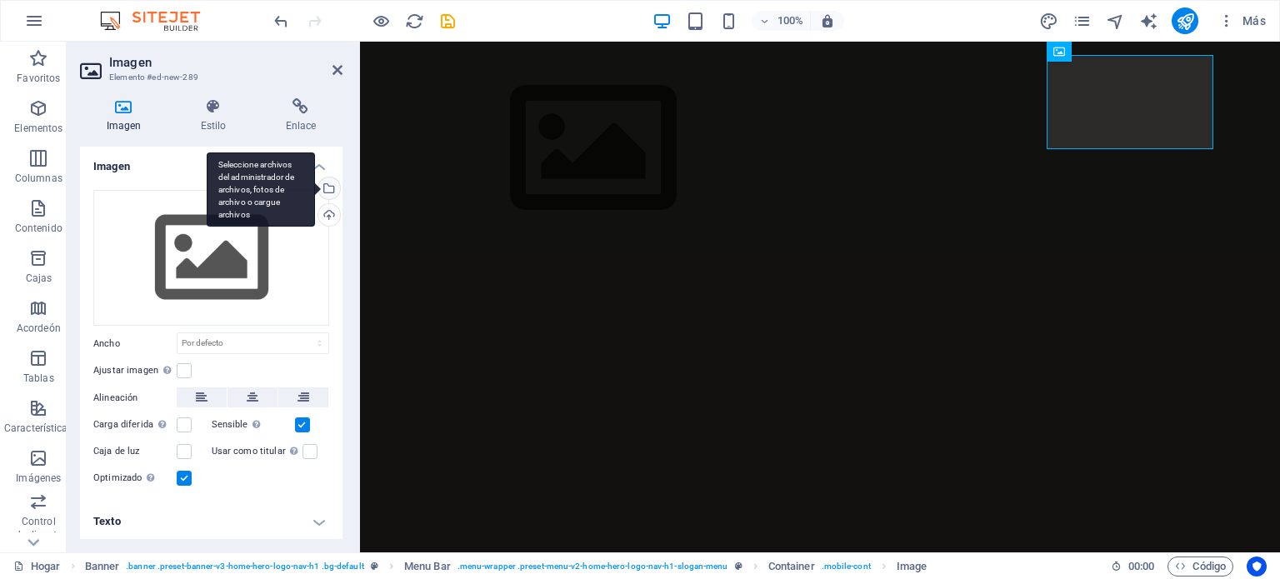
click at [327, 187] on div "Seleccione archivos del administrador de archivos, fotos de archivo o cargue ar…" at bounding box center [327, 189] width 25 height 25
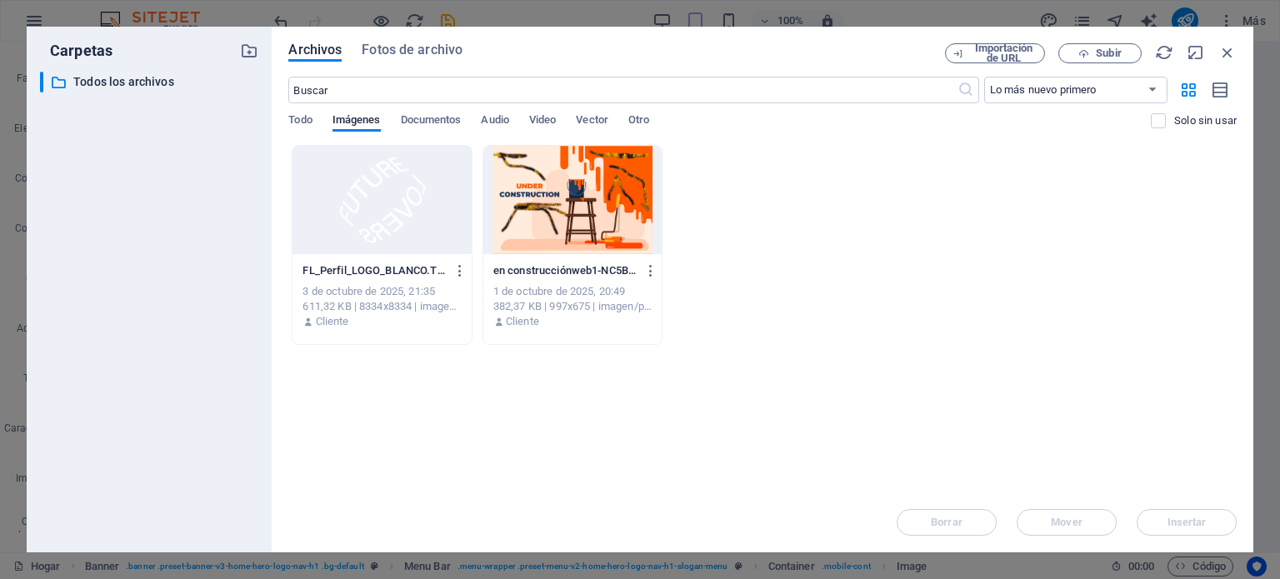
click at [393, 202] on div at bounding box center [381, 200] width 178 height 108
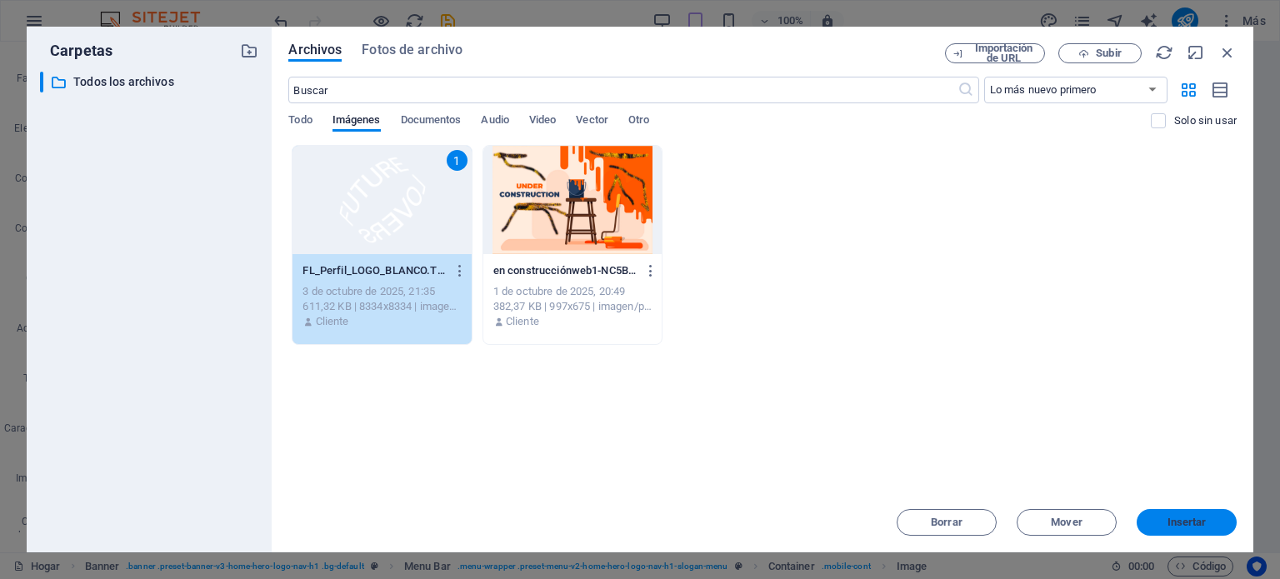
click at [1209, 516] on button "Insertar" at bounding box center [1186, 522] width 100 height 27
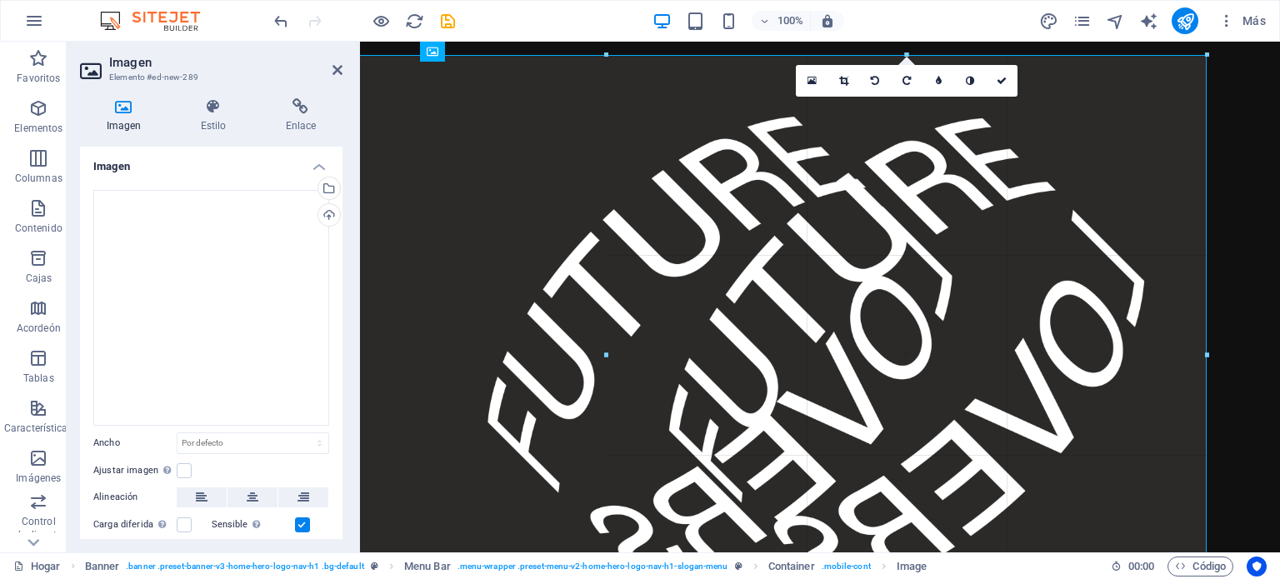
drag, startPoint x: 1203, startPoint y: 55, endPoint x: 817, endPoint y: 322, distance: 468.8
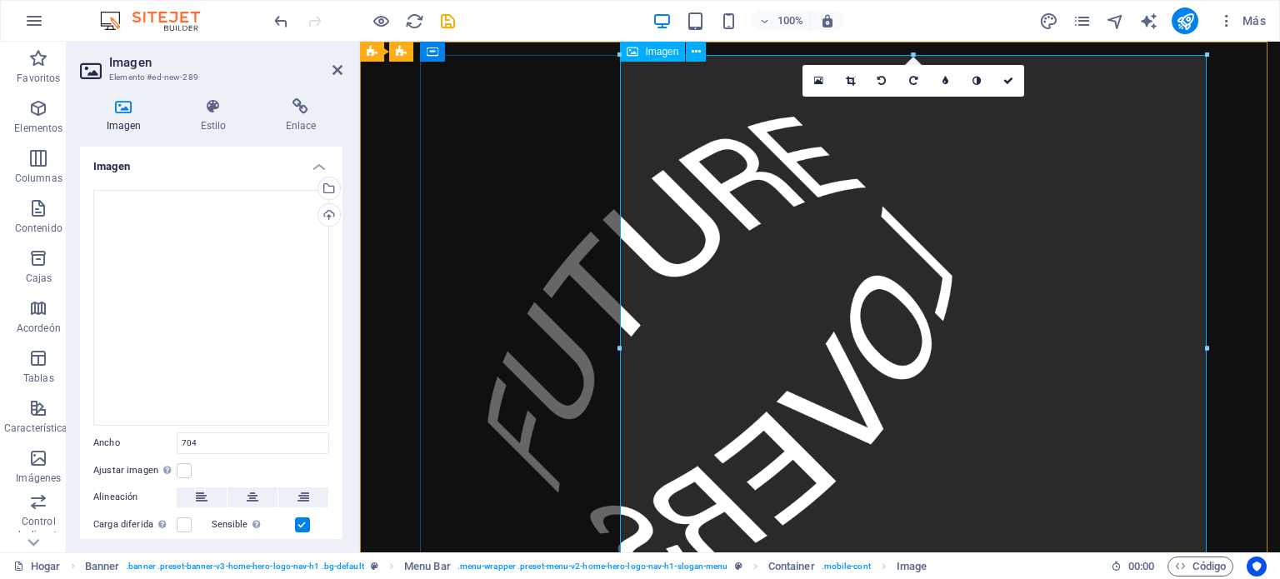
type input "704"
select select "px"
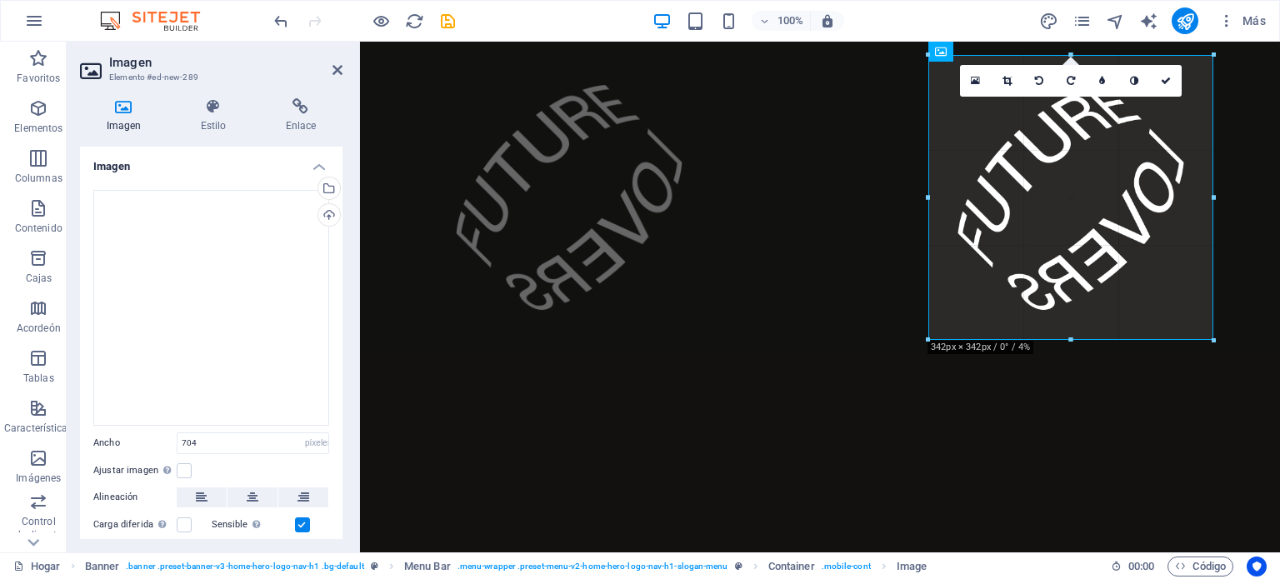
drag, startPoint x: 1208, startPoint y: 56, endPoint x: 803, endPoint y: 357, distance: 504.8
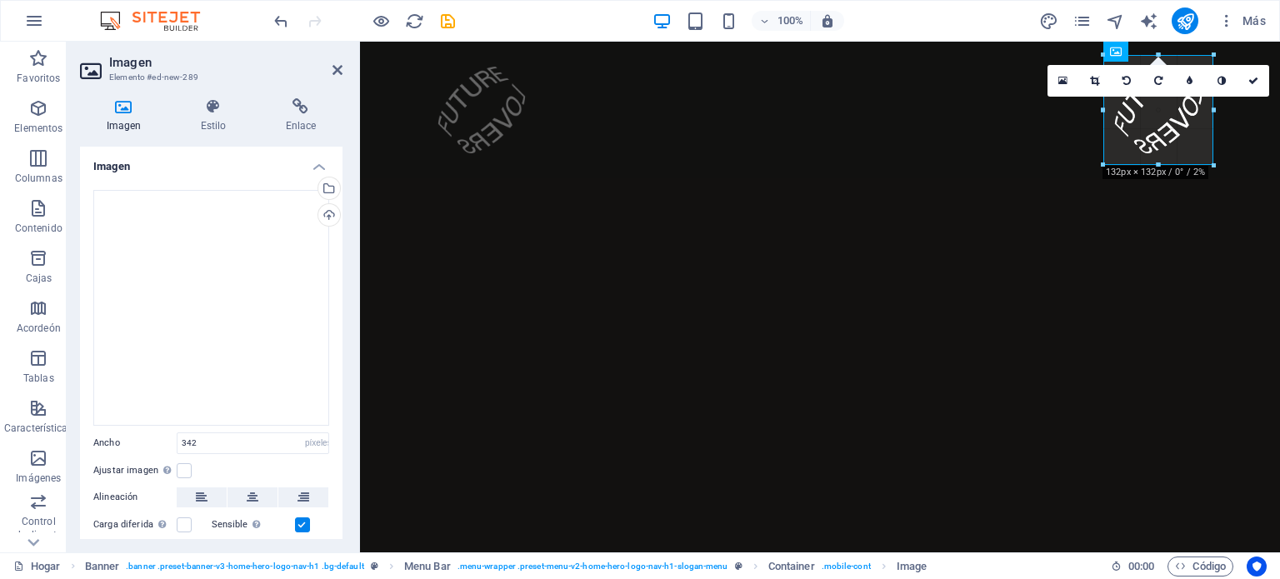
drag, startPoint x: 926, startPoint y: 337, endPoint x: 1098, endPoint y: 167, distance: 241.5
type input "132"
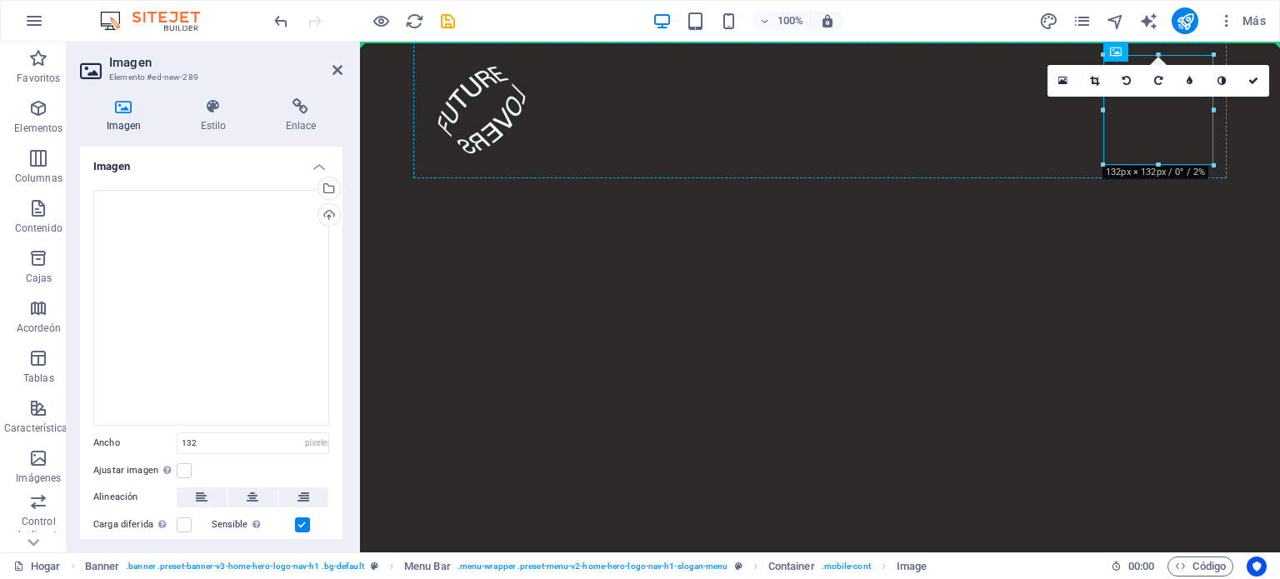
drag, startPoint x: 1162, startPoint y: 120, endPoint x: 751, endPoint y: 155, distance: 412.2
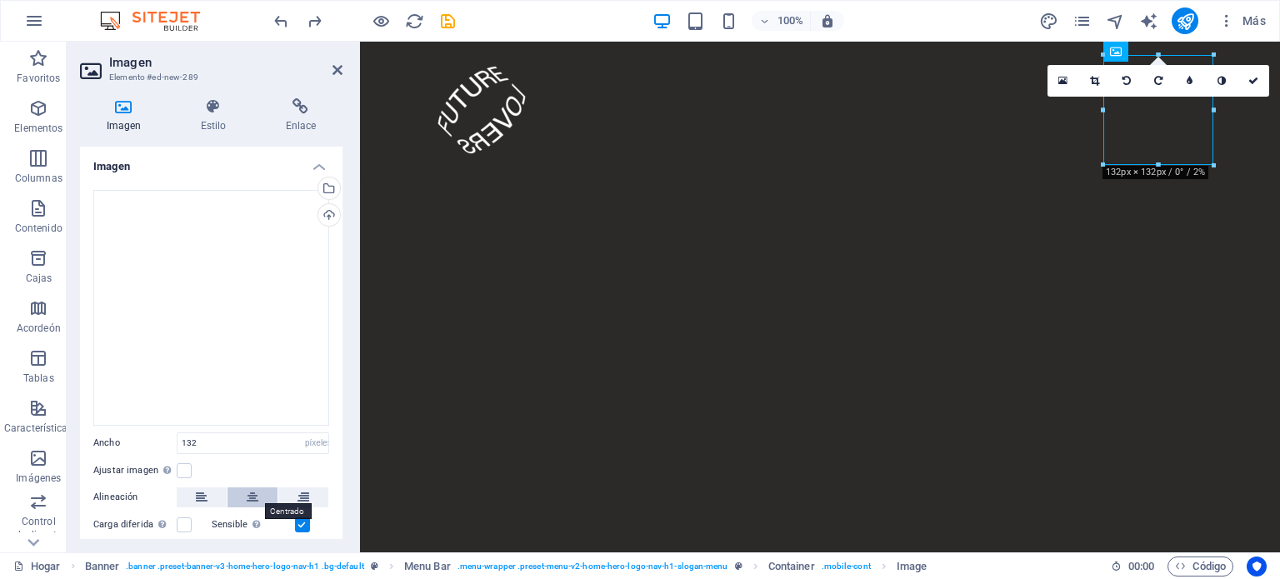
click at [257, 496] on button at bounding box center [252, 497] width 50 height 20
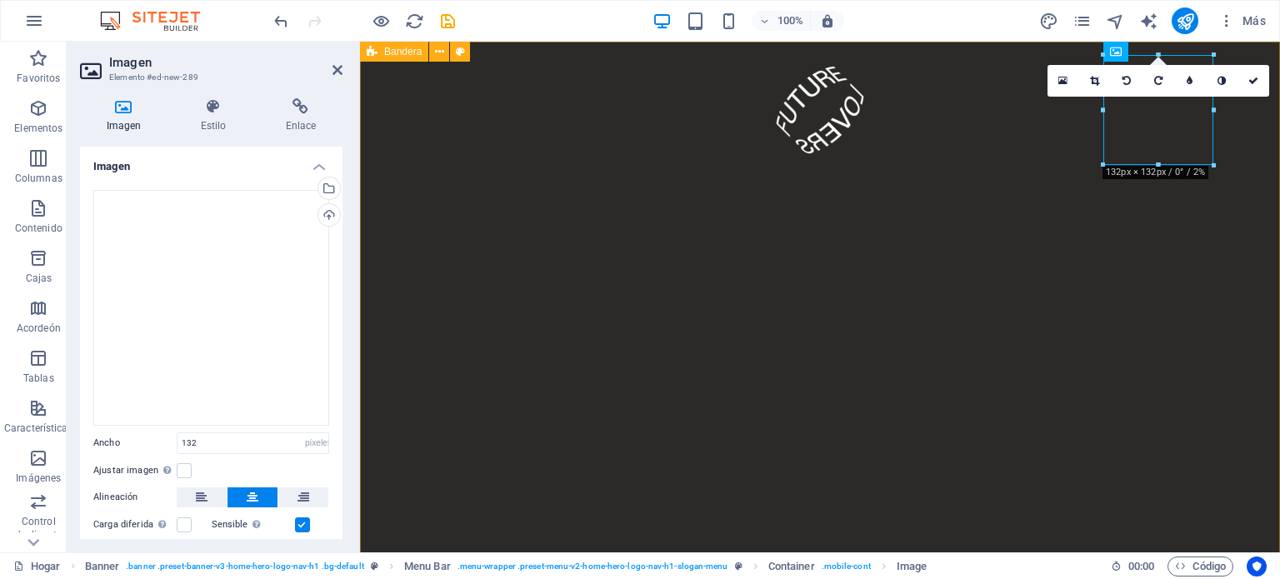
click at [1010, 354] on div at bounding box center [820, 297] width 920 height 511
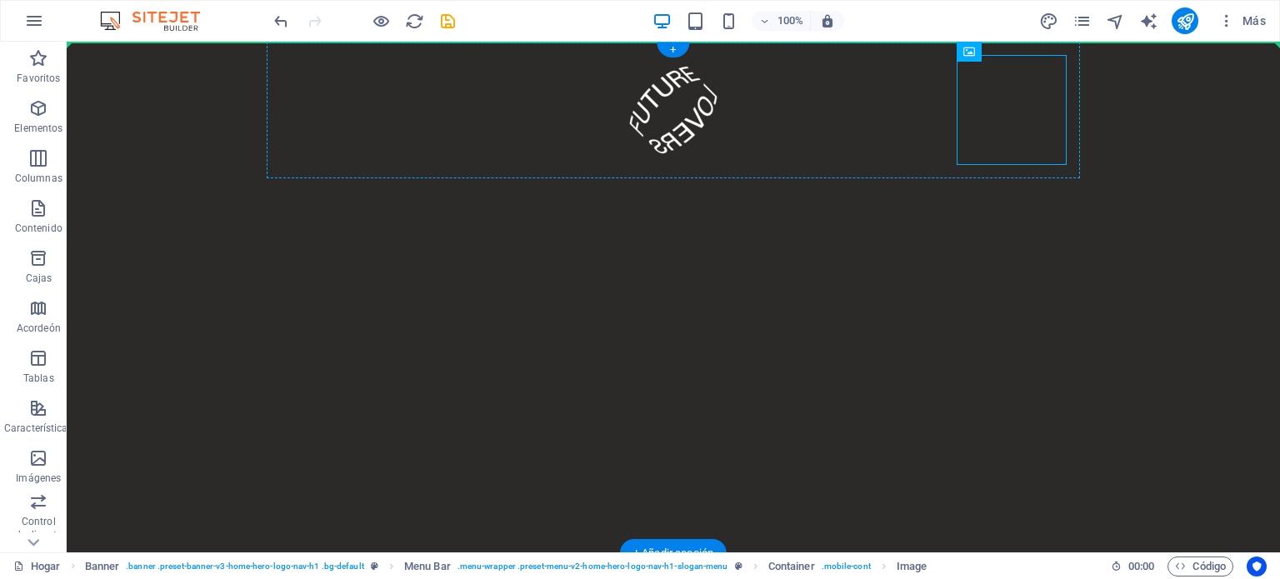
drag, startPoint x: 1003, startPoint y: 144, endPoint x: 719, endPoint y: 150, distance: 284.1
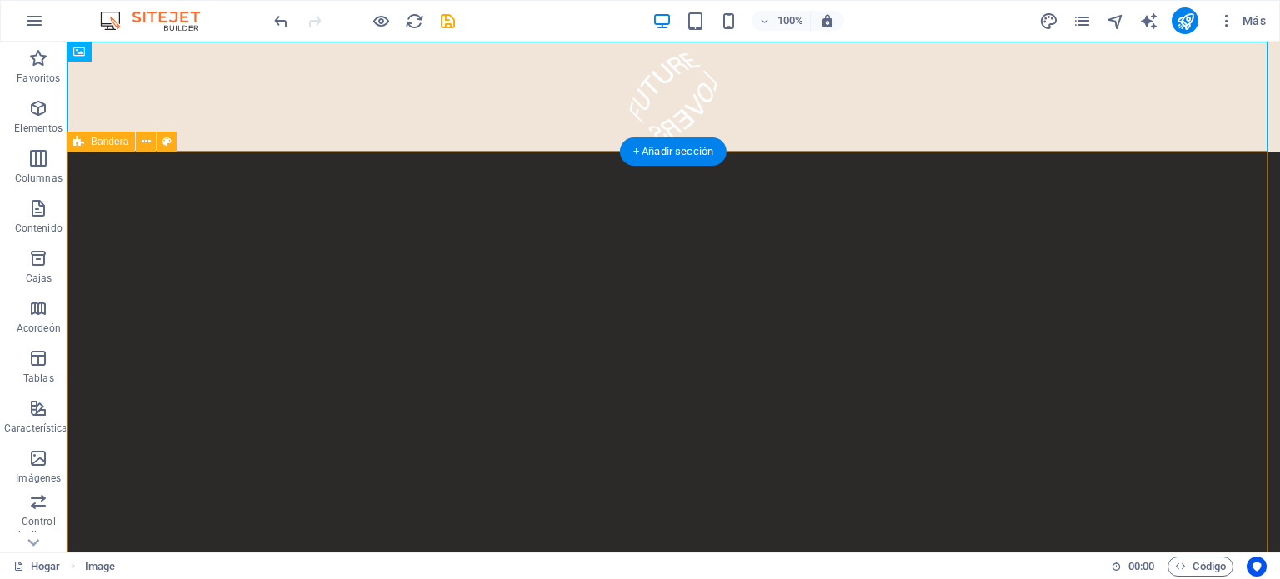
click at [787, 347] on div at bounding box center [673, 407] width 1213 height 511
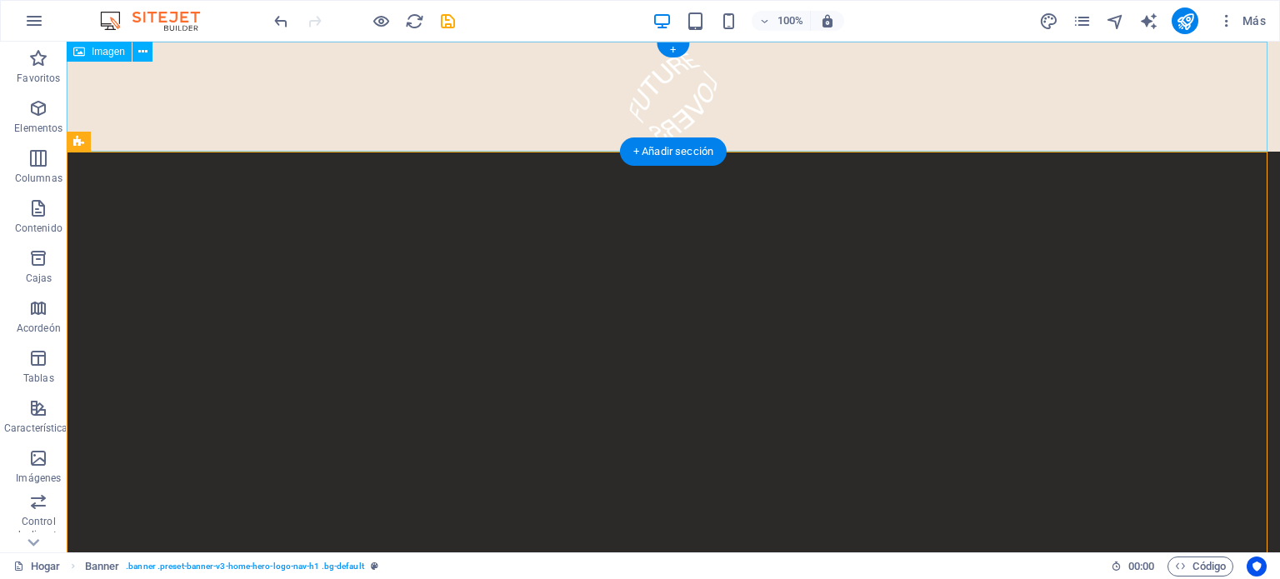
click at [816, 87] on figure at bounding box center [673, 97] width 1213 height 110
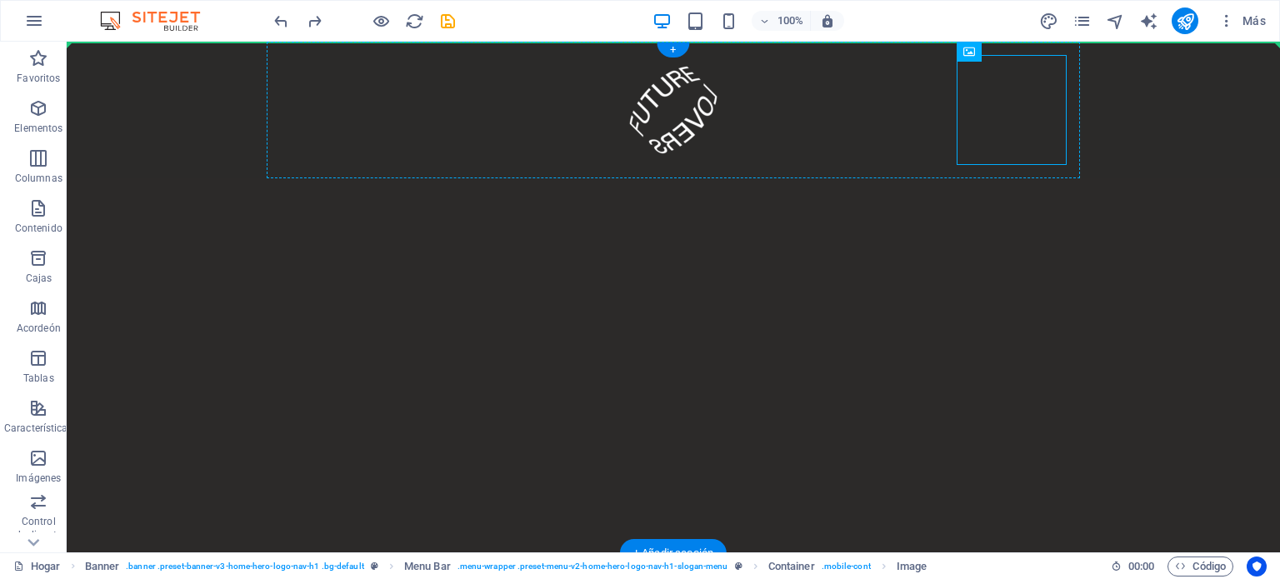
drag, startPoint x: 980, startPoint y: 94, endPoint x: 661, endPoint y: 86, distance: 319.2
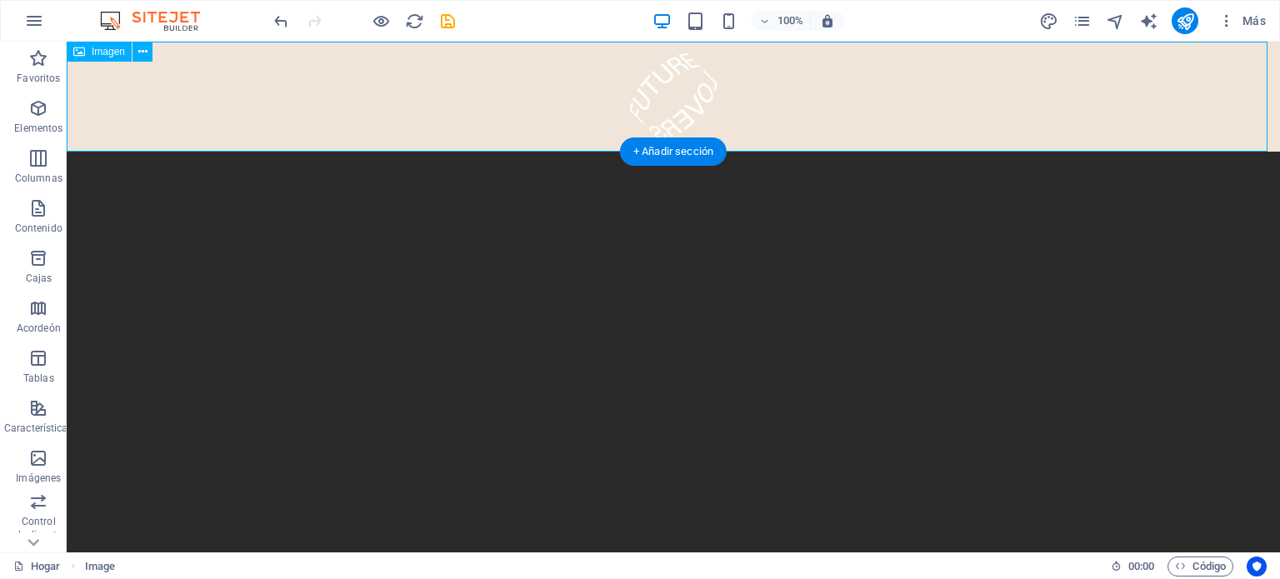
click at [429, 91] on figure at bounding box center [673, 97] width 1213 height 110
select select "px"
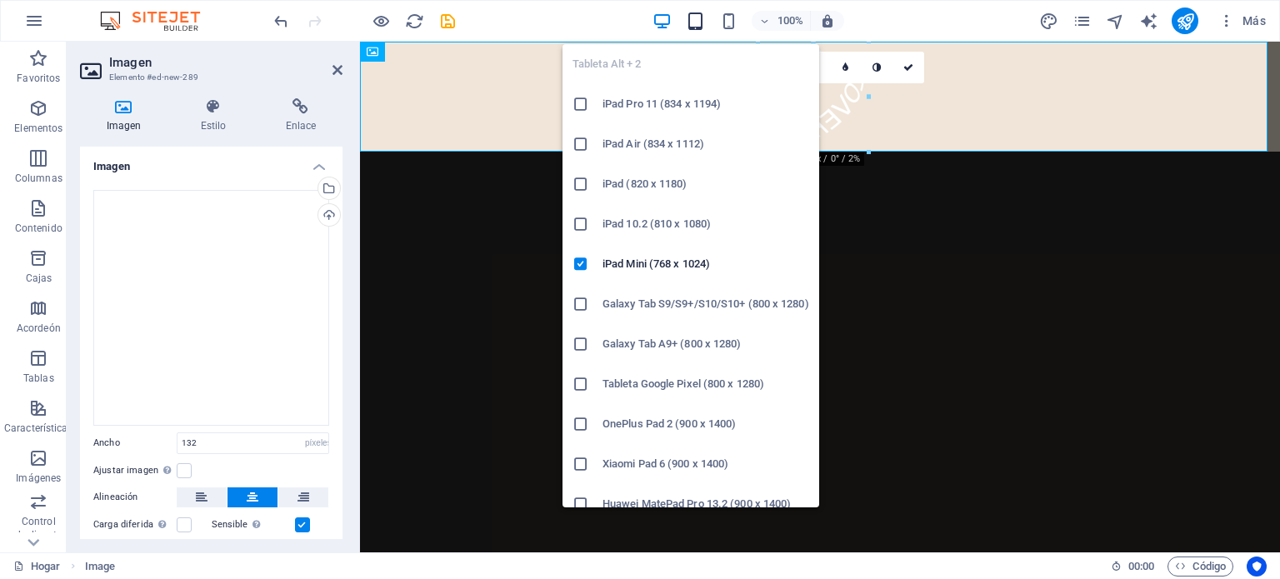
click at [696, 15] on icon "button" at bounding box center [695, 21] width 19 height 19
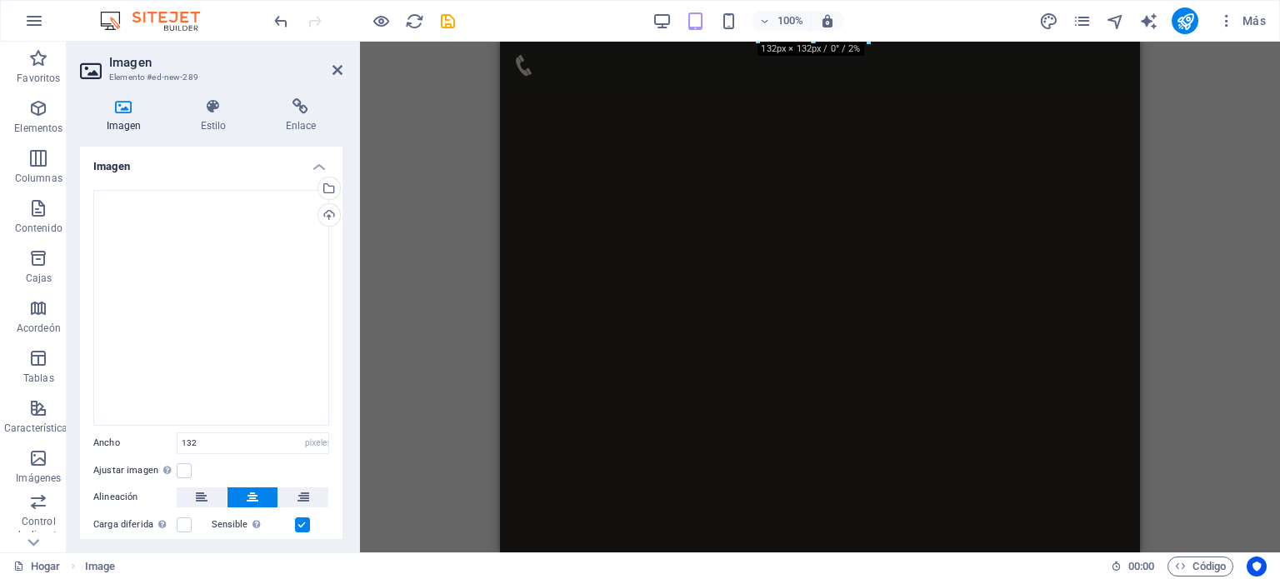
scroll to position [0, 0]
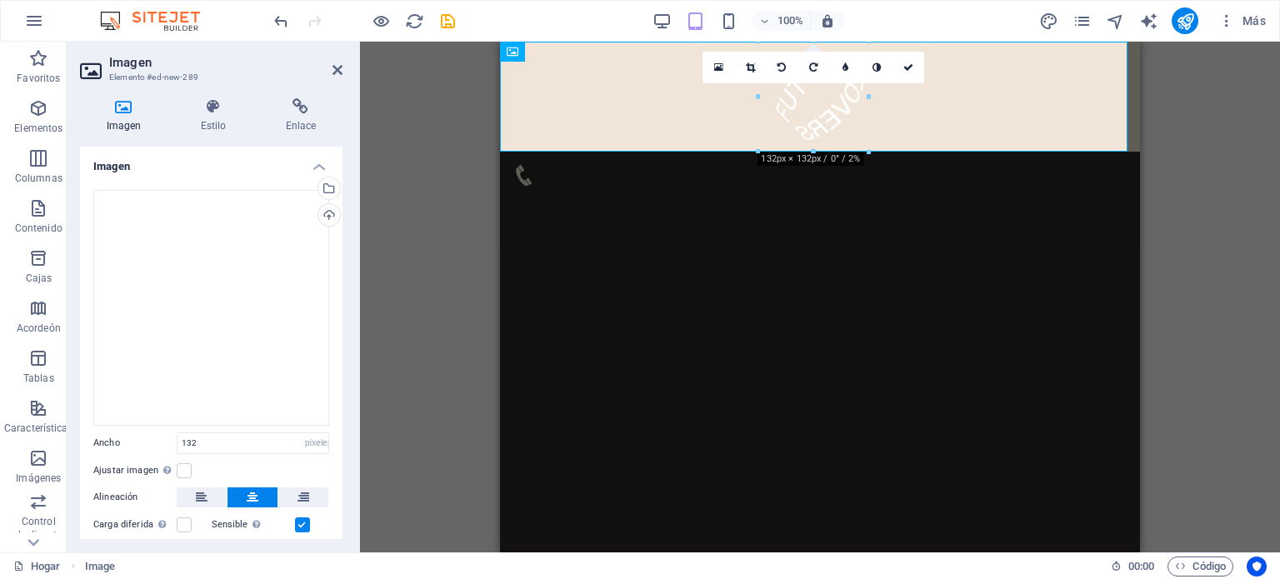
drag, startPoint x: 1132, startPoint y: 198, endPoint x: 1644, endPoint y: 193, distance: 512.3
click at [819, 106] on figure at bounding box center [820, 97] width 640 height 110
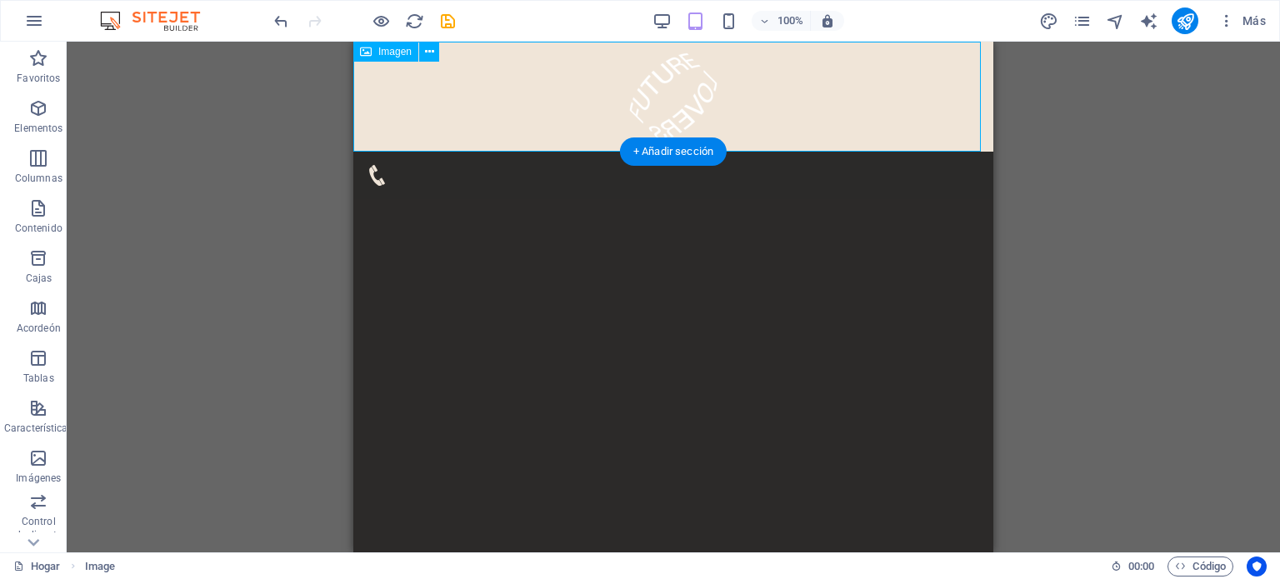
click at [440, 123] on figure at bounding box center [673, 97] width 640 height 110
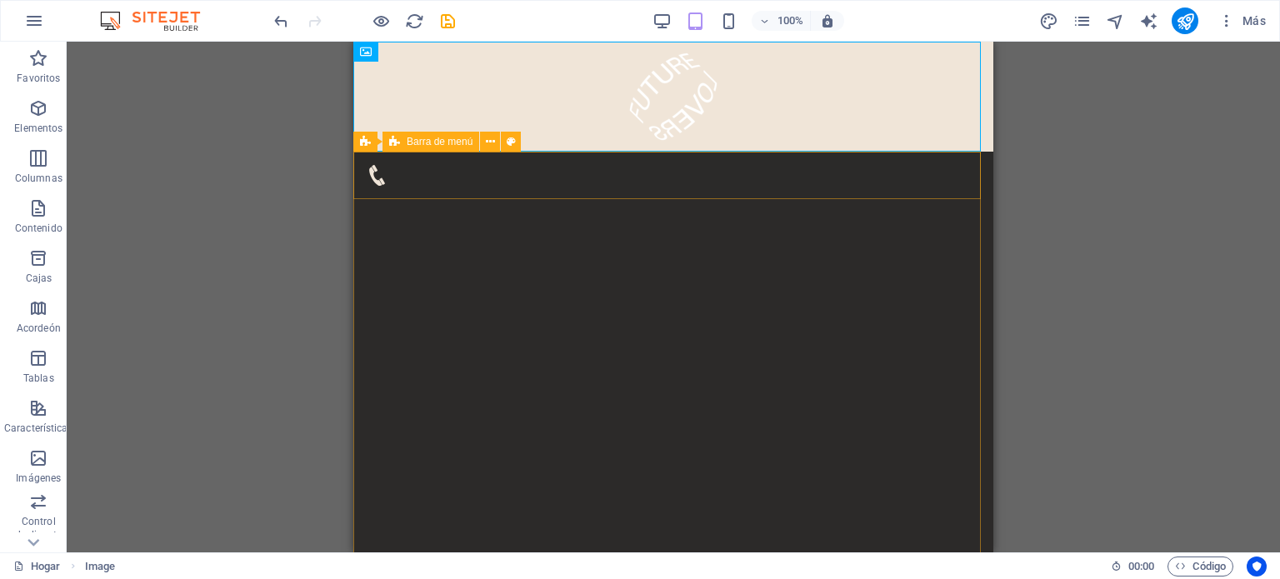
click at [442, 146] on font "Barra de menú" at bounding box center [440, 142] width 66 height 12
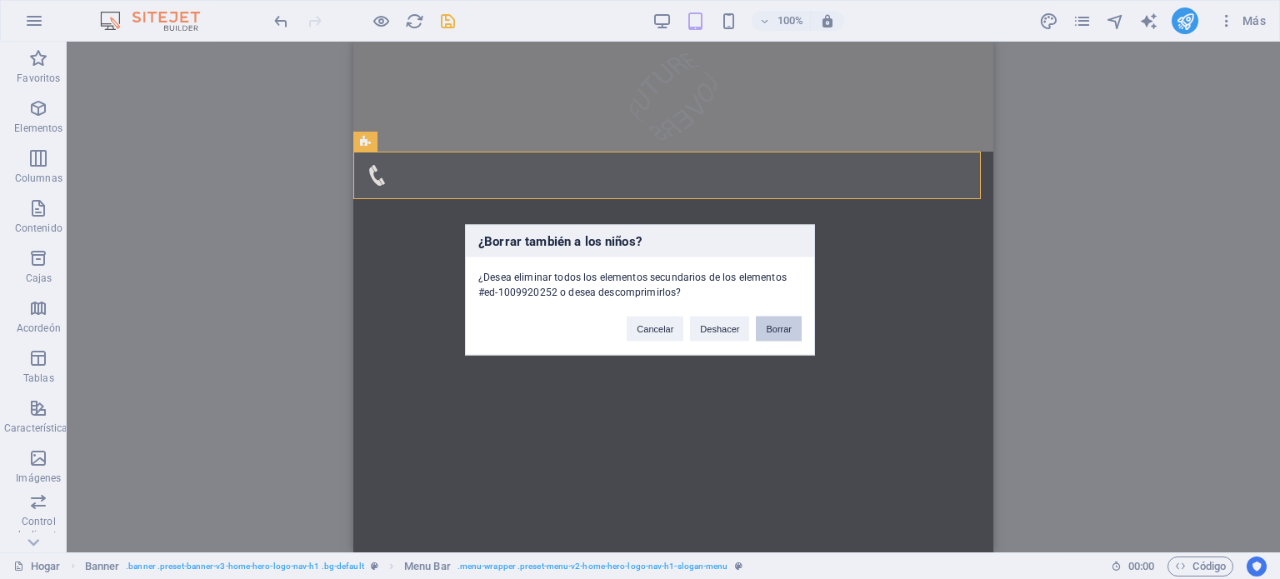
click at [796, 326] on button "Borrar" at bounding box center [779, 328] width 46 height 25
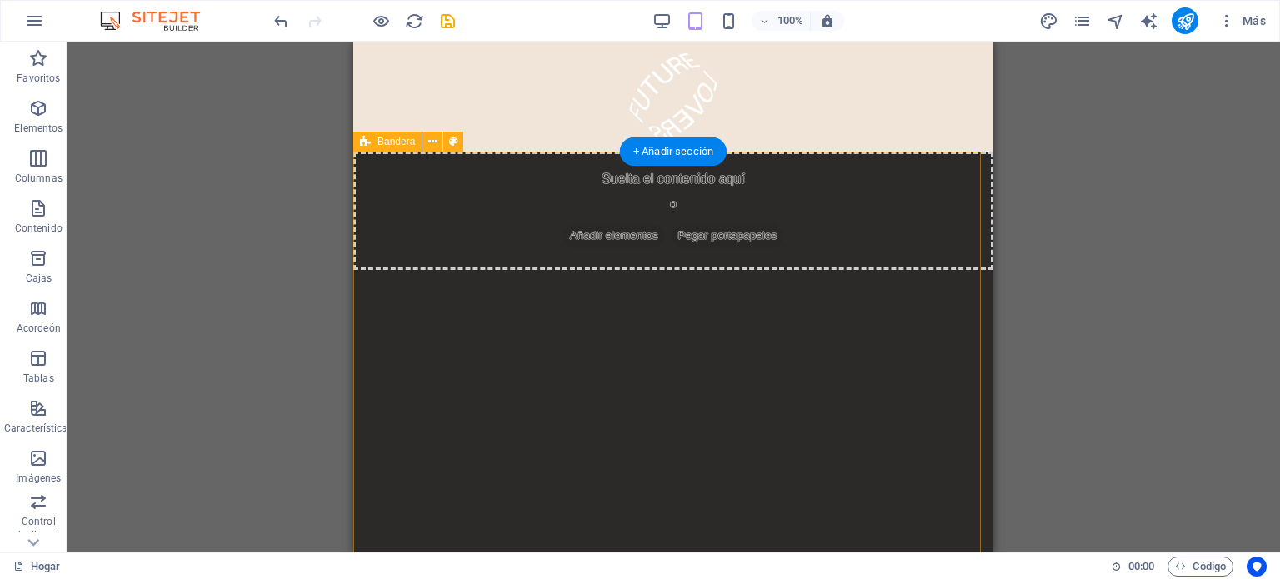
click at [596, 210] on div "Suelta el contenido aquí o Añadir elementos Pegar portapapeles" at bounding box center [673, 211] width 640 height 118
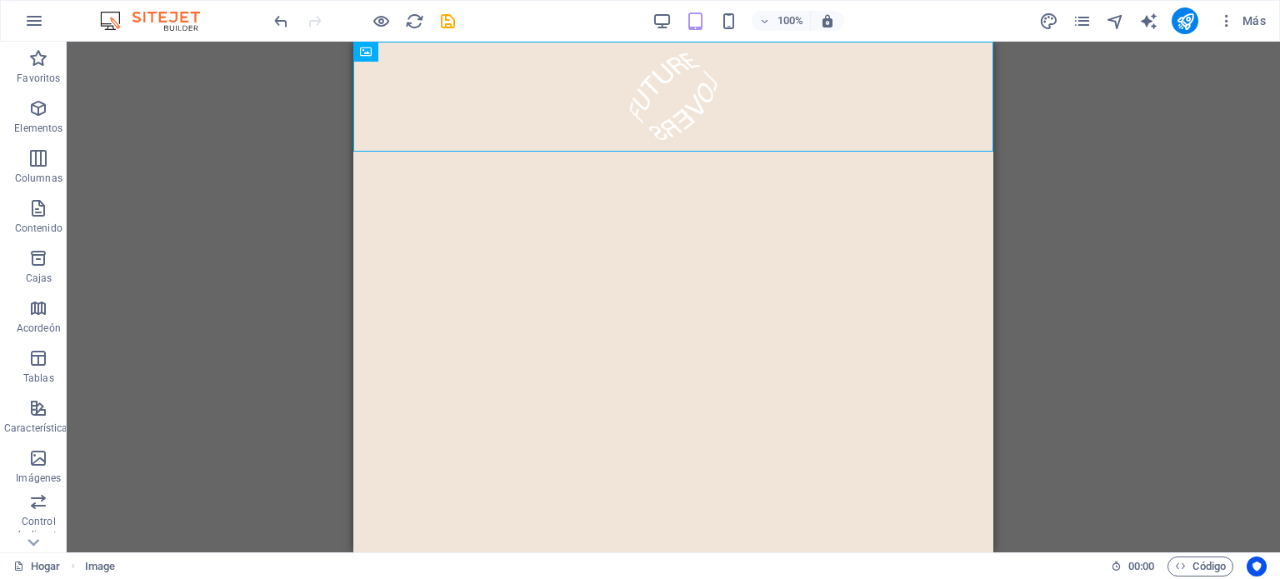
drag, startPoint x: 669, startPoint y: 109, endPoint x: 669, endPoint y: 279, distance: 169.9
click at [669, 152] on html "Saltar al contenido principal" at bounding box center [673, 97] width 640 height 110
click at [800, 152] on html "Saltar al contenido principal" at bounding box center [673, 97] width 640 height 110
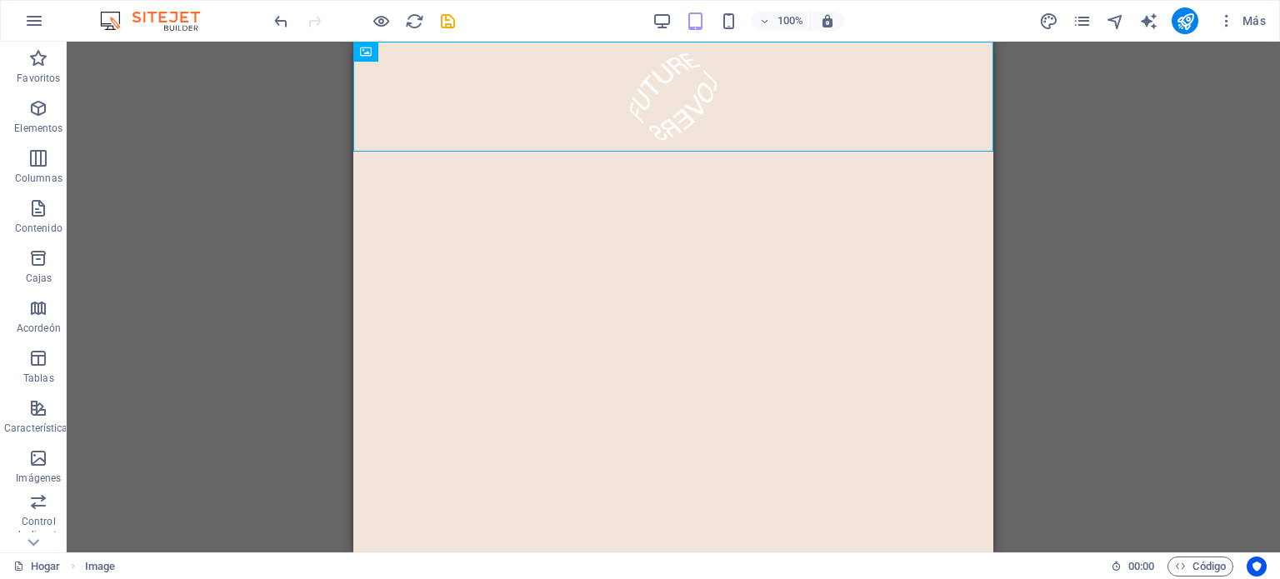
click at [745, 78] on figure at bounding box center [673, 97] width 640 height 110
select select "px"
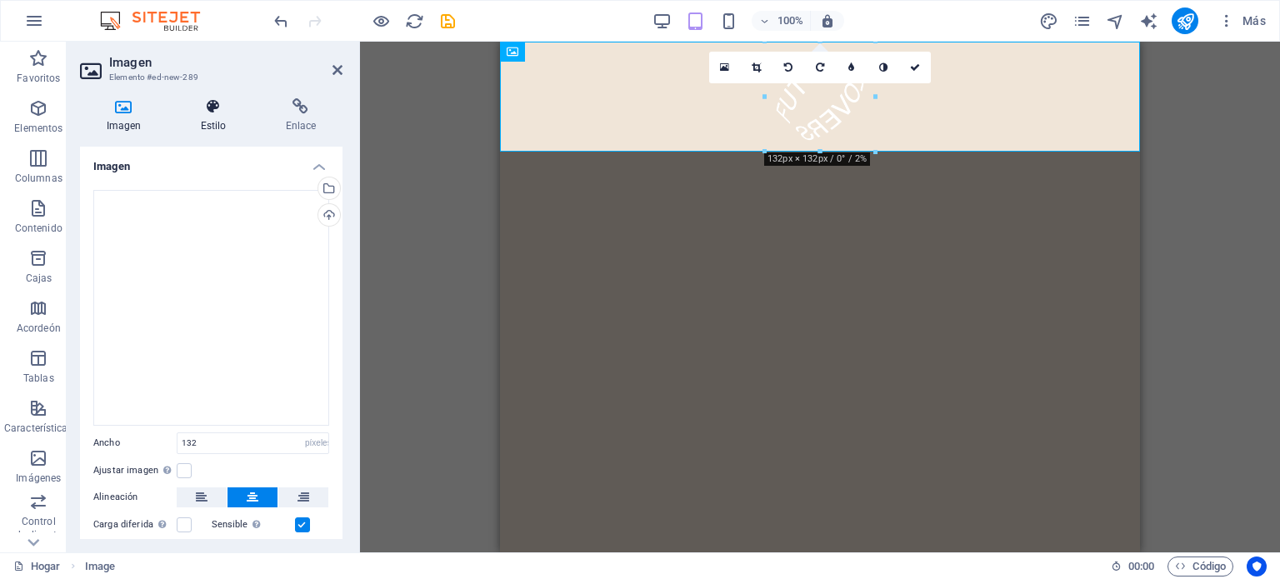
click at [217, 117] on h4 "Estilo" at bounding box center [216, 115] width 85 height 35
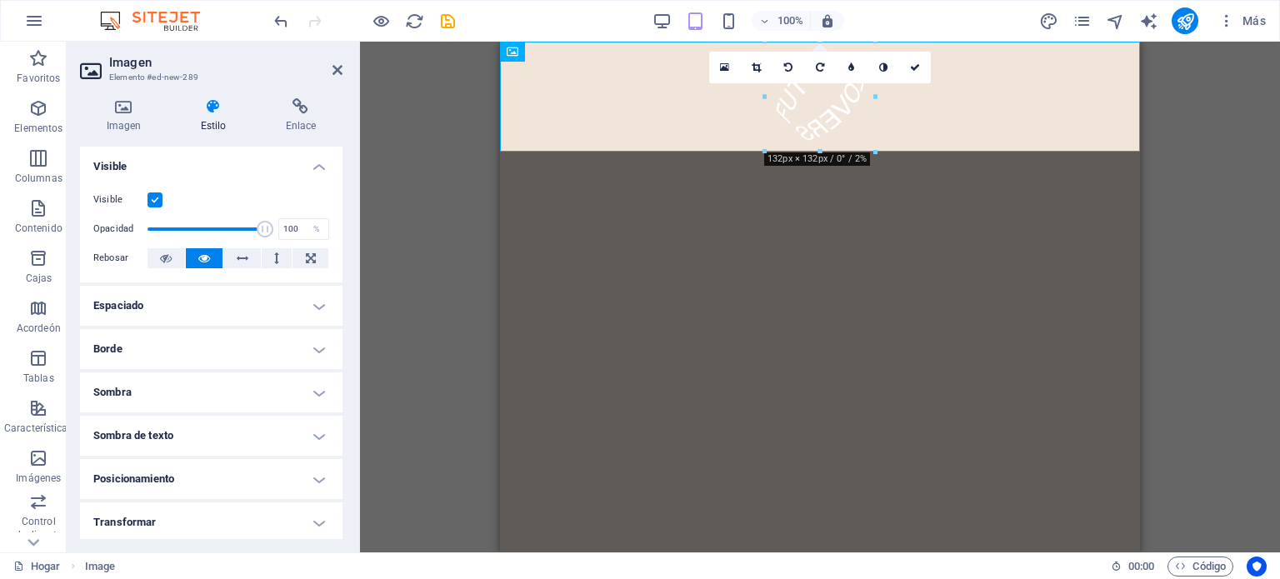
click at [157, 196] on label at bounding box center [154, 199] width 15 height 15
click at [0, 0] on input "Visible" at bounding box center [0, 0] width 0 height 0
click at [157, 196] on label at bounding box center [154, 199] width 15 height 15
click at [0, 0] on input "Visible" at bounding box center [0, 0] width 0 height 0
click at [300, 118] on h4 "Enlace" at bounding box center [300, 115] width 83 height 35
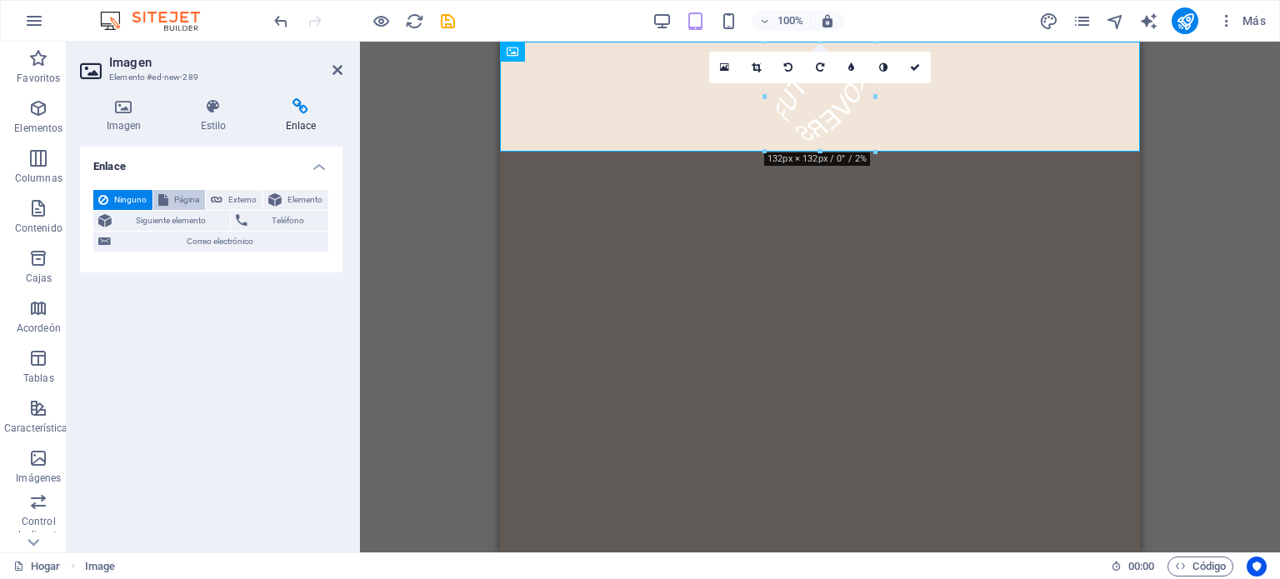
click at [184, 196] on font "Página" at bounding box center [186, 199] width 25 height 9
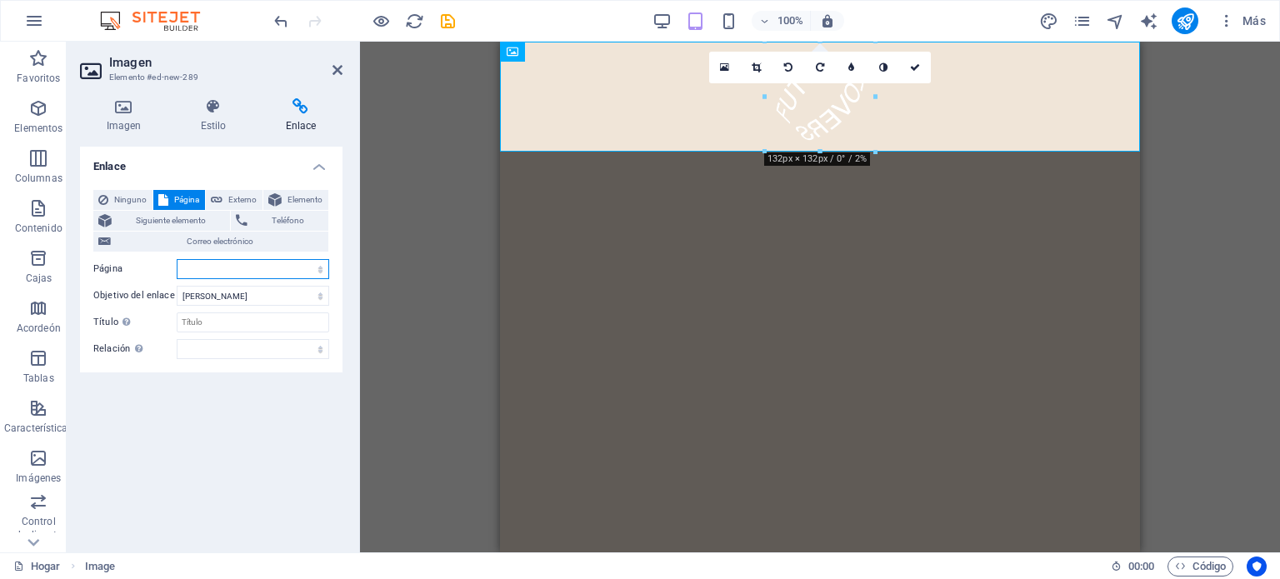
click at [202, 267] on select "Hogar" at bounding box center [253, 269] width 152 height 20
select select "0"
click at [177, 259] on select "Hogar" at bounding box center [253, 269] width 152 height 20
click at [203, 325] on input "Título La descripción adicional del enlace no debe coincidir con el texto del e…" at bounding box center [253, 322] width 152 height 20
type input "o"
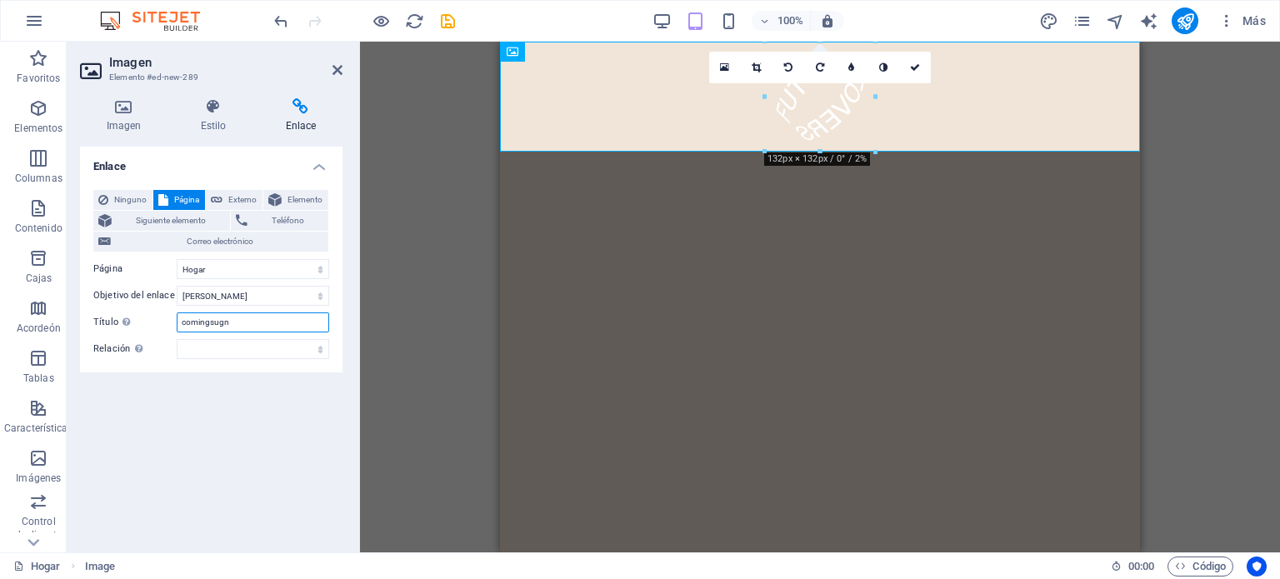
type input "comingsugn"
click at [824, 112] on figure at bounding box center [820, 97] width 640 height 110
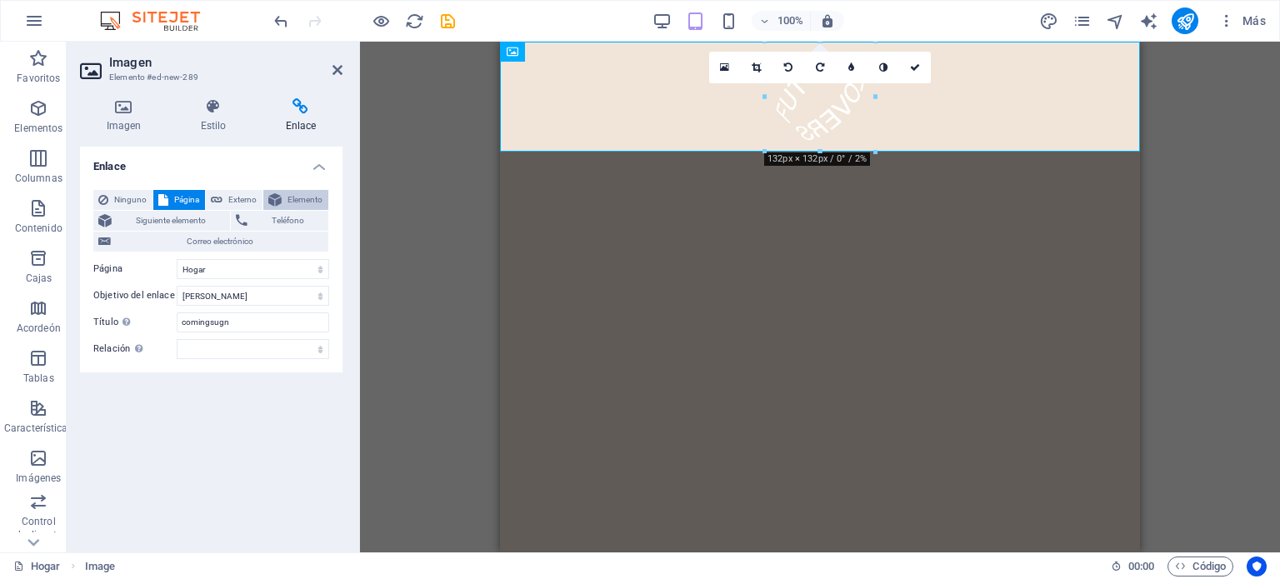
click at [307, 197] on font "Elemento" at bounding box center [304, 199] width 35 height 9
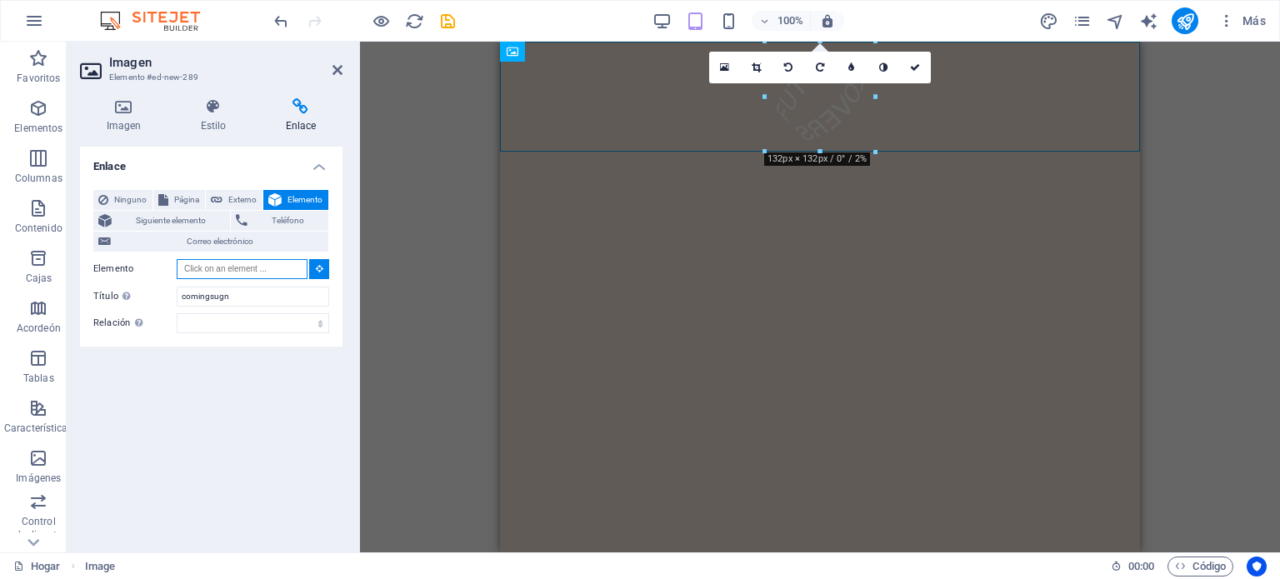
click at [262, 272] on input "Elemento" at bounding box center [242, 269] width 131 height 20
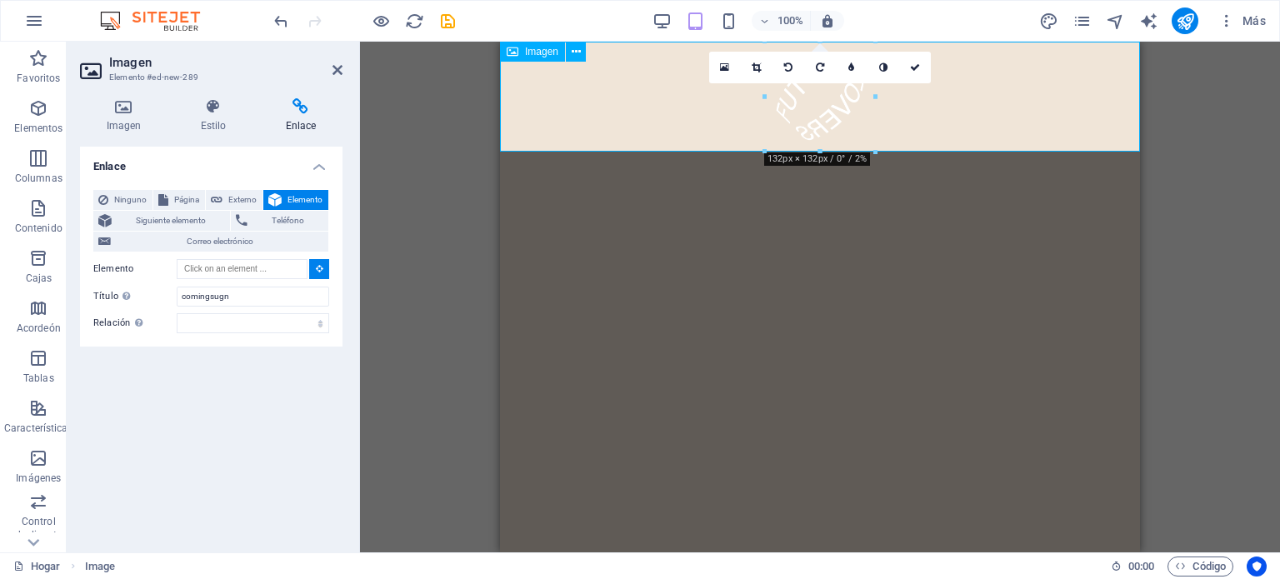
click at [827, 108] on figure at bounding box center [820, 97] width 640 height 110
type input "#ed-new-289"
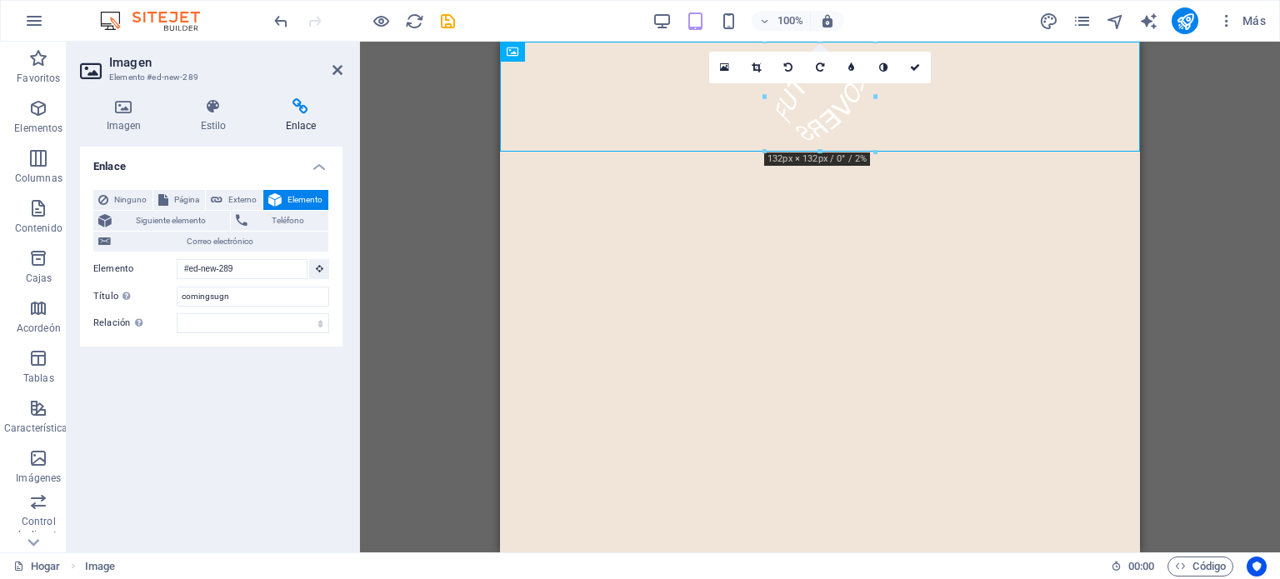
click at [681, 152] on html "Saltar al contenido principal" at bounding box center [820, 97] width 640 height 110
